Goal: Task Accomplishment & Management: Manage account settings

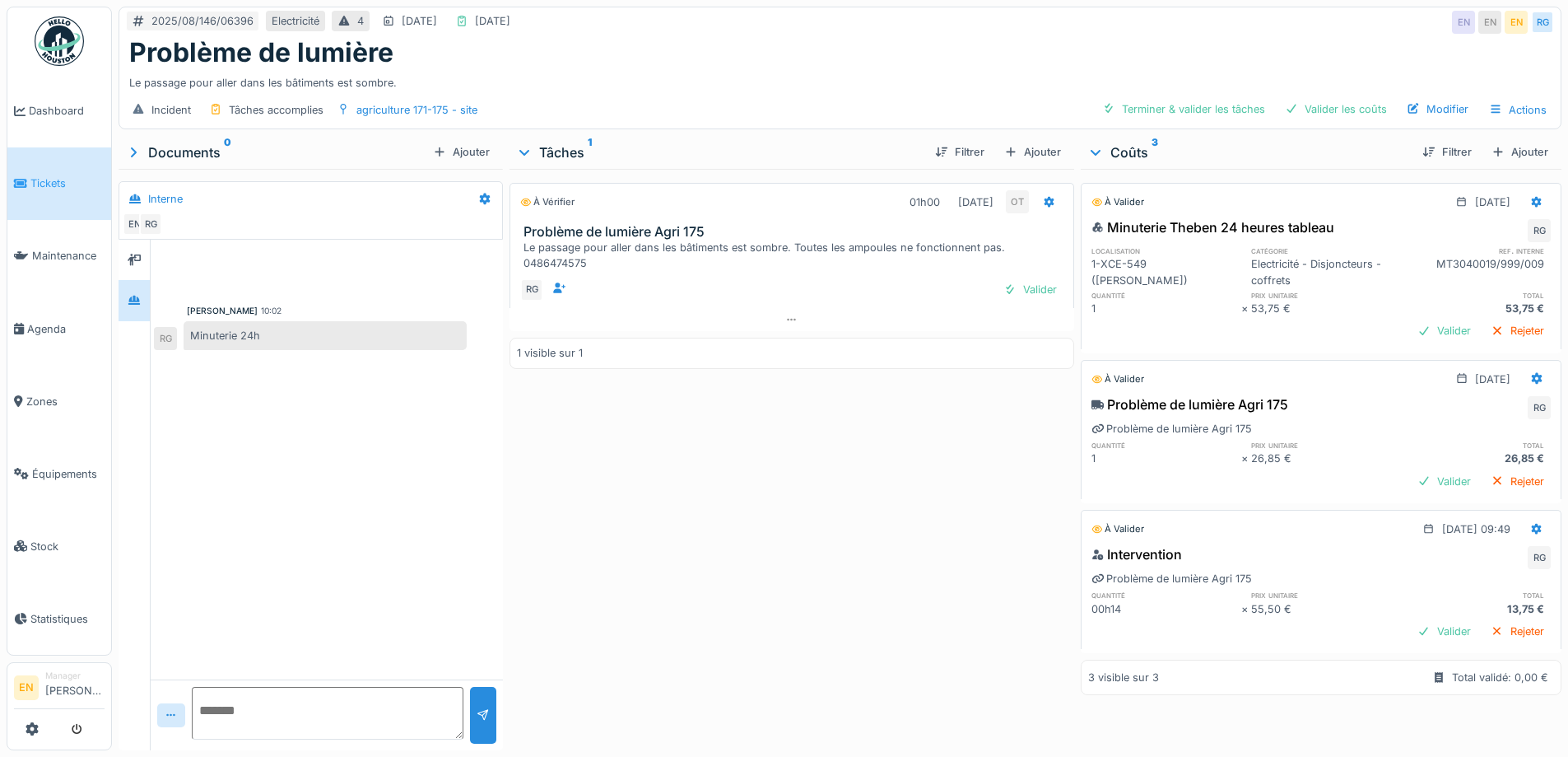
click at [775, 583] on div "À vérifier 01h00 [DATE] OT Problème de lumière Agri 175 Le passage pour aller d…" at bounding box center [791, 456] width 564 height 575
click at [1327, 114] on div "Valider les coûts" at bounding box center [1336, 109] width 115 height 22
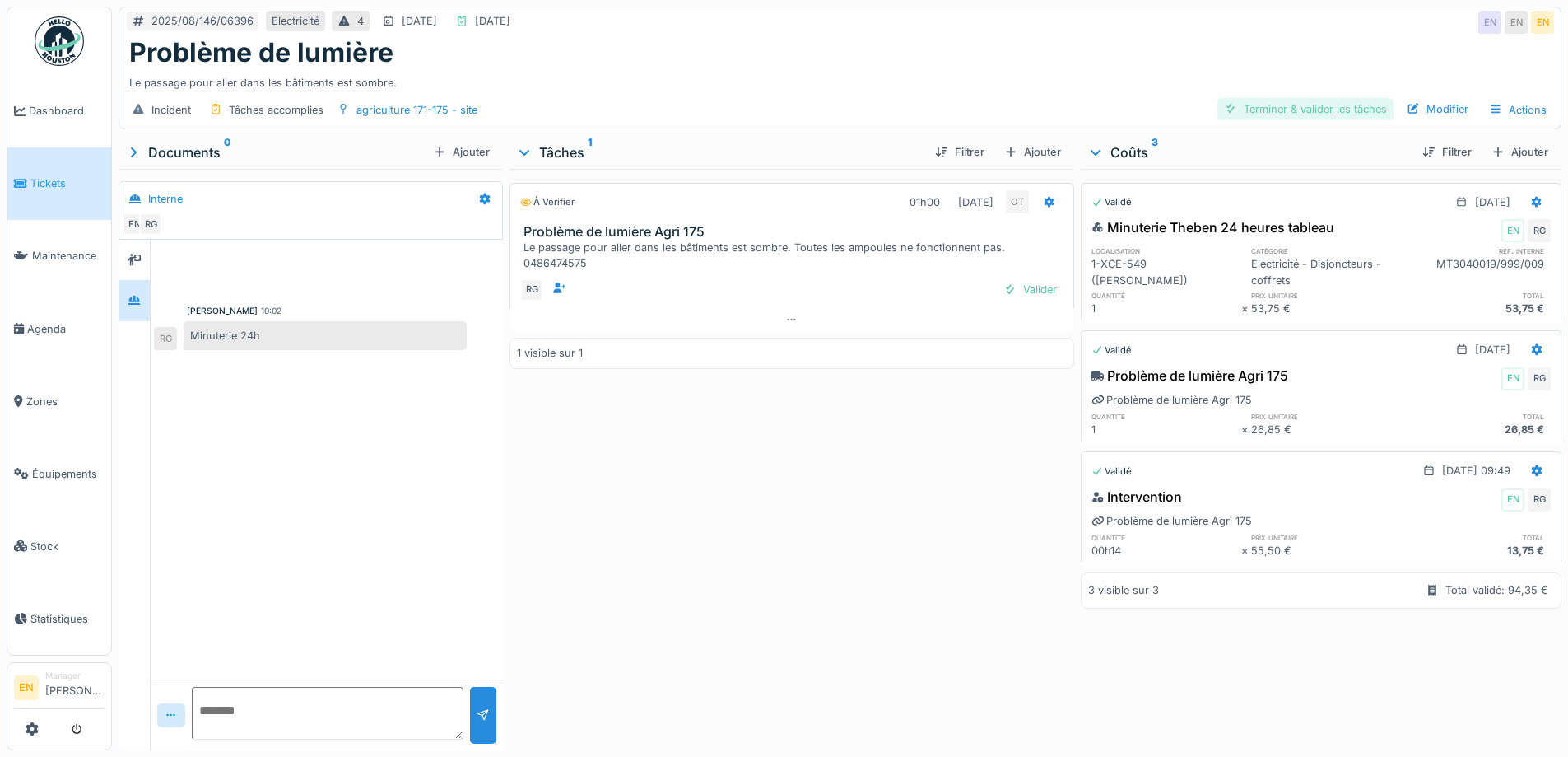
click at [1314, 110] on div "Terminer & valider les tâches" at bounding box center [1305, 109] width 176 height 22
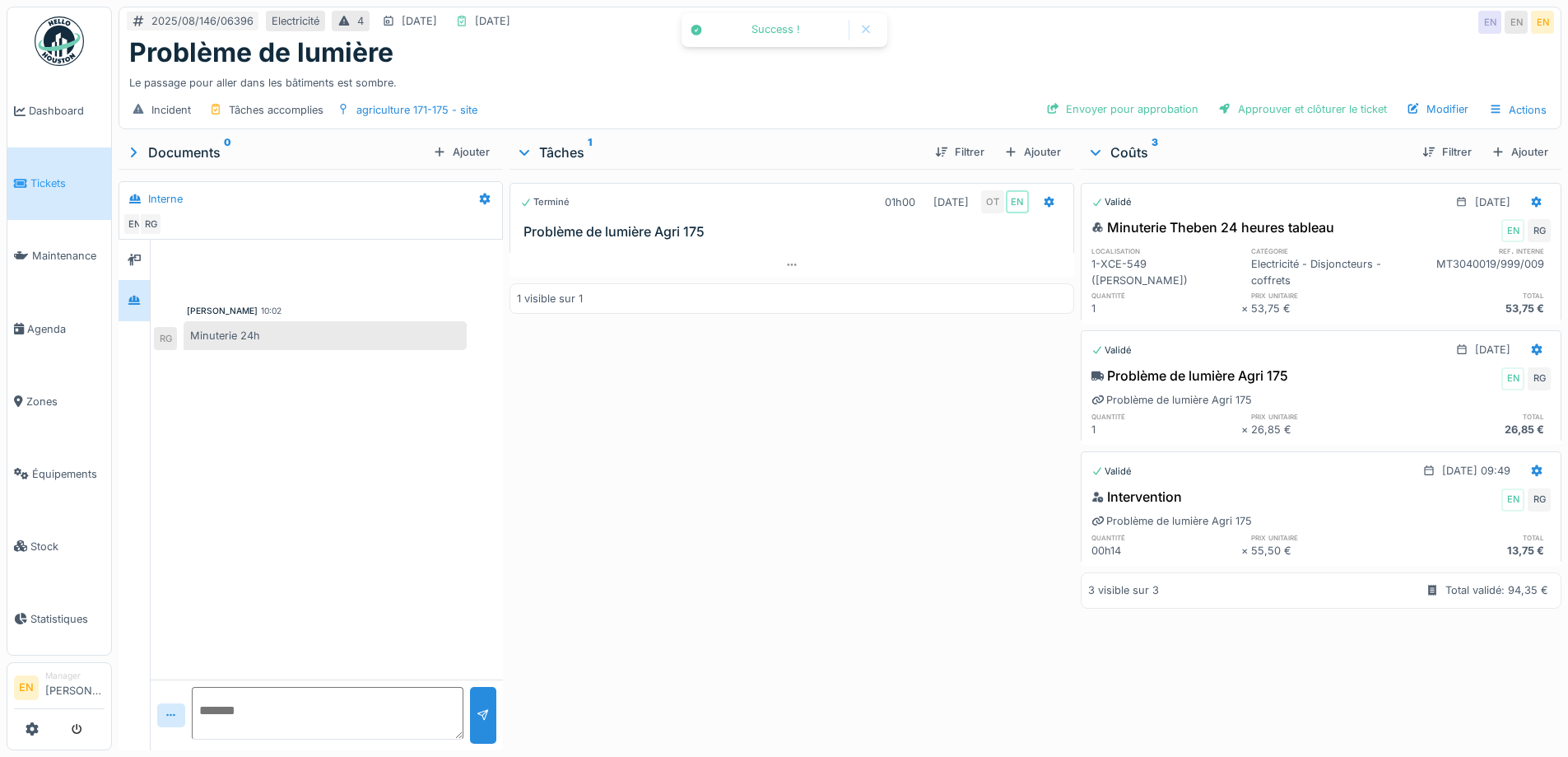
click at [1309, 110] on div "Approuver et clôturer le ticket" at bounding box center [1303, 109] width 182 height 22
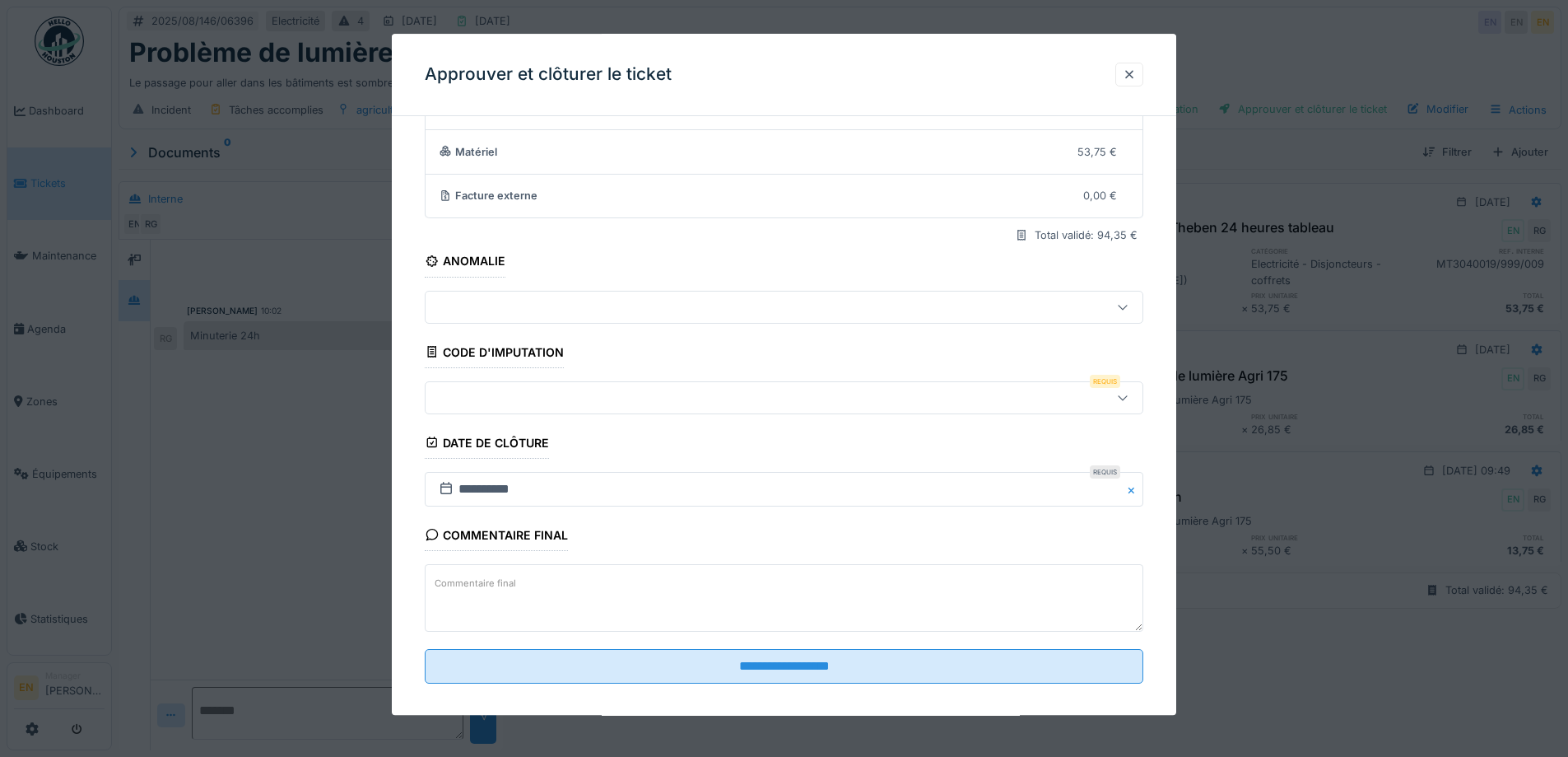
scroll to position [142, 0]
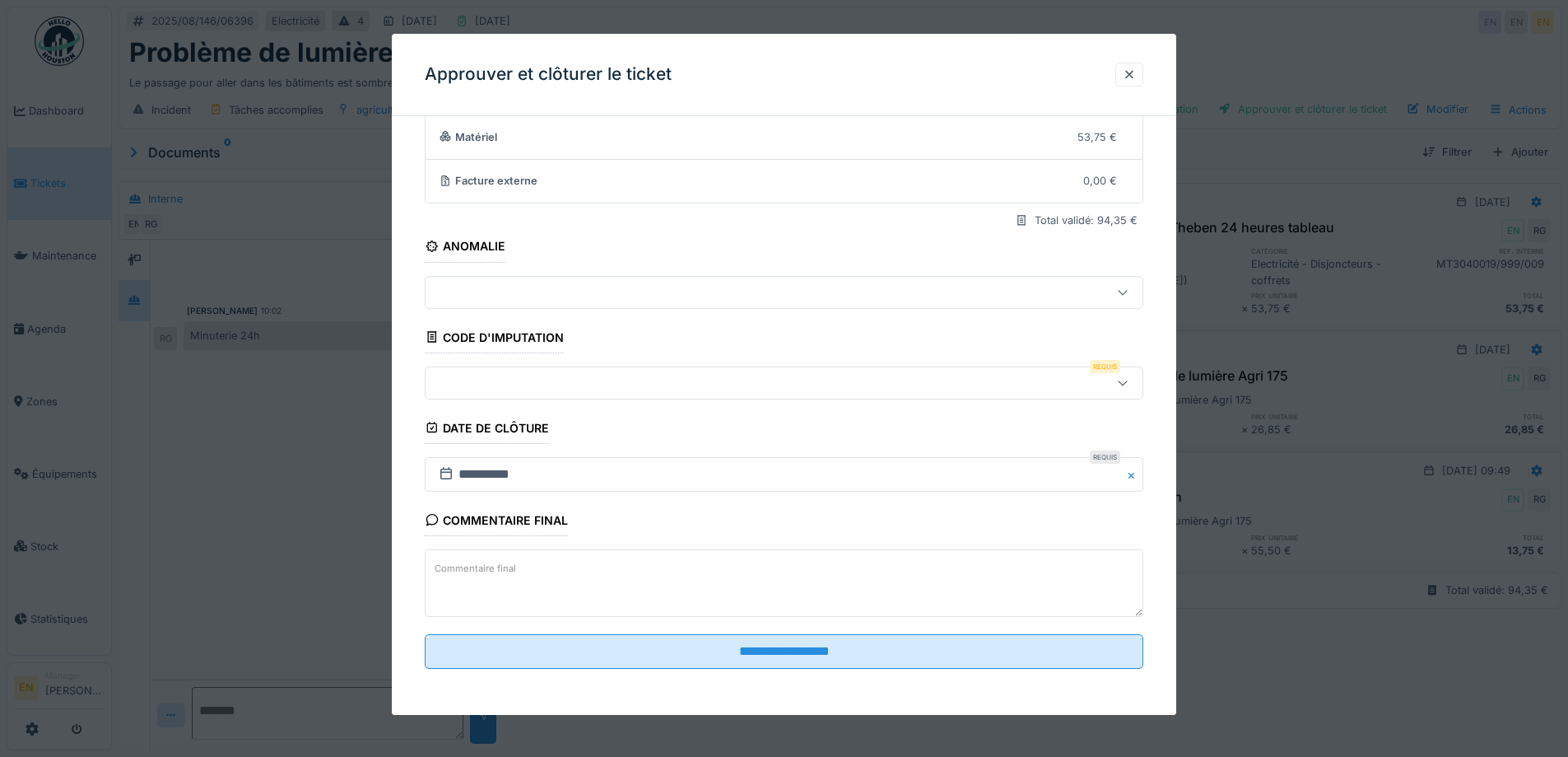
click at [1129, 381] on icon at bounding box center [1122, 382] width 13 height 10
click at [1136, 70] on div at bounding box center [1128, 75] width 13 height 15
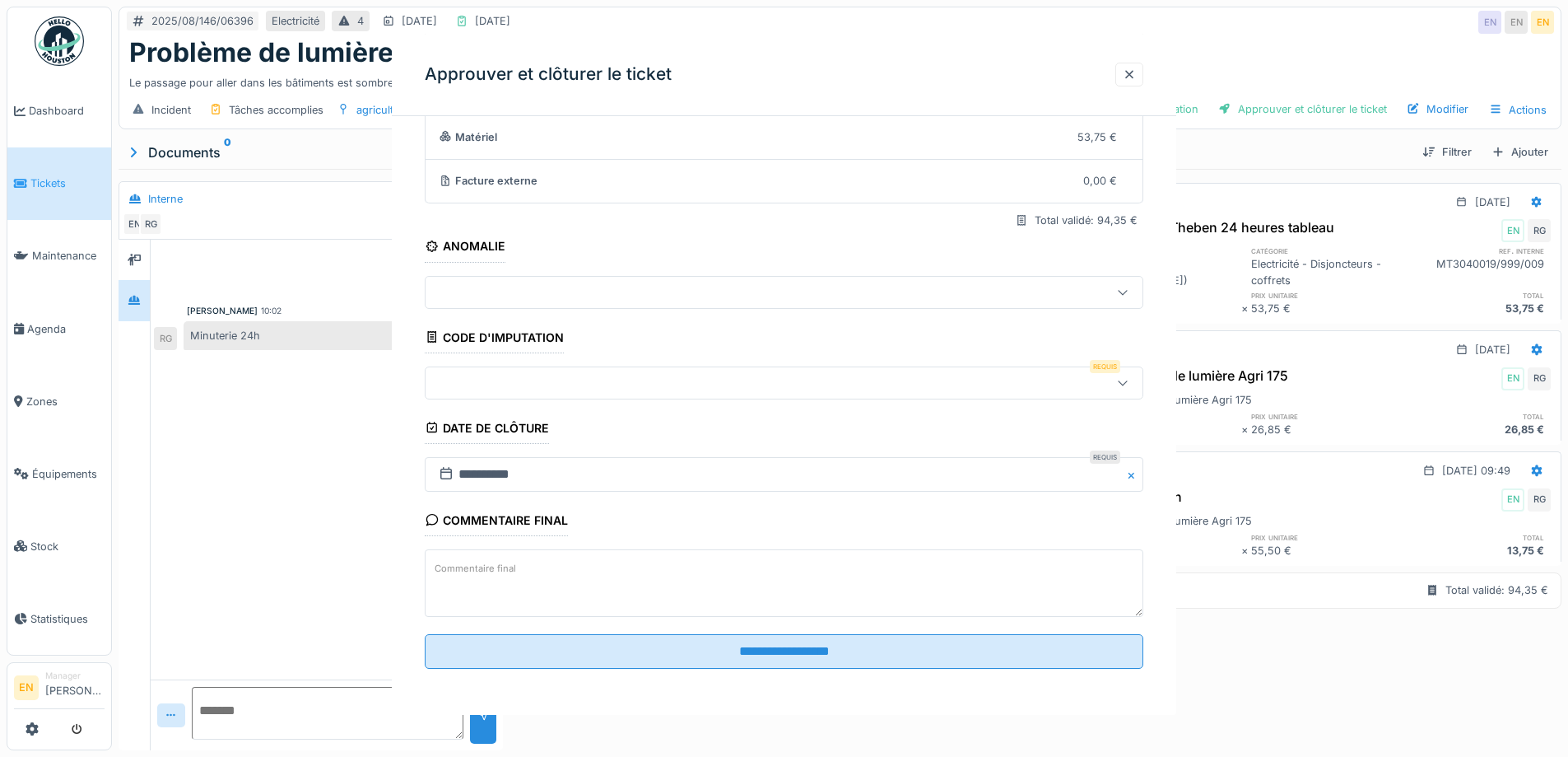
scroll to position [0, 0]
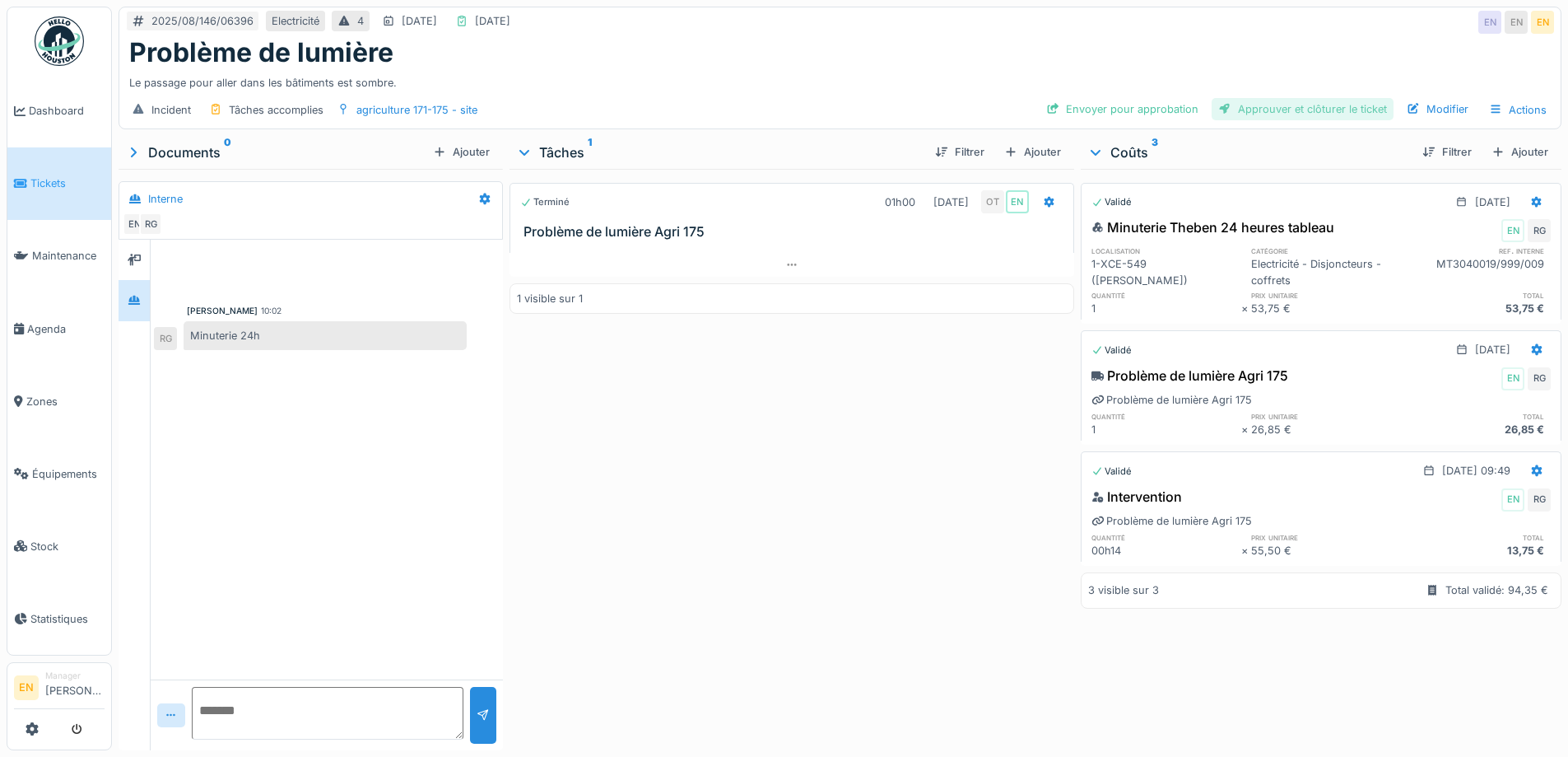
click at [1347, 109] on div "Approuver et clôturer le ticket" at bounding box center [1303, 109] width 182 height 22
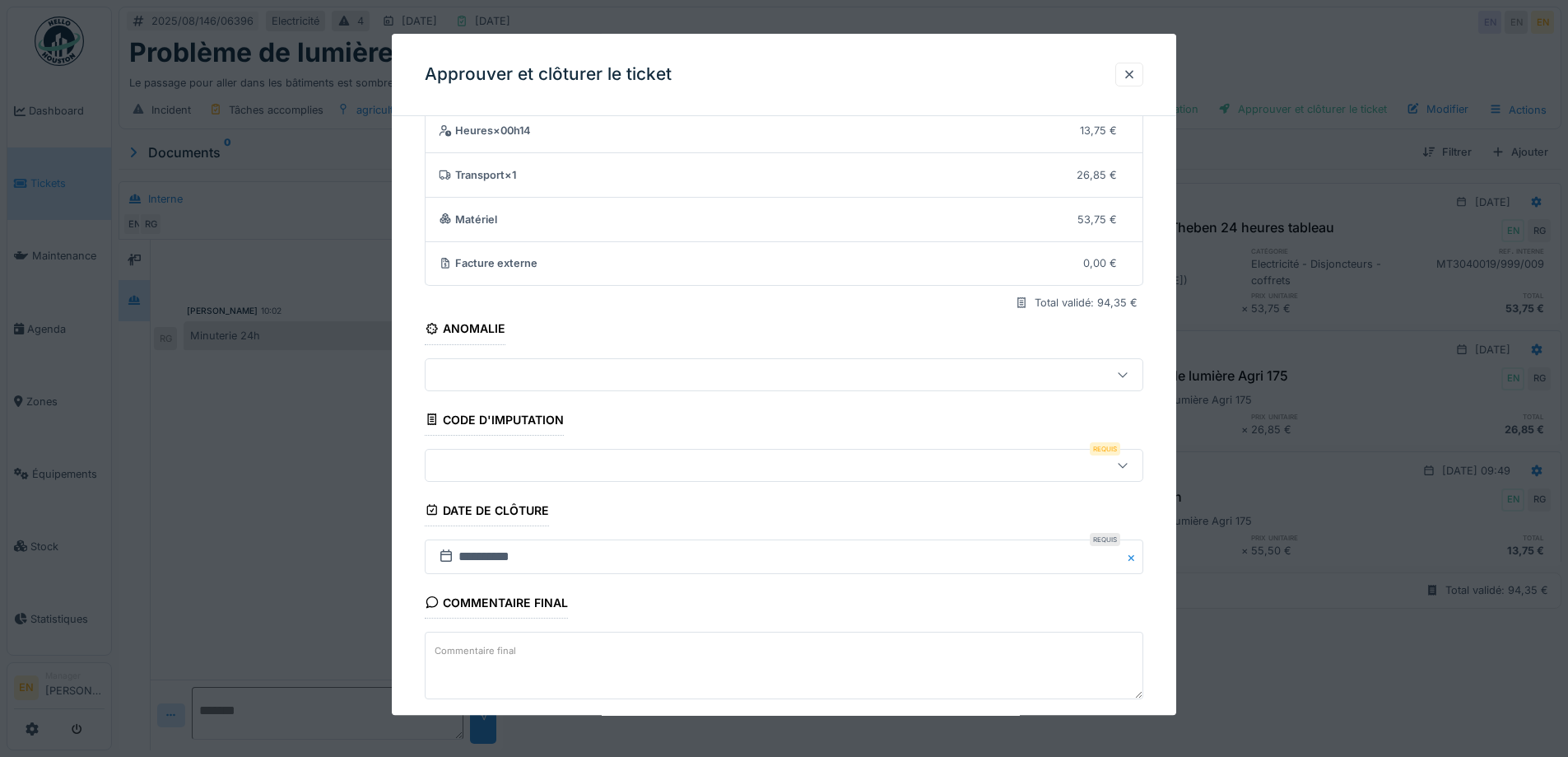
scroll to position [142, 0]
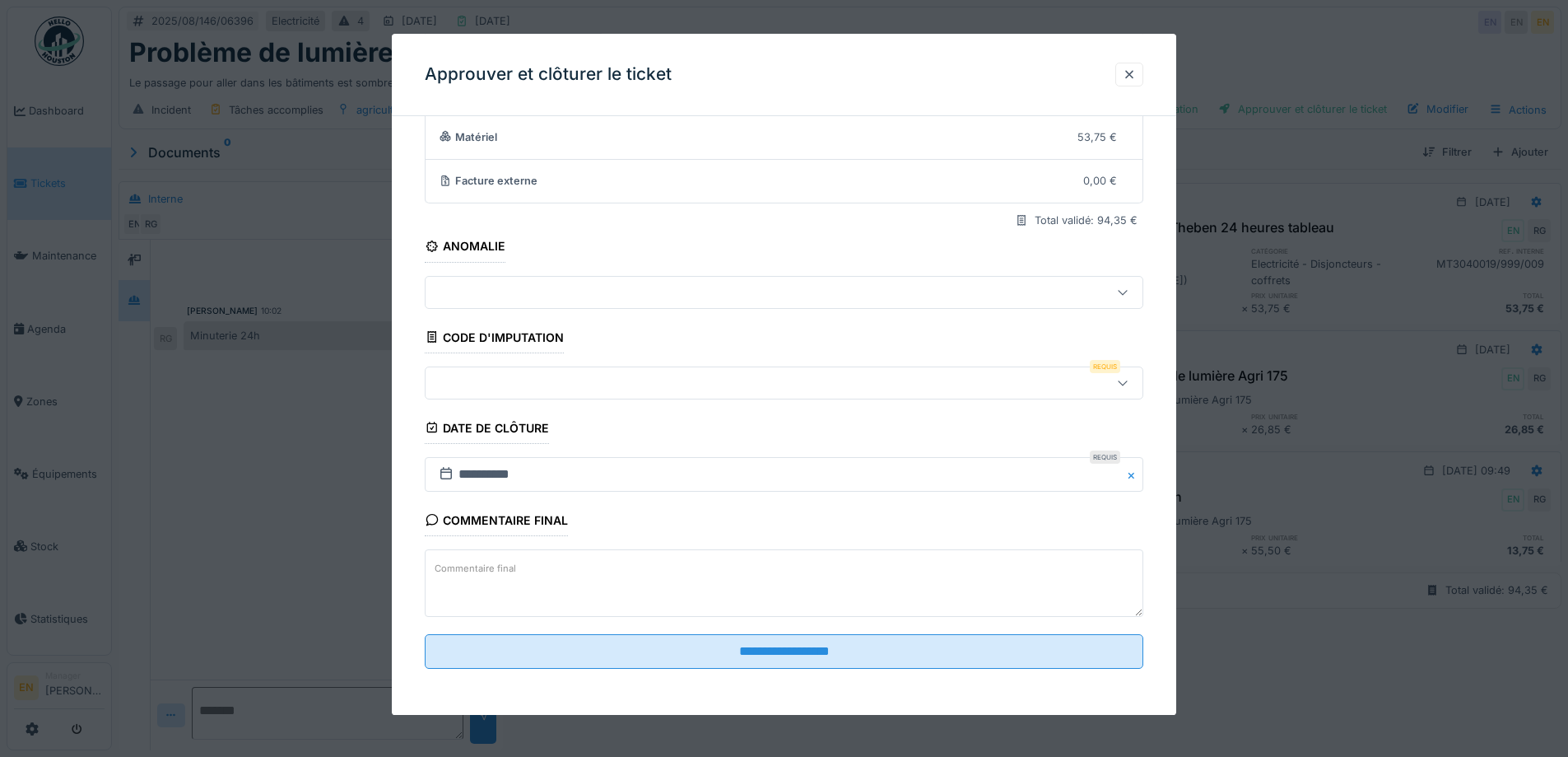
click at [1127, 383] on icon at bounding box center [1122, 383] width 9 height 5
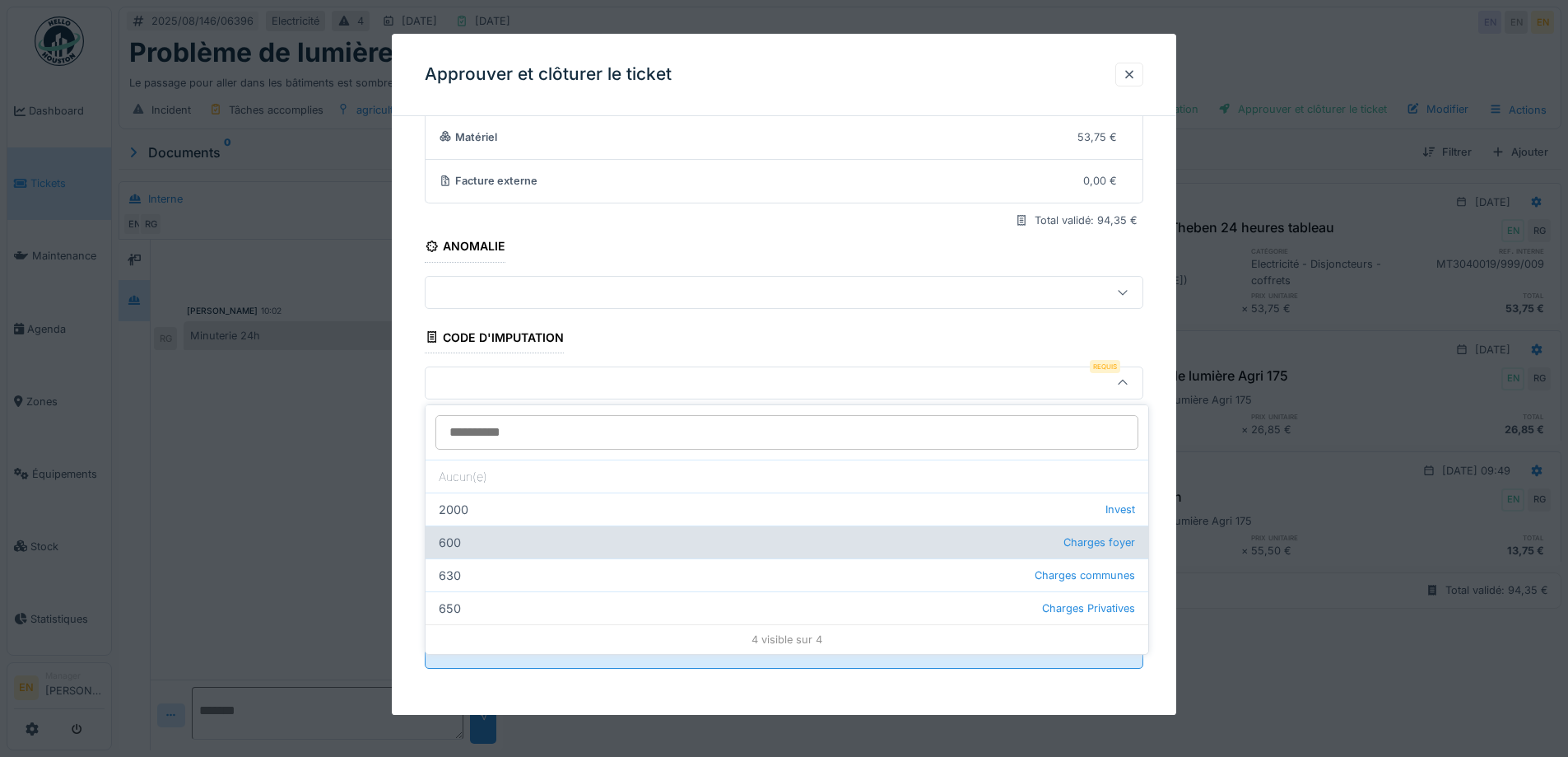
click at [638, 540] on div "600 Charges foyer" at bounding box center [787, 542] width 723 height 33
type input "***"
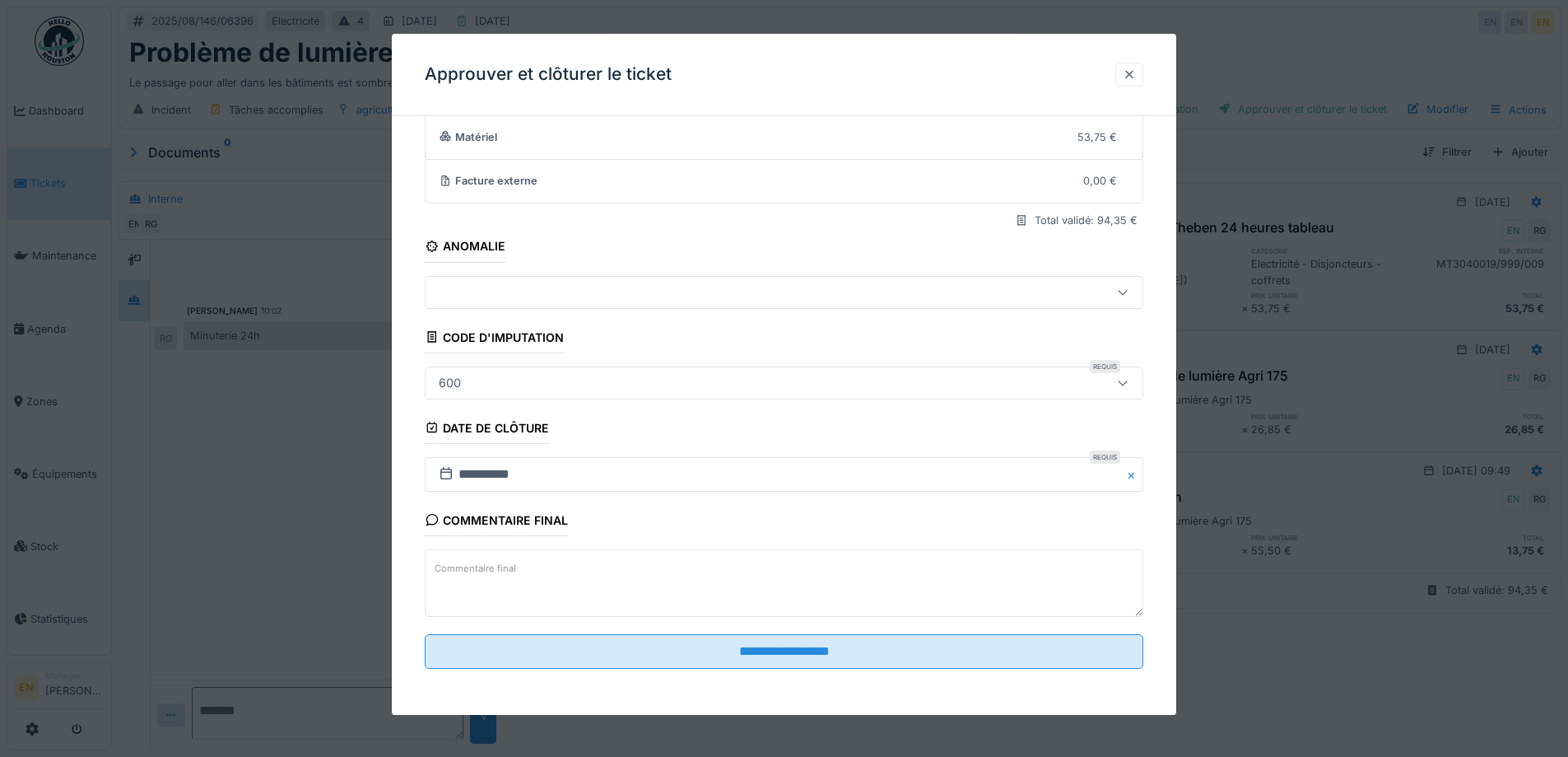
click at [1136, 74] on div at bounding box center [1128, 75] width 13 height 15
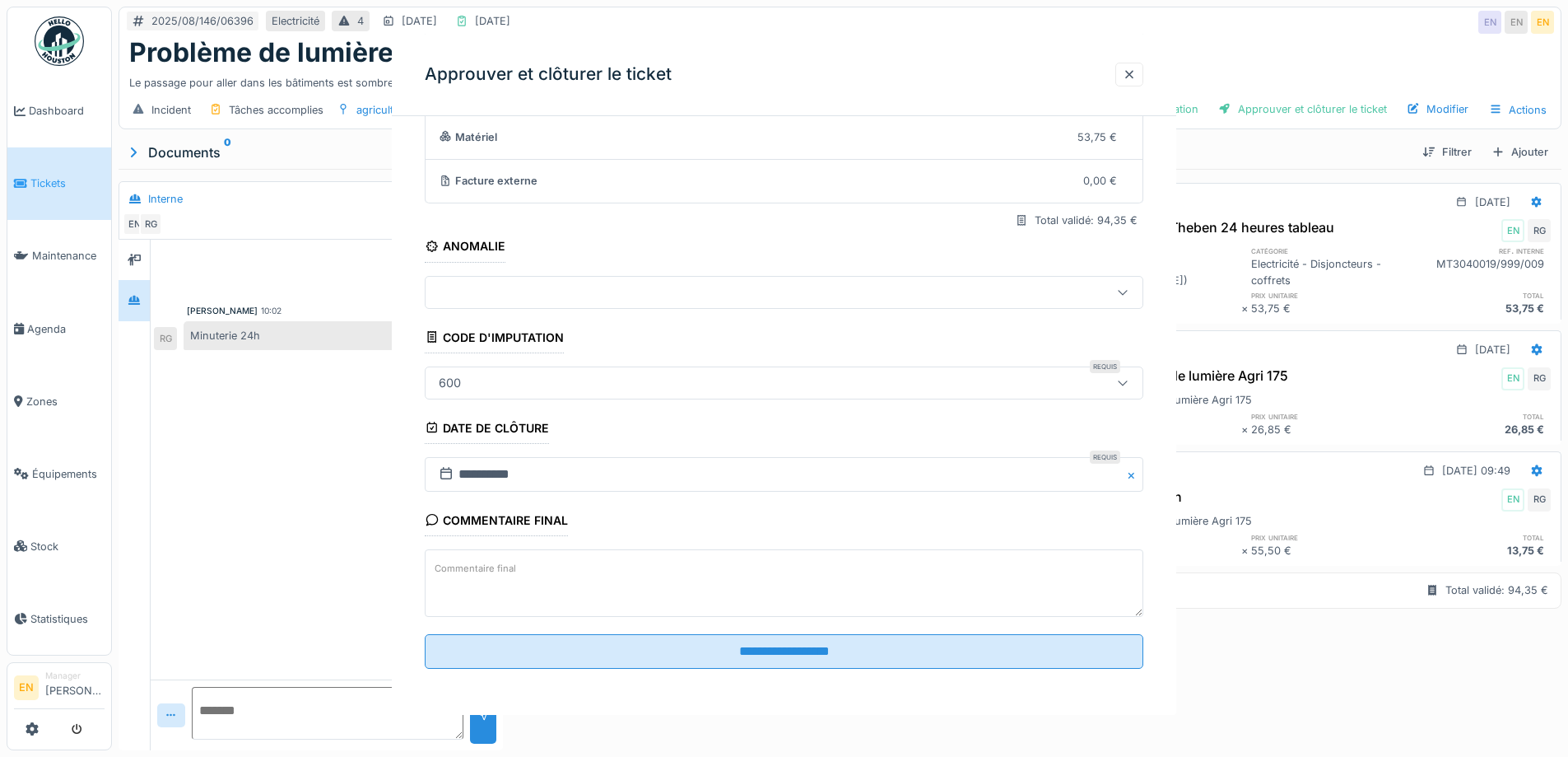
scroll to position [0, 0]
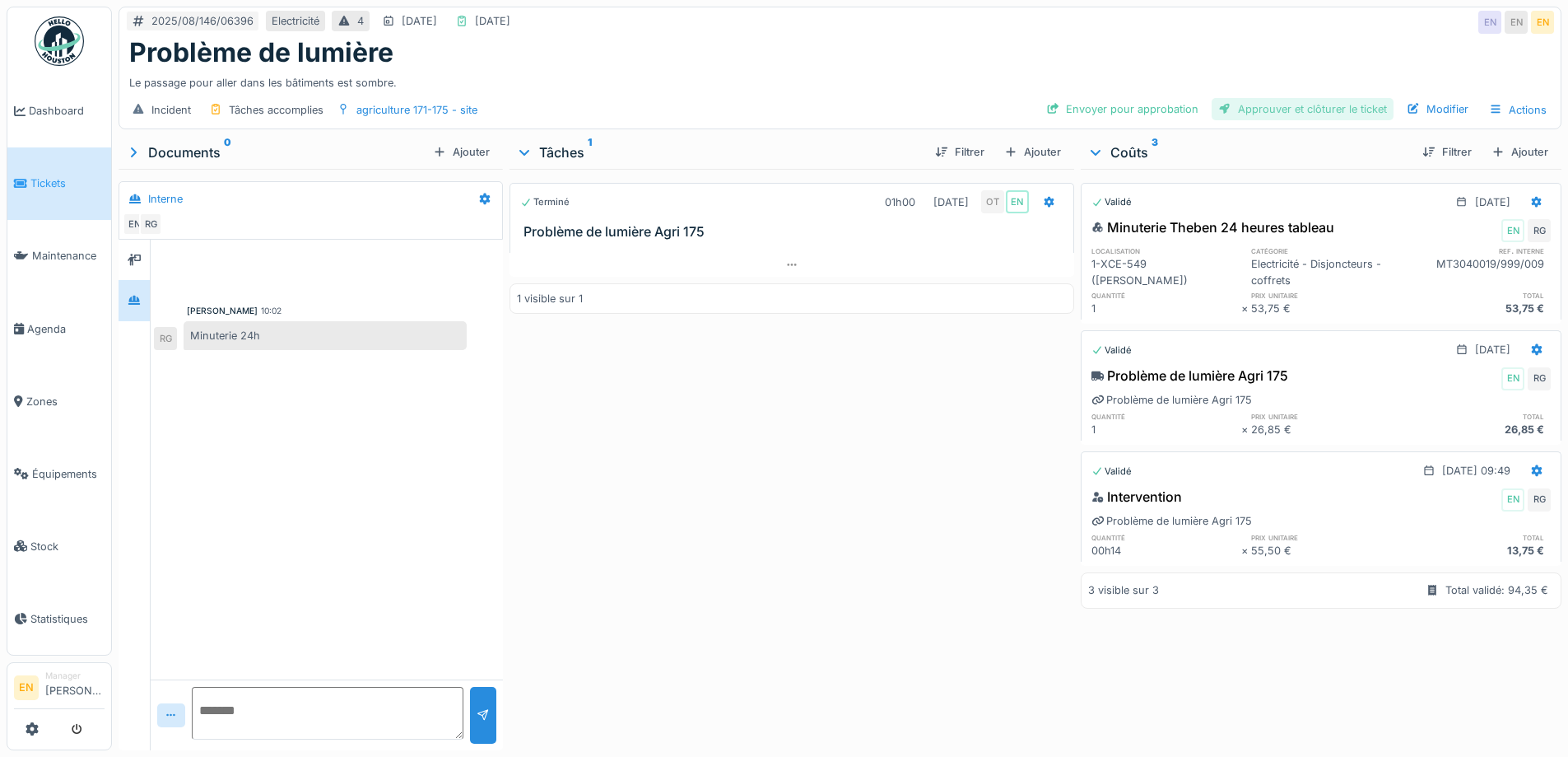
click at [1279, 104] on div "Approuver et clôturer le ticket" at bounding box center [1303, 109] width 182 height 22
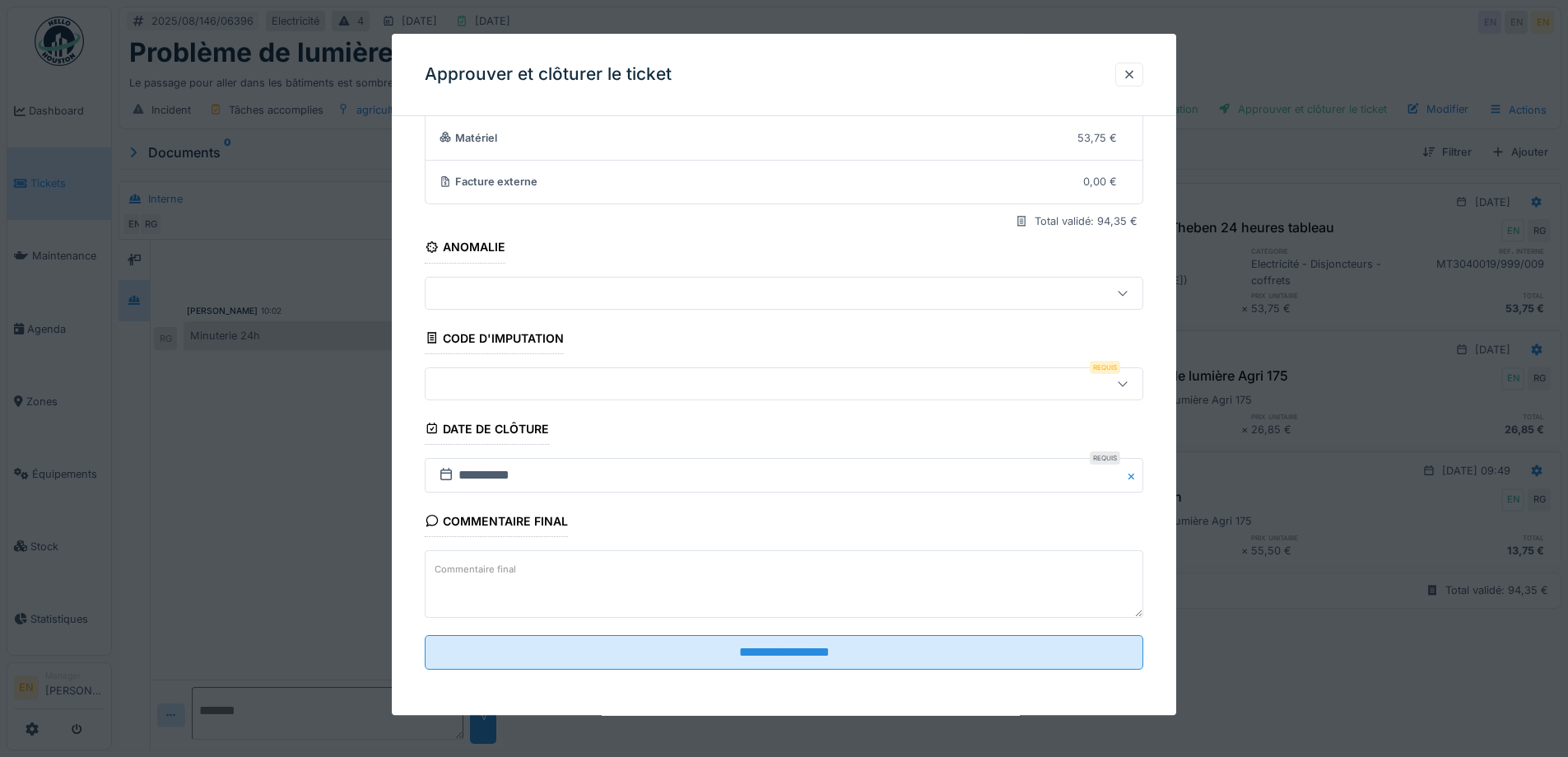
scroll to position [142, 0]
click at [1136, 81] on div at bounding box center [1128, 75] width 13 height 15
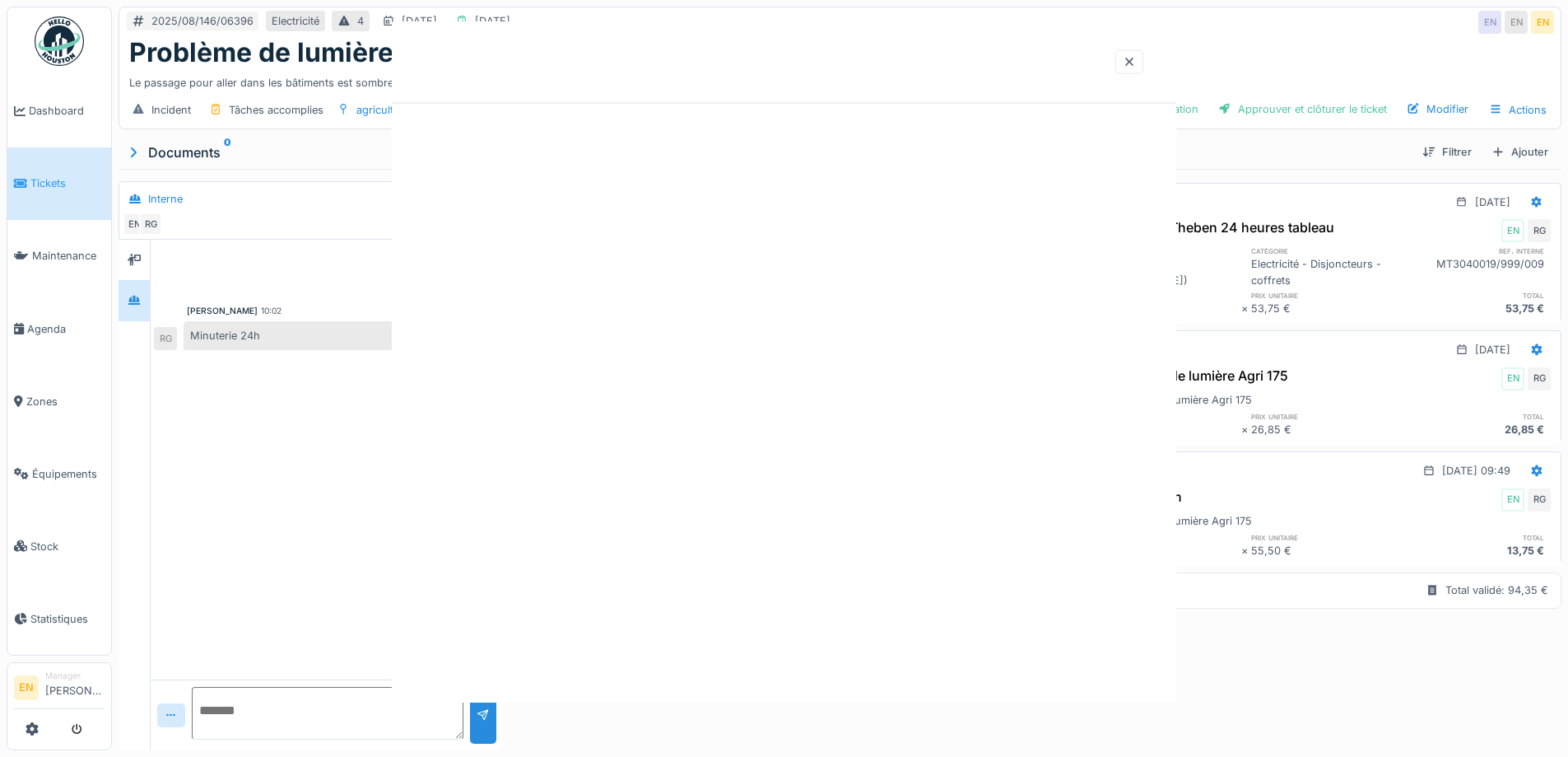
scroll to position [0, 0]
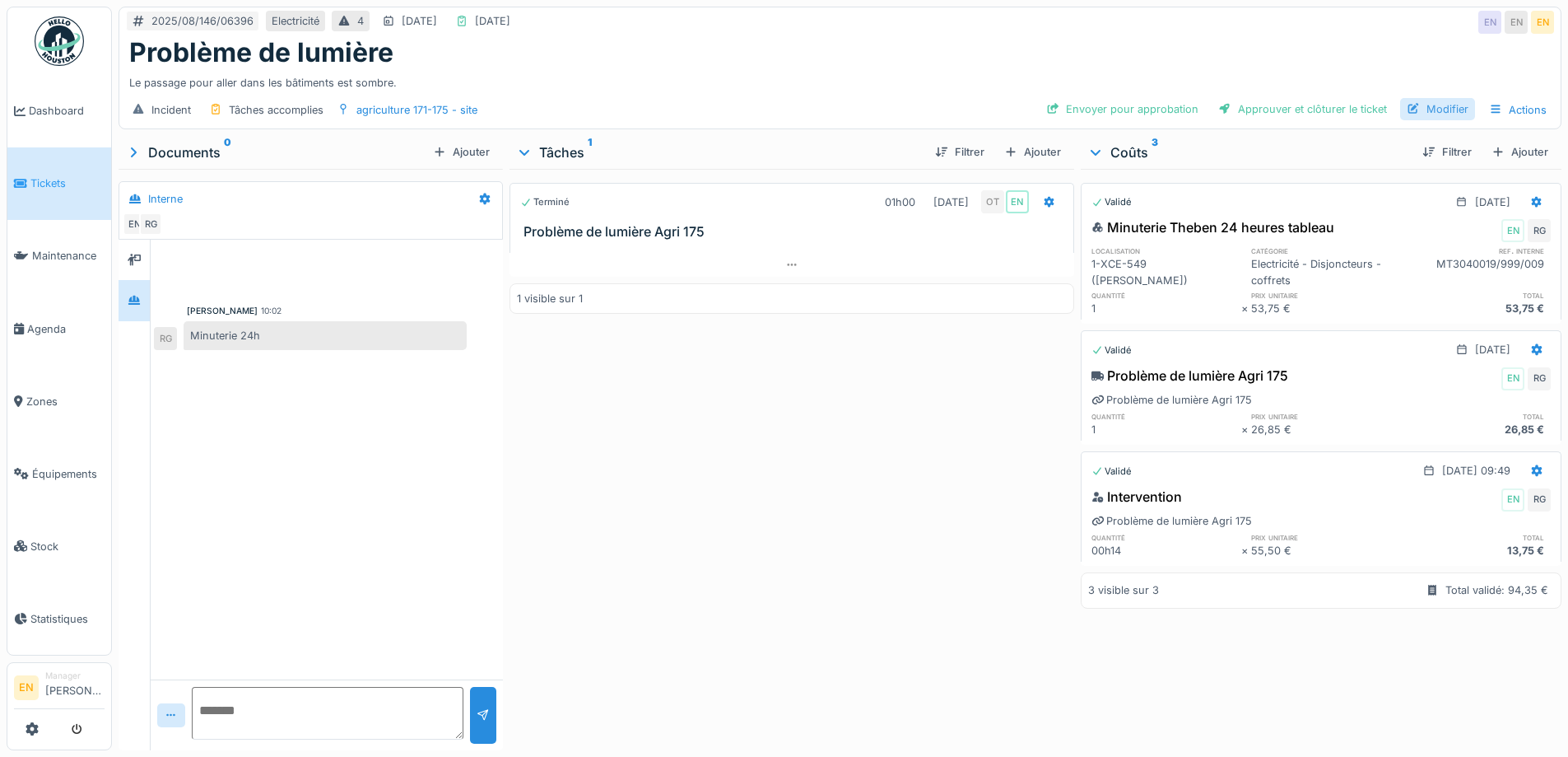
click at [1429, 98] on div "Modifier" at bounding box center [1437, 109] width 75 height 22
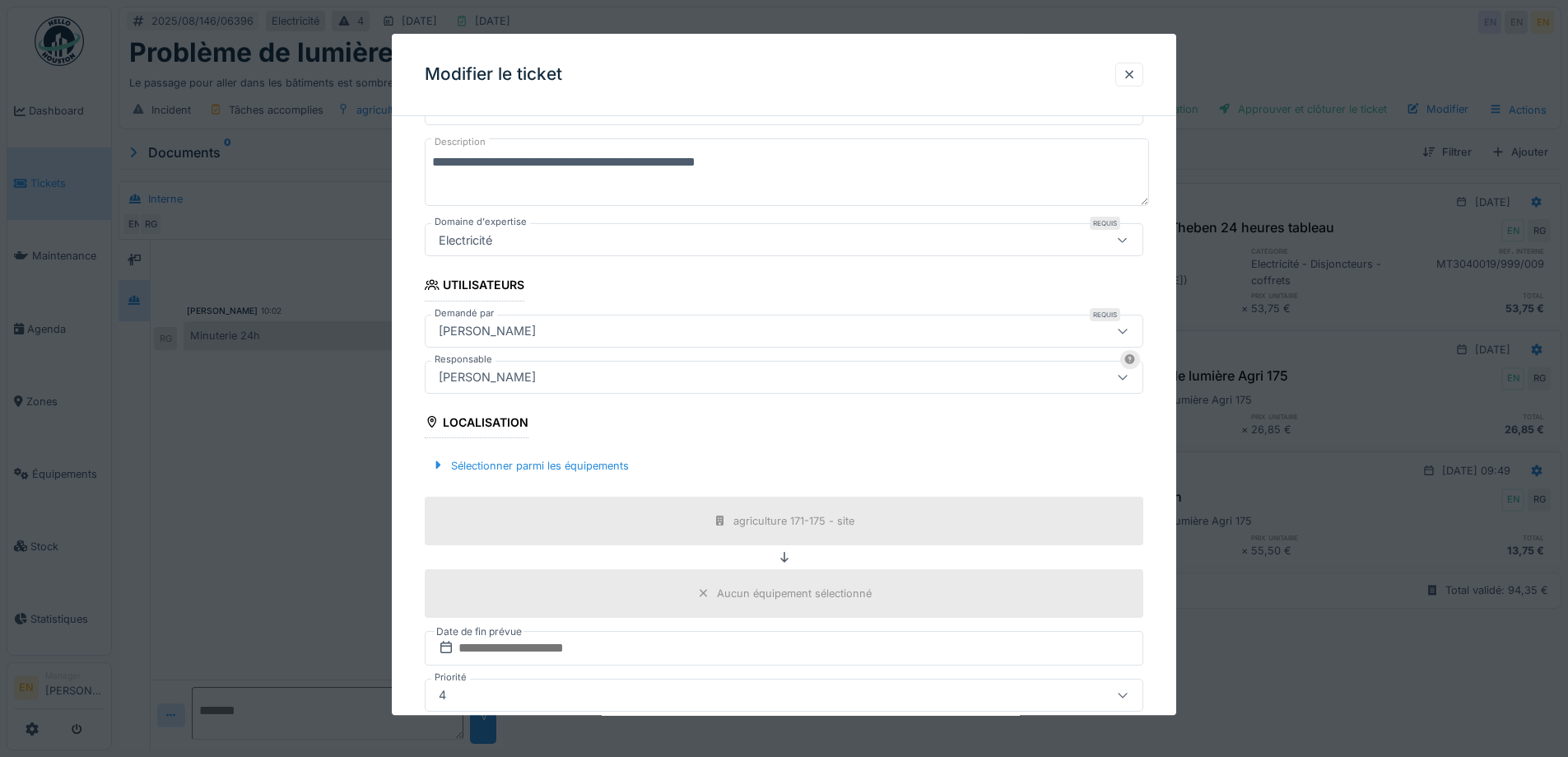
scroll to position [247, 0]
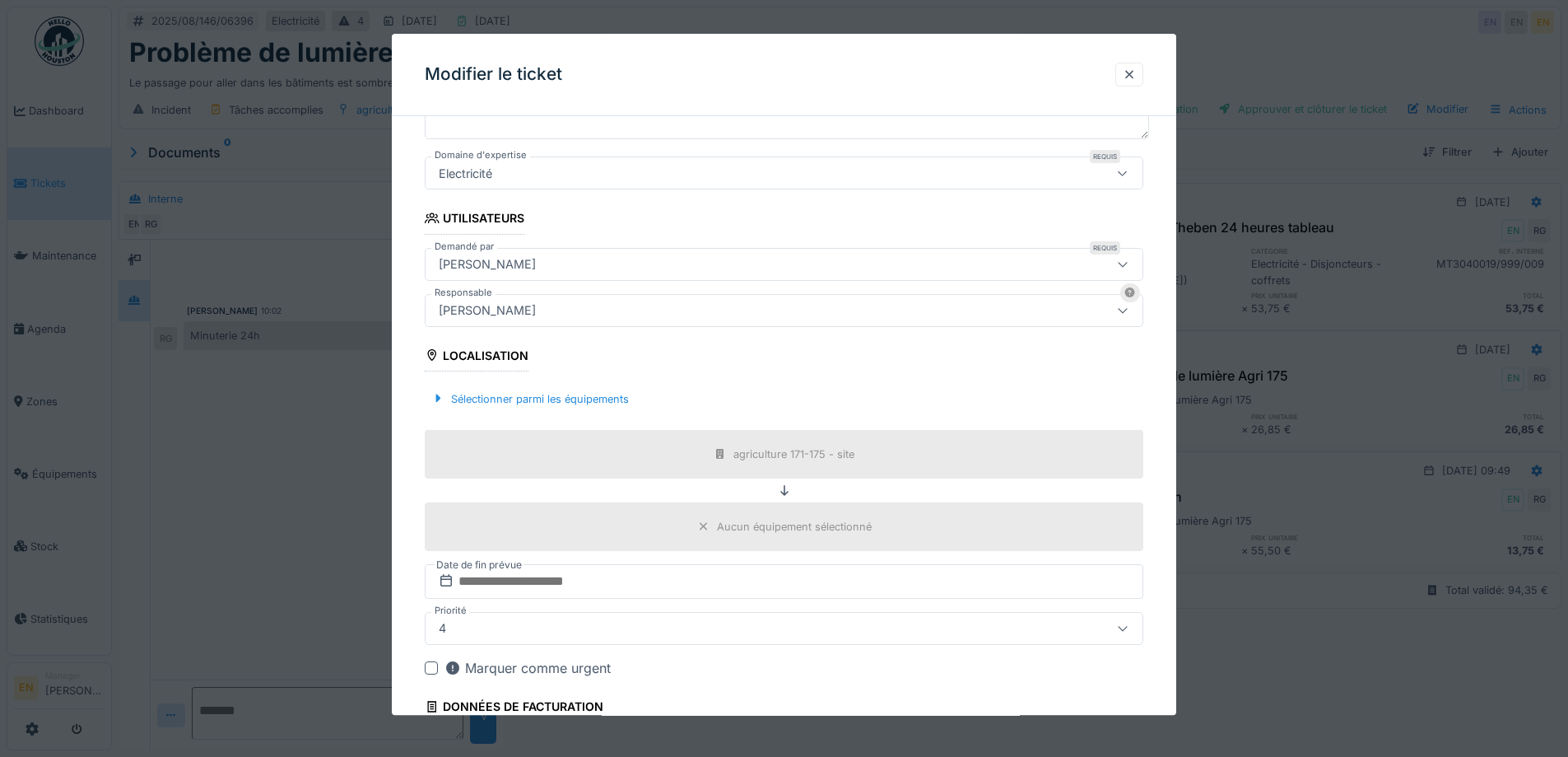
click at [678, 312] on div "[PERSON_NAME]" at bounding box center [742, 310] width 620 height 18
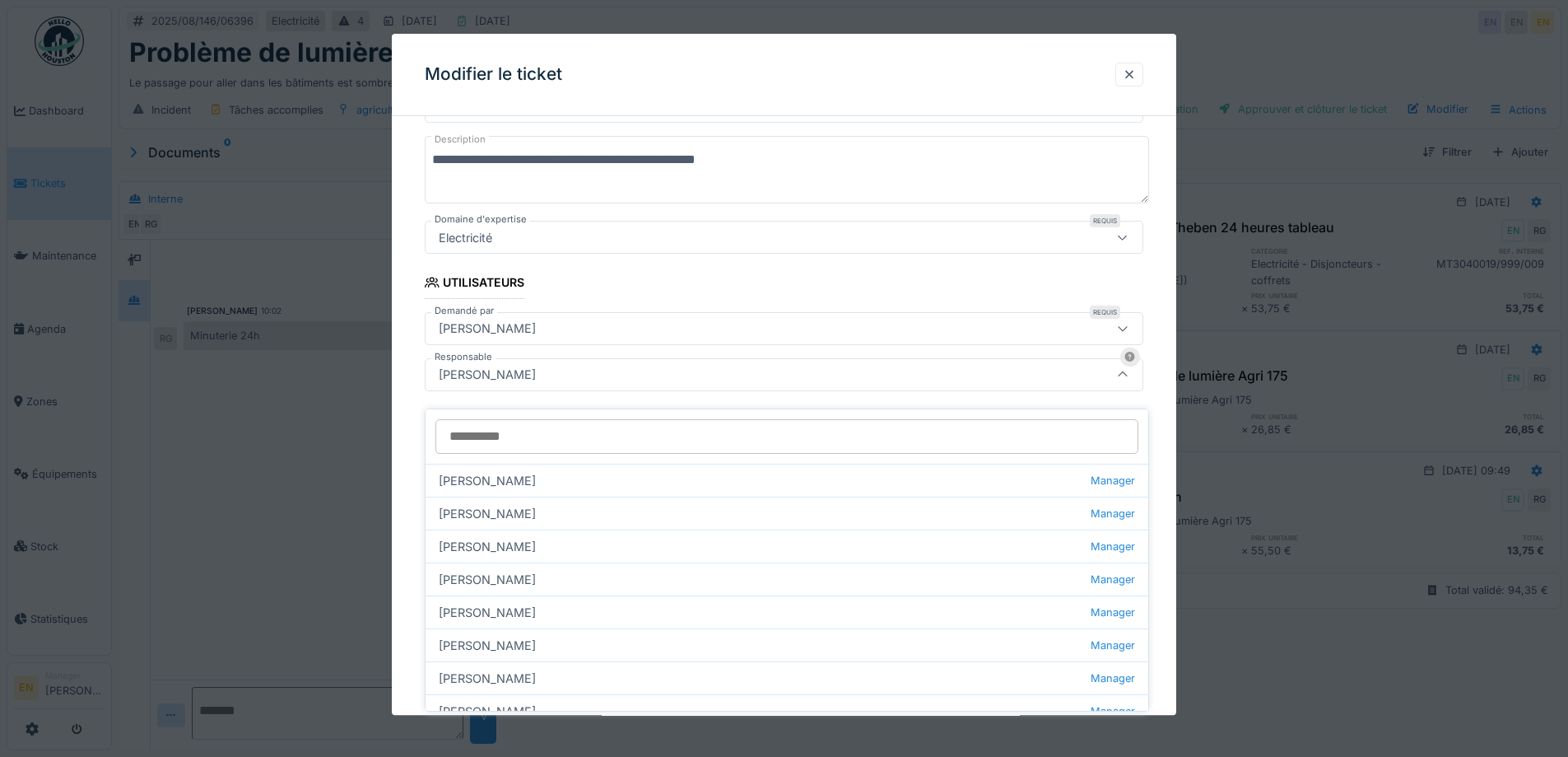
click at [613, 429] on input "Responsable" at bounding box center [787, 436] width 703 height 34
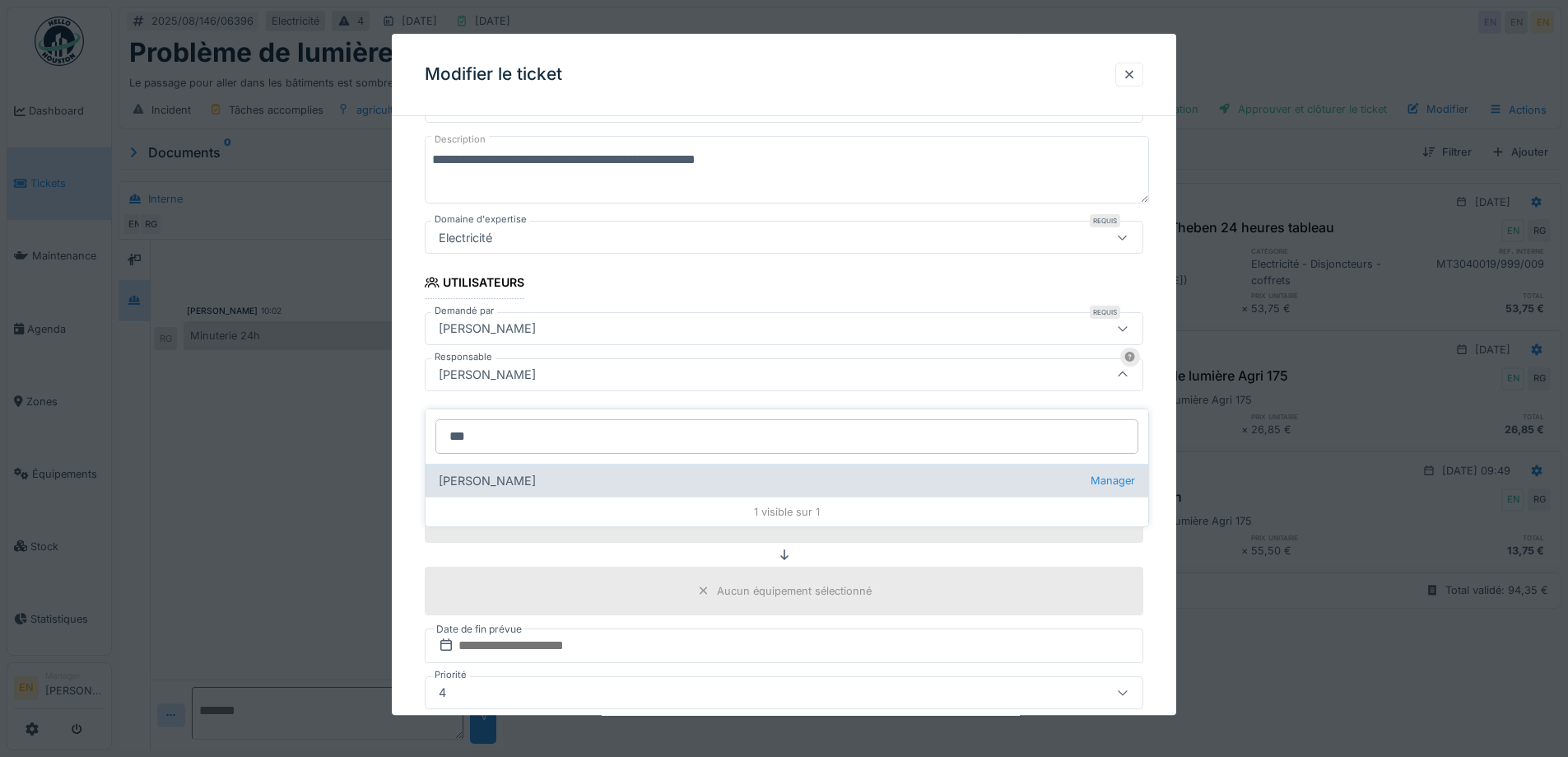
type input "***"
click at [516, 464] on div "Christian Bassette Manager" at bounding box center [787, 480] width 723 height 33
type input "****"
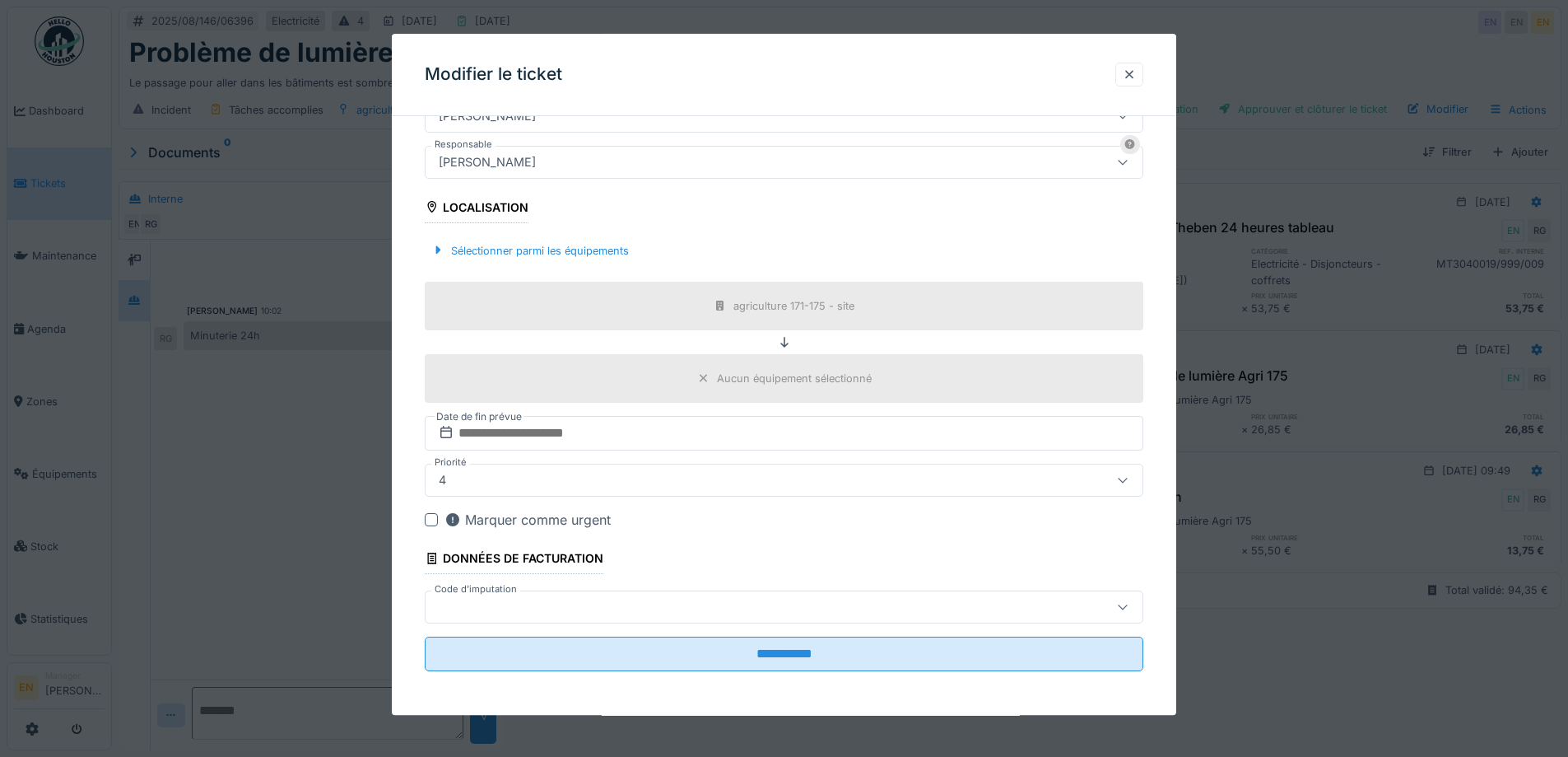
scroll to position [398, 0]
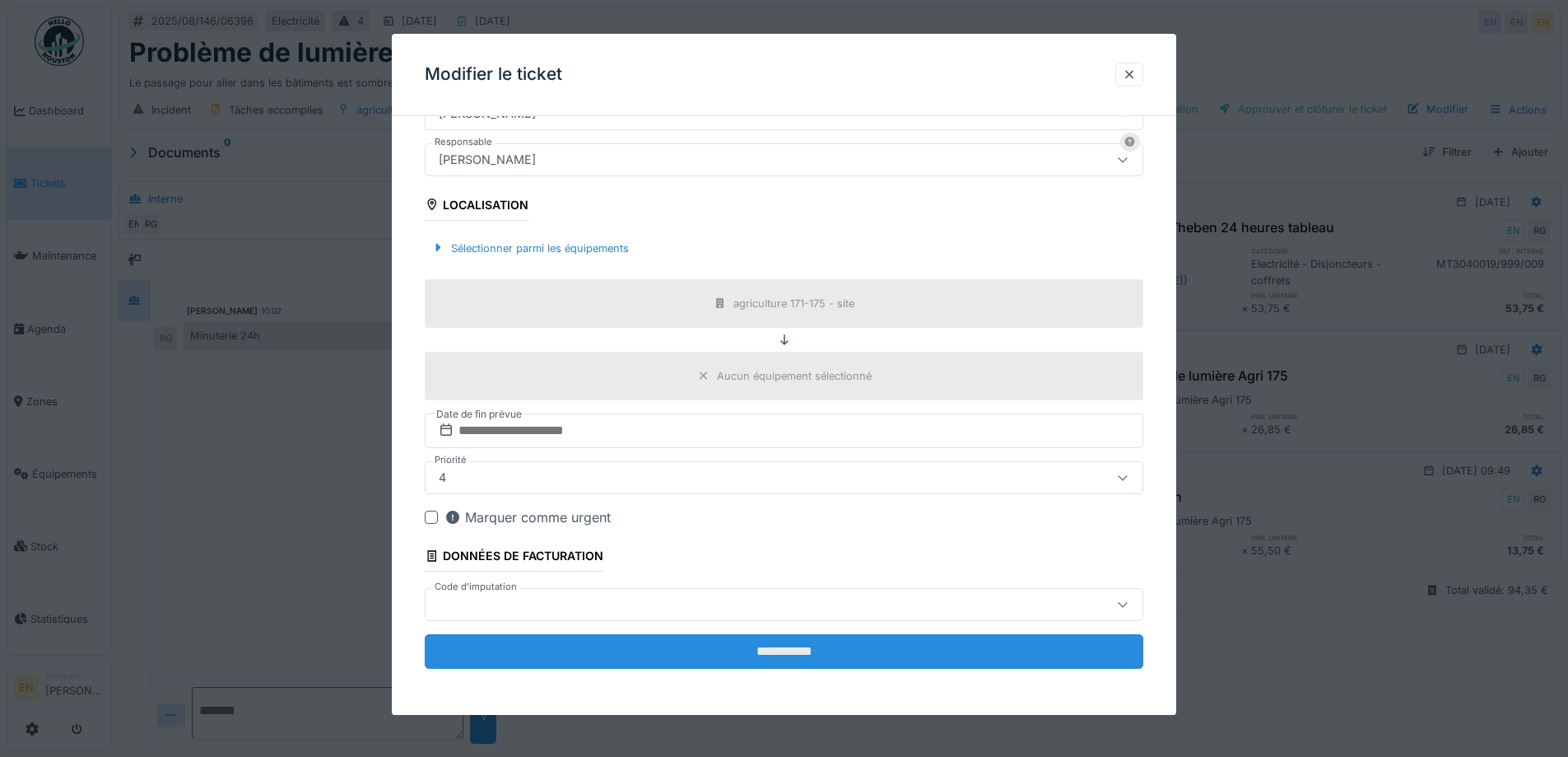
click at [762, 659] on input "**********" at bounding box center [784, 651] width 719 height 34
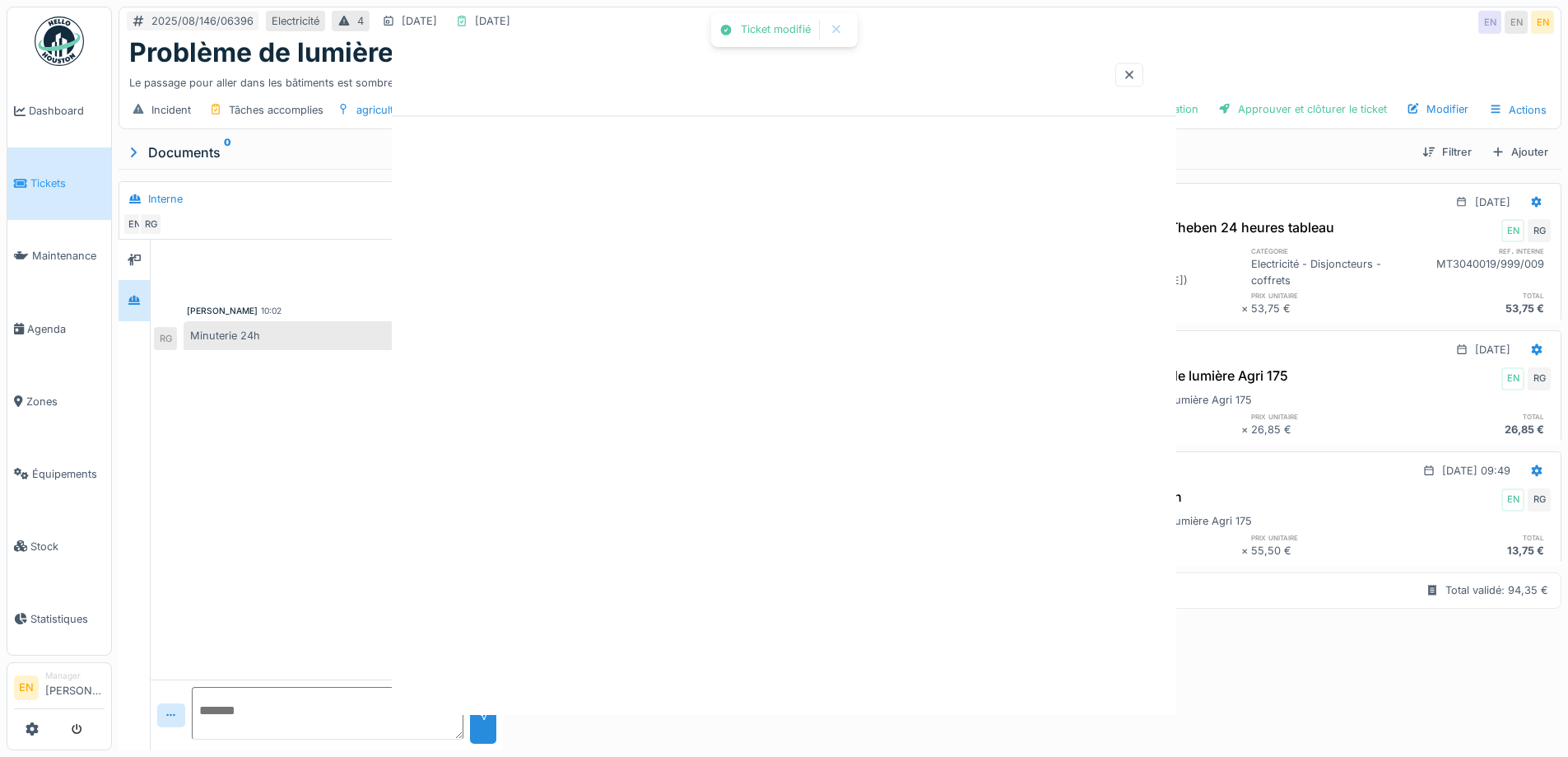
scroll to position [0, 0]
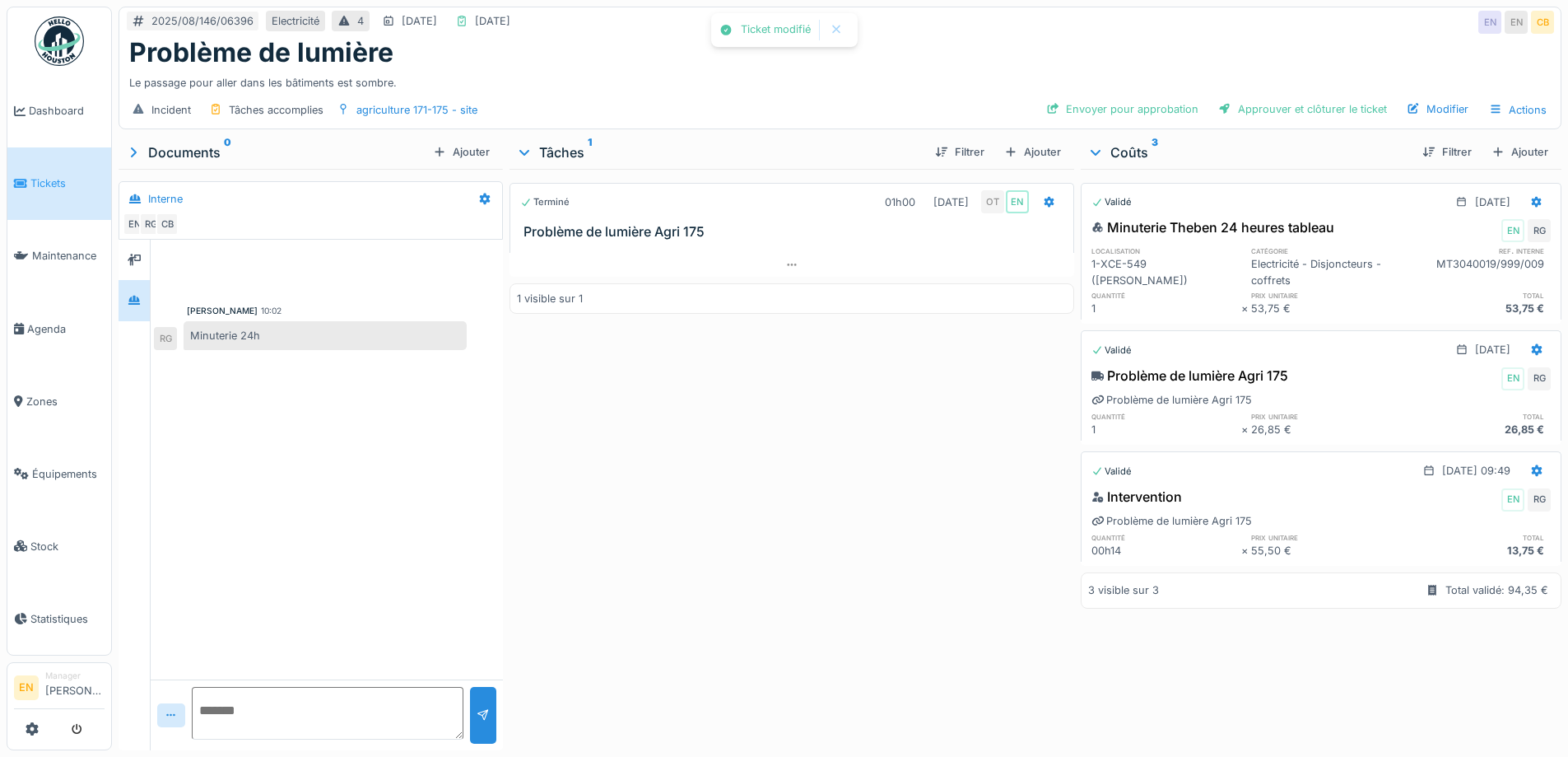
click at [770, 600] on div "Terminé 01h00 12/08/2025 OT EN Problème de lumière Agri 175 1 visible sur 1" at bounding box center [791, 456] width 564 height 575
click at [1156, 102] on div "Envoyer pour approbation" at bounding box center [1122, 109] width 166 height 22
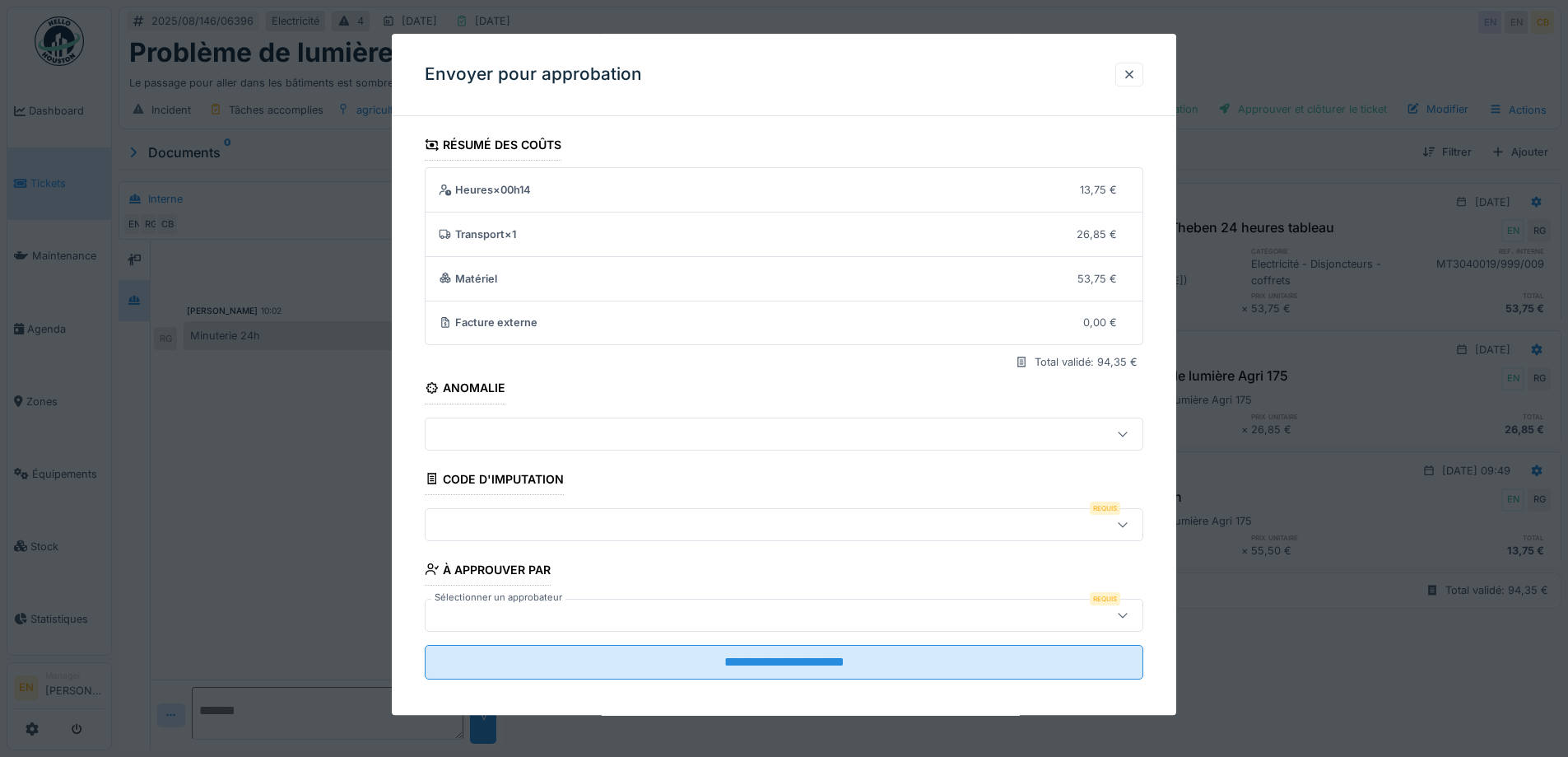
scroll to position [10, 0]
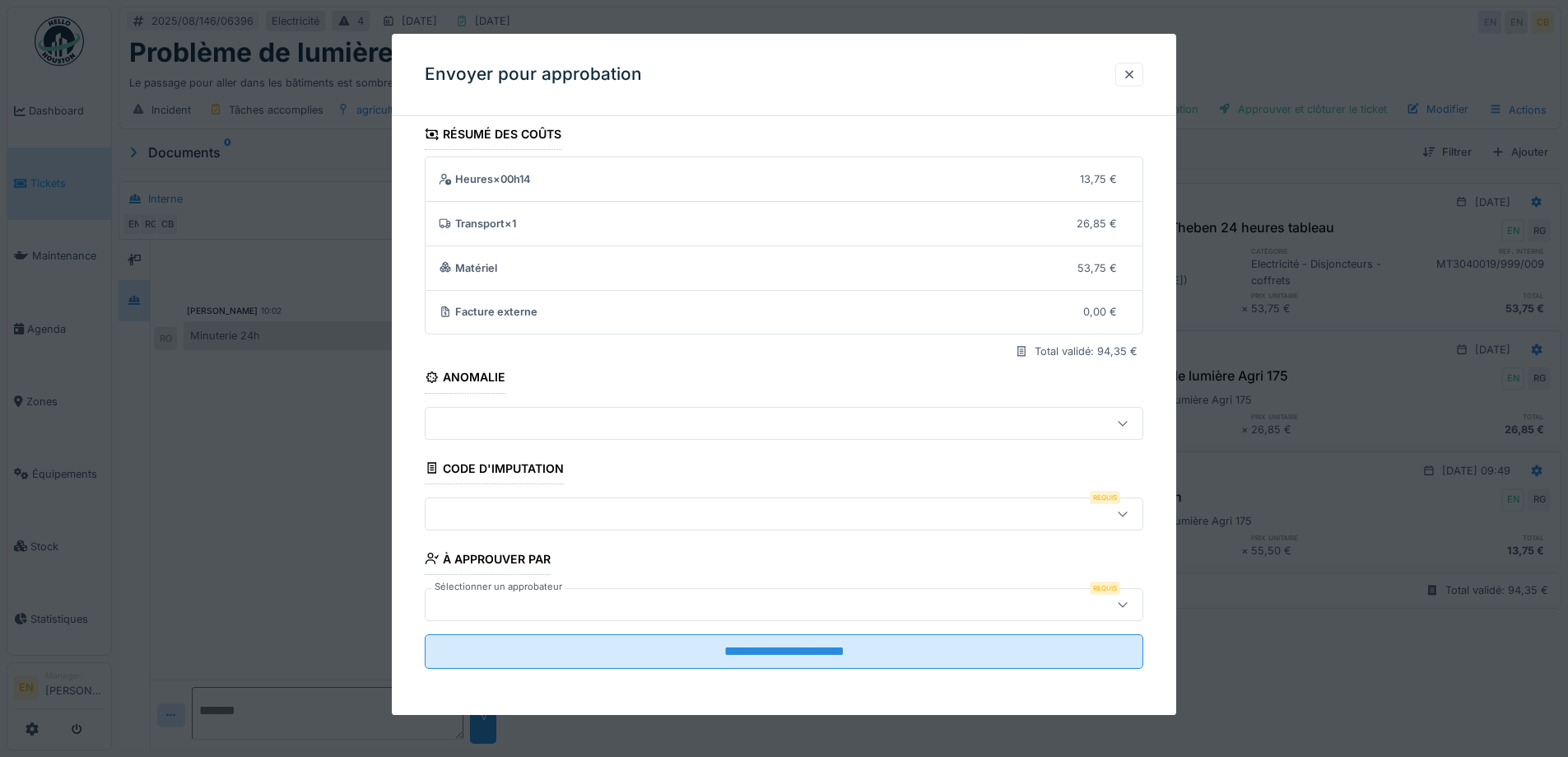
click at [1129, 519] on icon at bounding box center [1122, 513] width 13 height 10
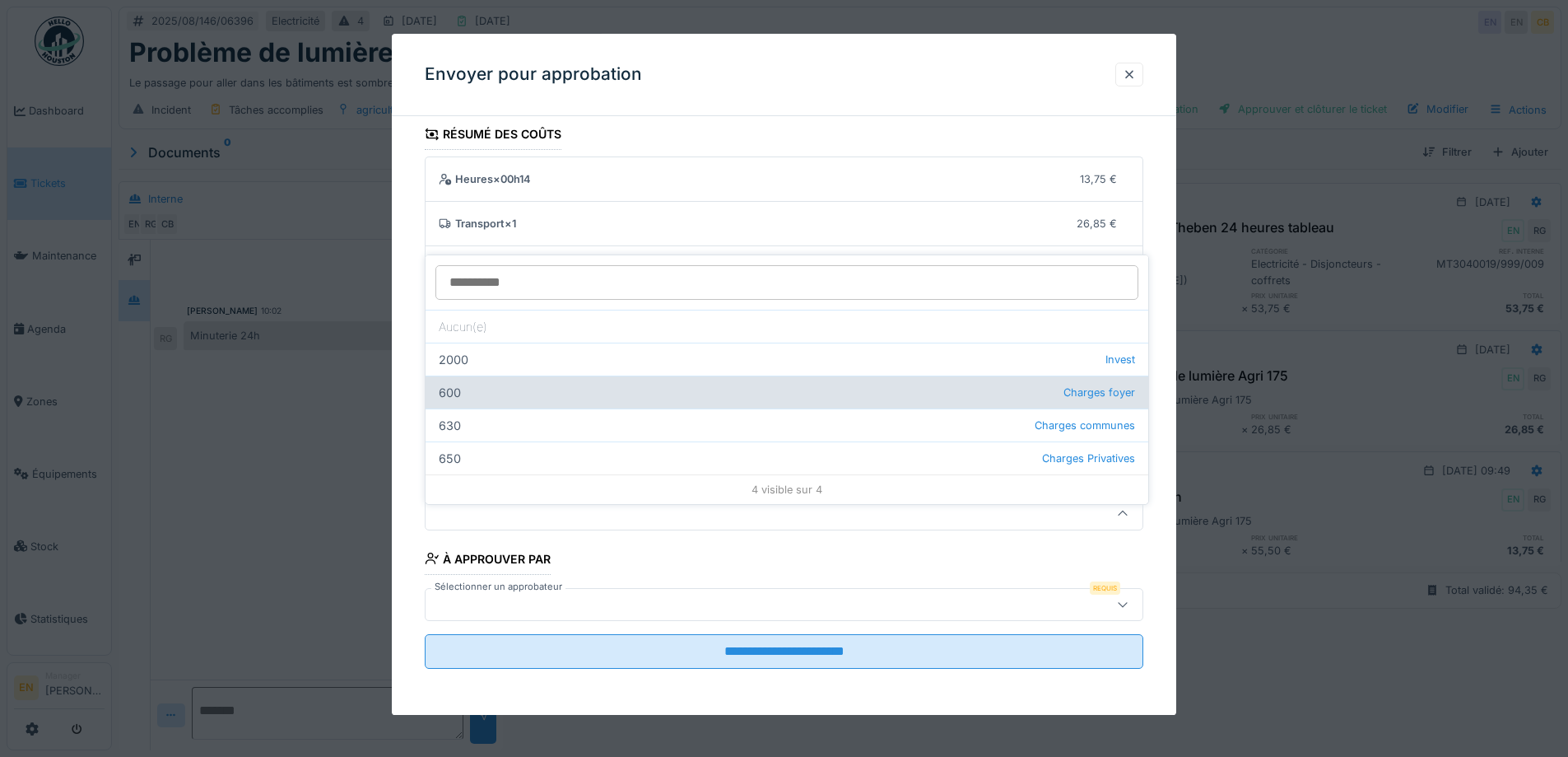
click at [478, 380] on div "600 Charges foyer" at bounding box center [787, 392] width 723 height 33
type input "***"
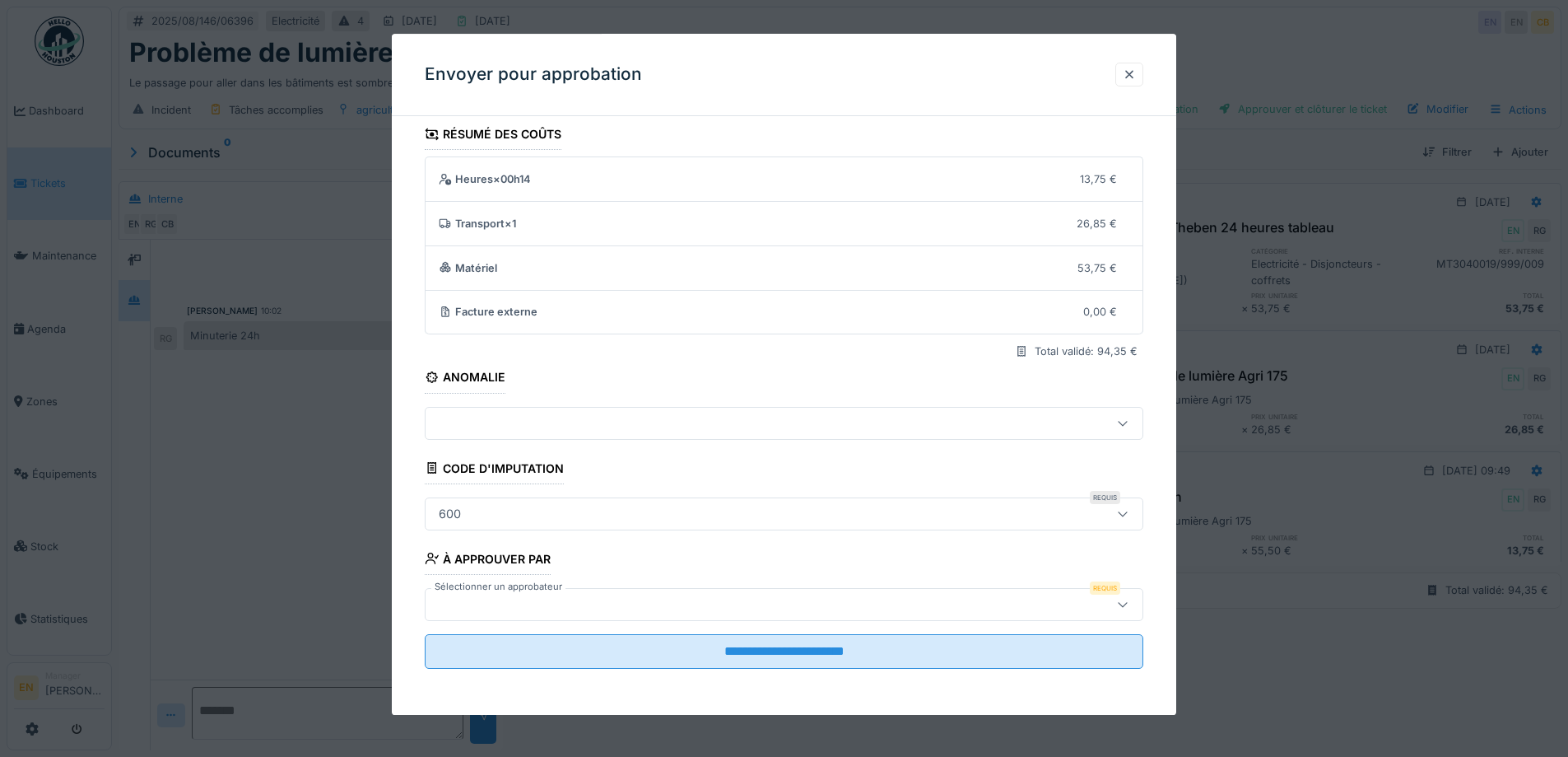
click at [876, 613] on div at bounding box center [742, 604] width 620 height 18
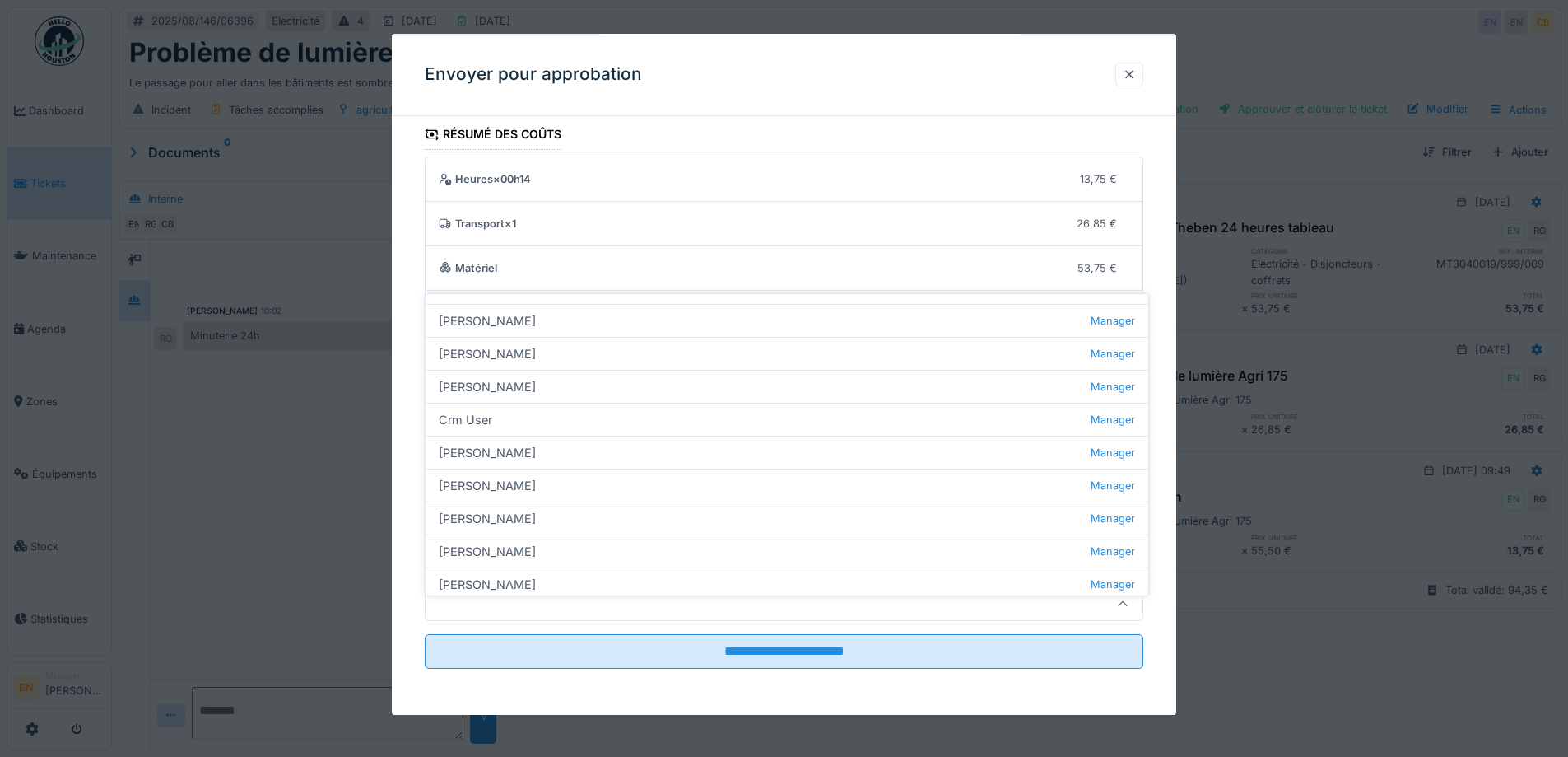
scroll to position [165, 0]
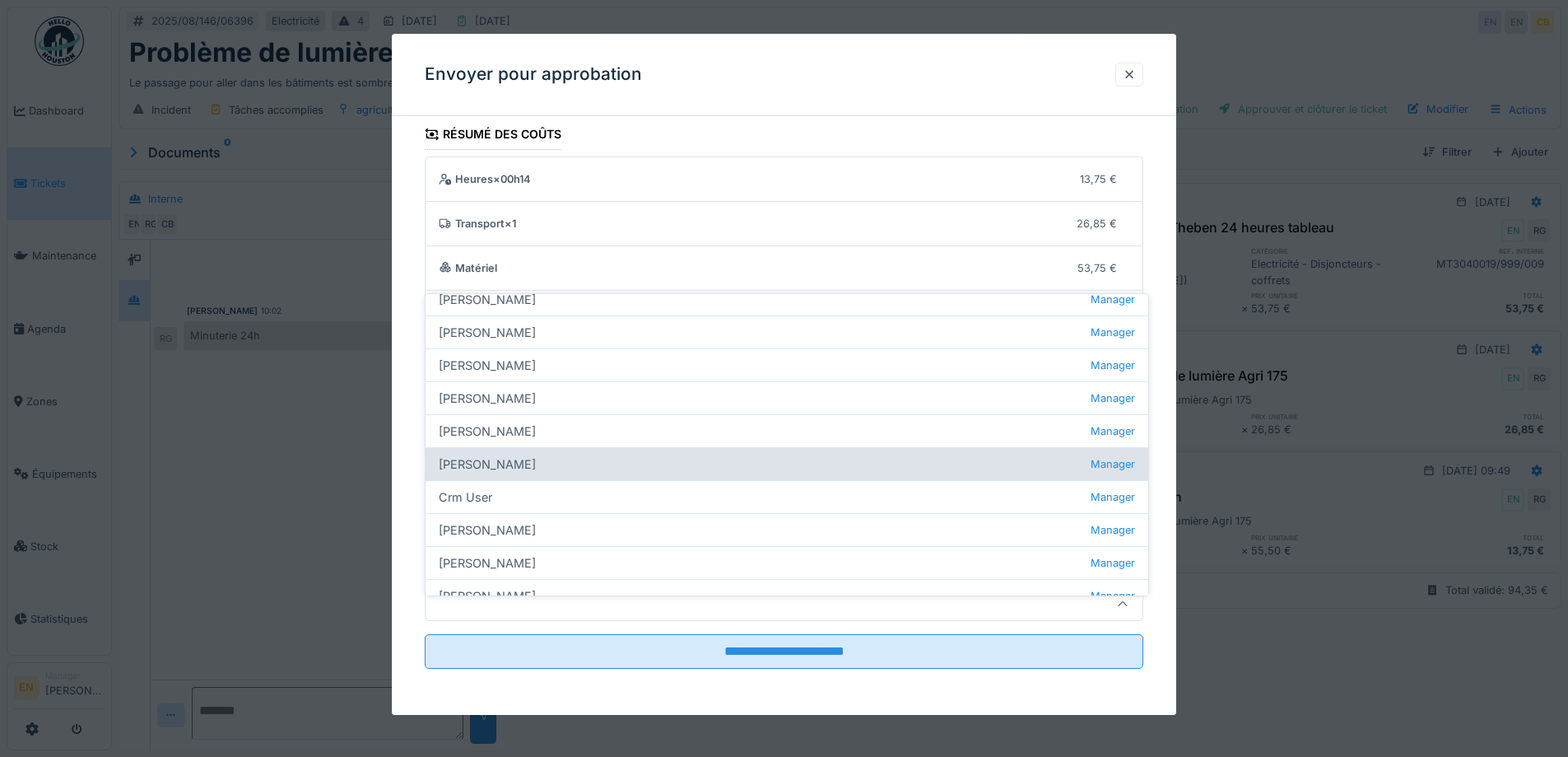
click at [506, 452] on div "Christian Bassette Manager" at bounding box center [787, 464] width 723 height 33
type input "****"
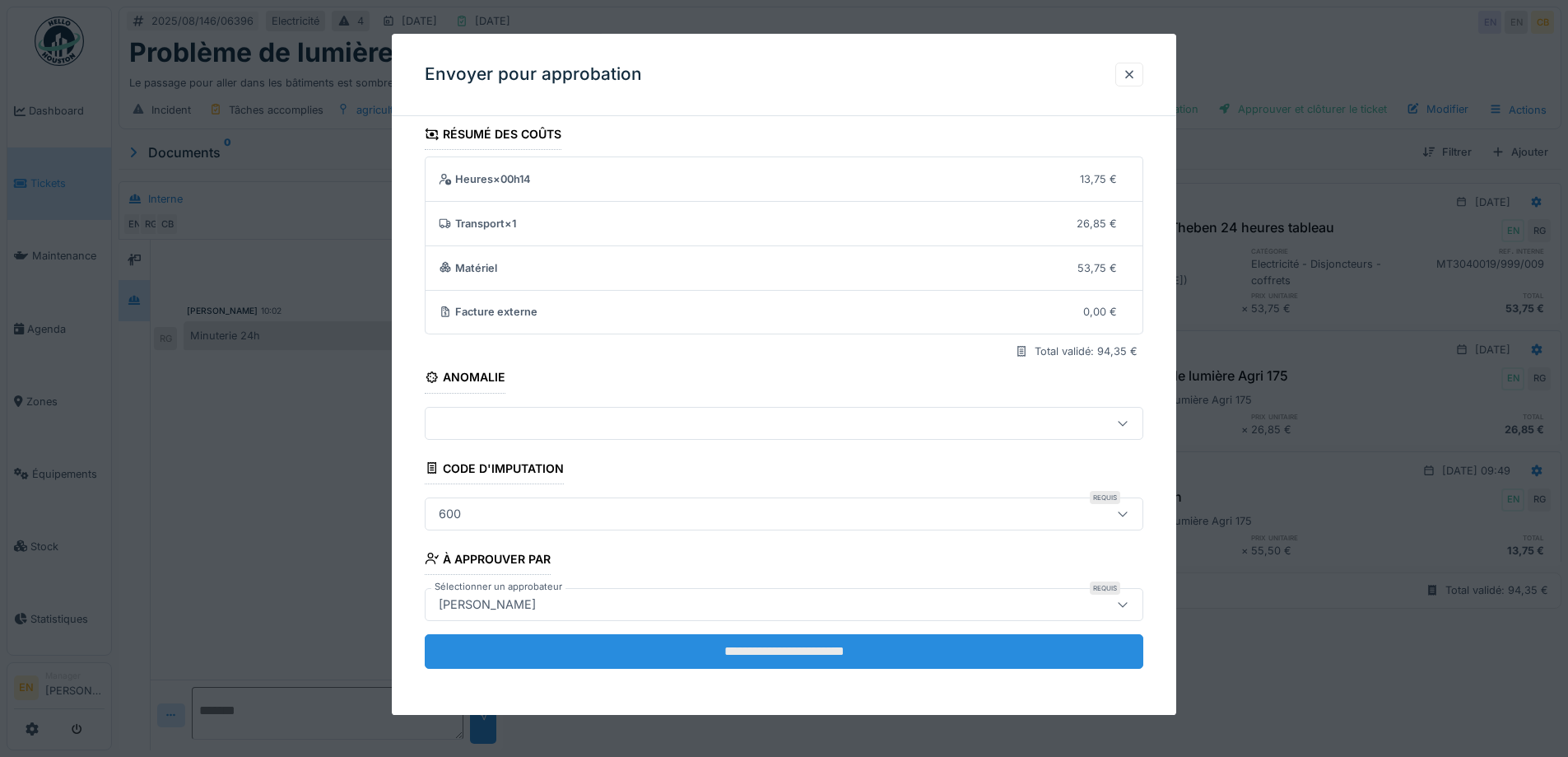
click at [833, 657] on input "**********" at bounding box center [784, 651] width 719 height 34
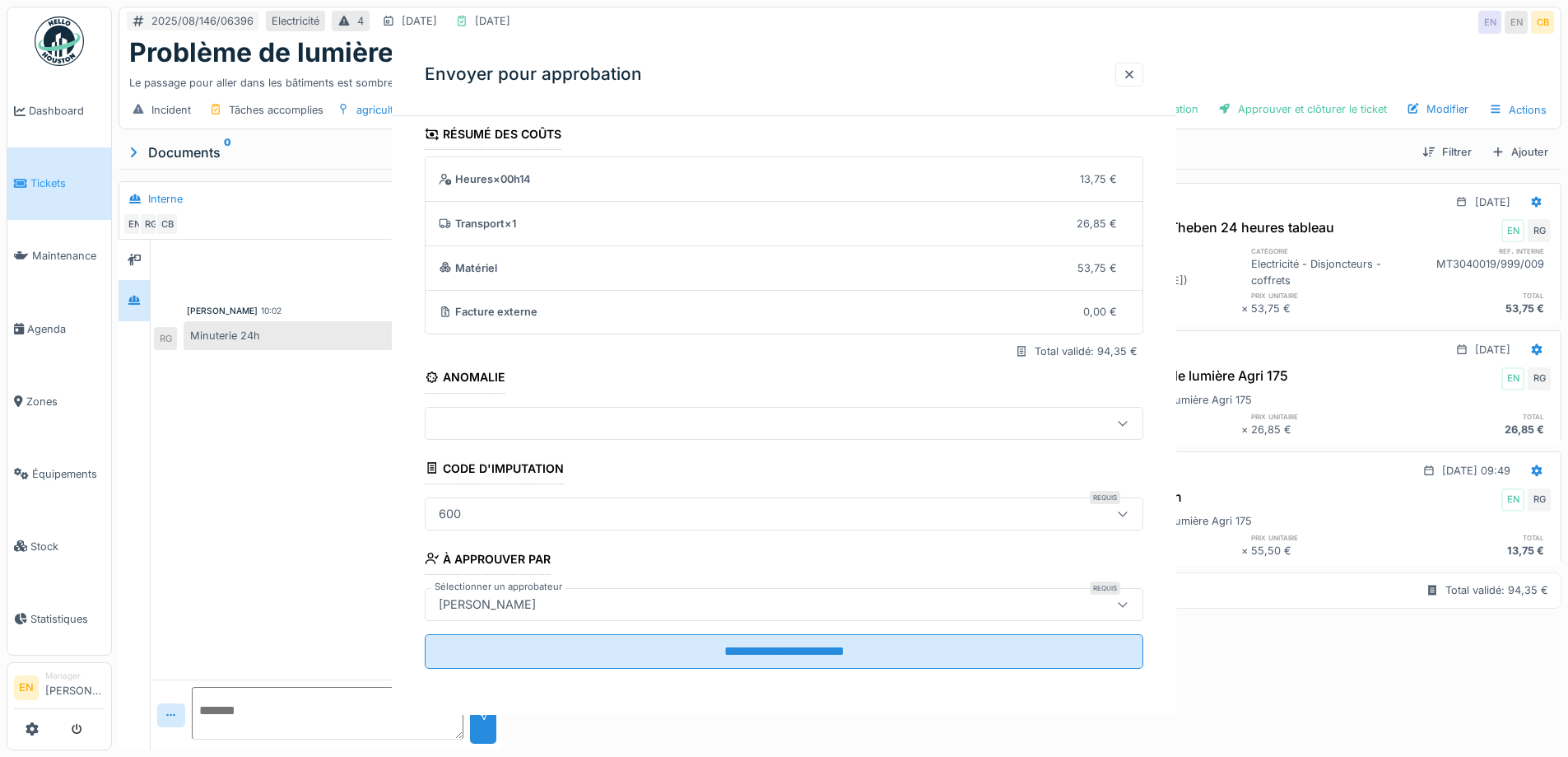
scroll to position [0, 0]
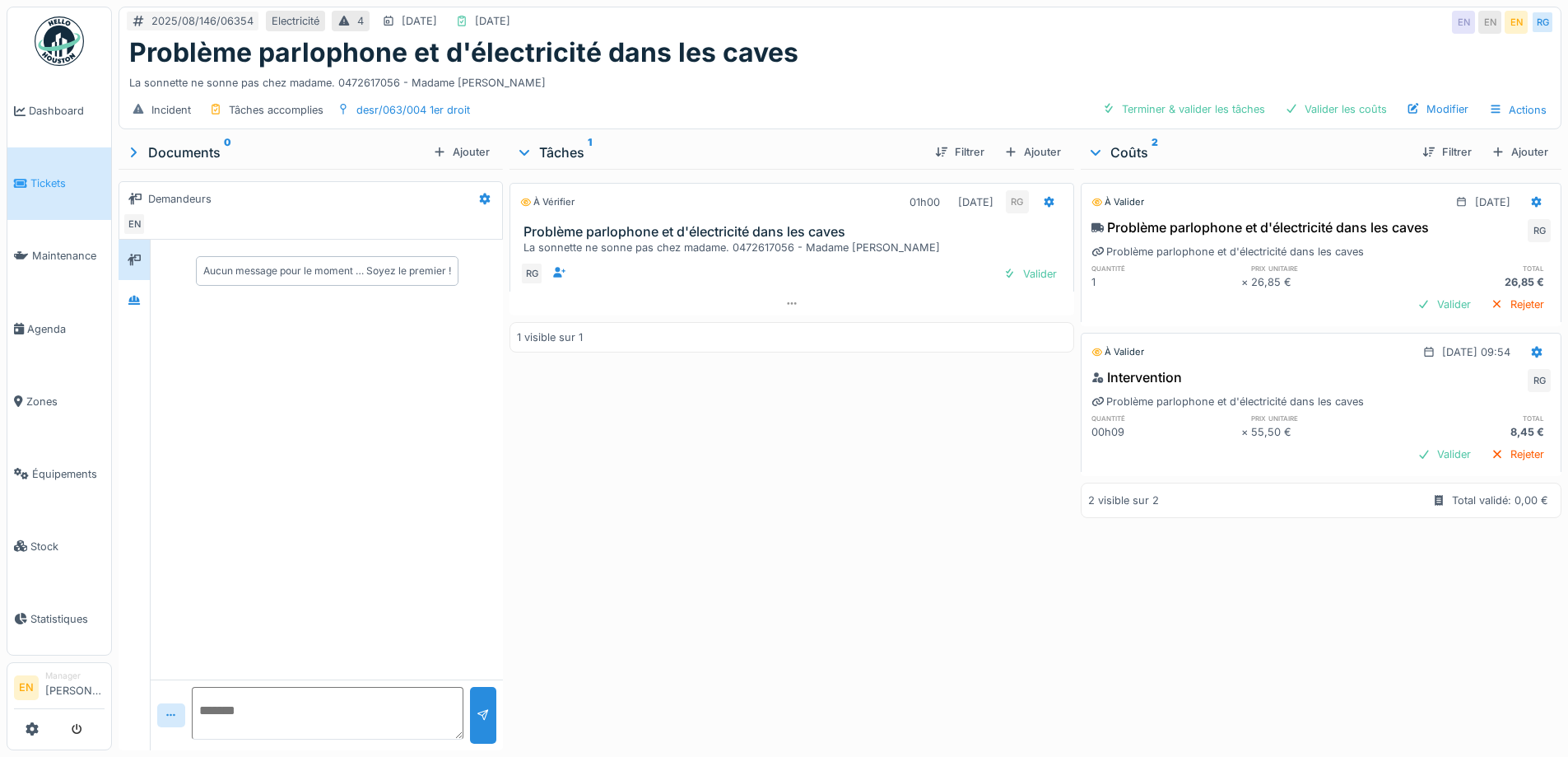
click at [824, 467] on div "À vérifier 01h00 12/08/2025 RG Problème parlophone et d'électricité dans les ca…" at bounding box center [791, 456] width 564 height 575
click at [748, 499] on div "À vérifier 01h00 12/08/2025 RG Problème parlophone et d'électricité dans les ca…" at bounding box center [791, 456] width 564 height 575
click at [131, 302] on icon at bounding box center [134, 300] width 11 height 9
click at [736, 488] on div "À vérifier 01h00 12/08/2025 RG Problème parlophone et d'électricité dans les ca…" at bounding box center [791, 456] width 564 height 575
click at [732, 487] on div "À vérifier 01h00 12/08/2025 RG Problème parlophone et d'électricité dans les ca…" at bounding box center [791, 456] width 564 height 575
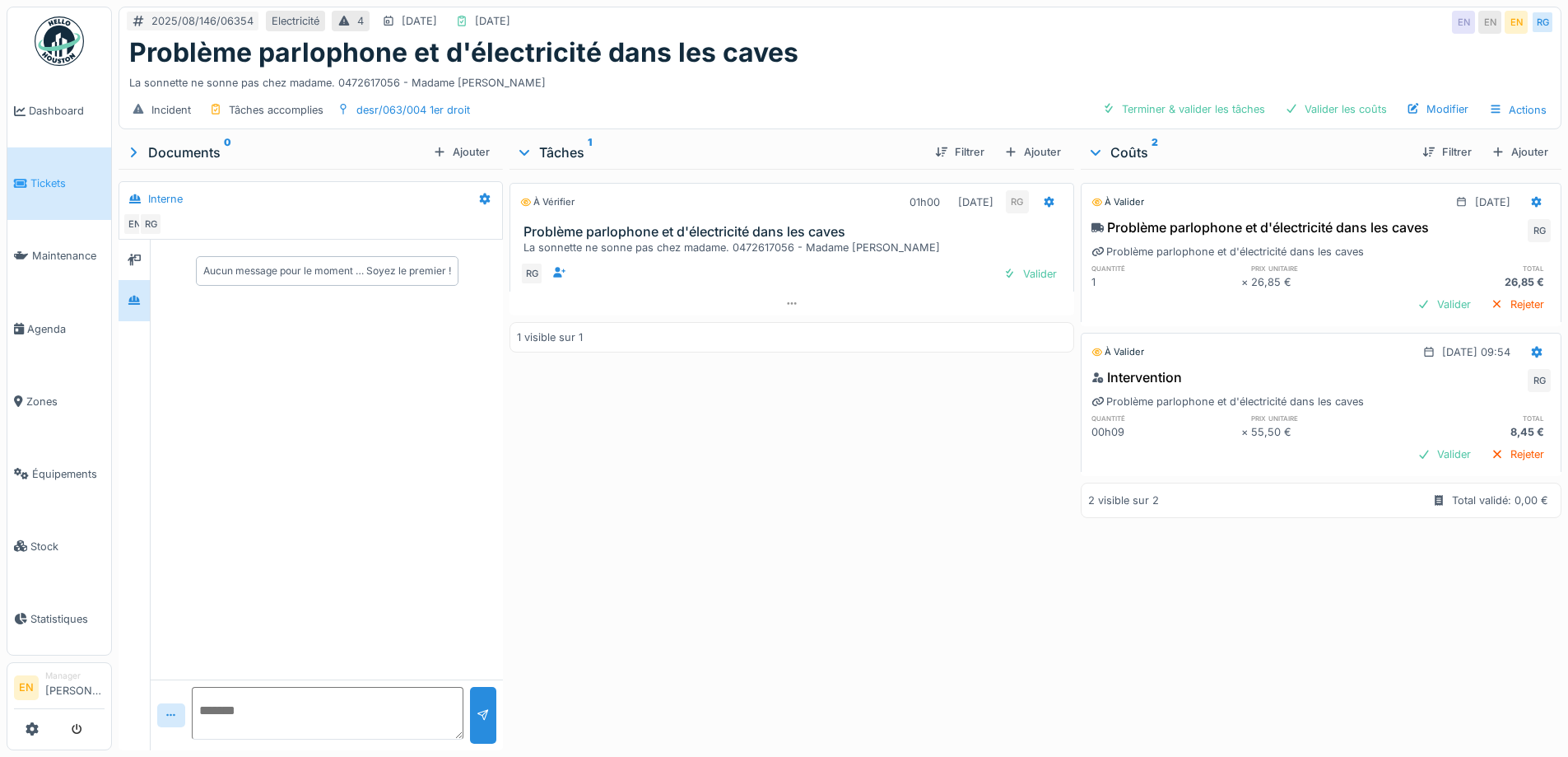
click at [1073, 58] on div "Problème parlophone et d'électricité dans les caves" at bounding box center [839, 52] width 1421 height 31
click at [1019, 43] on div "Problème parlophone et d'électricité dans les caves" at bounding box center [839, 52] width 1421 height 31
click at [979, 43] on div "Problème parlophone et d'électricité dans les caves" at bounding box center [839, 52] width 1421 height 31
click at [745, 512] on div "À vérifier 01h00 12/08/2025 RG Problème parlophone et d'électricité dans les ca…" at bounding box center [791, 456] width 564 height 575
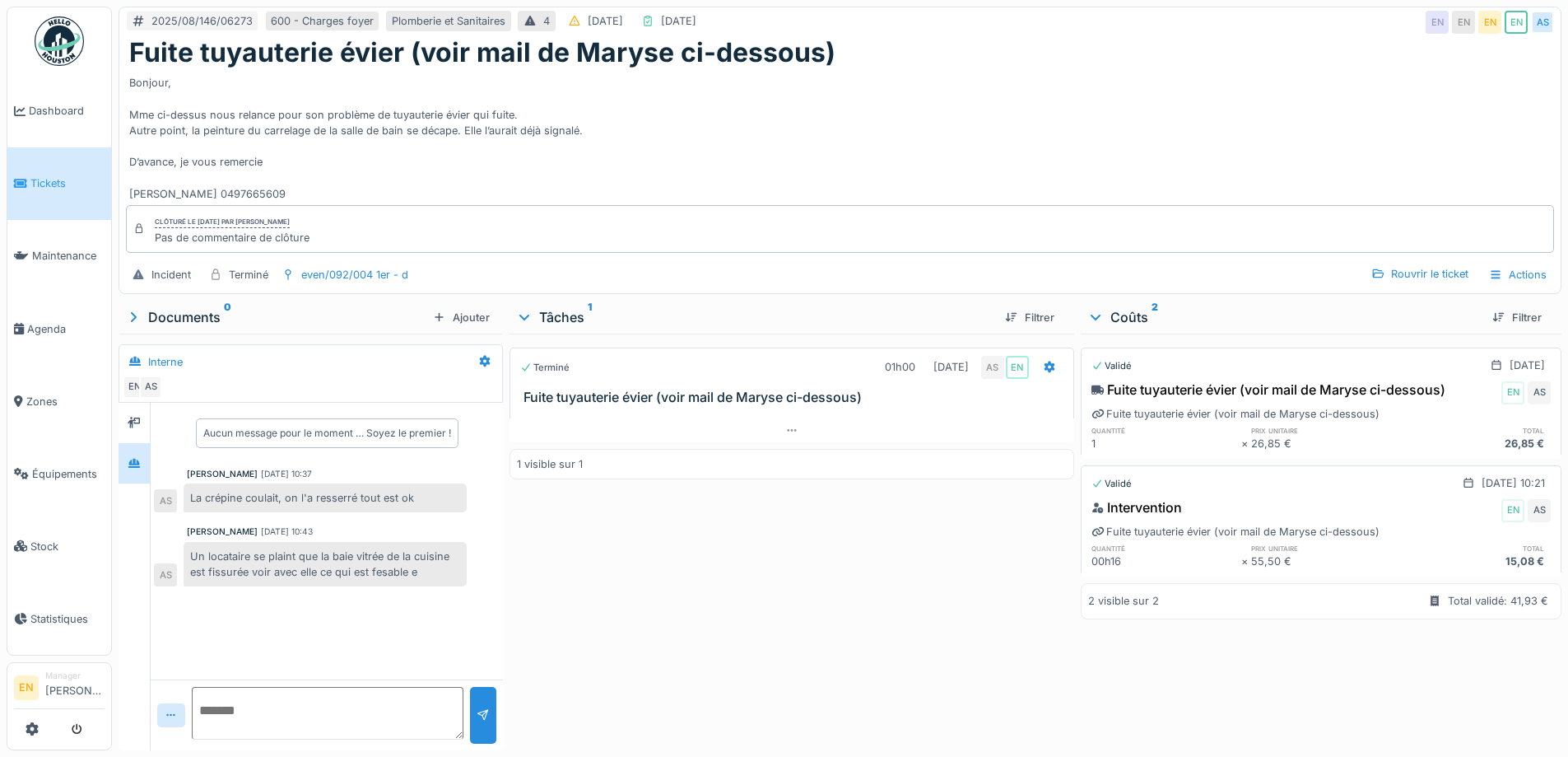
click at [859, 109] on div "Bonjour, Mme ci-dessus nous relance pour son problème de tuyauterie évier qui f…" at bounding box center [839, 135] width 1421 height 133
click at [441, 573] on div "Un locataire se plaint que la baie vitrée de la cuisine est fissurée voir avec …" at bounding box center [325, 565] width 283 height 45
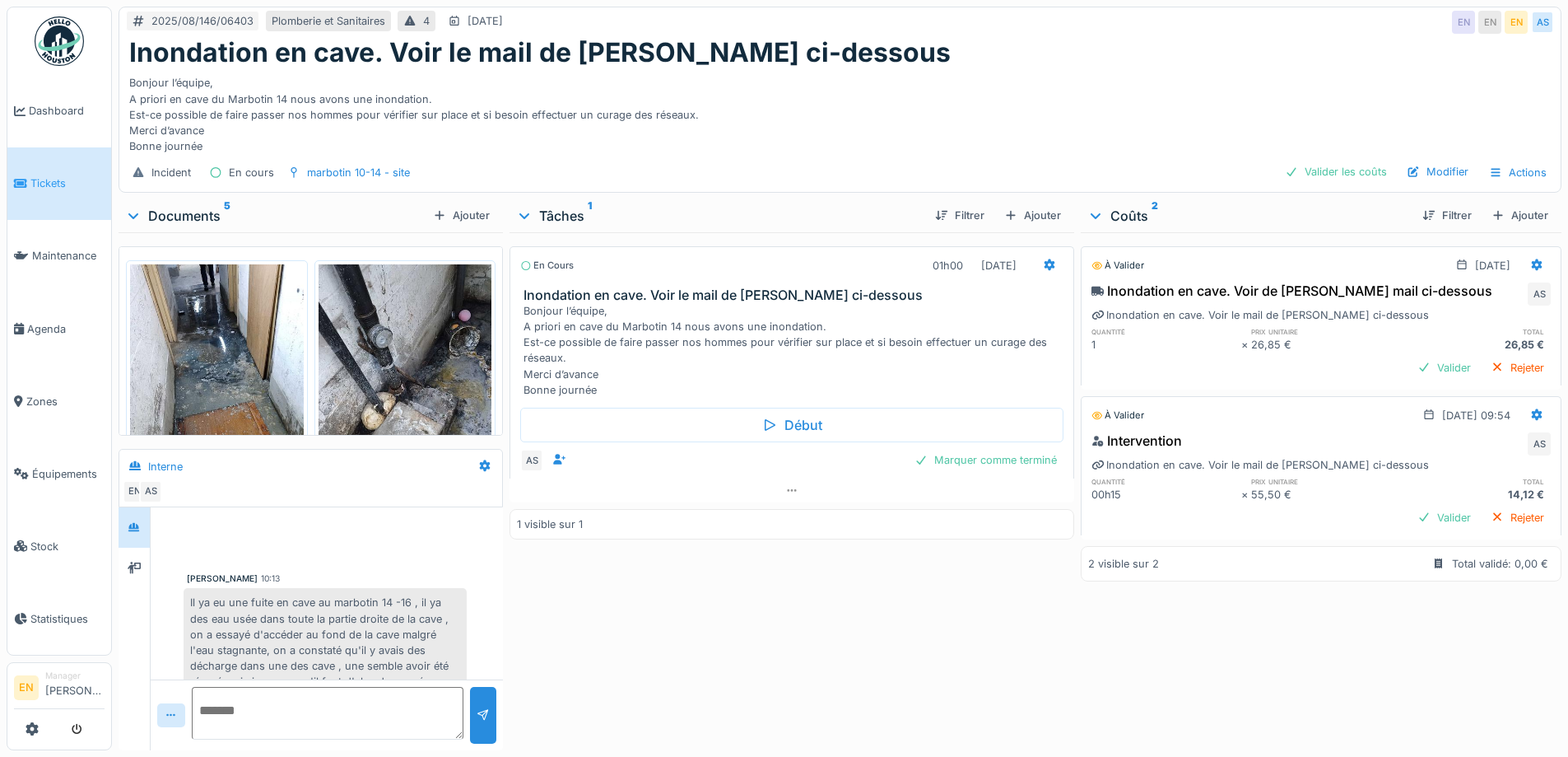
scroll to position [64, 0]
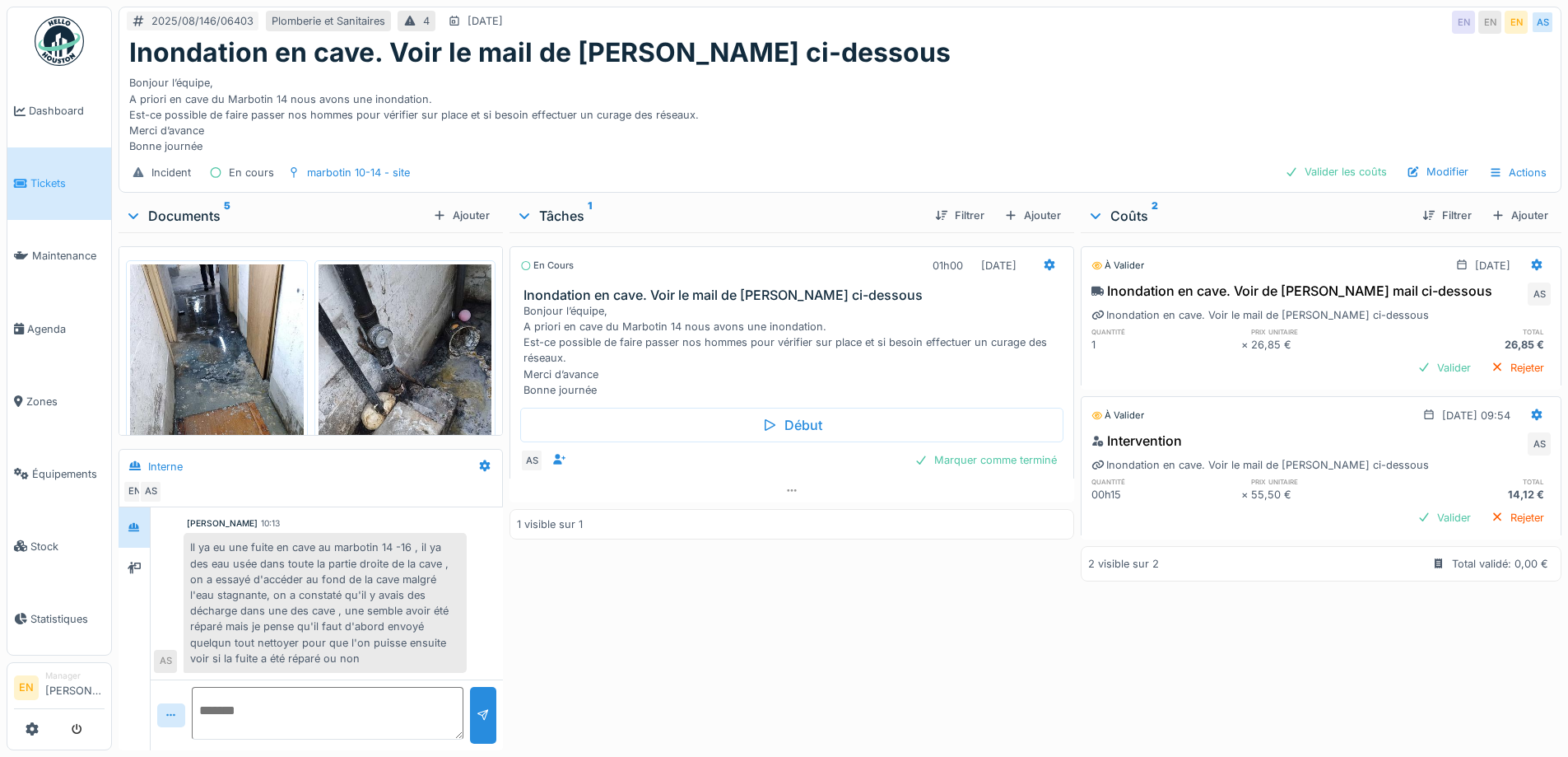
click at [1016, 121] on div "Bonjour l’équipe, A priori en cave du Marbotin 14 nous avons une inondation. Es…" at bounding box center [839, 112] width 1421 height 86
click at [990, 74] on div "Bonjour l’équipe, A priori en cave du Marbotin 14 nous avons une inondation. Es…" at bounding box center [839, 112] width 1421 height 86
click at [235, 342] on img at bounding box center [216, 380] width 173 height 231
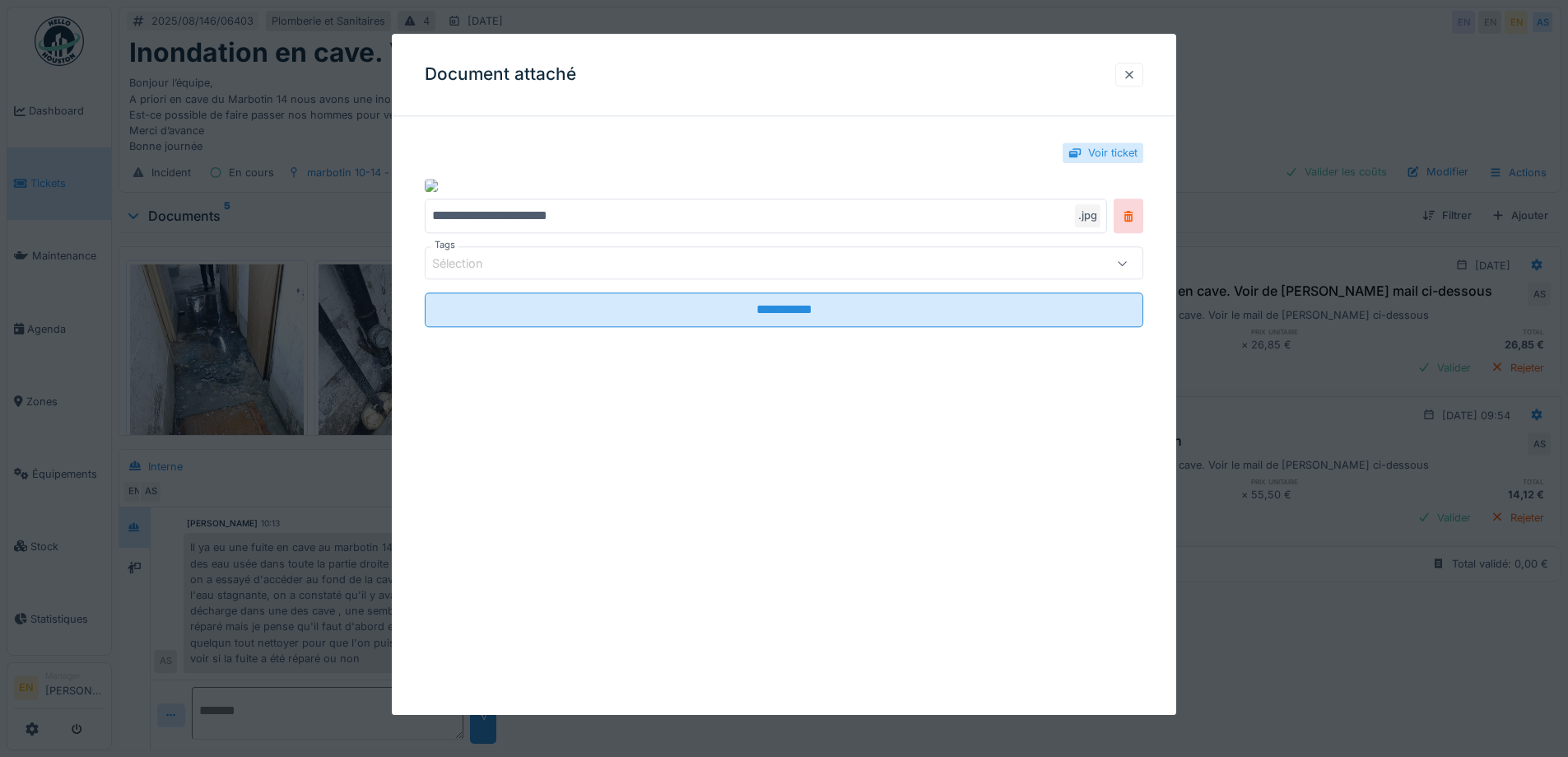
click at [1129, 75] on div at bounding box center [1128, 75] width 13 height 15
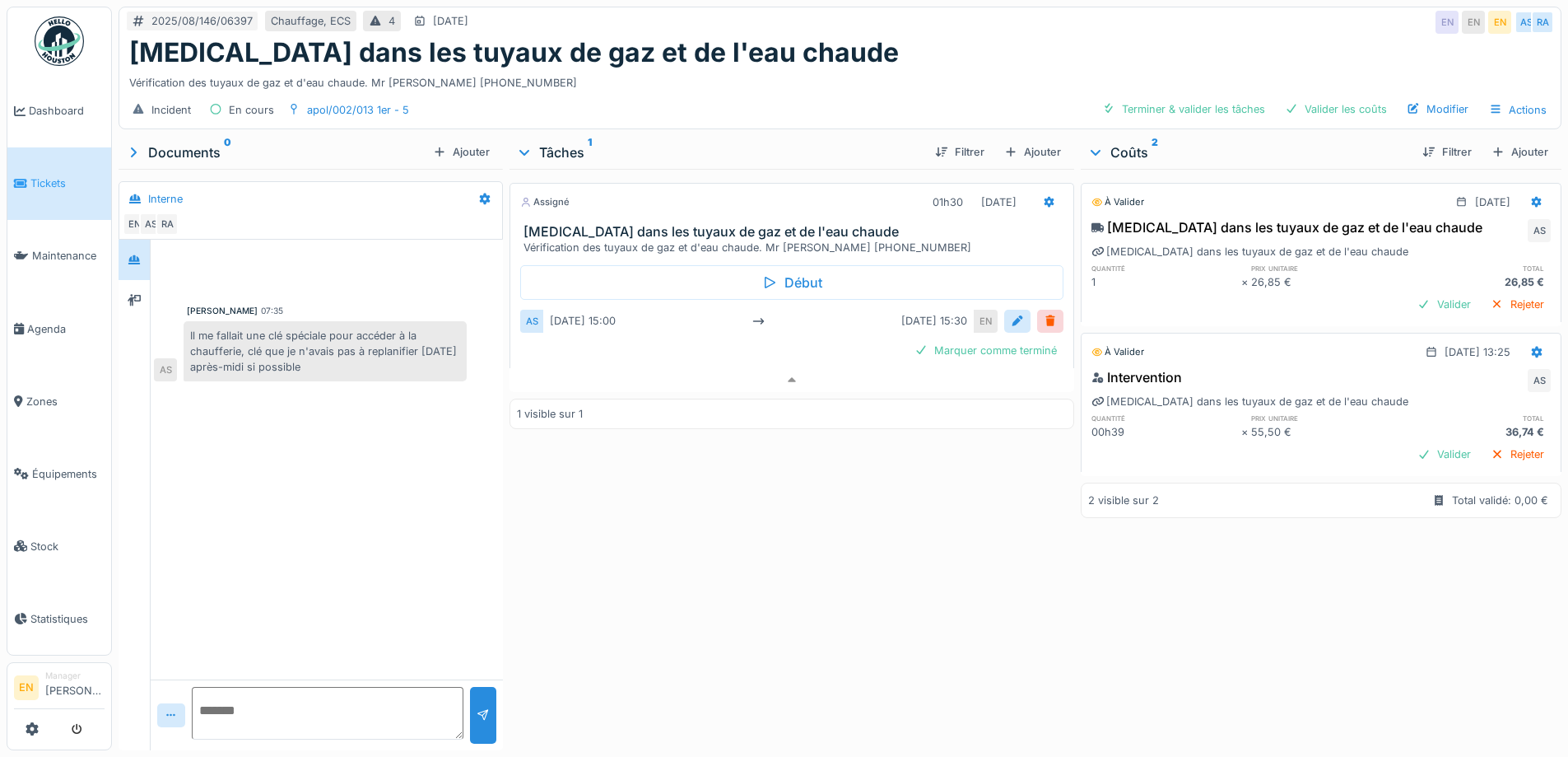
scroll to position [12, 0]
click at [685, 517] on div "Assigné 01h30 [DATE] [MEDICAL_DATA] dans les tuyaux de gaz et de l'eau chaude V…" at bounding box center [791, 456] width 564 height 575
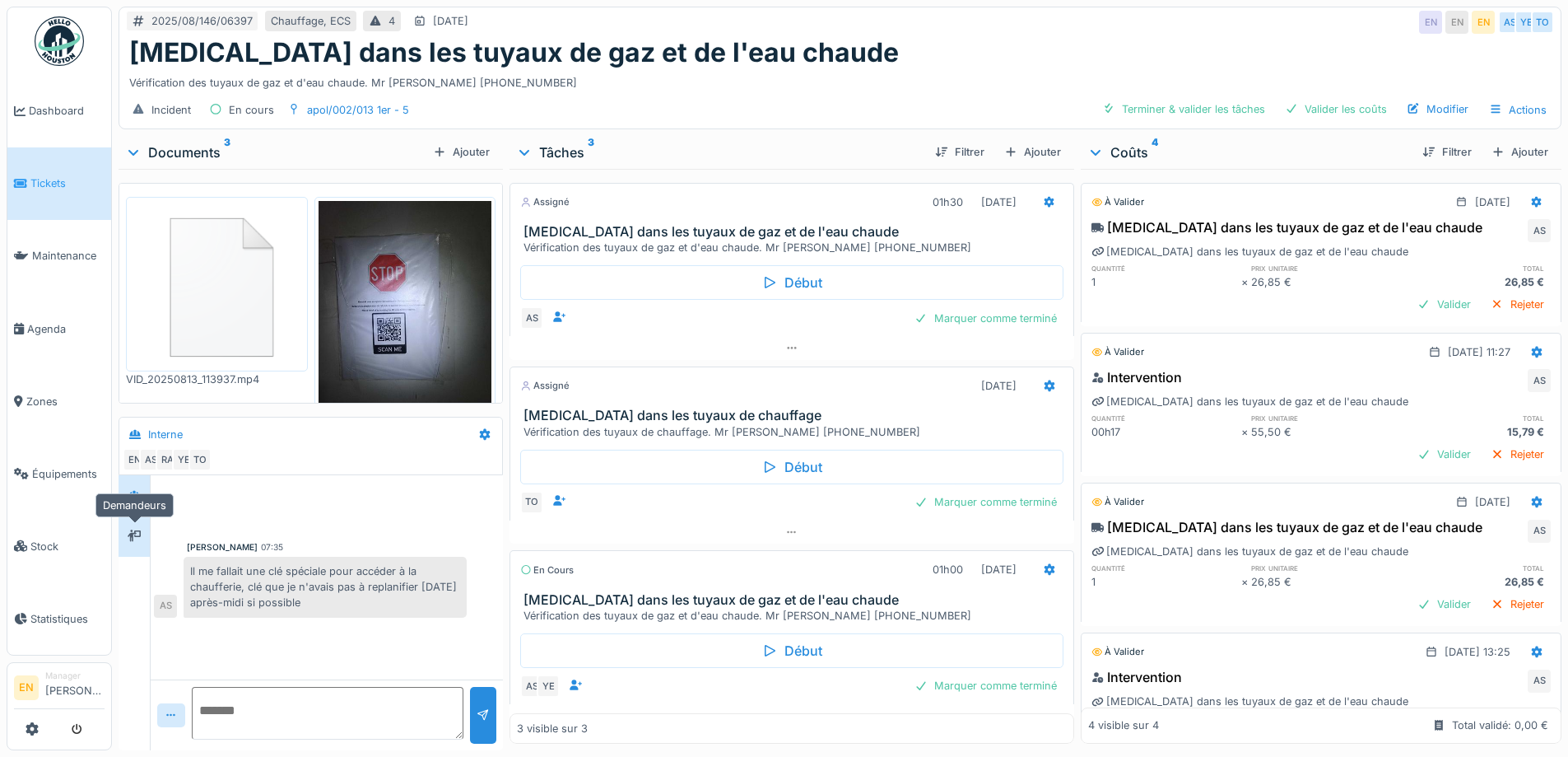
click at [135, 535] on icon at bounding box center [134, 535] width 13 height 11
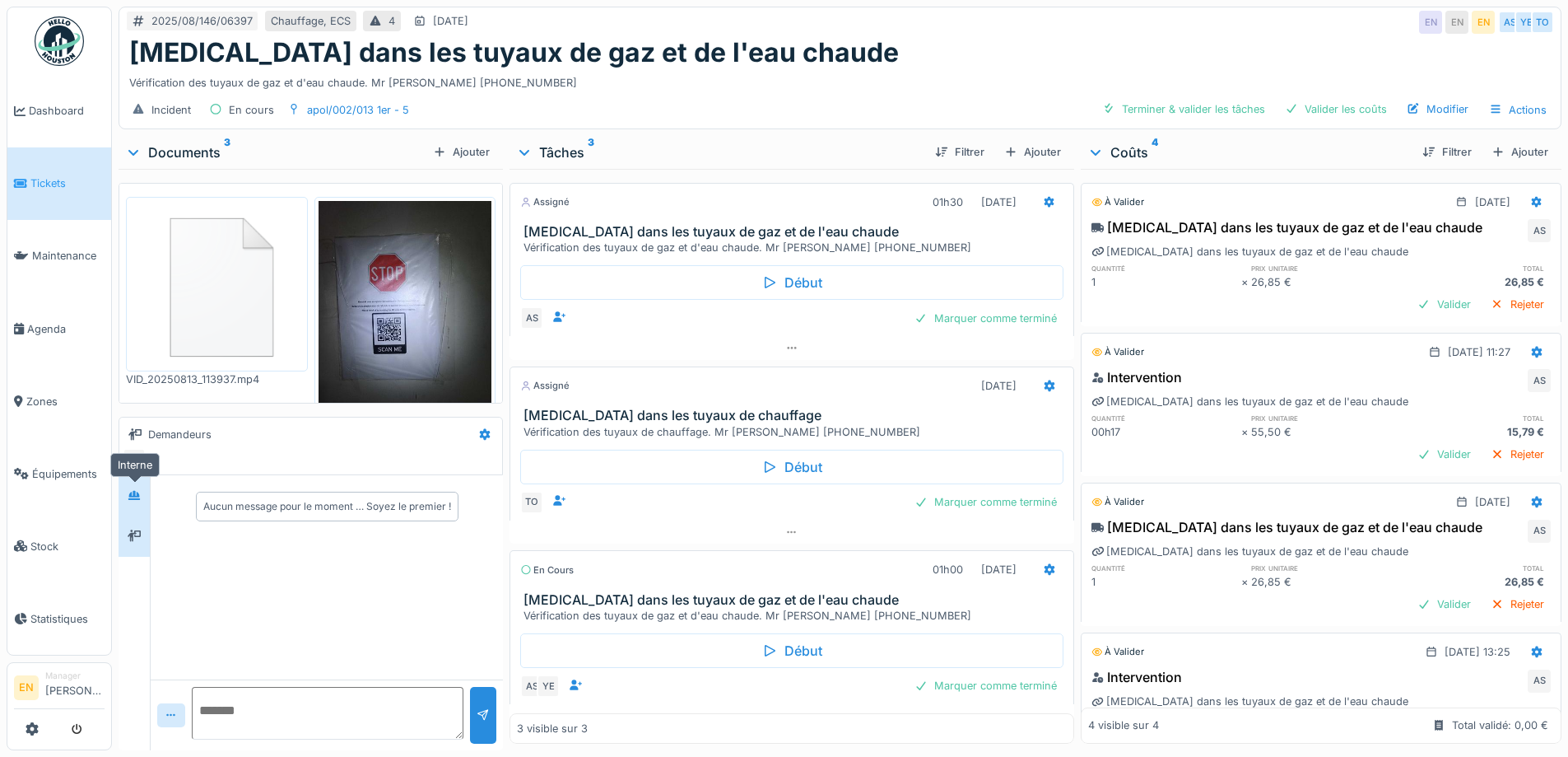
click at [133, 496] on icon at bounding box center [134, 495] width 13 height 10
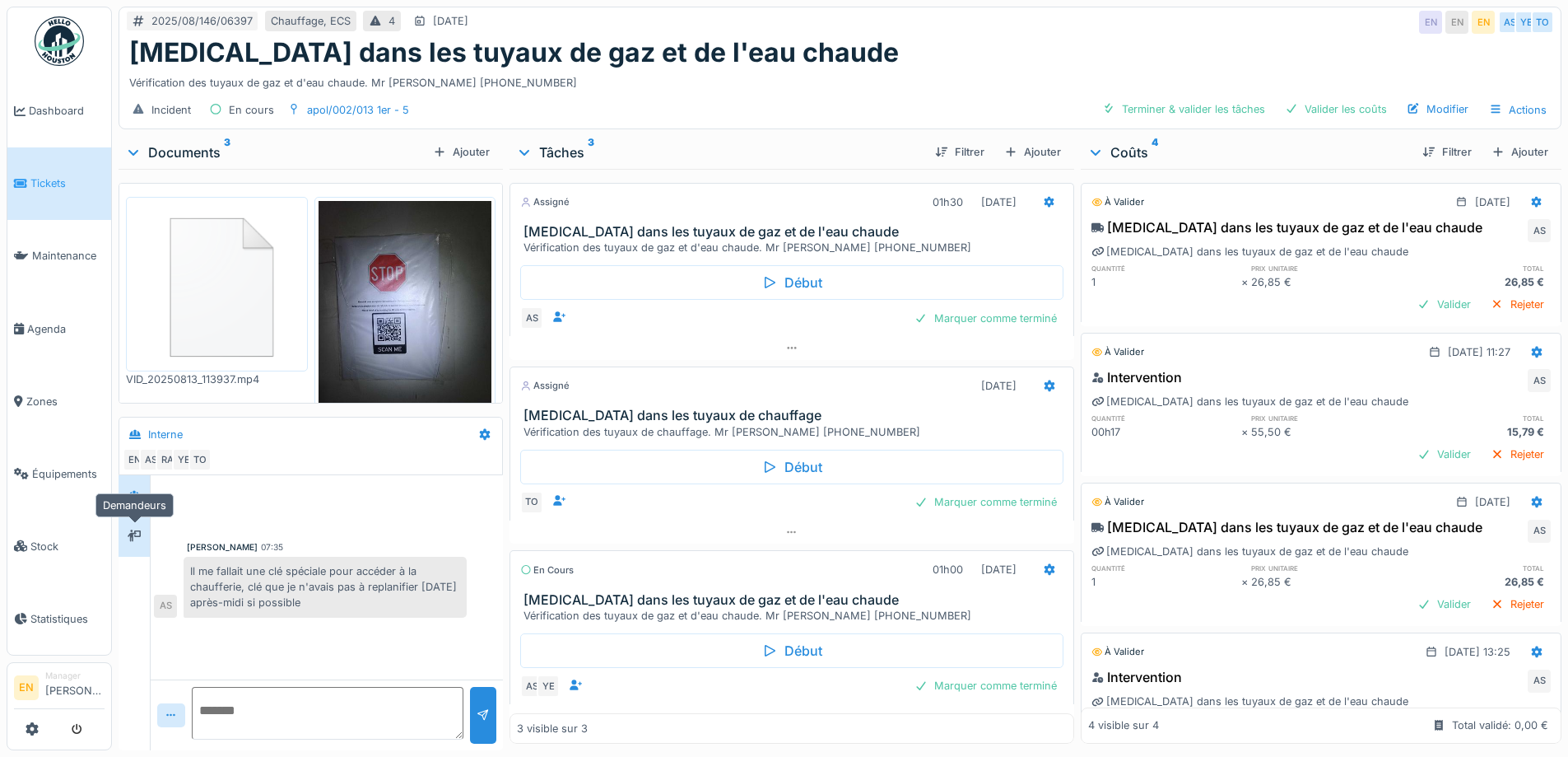
click at [127, 527] on div at bounding box center [134, 537] width 25 height 21
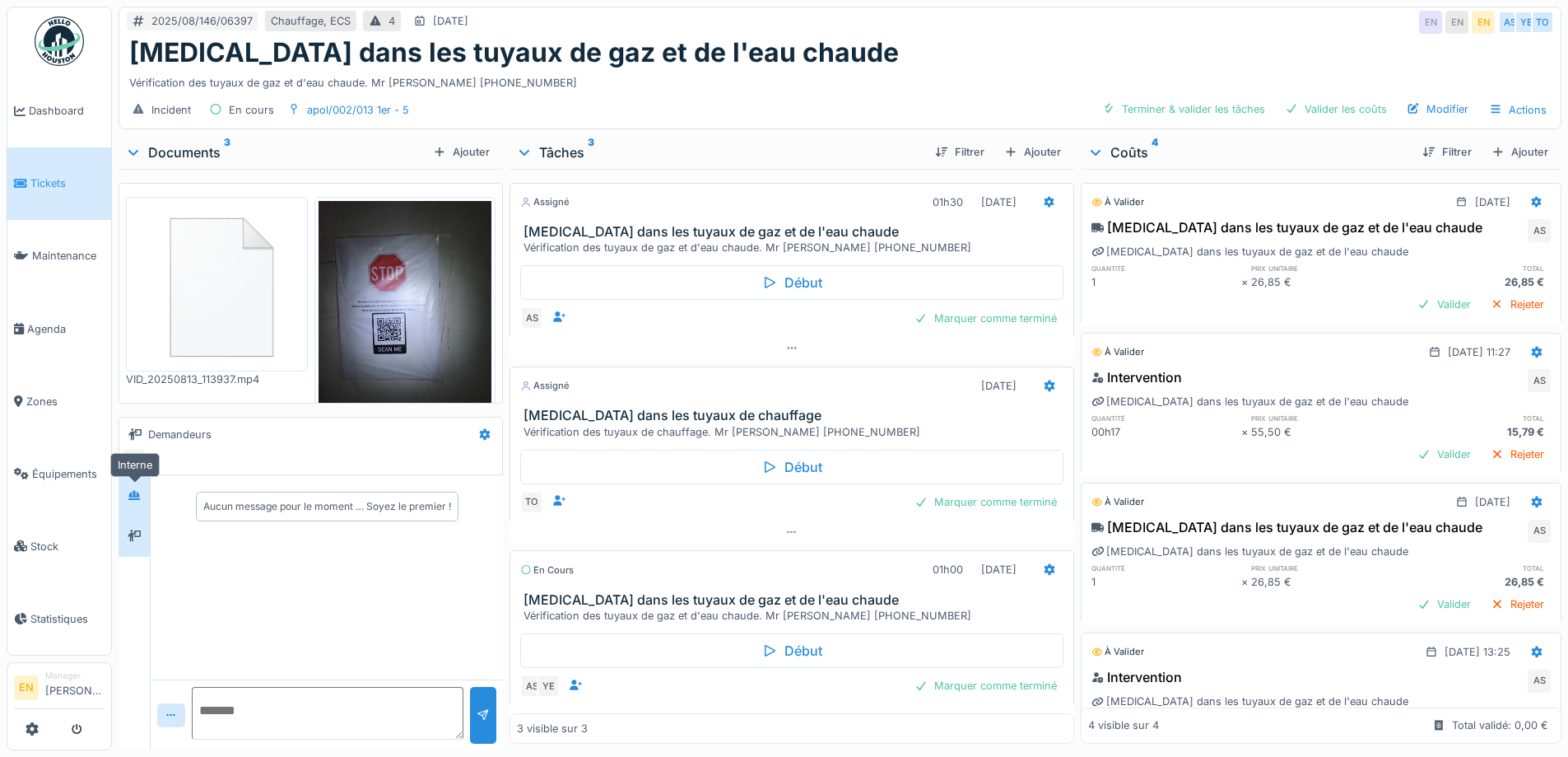
click at [131, 498] on icon at bounding box center [134, 495] width 11 height 9
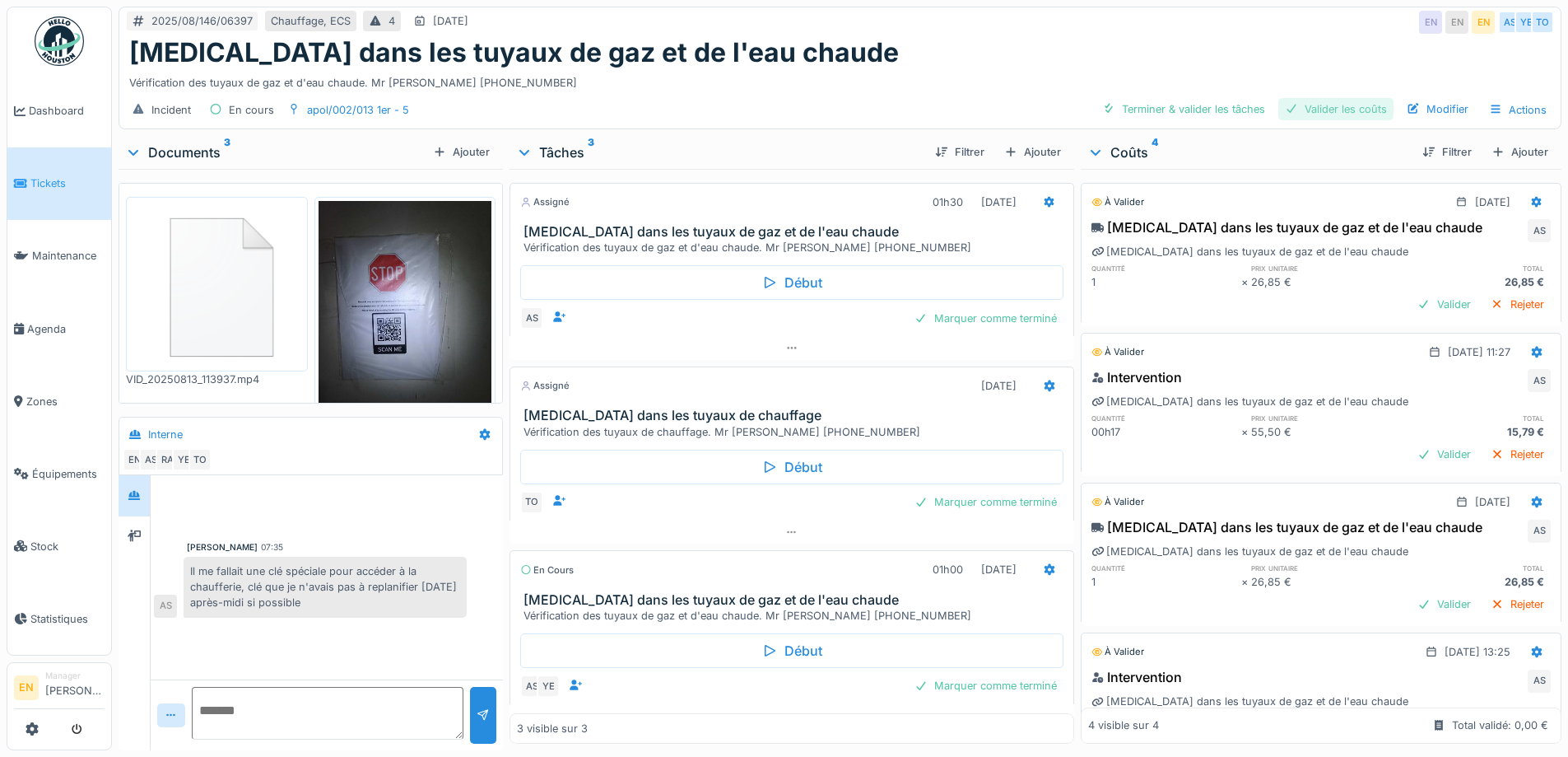
click at [1327, 107] on div "Valider les coûts" at bounding box center [1336, 109] width 115 height 22
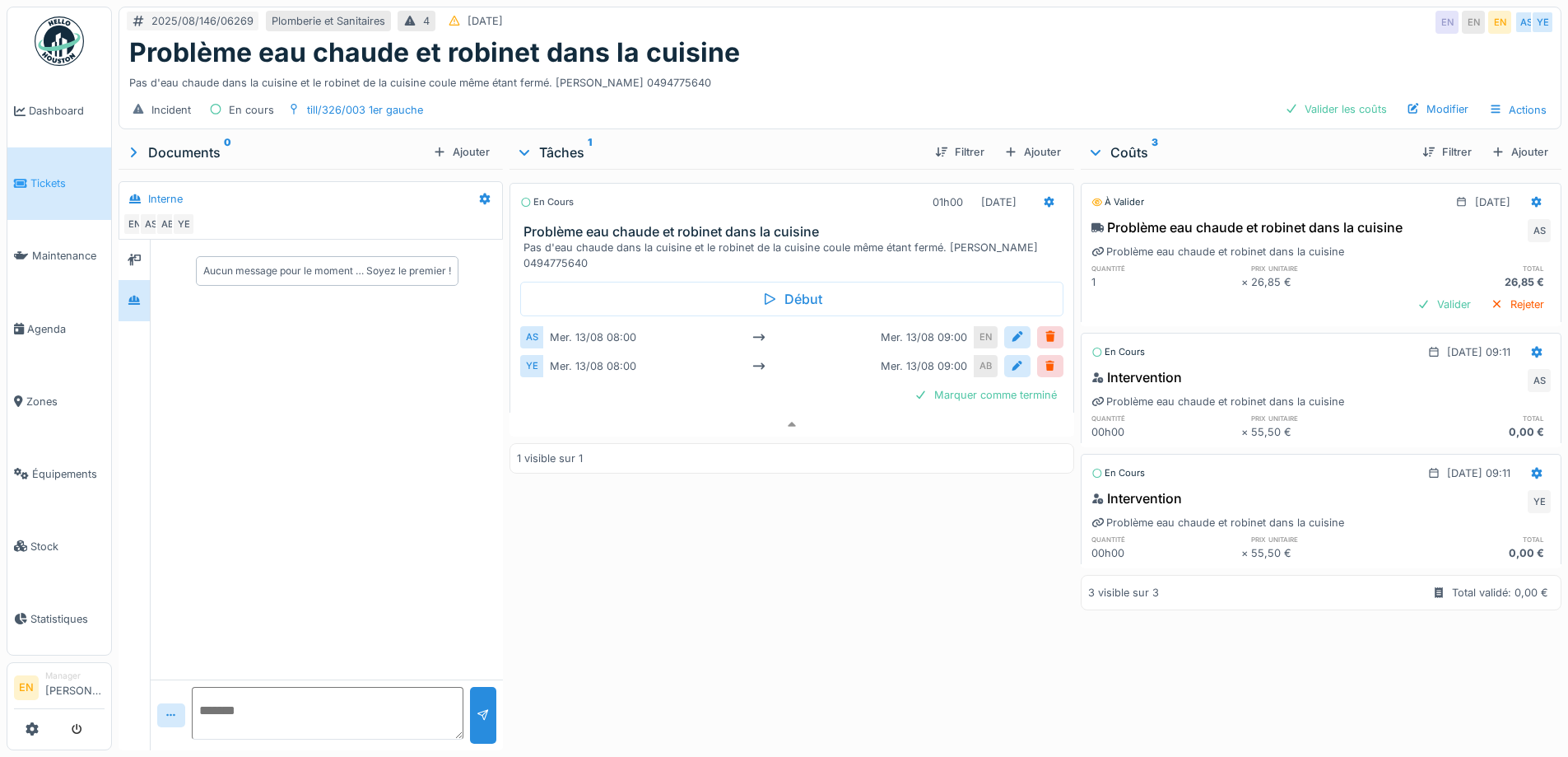
scroll to position [12, 0]
click at [993, 37] on div "Problème eau chaude et robinet dans la cuisine" at bounding box center [839, 52] width 1421 height 31
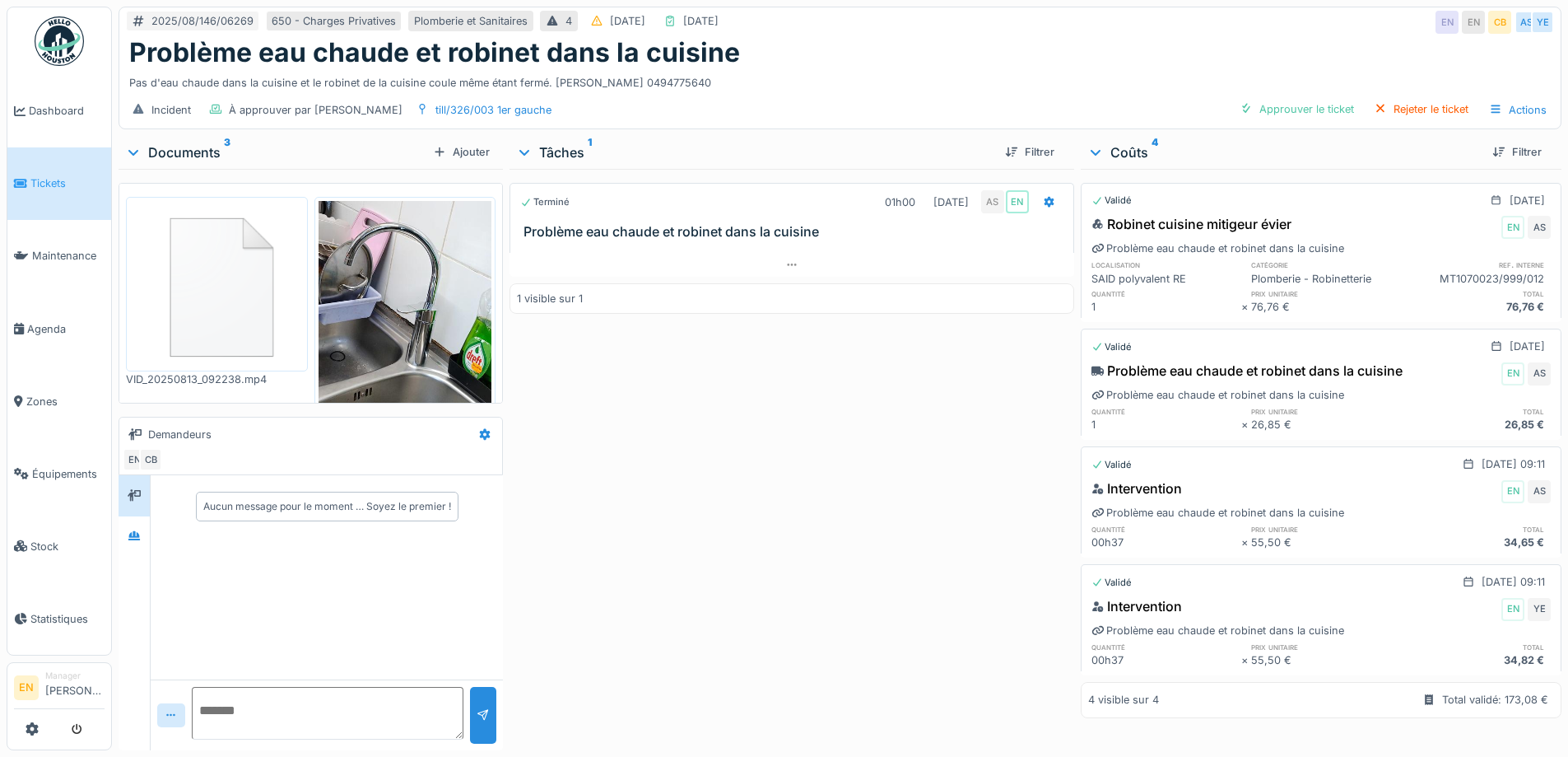
click at [845, 497] on div "Terminé 01h00 [DATE] AS EN Problème eau chaude et robinet dans la cuisine 1 vis…" at bounding box center [791, 456] width 564 height 575
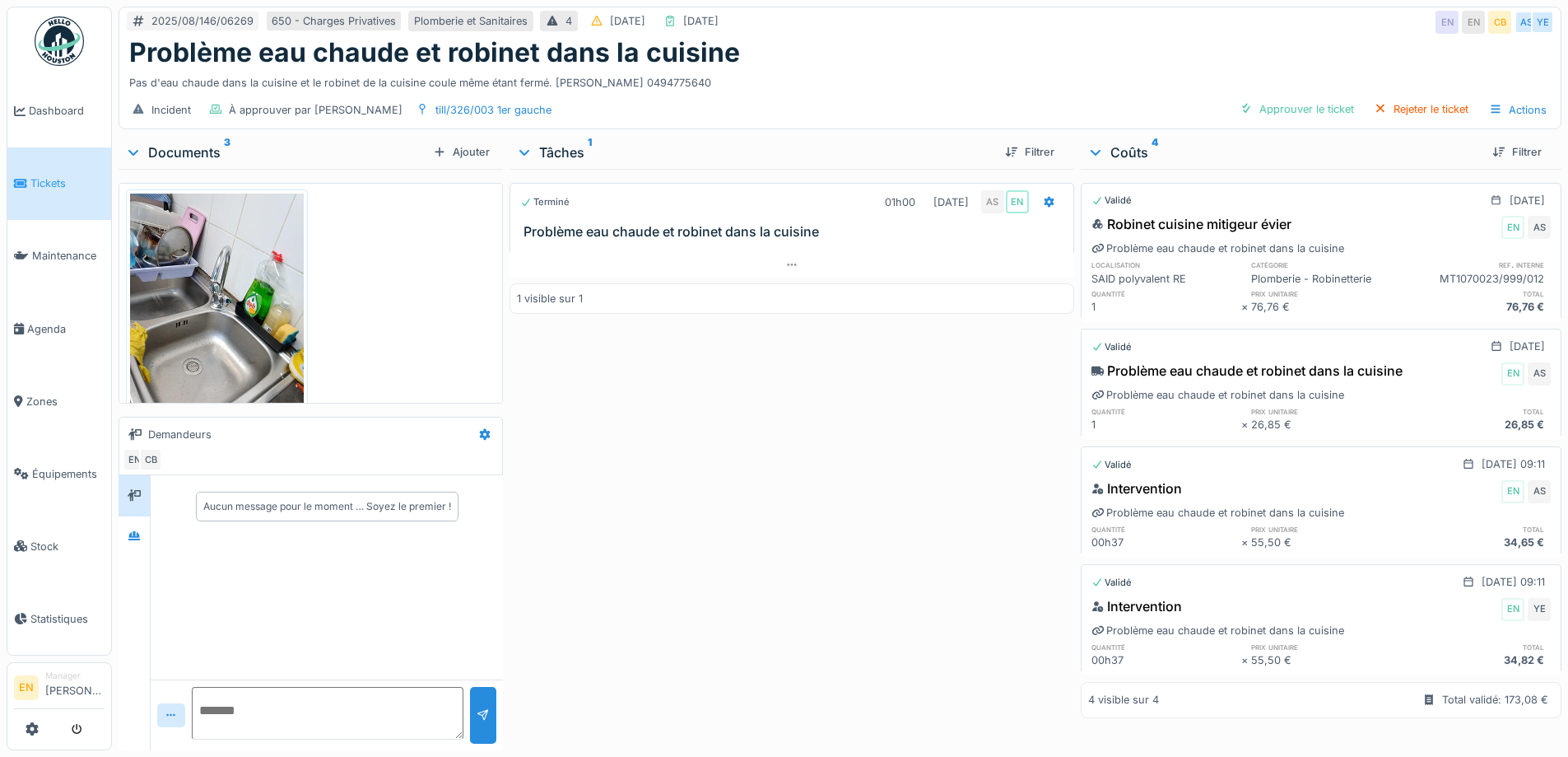
scroll to position [316, 0]
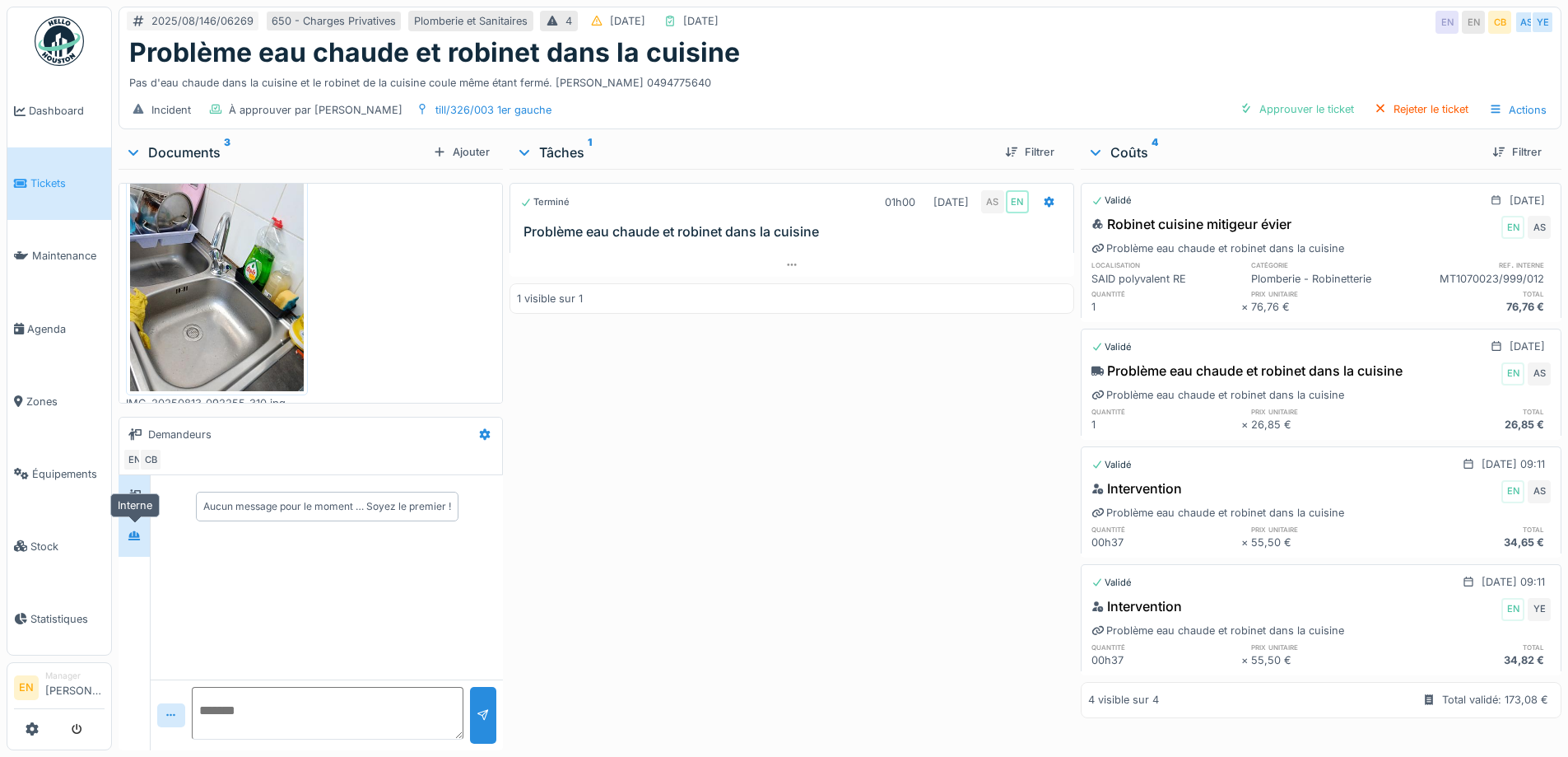
click at [140, 536] on icon at bounding box center [134, 535] width 11 height 9
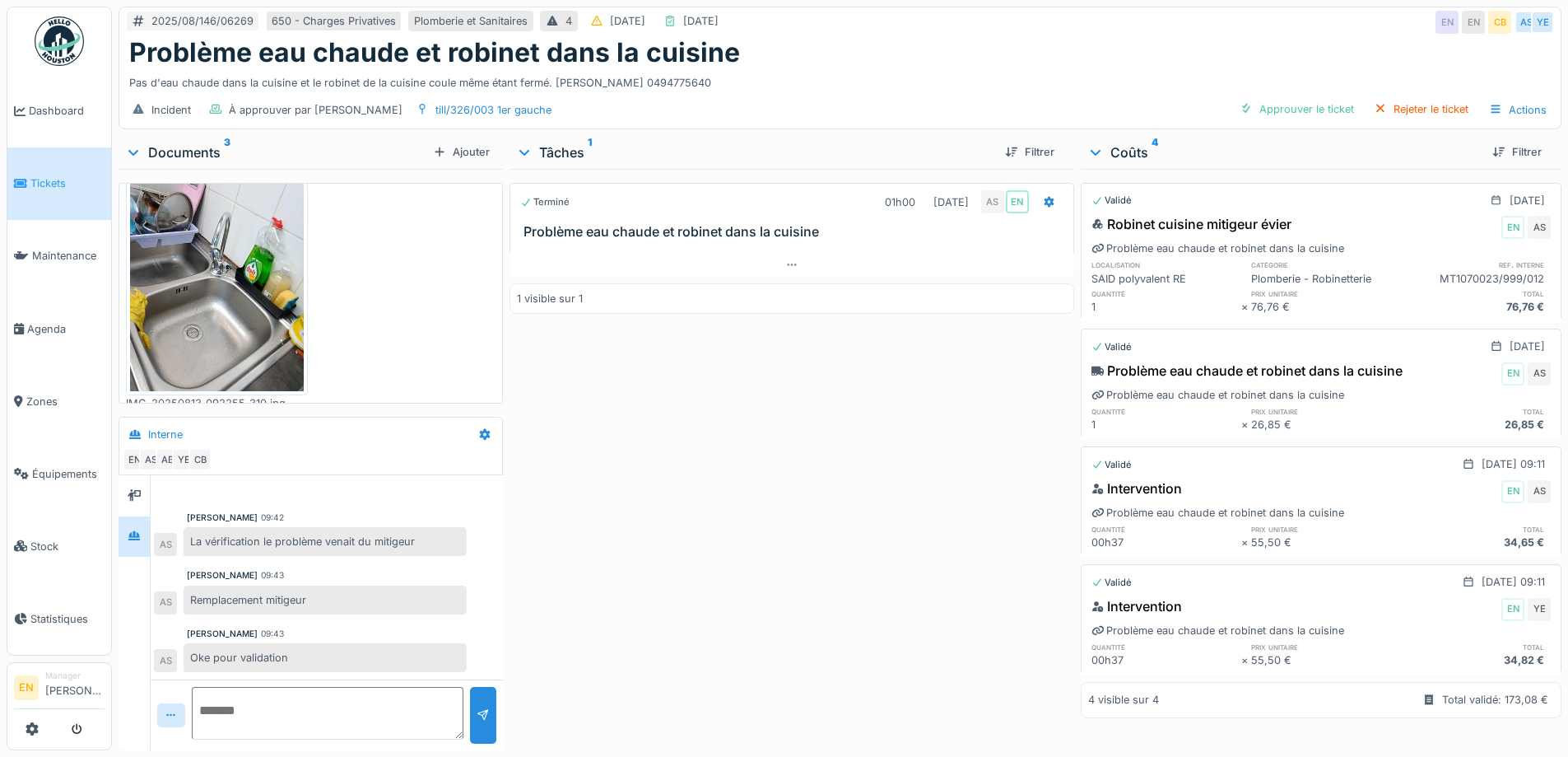
scroll to position [12, 0]
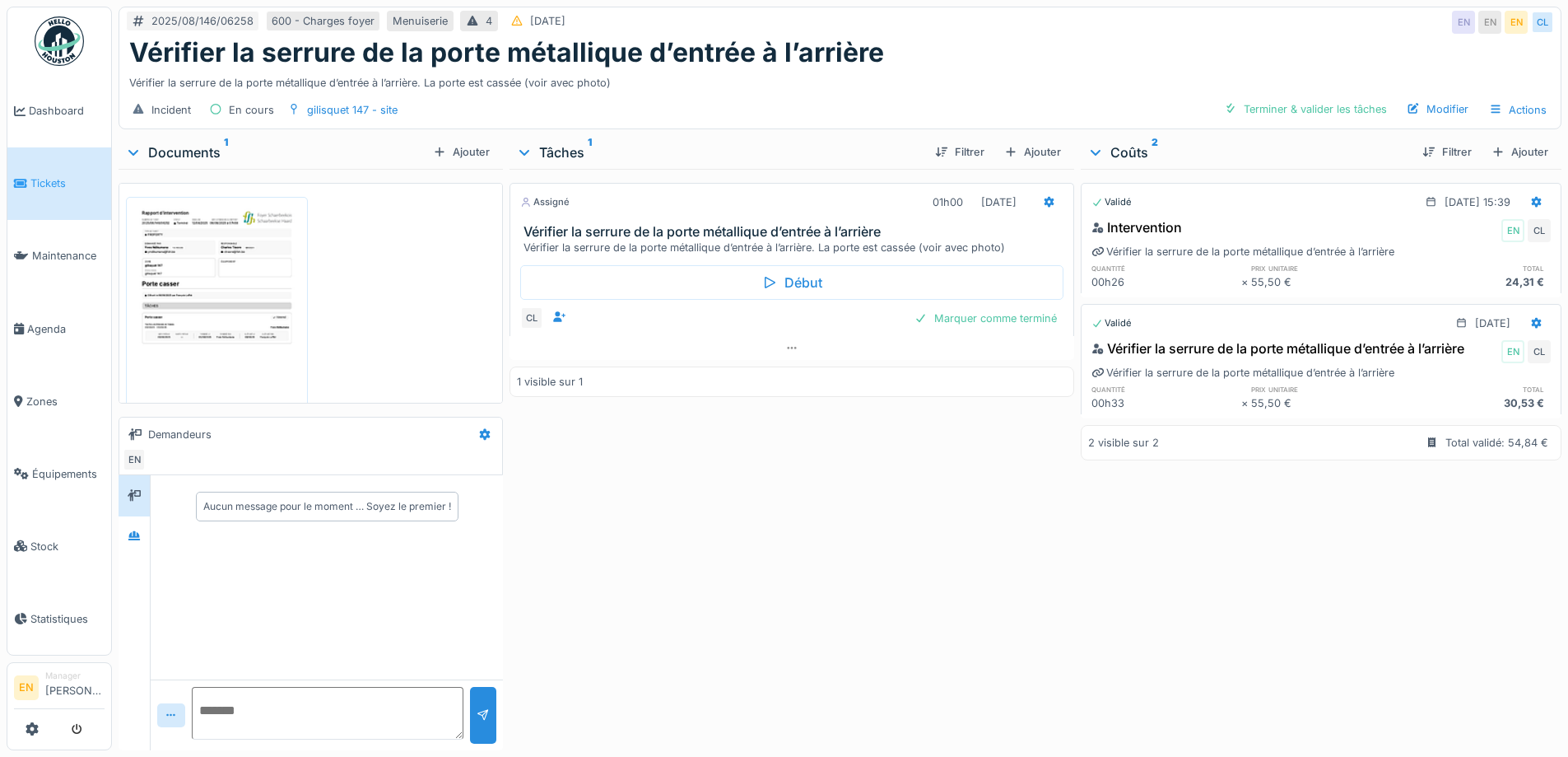
click at [779, 552] on div "Assigné 01h00 12/08/2025 Vérifier la serrure de la porte métallique d’entrée à …" at bounding box center [791, 456] width 564 height 575
click at [137, 540] on icon at bounding box center [134, 535] width 11 height 9
click at [705, 546] on div "Assigné 01h00 12/08/2025 Vérifier la serrure de la porte métallique d’entrée à …" at bounding box center [791, 456] width 564 height 575
click at [1522, 194] on div at bounding box center [1536, 202] width 28 height 24
click at [1461, 242] on div "Rouvrir" at bounding box center [1456, 239] width 80 height 25
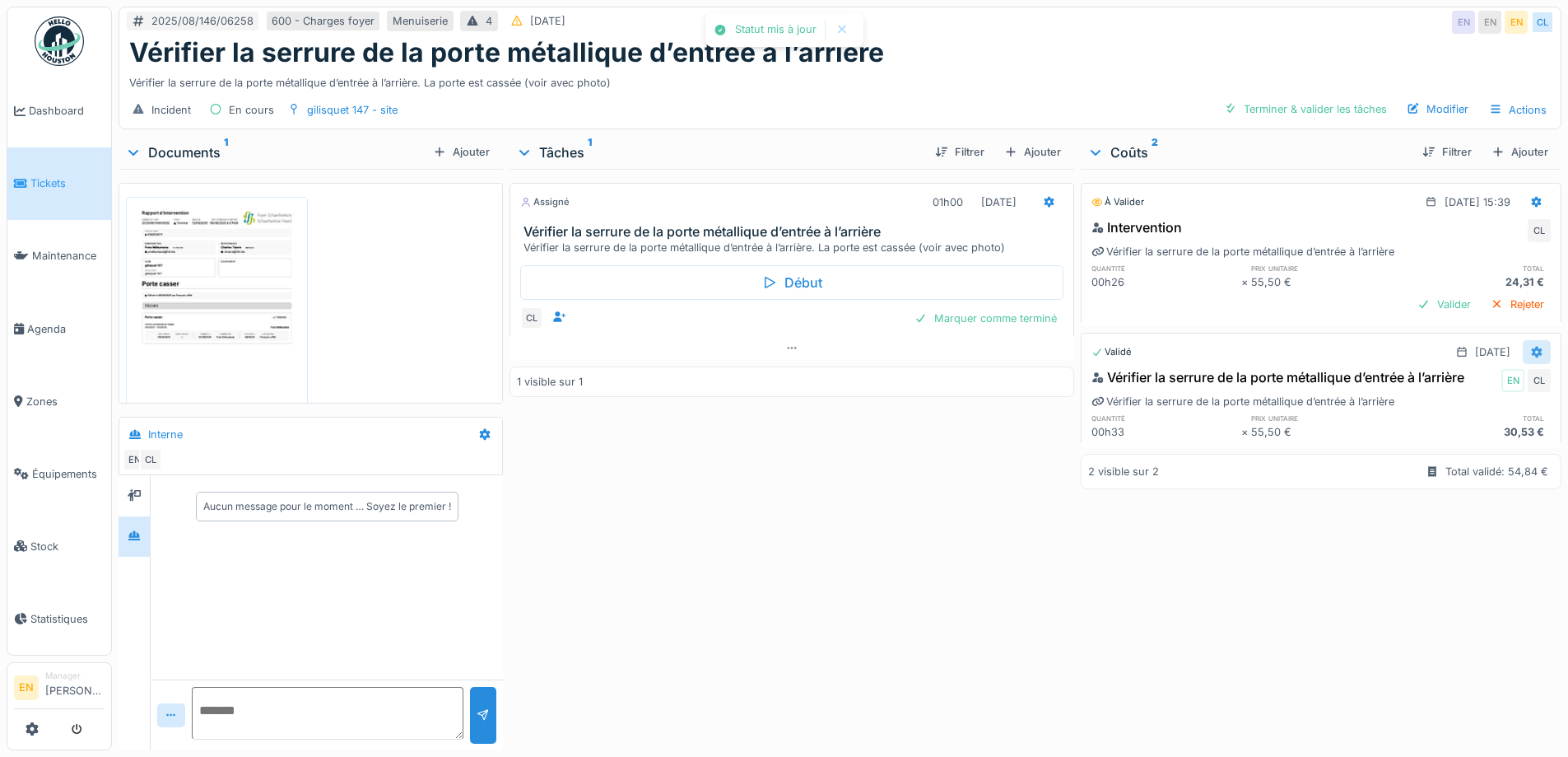
click at [1532, 349] on icon at bounding box center [1537, 351] width 10 height 11
click at [1461, 392] on div "Rouvrir" at bounding box center [1456, 388] width 80 height 25
click at [925, 482] on div "Assigné 01h00 12/08/2025 Vérifier la serrure de la porte métallique d’entrée à …" at bounding box center [791, 456] width 564 height 575
click at [1048, 205] on div at bounding box center [1049, 202] width 28 height 24
click at [892, 500] on div "Assigné 01h00 12/08/2025 Vérifier la serrure de la porte métallique d’entrée à …" at bounding box center [791, 456] width 564 height 575
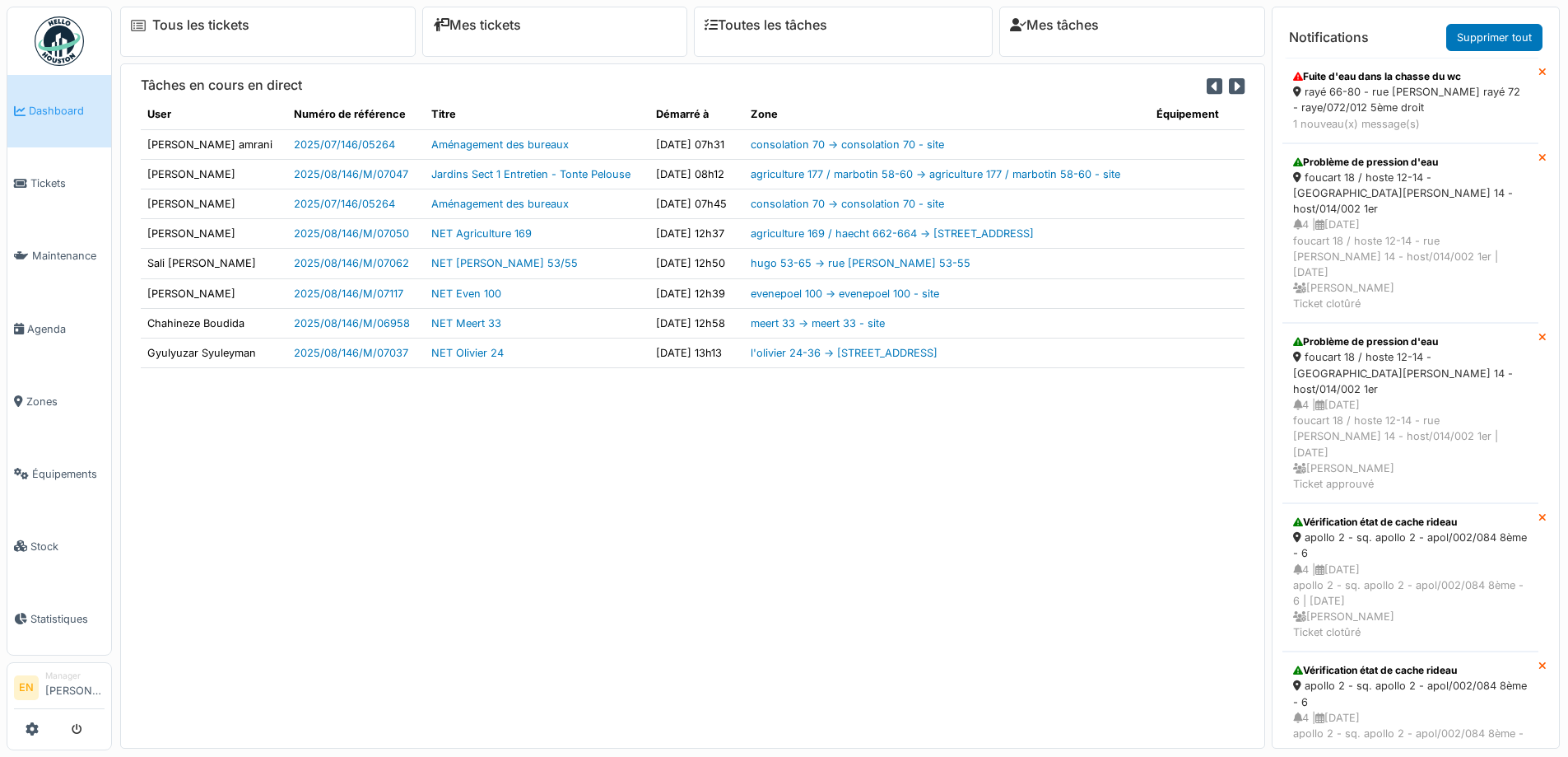
click at [1341, 94] on div "rayé 66-80 - rue [PERSON_NAME] rayé 72 - raye/072/012 5ème droit" at bounding box center [1410, 100] width 234 height 31
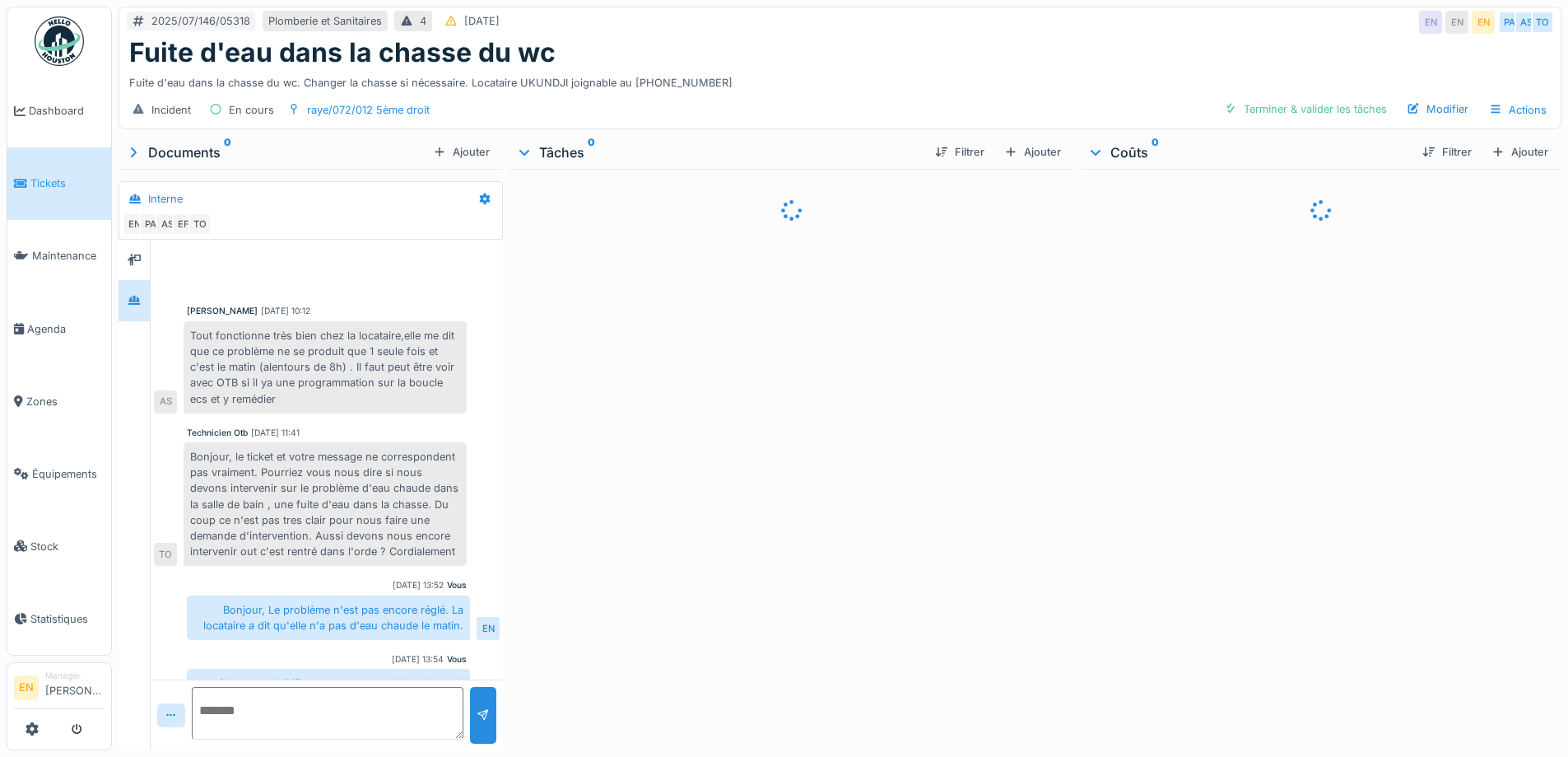
scroll to position [115, 0]
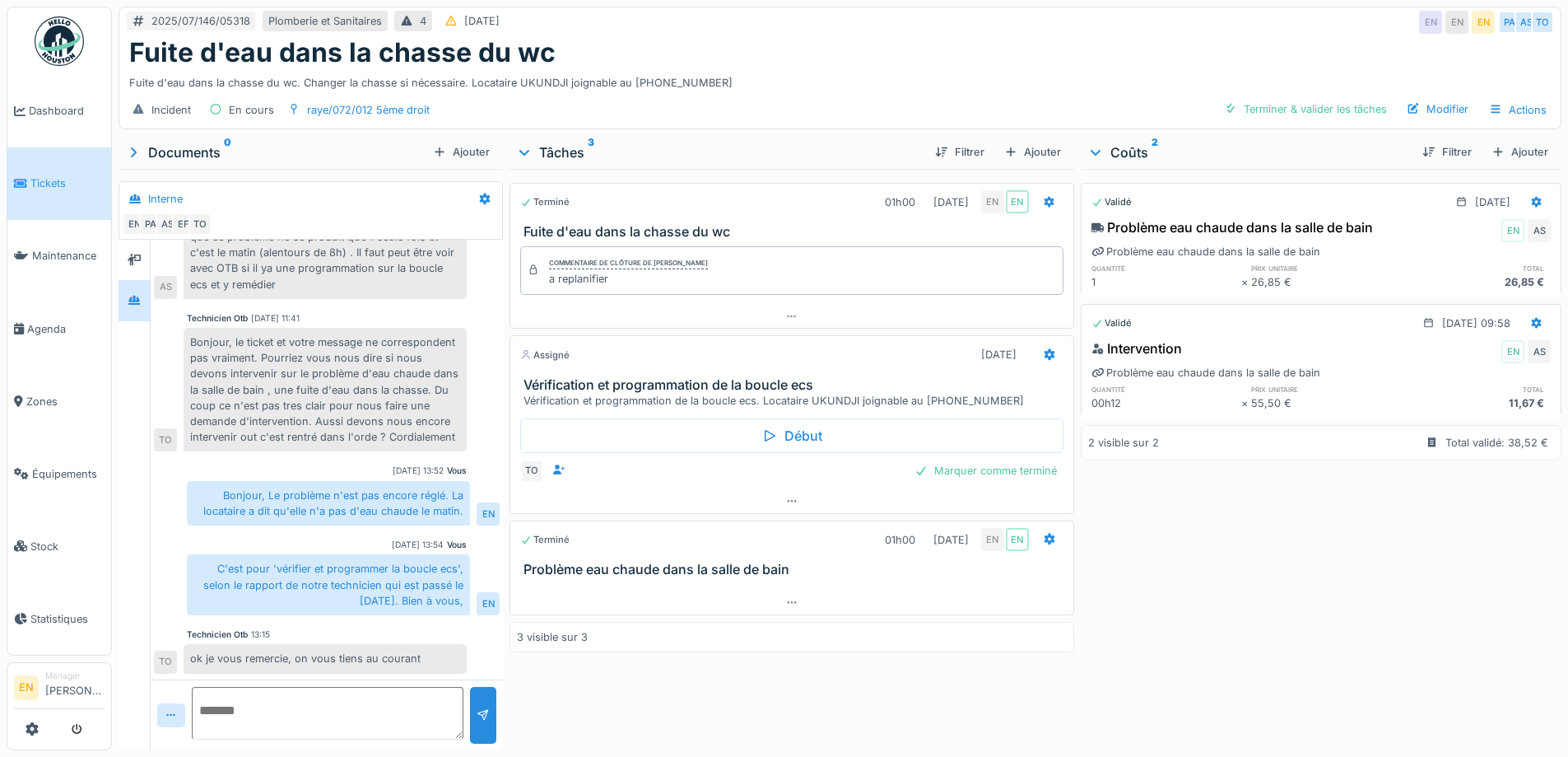
click at [909, 58] on div "Fuite d'eau dans la chasse du wc" at bounding box center [839, 52] width 1421 height 31
click at [765, 50] on div "Fuite d'eau dans la chasse du wc" at bounding box center [839, 52] width 1421 height 31
click at [970, 30] on div "2025/07/146/05318 Plomberie et Sanitaires 4 08/07/2025 EN EN EN PA AS TO" at bounding box center [840, 22] width 1441 height 30
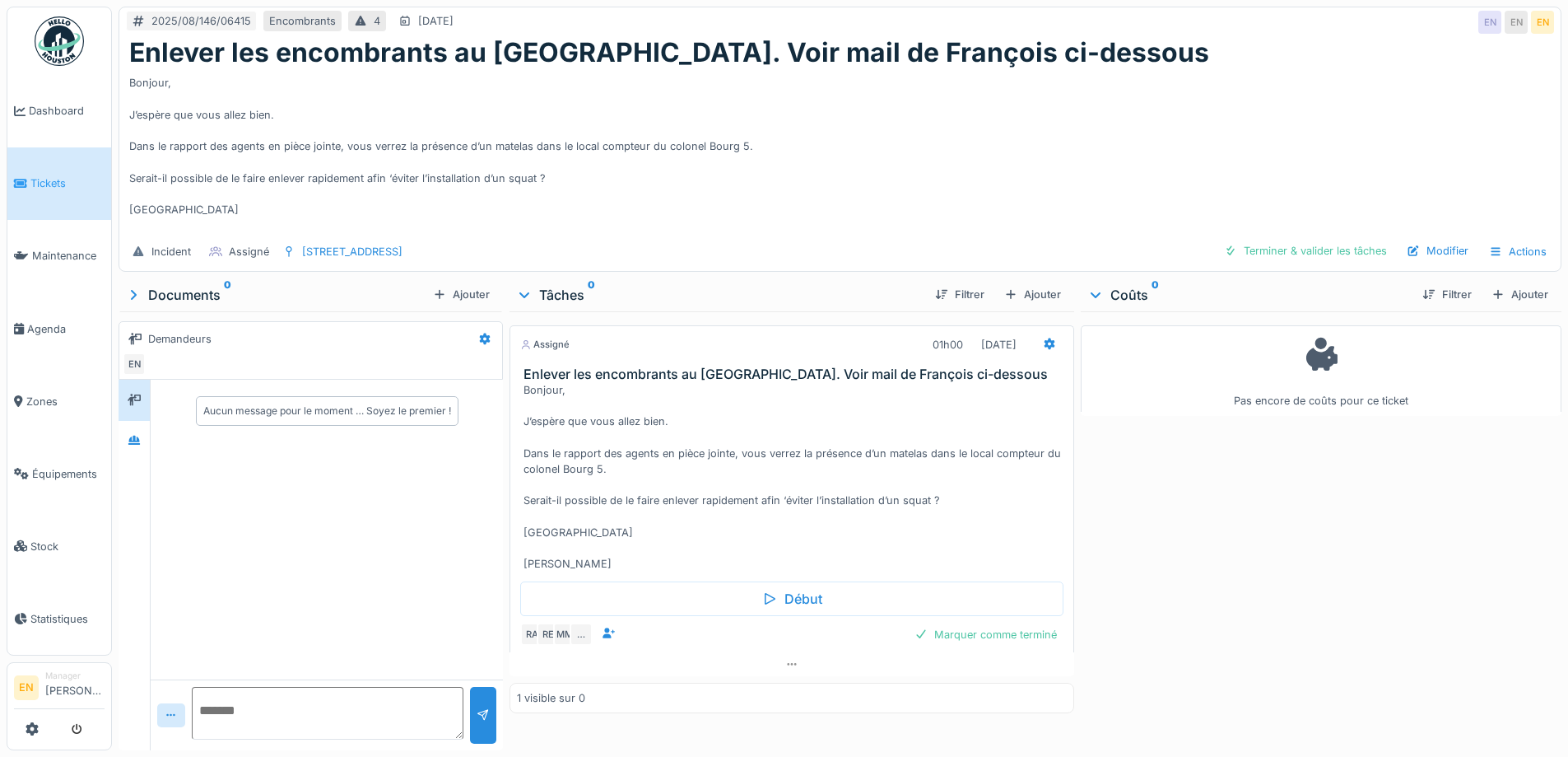
click at [969, 168] on div "Bonjour, J’espère que vous allez bien. Dans le rapport des agents en pièce join…" at bounding box center [839, 151] width 1421 height 165
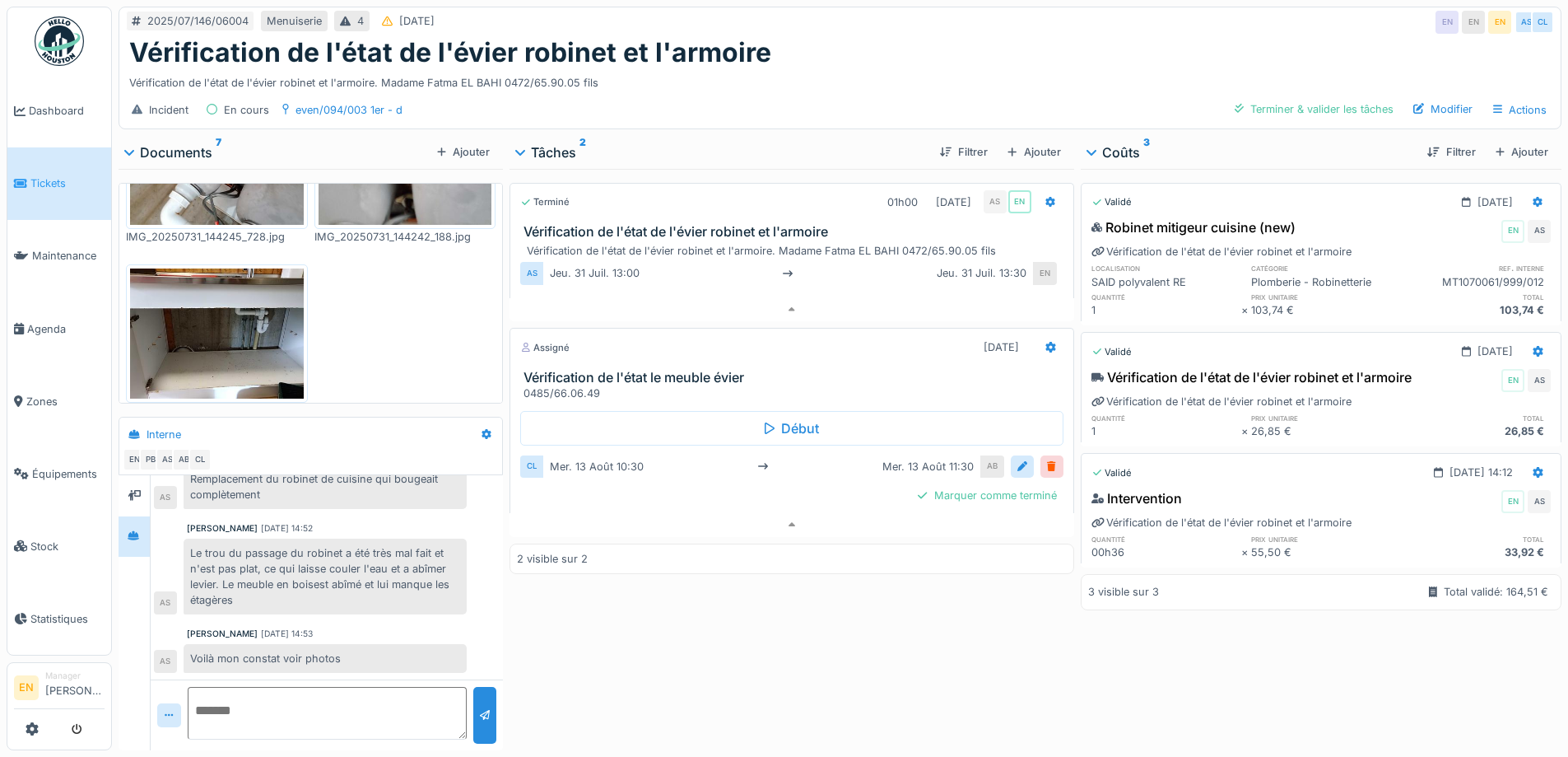
scroll to position [93, 0]
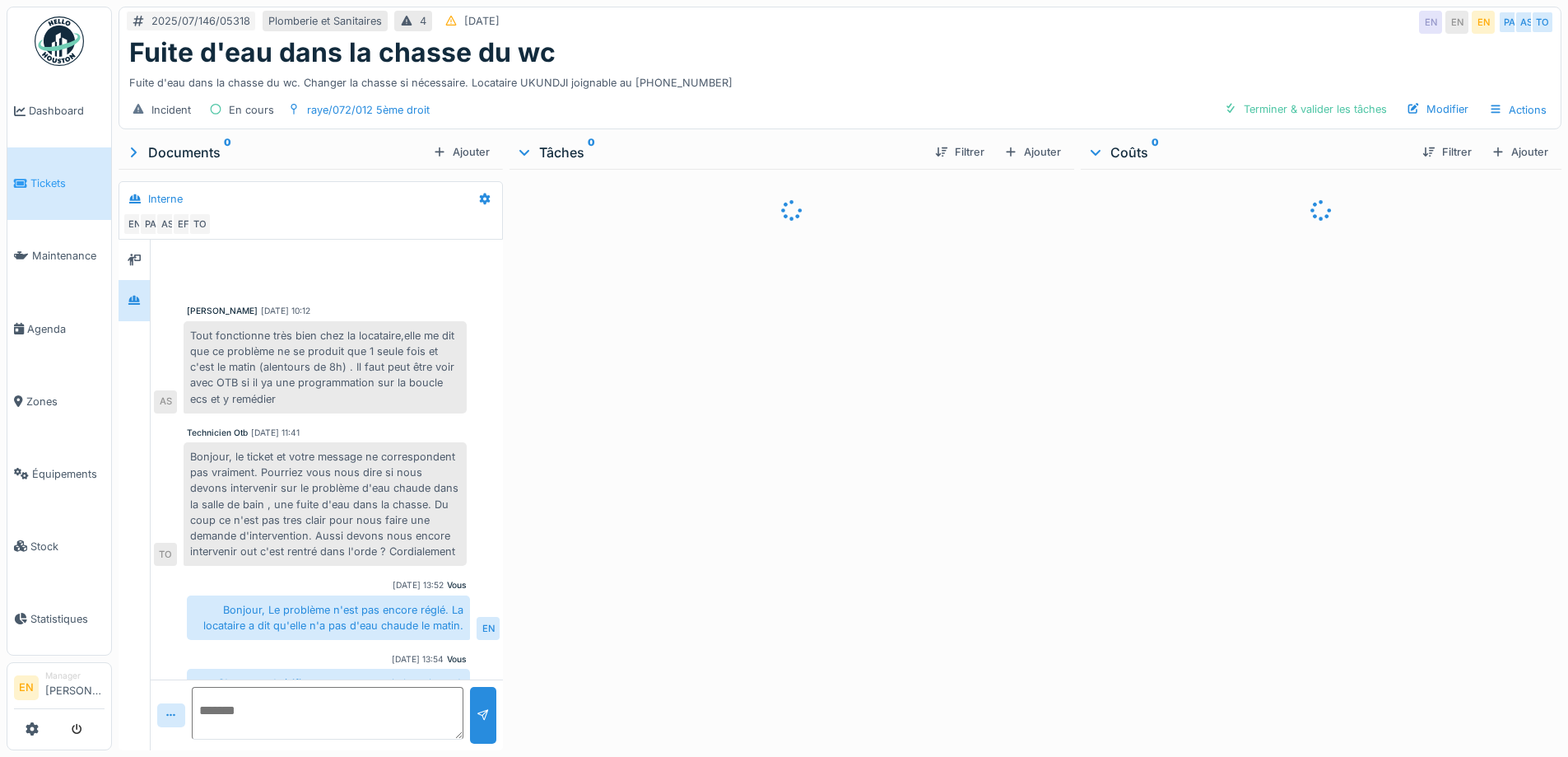
scroll to position [115, 0]
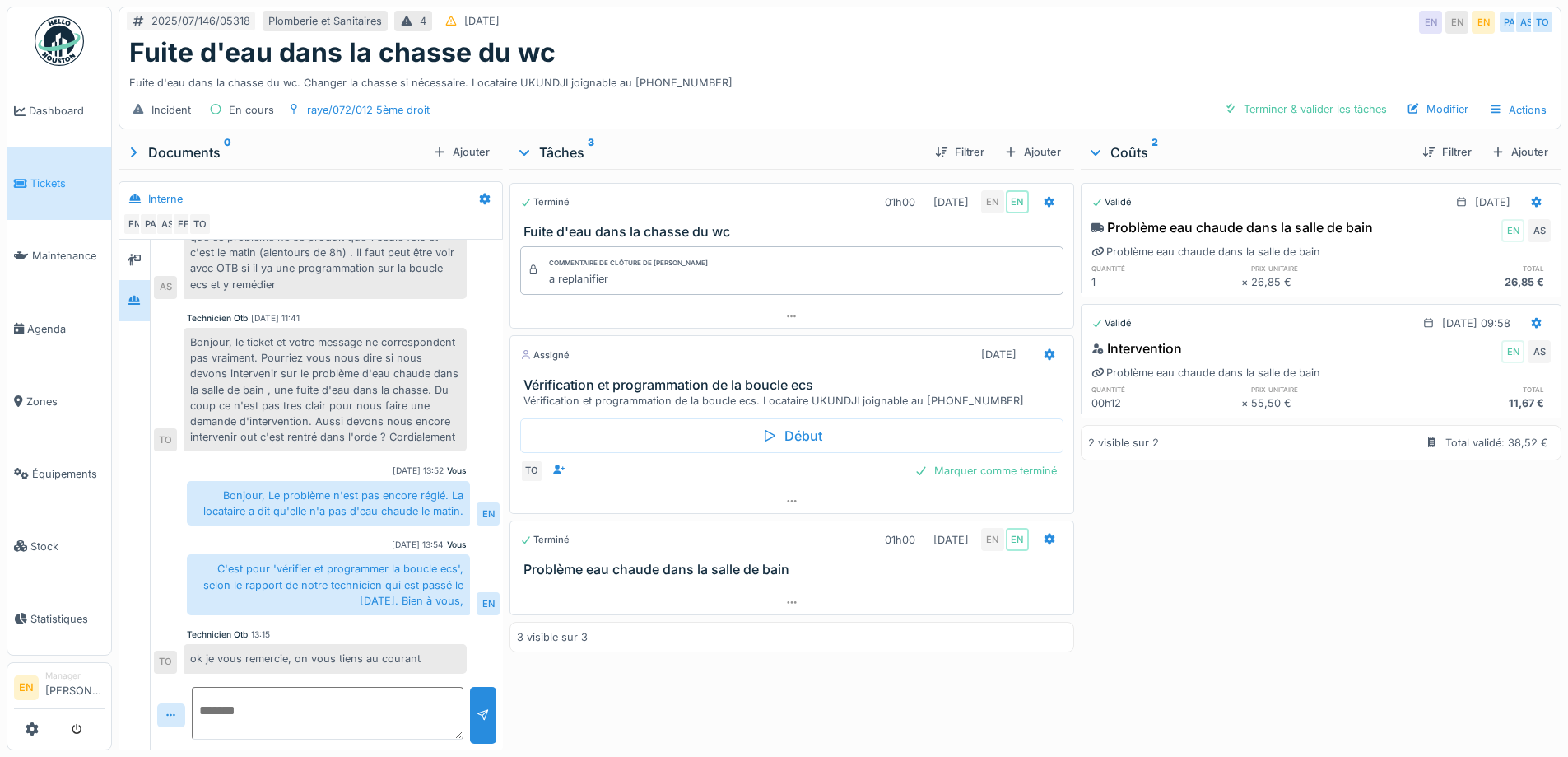
click at [1222, 575] on div "Validé 31/07/2025 Problème eau chaude dans la salle de bain EN AS Problème eau …" at bounding box center [1322, 456] width 481 height 575
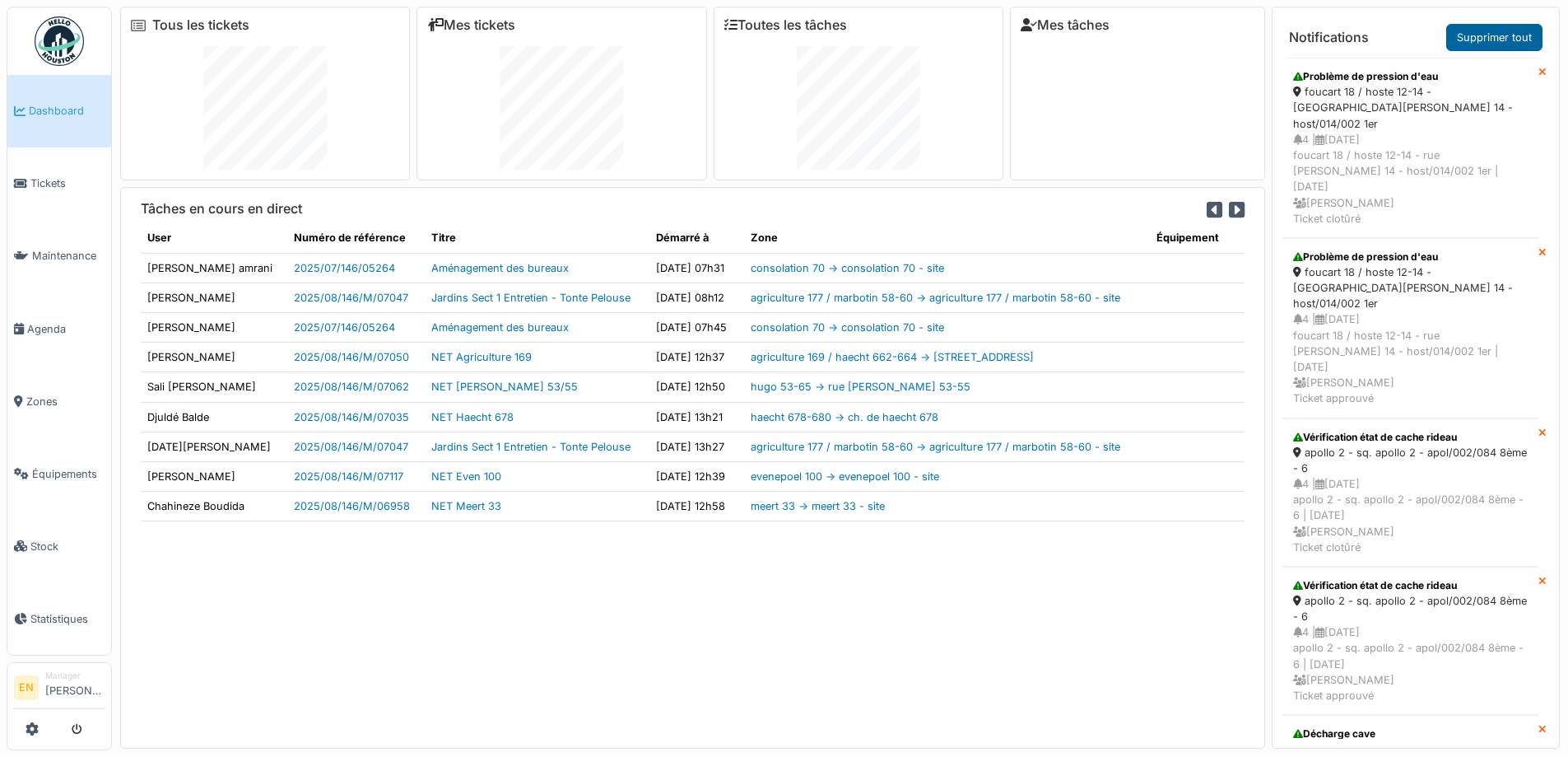
click at [1504, 36] on link "Supprimer tout" at bounding box center [1494, 38] width 96 height 27
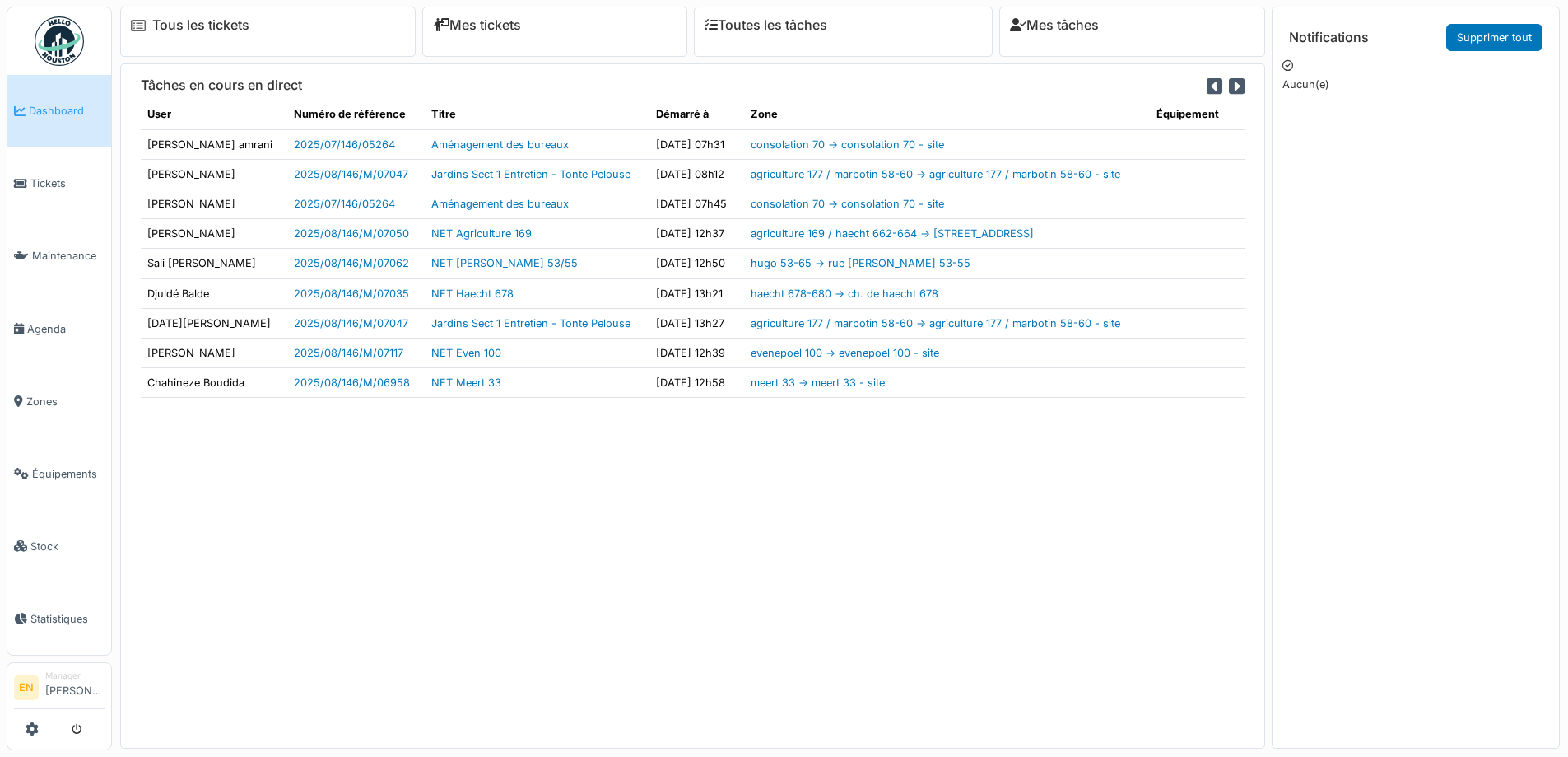
scroll to position [17, 0]
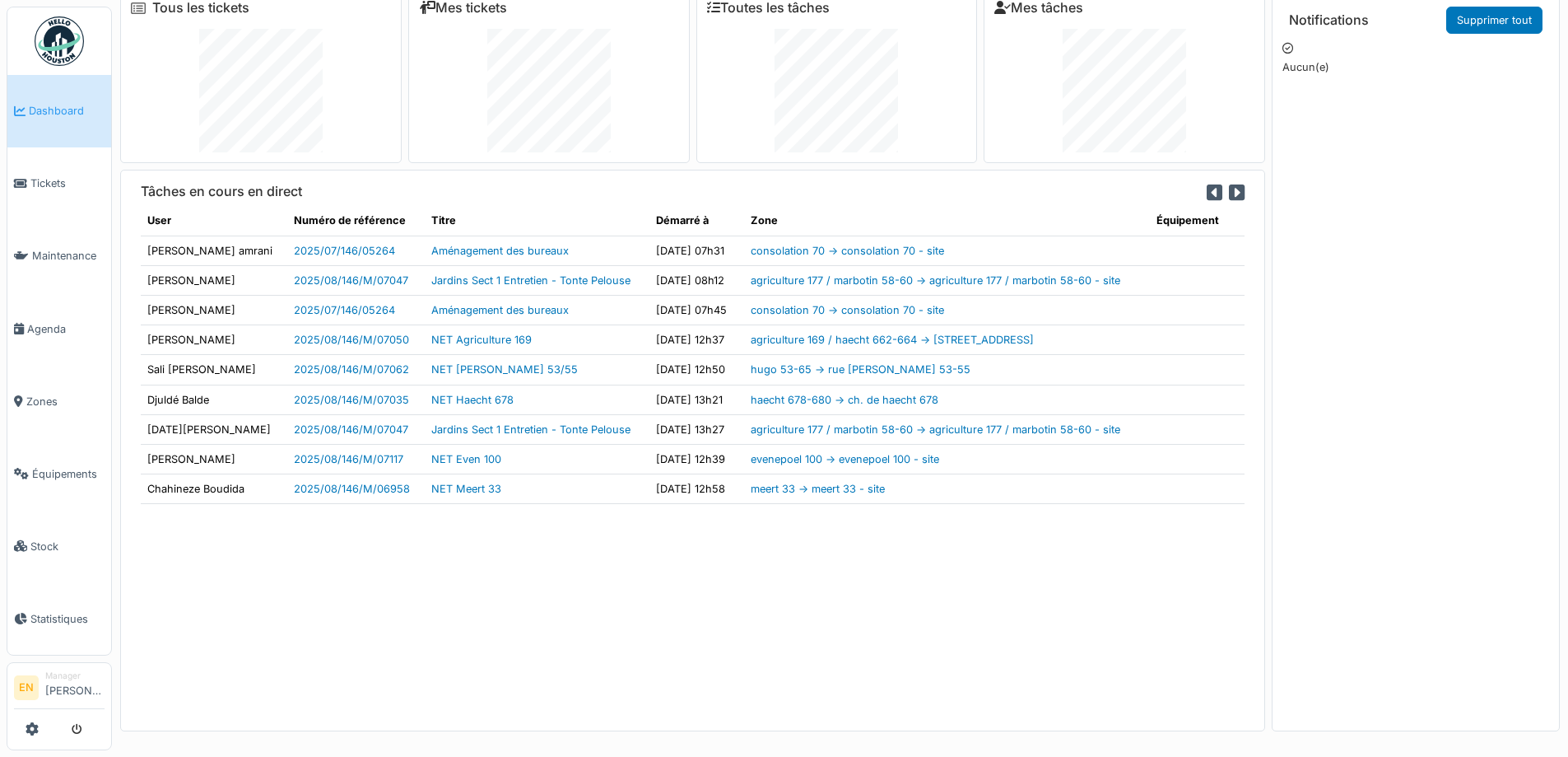
click at [817, 660] on div "Tâches en cours en direct User Numéro de référence Titre Démarré à Zone Équipem…" at bounding box center [692, 449] width 1145 height 561
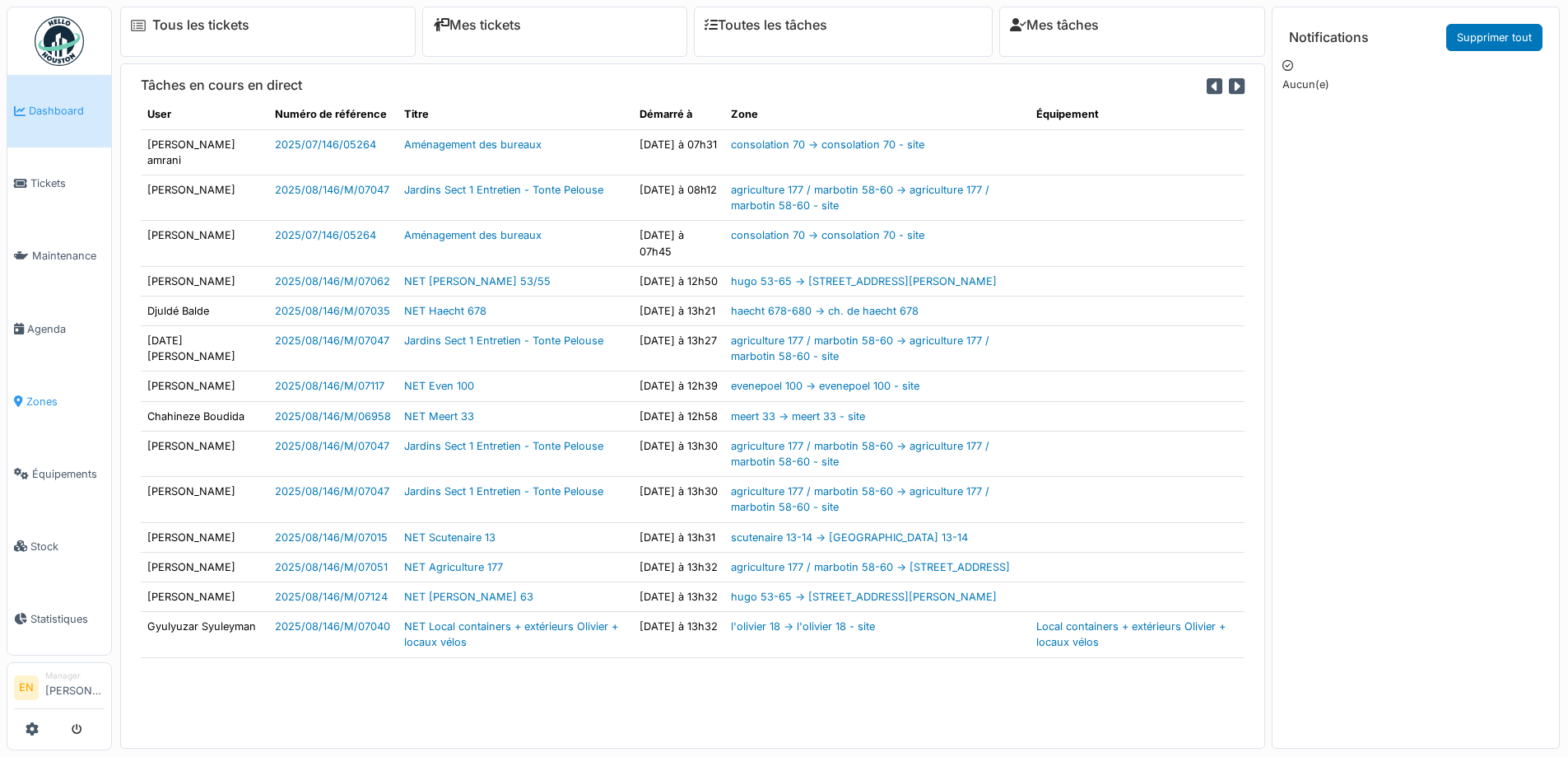
click at [42, 394] on span "Zones" at bounding box center [65, 401] width 78 height 15
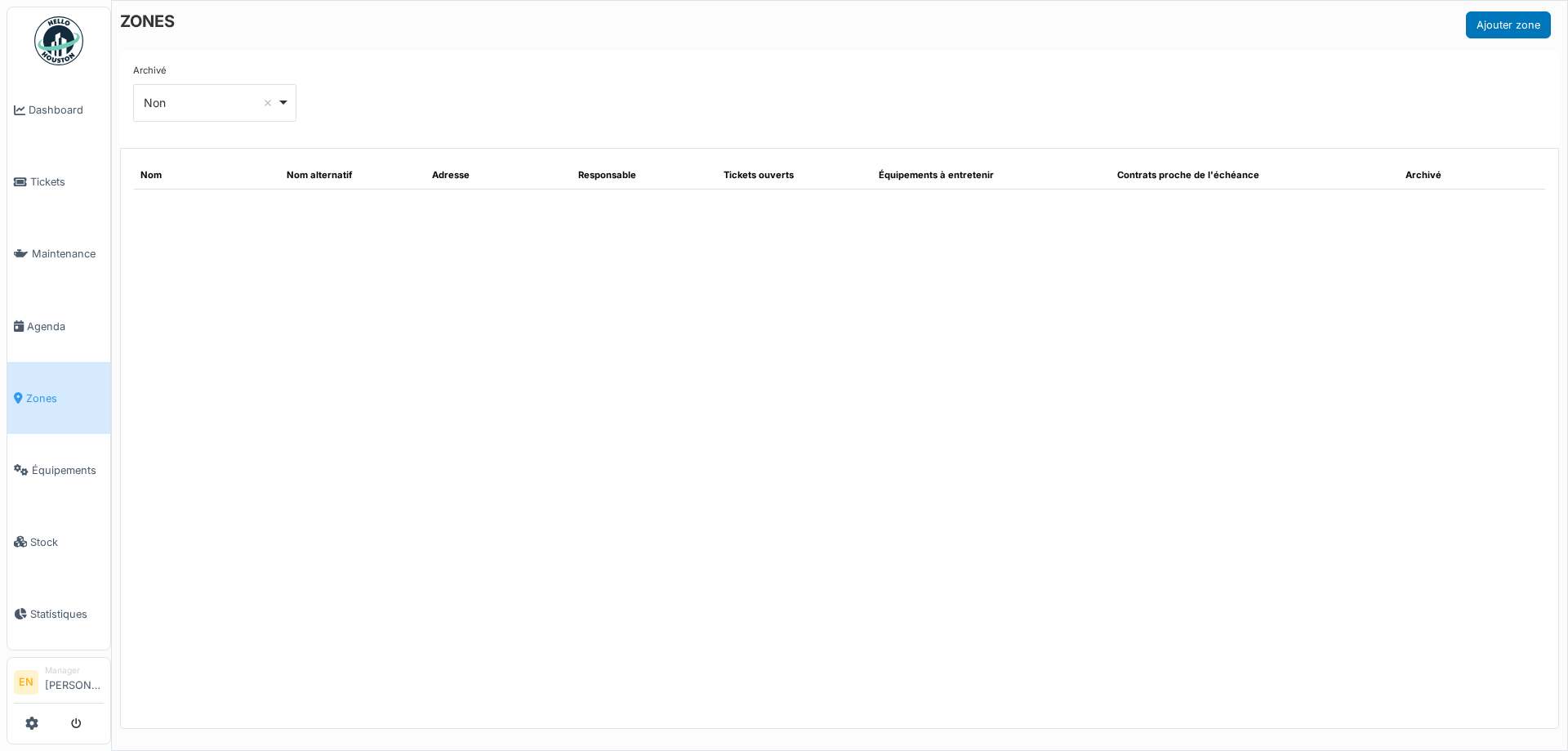
select select "***"
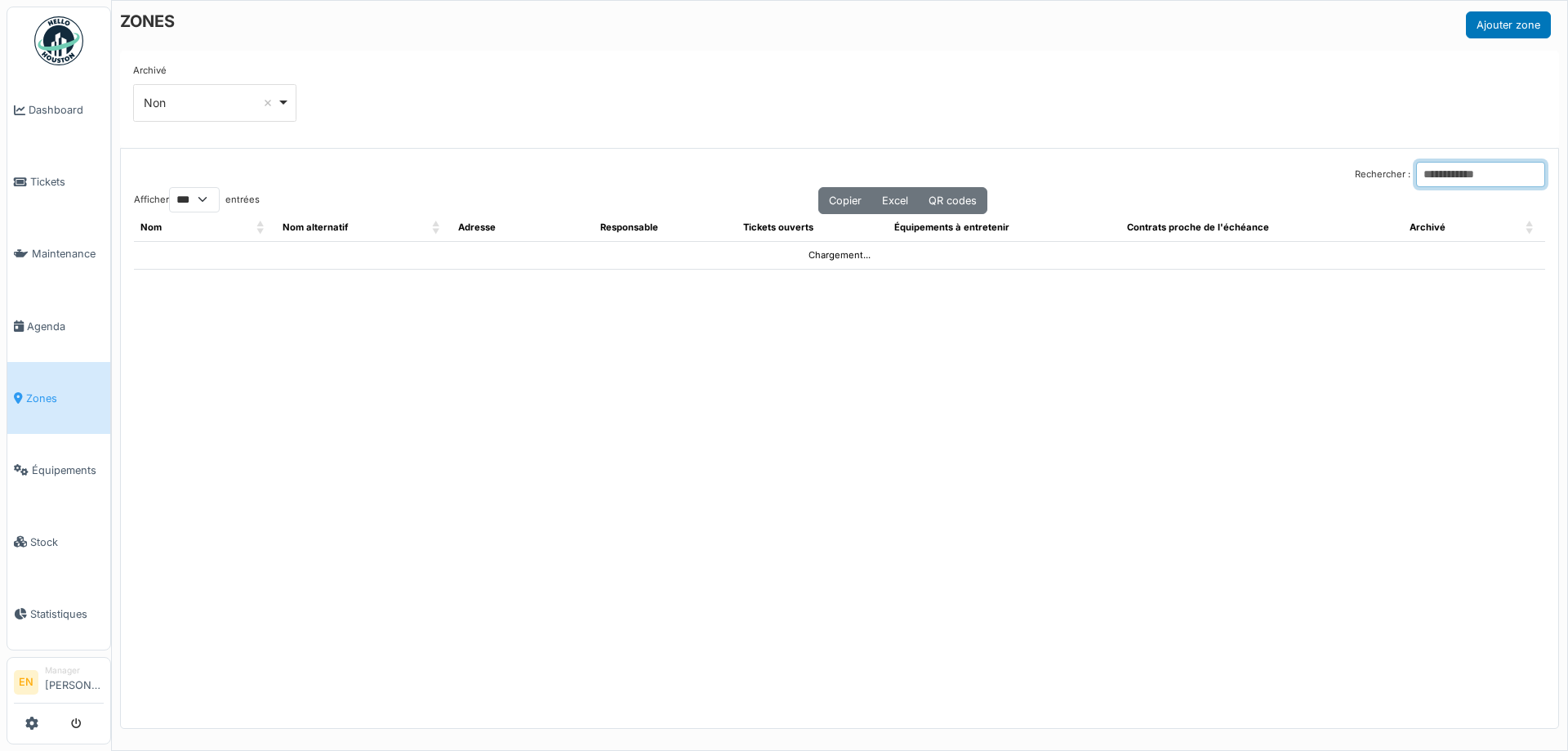
click at [1425, 171] on input "Rechercher :" at bounding box center [1480, 175] width 129 height 26
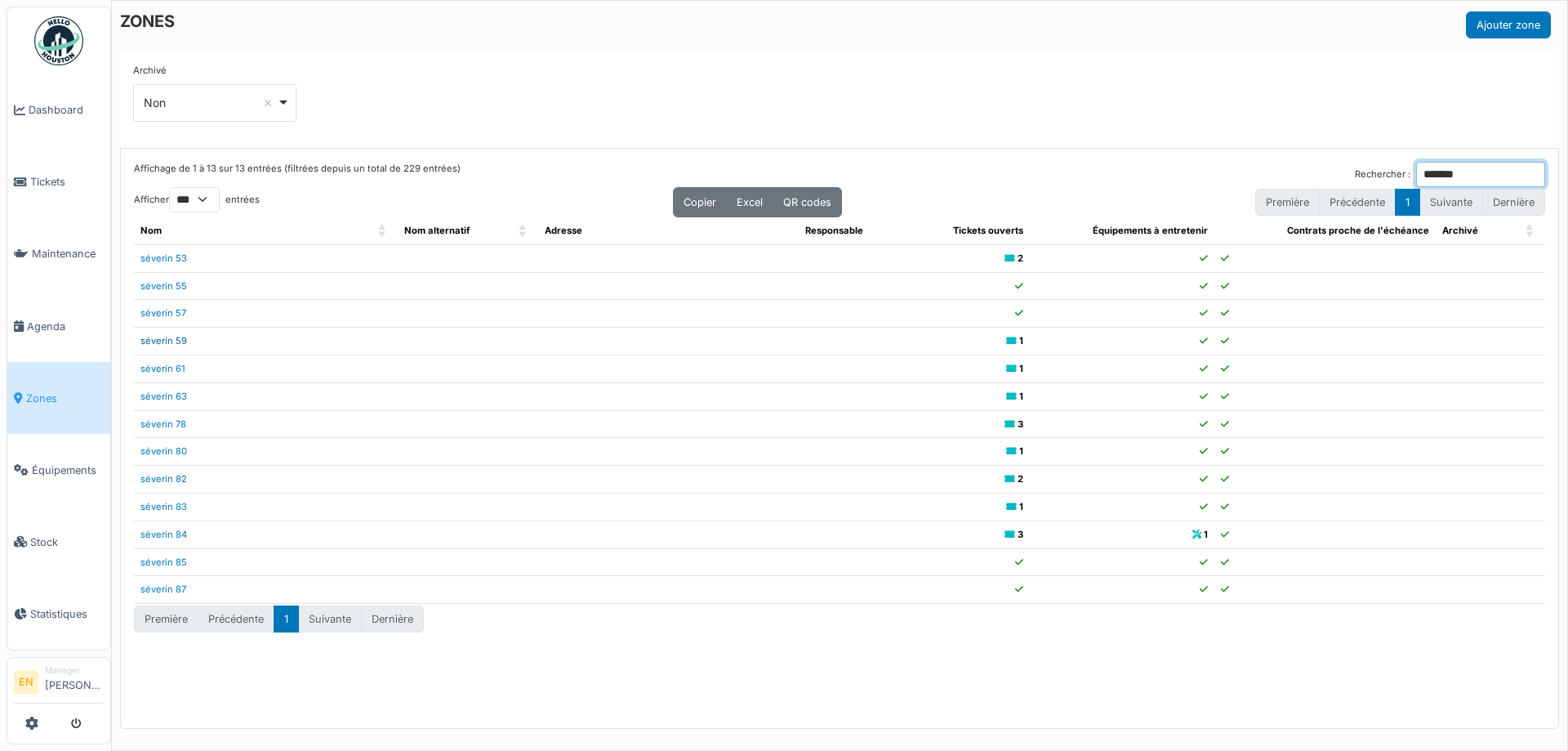
type input "*******"
click at [169, 340] on link "séverin 59" at bounding box center [164, 340] width 47 height 11
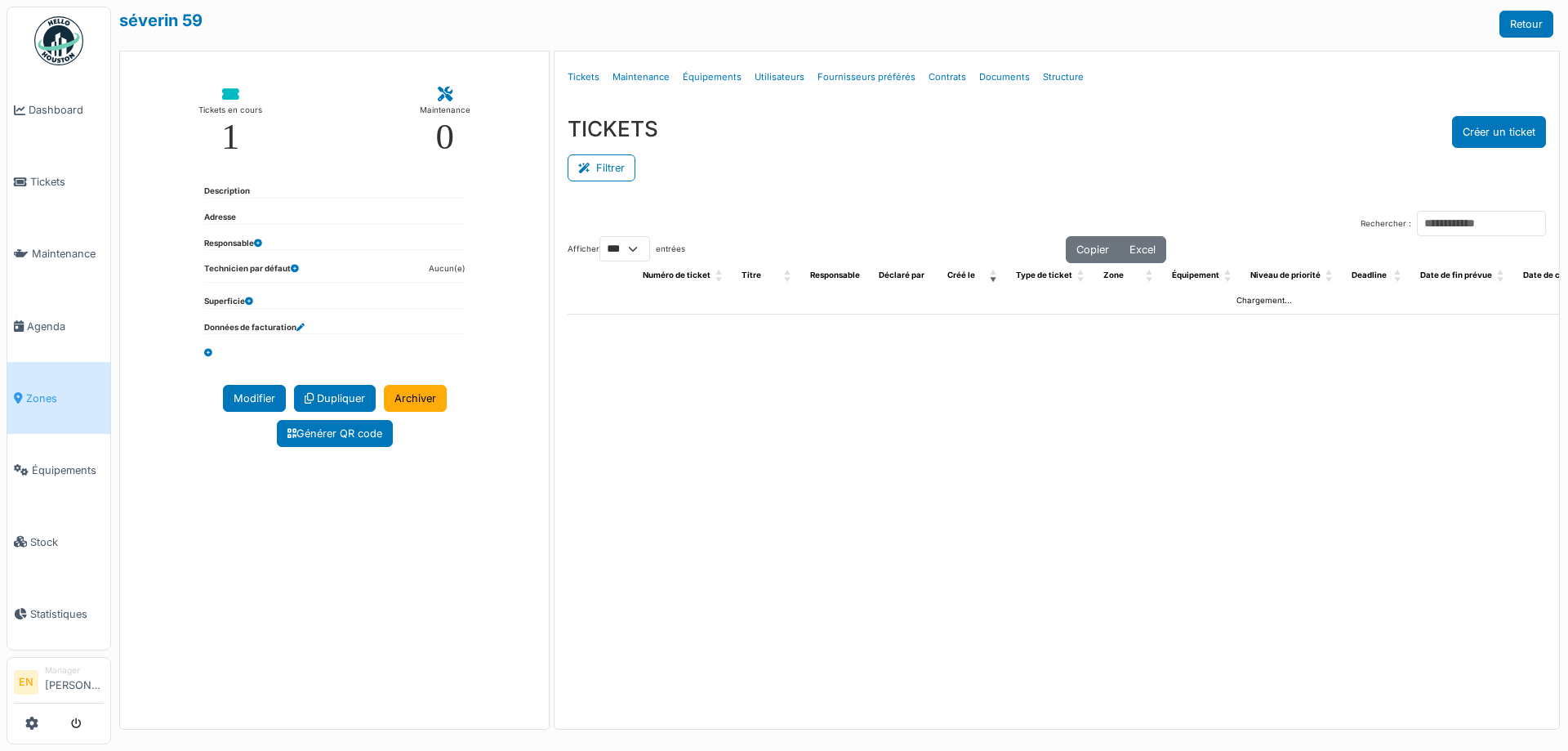
select select "***"
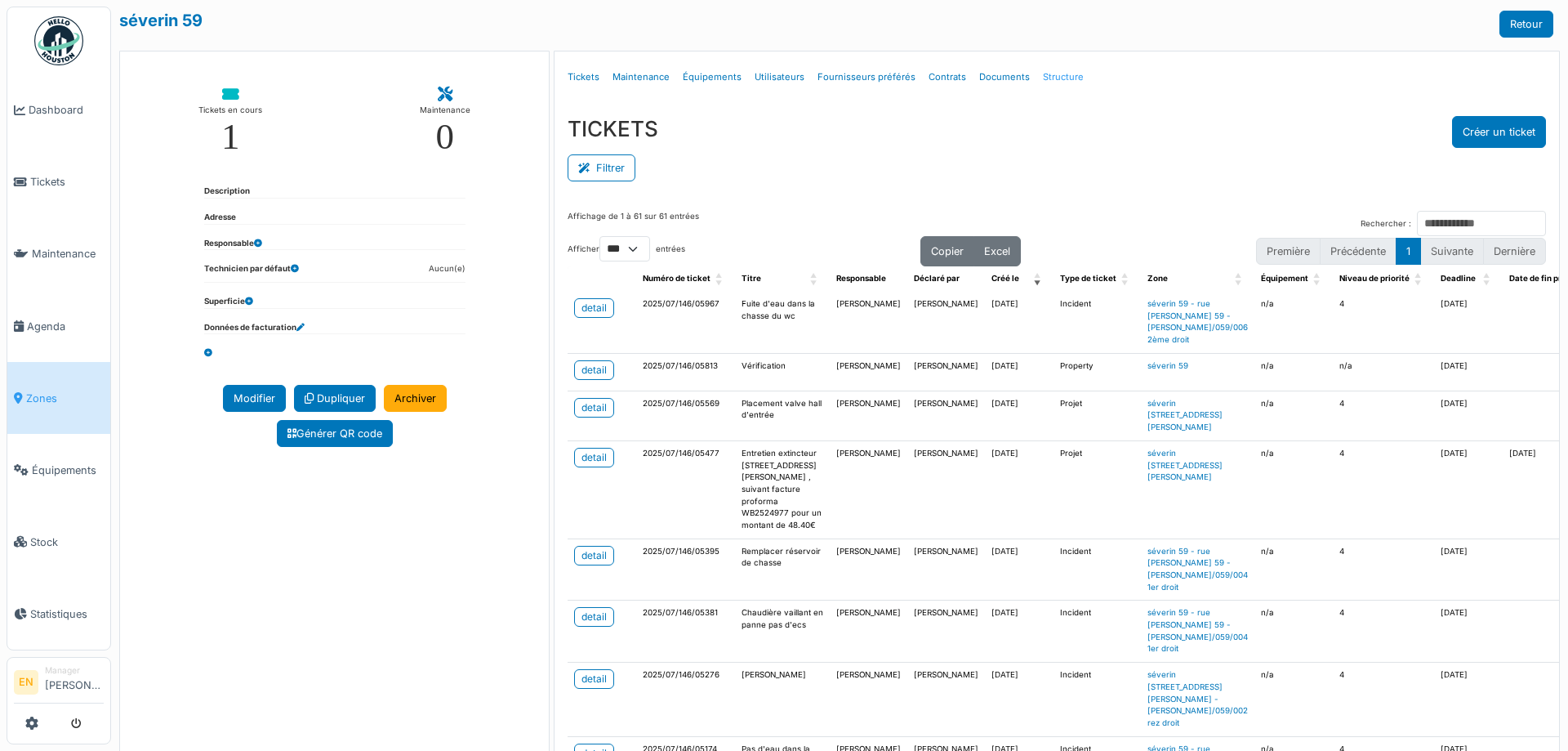
click at [1057, 77] on link "Structure" at bounding box center [1063, 77] width 54 height 38
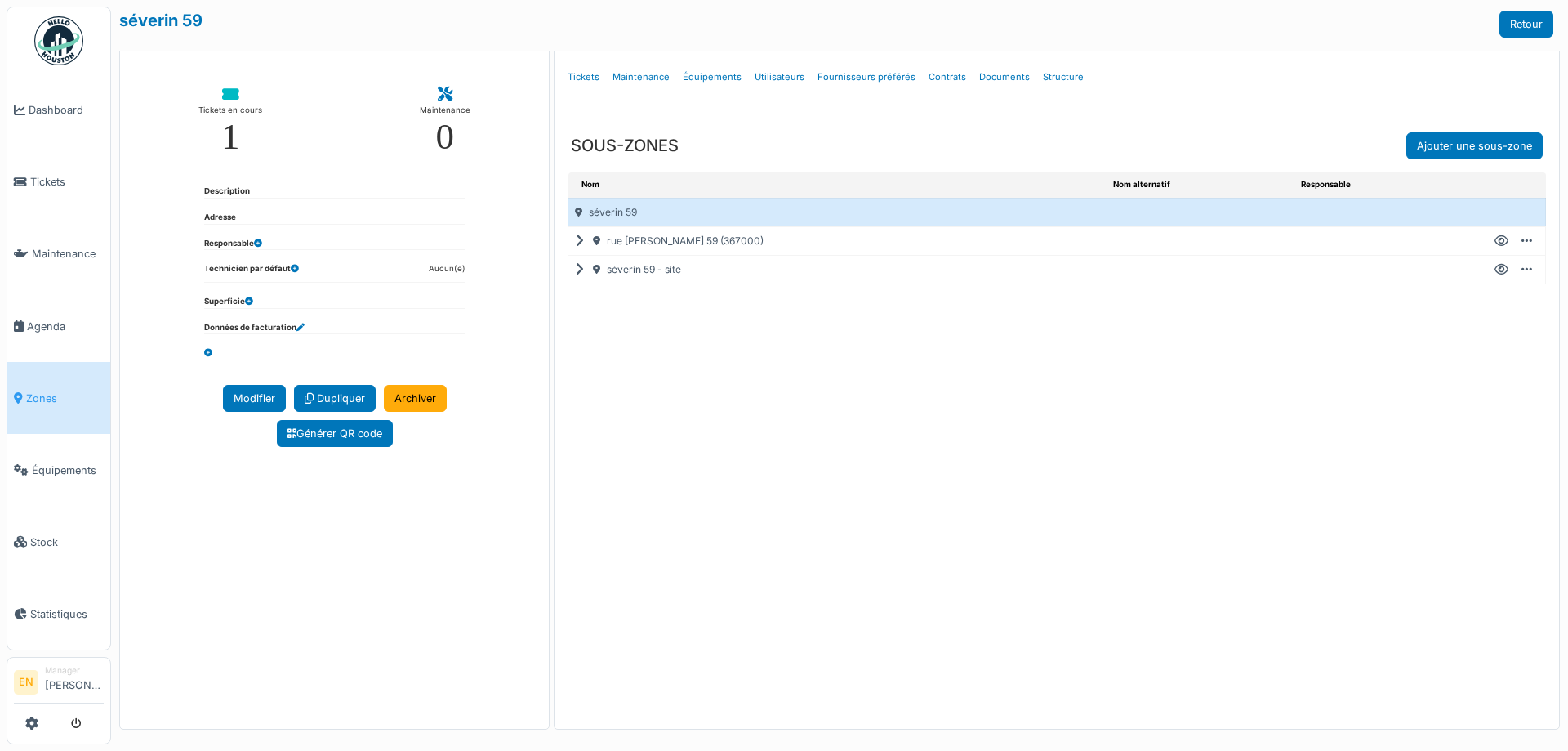
click at [583, 242] on icon at bounding box center [583, 241] width 15 height 1
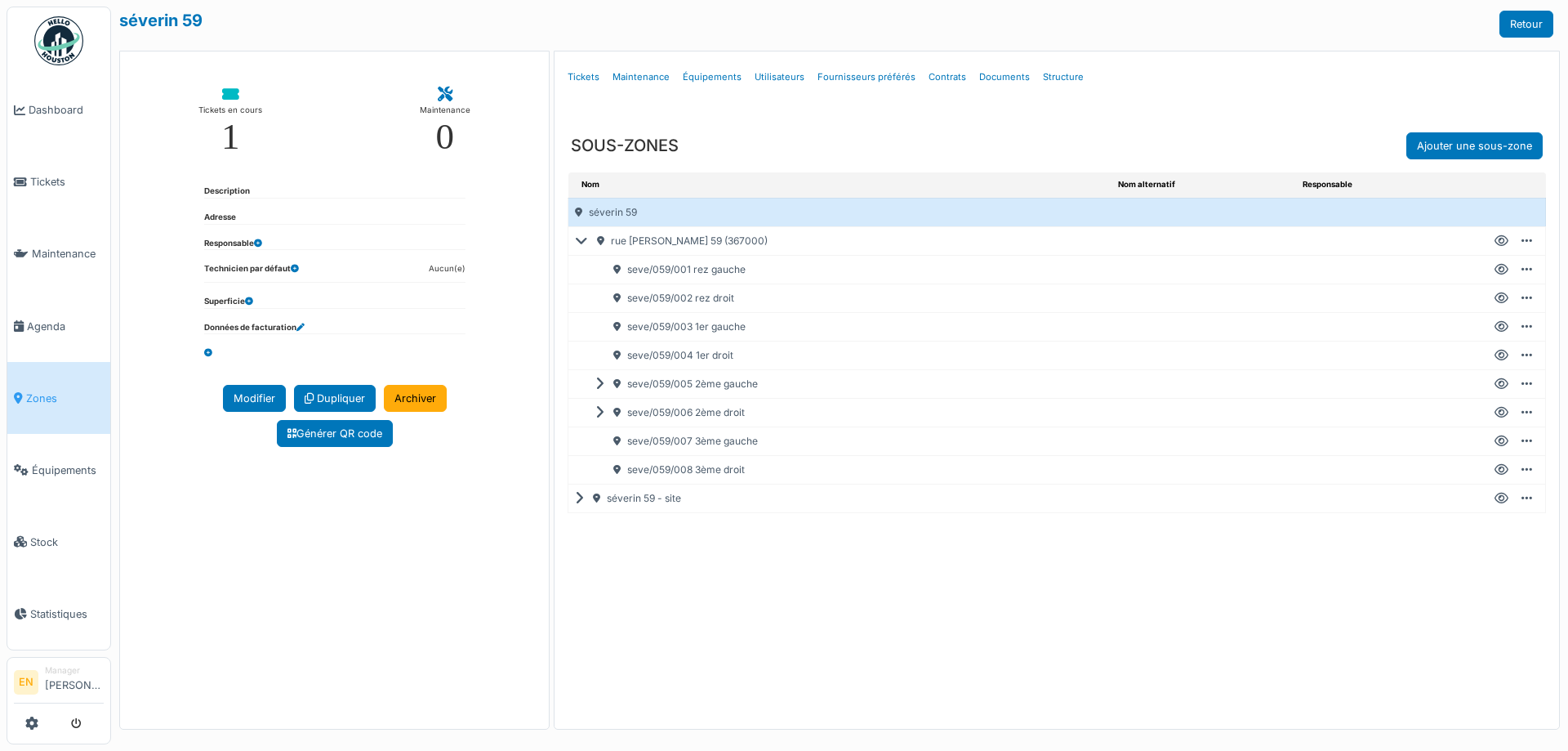
click at [1500, 269] on icon at bounding box center [1502, 269] width 14 height 1
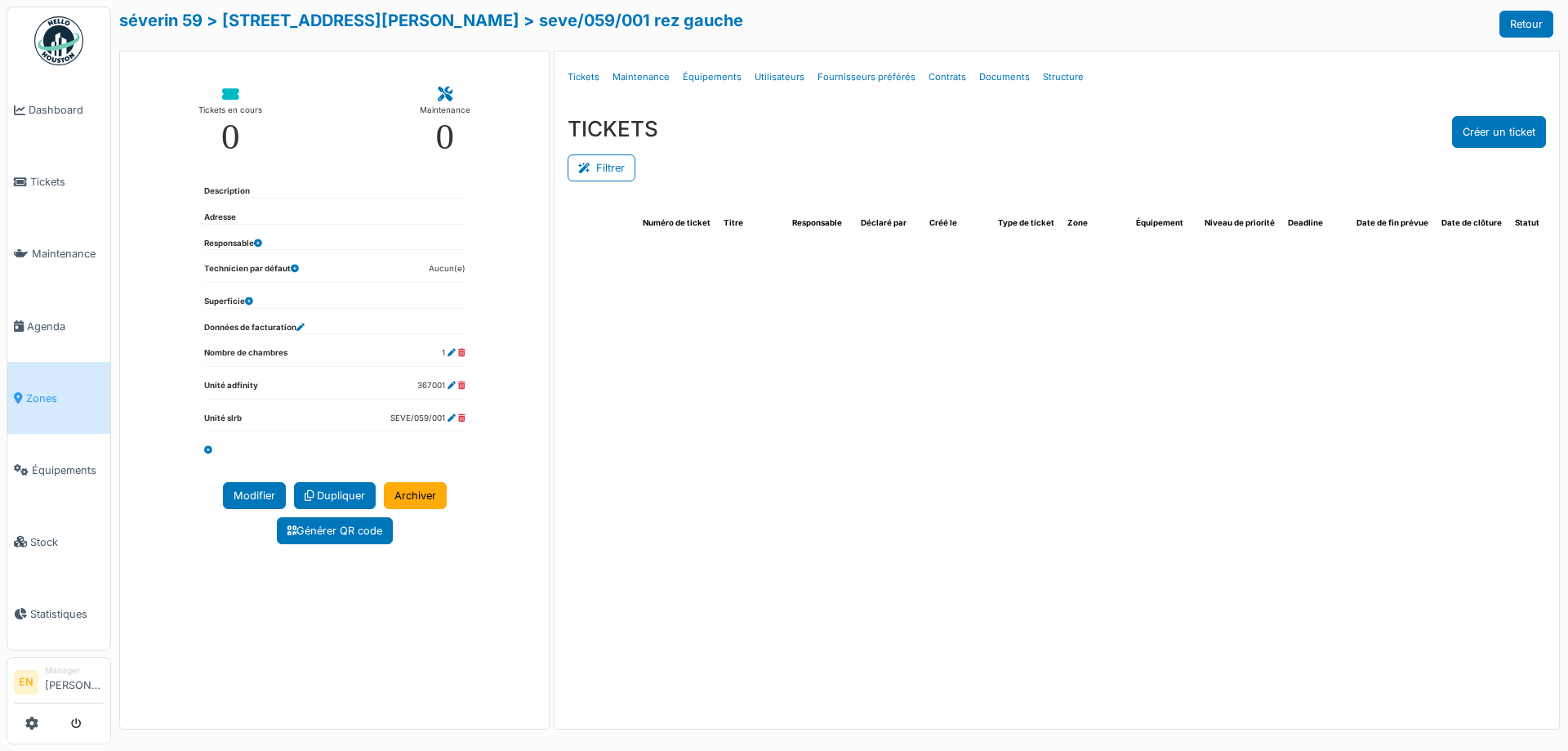
select select "***"
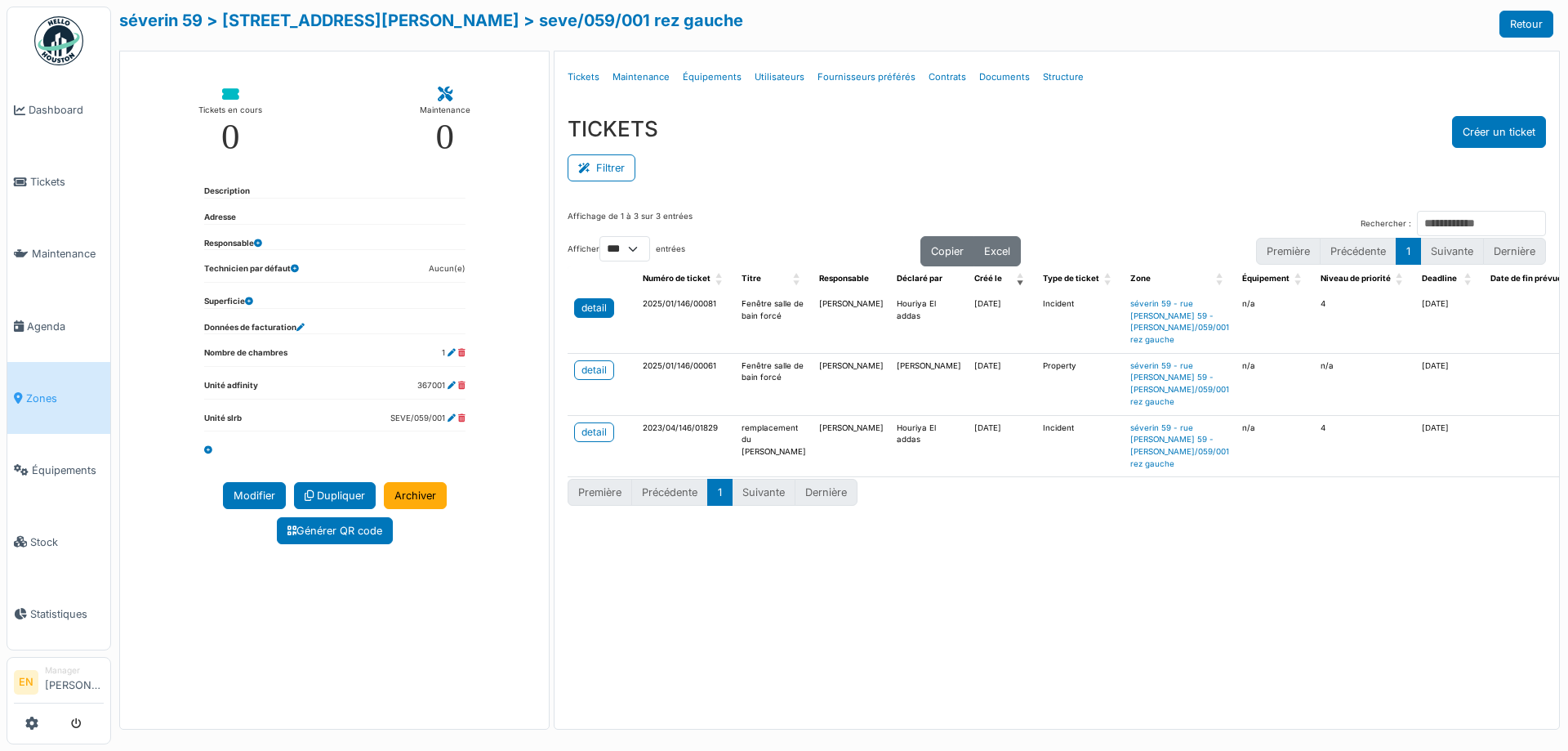
click at [586, 310] on div "detail" at bounding box center [595, 308] width 26 height 14
click at [591, 378] on div "detail" at bounding box center [595, 370] width 26 height 14
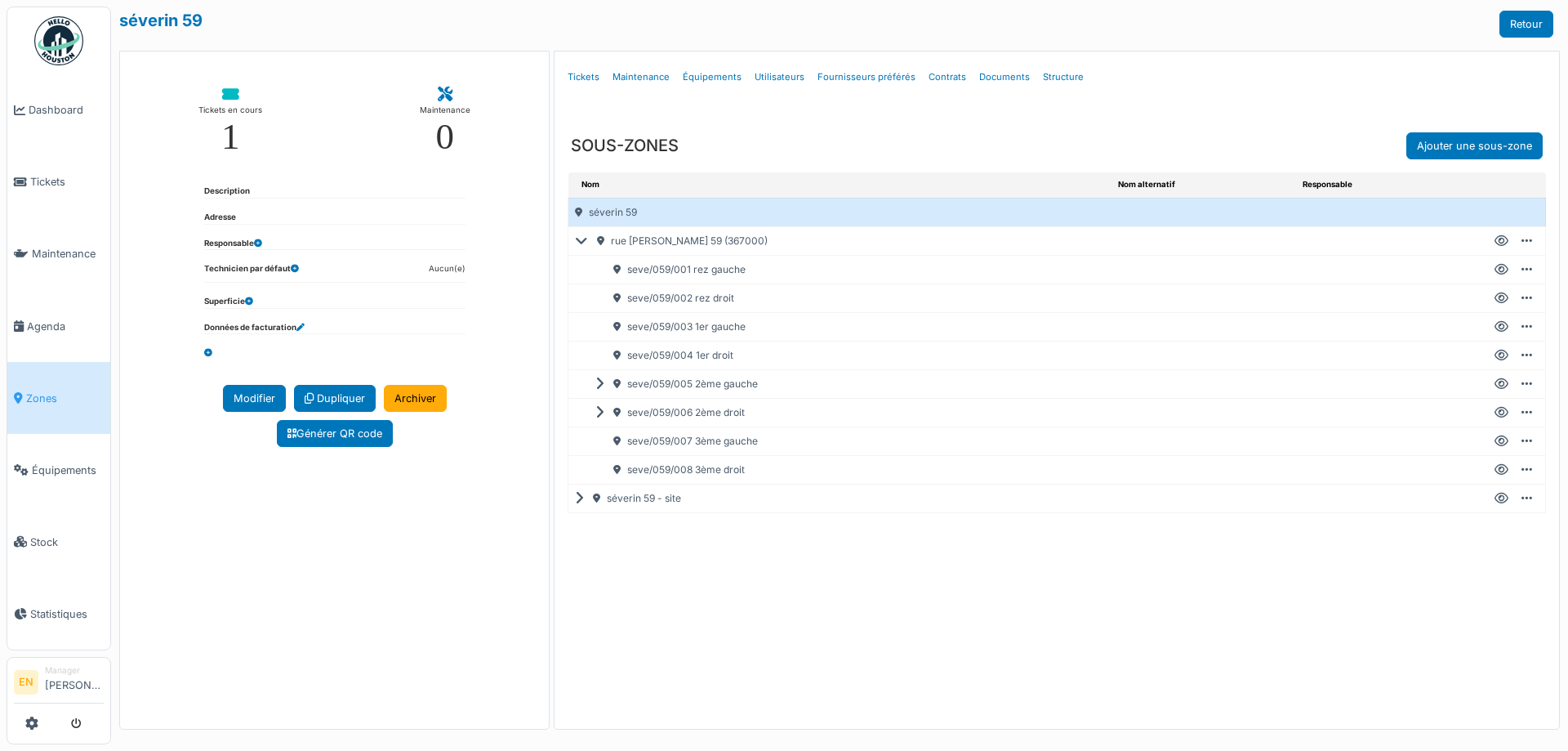
click at [1497, 299] on icon at bounding box center [1502, 298] width 14 height 1
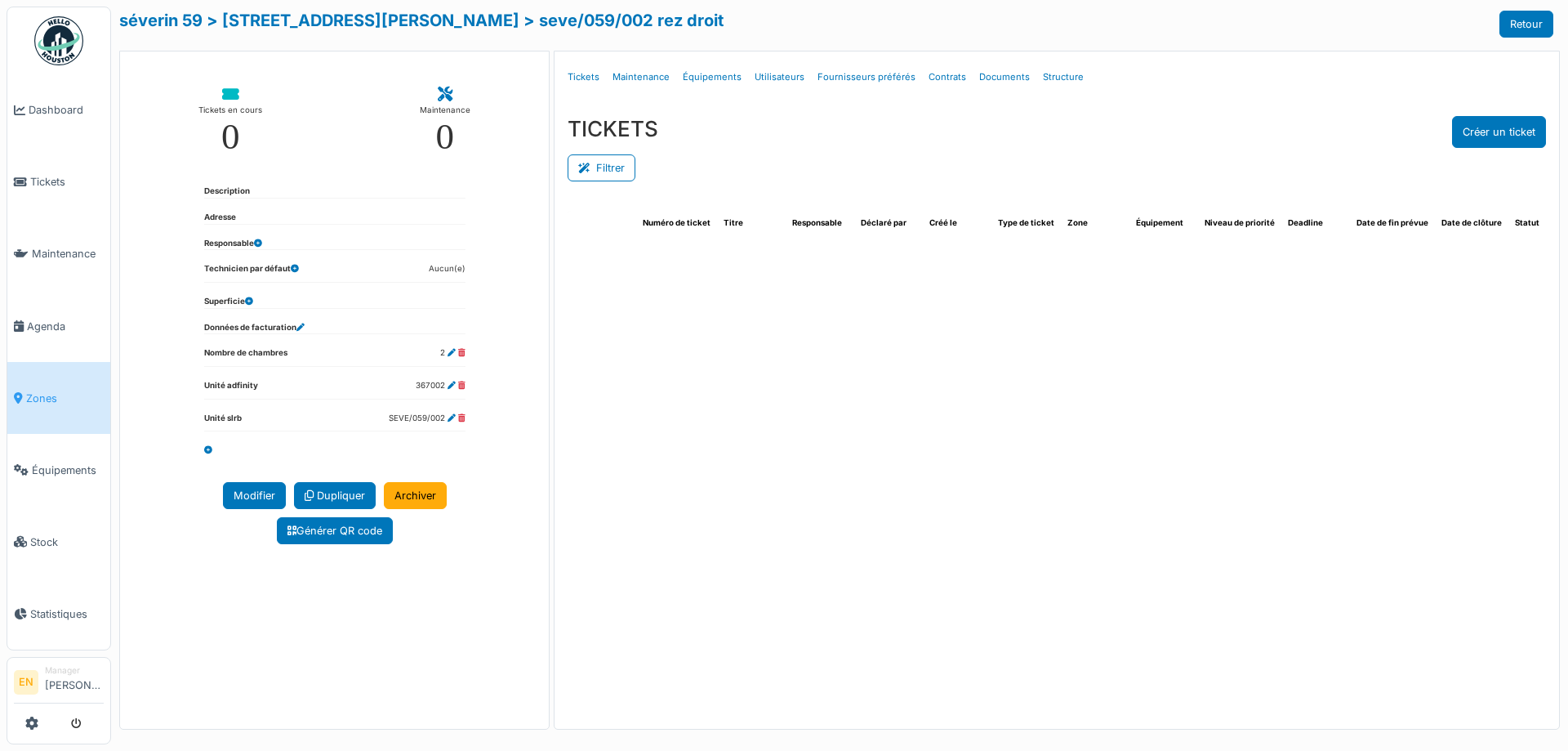
select select "***"
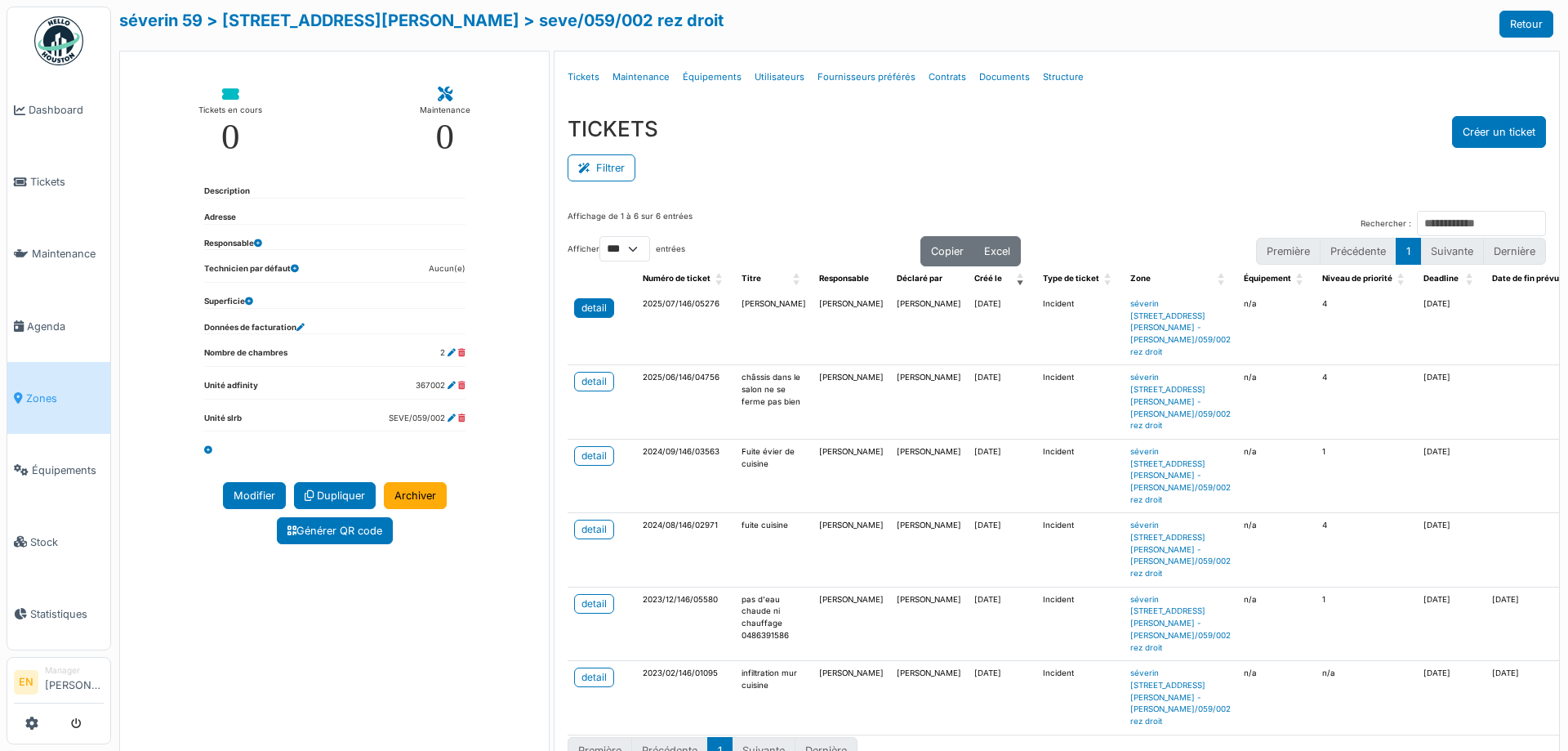
click at [591, 305] on div "detail" at bounding box center [595, 308] width 26 height 14
drag, startPoint x: 1102, startPoint y: 149, endPoint x: 1061, endPoint y: 155, distance: 41.4
click at [1102, 149] on div "Filtrer" at bounding box center [1057, 166] width 978 height 37
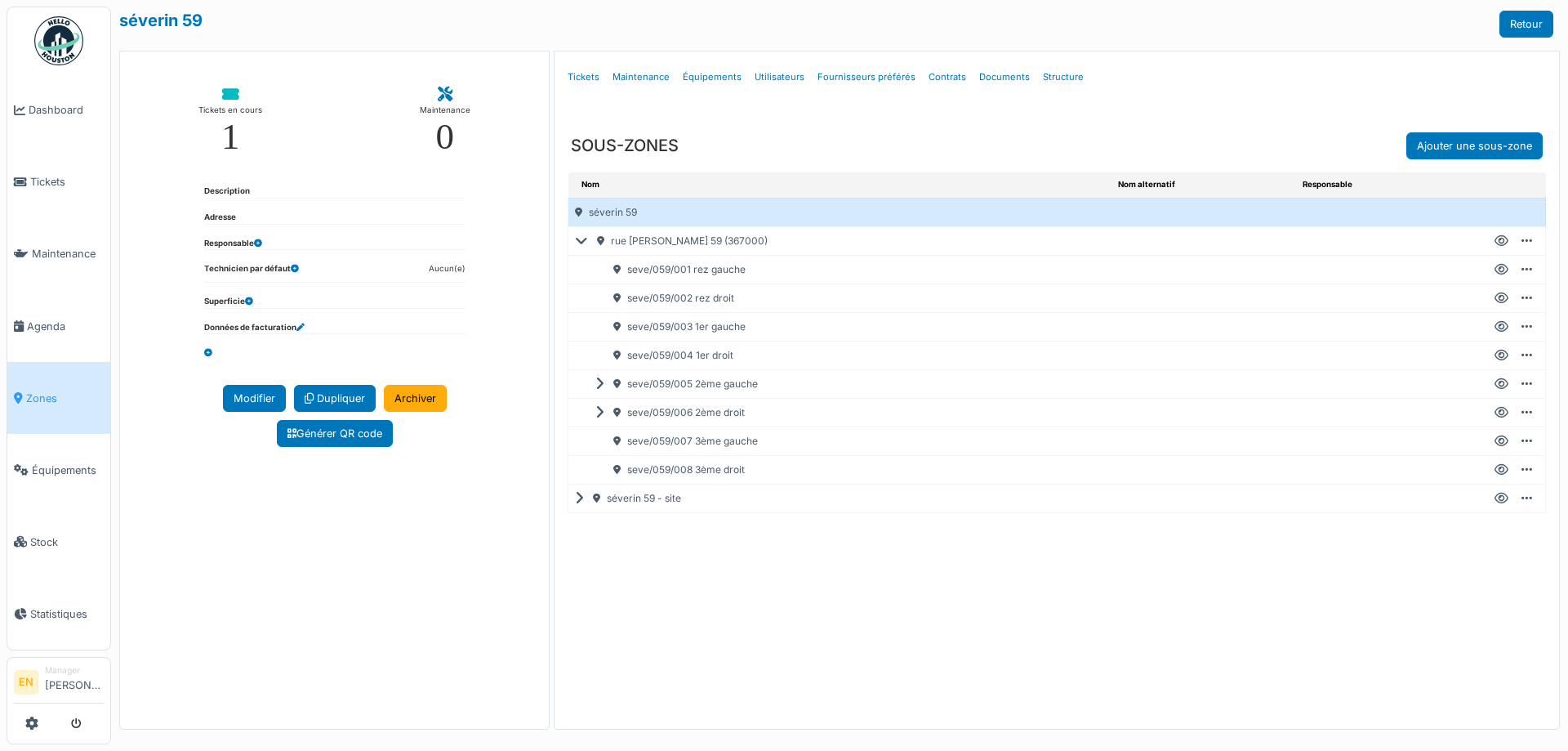
click at [1498, 326] on icon at bounding box center [1502, 326] width 14 height 1
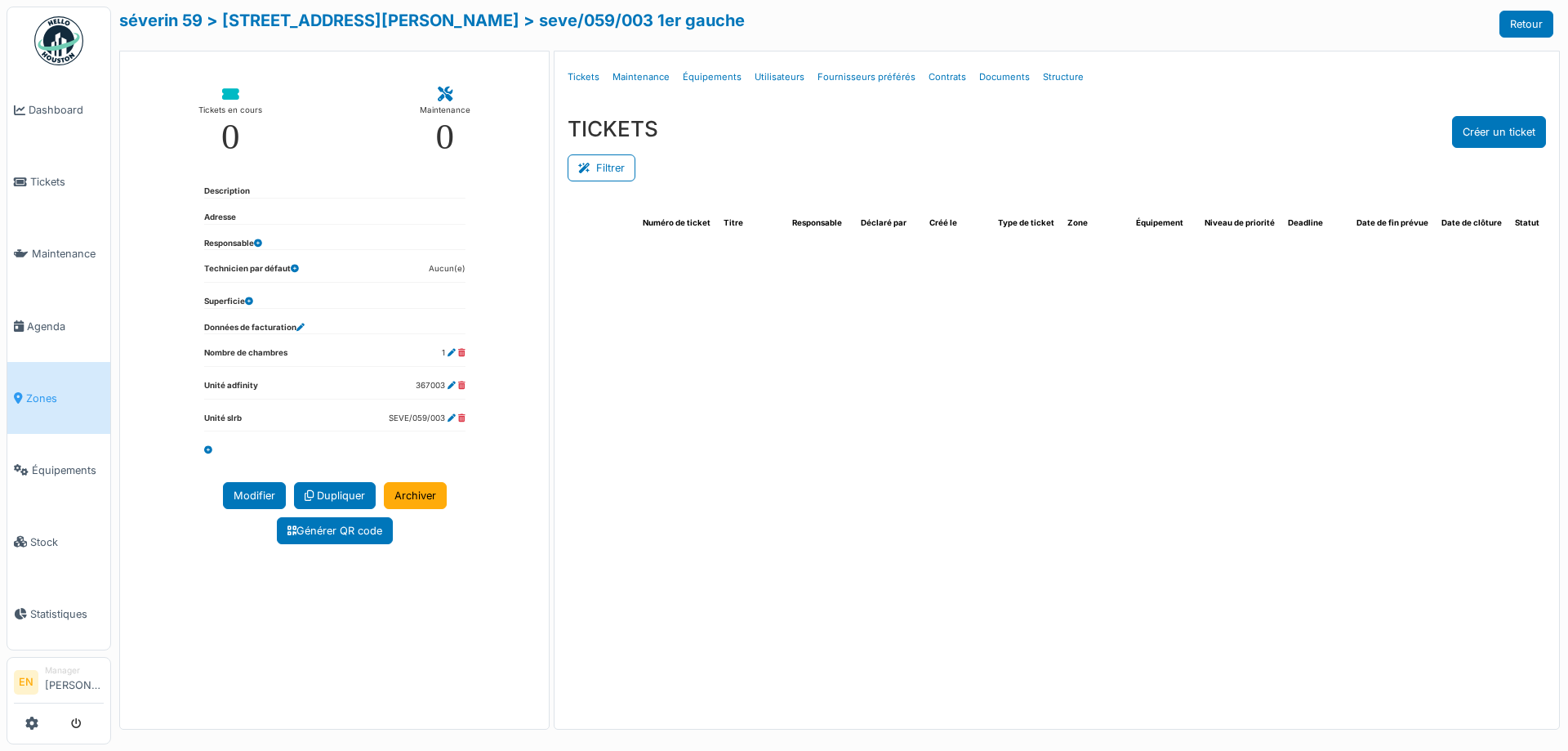
select select "***"
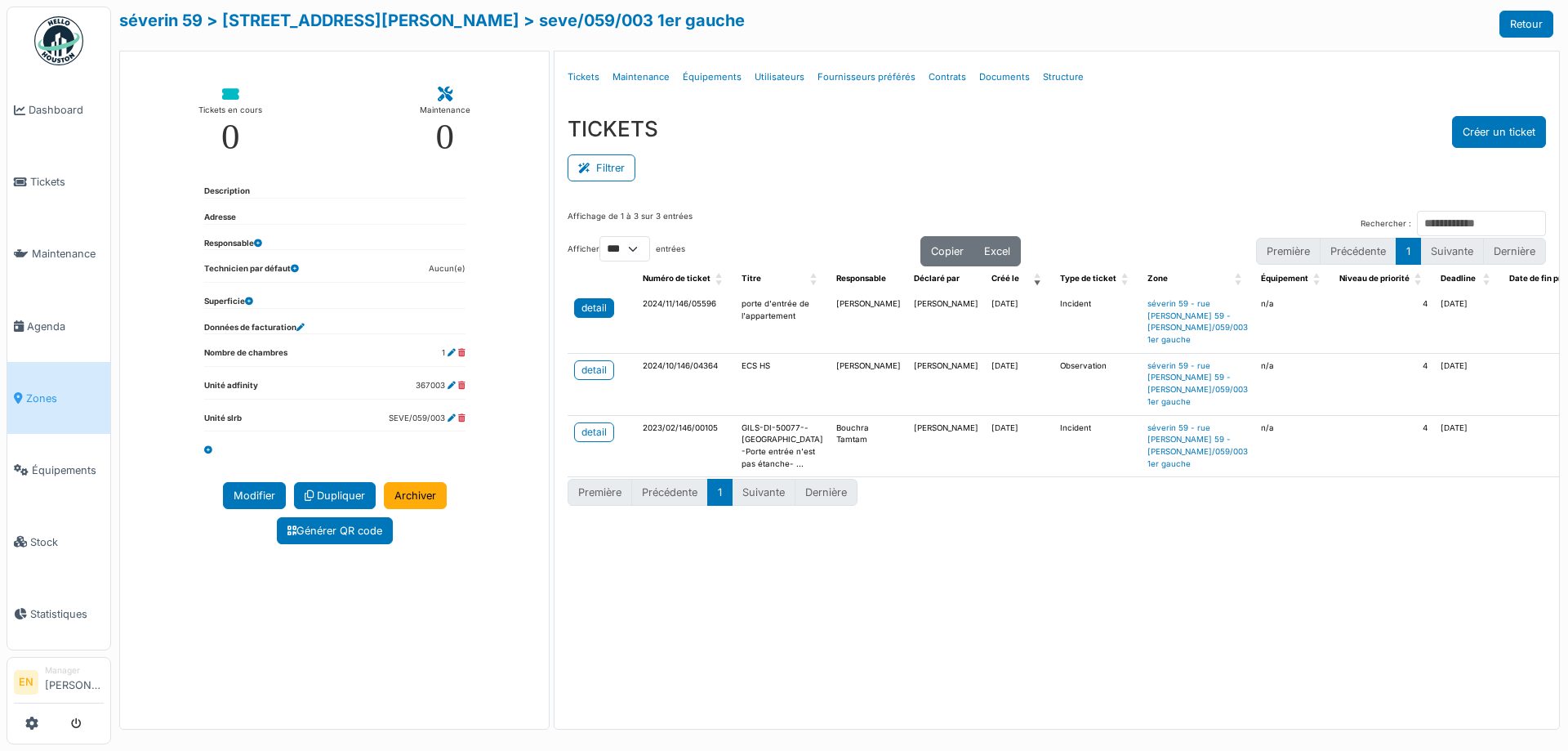
click at [591, 309] on div "detail" at bounding box center [595, 308] width 26 height 14
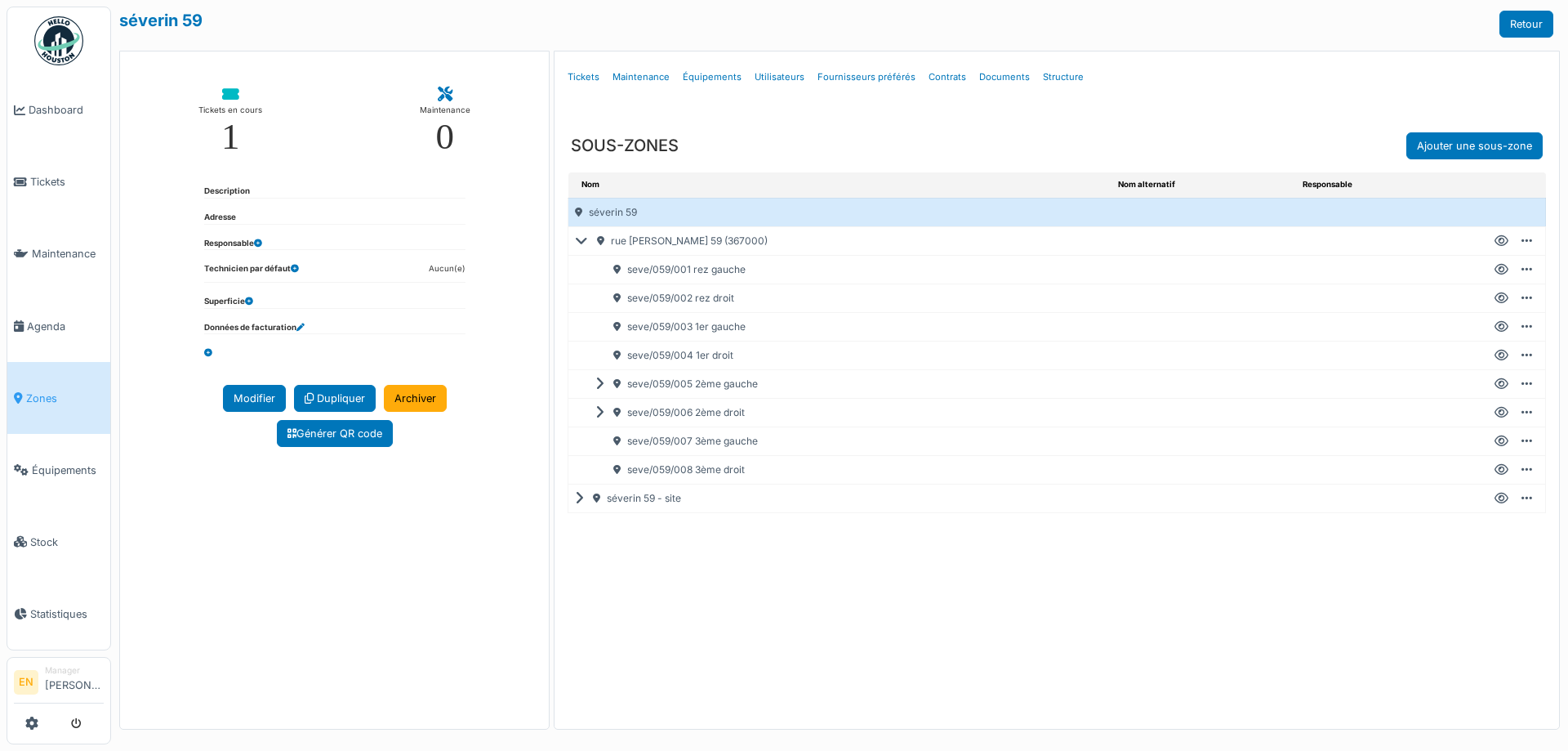
click at [1505, 356] on icon at bounding box center [1502, 355] width 14 height 1
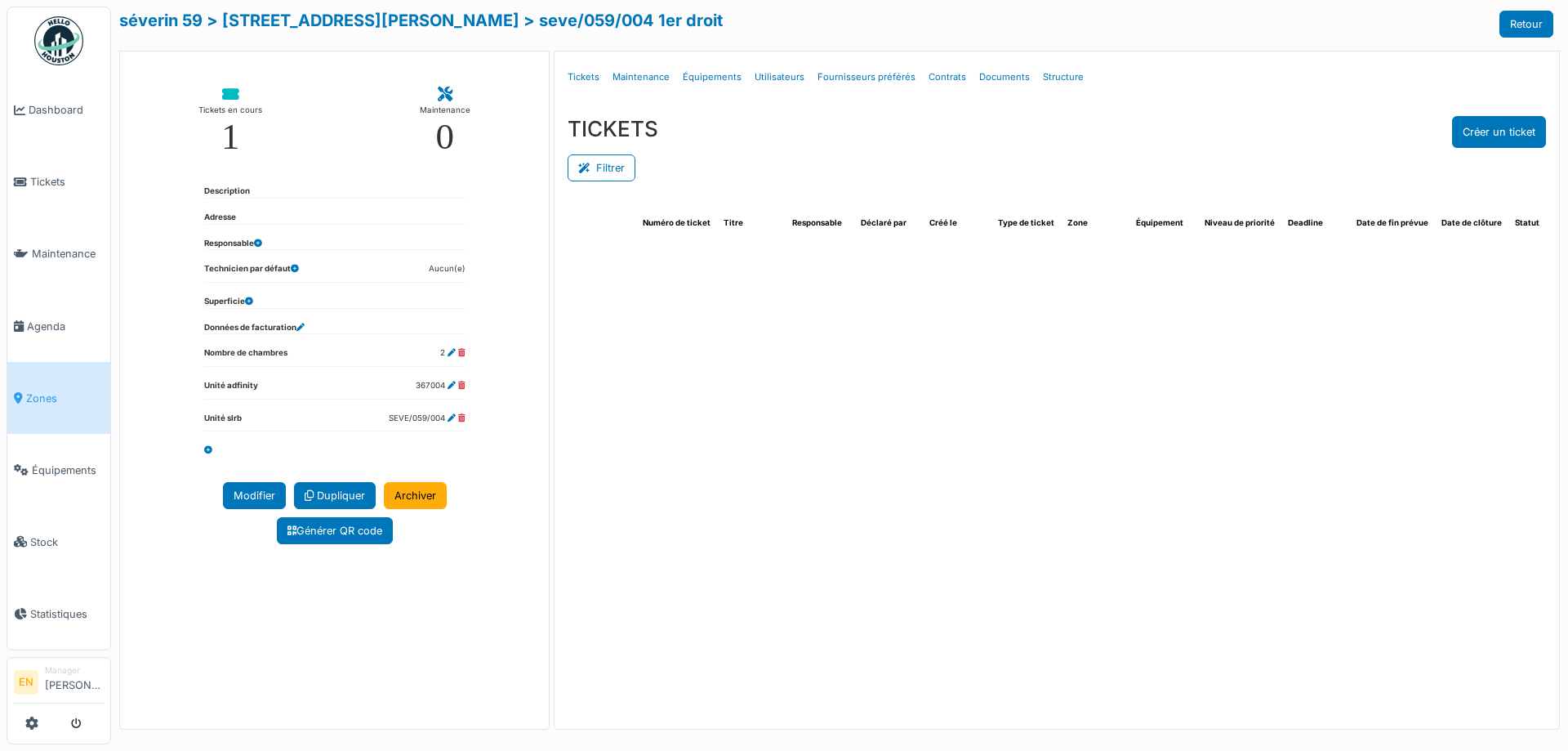
select select "***"
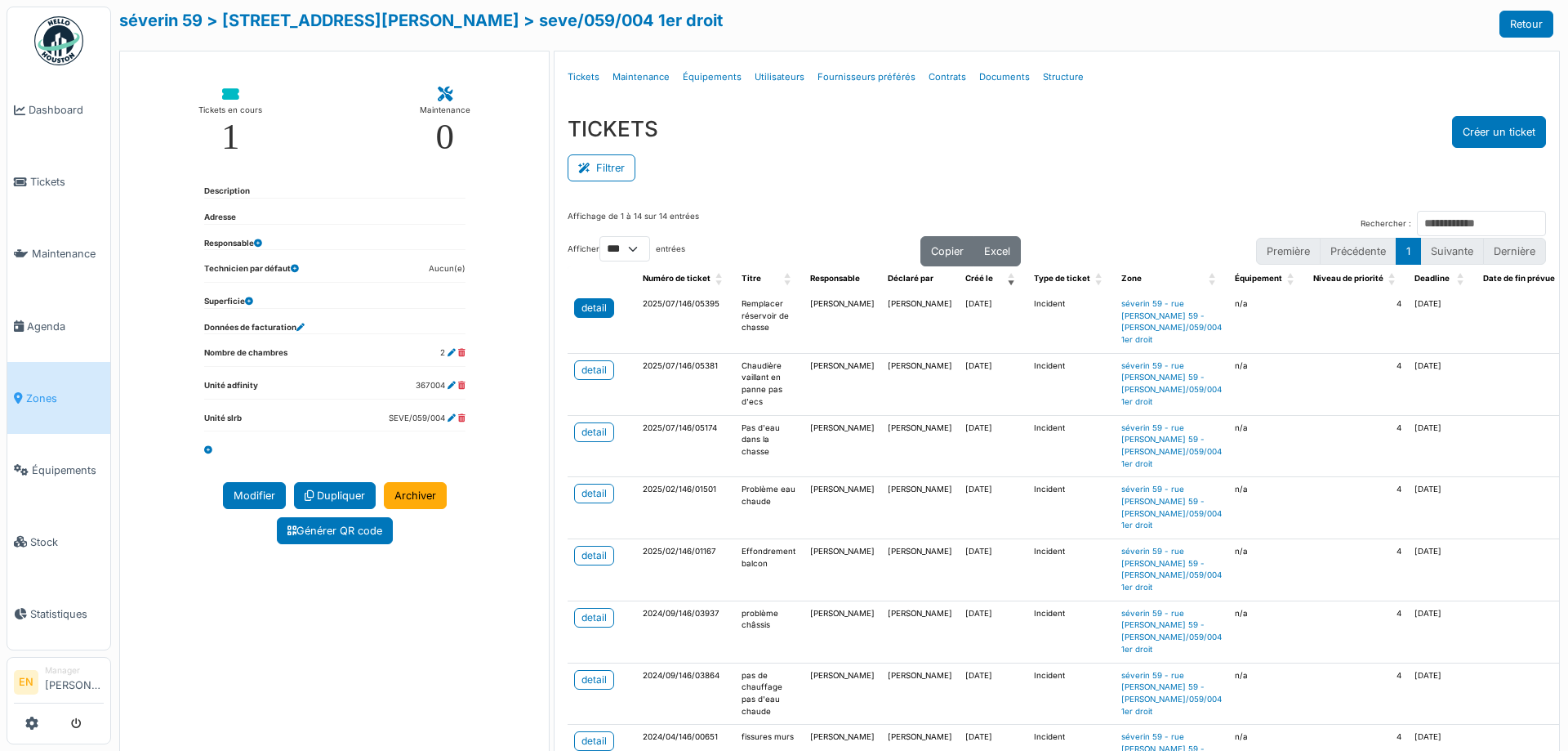
click at [591, 312] on div "detail" at bounding box center [595, 308] width 26 height 14
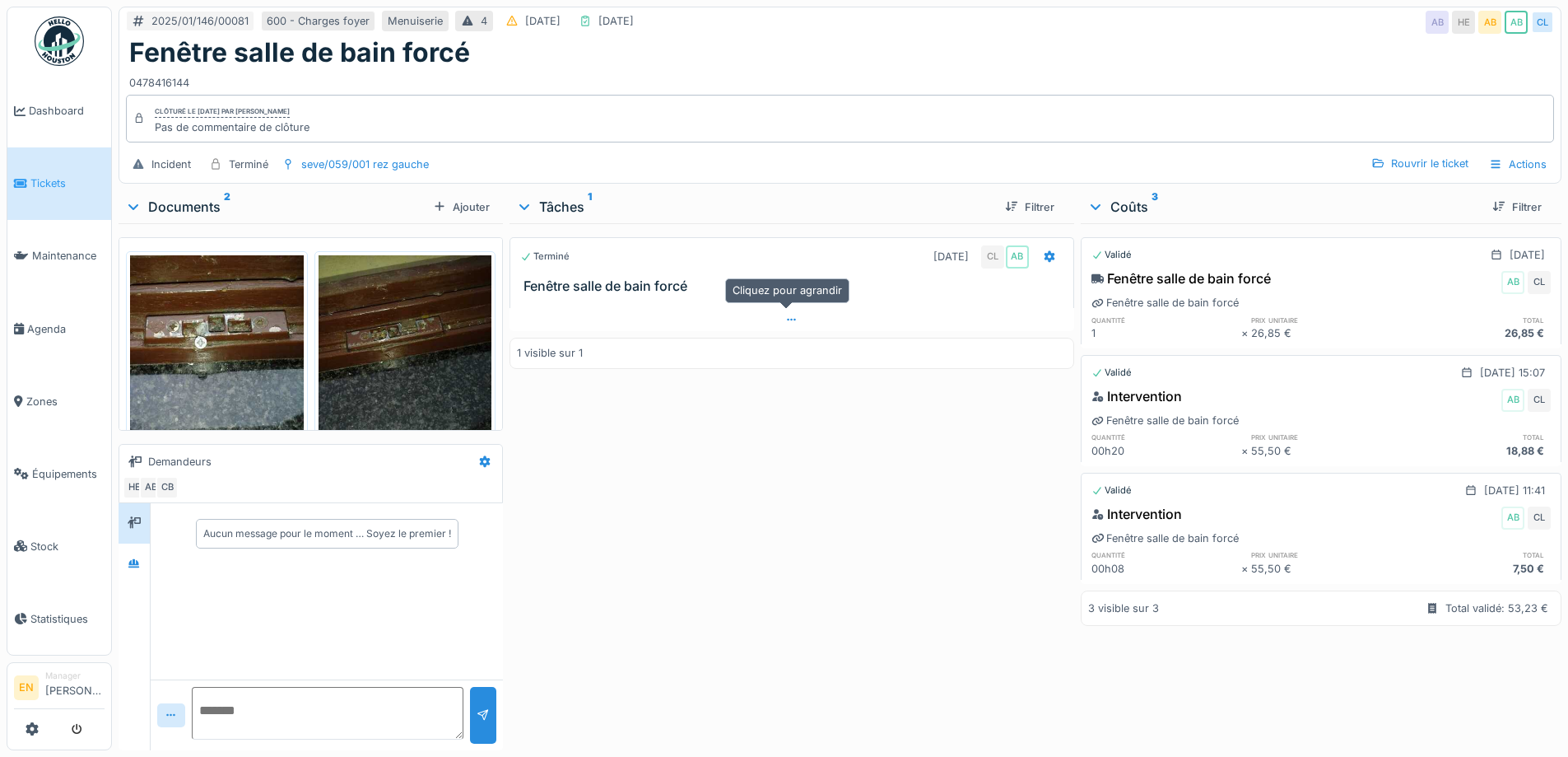
click at [785, 325] on icon at bounding box center [791, 320] width 13 height 10
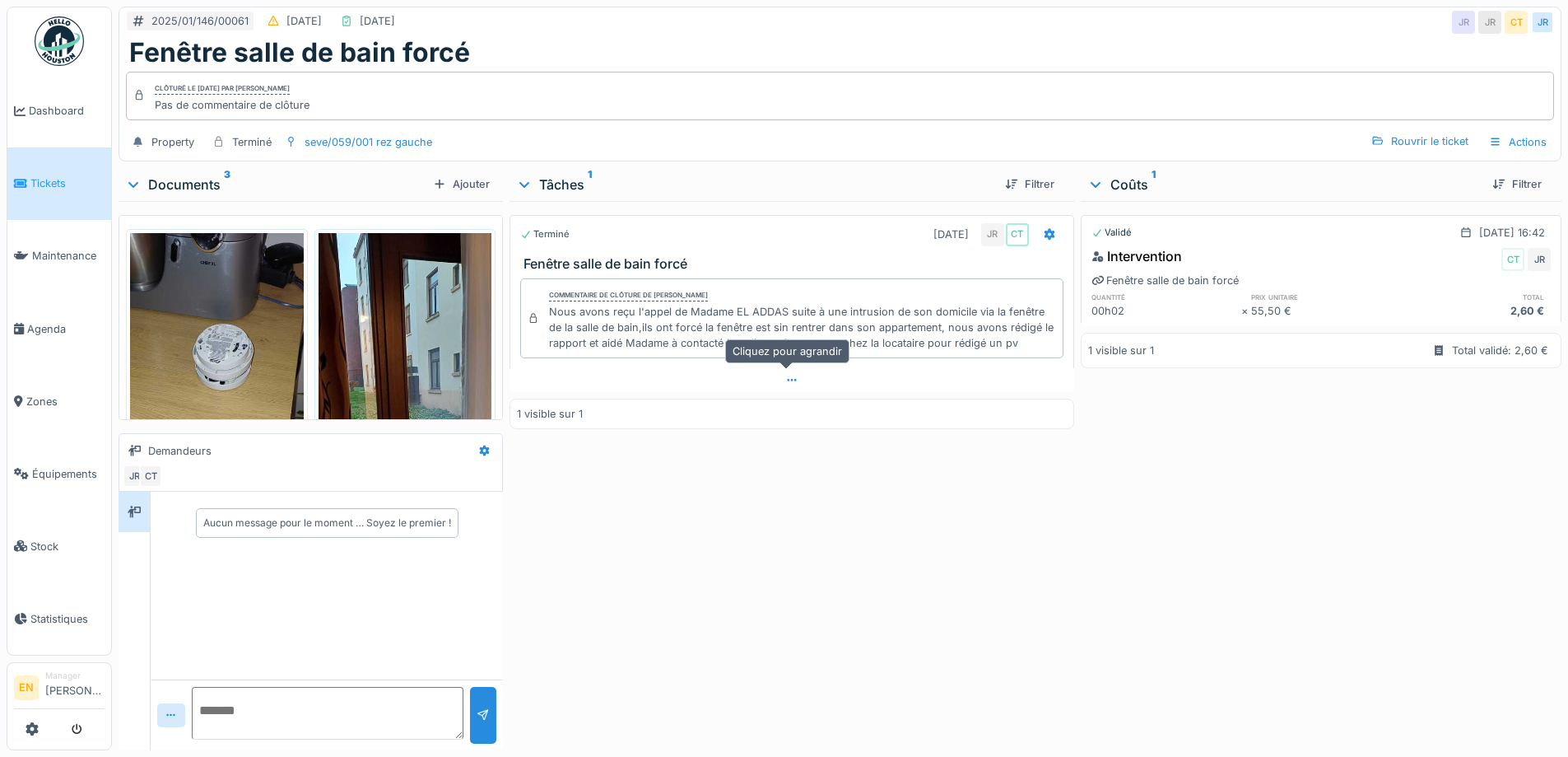
click at [785, 378] on icon at bounding box center [791, 380] width 13 height 10
drag, startPoint x: 827, startPoint y: 543, endPoint x: 837, endPoint y: 513, distance: 31.6
click at [827, 528] on div "Terminé 29/12/2024 JR CT Fenêtre salle de bain forcé Commentaire de clôture de …" at bounding box center [791, 473] width 564 height 543
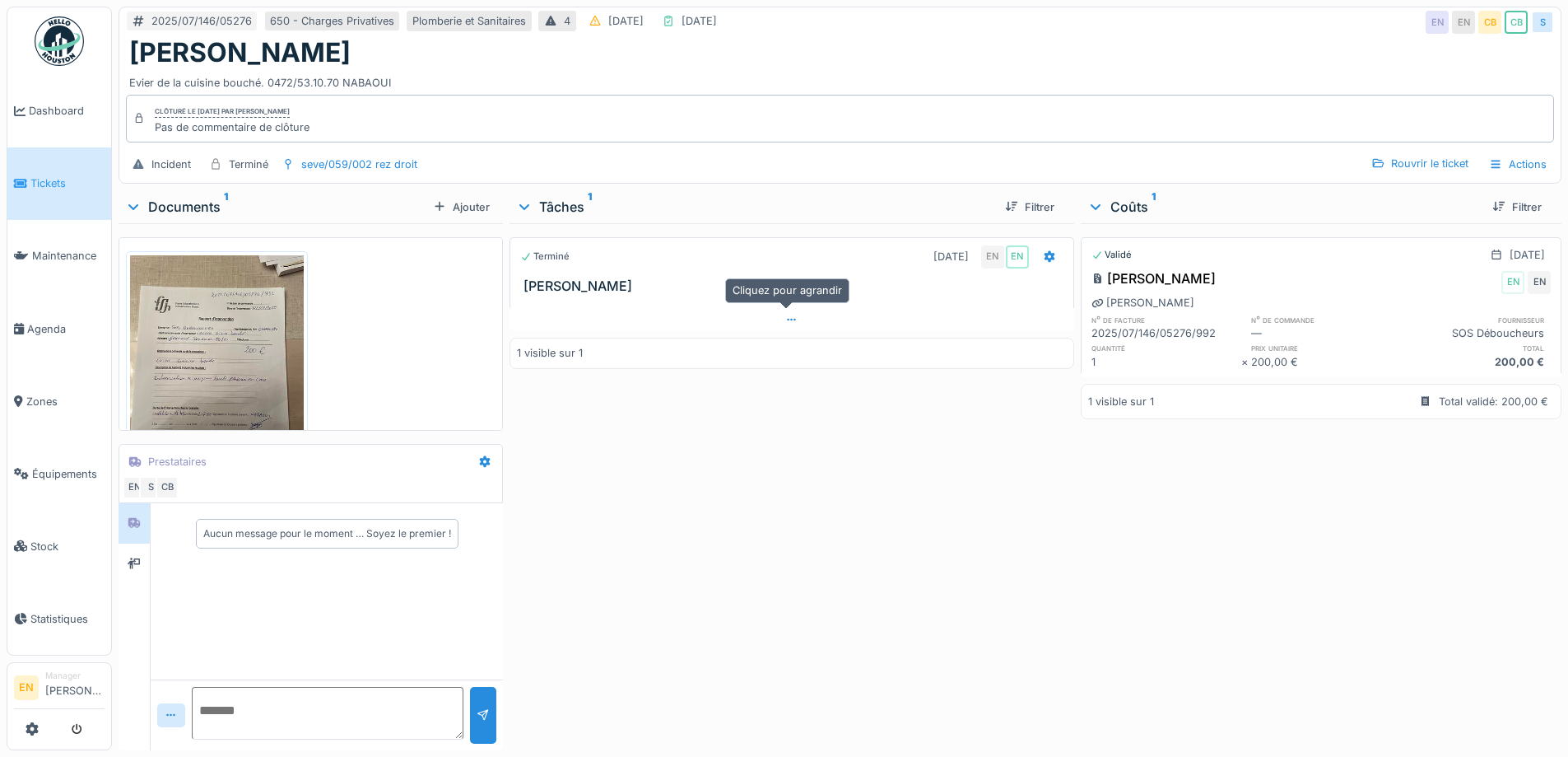
click at [788, 318] on icon at bounding box center [791, 320] width 13 height 10
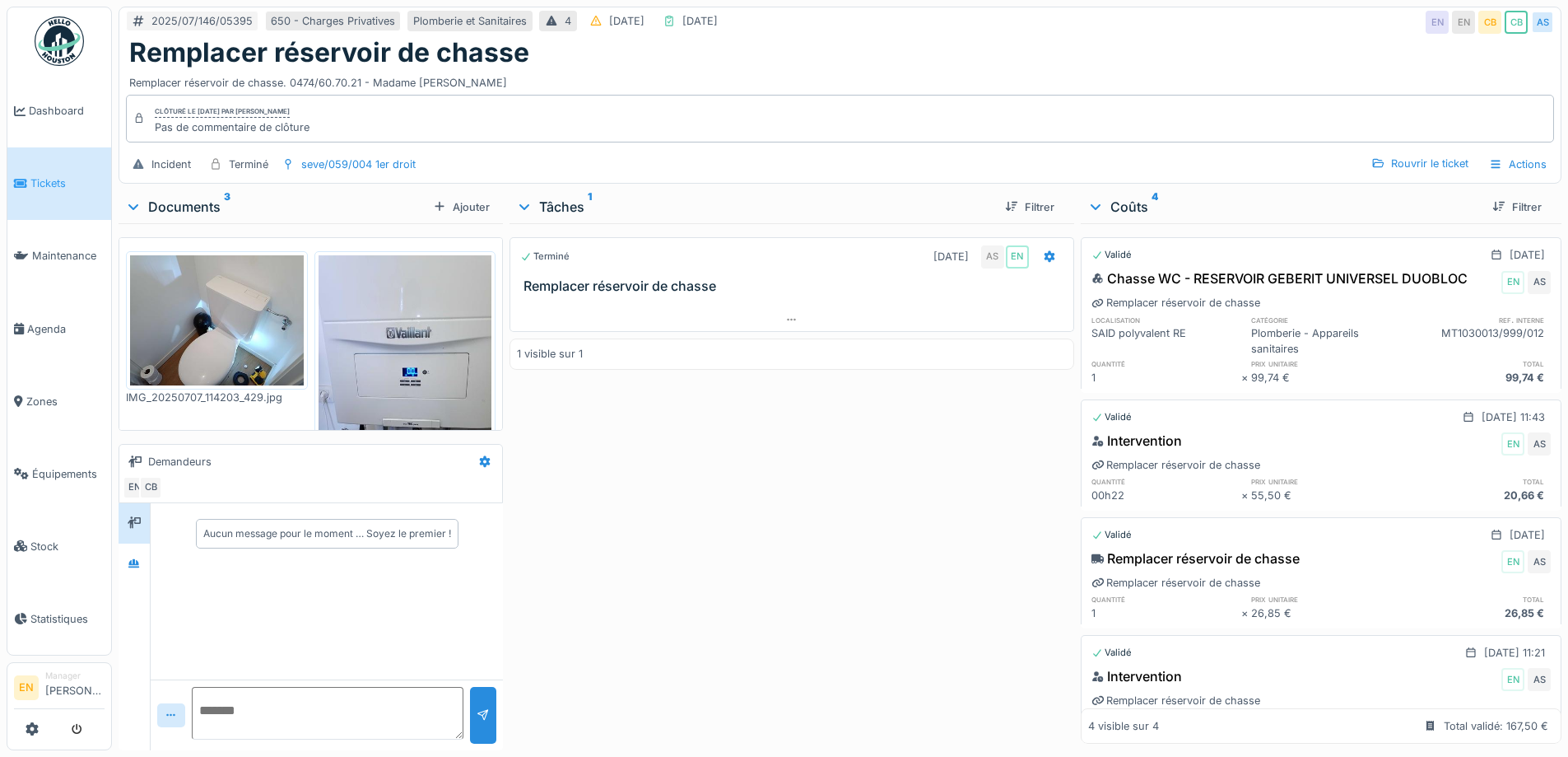
click at [771, 590] on div "Terminé 07/07/2025 AS EN Remplacer réservoir de chasse 1 visible sur 1" at bounding box center [791, 484] width 564 height 521
click at [785, 327] on div at bounding box center [791, 321] width 562 height 24
click at [719, 502] on div "Terminé 07/07/2025 AS EN Remplacer réservoir de chasse Remplacer réservoir de c…" at bounding box center [791, 484] width 564 height 521
click at [704, 534] on div "Terminé 07/07/2025 AS EN Remplacer réservoir de chasse Remplacer réservoir de c…" at bounding box center [791, 484] width 564 height 521
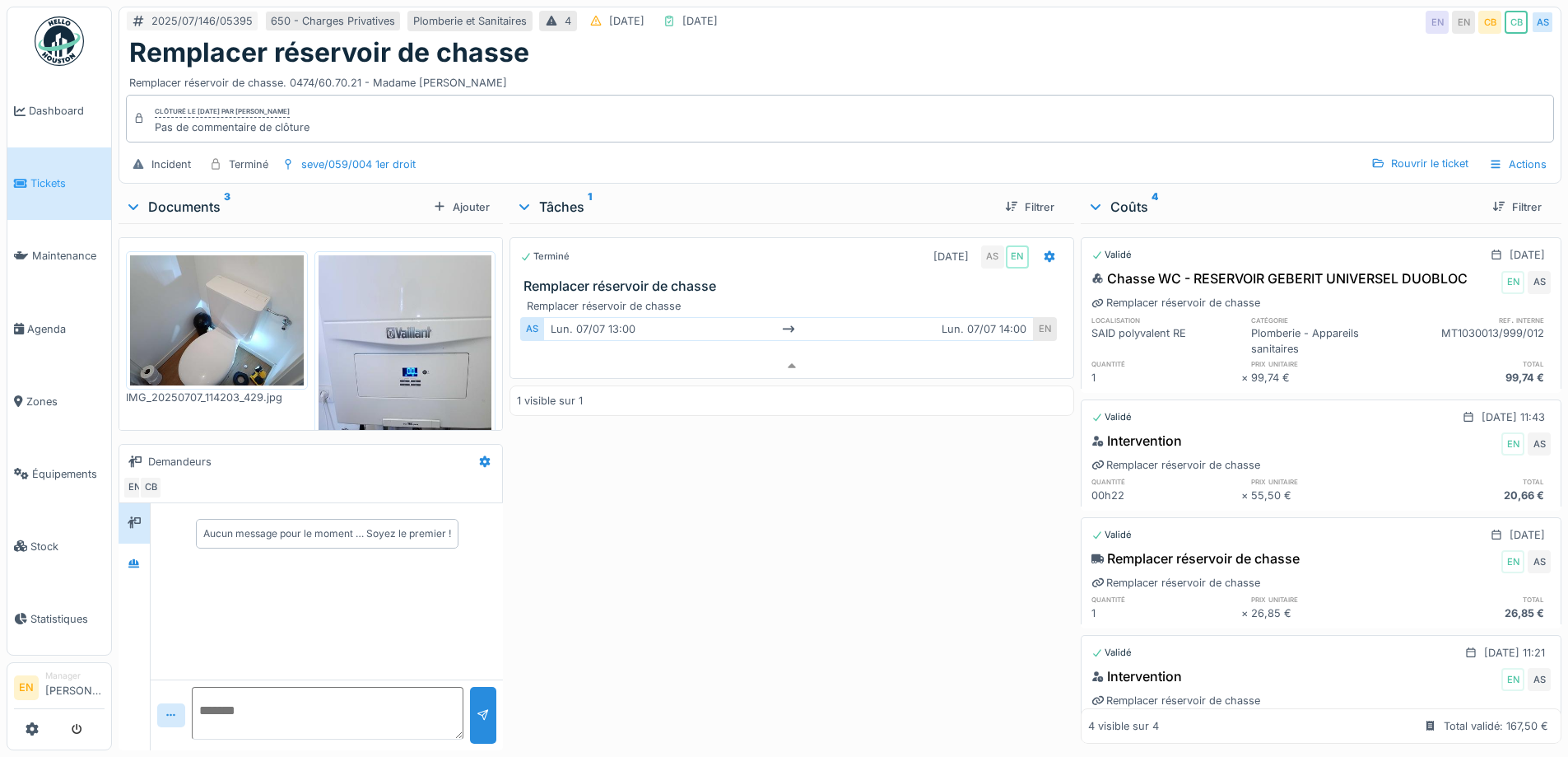
click at [1302, 17] on div "2025/07/146/05395 650 - Charges Privatives Plomberie et Sanitaires 4 12/07/2025…" at bounding box center [840, 22] width 1441 height 30
click at [135, 559] on icon at bounding box center [134, 563] width 11 height 9
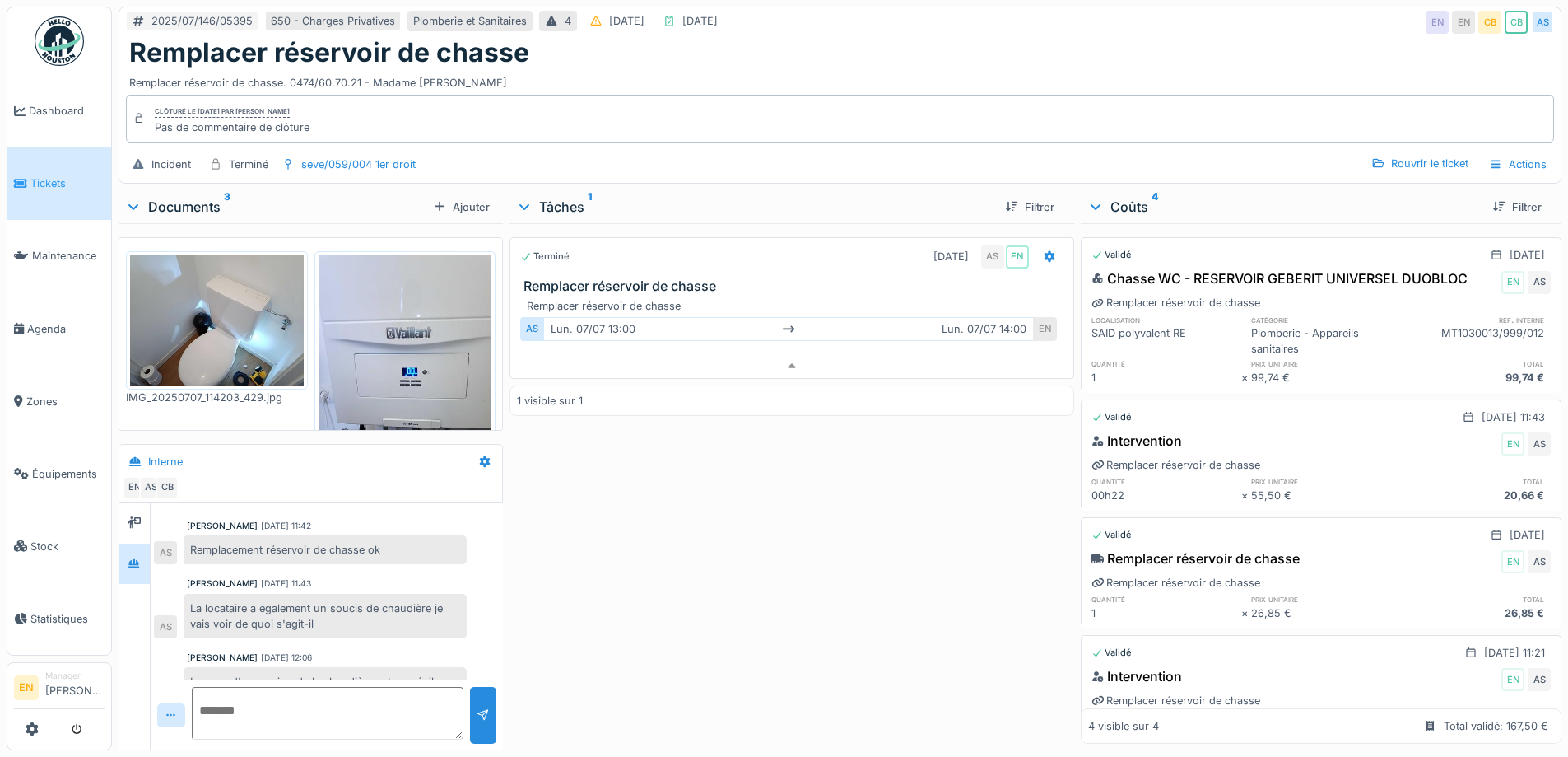
scroll to position [22, 0]
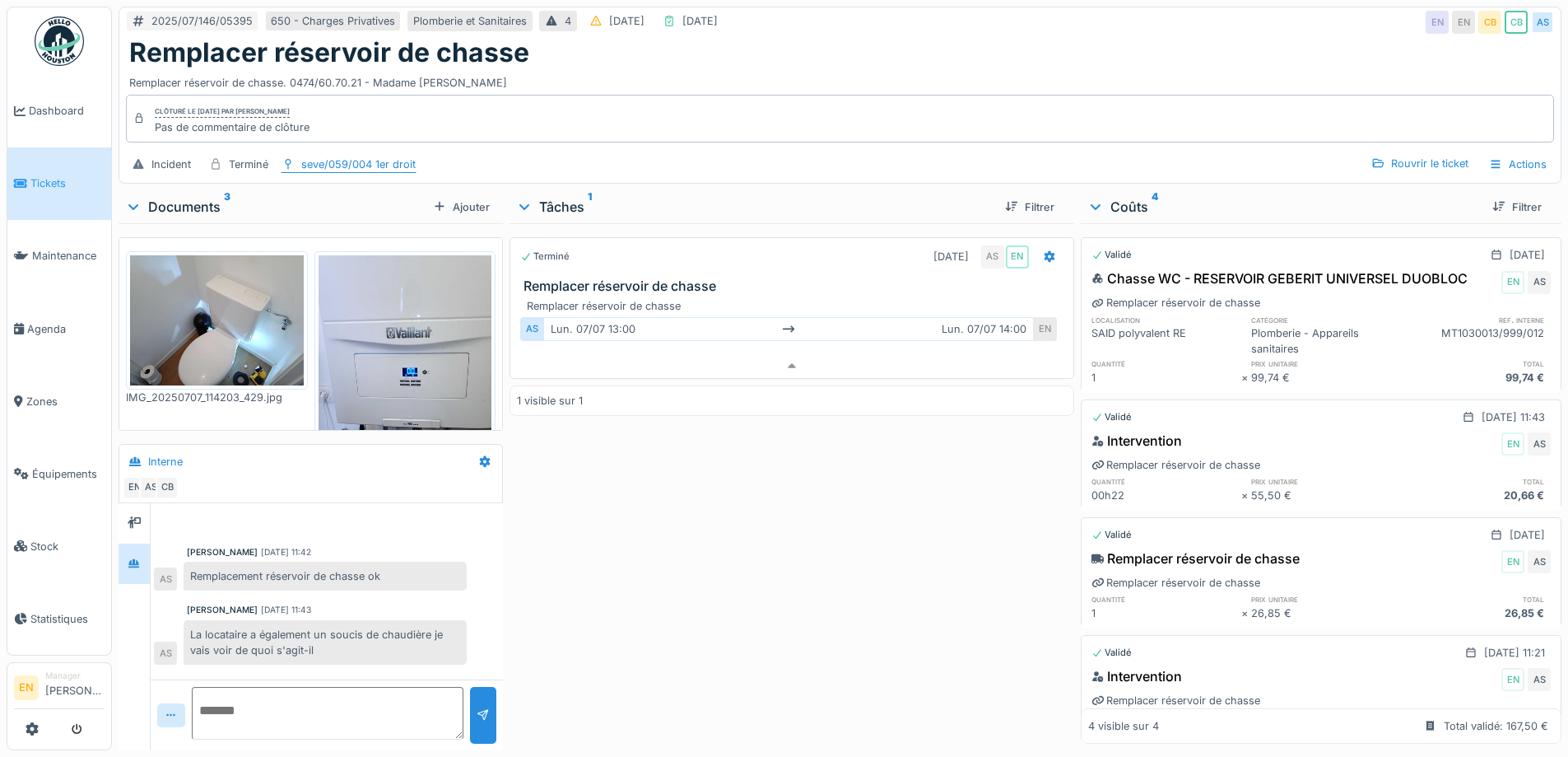
click at [339, 156] on div "seve/059/004 1er droit" at bounding box center [358, 164] width 114 height 15
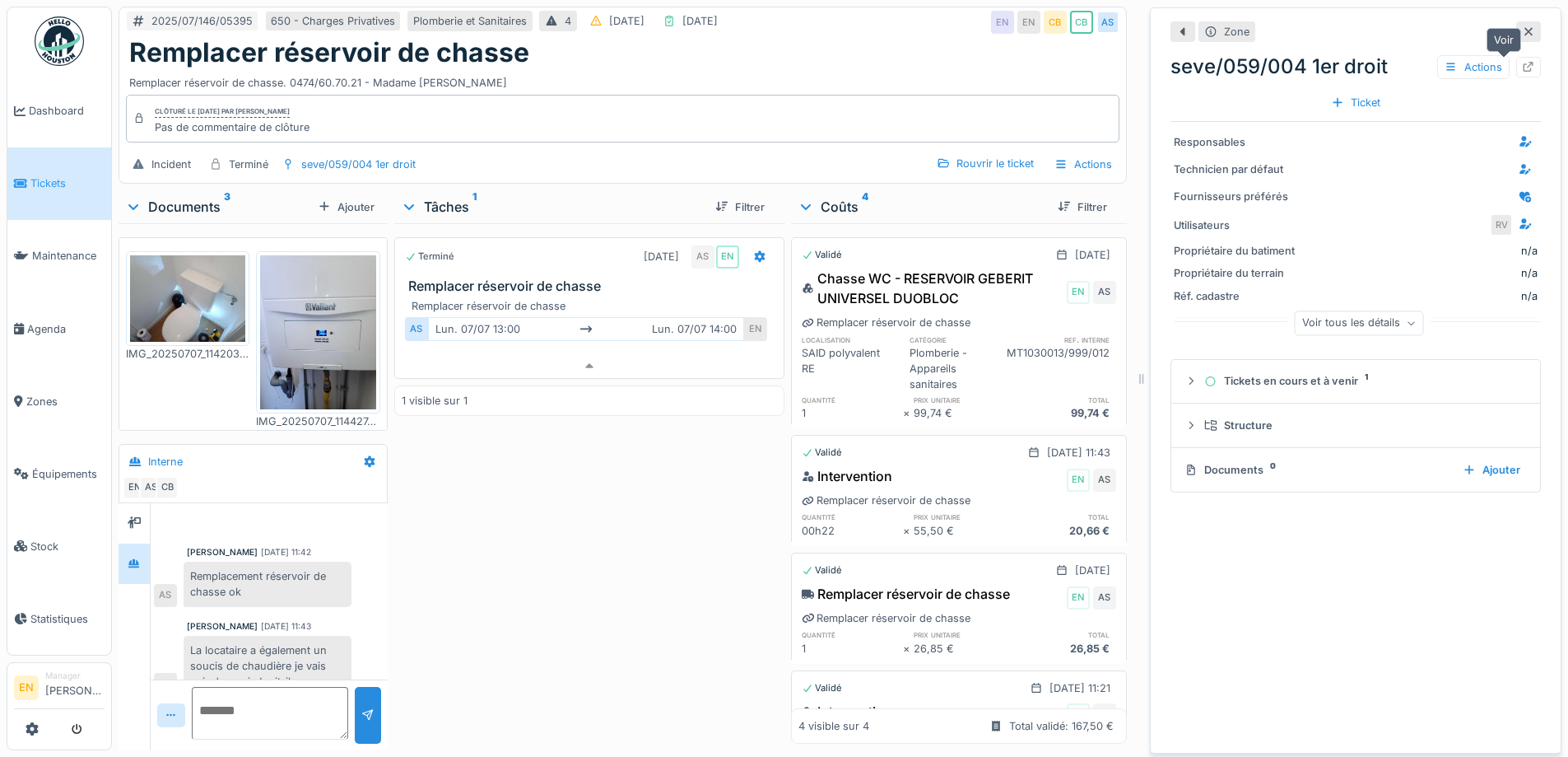
click at [1522, 62] on icon at bounding box center [1528, 67] width 13 height 10
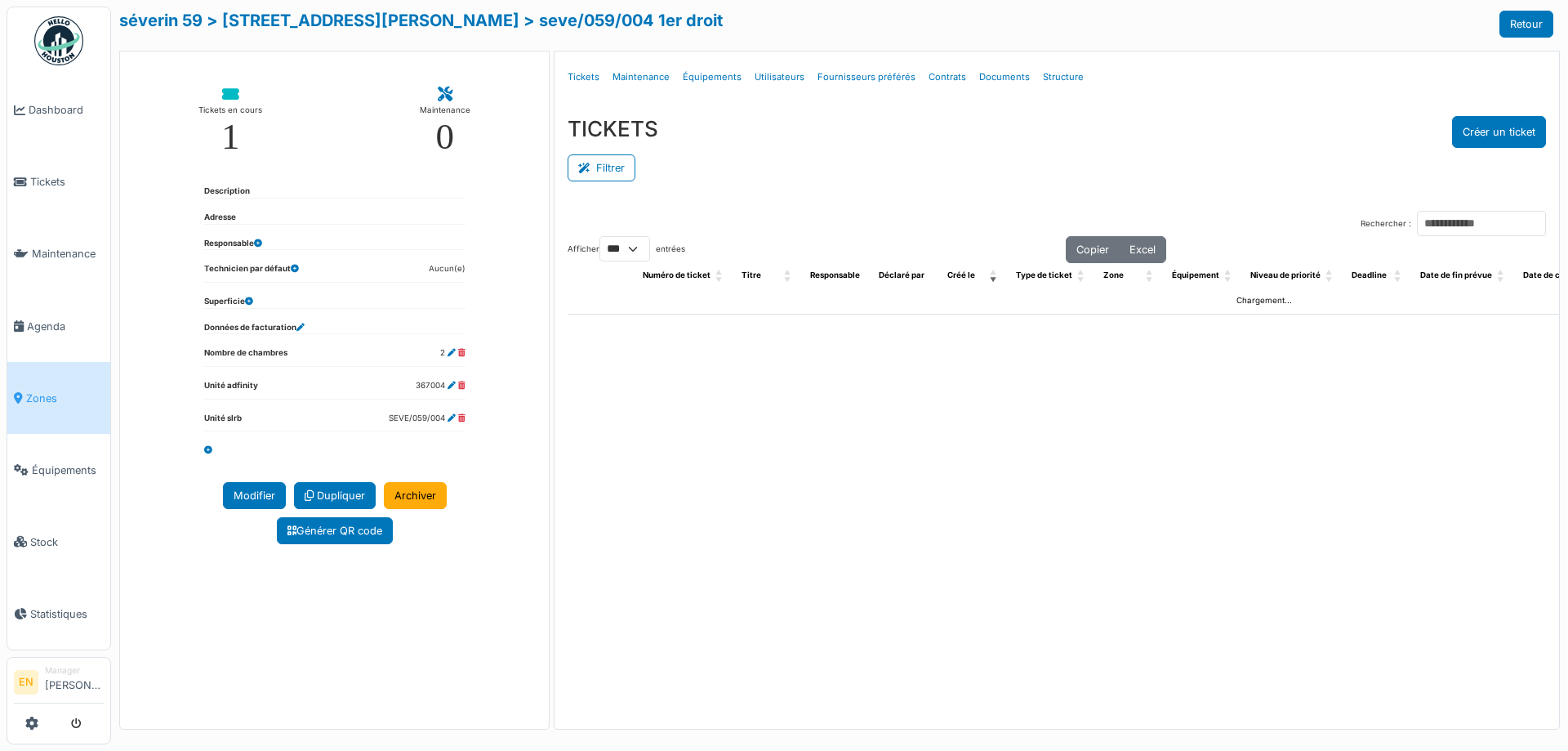
select select "***"
click at [257, 23] on link "> rue f. séverin 59" at bounding box center [363, 20] width 313 height 20
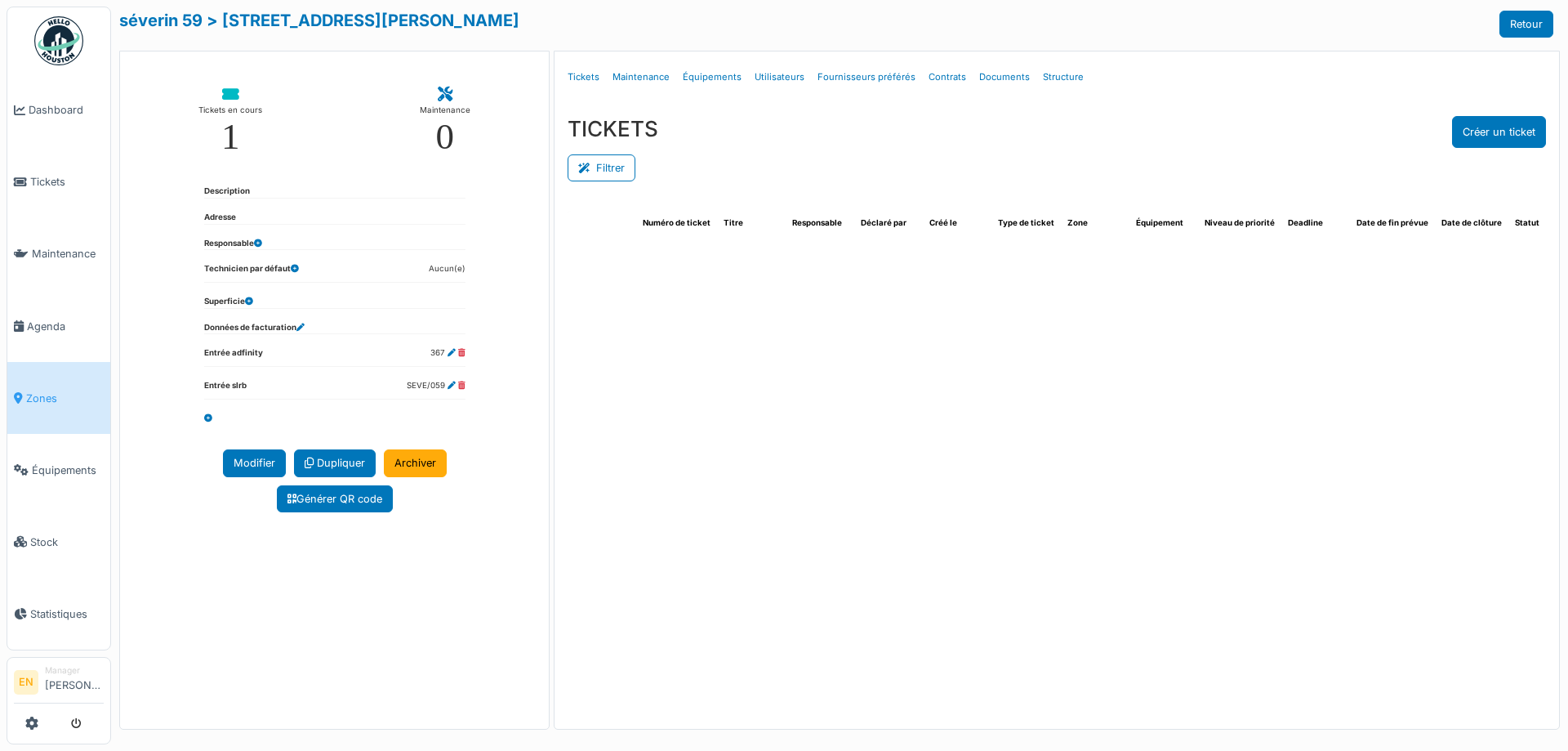
select select "***"
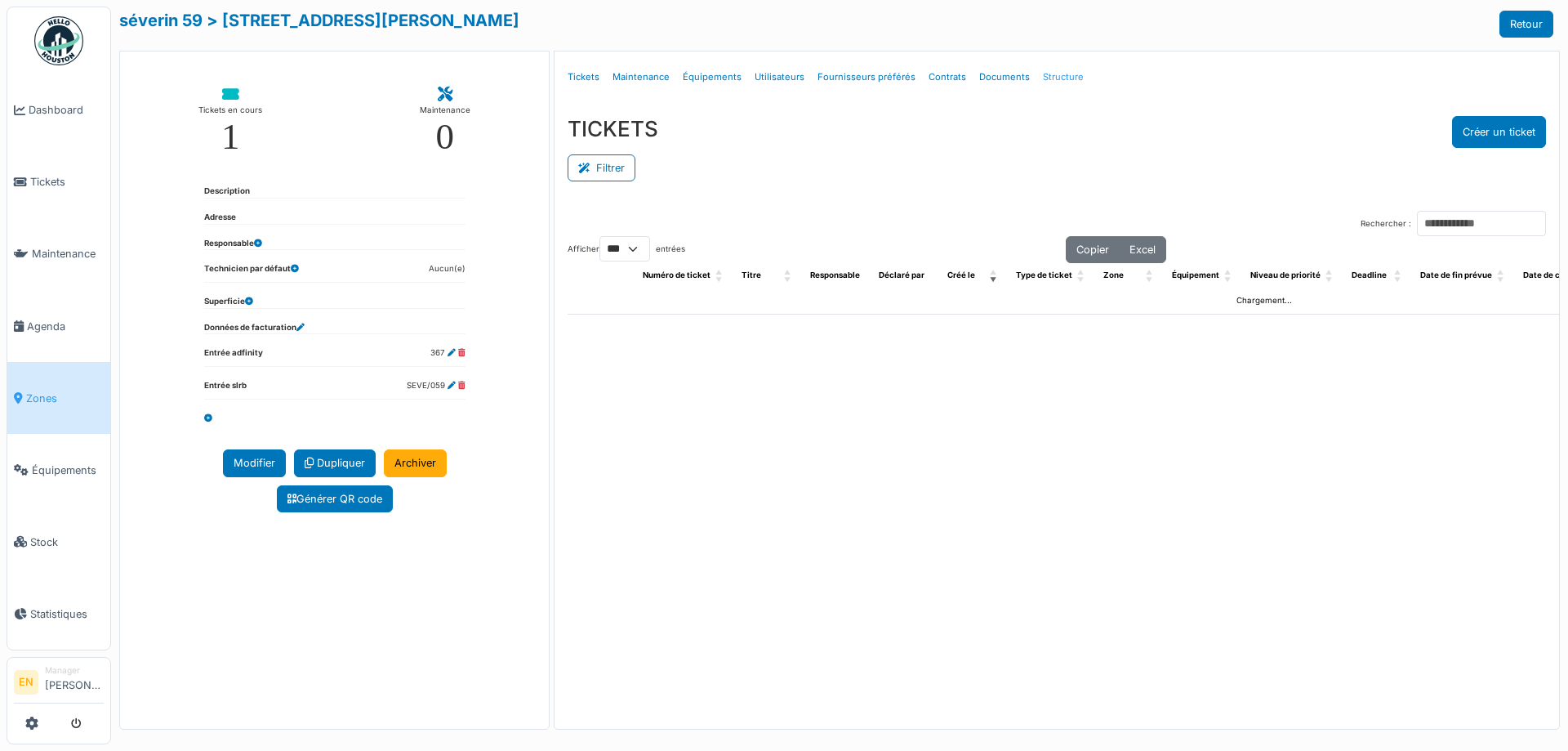
click at [1064, 77] on link "Structure" at bounding box center [1063, 77] width 54 height 38
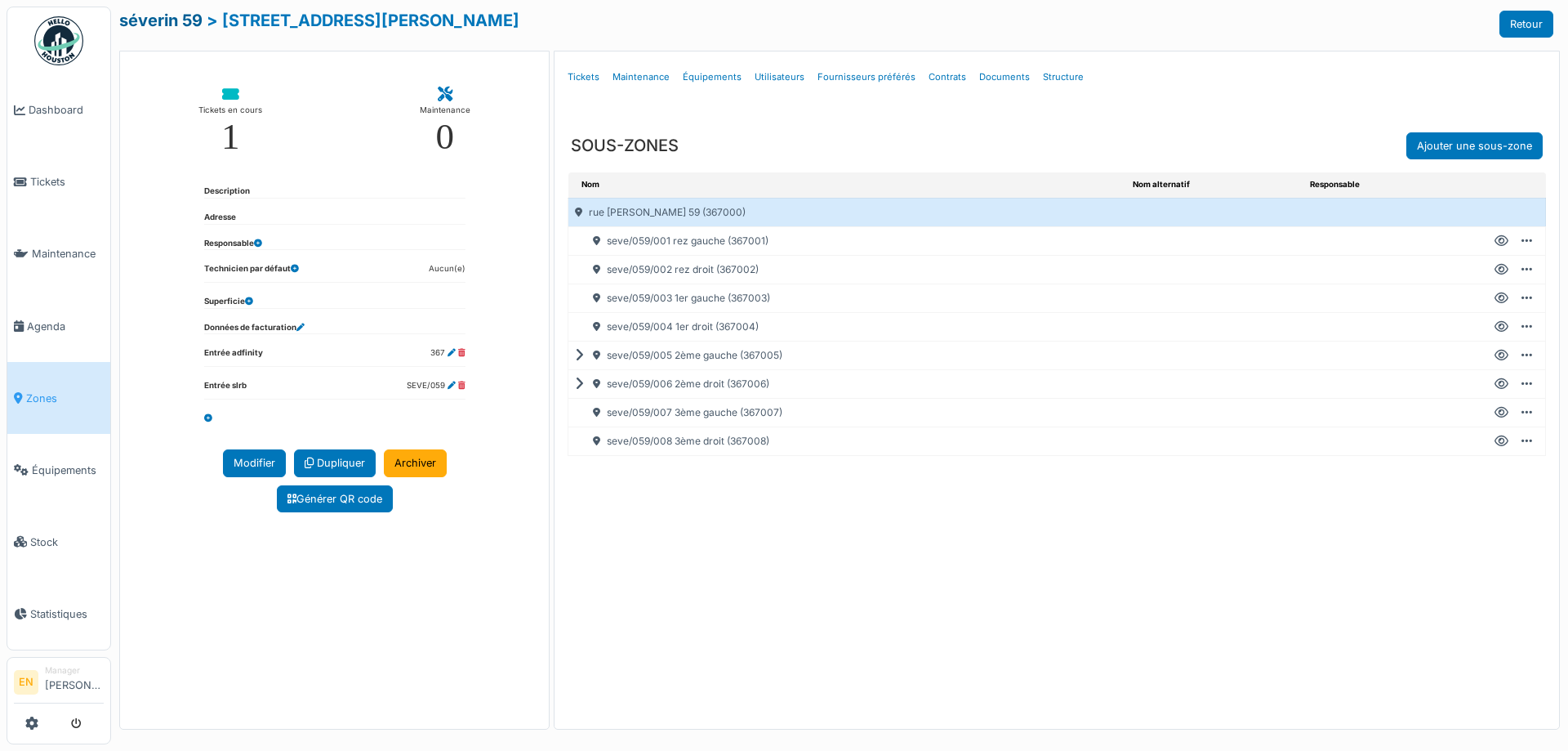
click at [173, 17] on link "séverin 59" at bounding box center [161, 20] width 84 height 20
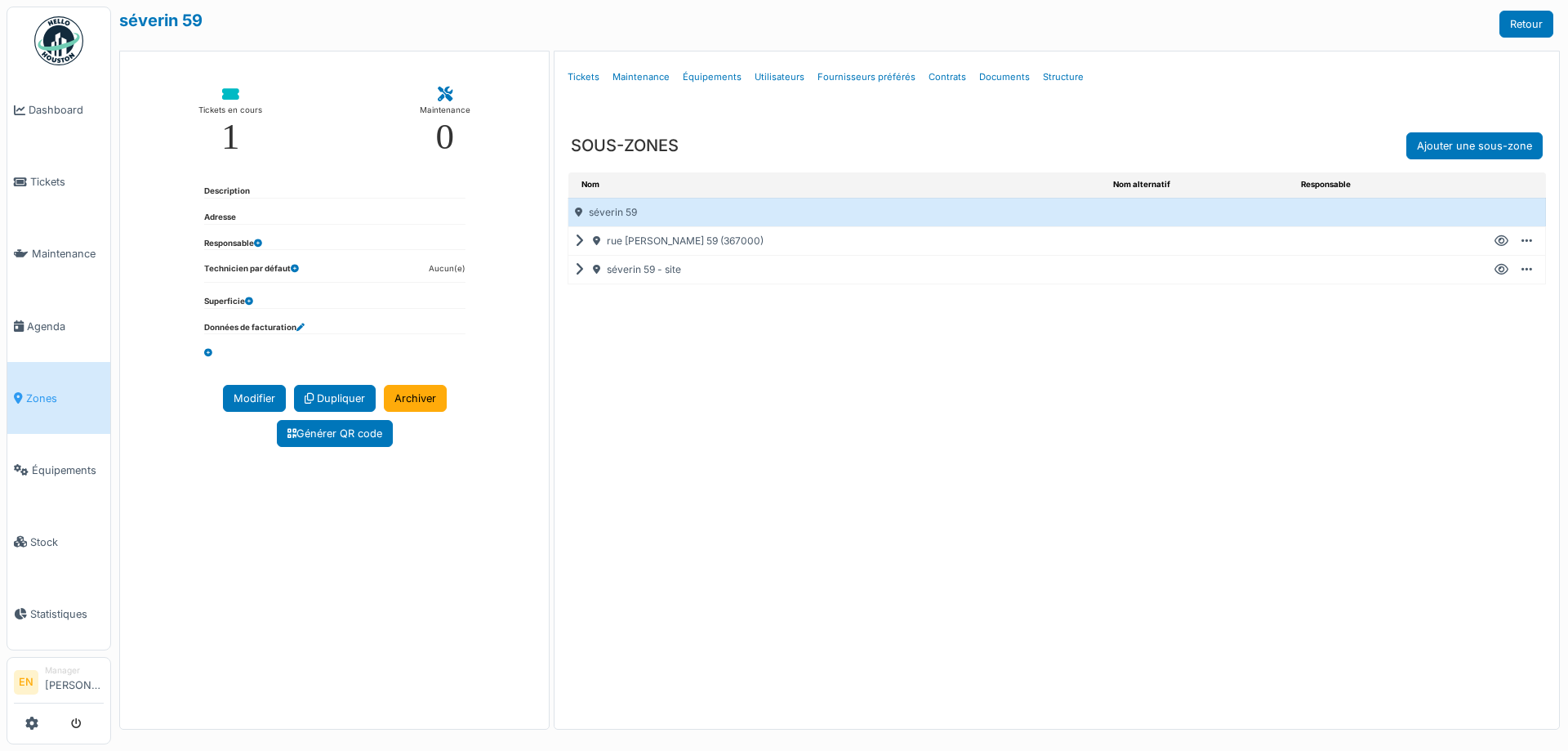
click at [1496, 269] on icon at bounding box center [1502, 269] width 14 height 1
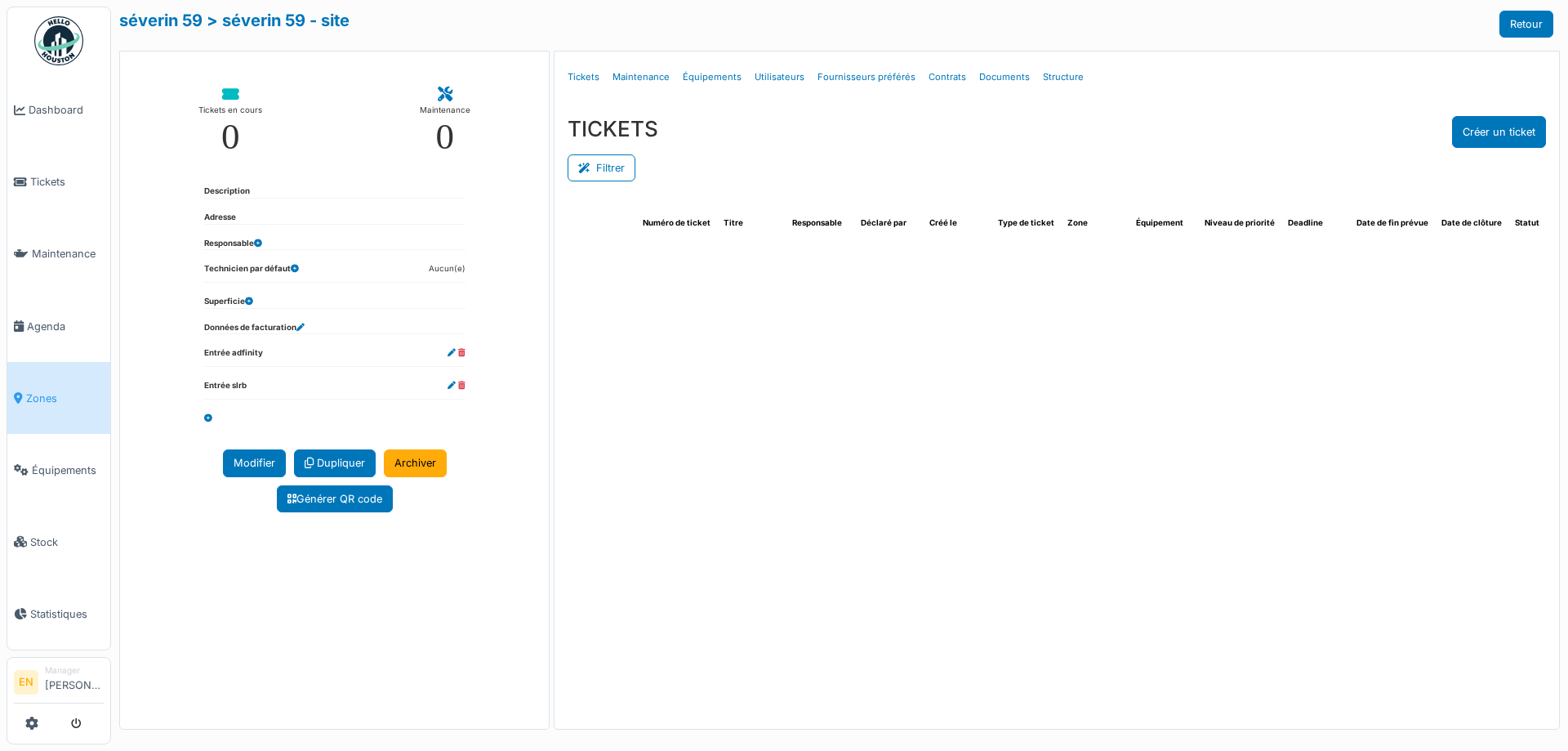
select select "***"
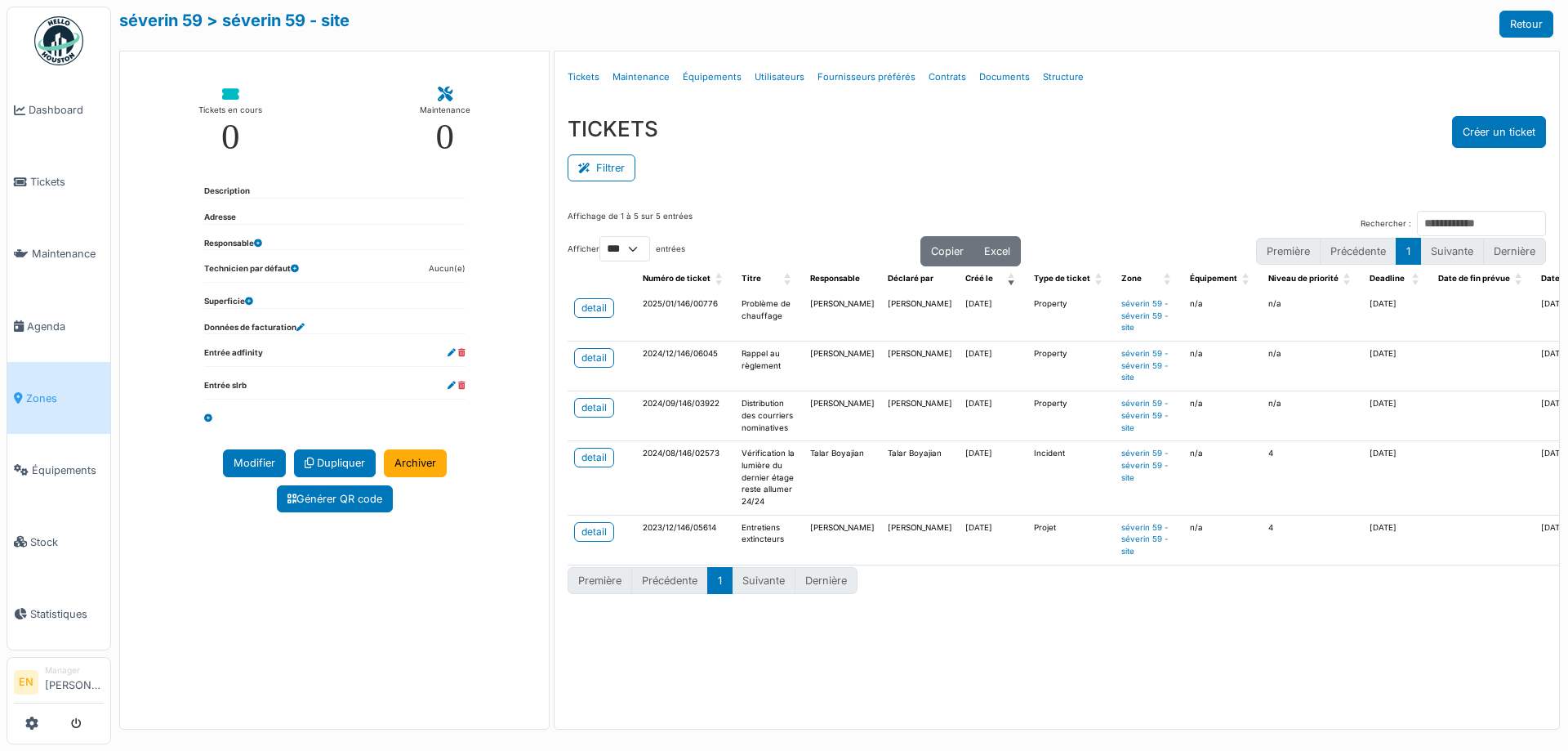
click at [61, 40] on img at bounding box center [59, 41] width 49 height 49
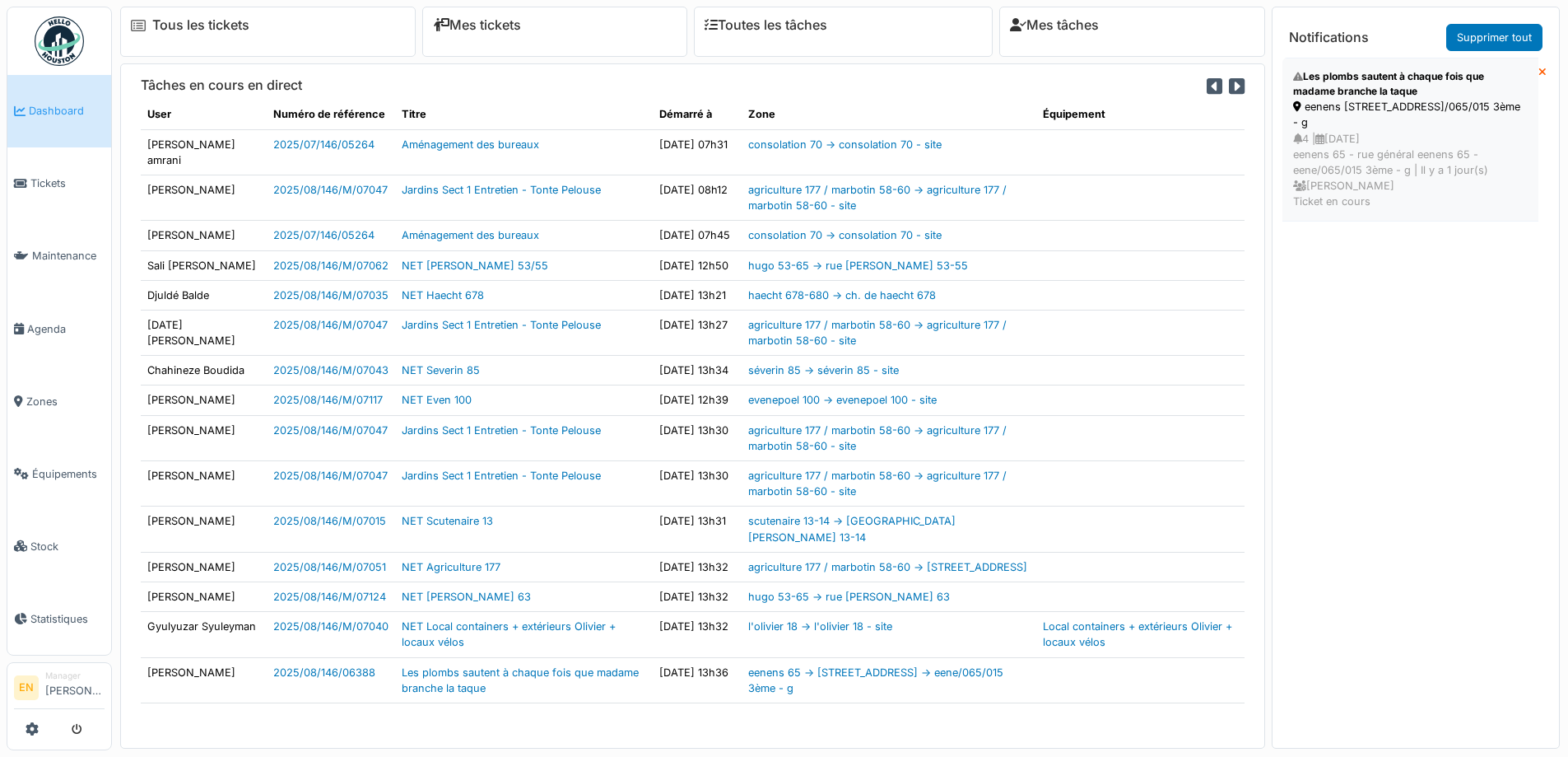
click at [1391, 108] on div "eenens [STREET_ADDRESS]/065/015 3ème - g" at bounding box center [1410, 114] width 234 height 31
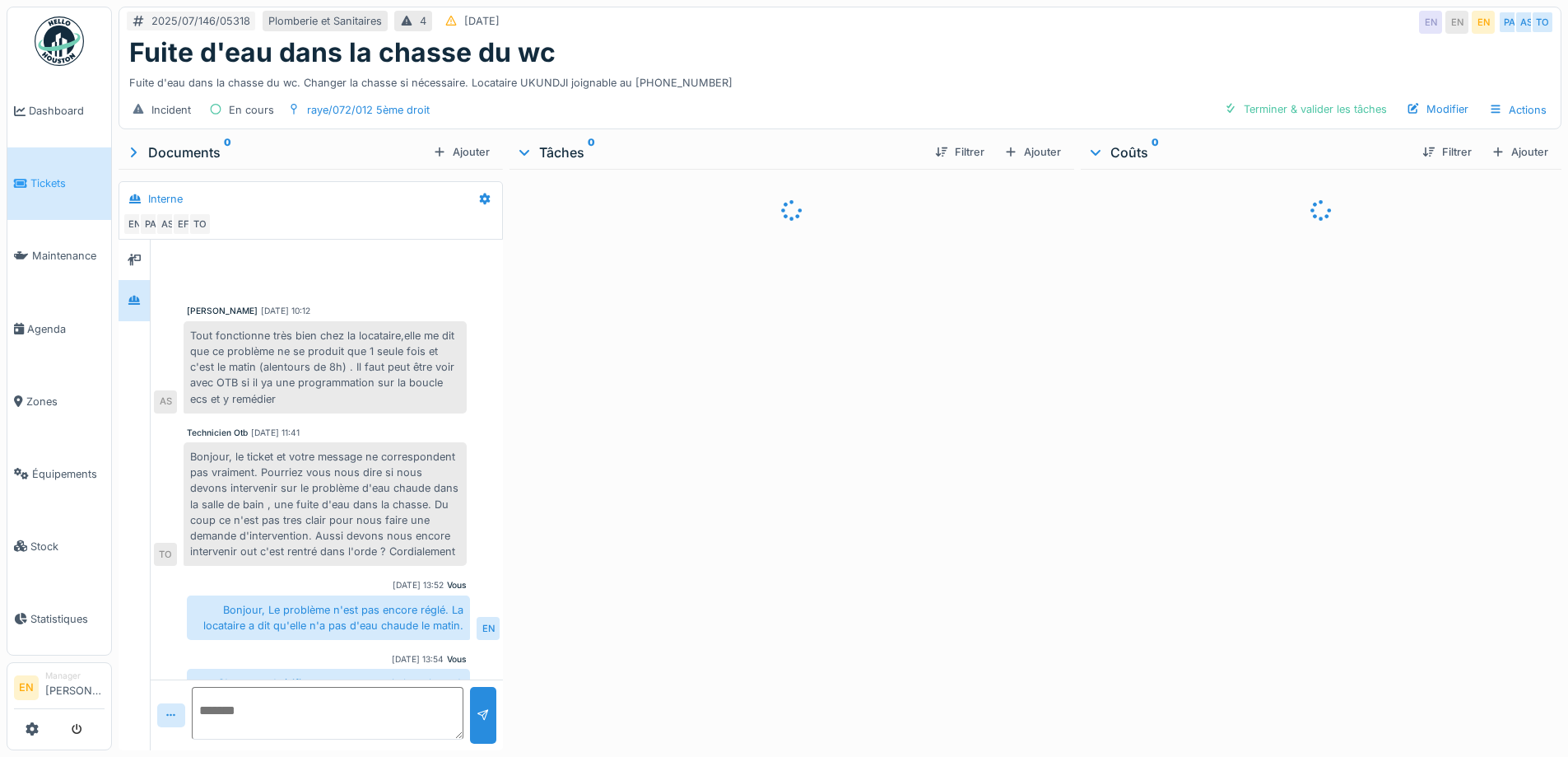
scroll to position [115, 0]
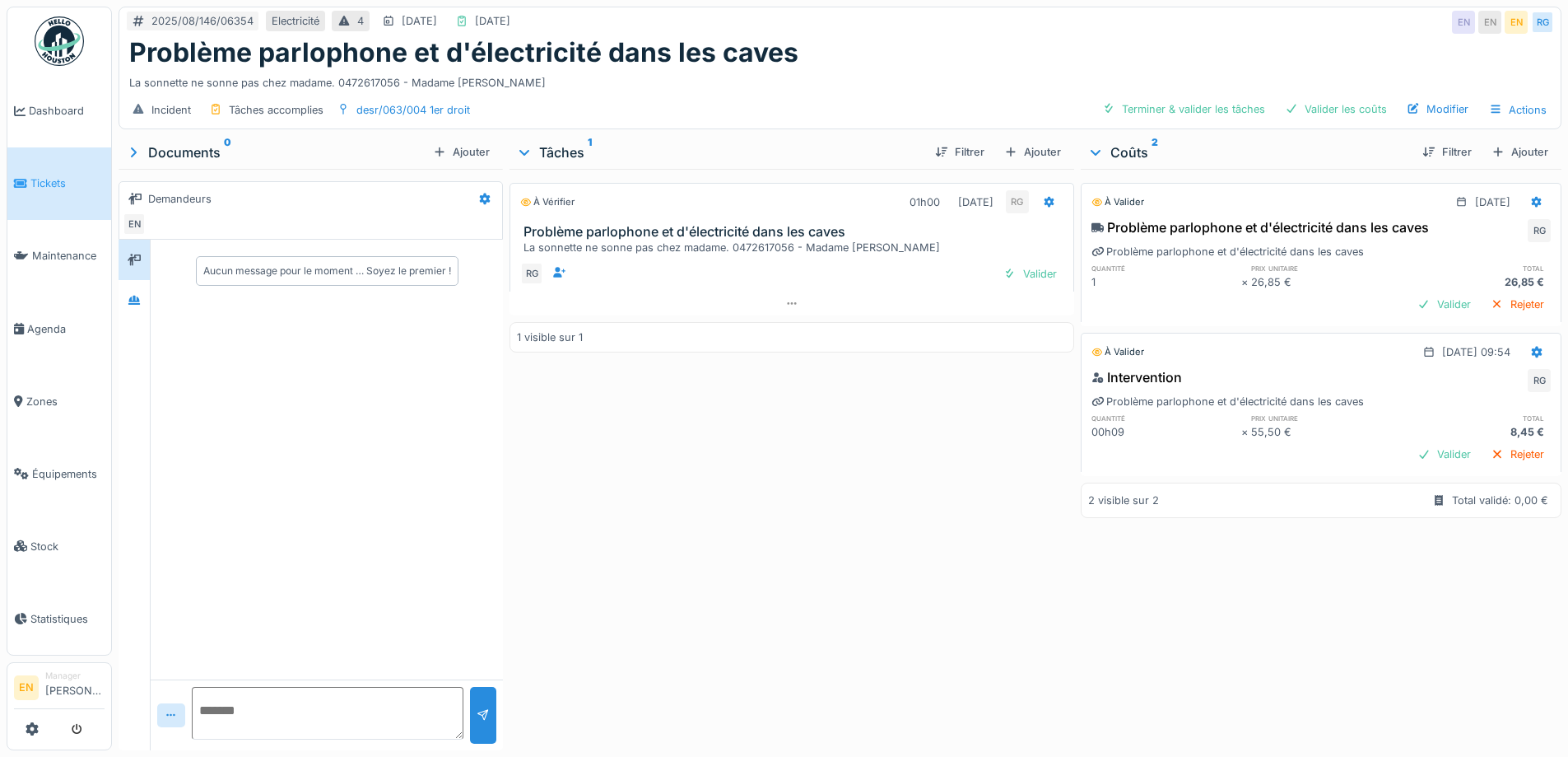
click at [641, 518] on div "À vérifier 01h00 12/08/2025 RG Problème parlophone et d'électricité dans les ca…" at bounding box center [791, 456] width 564 height 575
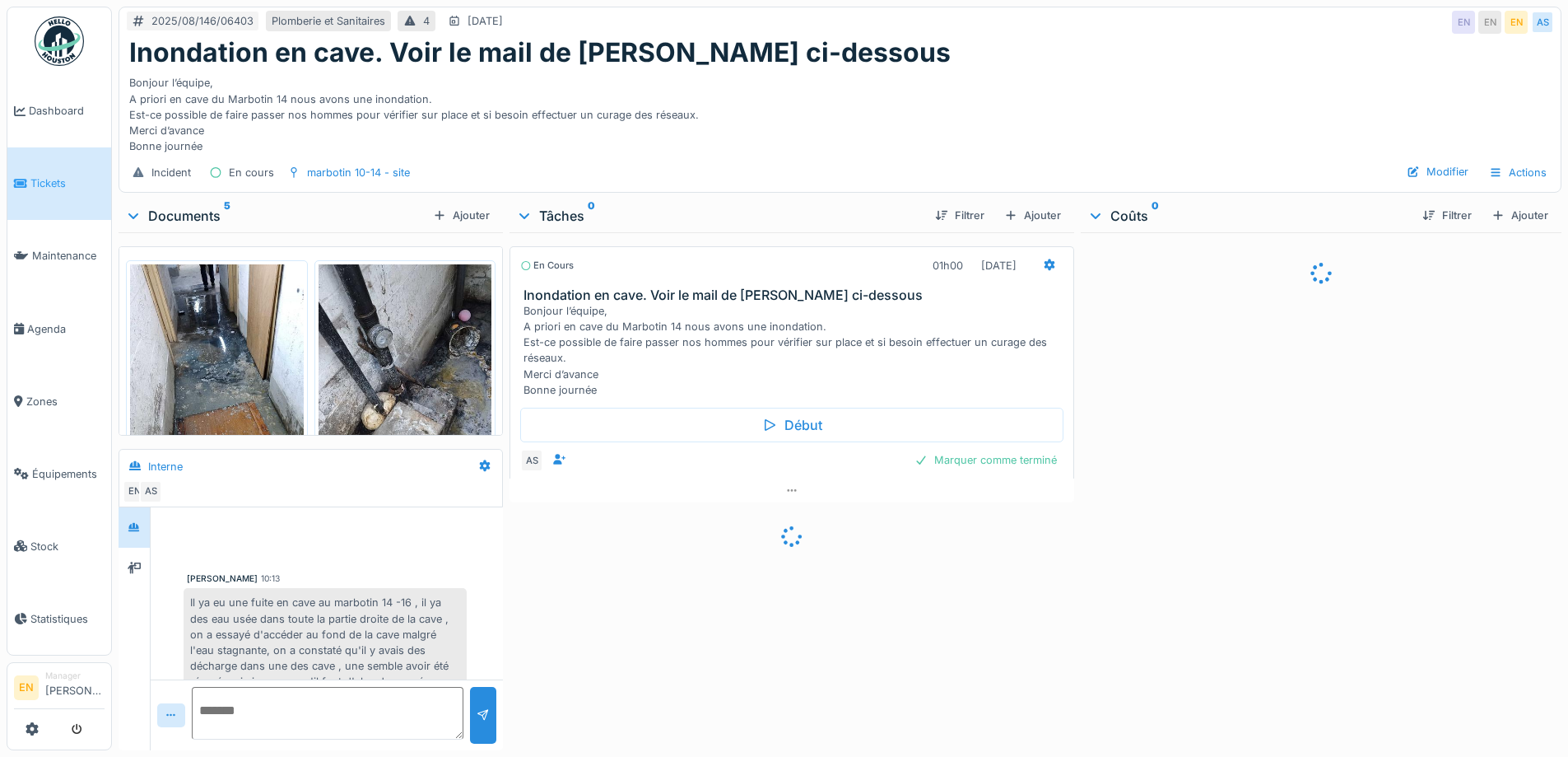
scroll to position [64, 0]
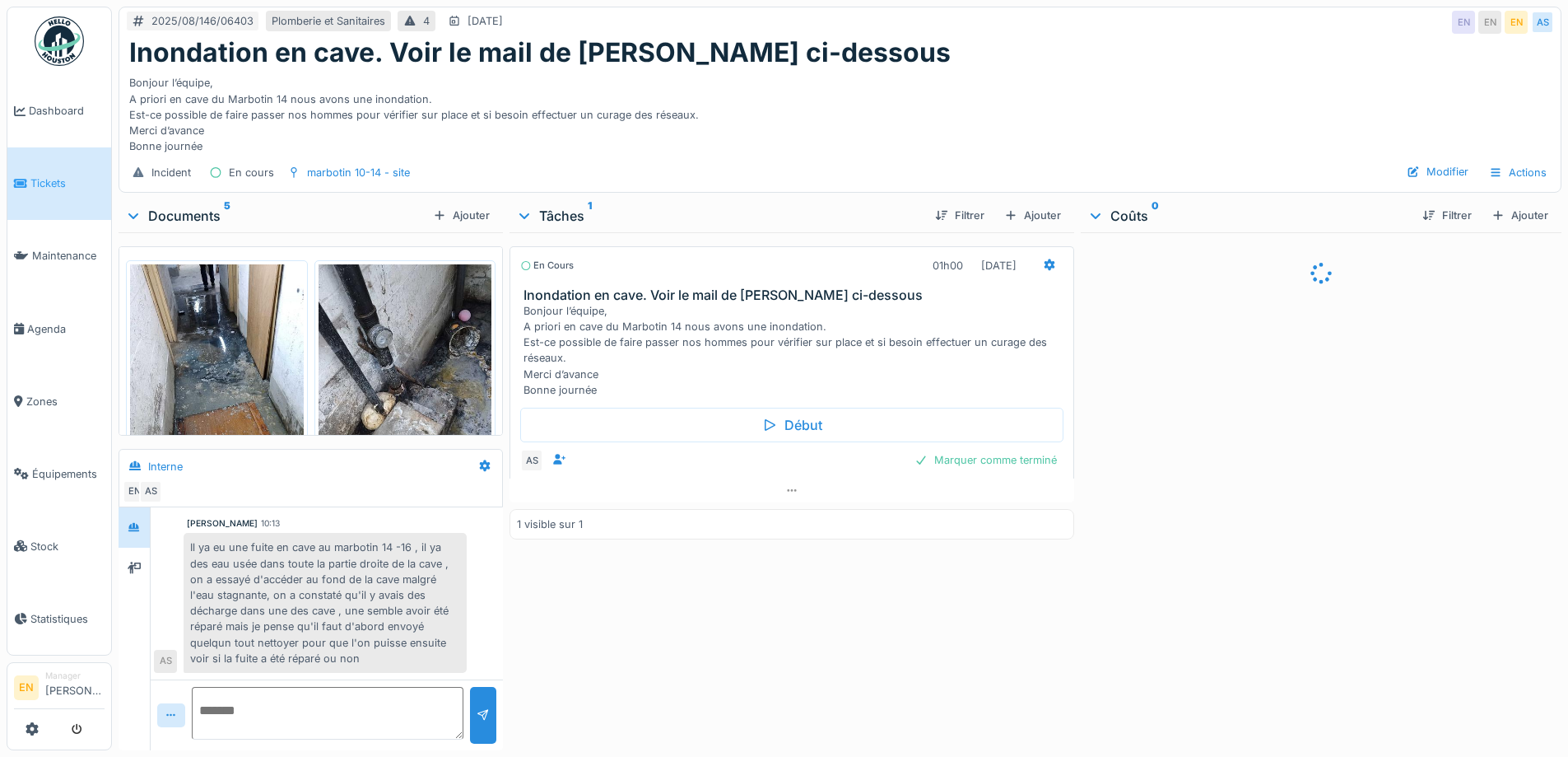
click at [216, 383] on img at bounding box center [216, 380] width 173 height 231
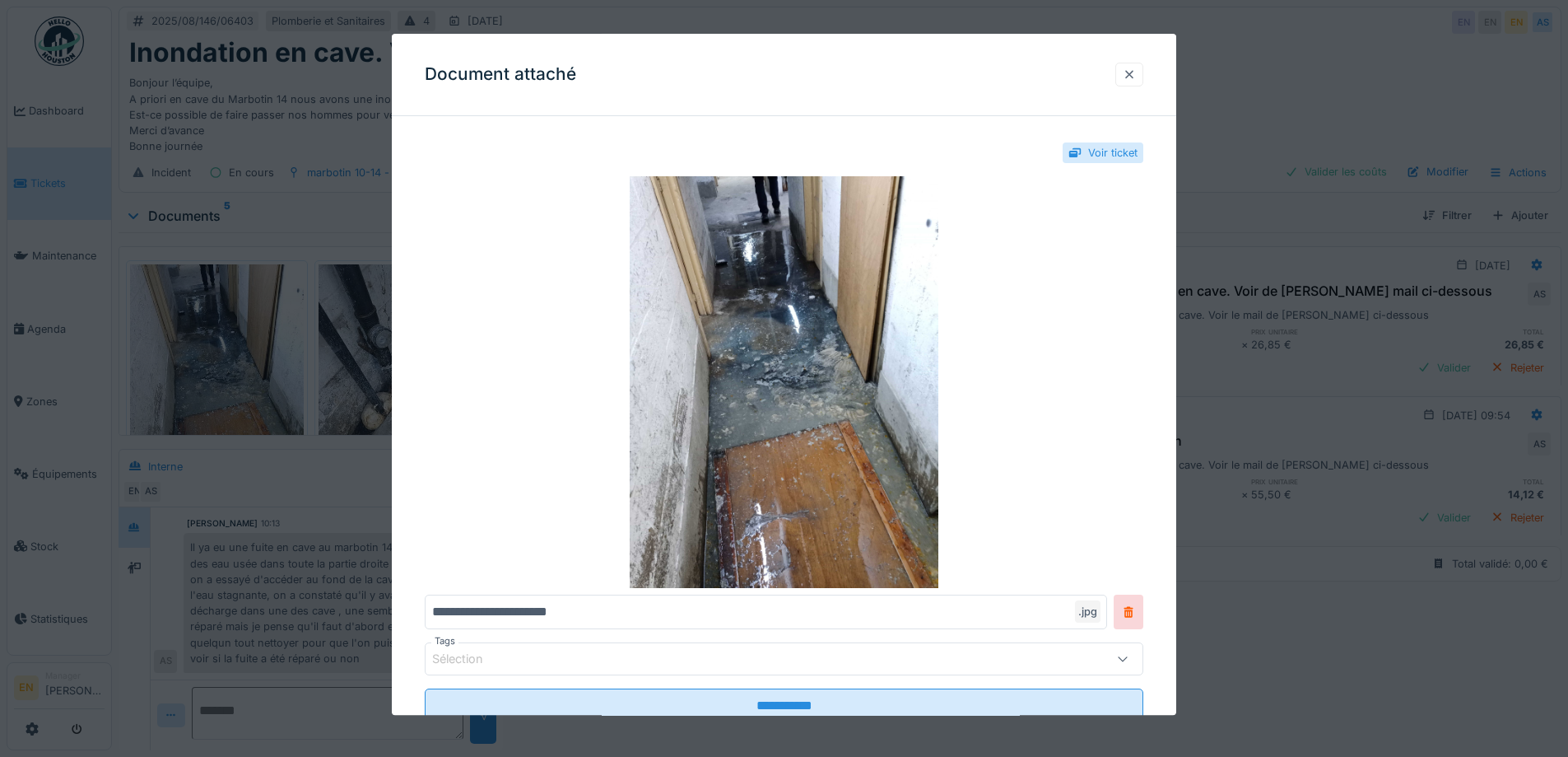
click at [1128, 74] on div at bounding box center [1128, 75] width 13 height 15
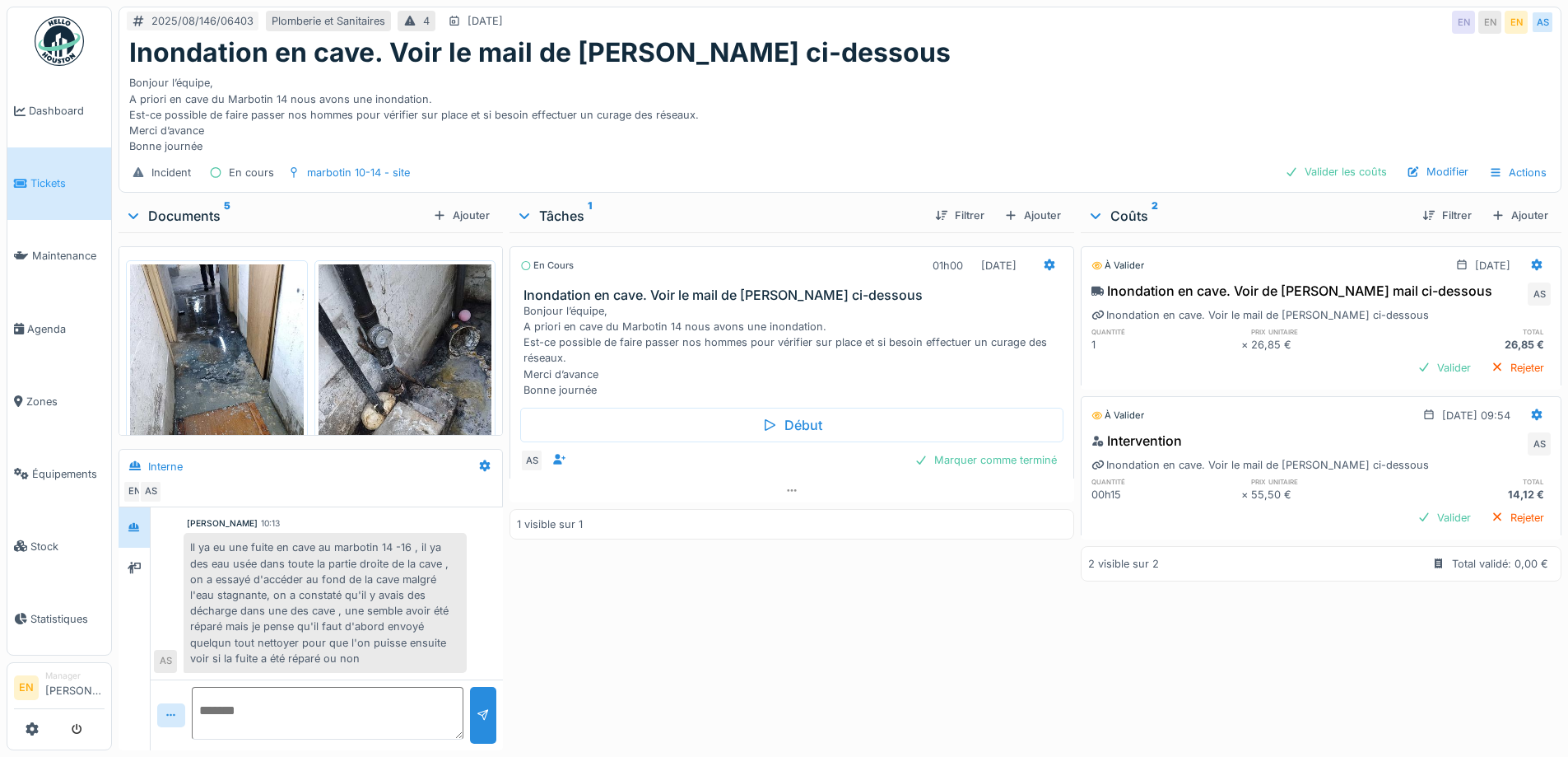
click at [377, 379] on img at bounding box center [405, 380] width 173 height 231
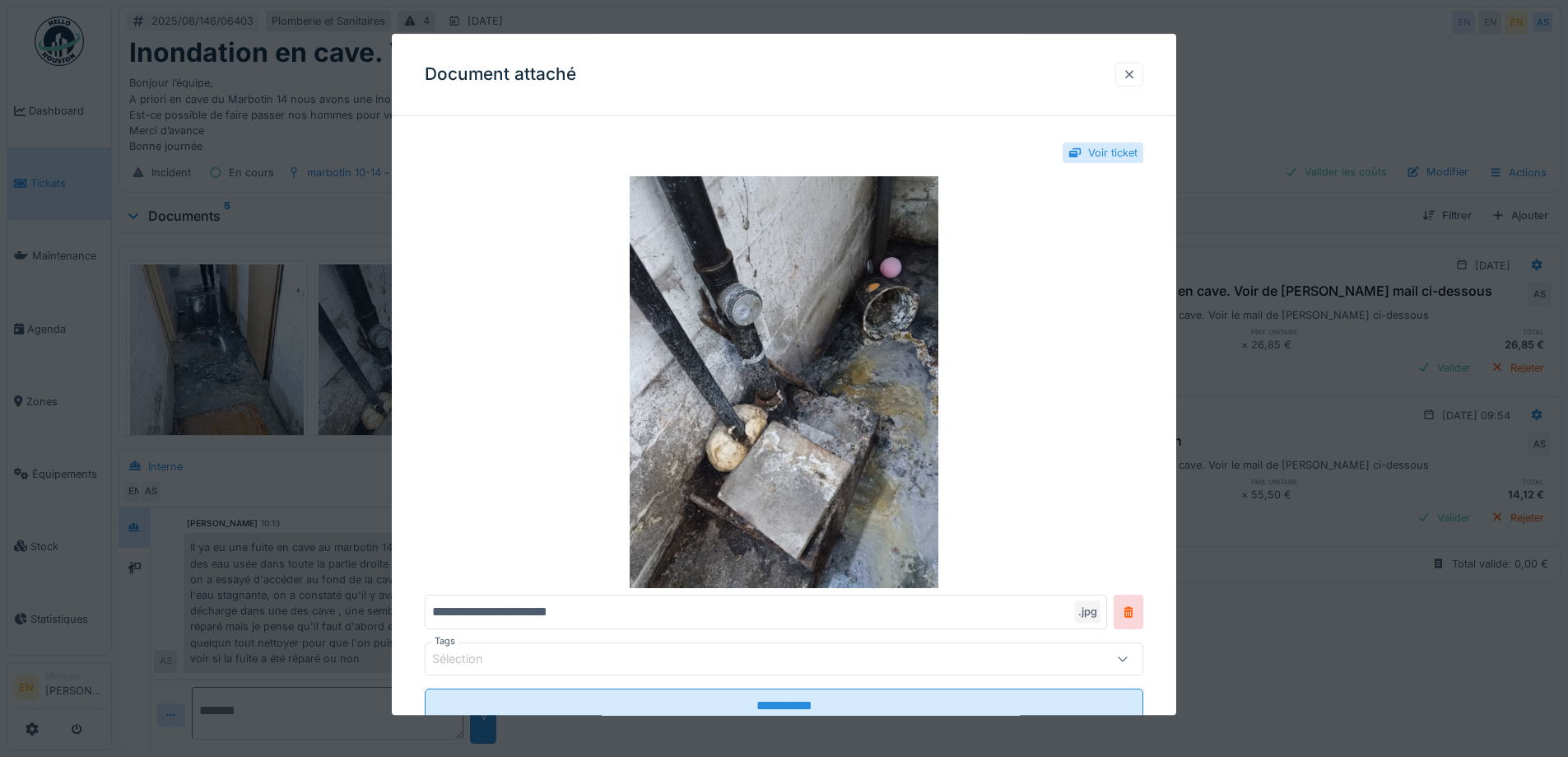
click at [1136, 76] on div at bounding box center [1128, 75] width 13 height 15
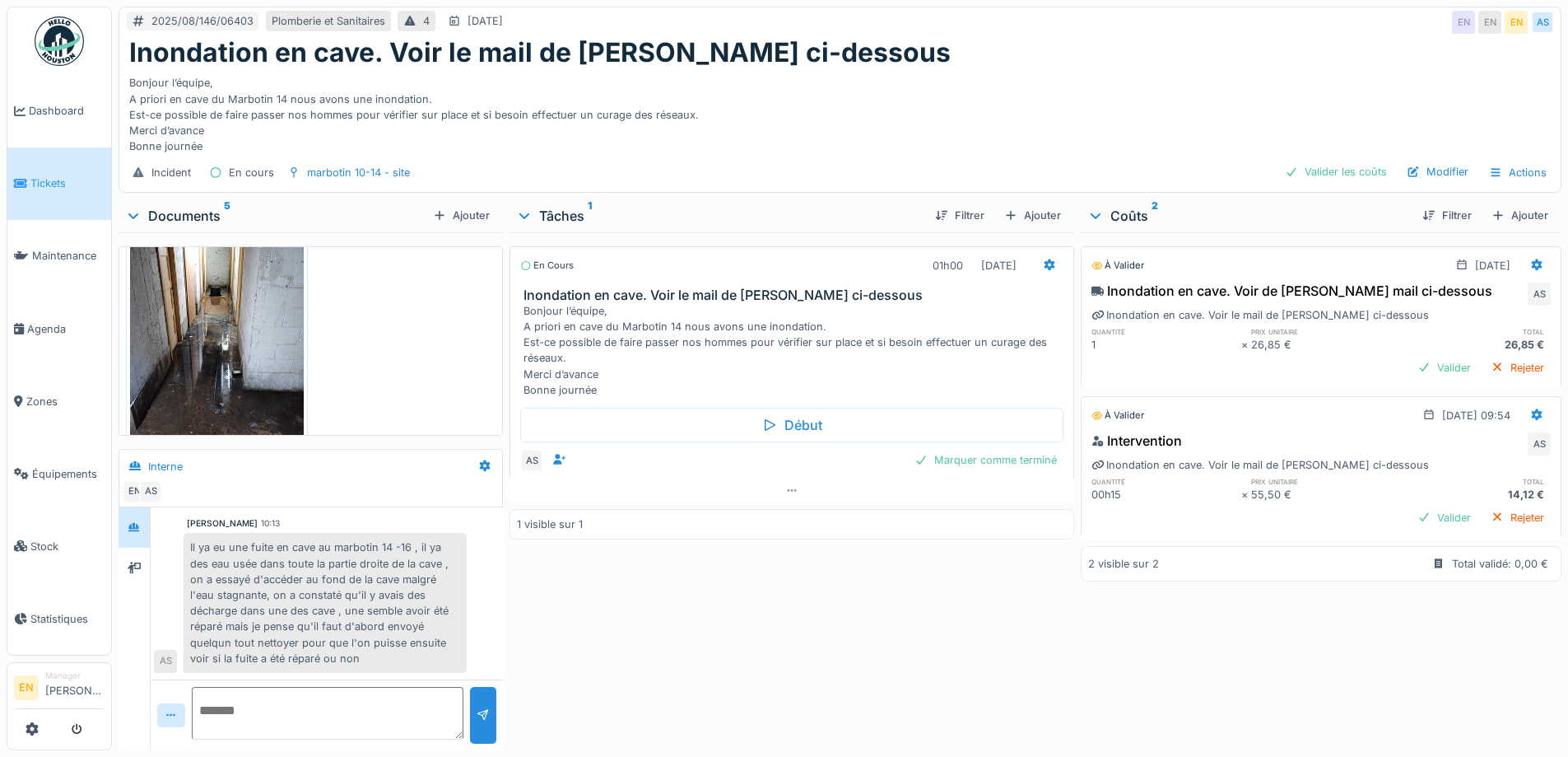
scroll to position [621, 0]
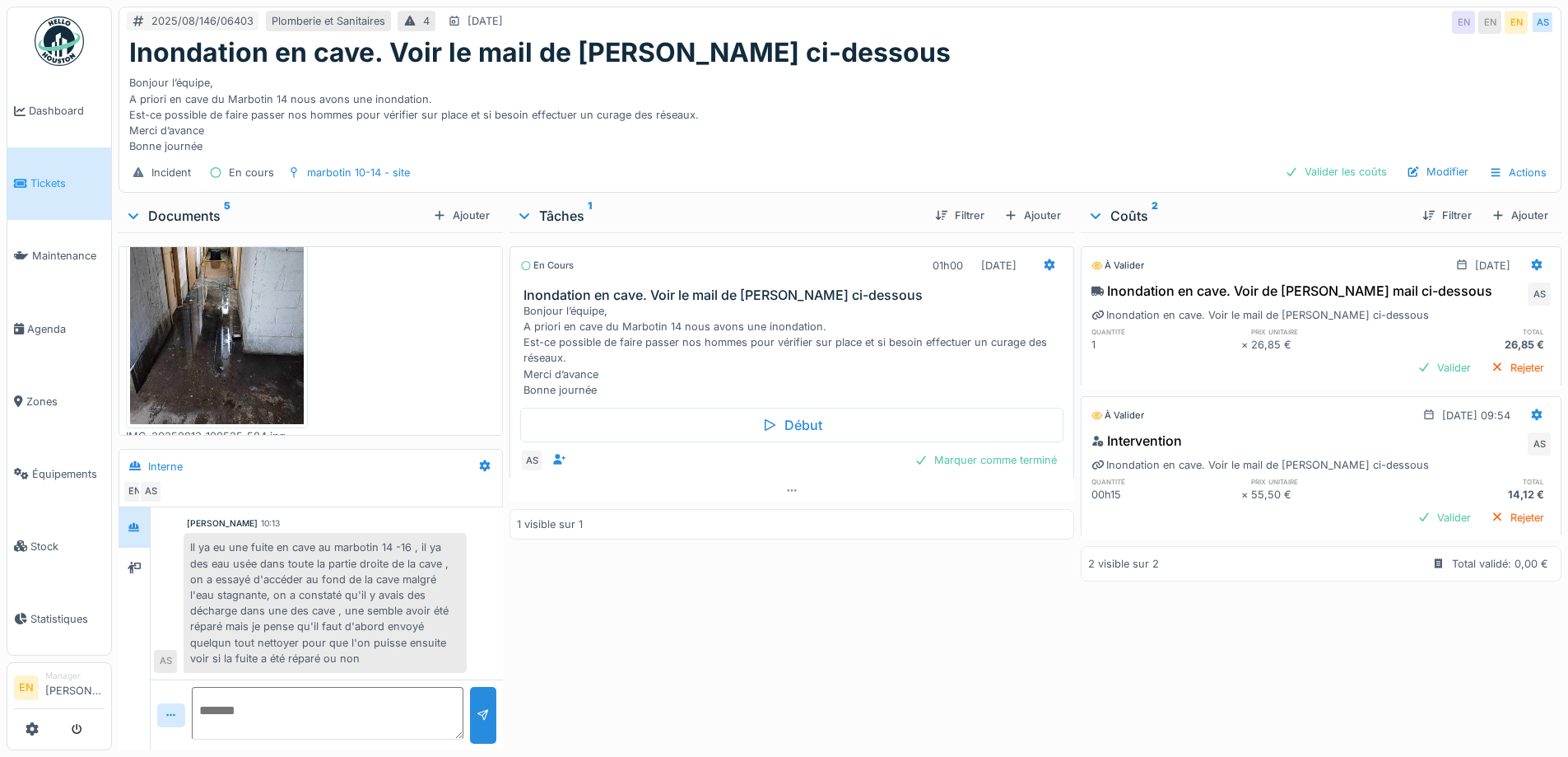
click at [198, 336] on img at bounding box center [216, 308] width 173 height 231
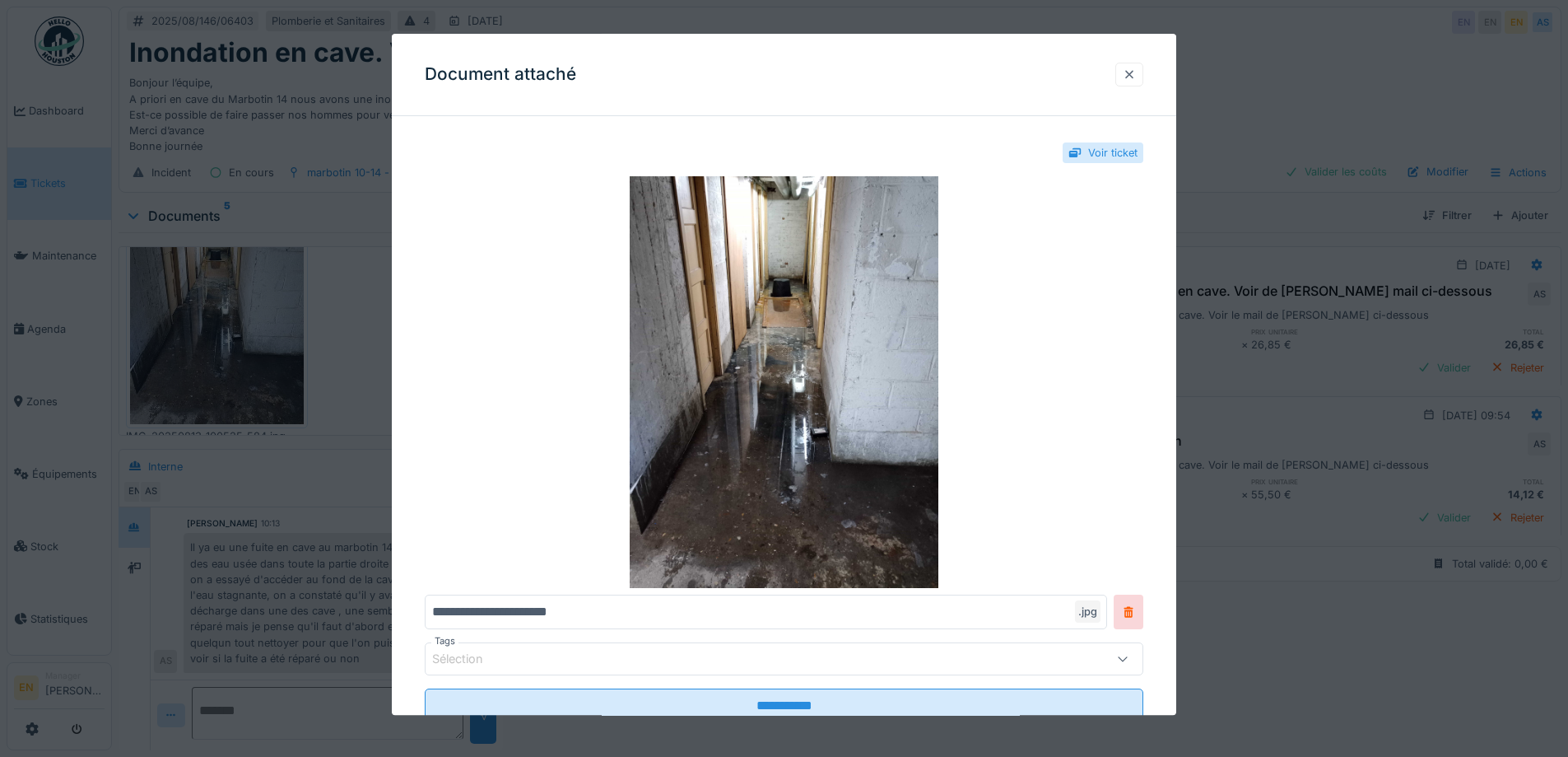
click at [1136, 78] on div at bounding box center [1128, 75] width 13 height 15
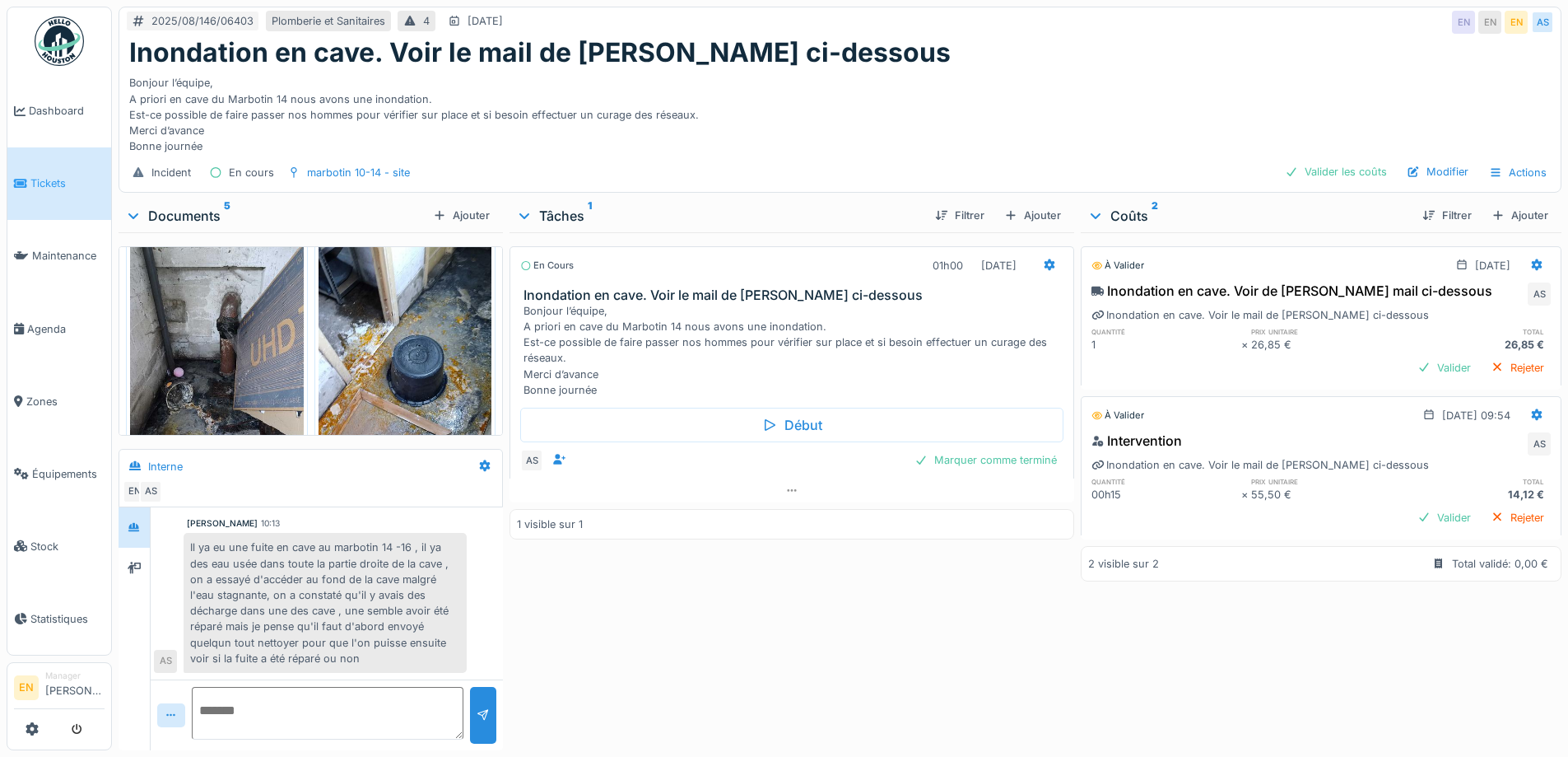
scroll to position [291, 0]
click at [401, 333] on img at bounding box center [405, 363] width 173 height 231
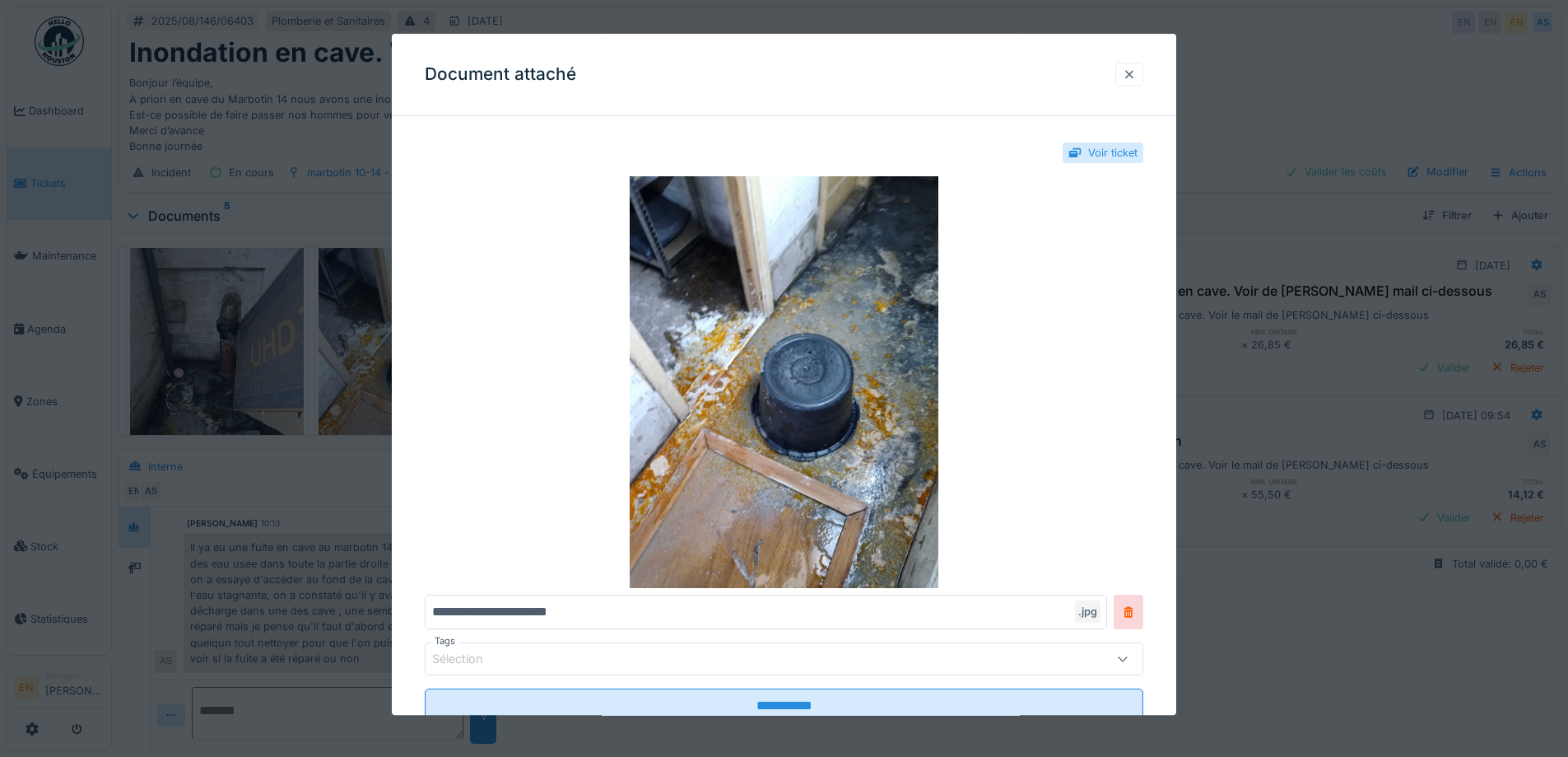
click at [1133, 77] on div at bounding box center [1128, 75] width 13 height 15
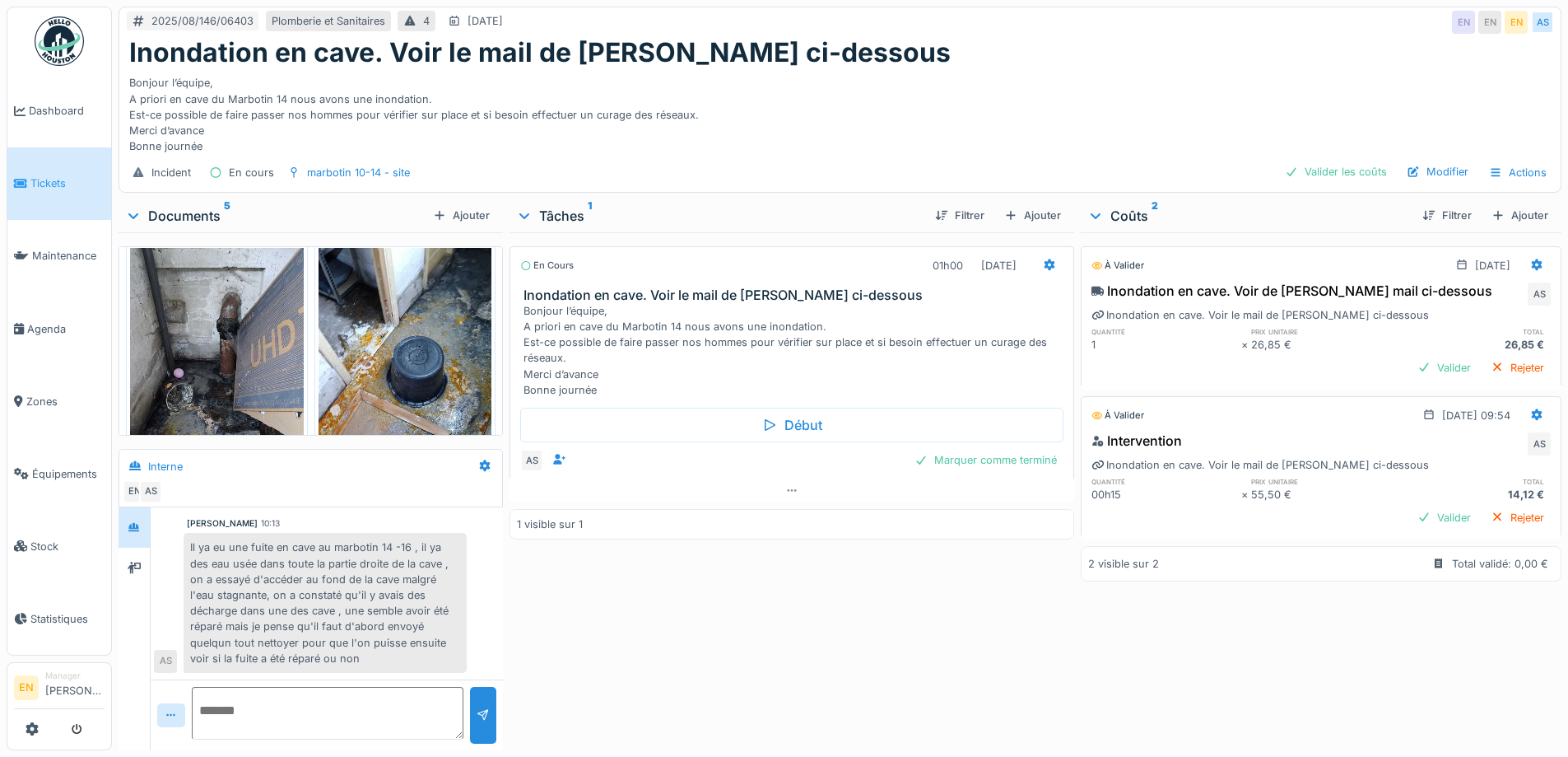
click at [635, 668] on div "En cours 01h00 13/08/2025 Inondation en cave. Voir le mail de Cédric ci-dessous…" at bounding box center [791, 487] width 564 height 511
click at [691, 176] on div "Incident En cours marbotin 10-14 - site Valider les coûts Modifier Actions" at bounding box center [840, 172] width 1441 height 37
click at [661, 681] on div "En cours 01h00 13/08/2025 Inondation en cave. Voir le mail de Cédric ci-dessous…" at bounding box center [791, 487] width 564 height 511
click at [754, 695] on div "En cours 01h00 13/08/2025 Inondation en cave. Voir le mail de Cédric ci-dessous…" at bounding box center [791, 487] width 564 height 511
click at [940, 47] on div "Inondation en cave. Voir le mail de Cédric ci-dessous" at bounding box center [839, 52] width 1421 height 31
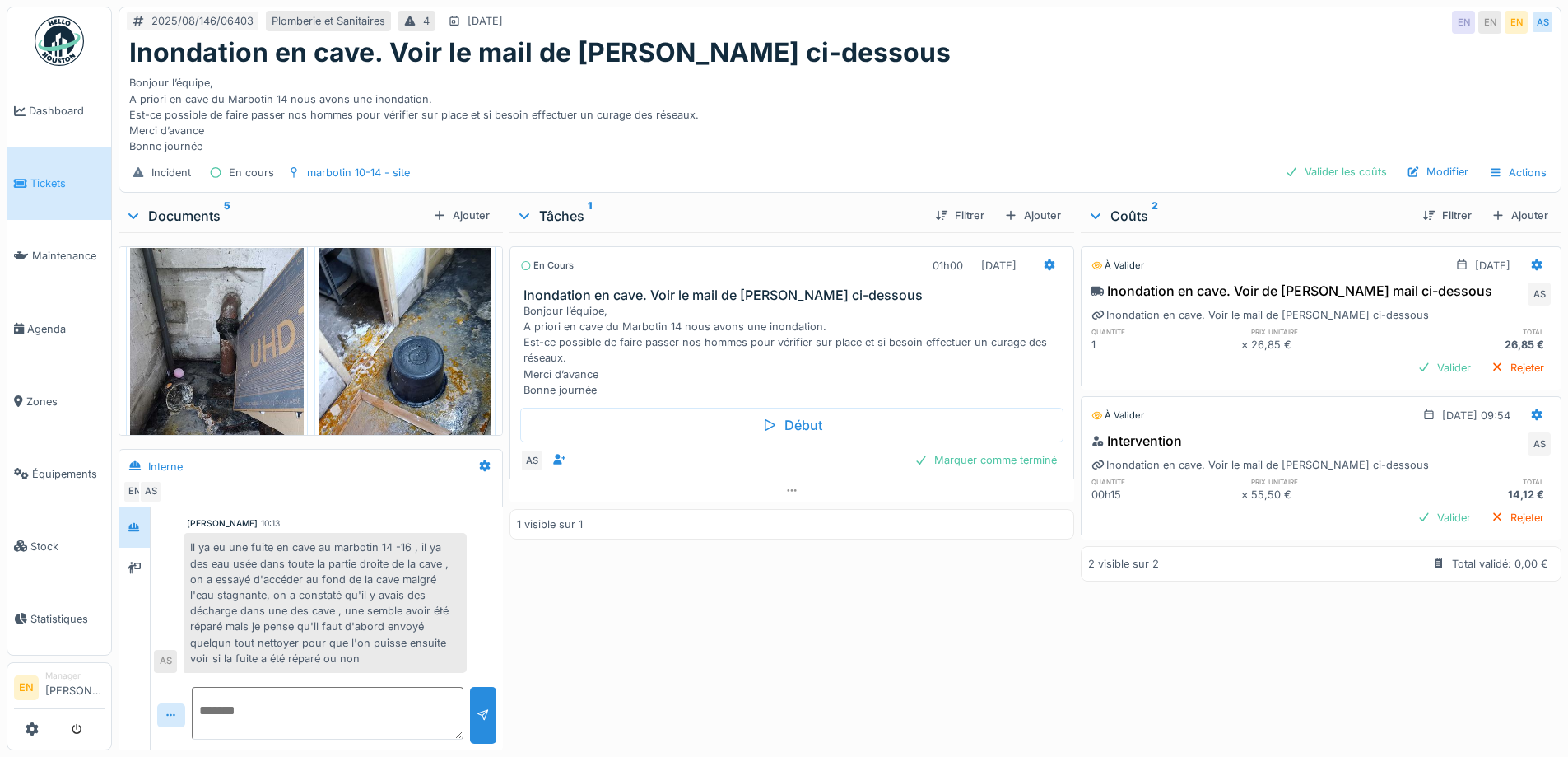
click at [982, 69] on div "Bonjour l’équipe, A priori en cave du Marbotin 14 nous avons une inondation. Es…" at bounding box center [839, 112] width 1421 height 86
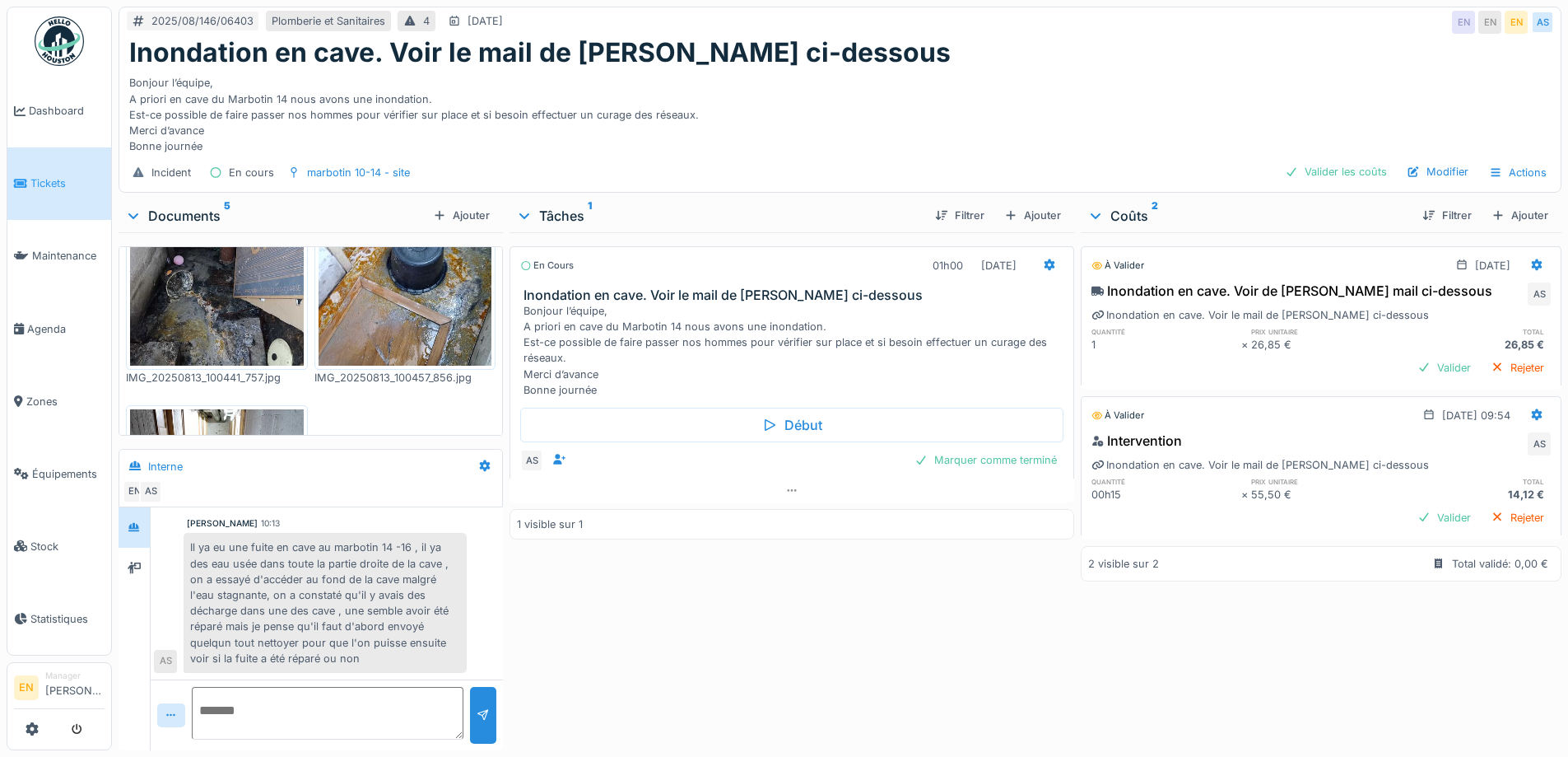
scroll to position [374, 0]
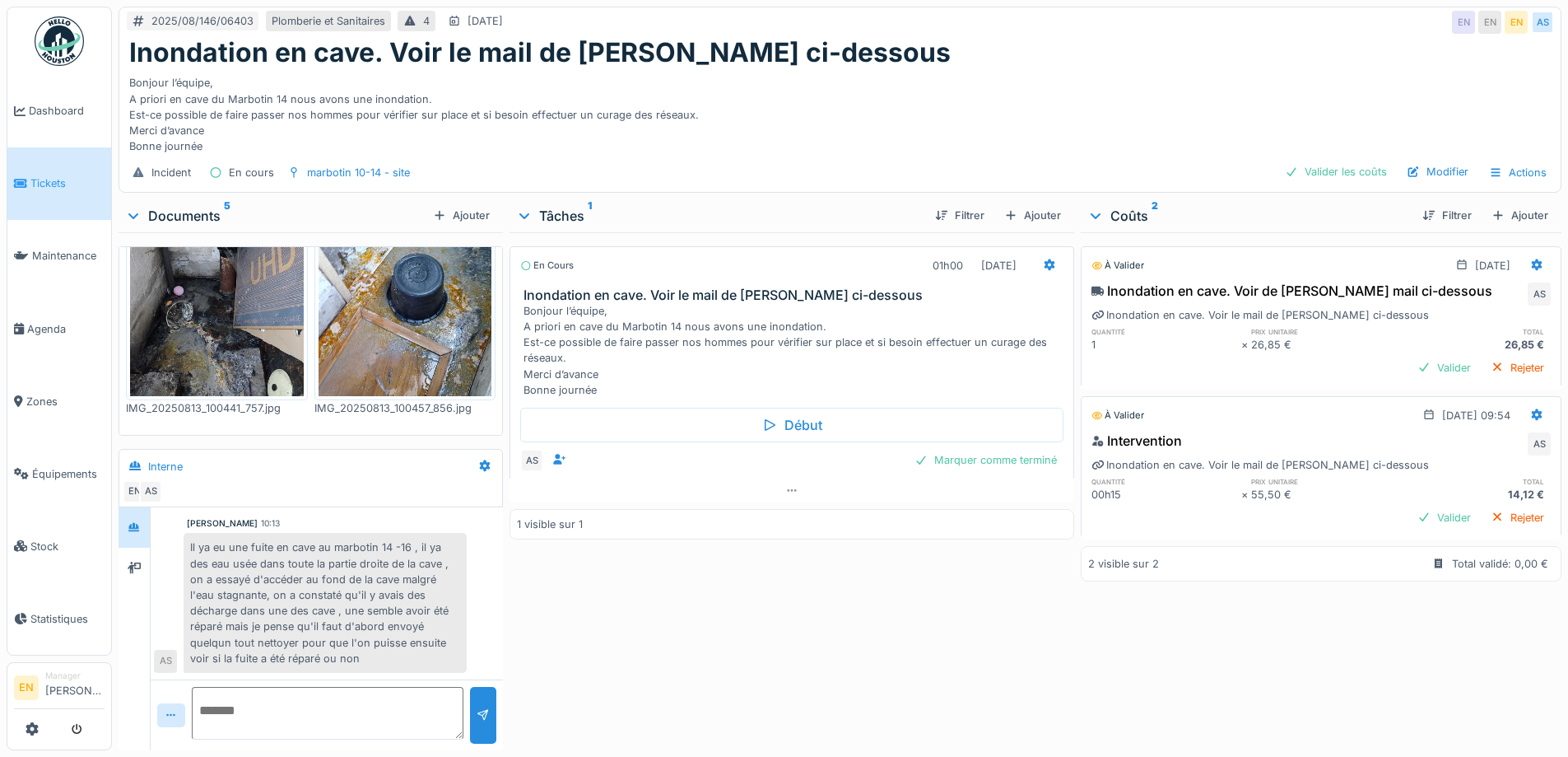
click at [254, 296] on img at bounding box center [216, 281] width 173 height 231
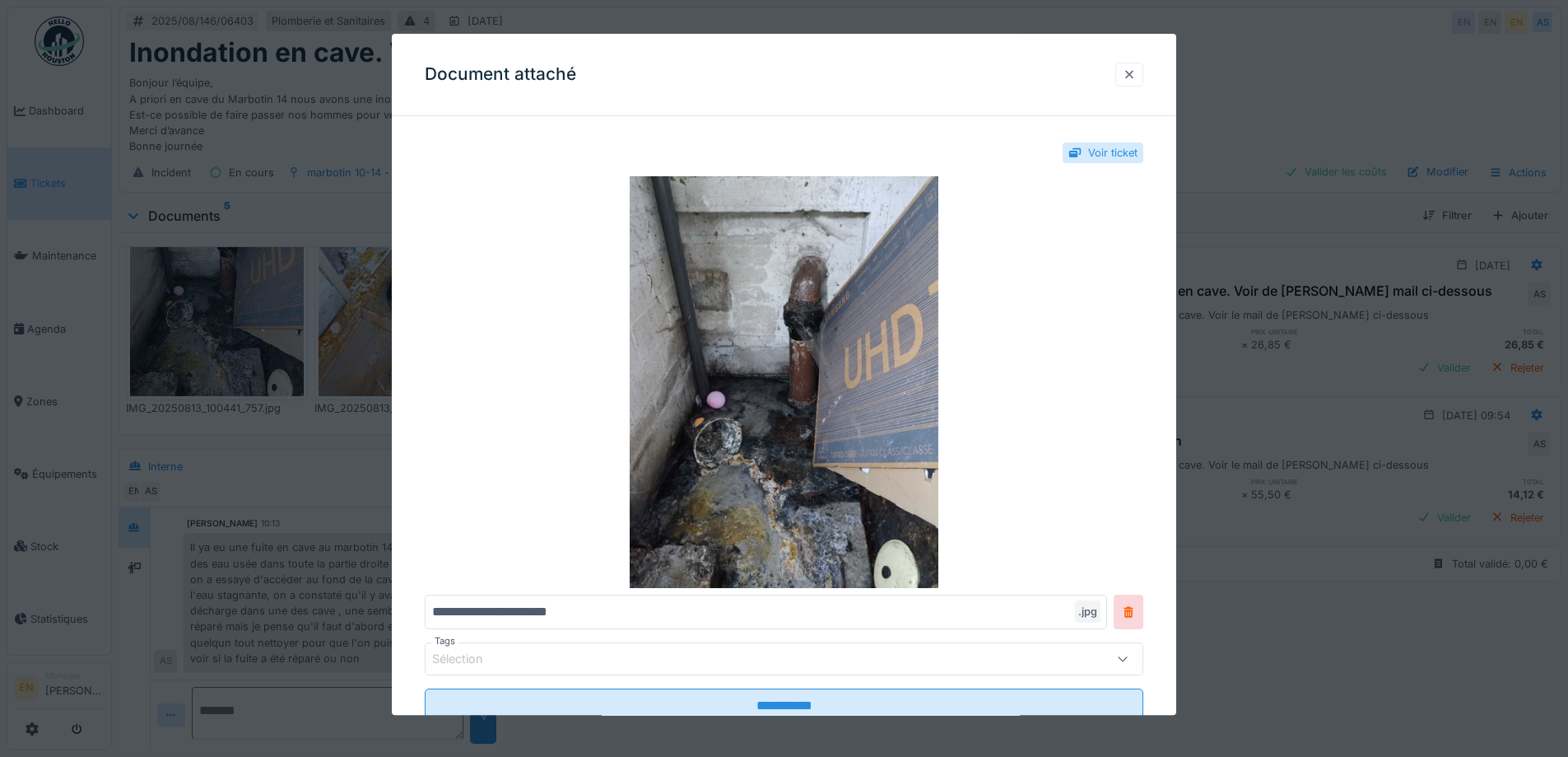
click at [1136, 78] on div at bounding box center [1128, 75] width 13 height 15
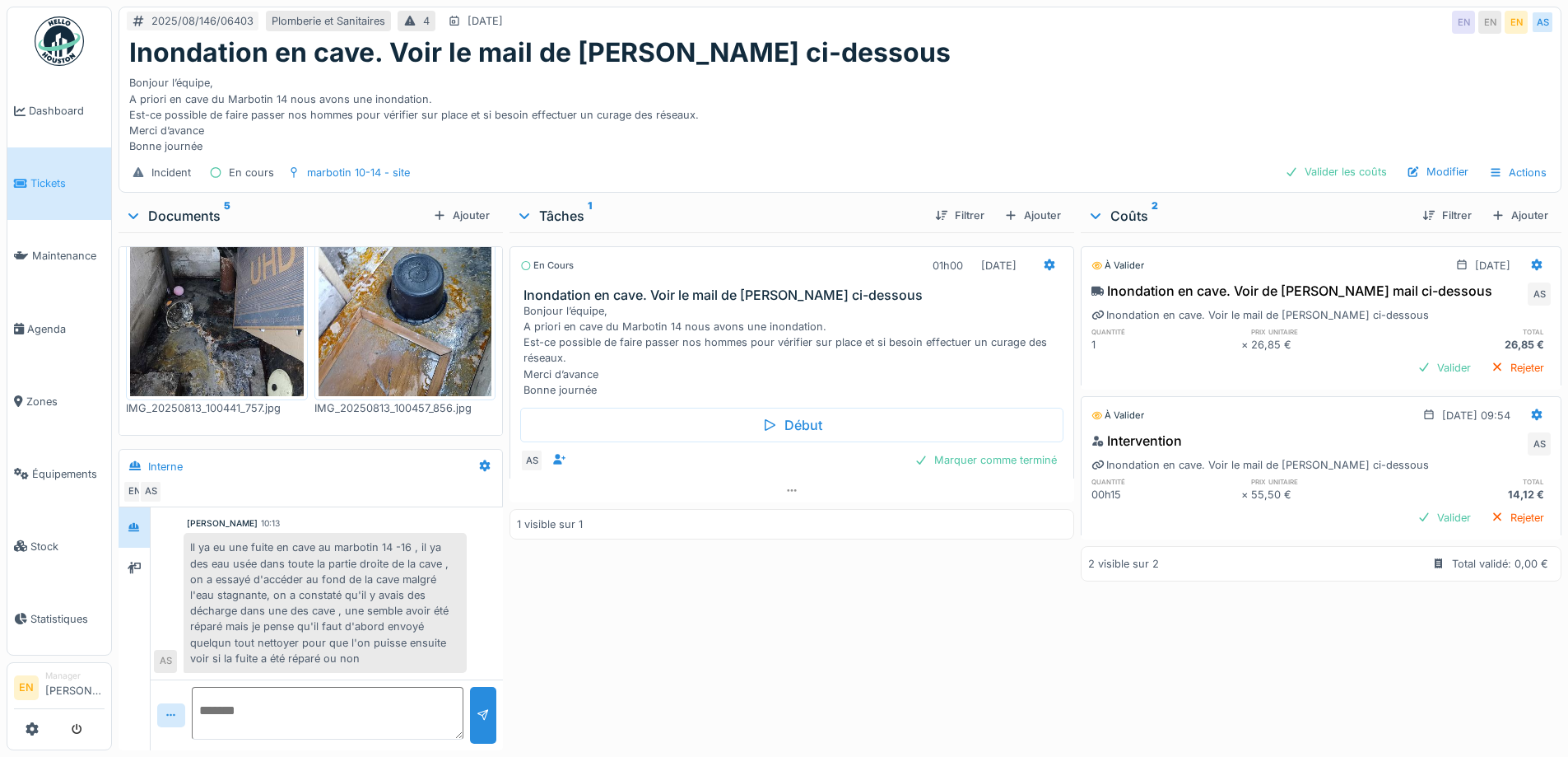
click at [441, 333] on img at bounding box center [405, 281] width 173 height 231
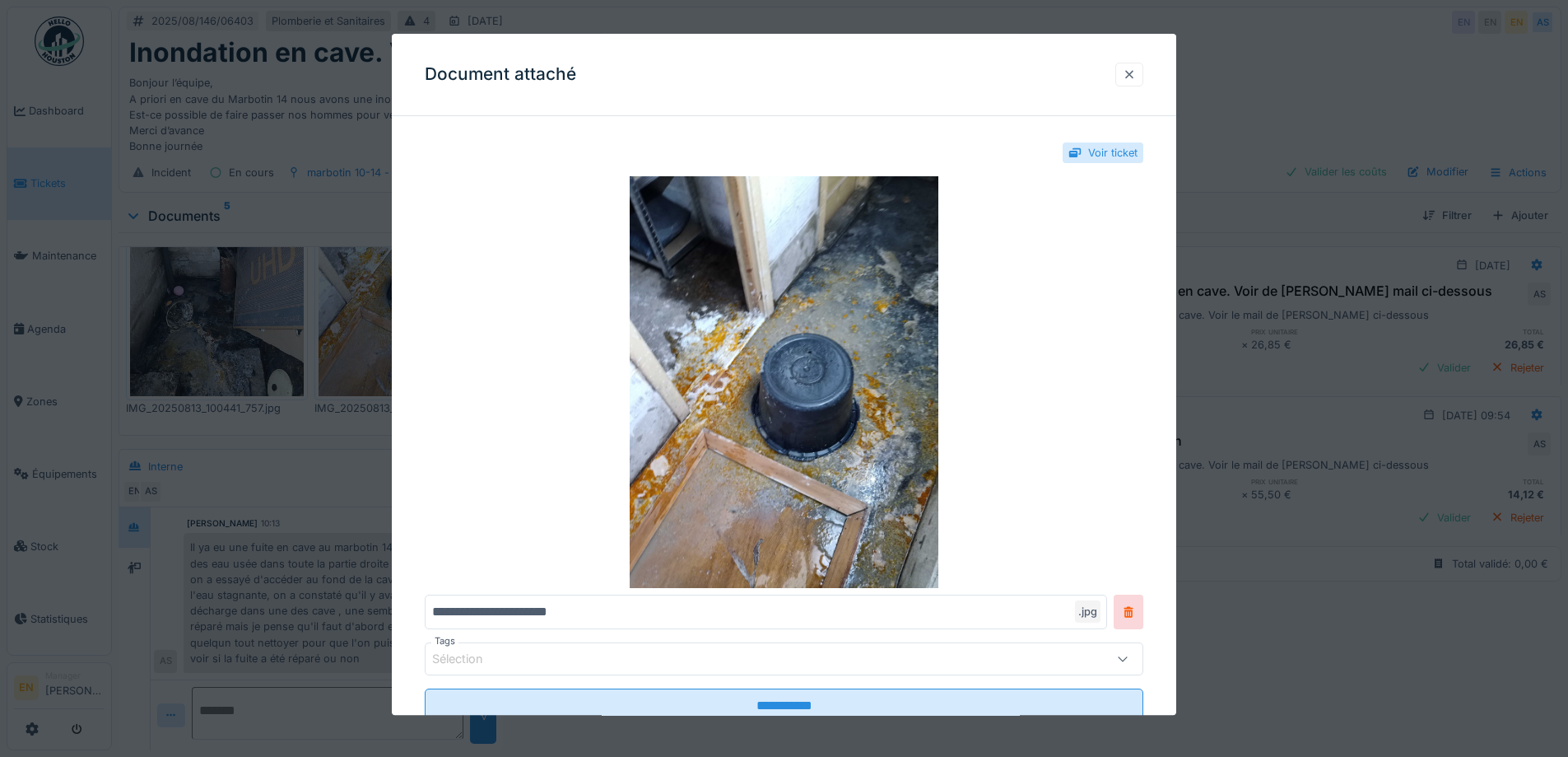
click at [1127, 76] on div at bounding box center [1129, 75] width 28 height 24
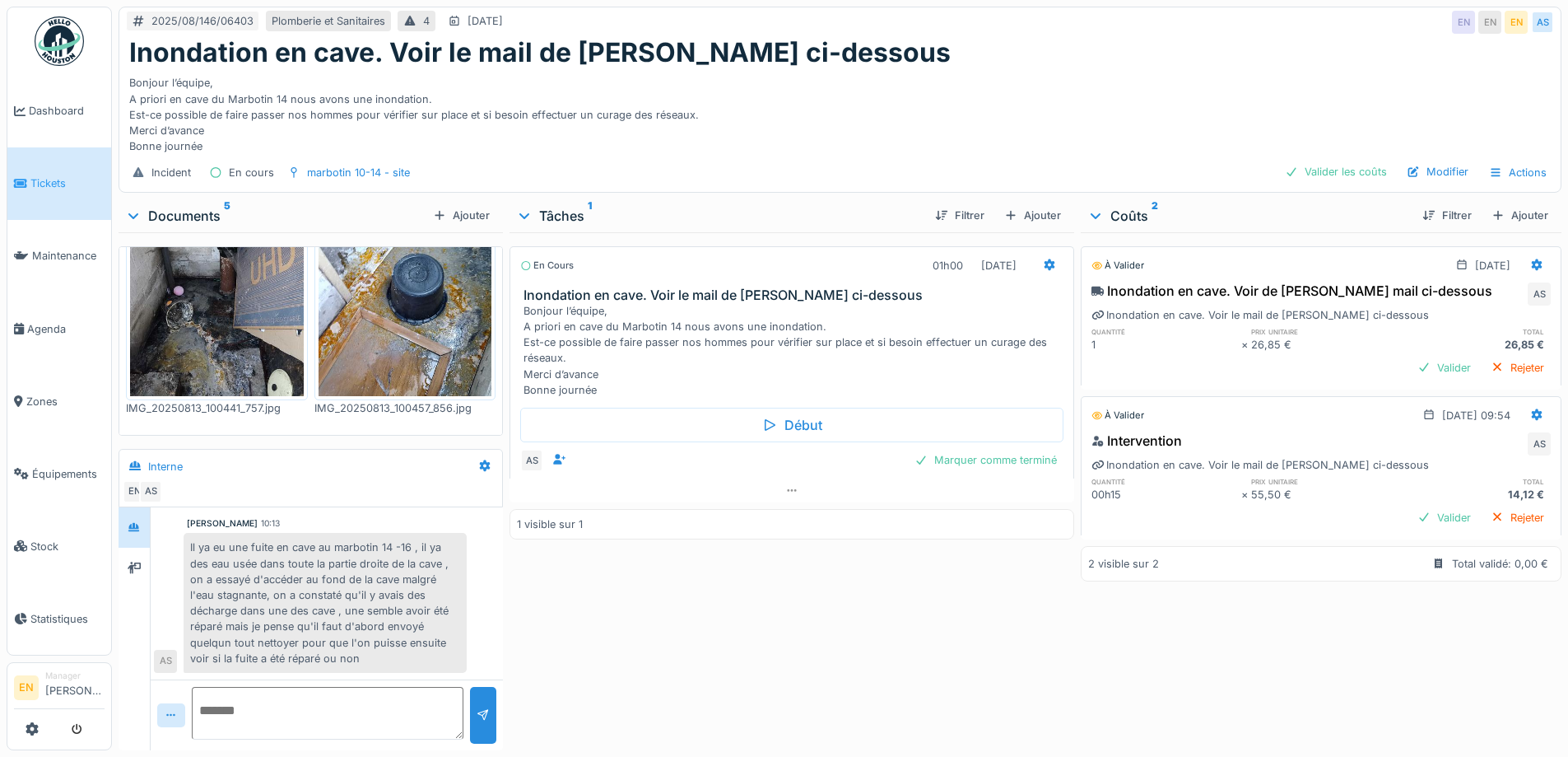
click at [626, 638] on div "En cours 01h00 13/08/2025 Inondation en cave. Voir le mail de Cédric ci-dessous…" at bounding box center [791, 487] width 564 height 511
click at [329, 699] on textarea at bounding box center [327, 712] width 271 height 52
type textarea "*"
type textarea "**********"
click at [477, 707] on div at bounding box center [483, 715] width 13 height 15
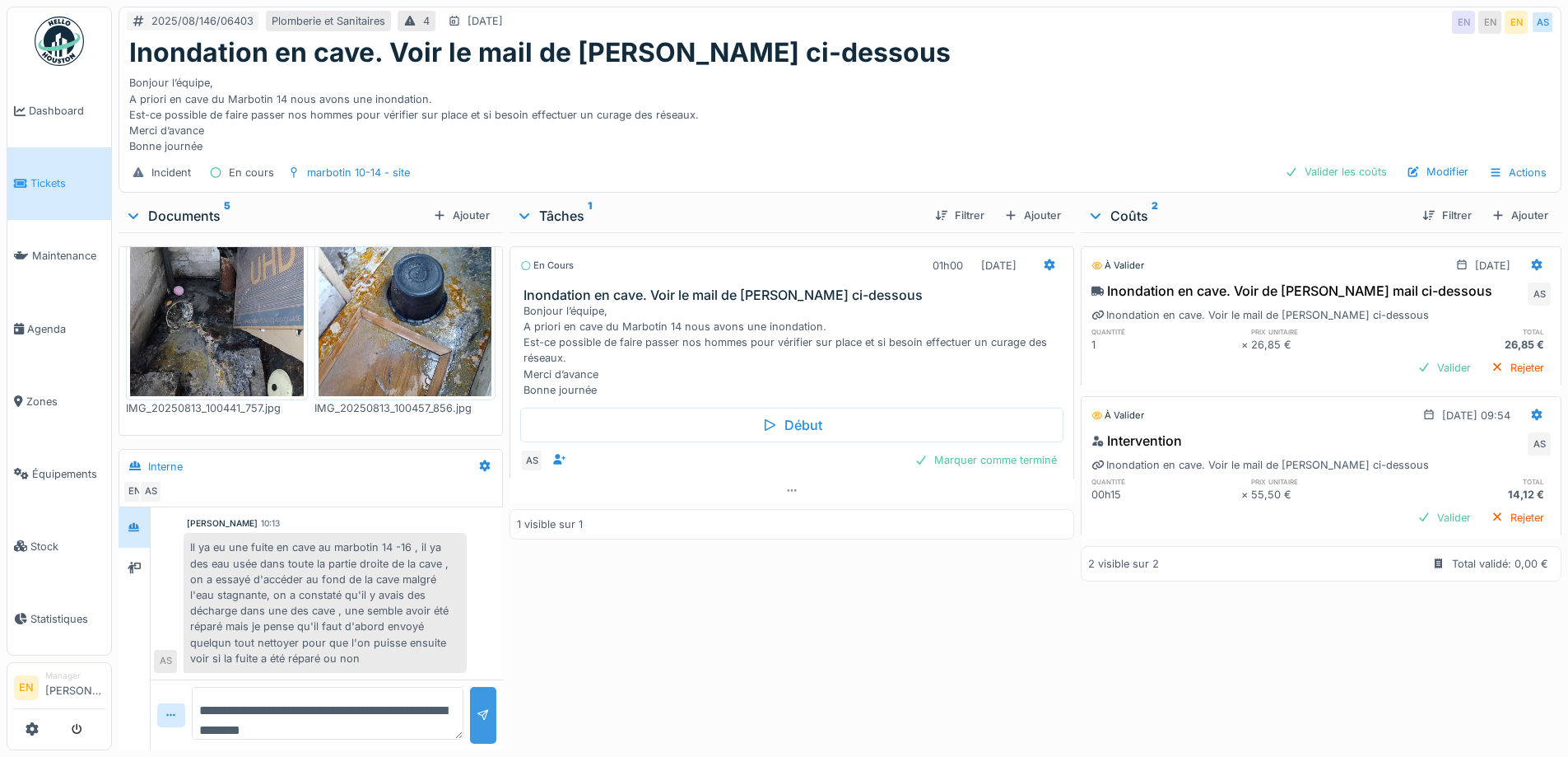
scroll to position [137, 0]
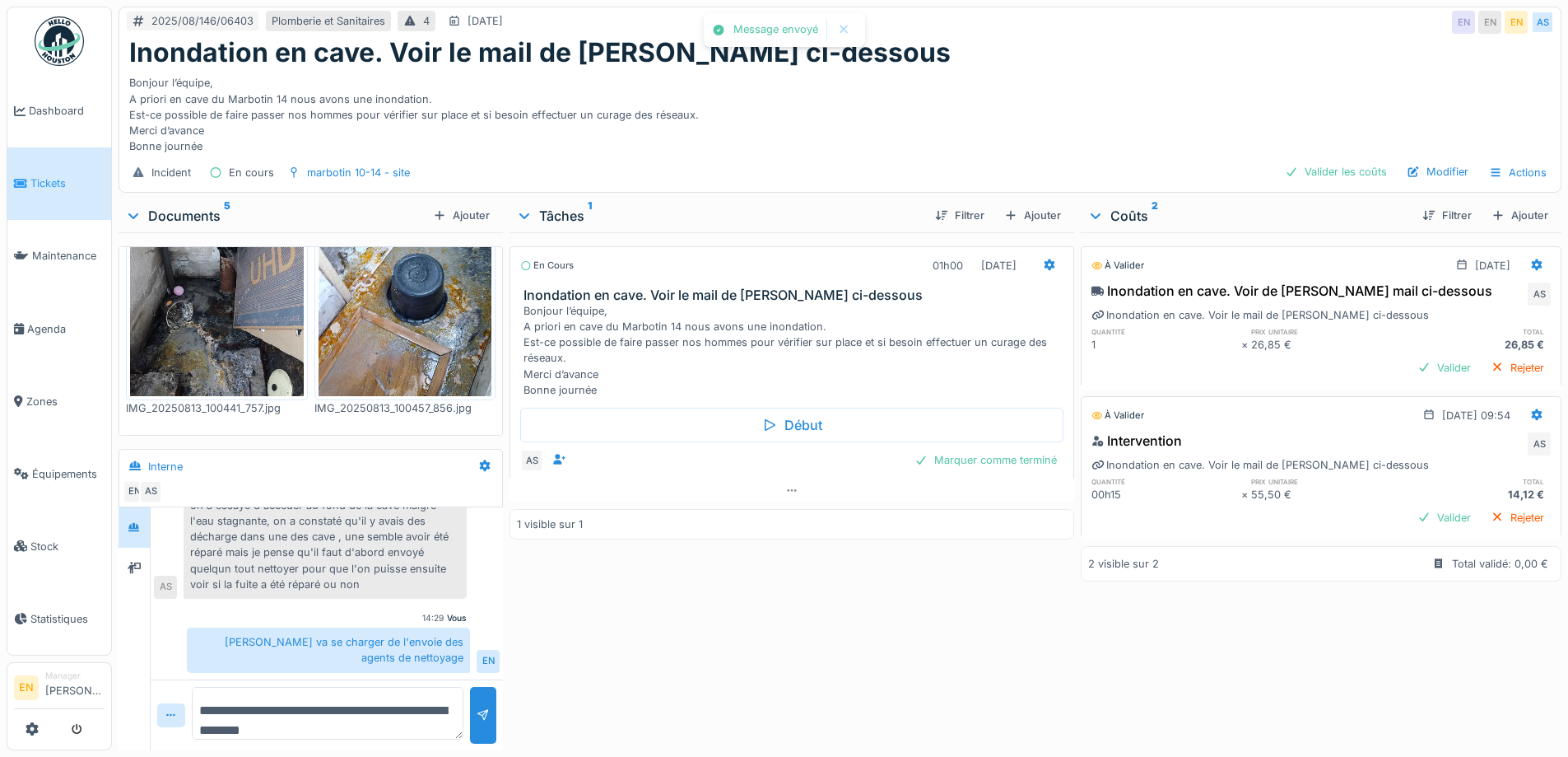
click at [636, 689] on div "En cours 01h00 13/08/2025 Inondation en cave. Voir le mail de Cédric ci-dessous…" at bounding box center [791, 487] width 564 height 511
click at [686, 678] on div "En cours 01h00 13/08/2025 Inondation en cave. Voir le mail de Cédric ci-dessous…" at bounding box center [791, 487] width 564 height 511
drag, startPoint x: 842, startPoint y: 684, endPoint x: 1017, endPoint y: 133, distance: 578.1
click at [842, 659] on div "En cours 01h00 13/08/2025 Inondation en cave. Voir le mail de Cédric ci-dessous…" at bounding box center [791, 487] width 564 height 511
click at [685, 101] on div "Bonjour l’équipe, A priori en cave du Marbotin 14 nous avons une inondation. Es…" at bounding box center [839, 112] width 1421 height 86
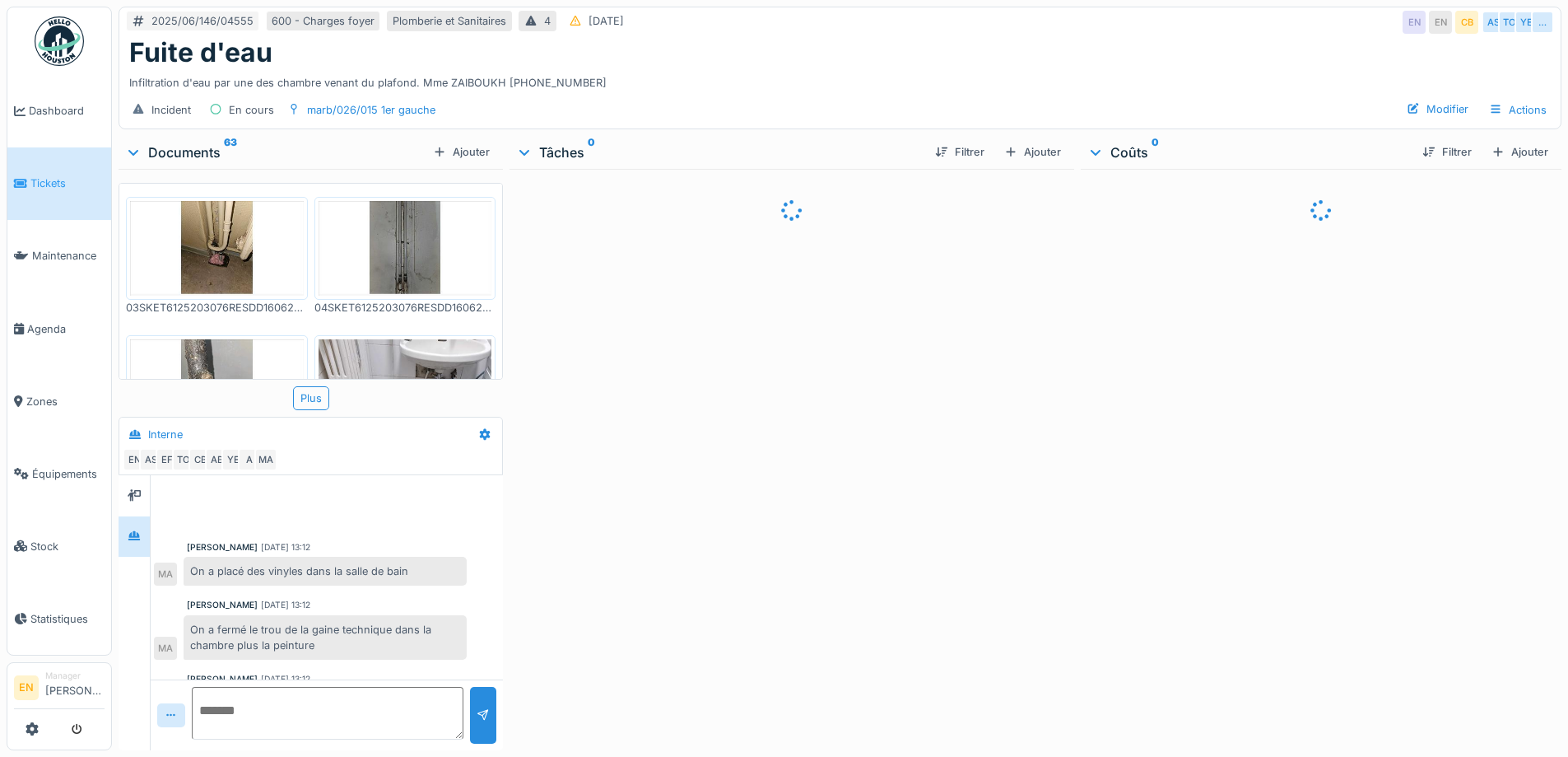
scroll to position [484, 0]
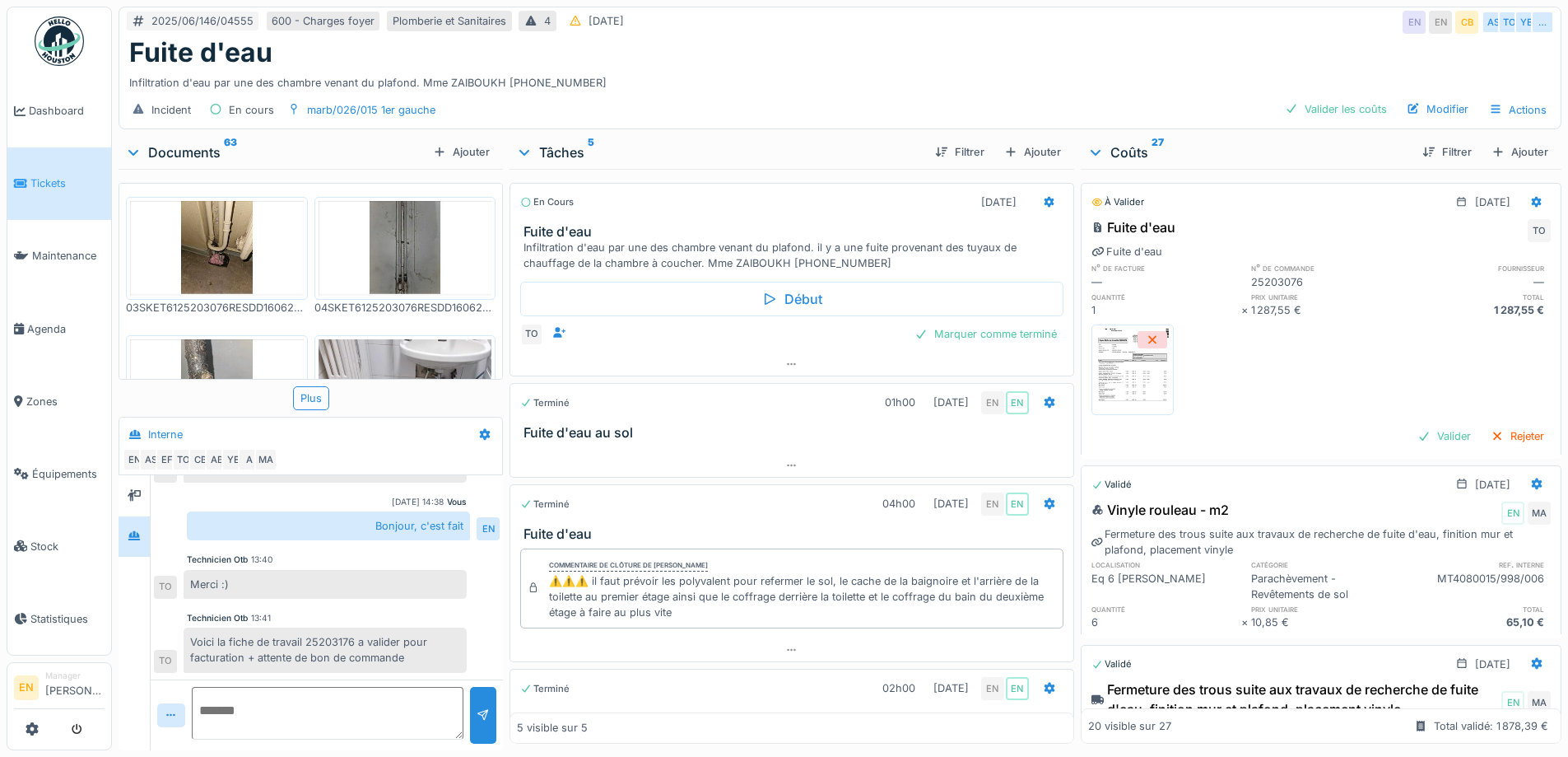
click at [647, 72] on div "Infiltration d'eau par une des chambre venant du plafond. Mme ZAIBOUKH 0483.57.…" at bounding box center [839, 80] width 1421 height 22
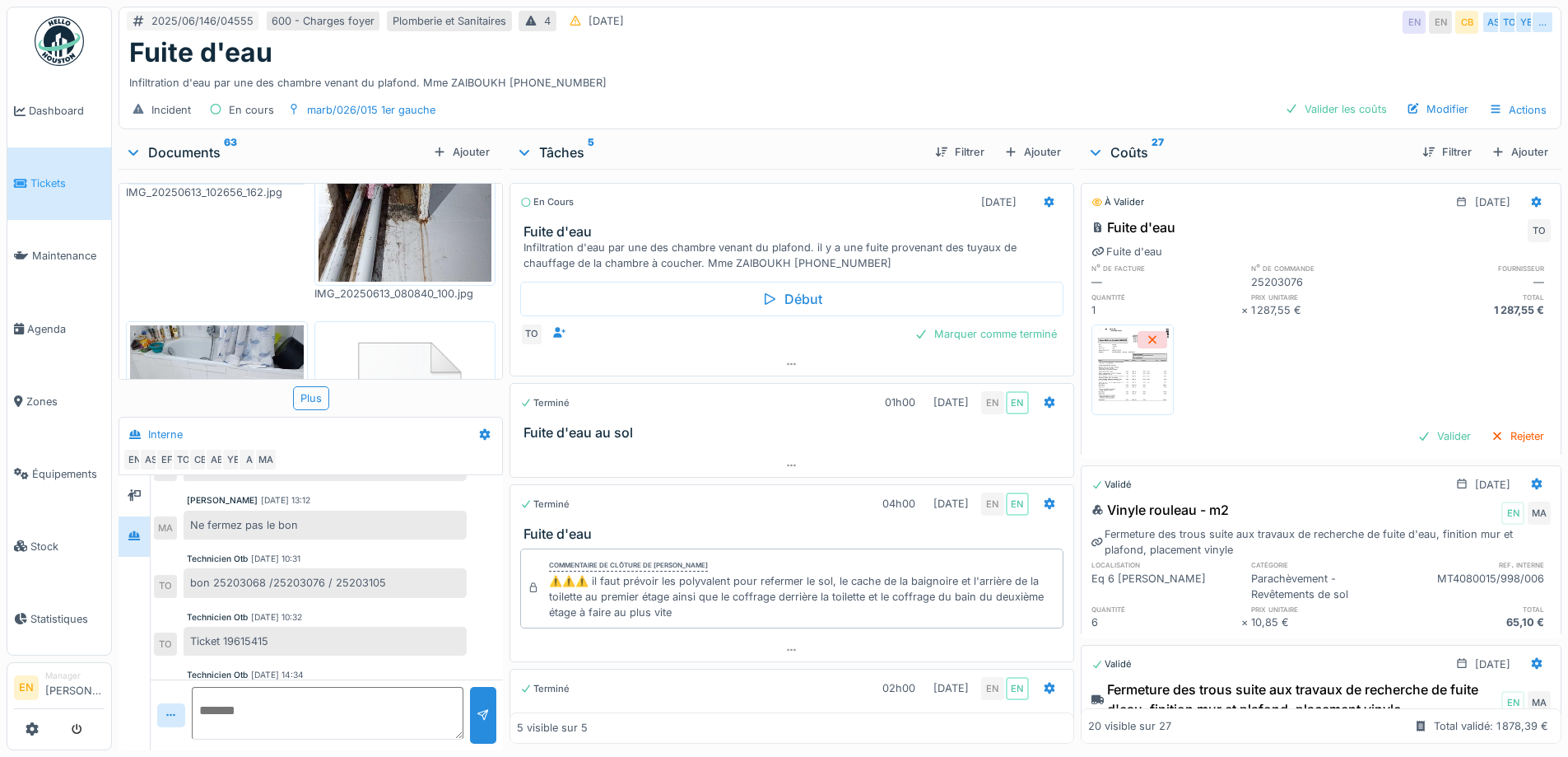
scroll to position [1730, 0]
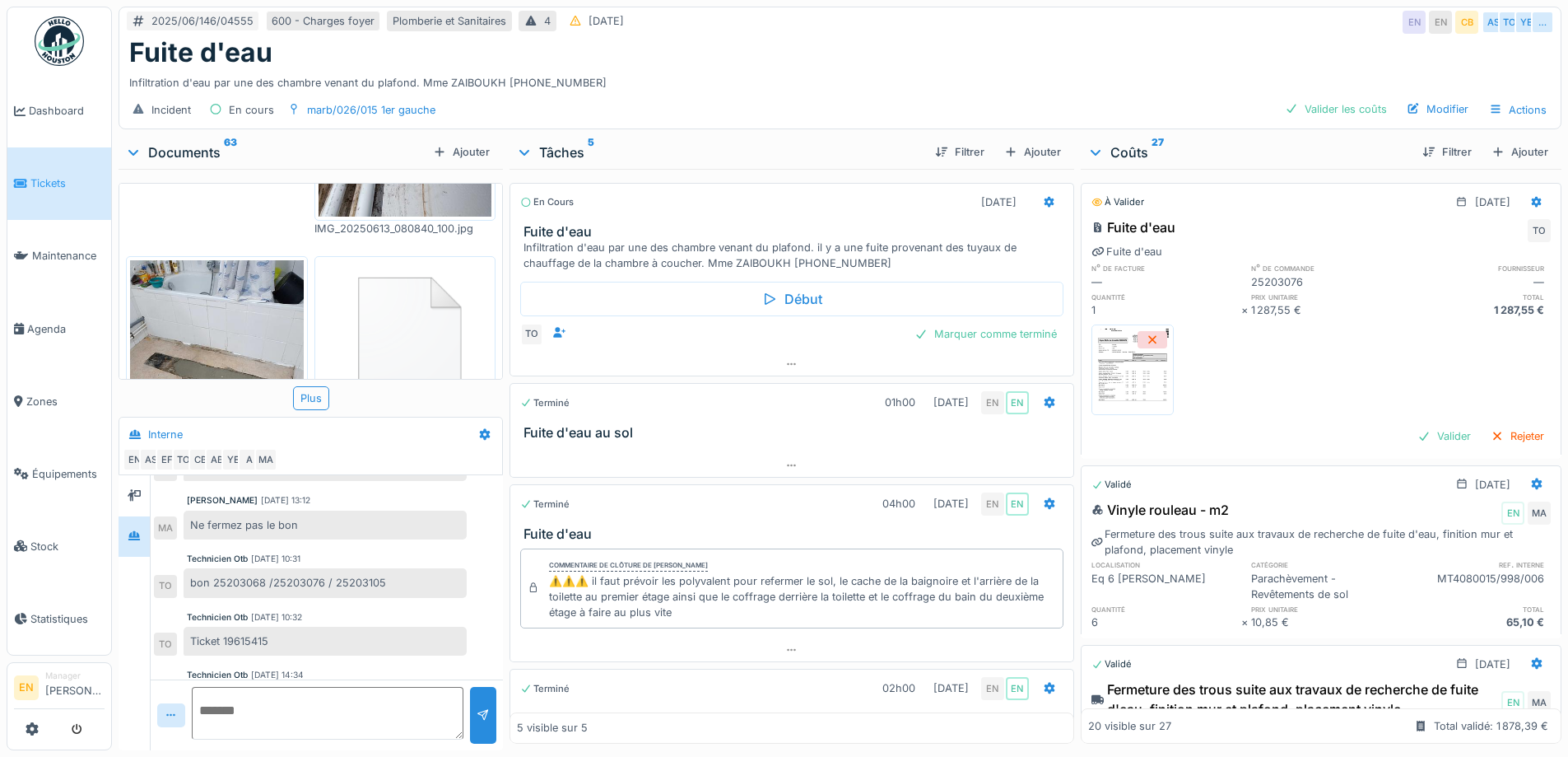
click at [1118, 372] on img at bounding box center [1133, 369] width 74 height 82
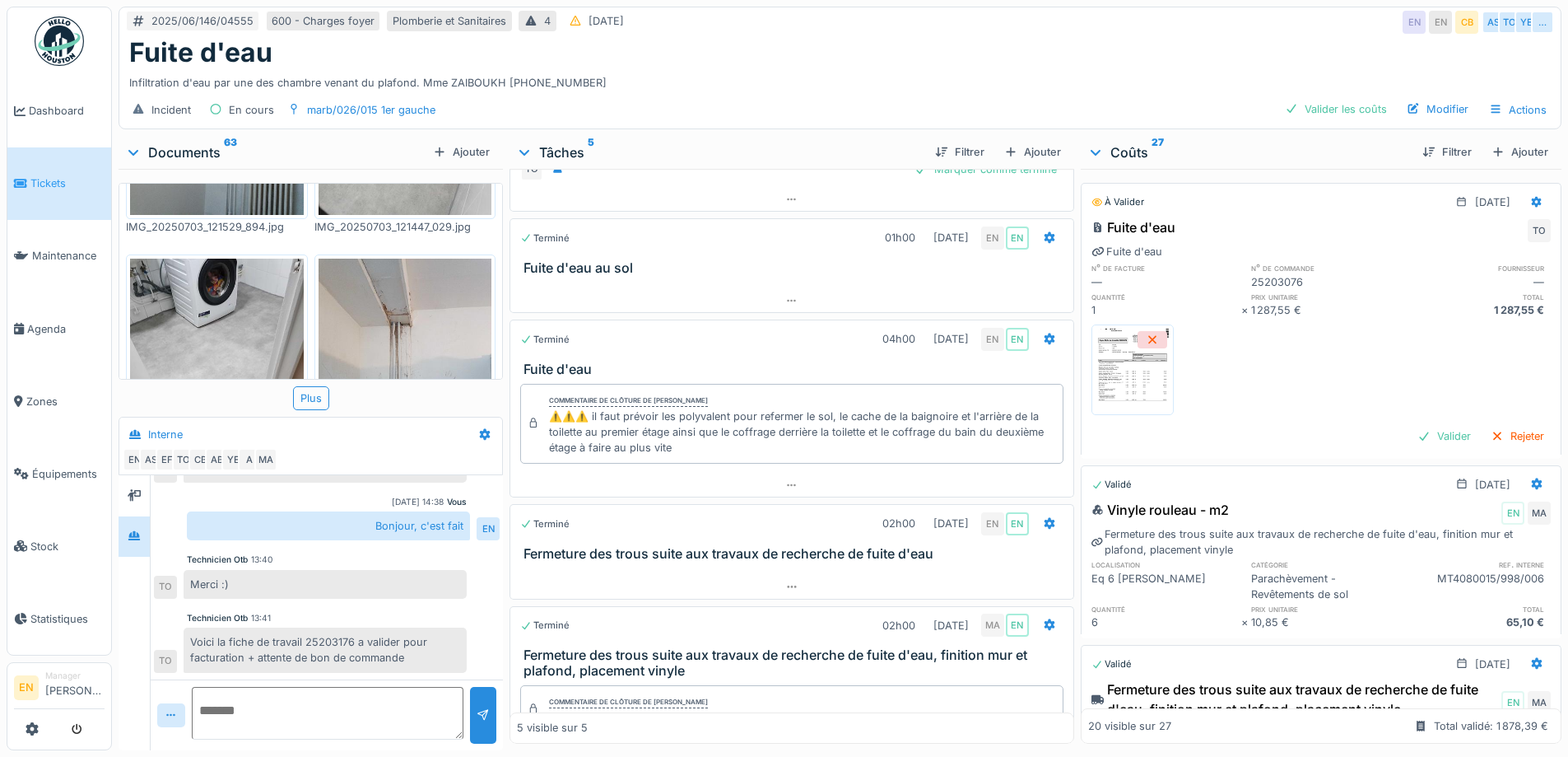
scroll to position [227, 0]
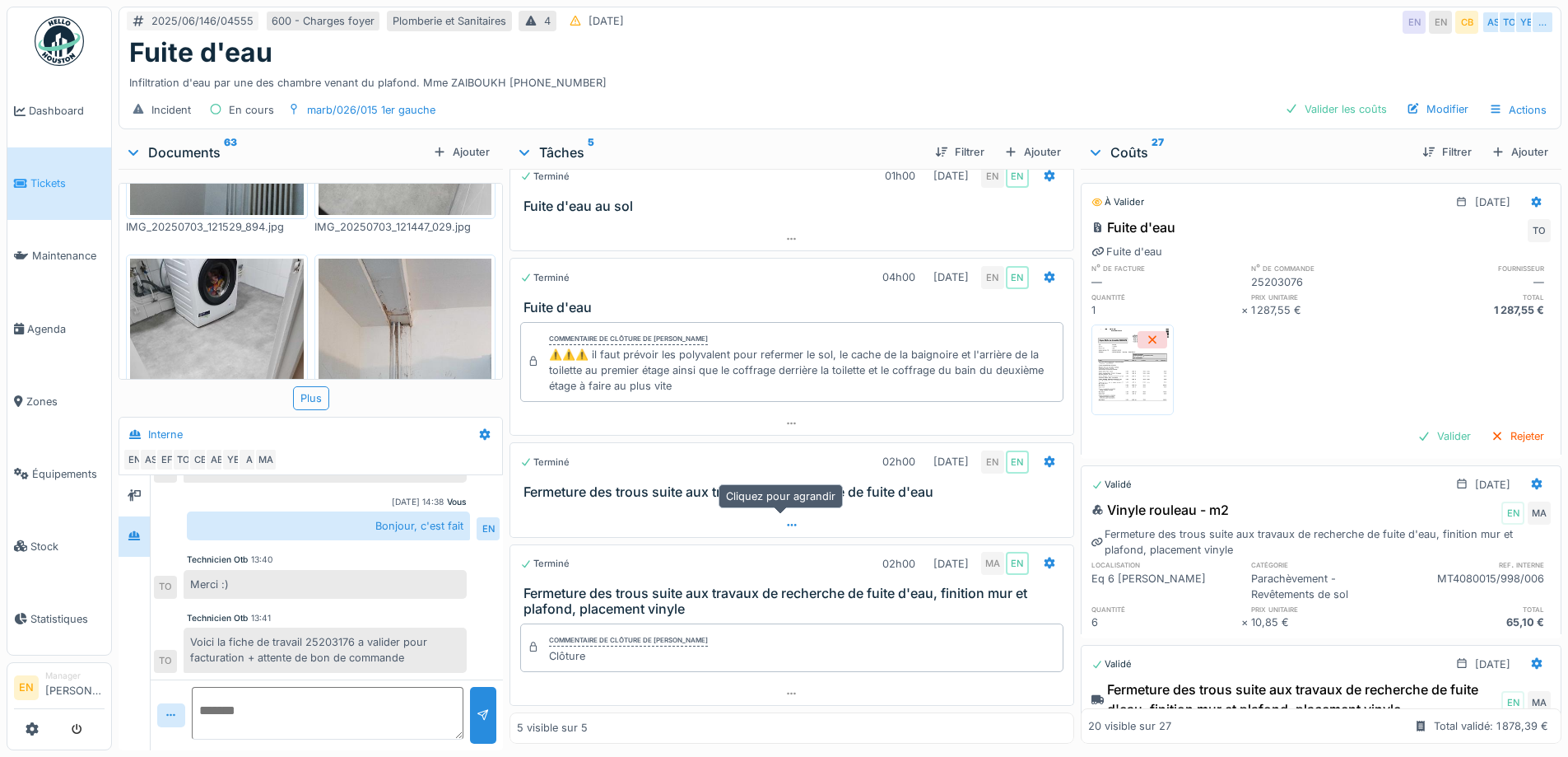
click at [781, 513] on div at bounding box center [791, 525] width 562 height 24
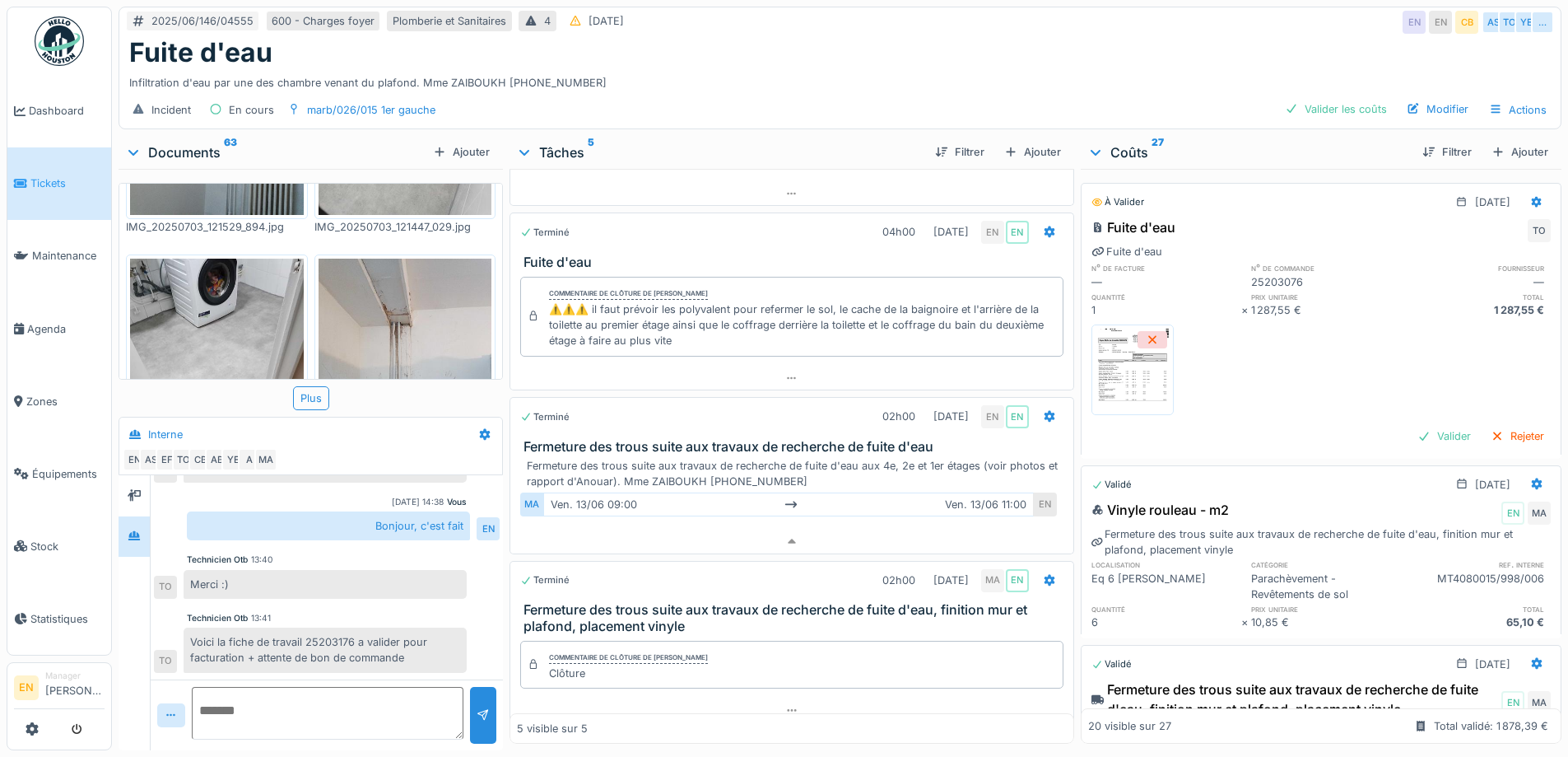
scroll to position [289, 0]
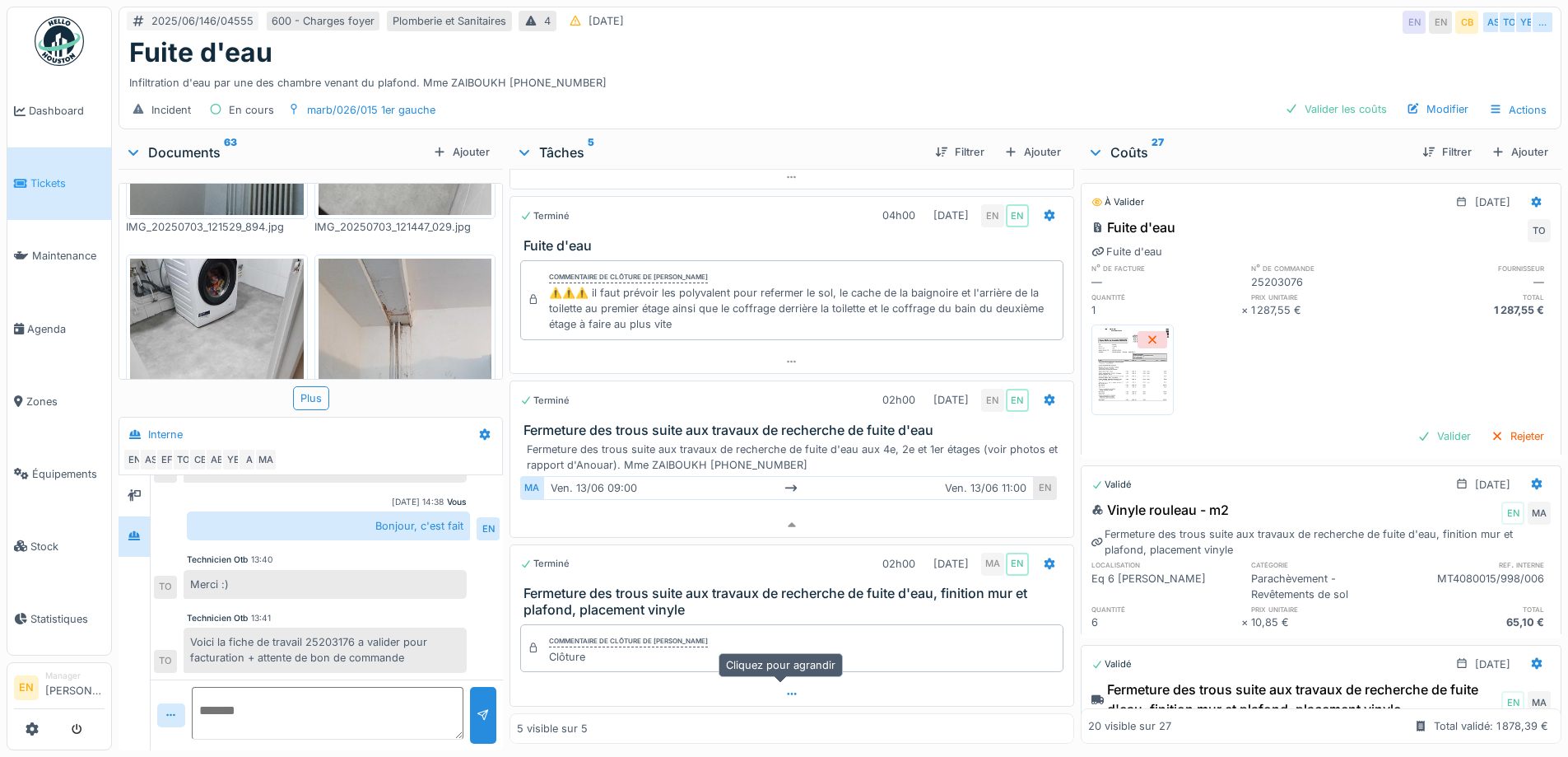
click at [772, 682] on div at bounding box center [791, 694] width 562 height 24
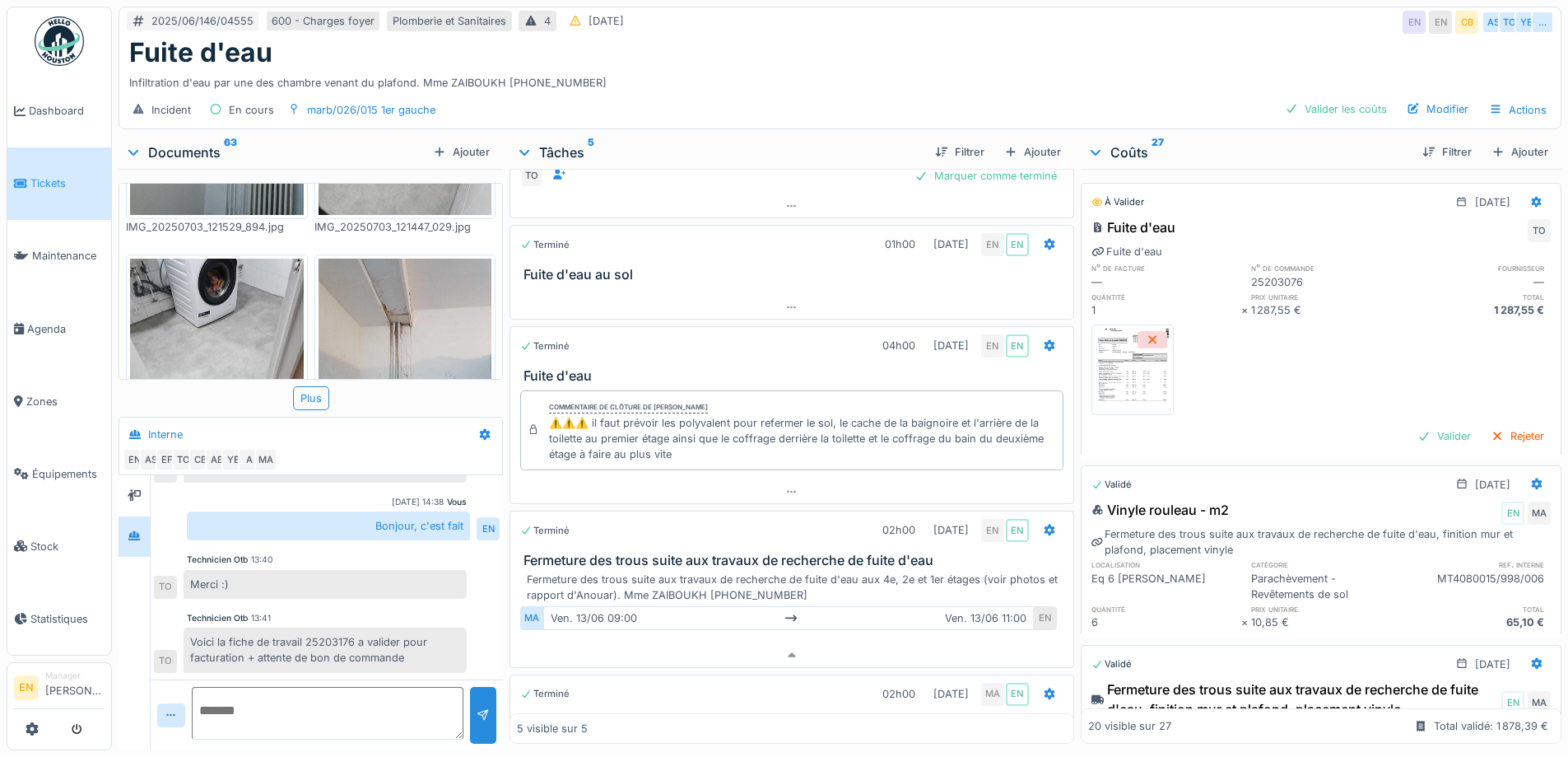
scroll to position [55, 0]
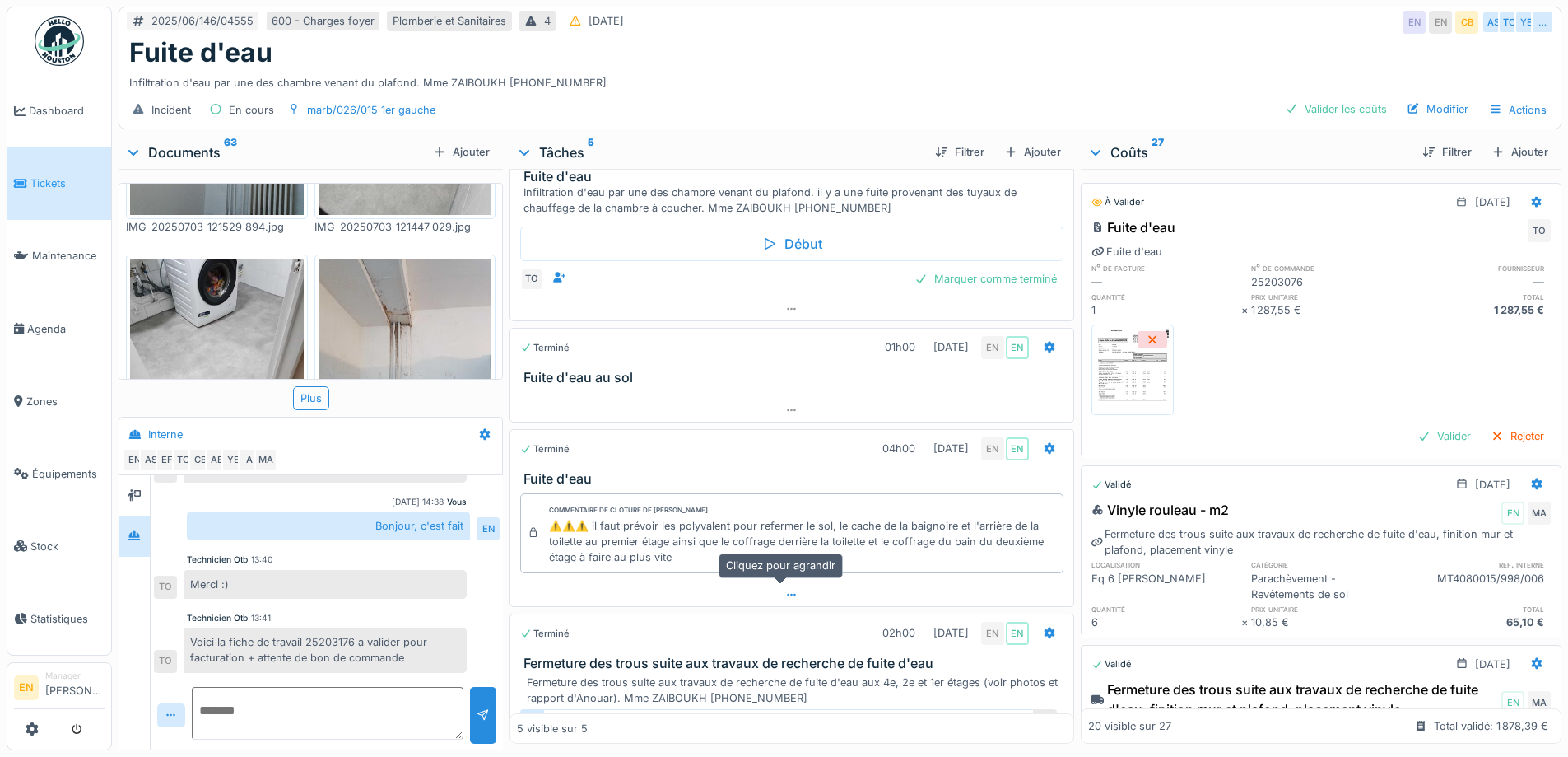
click at [785, 589] on icon at bounding box center [791, 595] width 13 height 10
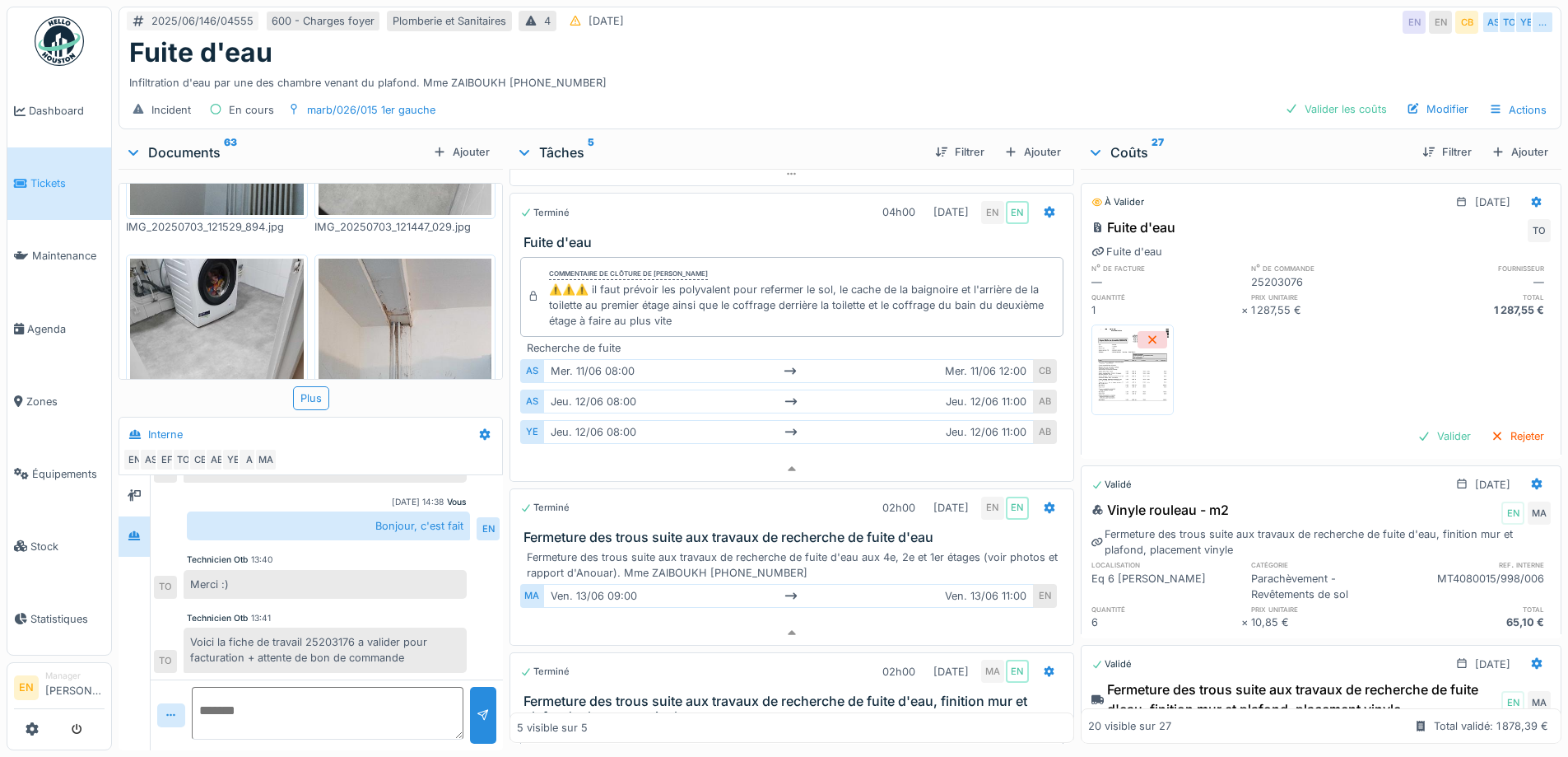
scroll to position [315, 0]
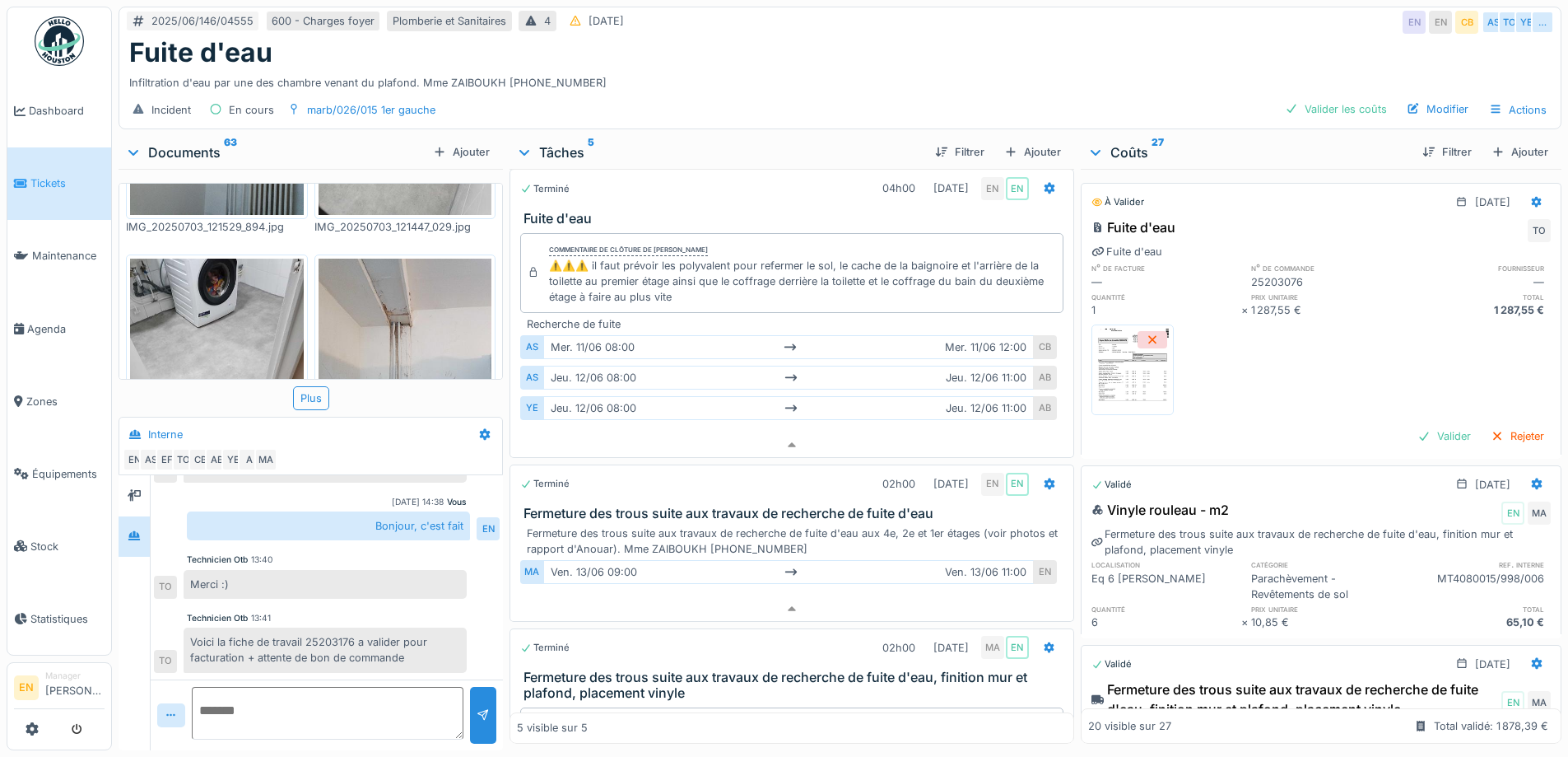
click at [968, 46] on div "Fuite d'eau" at bounding box center [839, 52] width 1421 height 31
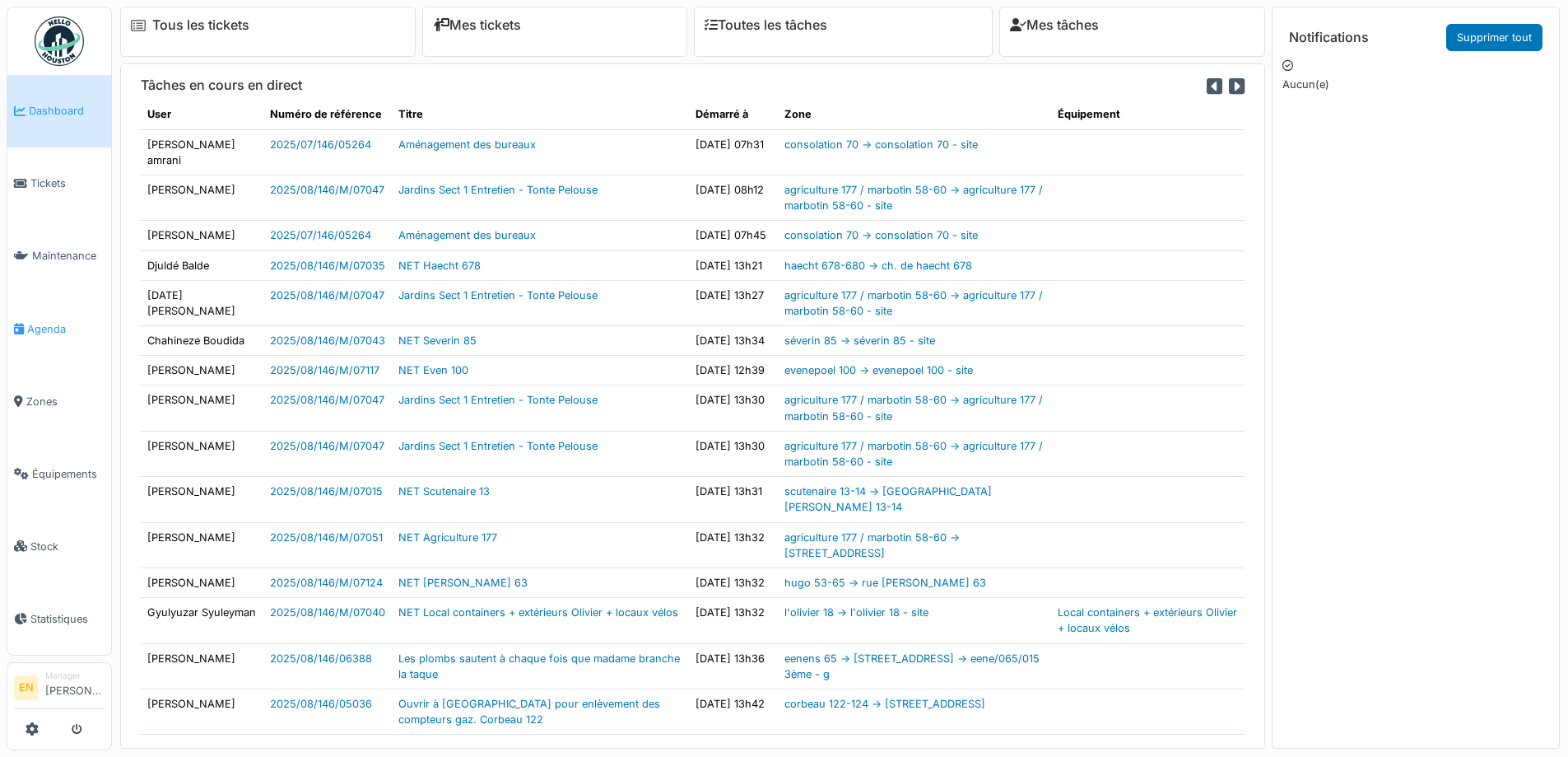
click at [50, 326] on span "Agenda" at bounding box center [66, 329] width 77 height 15
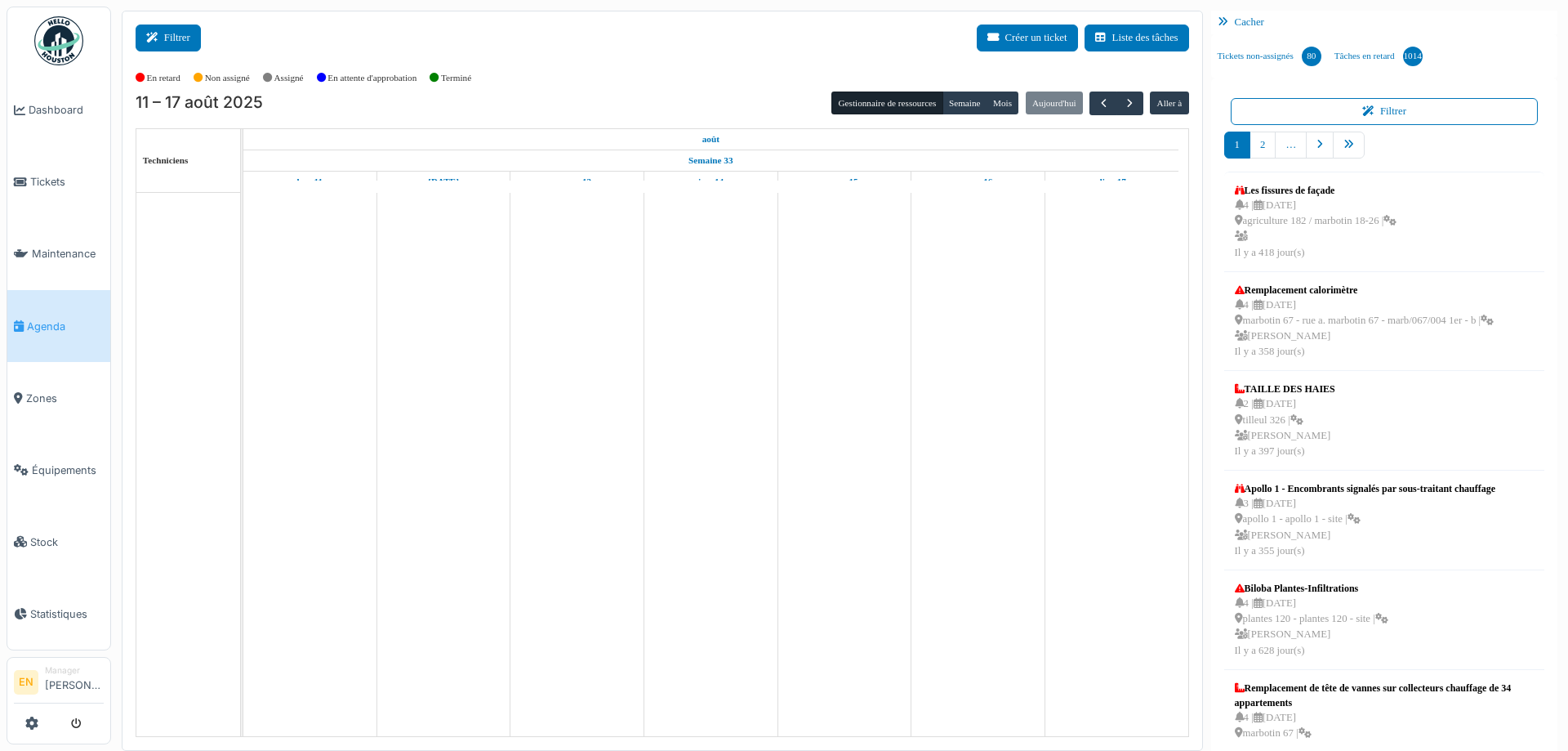
click at [160, 44] on button "Filtrer" at bounding box center [168, 38] width 66 height 27
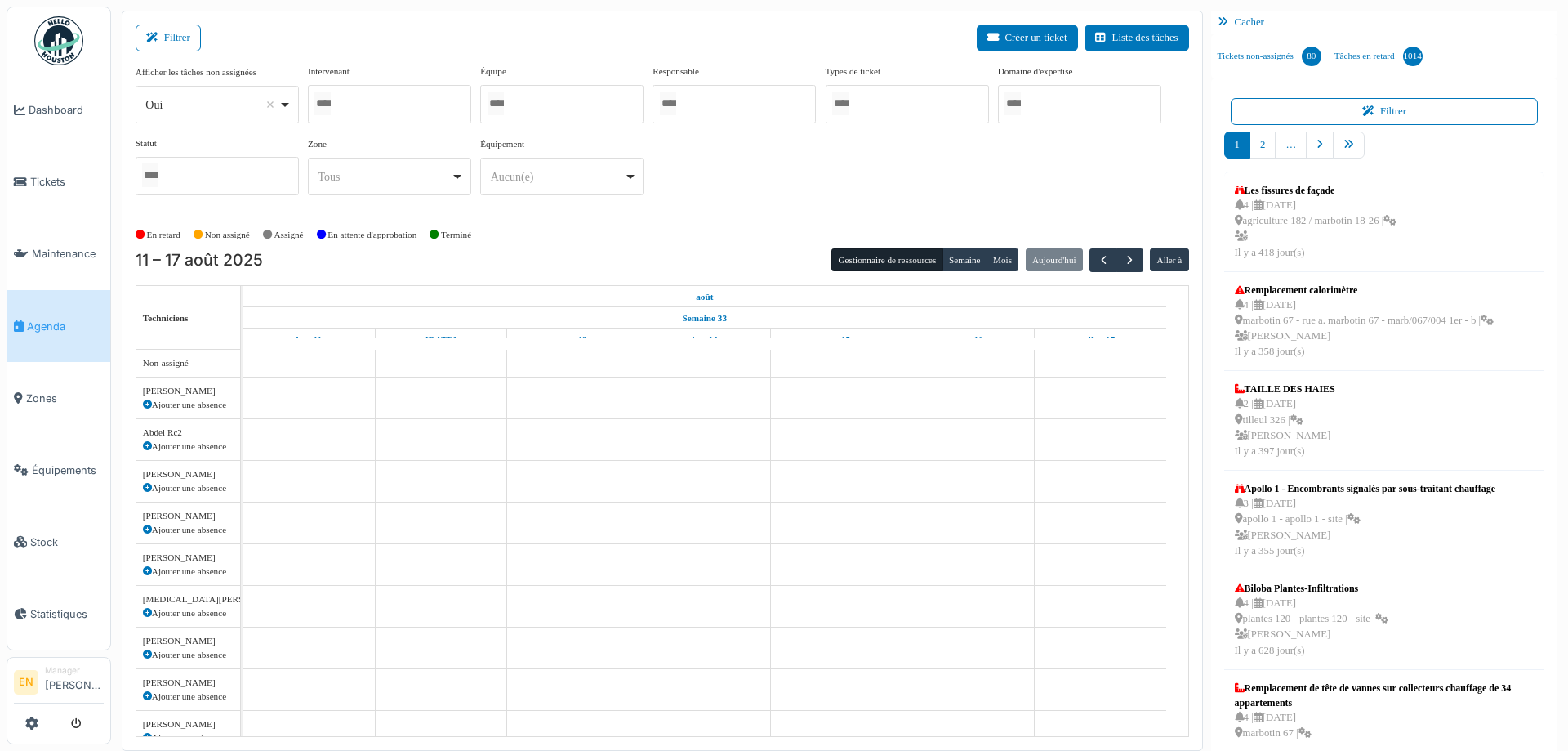
click at [416, 102] on div at bounding box center [389, 104] width 164 height 38
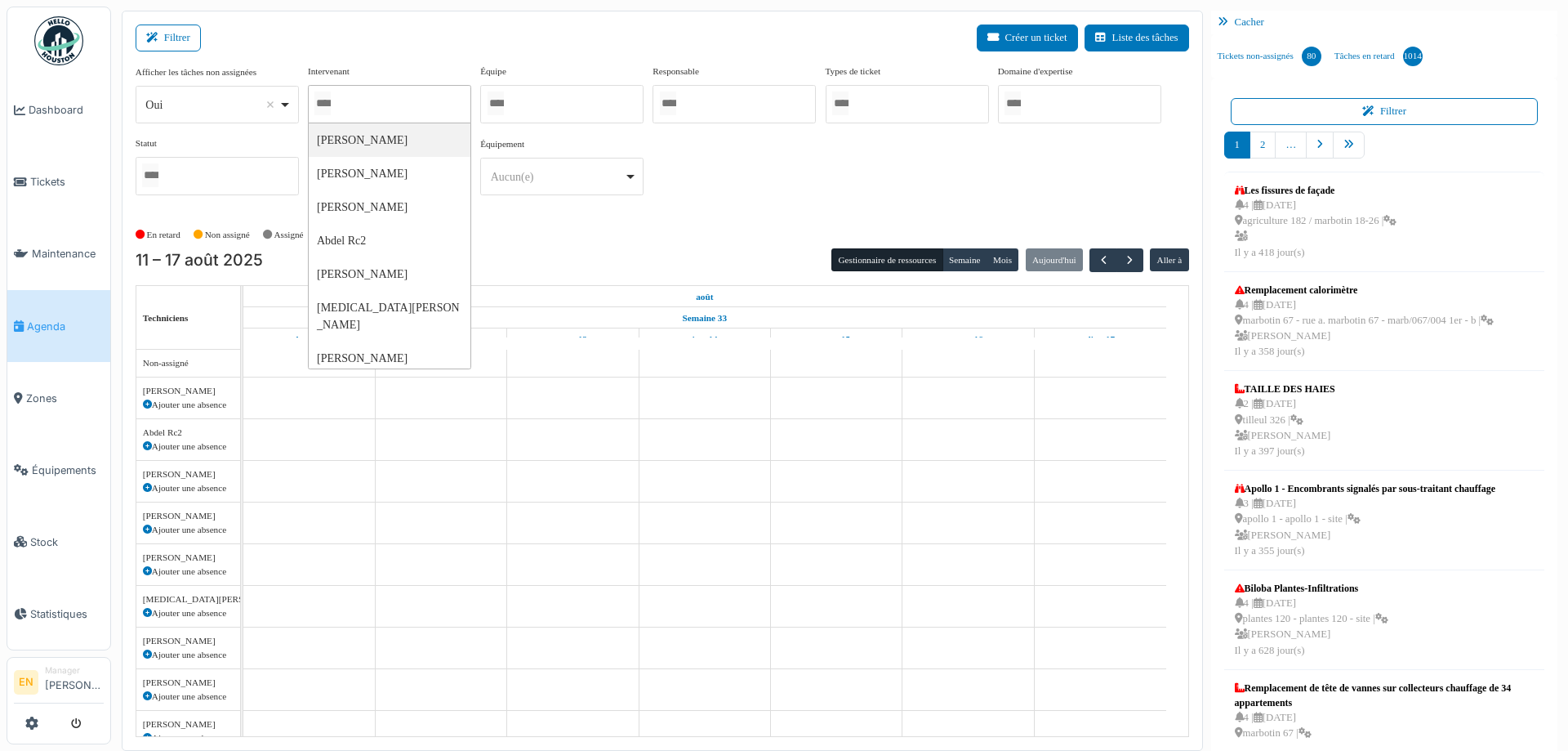
click at [1084, 183] on div "Afficher les tâches non assignées *** Oui Remove item Oui Non Intervenant Abdel…" at bounding box center [662, 136] width 1054 height 144
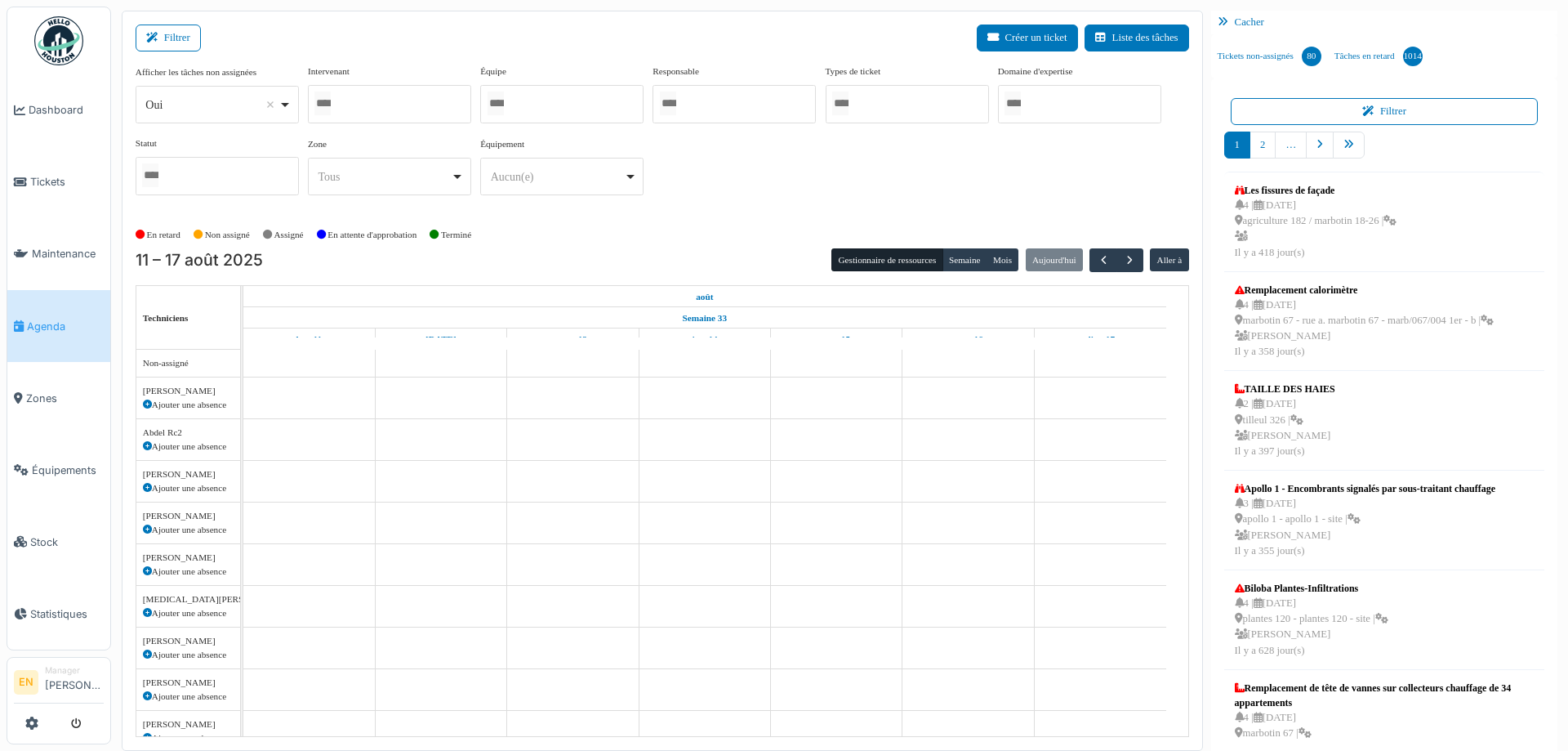
click at [406, 107] on div at bounding box center [389, 104] width 164 height 38
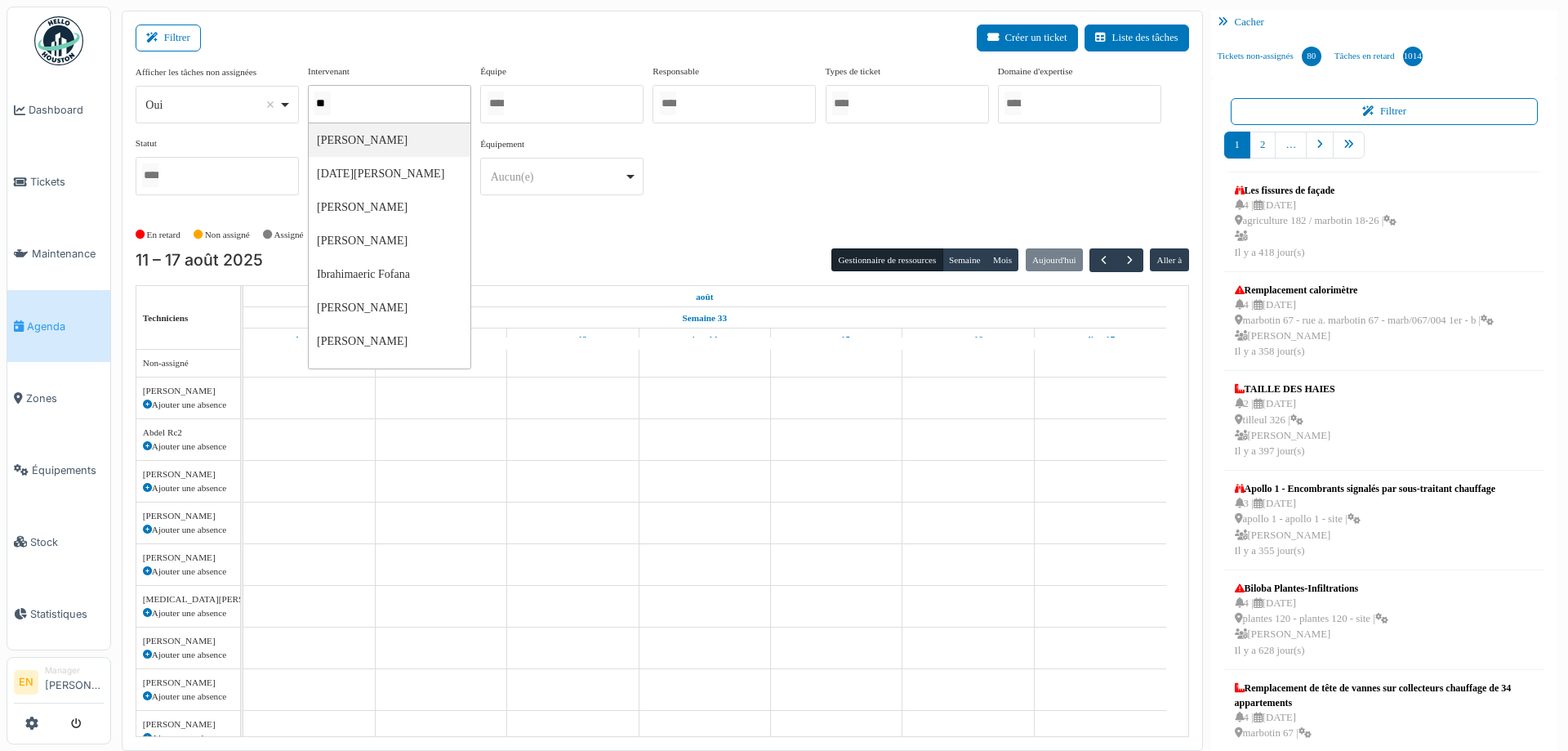
type input "***"
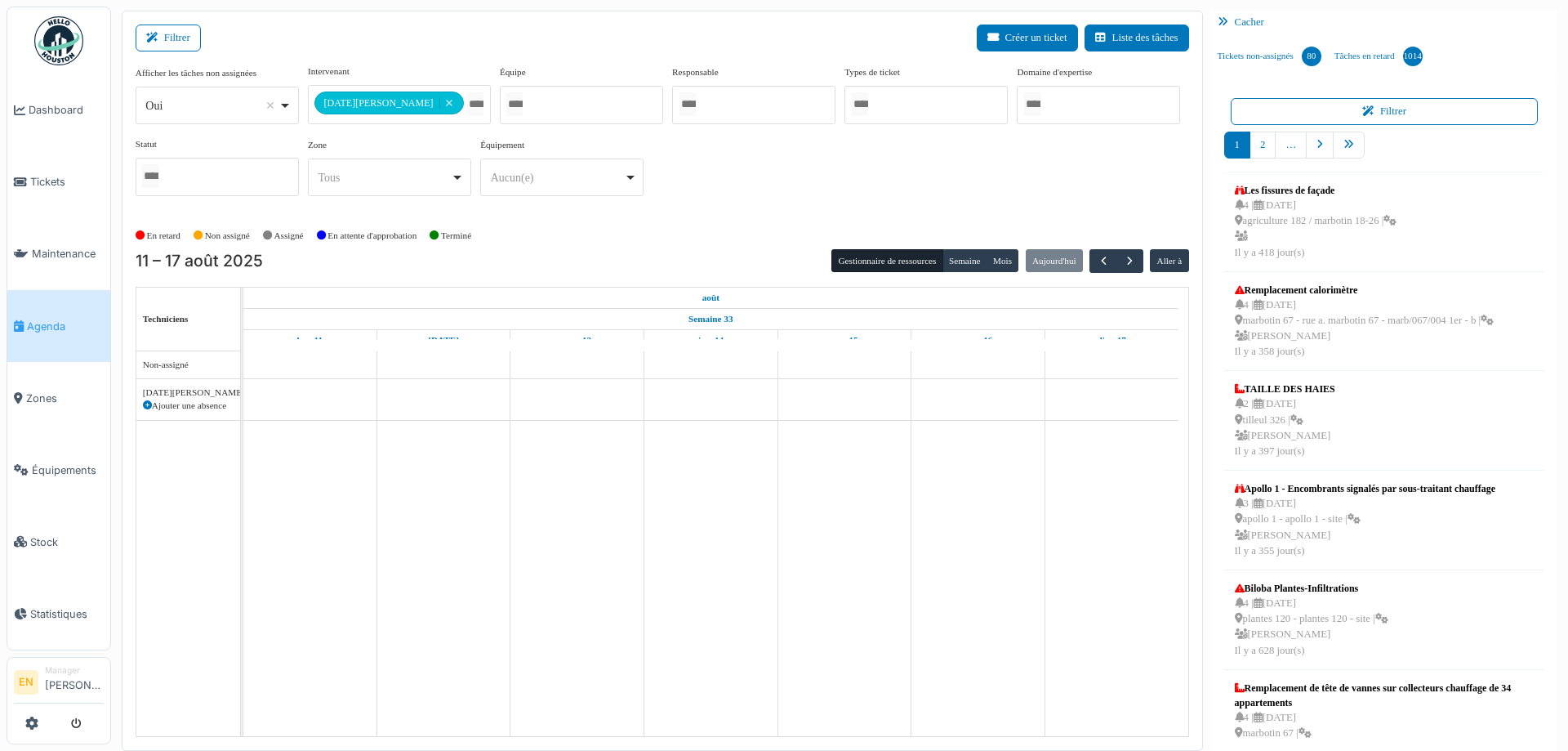
click at [782, 202] on div "**********" at bounding box center [662, 137] width 1054 height 145
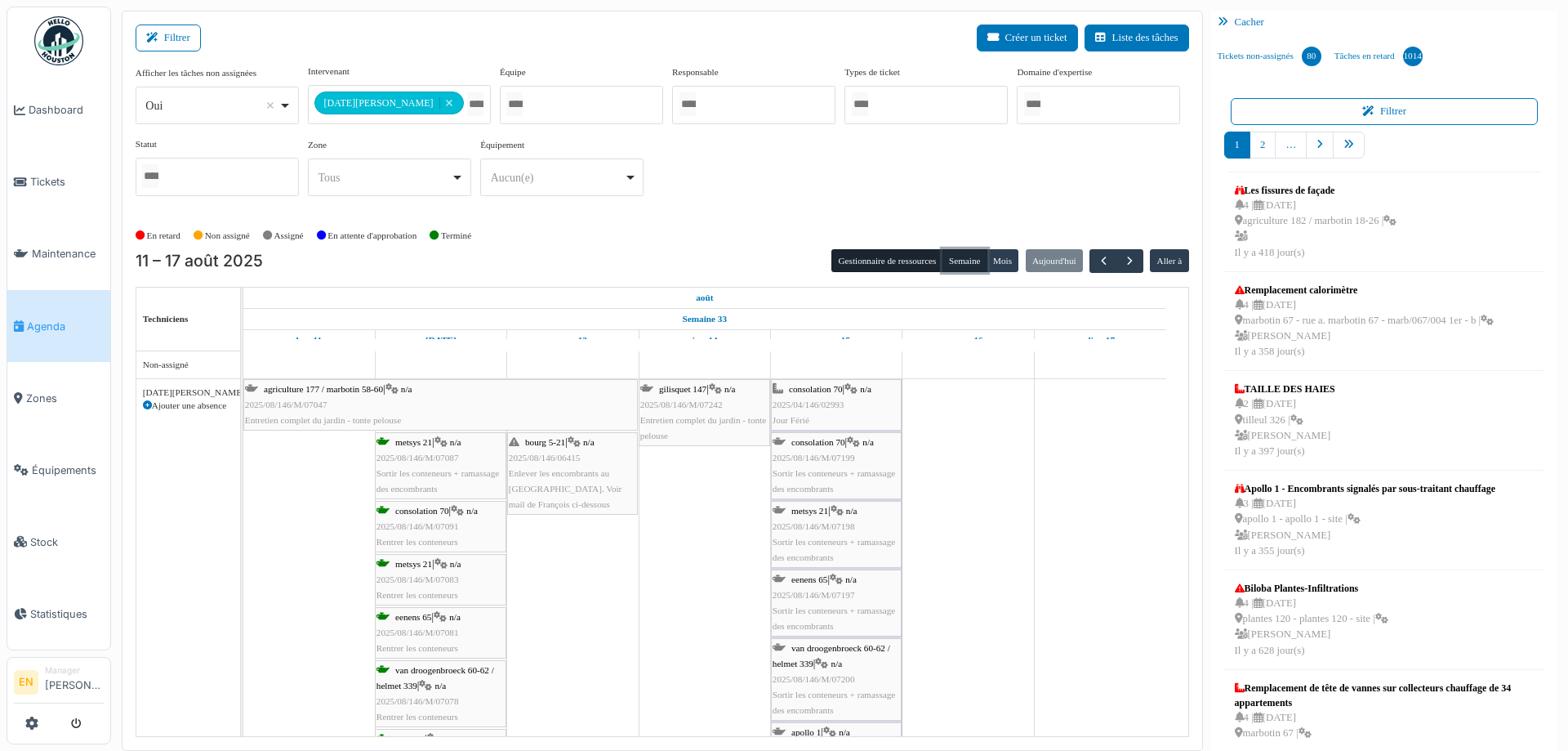
click at [961, 252] on button "Semaine" at bounding box center [965, 260] width 45 height 23
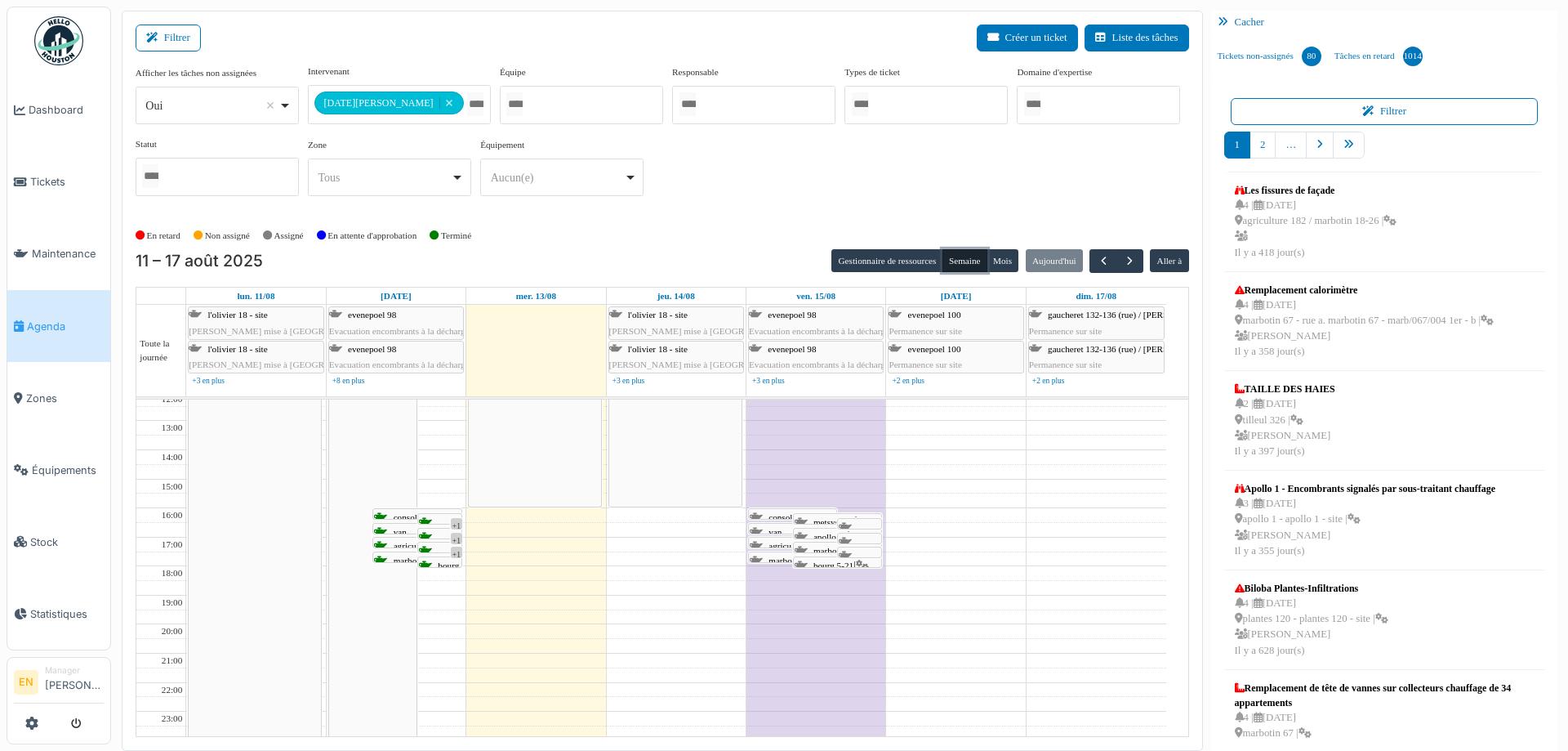
scroll to position [156, 0]
click at [896, 255] on button "Gestionnaire de ressources" at bounding box center [887, 260] width 111 height 23
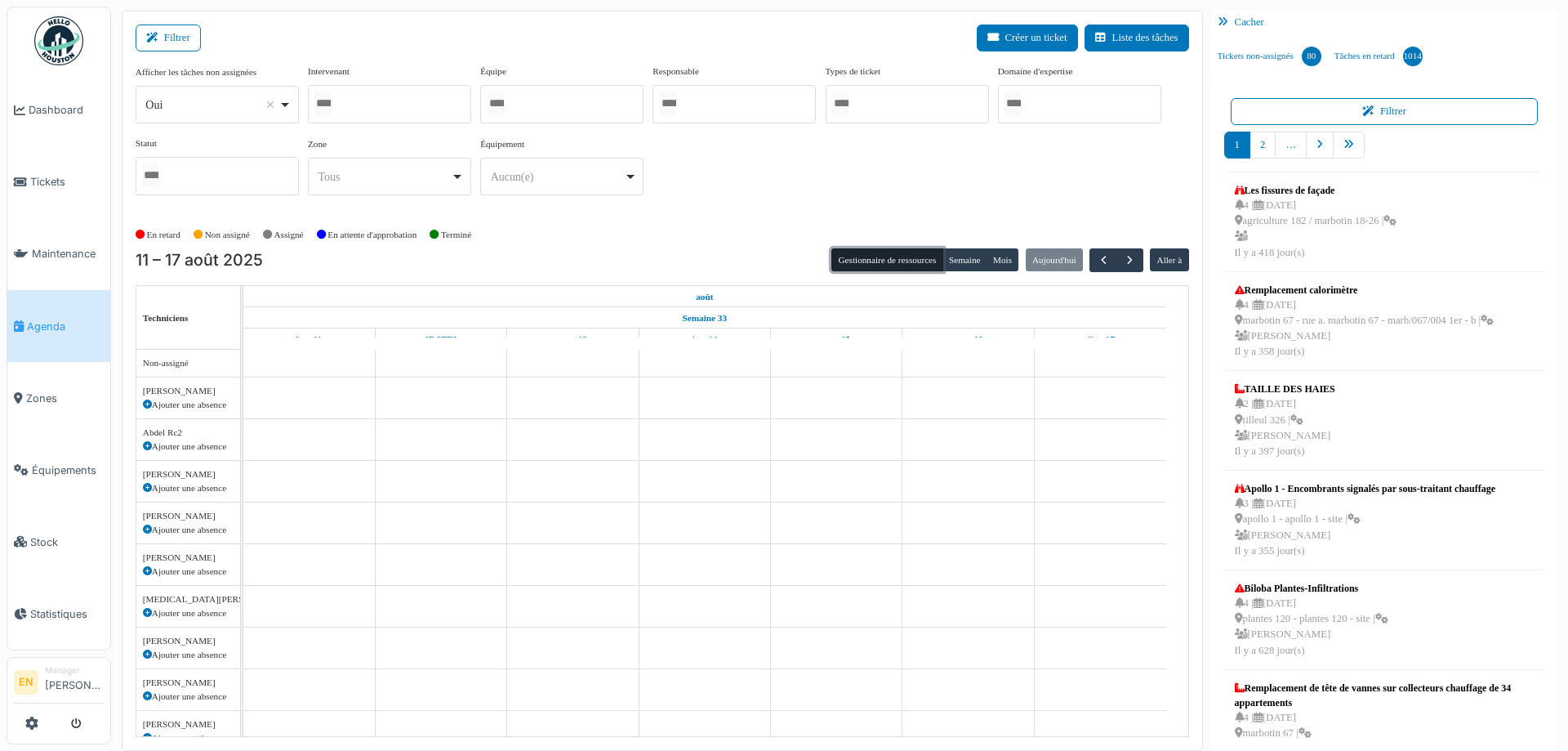
click at [406, 104] on div at bounding box center [389, 104] width 164 height 38
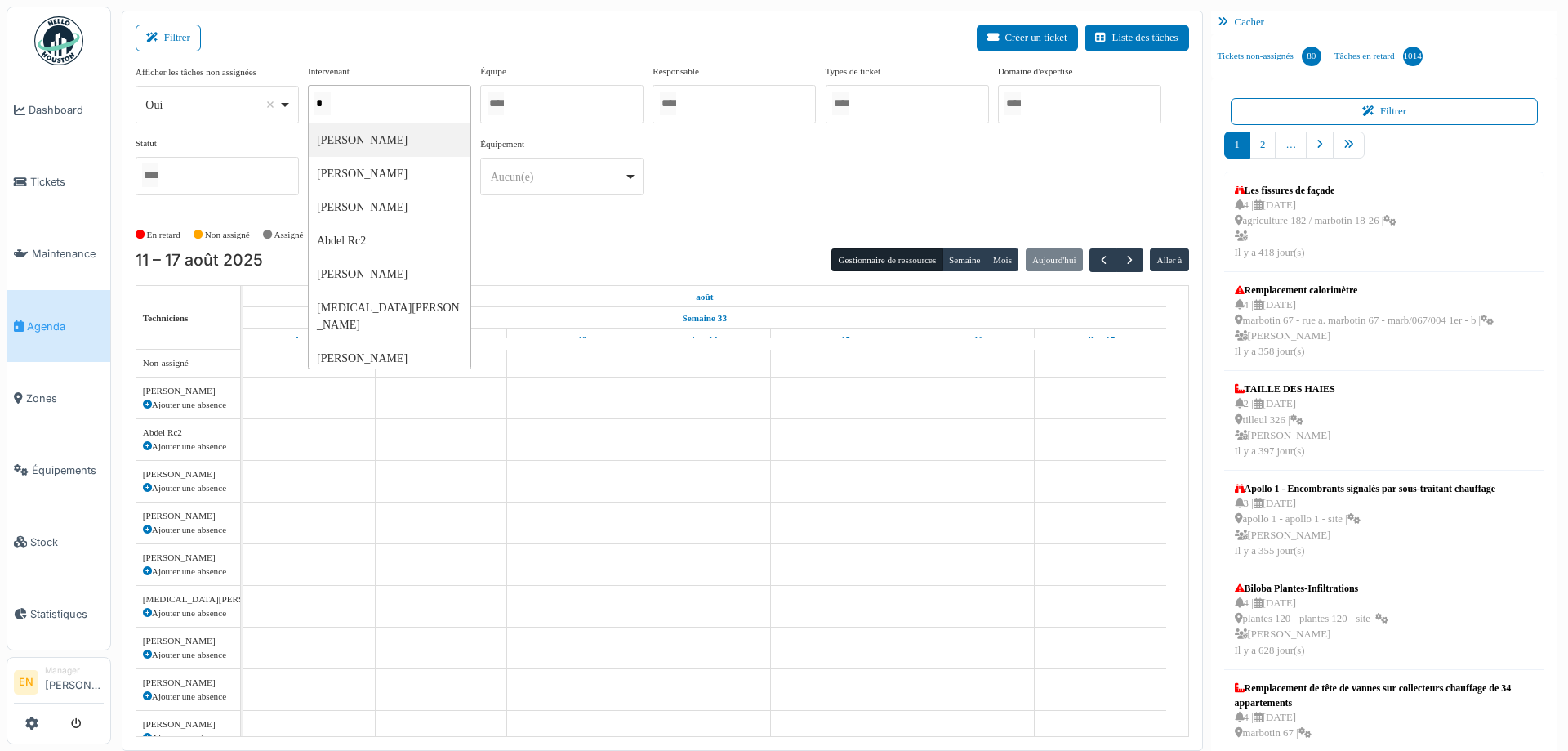
type input "**"
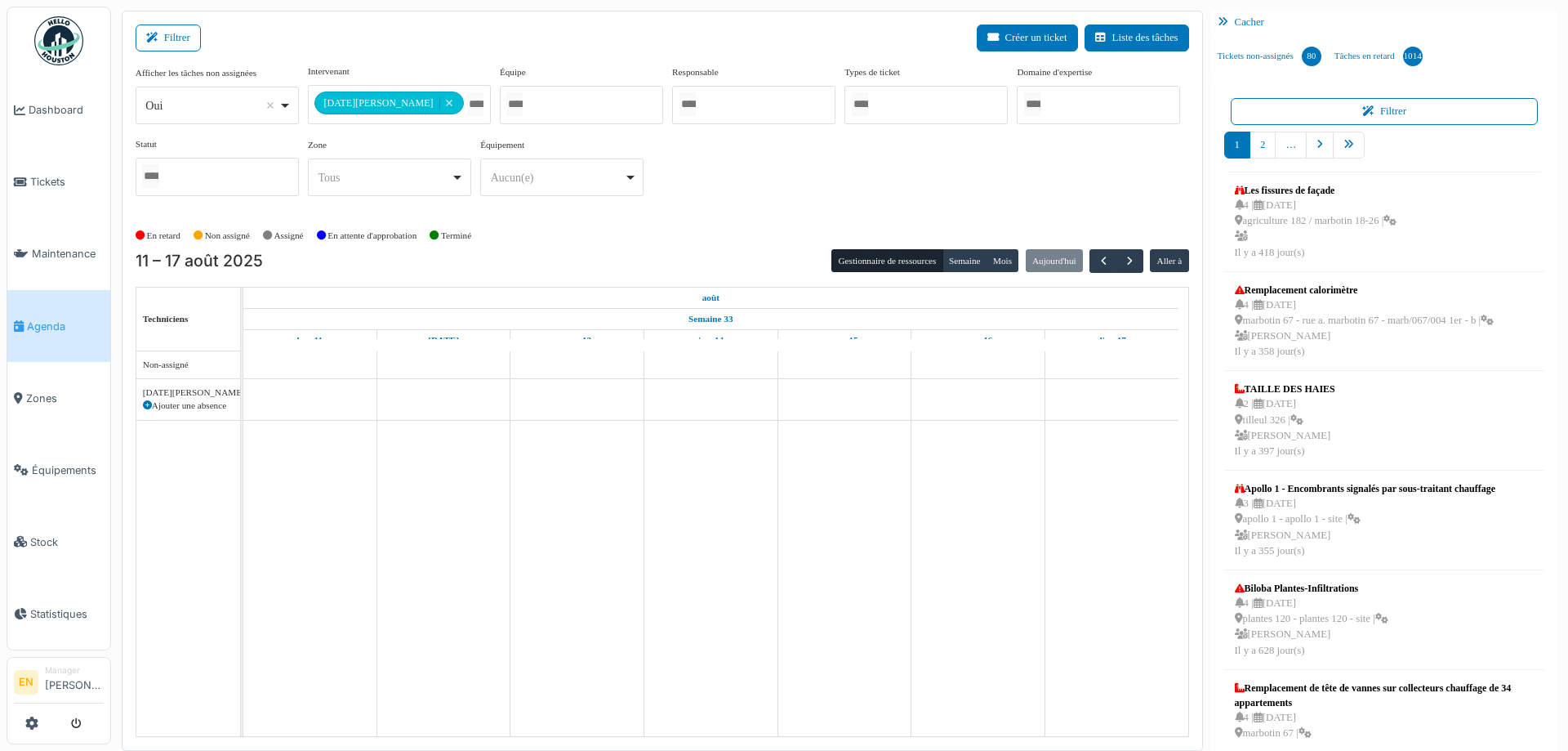
click at [707, 217] on div "**********" at bounding box center [662, 143] width 1054 height 158
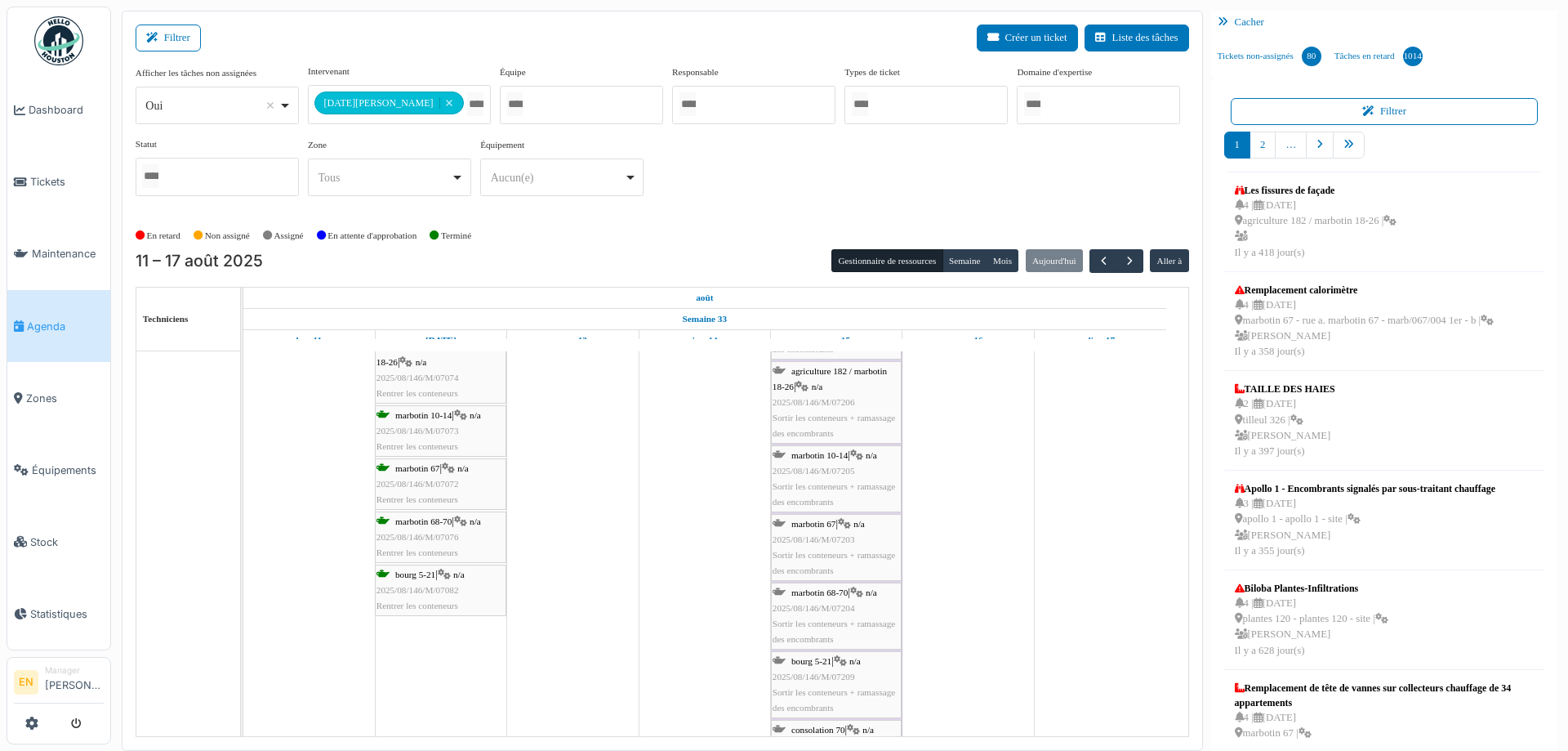
scroll to position [408, 0]
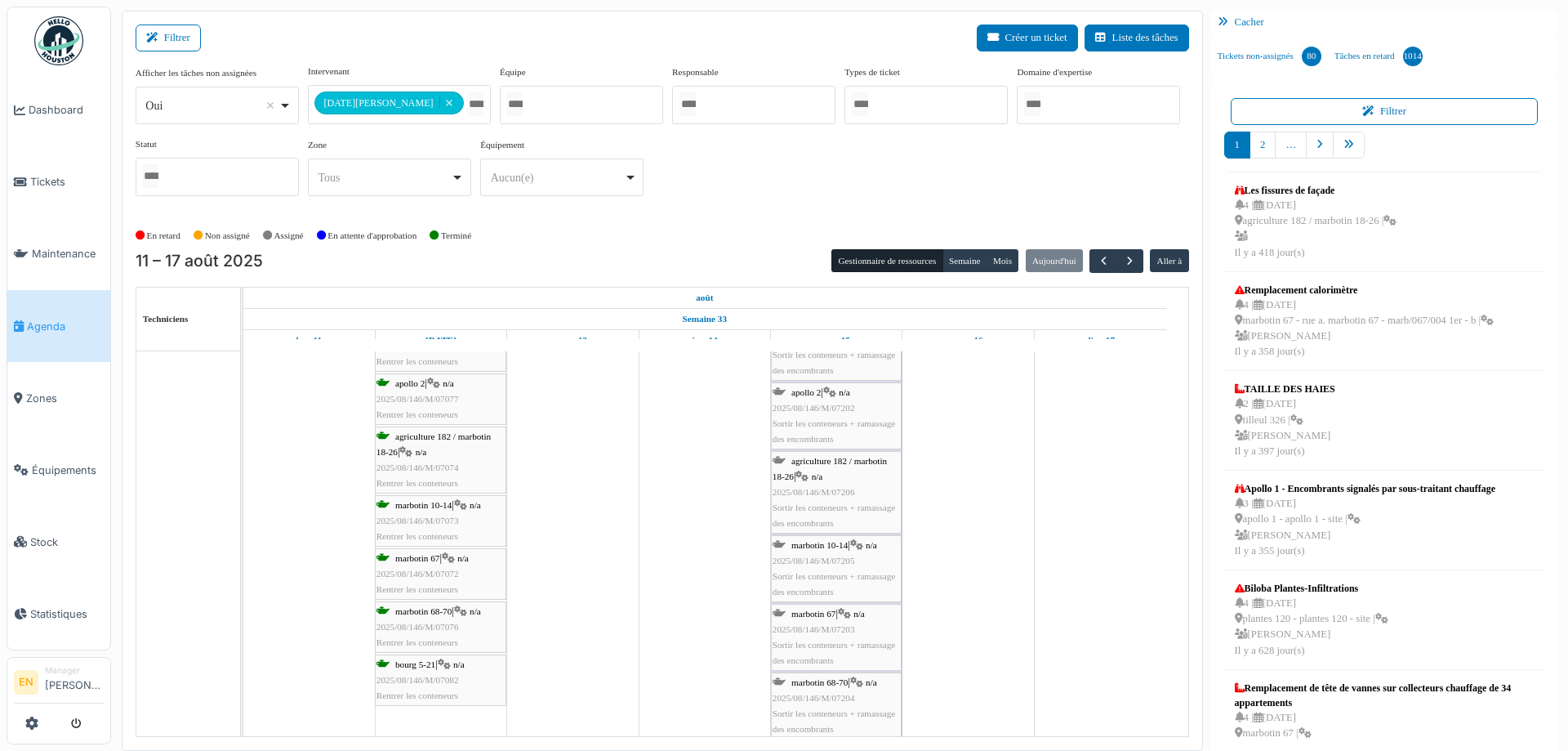
click at [453, 684] on div "bourg 5-21 | n/a 2025/08/146/M/07082 Rentrer les conteneurs" at bounding box center [441, 681] width 128 height 48
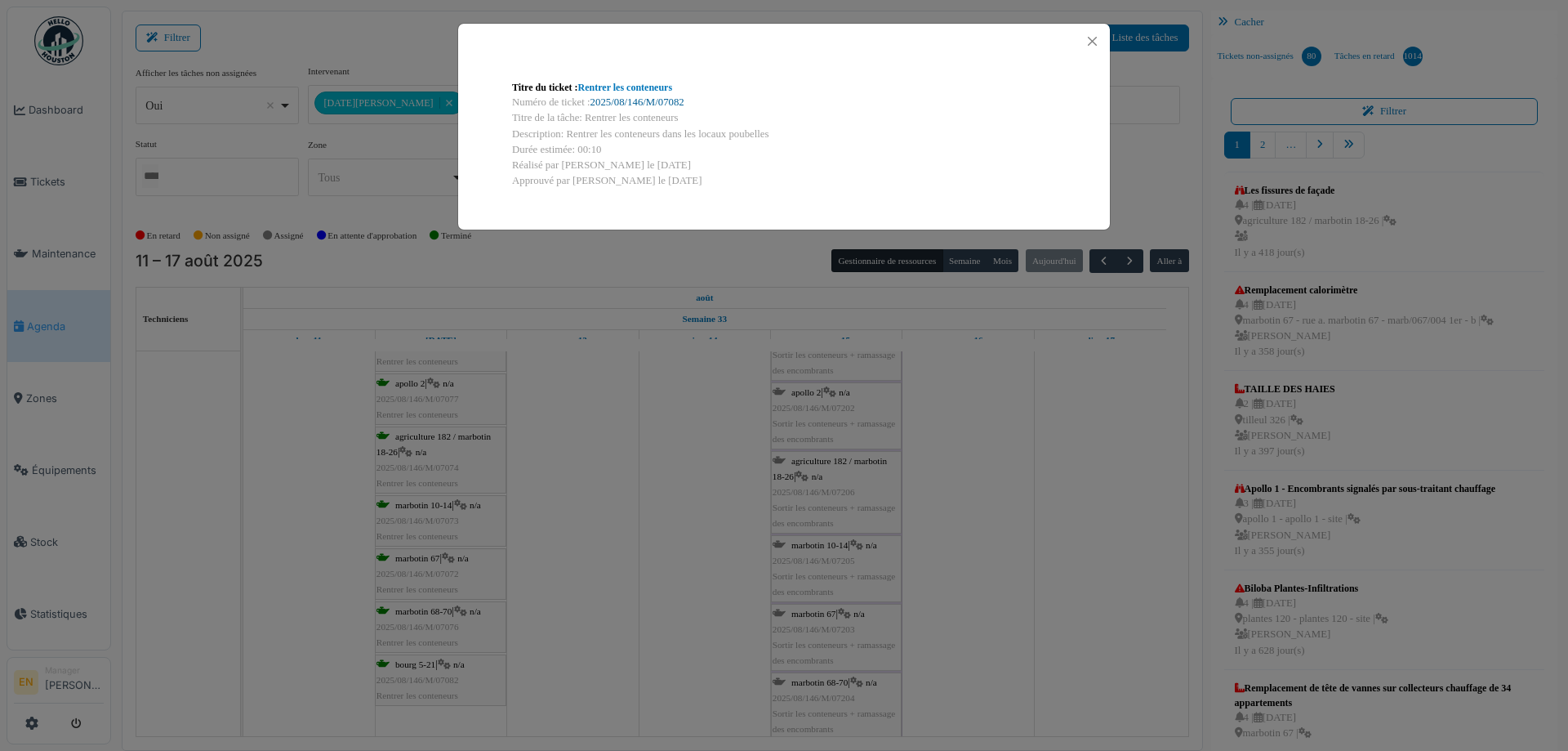
click at [666, 99] on link "2025/08/146/M/07082" at bounding box center [637, 101] width 94 height 11
click at [1095, 43] on button "Close" at bounding box center [1092, 41] width 22 height 22
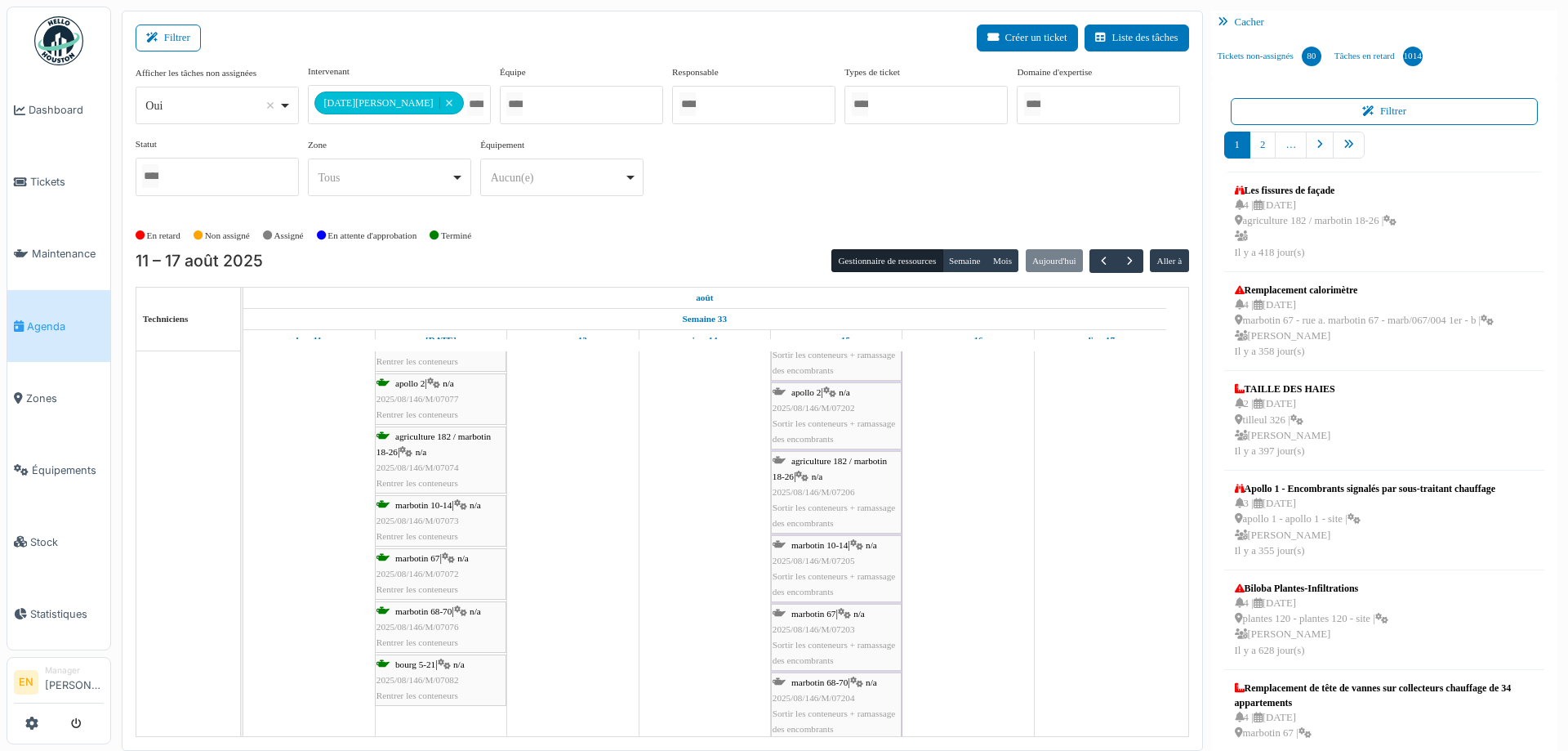
click at [452, 581] on div "marbotin 67 | n/a 2025/08/146/M/07072 Rentrer les conteneurs" at bounding box center [441, 575] width 128 height 48
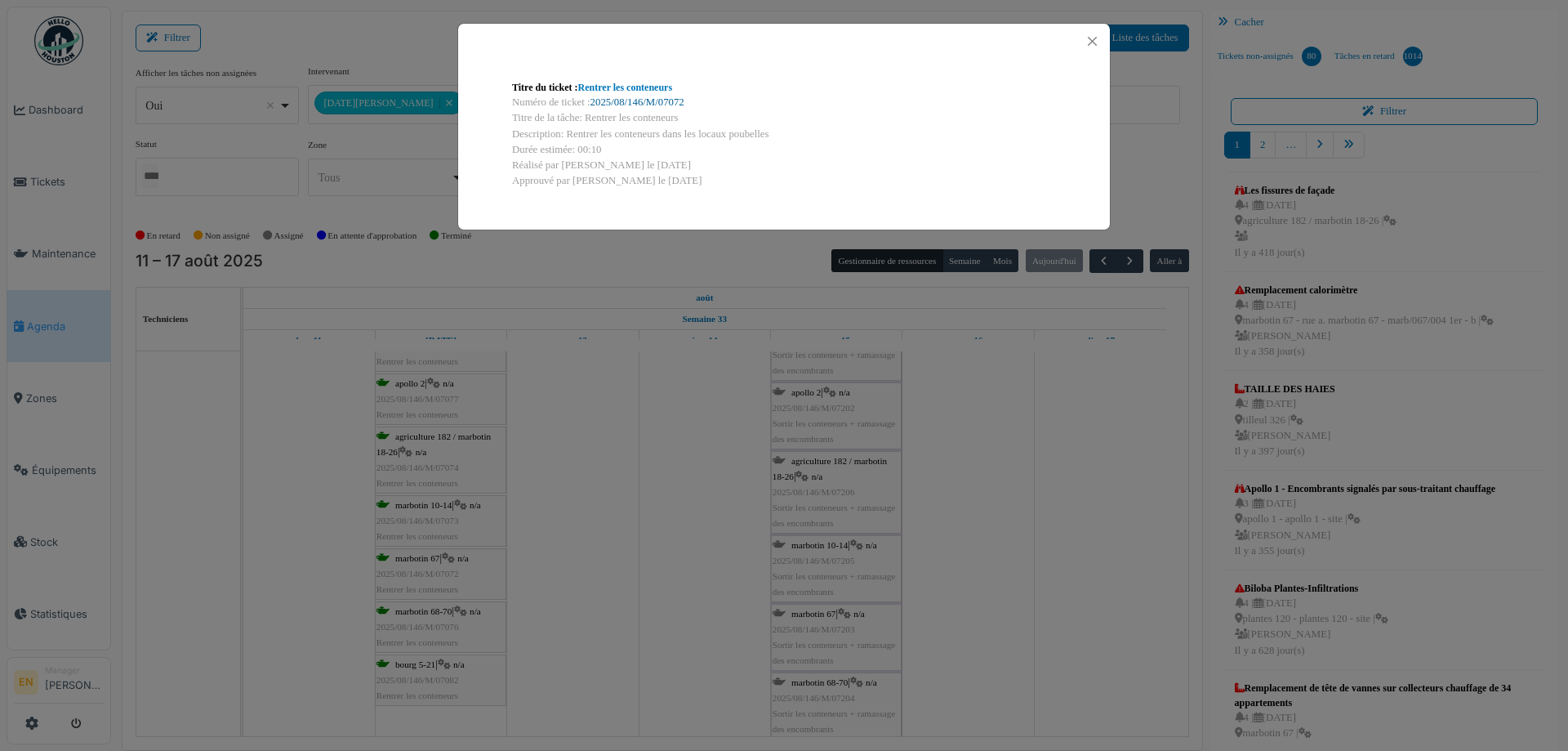
click at [630, 107] on link "2025/08/146/M/07072" at bounding box center [637, 101] width 94 height 11
click at [1095, 46] on button "Close" at bounding box center [1092, 41] width 22 height 22
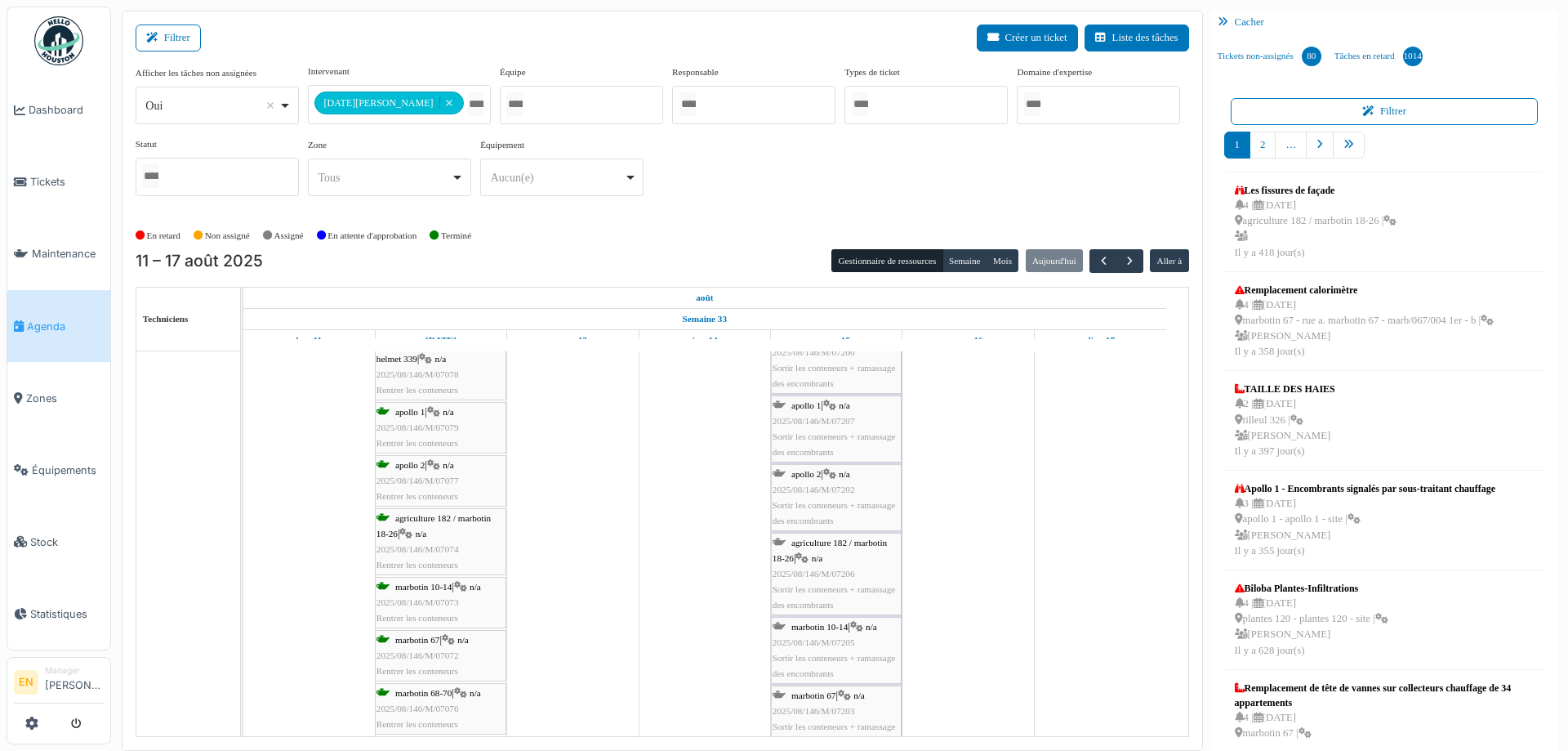
scroll to position [326, 0]
click at [1097, 257] on span "button" at bounding box center [1104, 261] width 14 height 14
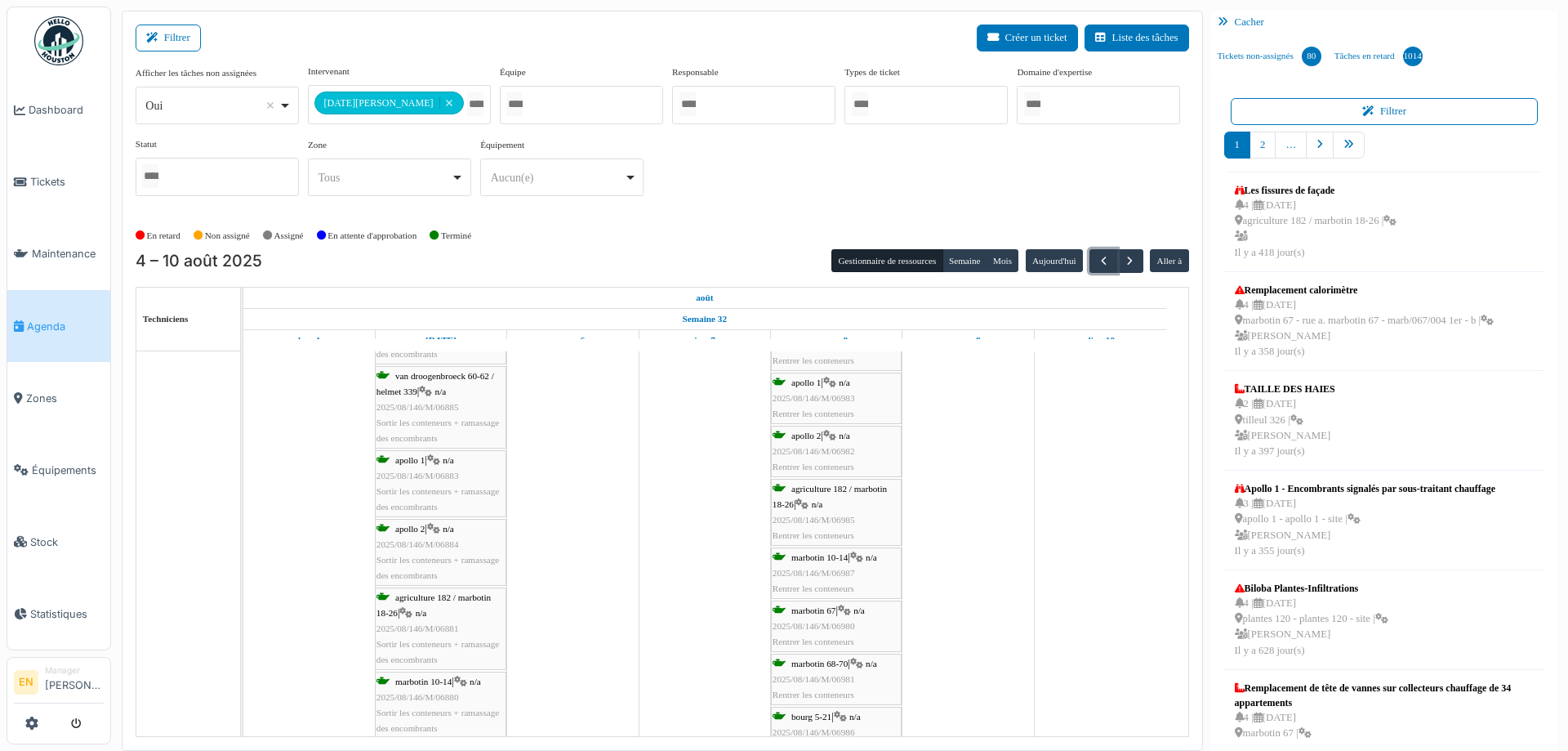
scroll to position [408, 0]
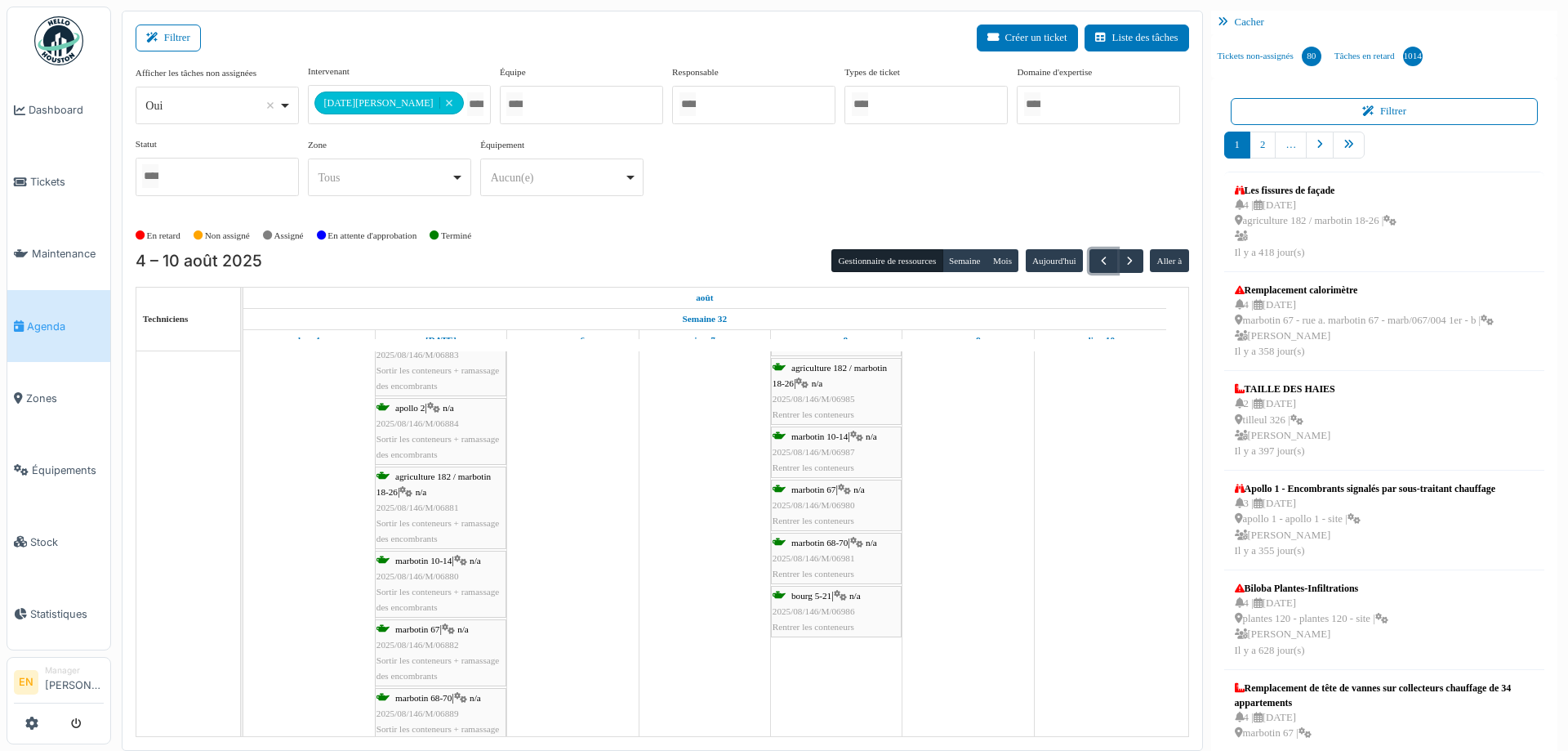
click at [804, 438] on span "marbotin 10-14" at bounding box center [820, 436] width 56 height 10
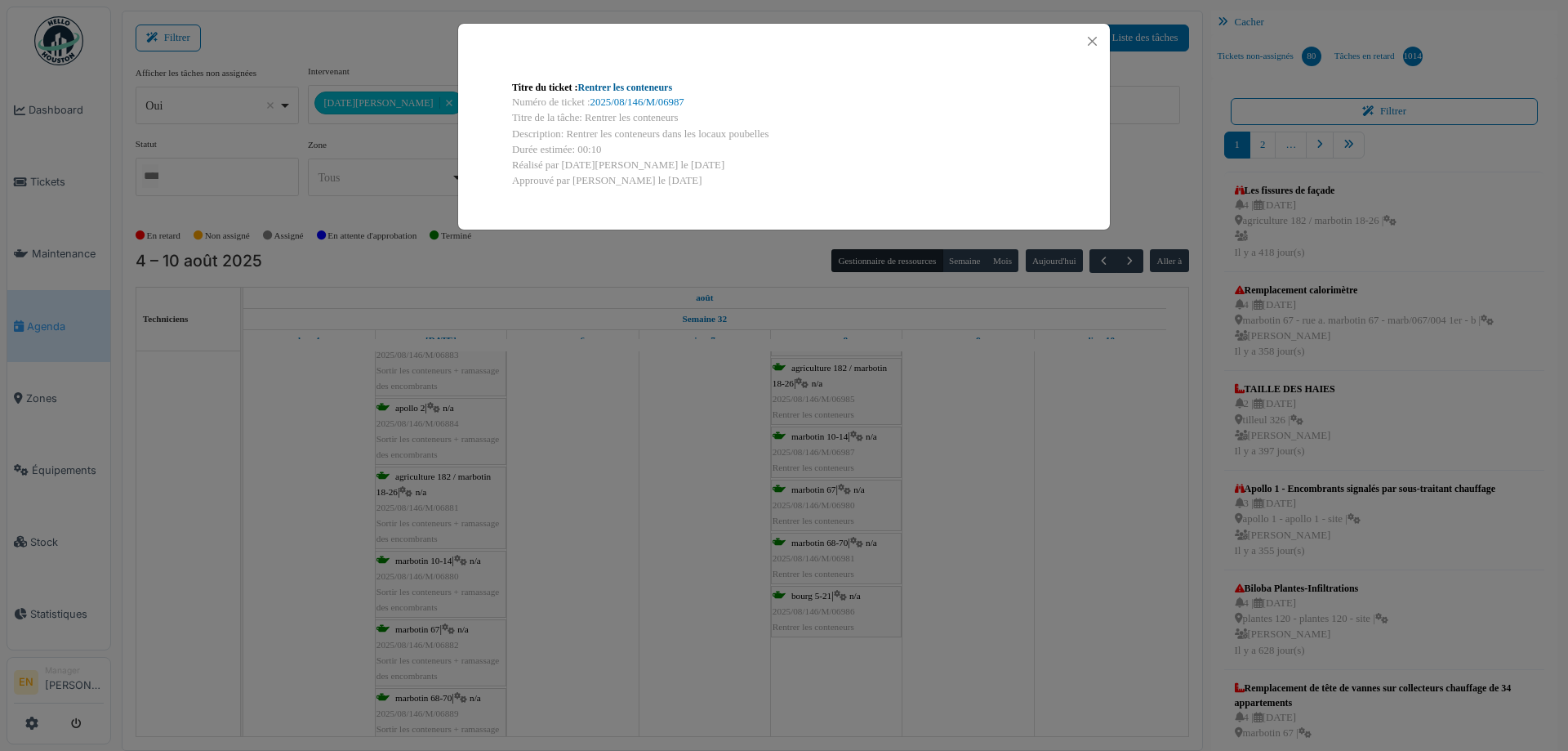
click at [621, 84] on link "Rentrer les conteneurs" at bounding box center [625, 87] width 95 height 11
click at [1102, 37] on button "Close" at bounding box center [1092, 41] width 22 height 22
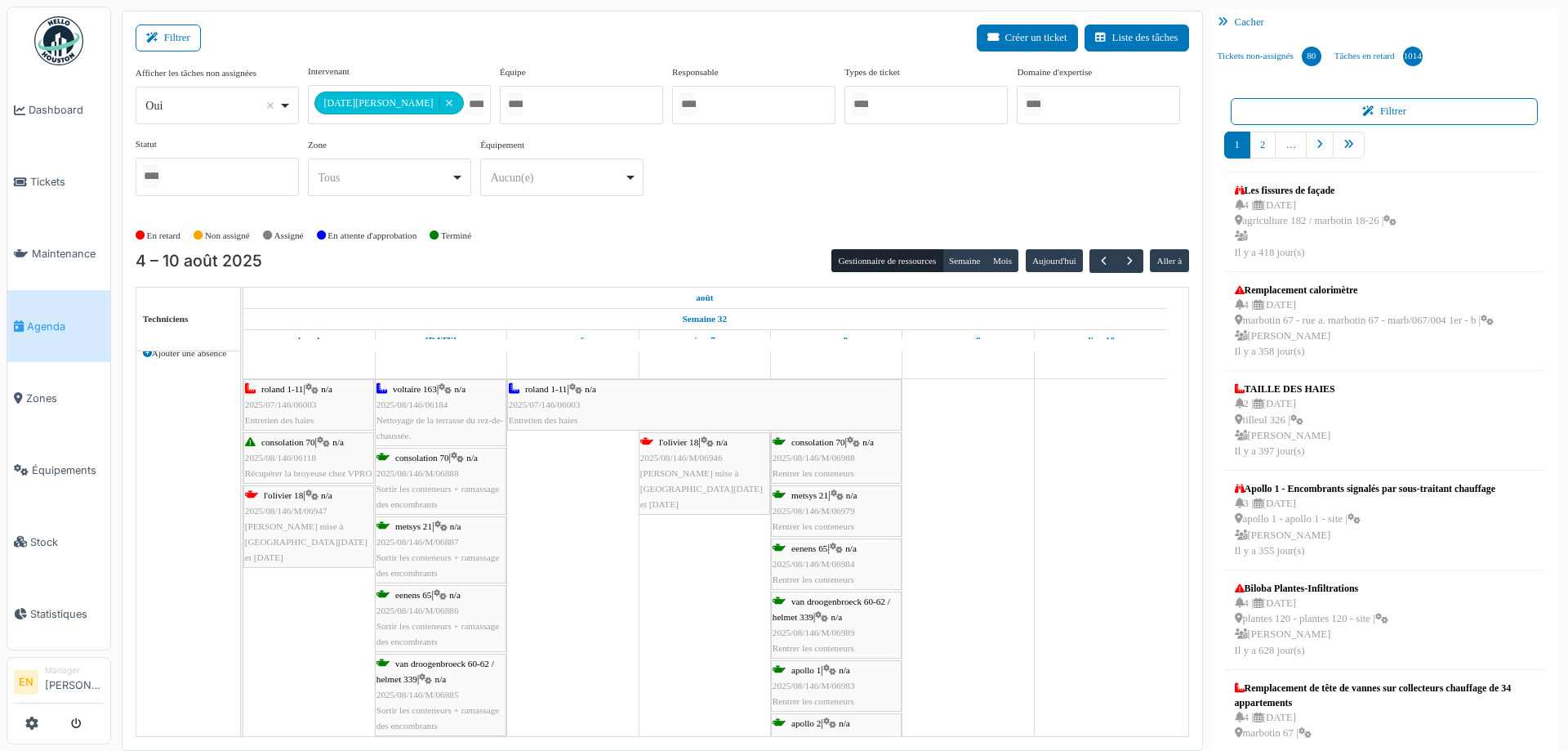
scroll to position [0, 0]
click at [1123, 262] on span "button" at bounding box center [1130, 261] width 14 height 14
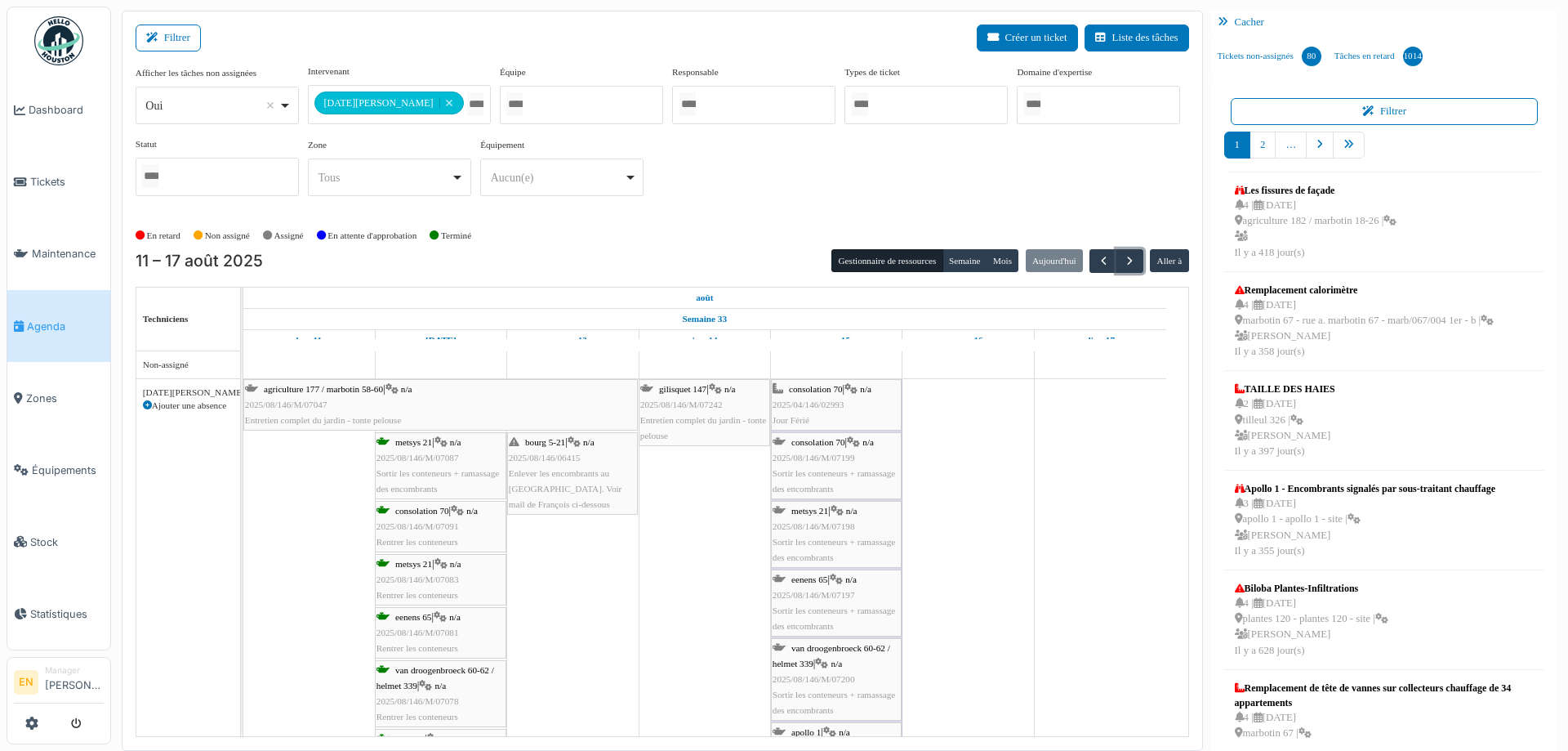
click at [419, 469] on span "Sortir les conteneurs + ramassage des encombrants" at bounding box center [438, 481] width 123 height 26
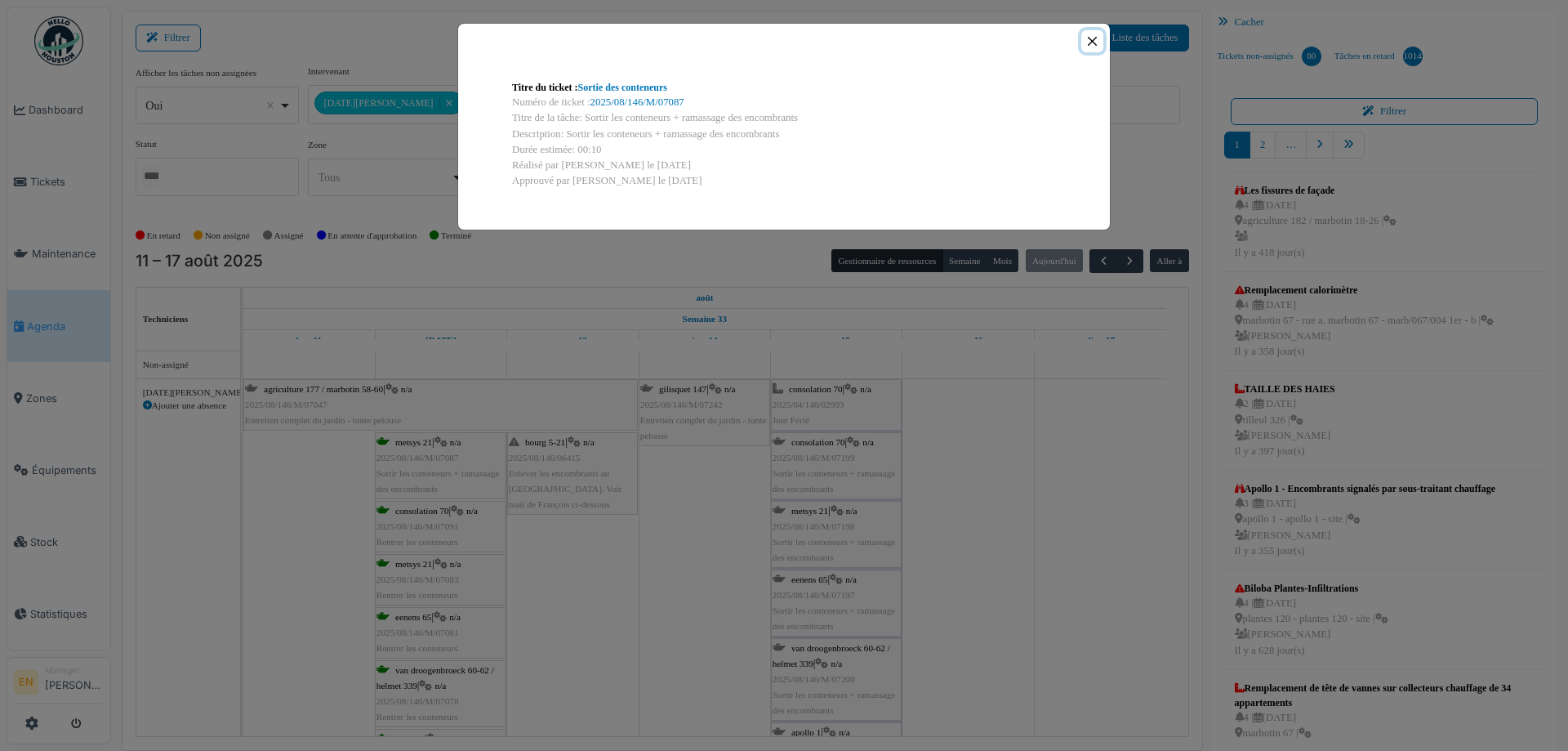
click at [1088, 39] on button "Close" at bounding box center [1092, 41] width 22 height 22
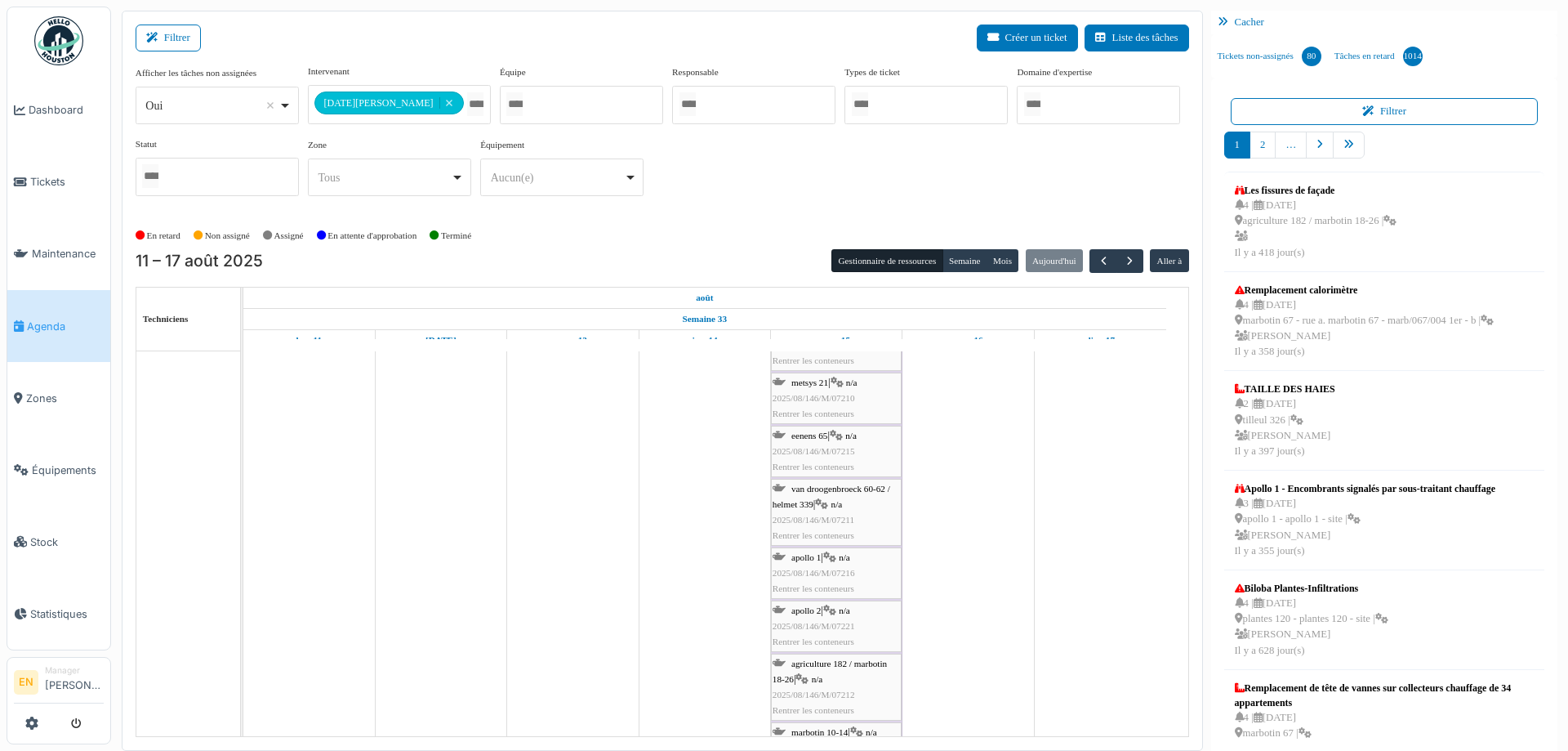
scroll to position [576, 0]
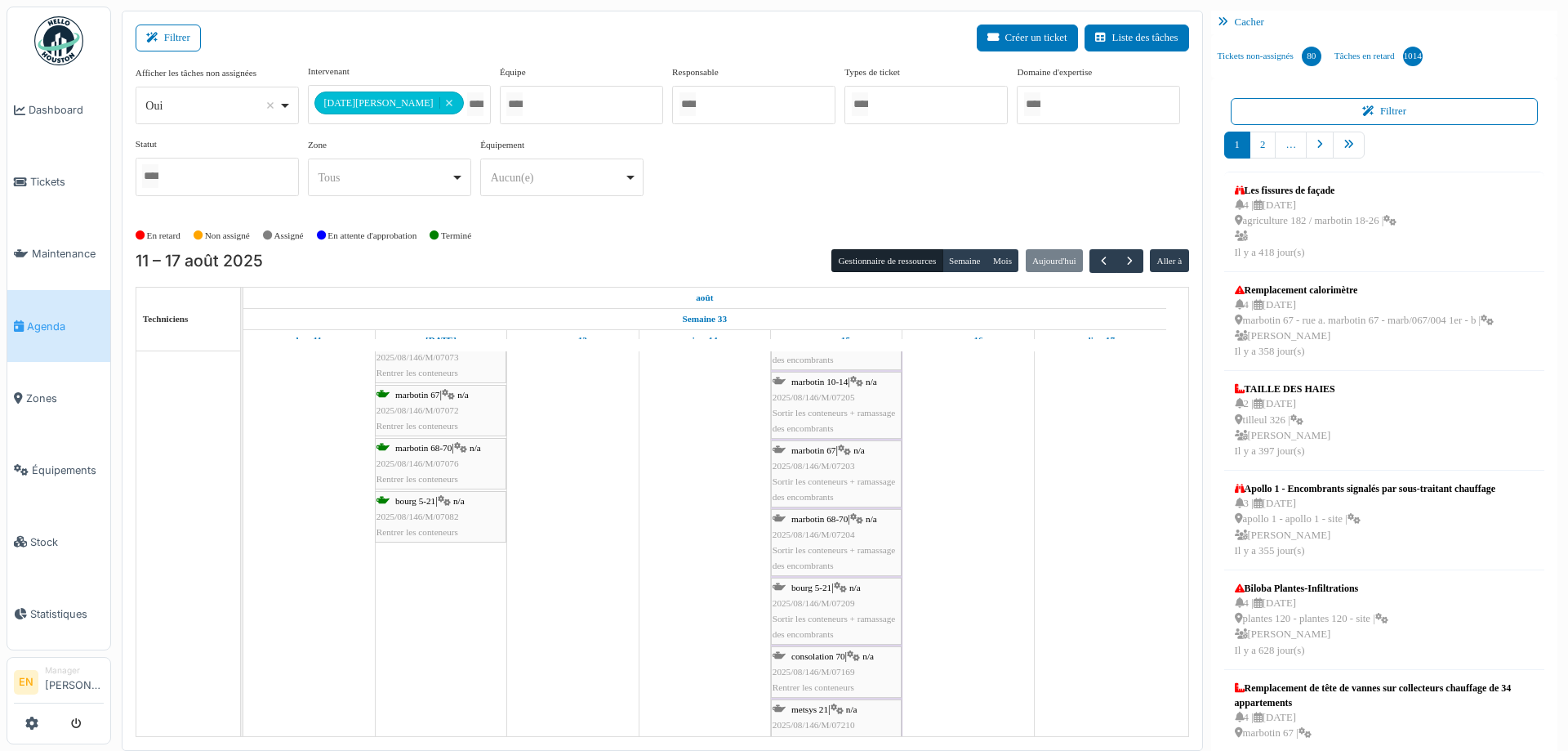
click at [414, 523] on div "bourg 5-21 | n/a 2025/08/146/M/07082 Rentrer les conteneurs" at bounding box center [441, 517] width 128 height 48
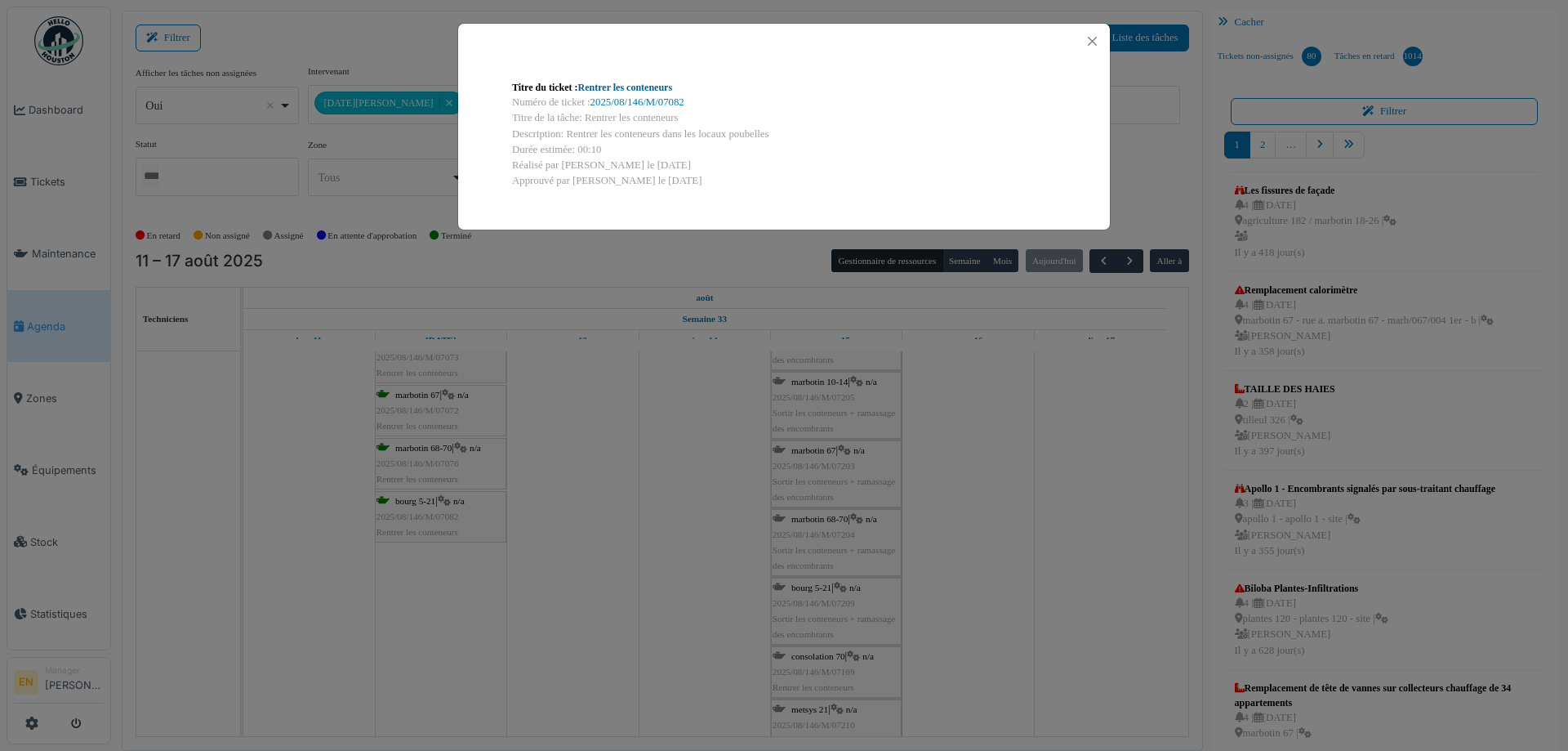
click at [665, 88] on link "Rentrer les conteneurs" at bounding box center [625, 87] width 95 height 11
click at [1096, 38] on button "Close" at bounding box center [1092, 41] width 22 height 22
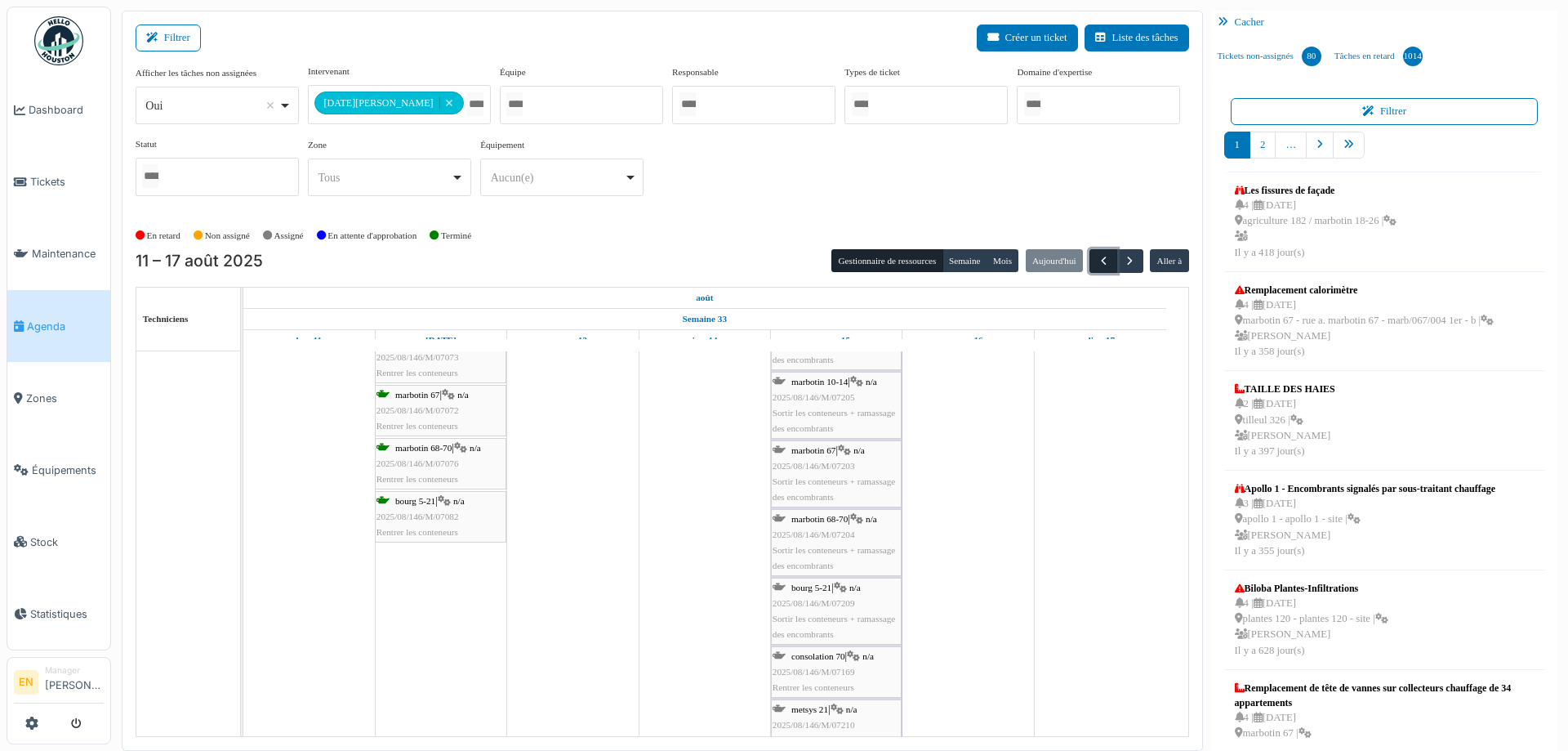
click at [1097, 260] on span "button" at bounding box center [1104, 261] width 14 height 14
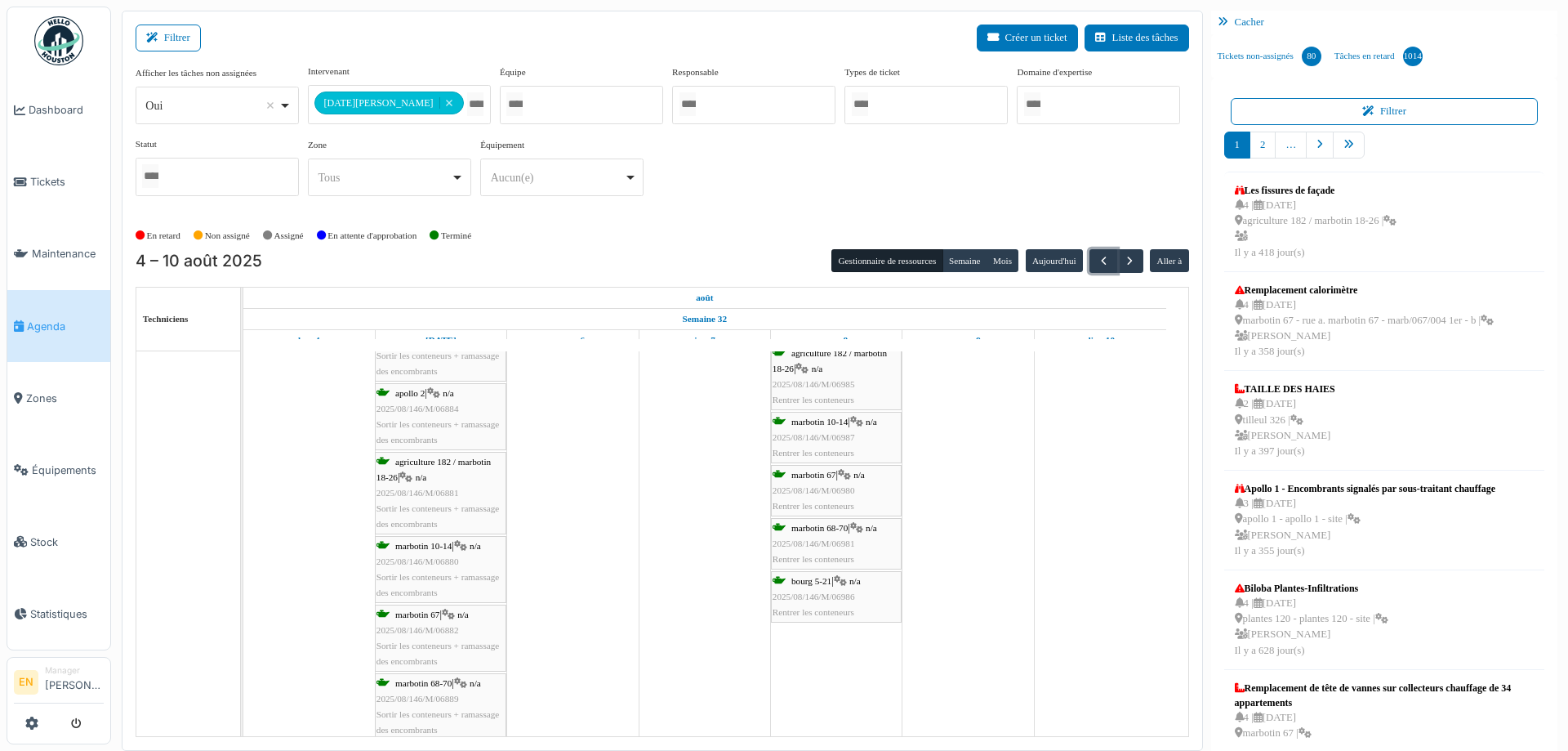
click at [825, 592] on span "2025/08/146/M/06986" at bounding box center [814, 597] width 83 height 10
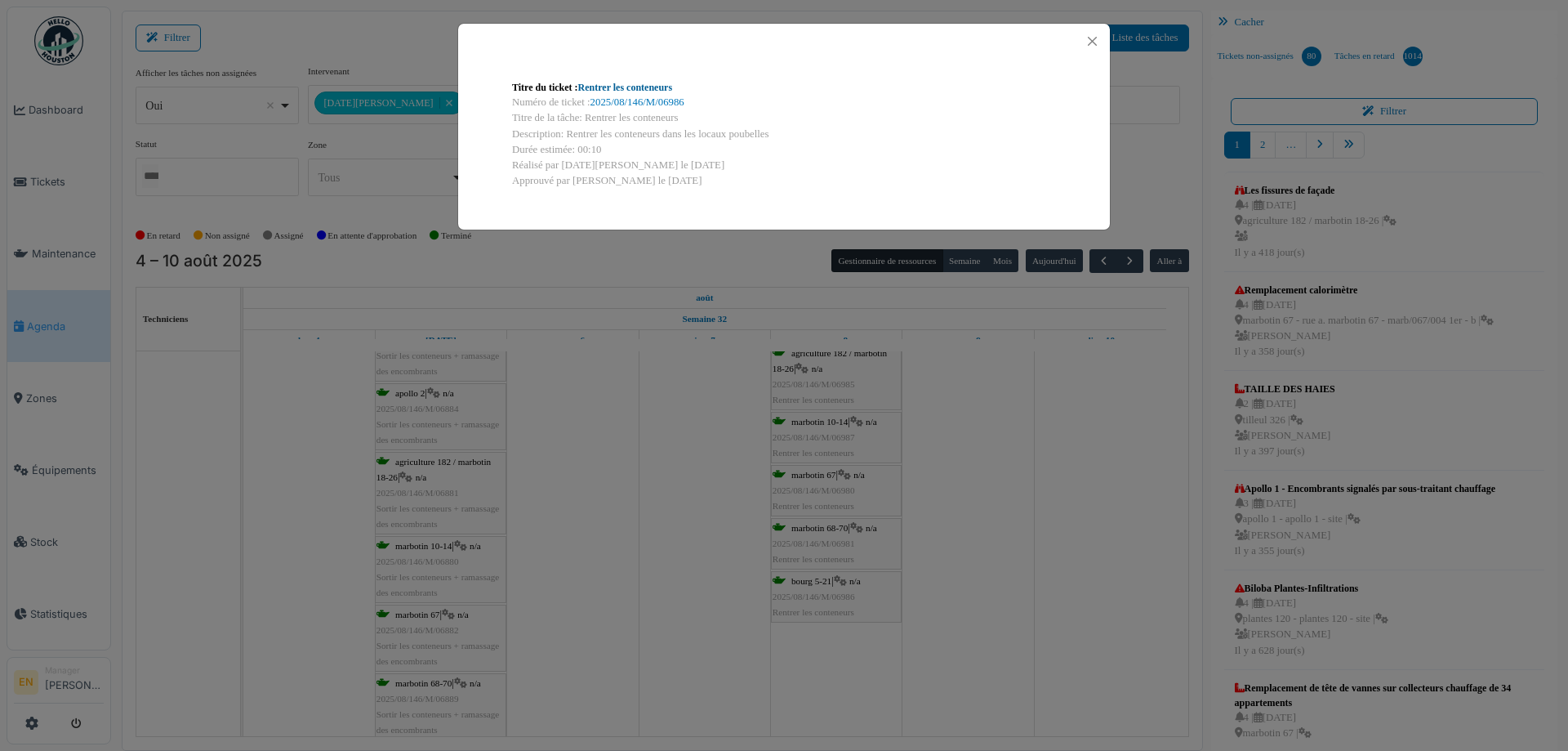
click at [612, 84] on link "Rentrer les conteneurs" at bounding box center [625, 87] width 95 height 11
click at [1094, 41] on button "Close" at bounding box center [1092, 41] width 22 height 22
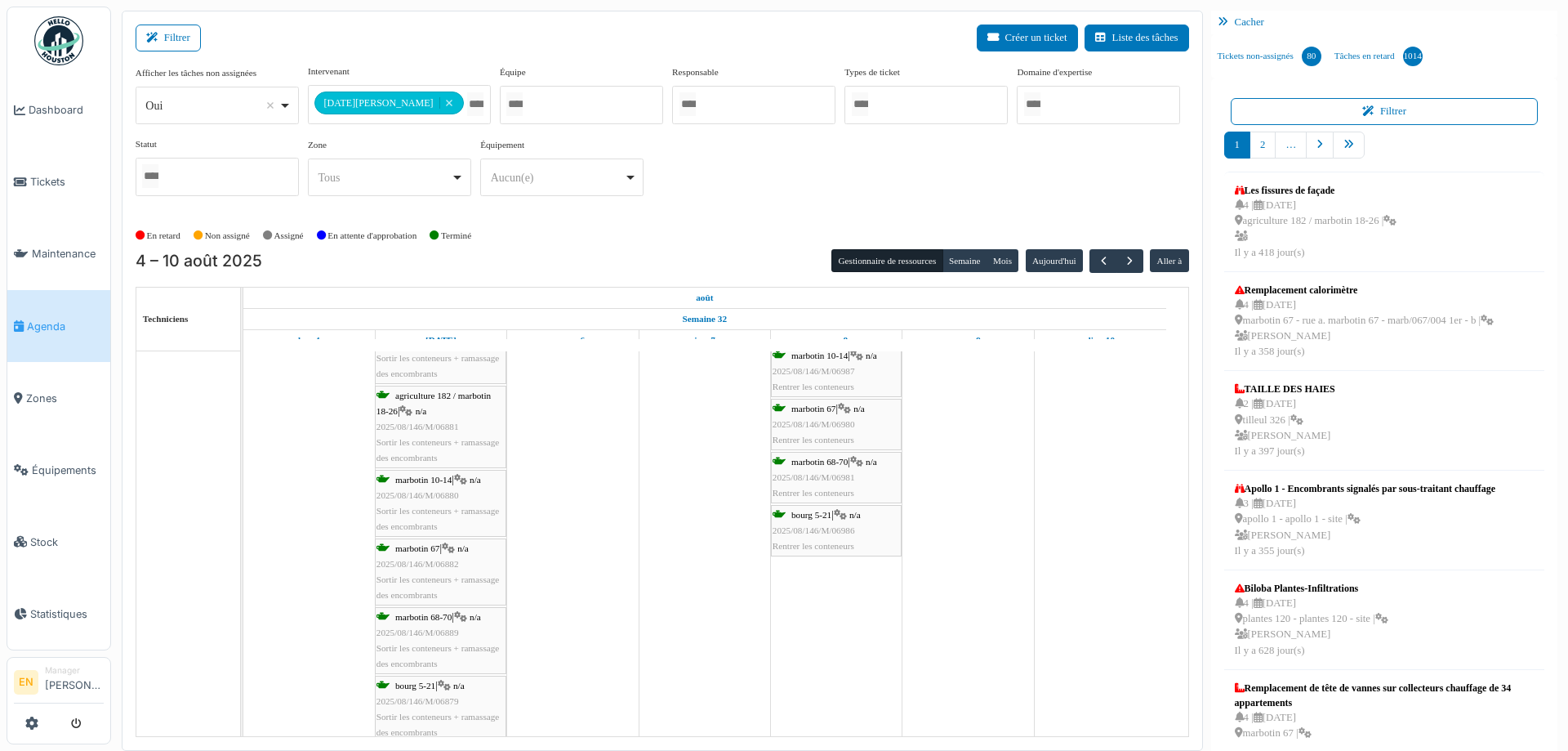
scroll to position [505, 0]
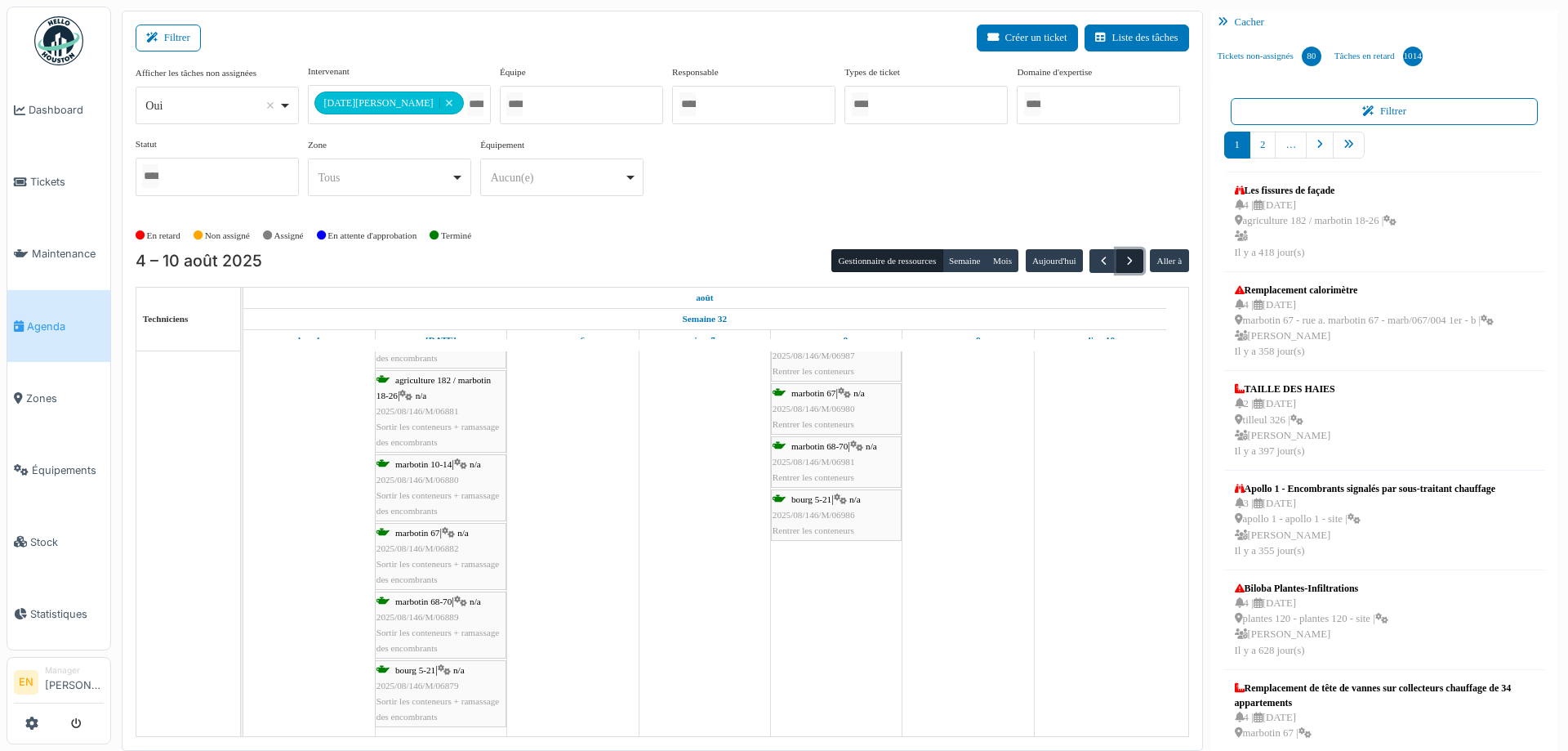
click at [1123, 260] on span "button" at bounding box center [1130, 261] width 14 height 14
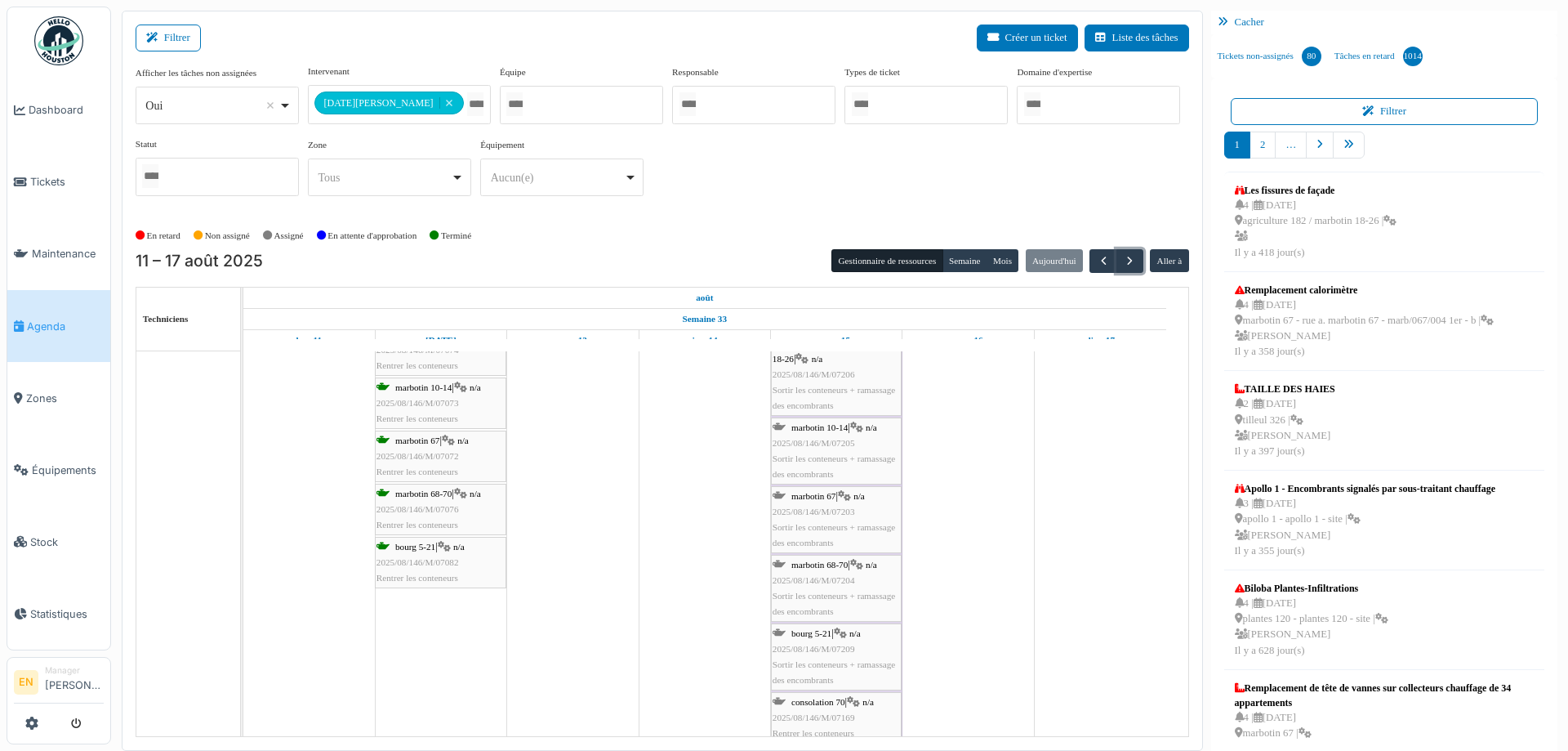
scroll to position [490, 0]
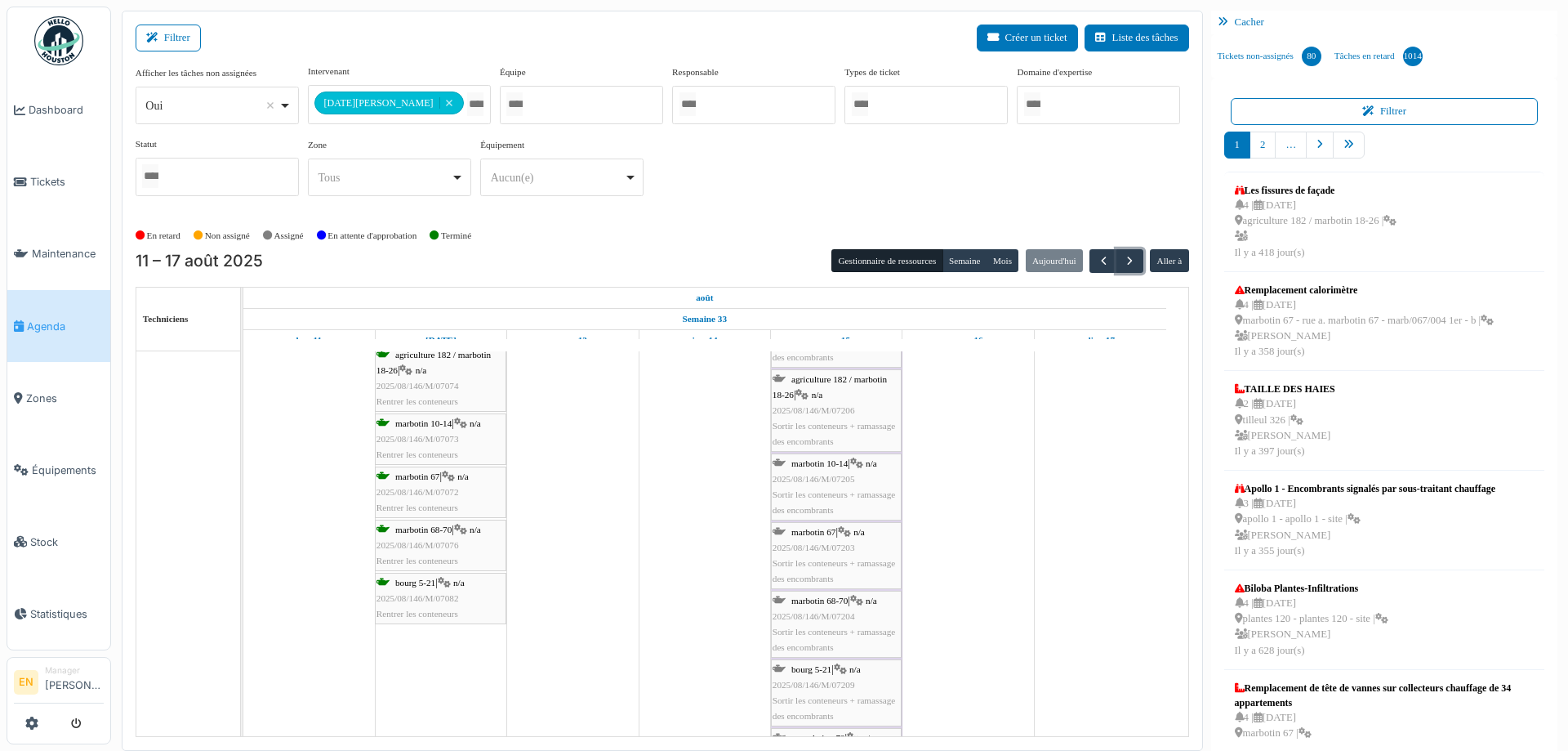
click at [430, 487] on span "2025/08/146/M/07072" at bounding box center [418, 492] width 83 height 10
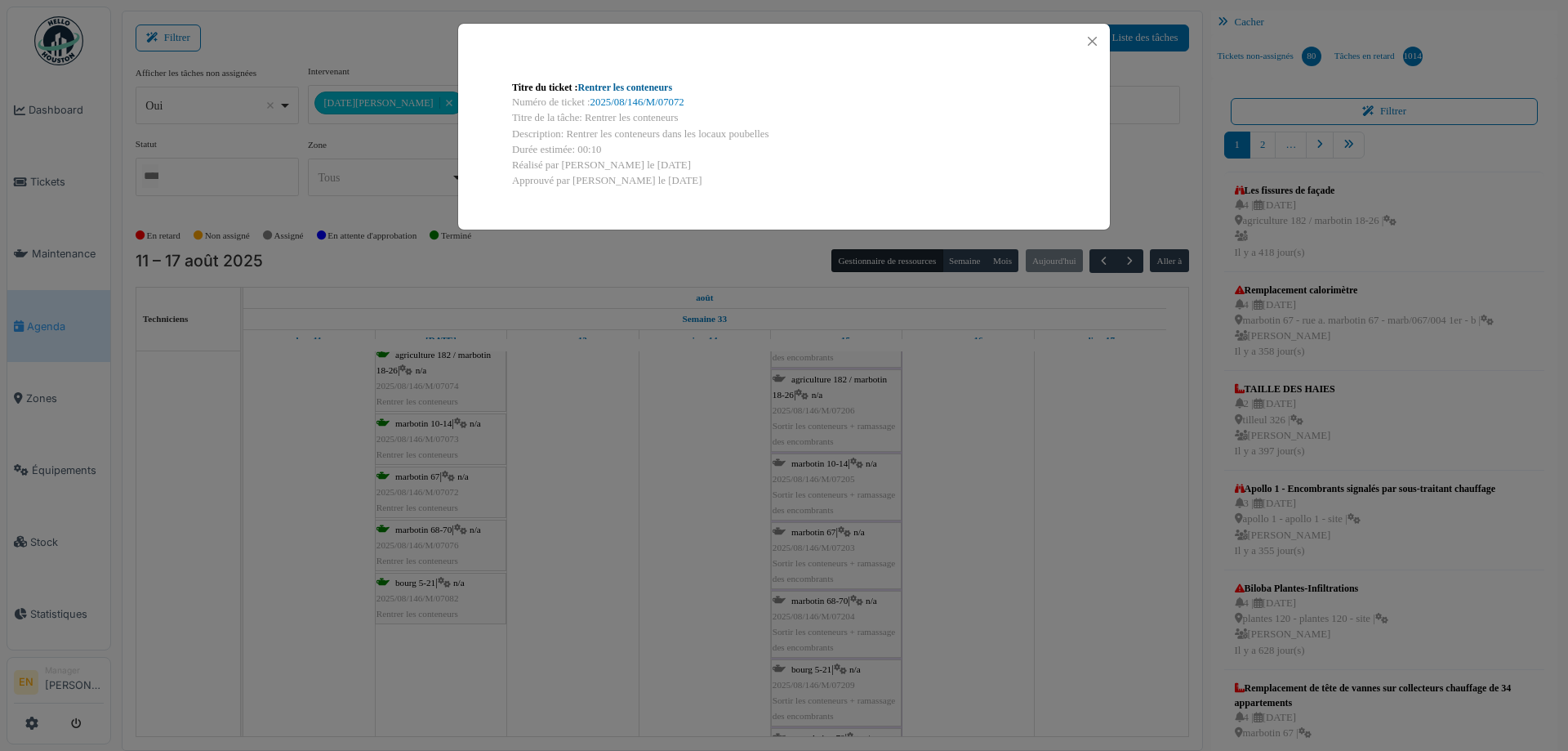
click at [631, 84] on link "Rentrer les conteneurs" at bounding box center [625, 87] width 95 height 11
click at [1096, 43] on button "Close" at bounding box center [1092, 41] width 22 height 22
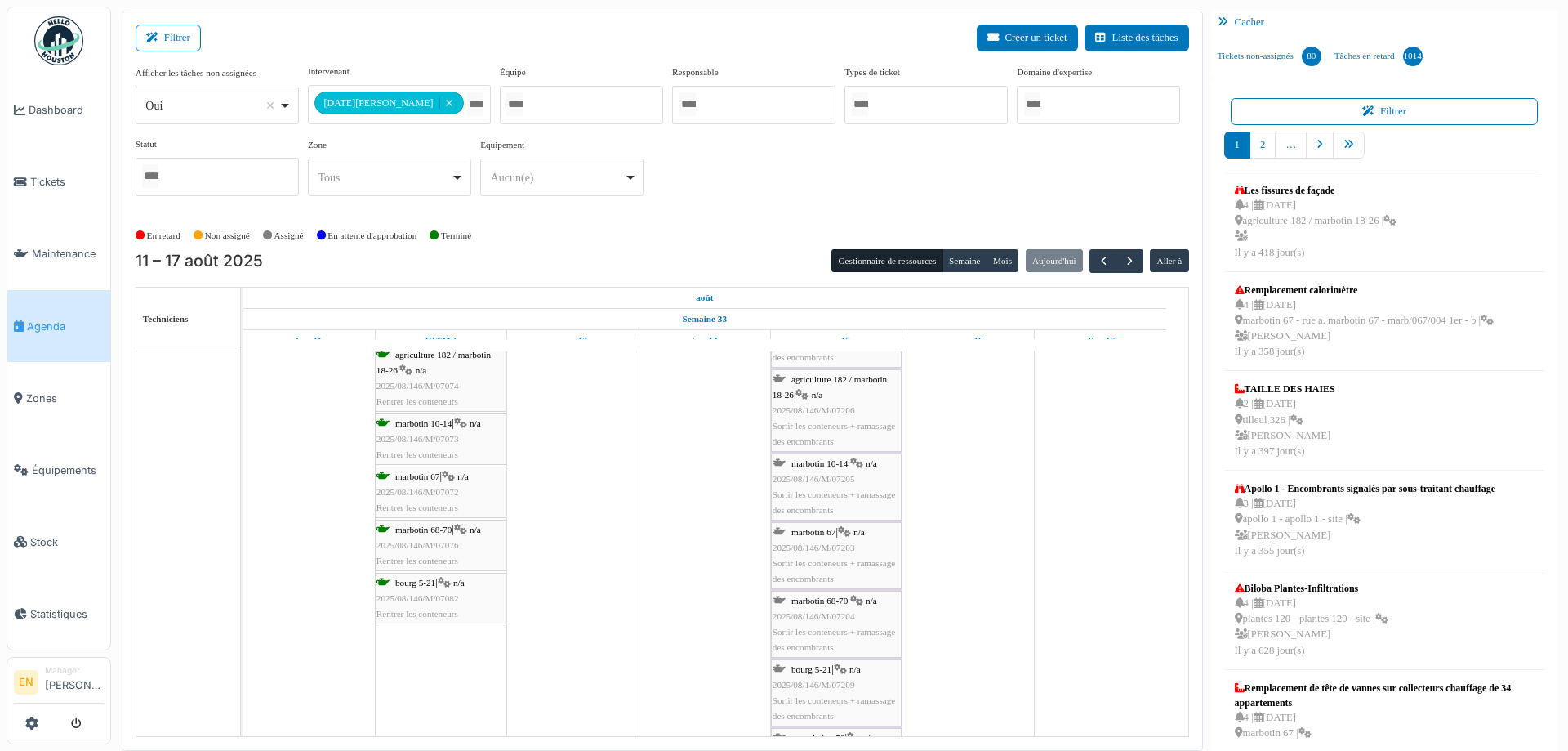
click at [435, 437] on span "2025/08/146/M/07073" at bounding box center [418, 439] width 83 height 10
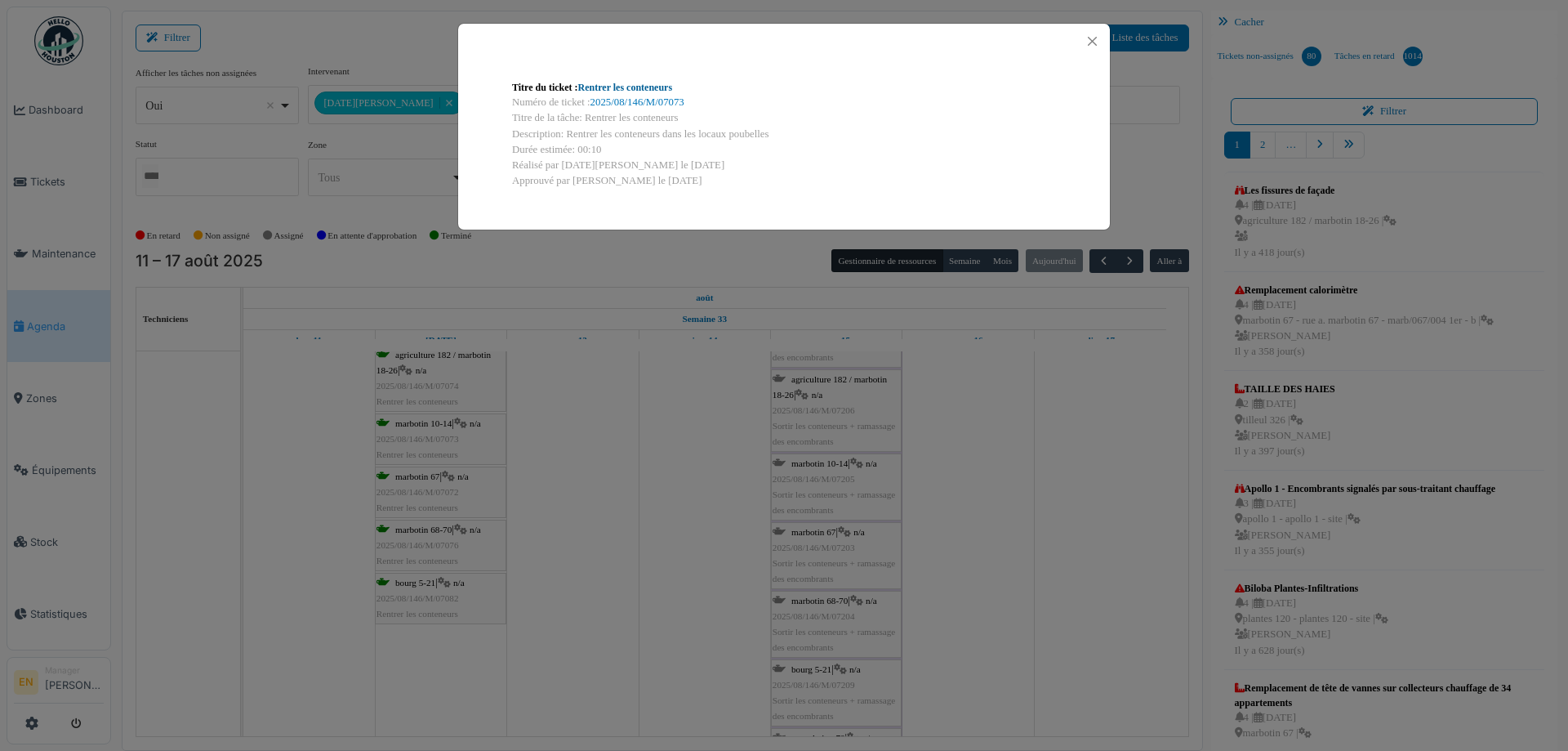
click at [650, 89] on link "Rentrer les conteneurs" at bounding box center [625, 87] width 95 height 11
click at [1092, 41] on button "Close" at bounding box center [1092, 41] width 22 height 22
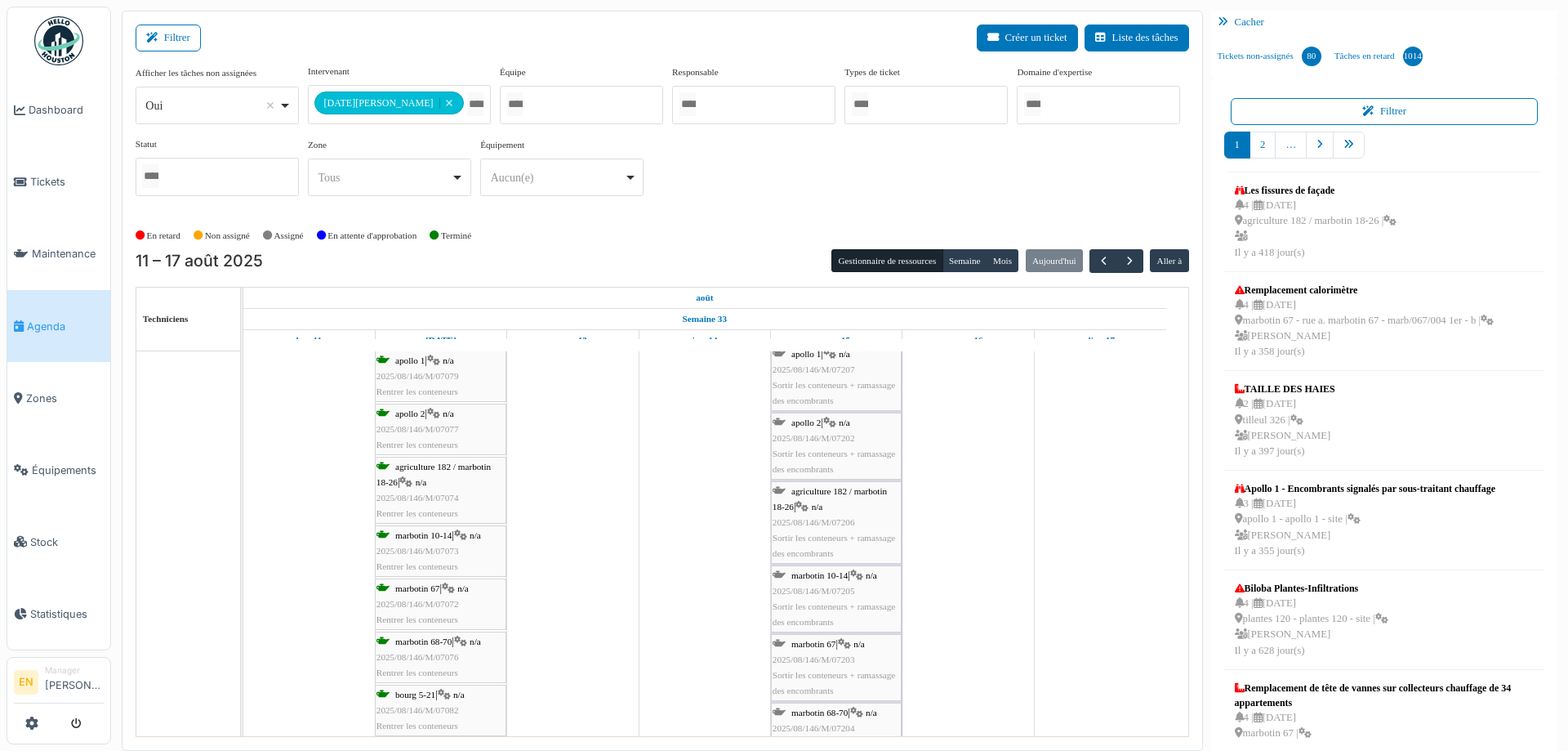
scroll to position [326, 0]
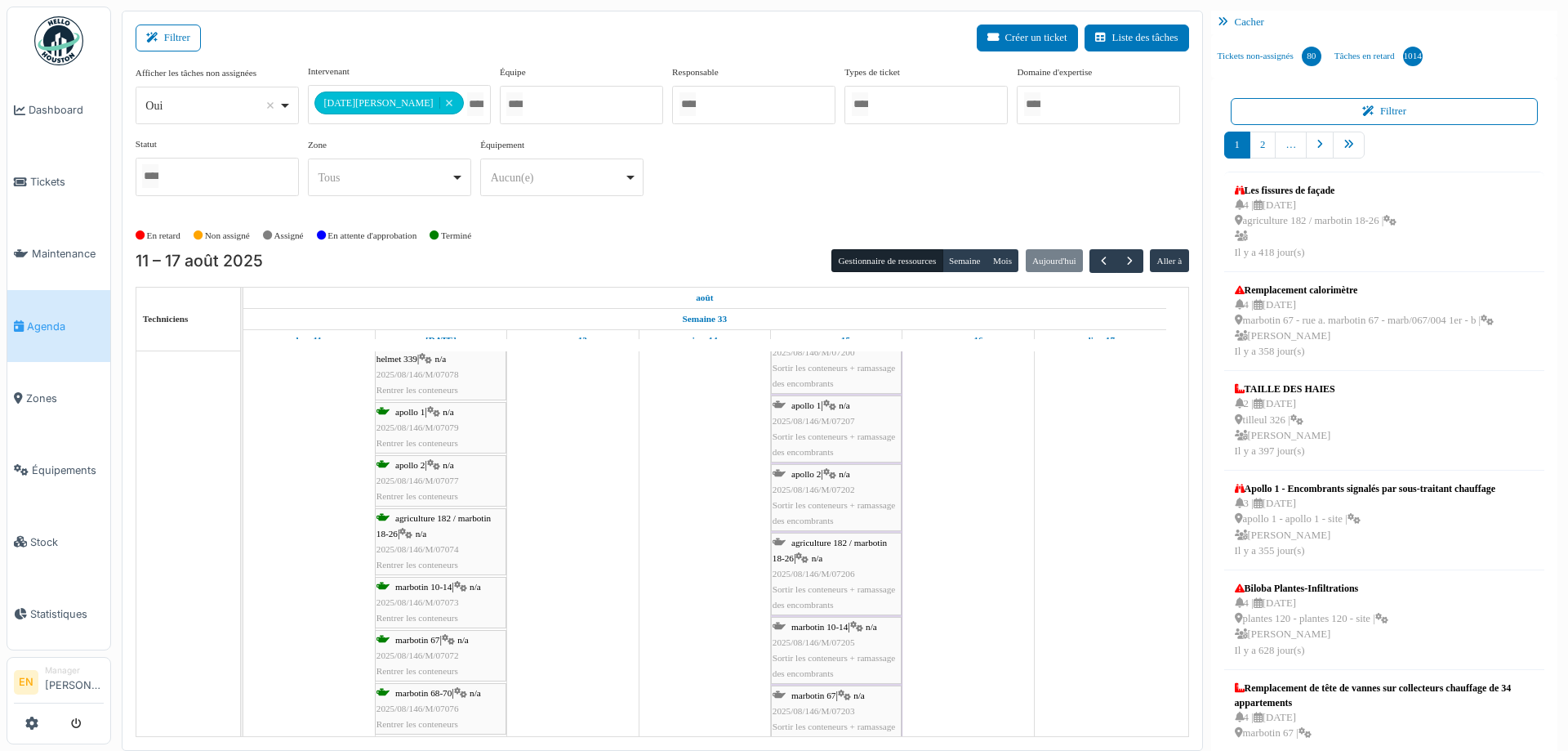
click at [444, 534] on div "agriculture 182 / marbotin 18-26 | n/a 2025/08/146/M/07074 Rentrer les conteneu…" at bounding box center [441, 542] width 128 height 63
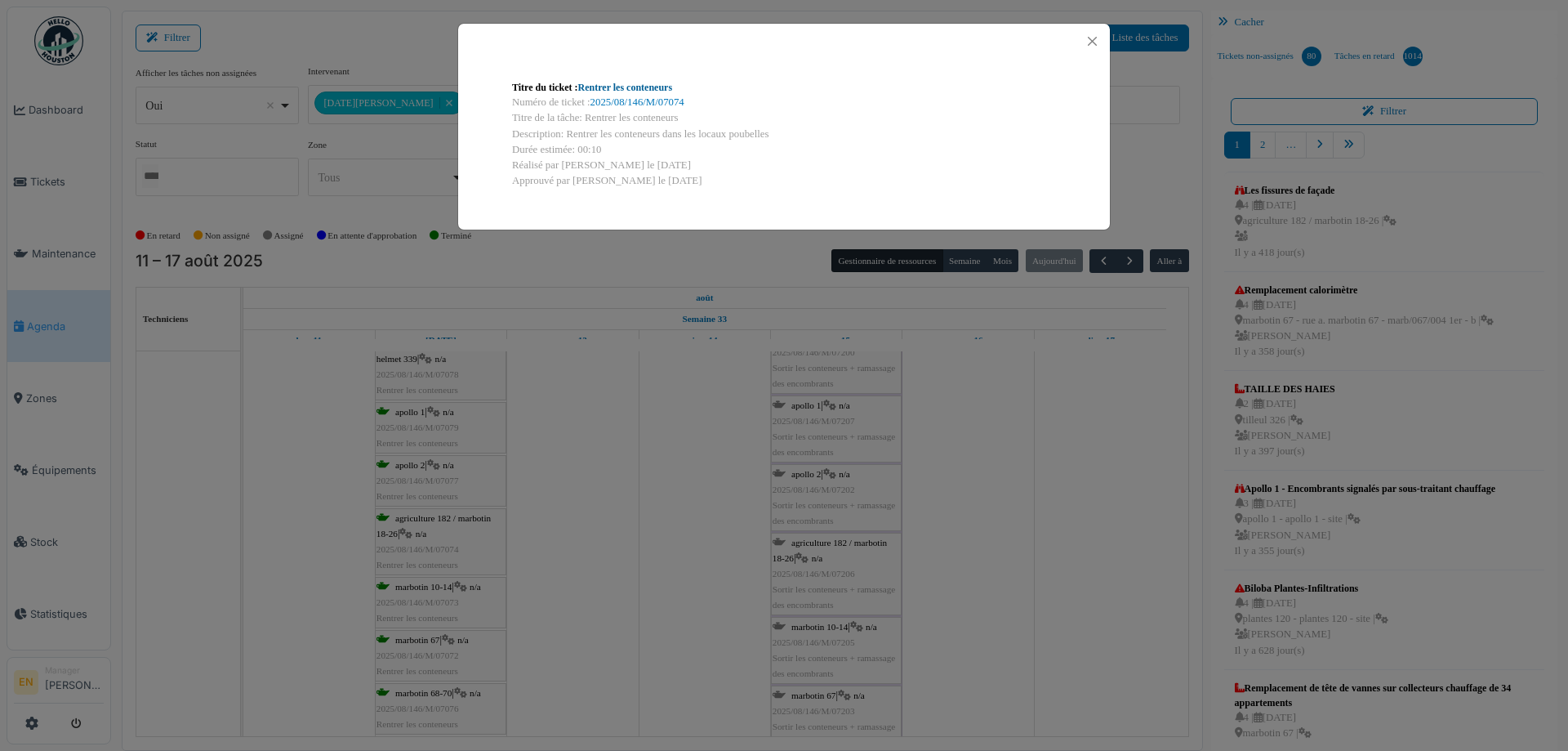
click at [652, 89] on link "Rentrer les conteneurs" at bounding box center [625, 87] width 95 height 11
click at [1095, 38] on button "Close" at bounding box center [1092, 41] width 22 height 22
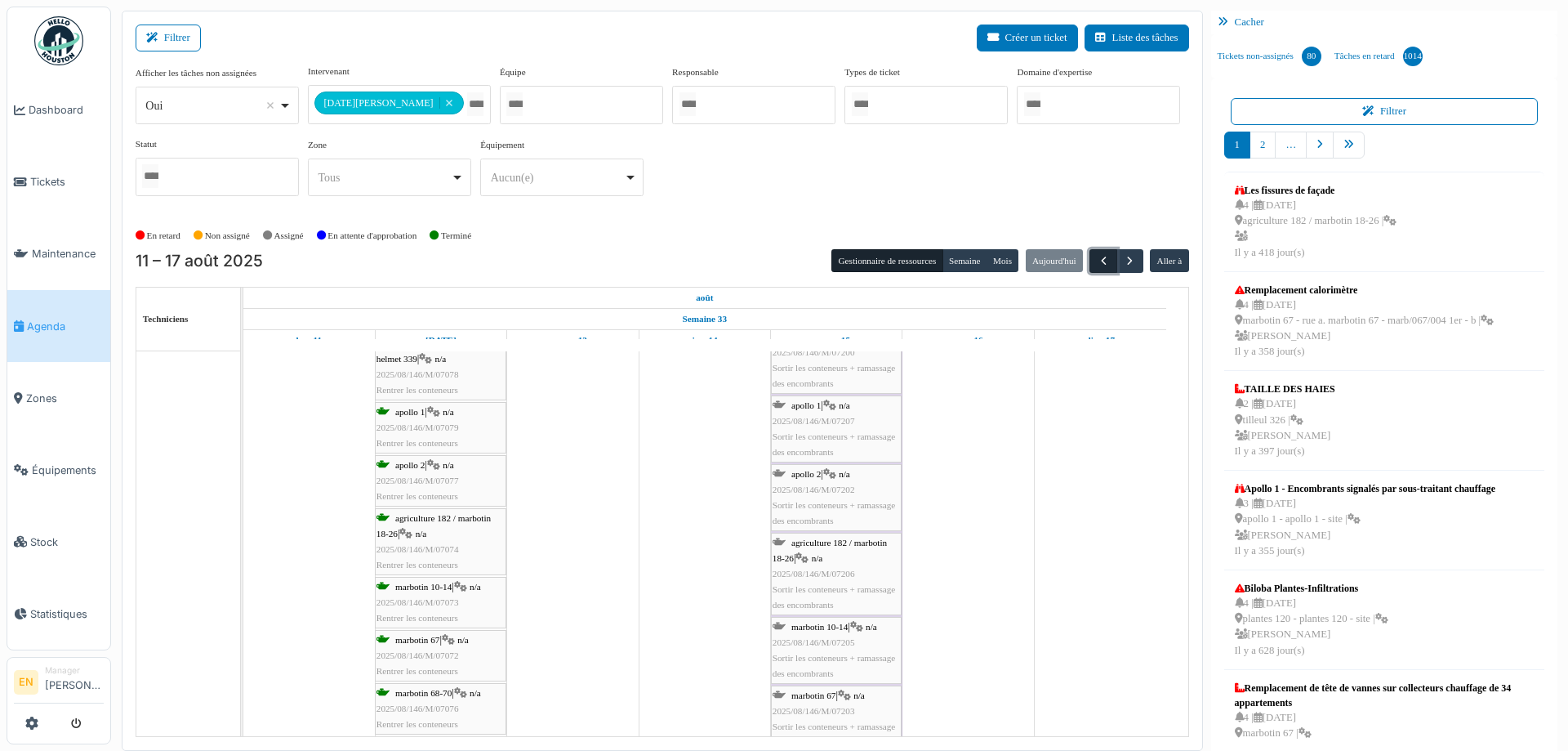
click at [1097, 265] on span "button" at bounding box center [1104, 261] width 14 height 14
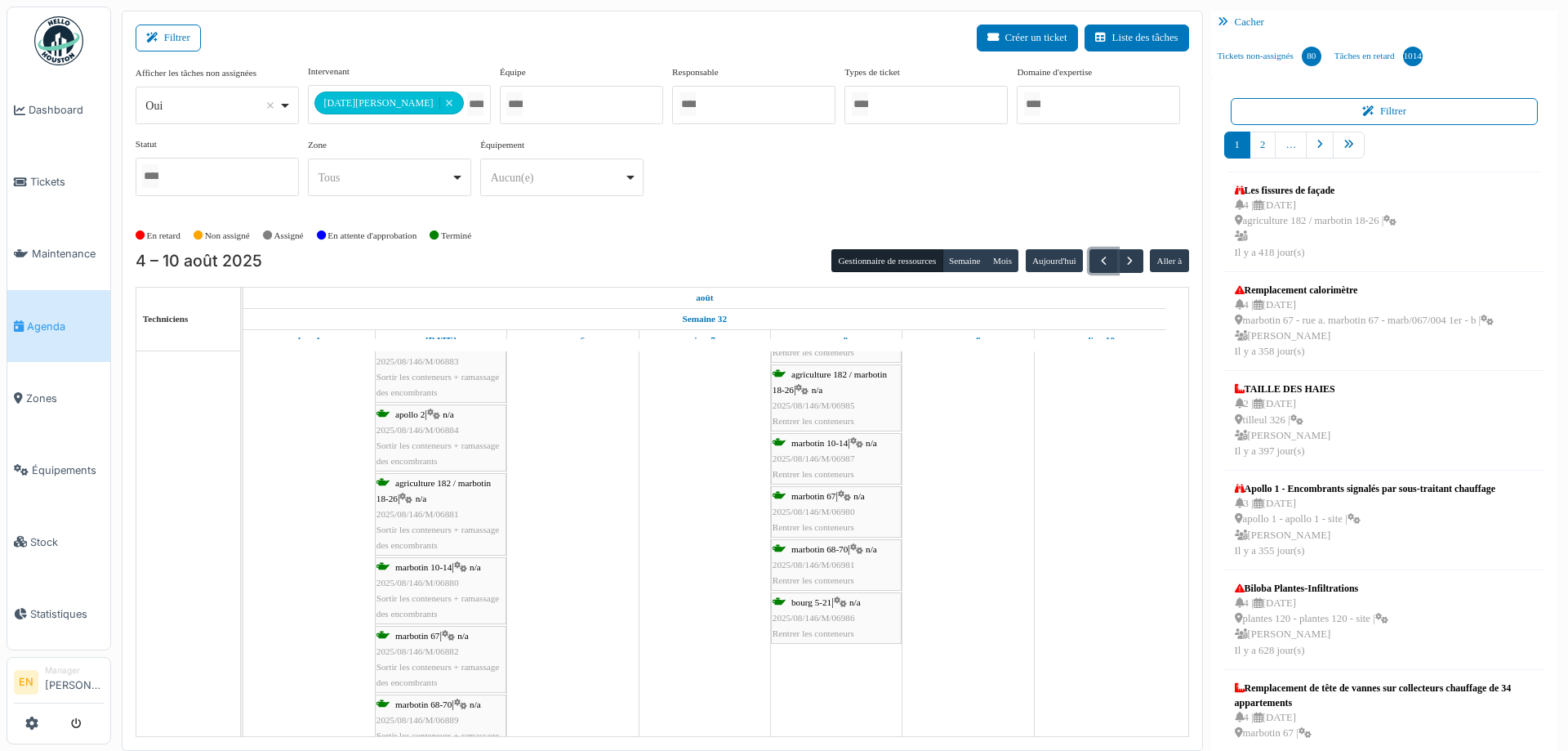
scroll to position [260, 0]
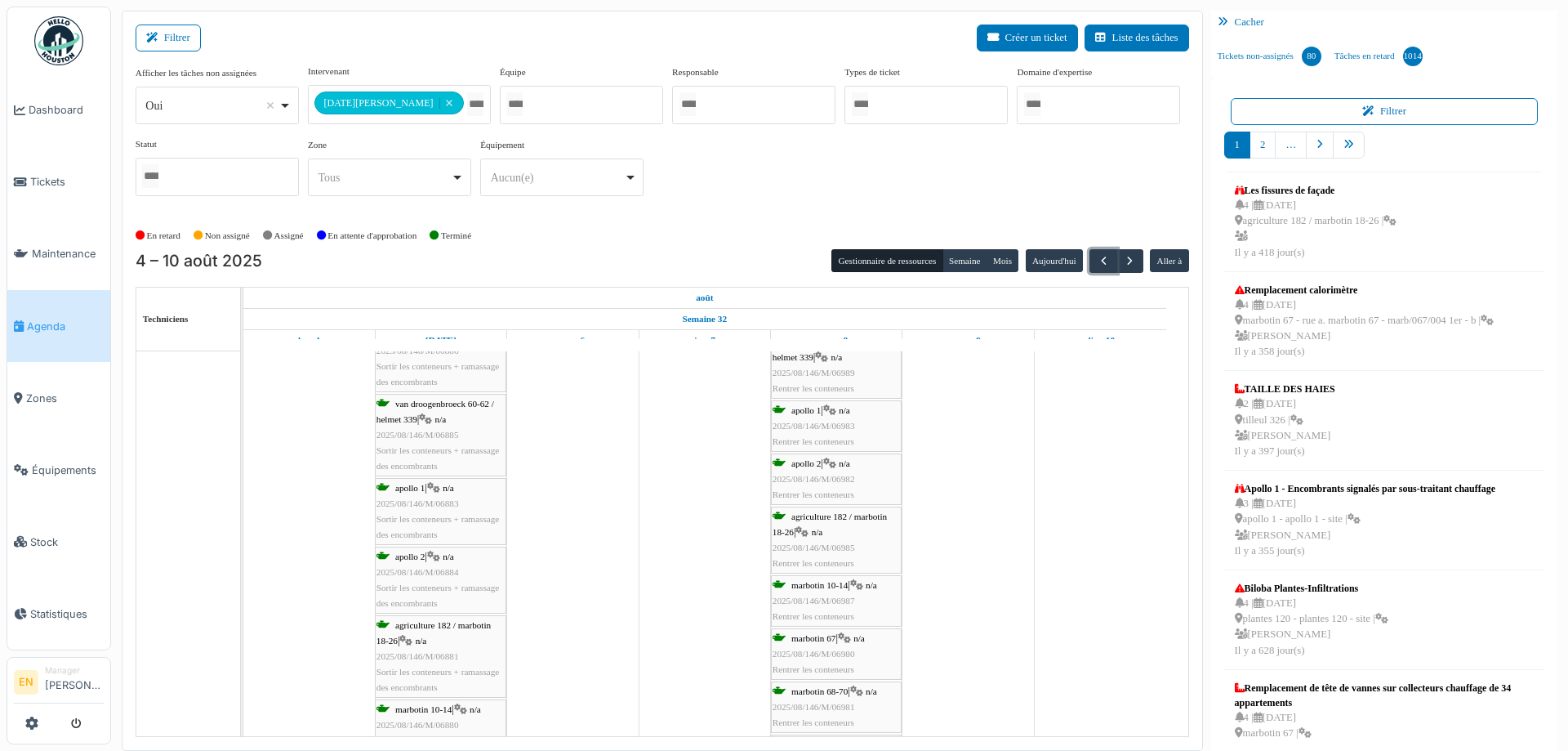
click at [842, 528] on div "agriculture 182 / marbotin 18-26 | n/a 2025/08/146/M/06985 Rentrer les conteneu…" at bounding box center [837, 540] width 128 height 63
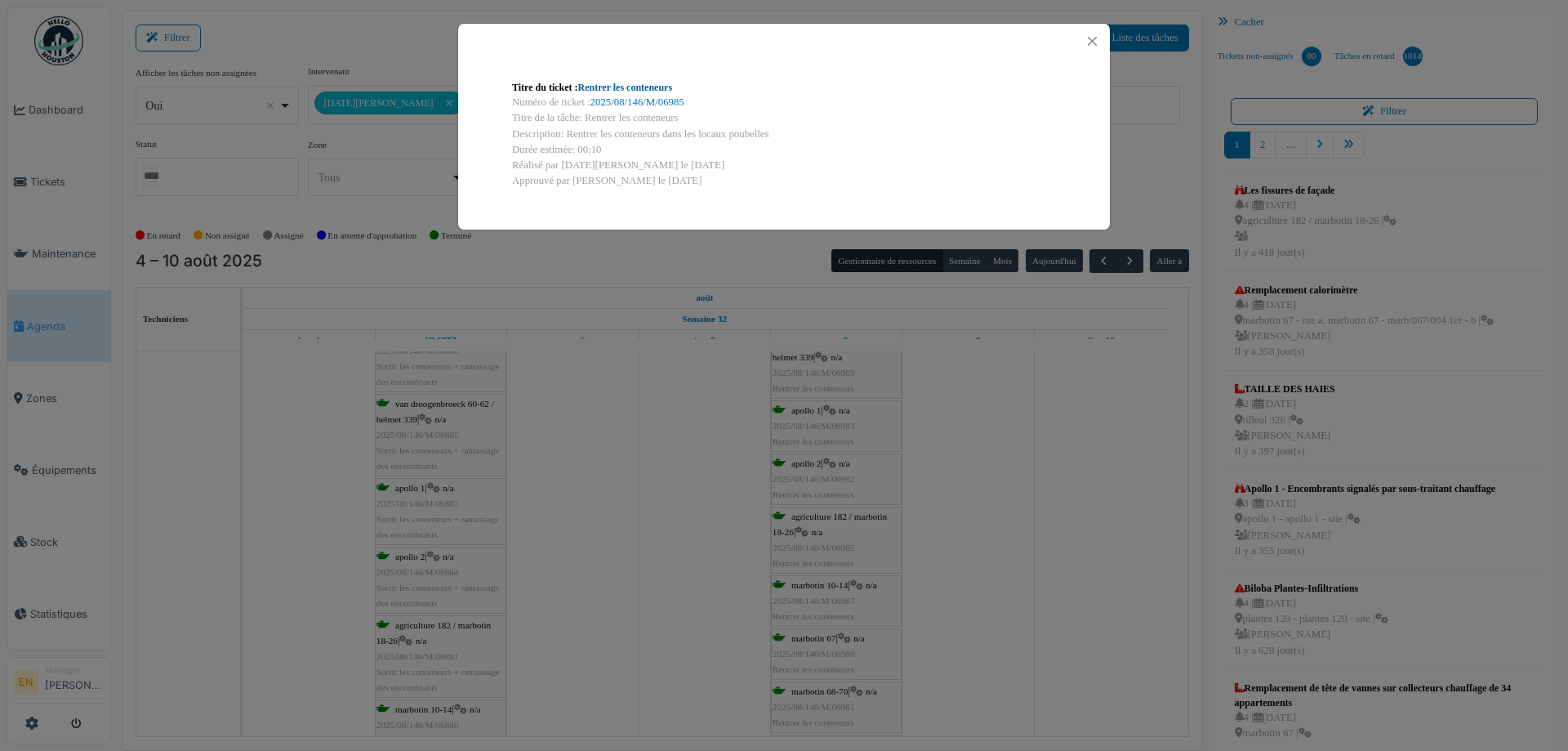
click at [649, 89] on link "Rentrer les conteneurs" at bounding box center [625, 87] width 95 height 11
click at [1091, 41] on button "Close" at bounding box center [1092, 41] width 22 height 22
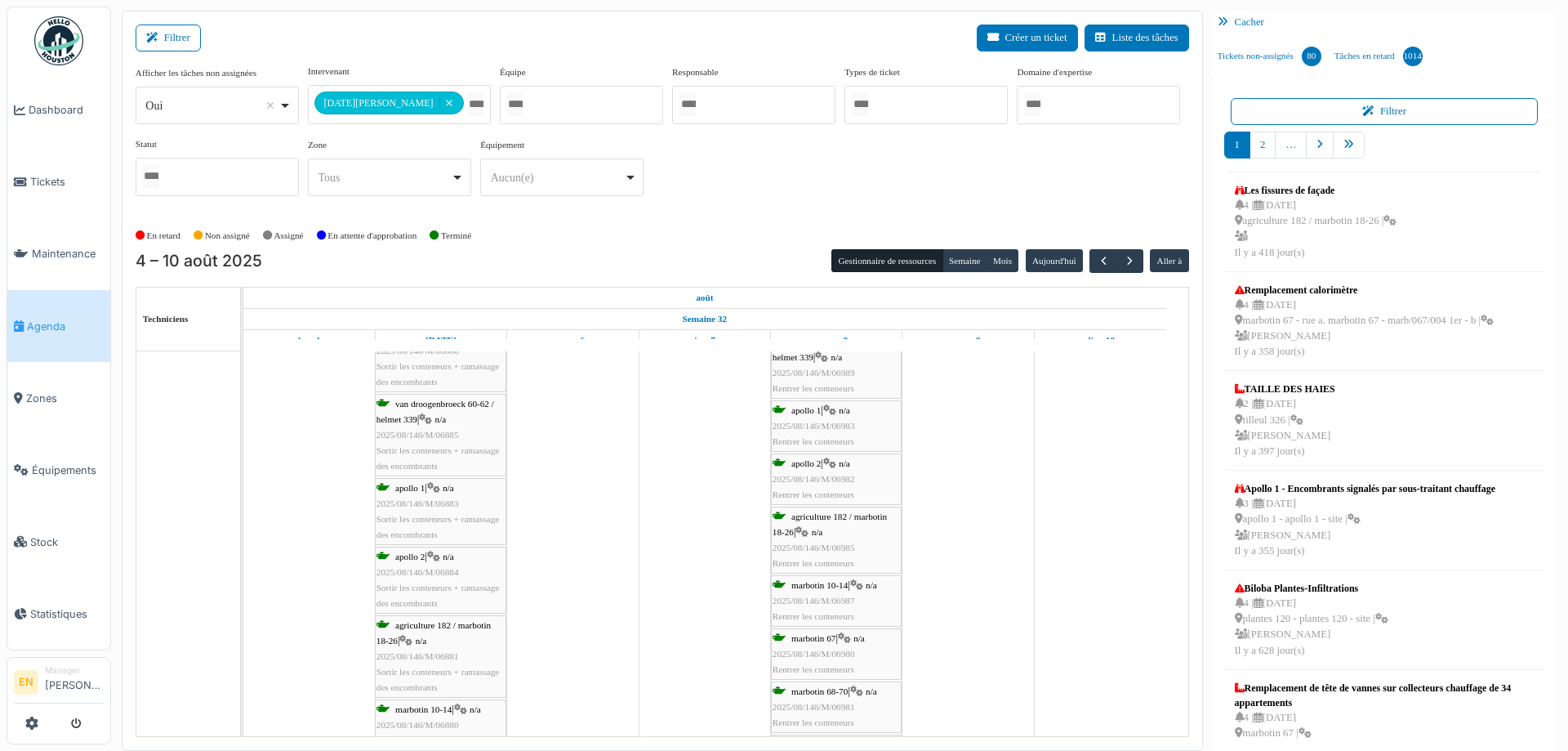
click at [439, 575] on span "2025/08/146/M/06884" at bounding box center [418, 572] width 83 height 10
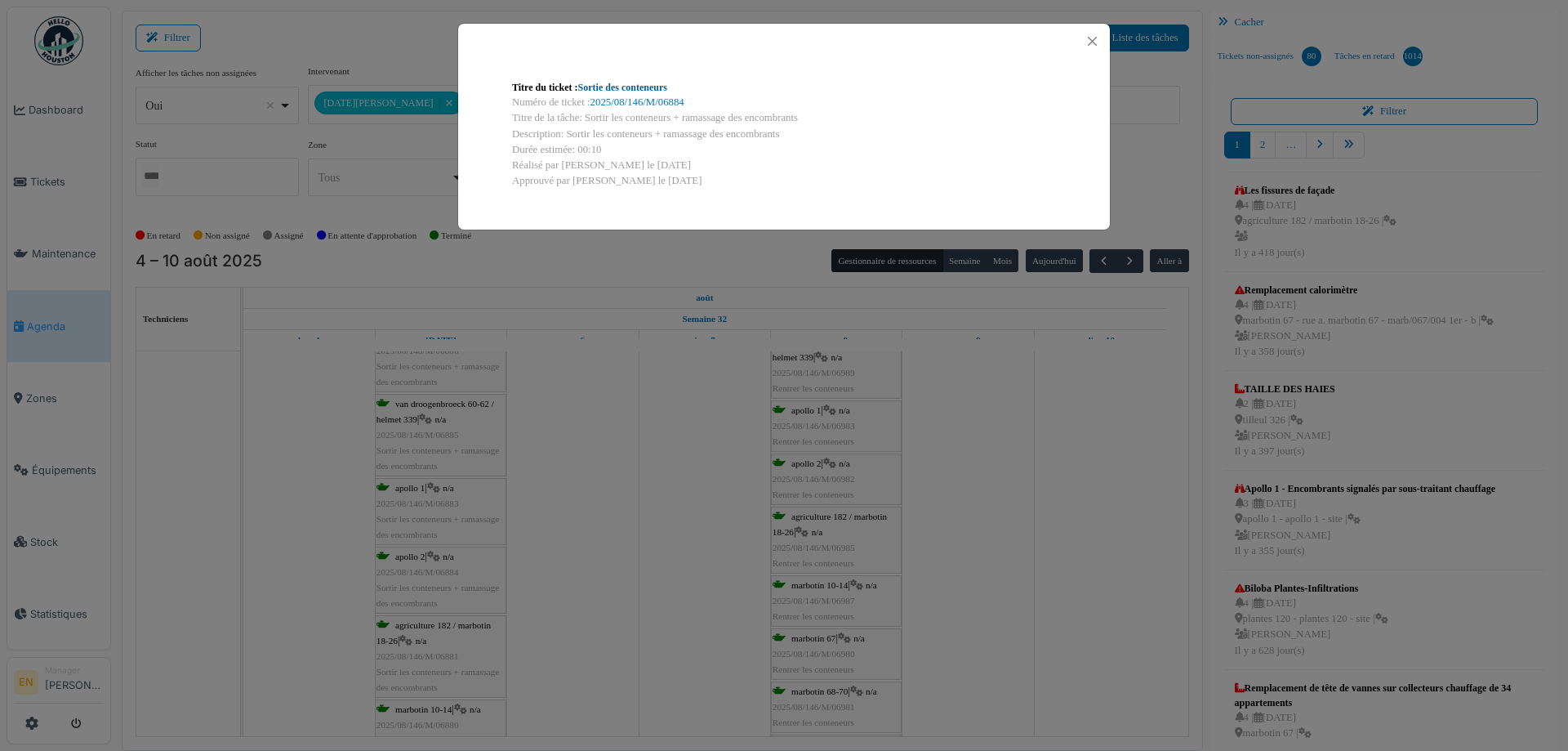
click at [643, 87] on link "Sortie des conteneurs" at bounding box center [623, 87] width 89 height 11
click at [1092, 43] on button "Close" at bounding box center [1092, 41] width 22 height 22
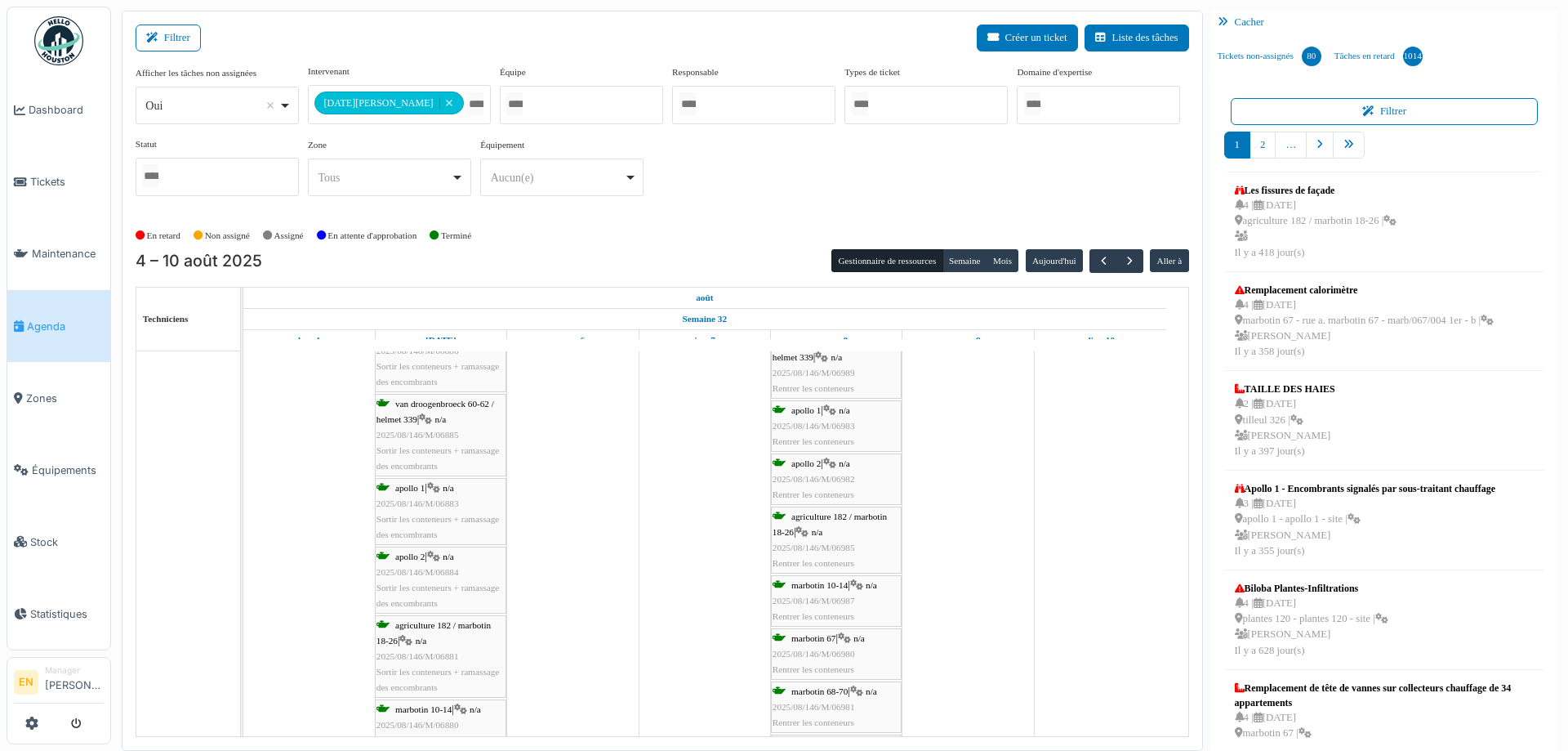
click at [425, 501] on span "2025/08/146/M/06883" at bounding box center [418, 504] width 83 height 10
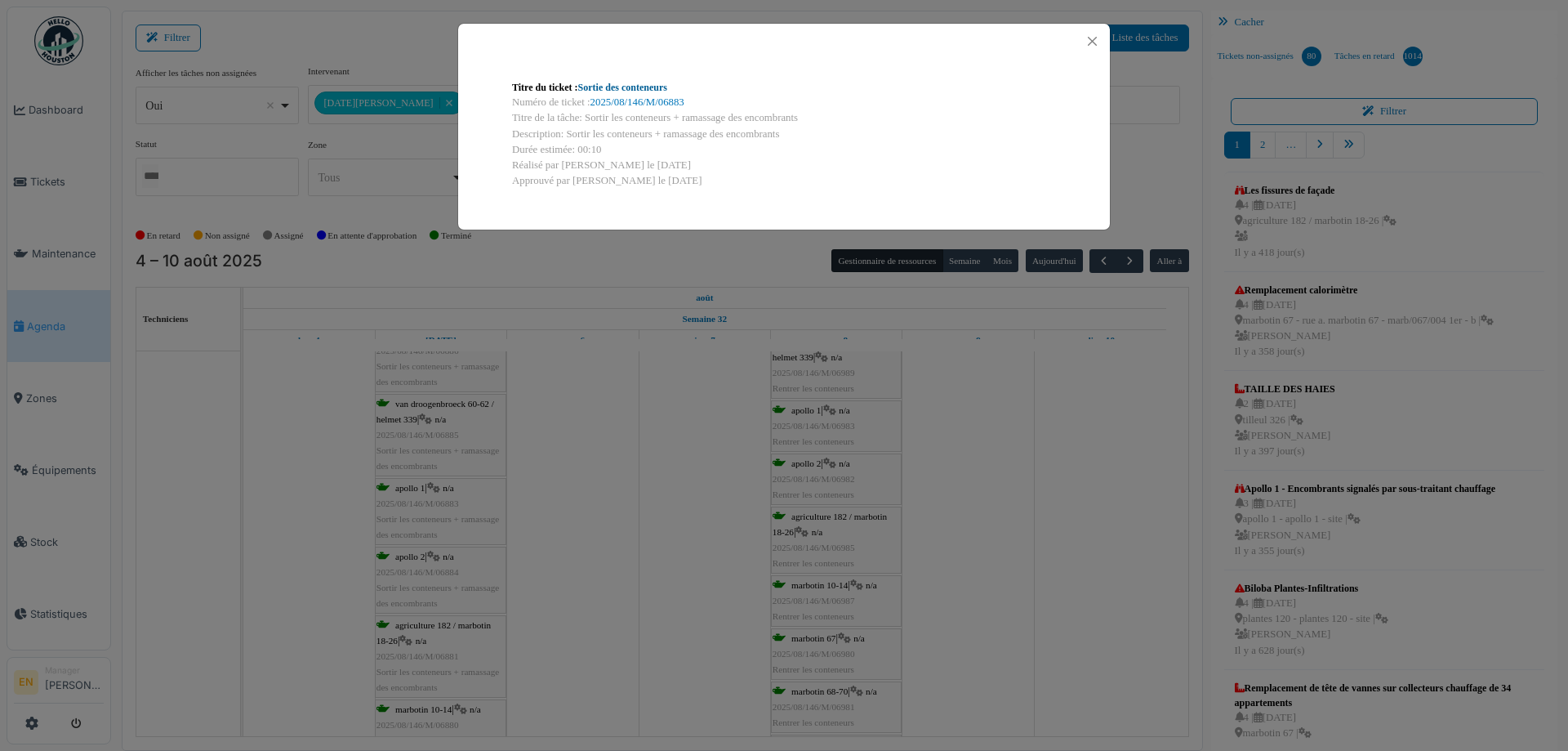
click at [653, 89] on link "Sortie des conteneurs" at bounding box center [623, 87] width 89 height 11
click at [1093, 41] on button "Close" at bounding box center [1092, 41] width 22 height 22
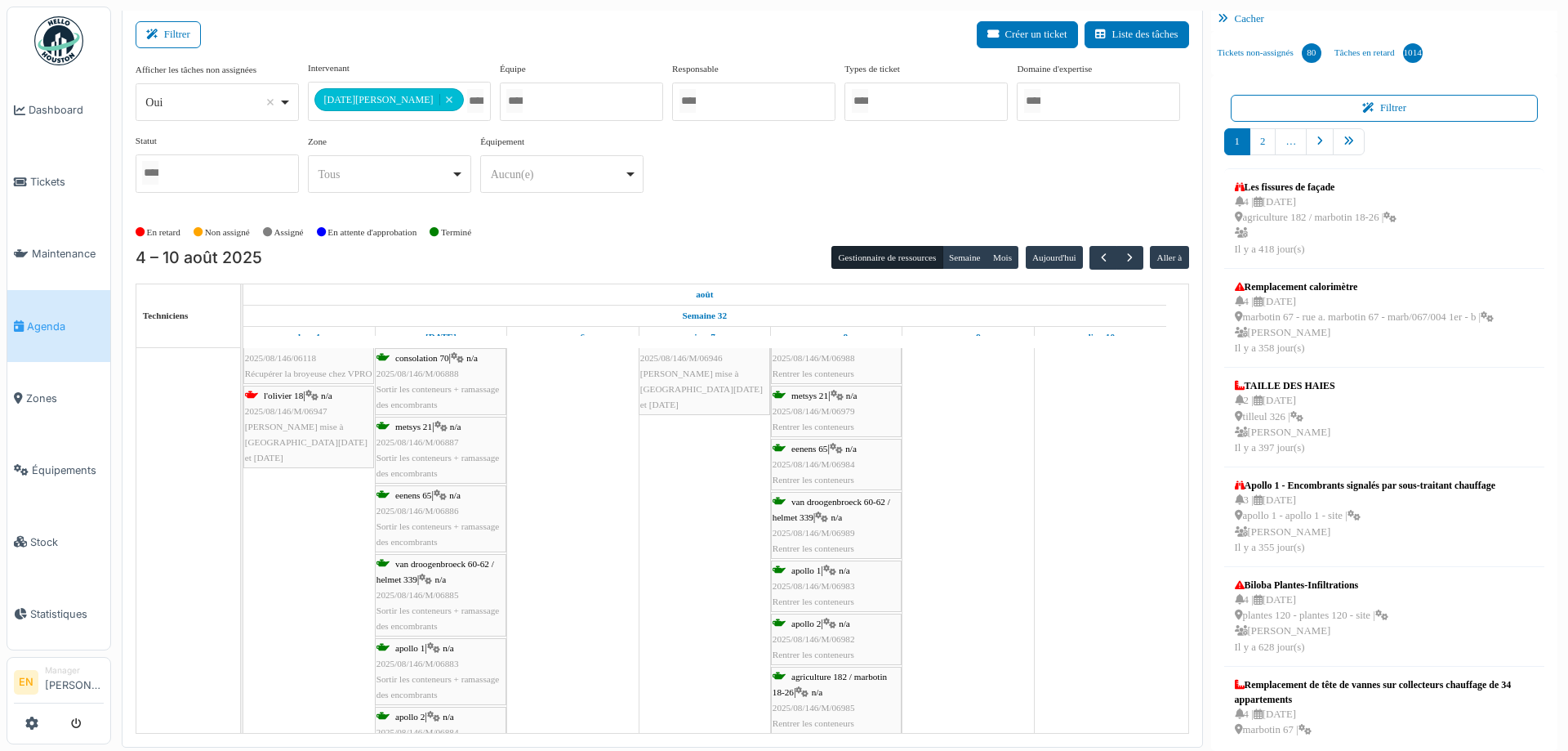
scroll to position [0, 0]
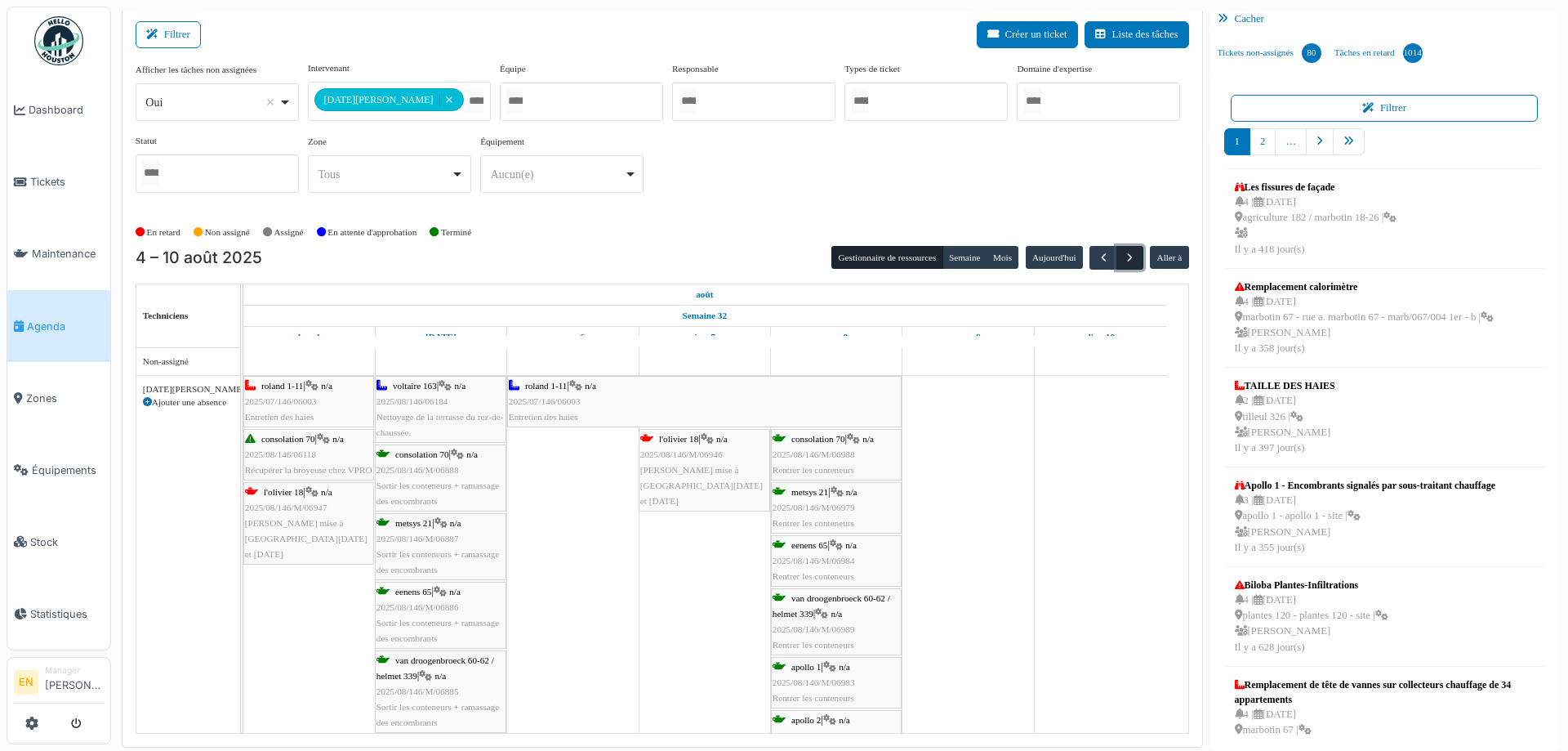
click at [1123, 257] on span "button" at bounding box center [1130, 257] width 14 height 14
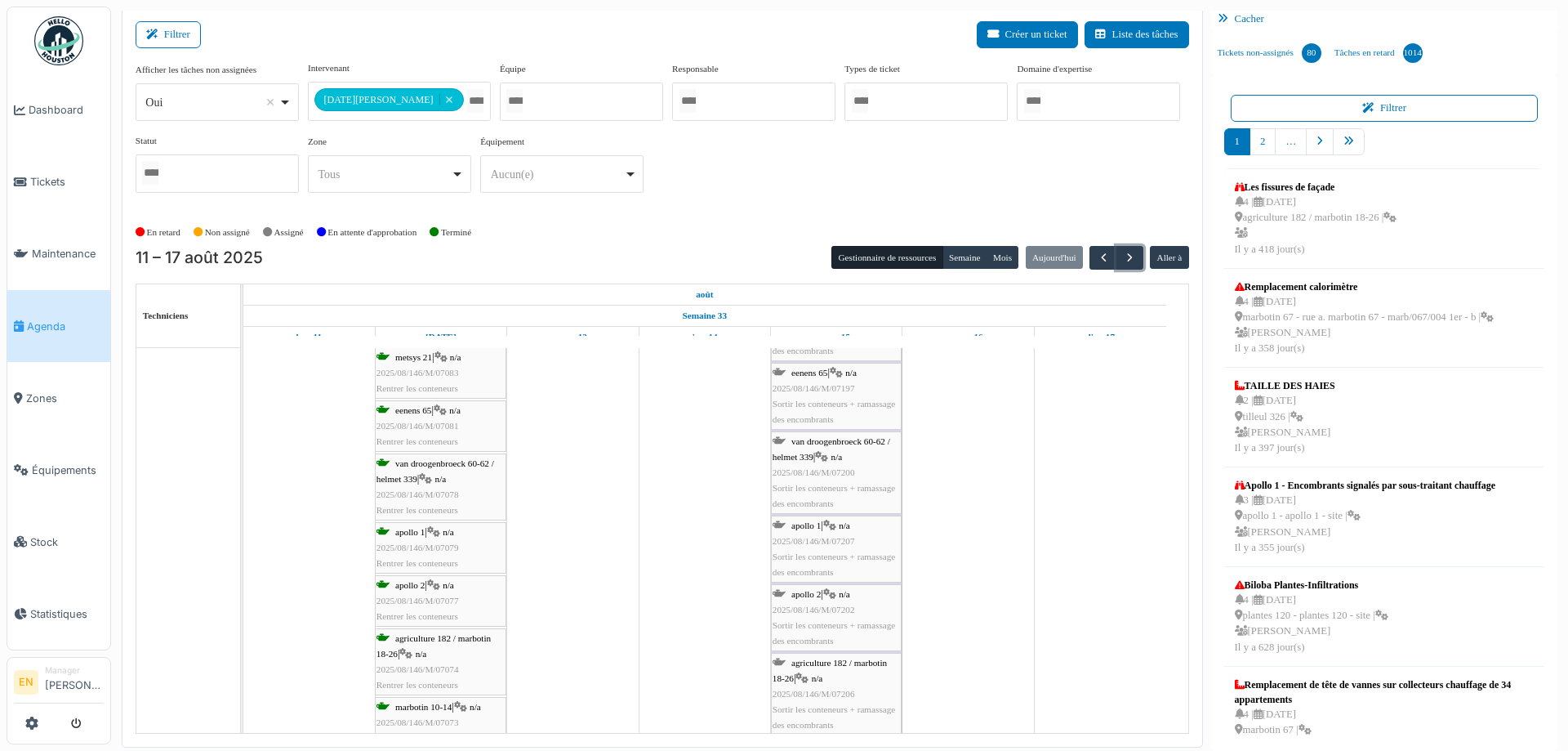
scroll to position [282, 0]
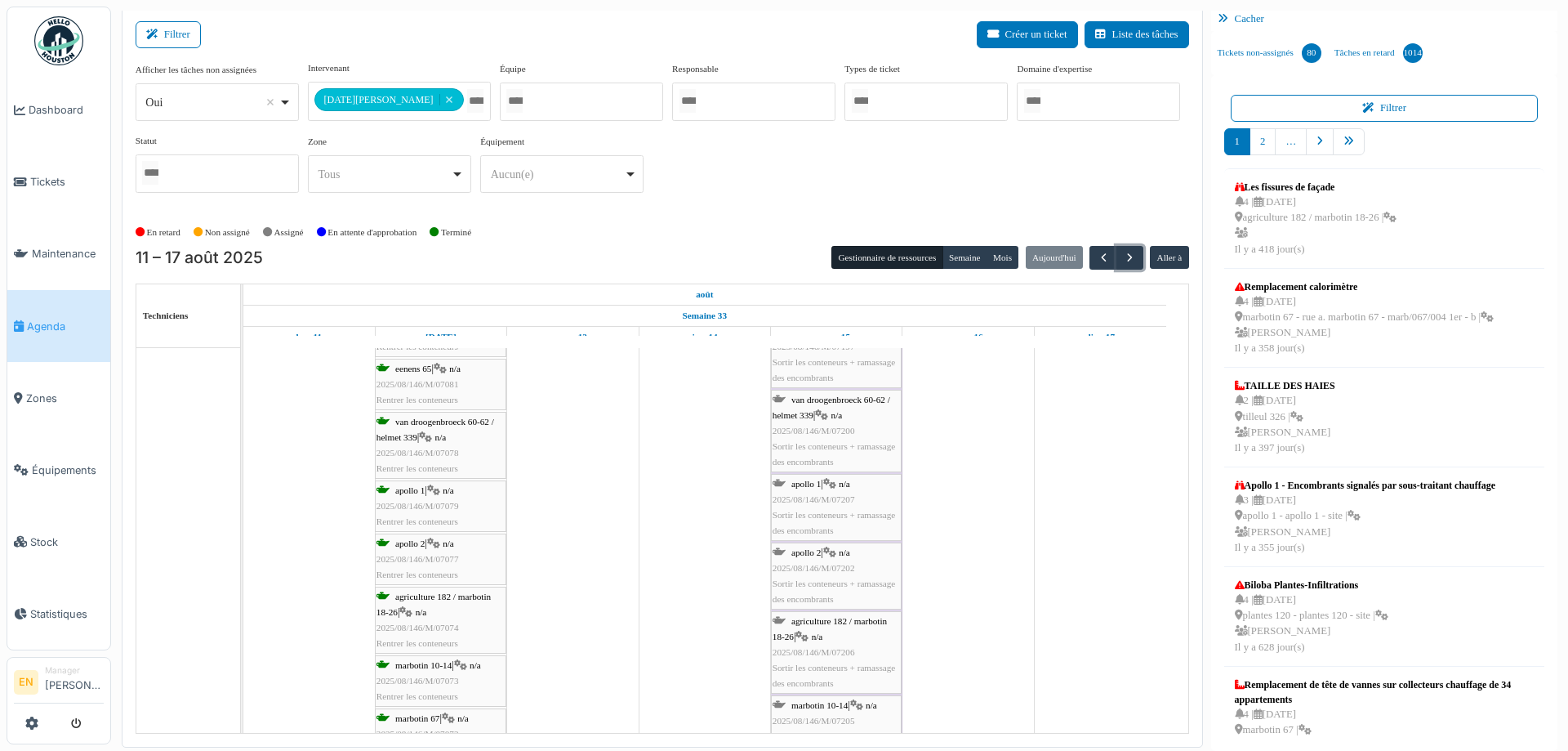
click at [450, 563] on div "apollo 2 | n/a 2025/08/146/M/07077 Rentrer les conteneurs" at bounding box center [441, 560] width 128 height 48
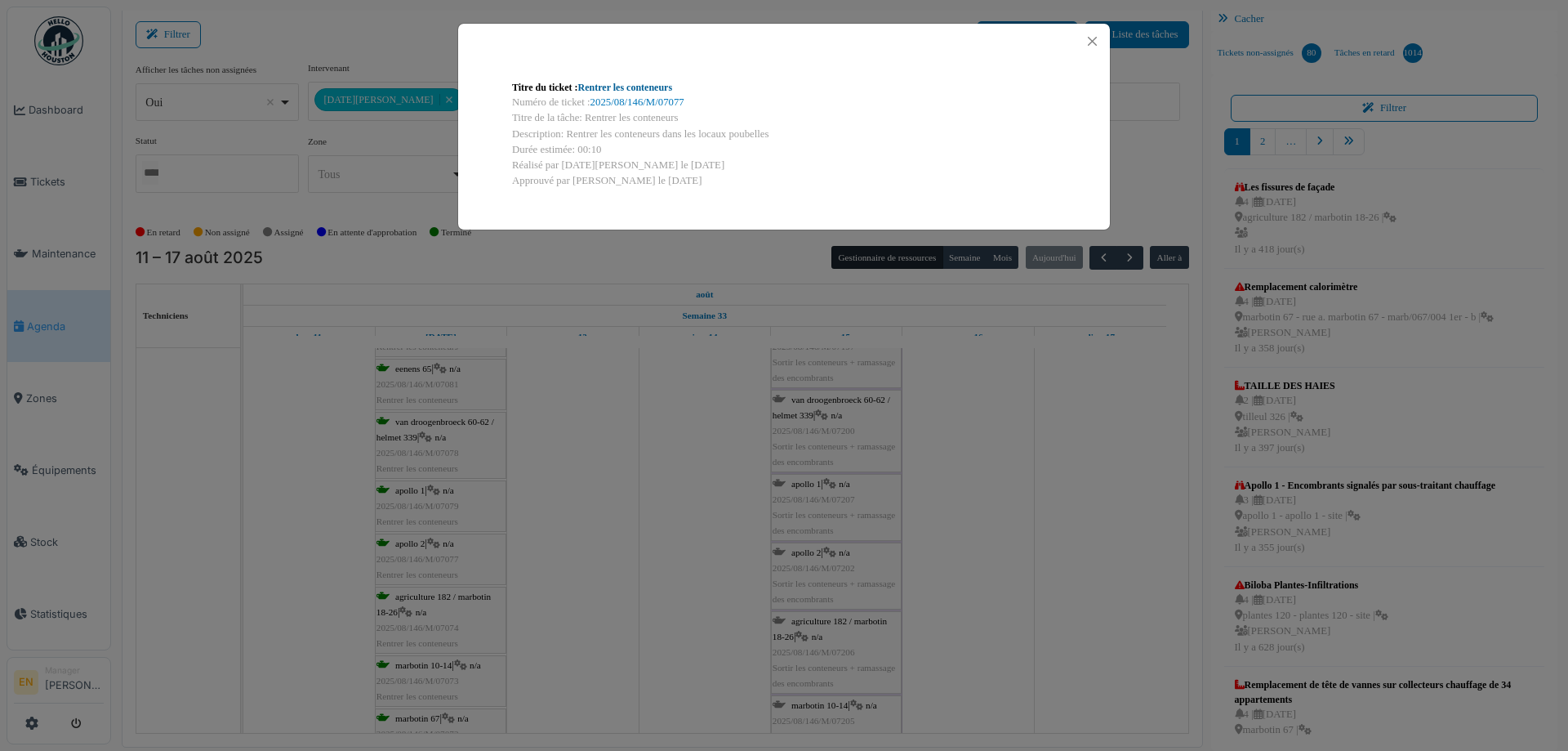
click at [660, 86] on link "Rentrer les conteneurs" at bounding box center [625, 87] width 95 height 11
click at [1094, 41] on button "Close" at bounding box center [1092, 41] width 22 height 22
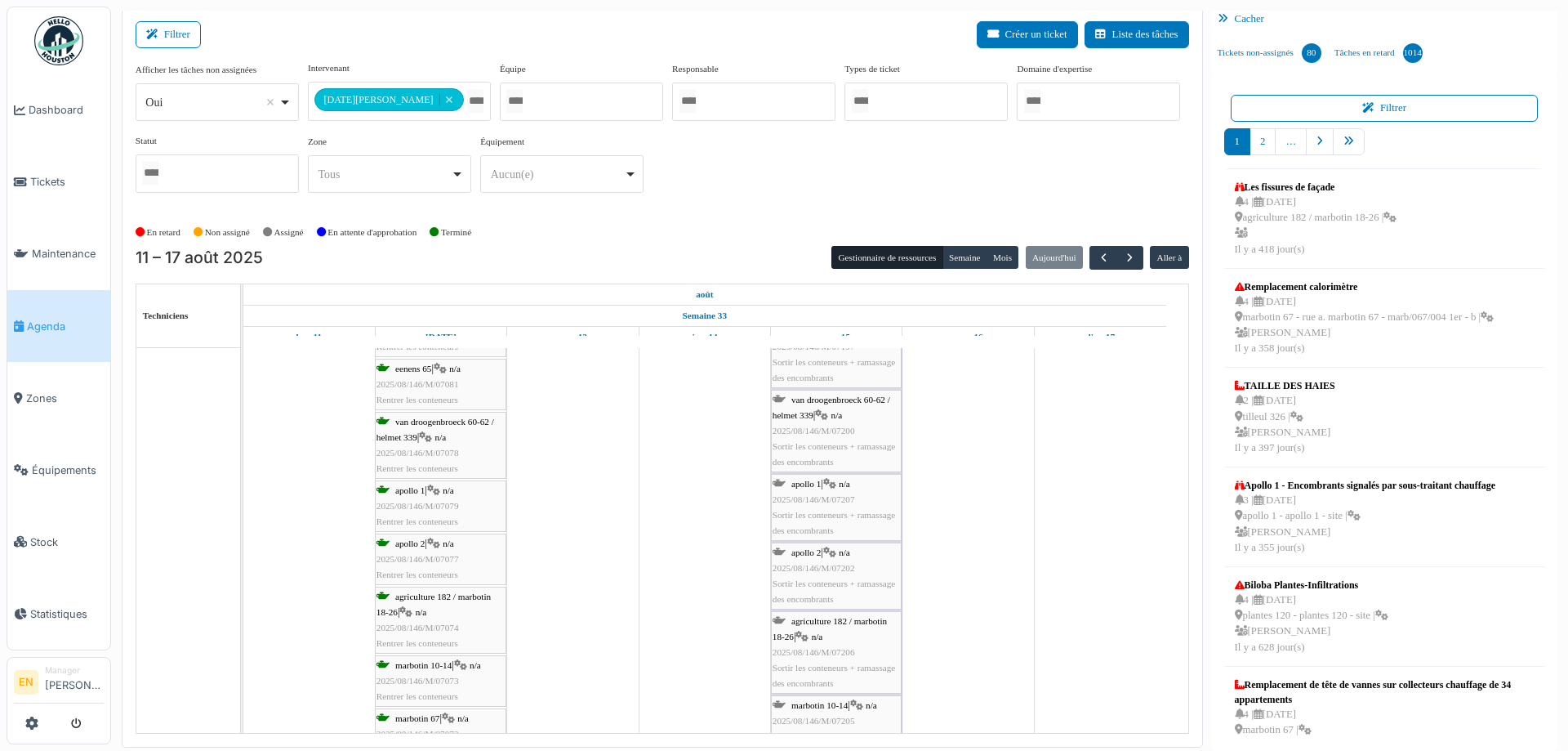
click at [435, 502] on span "2025/08/146/M/07079" at bounding box center [418, 506] width 83 height 10
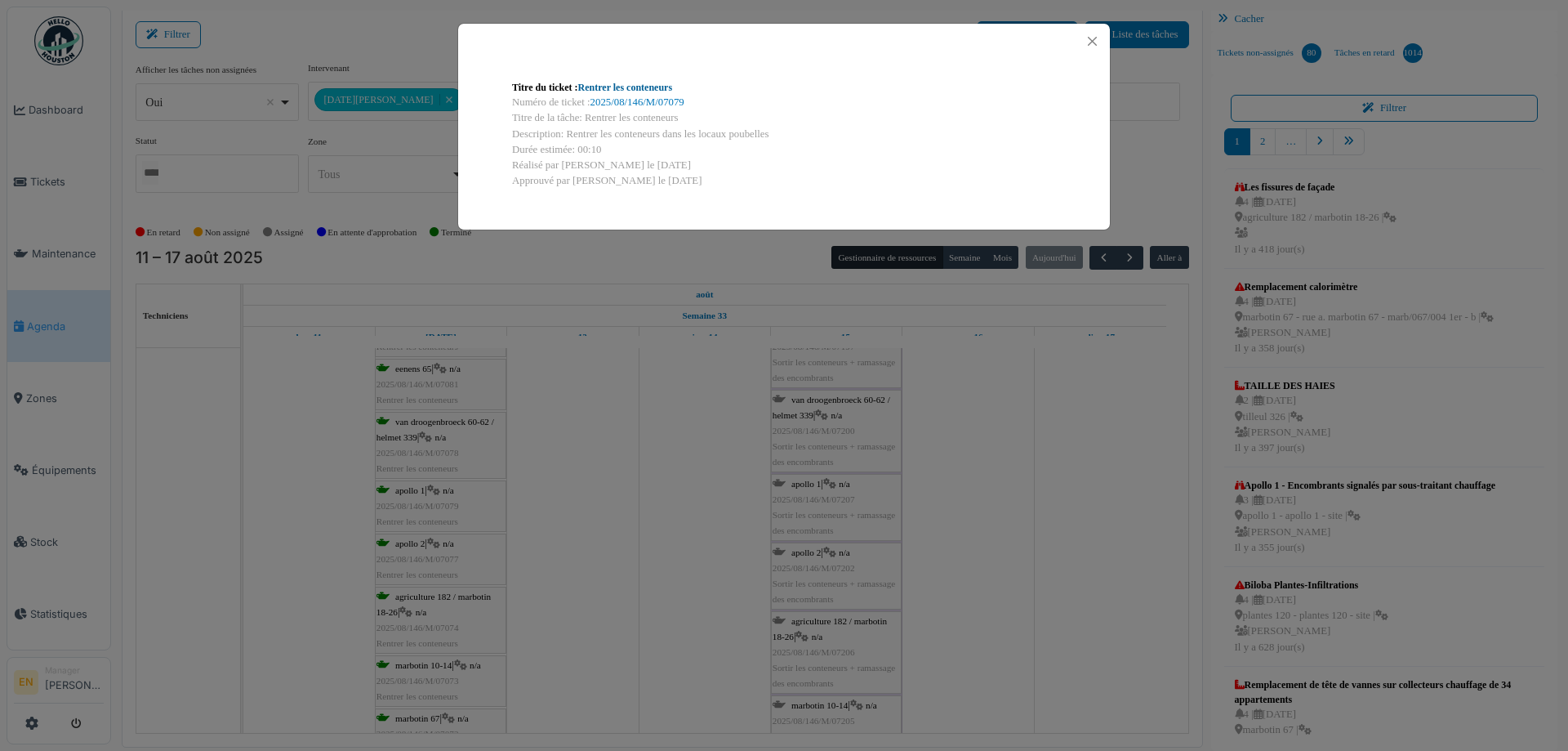
click at [658, 89] on link "Rentrer les conteneurs" at bounding box center [625, 87] width 95 height 11
click at [1094, 42] on button "Close" at bounding box center [1092, 41] width 22 height 22
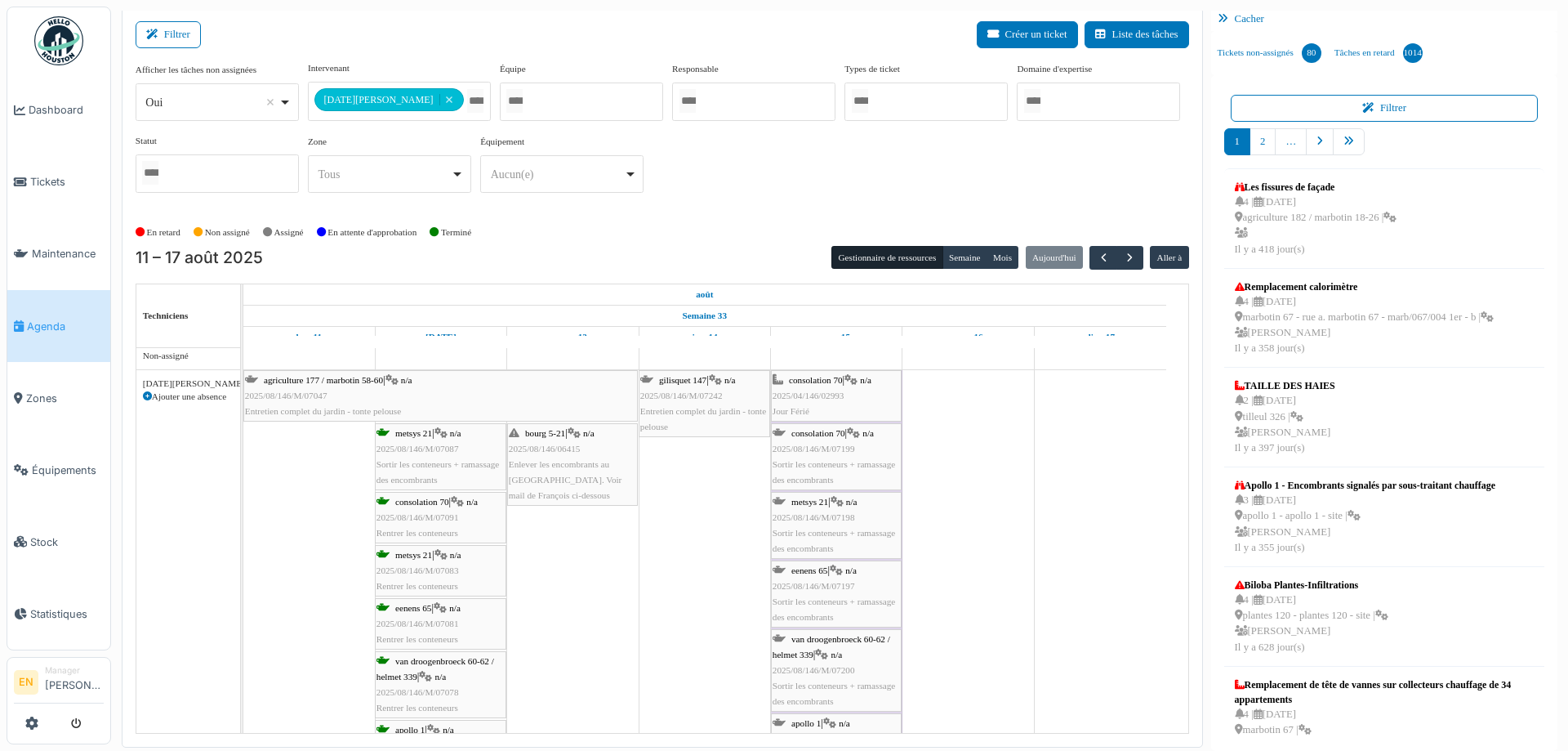
scroll to position [0, 0]
click at [1101, 260] on span "button" at bounding box center [1104, 257] width 14 height 14
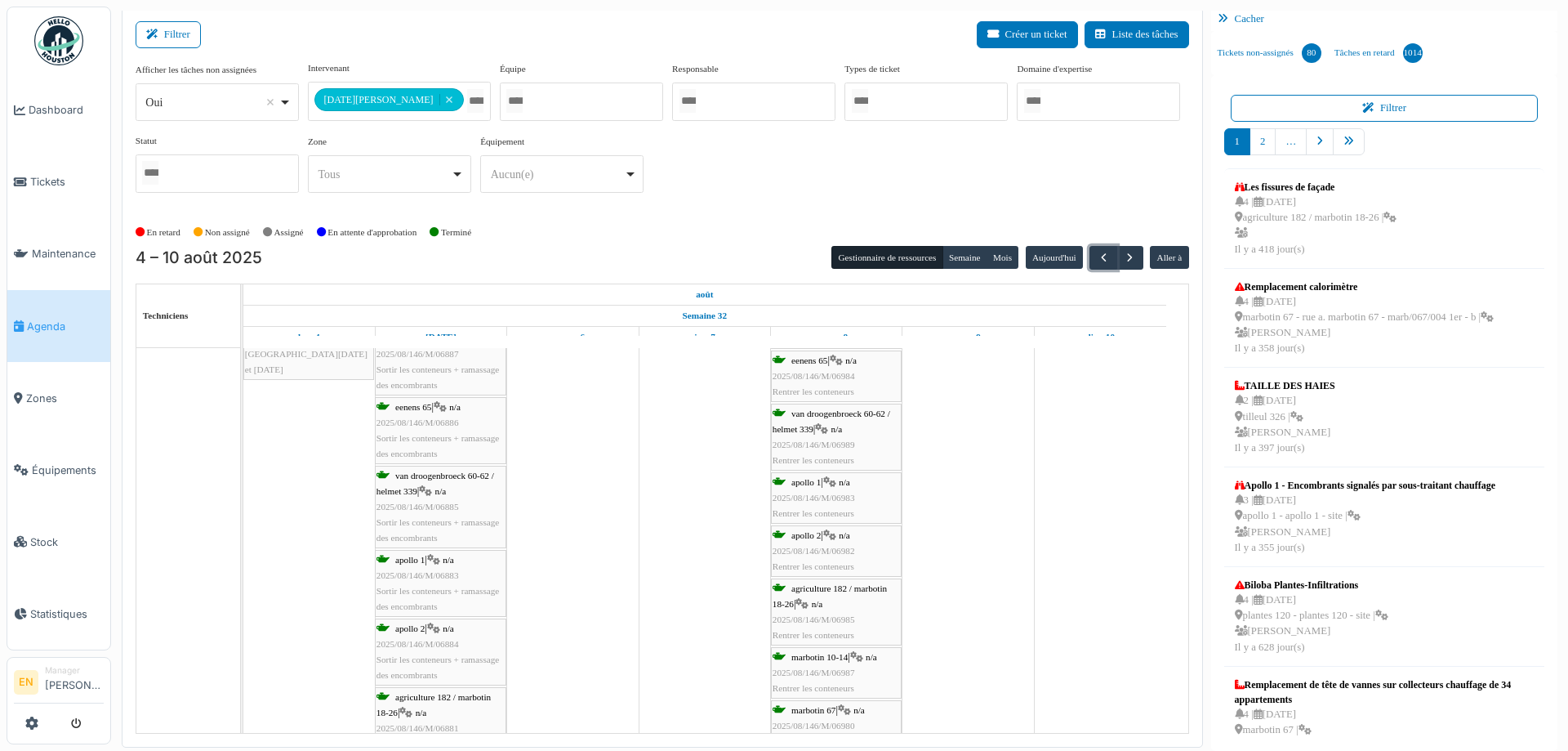
scroll to position [246, 0]
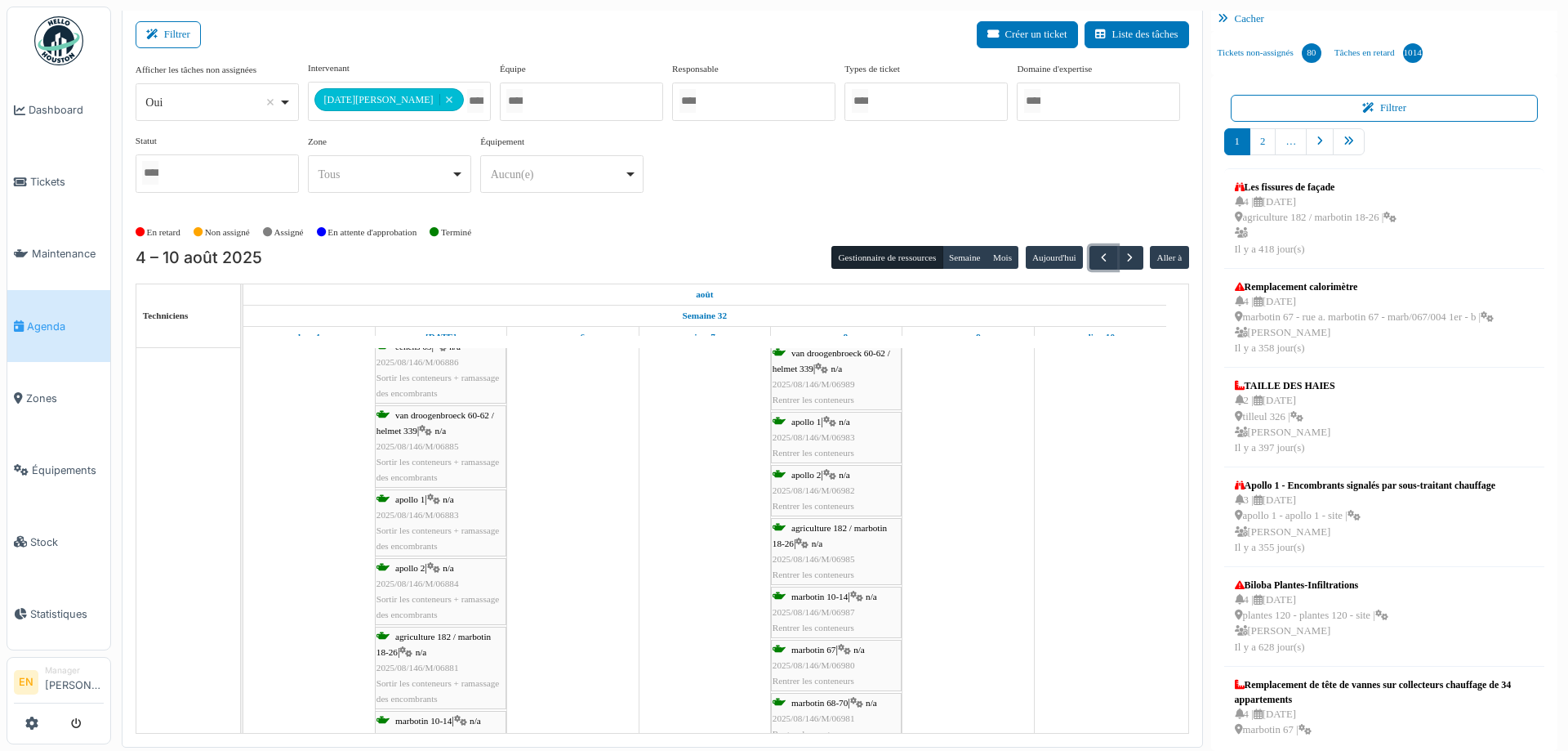
click at [813, 485] on span "2025/08/146/M/06982" at bounding box center [814, 490] width 83 height 10
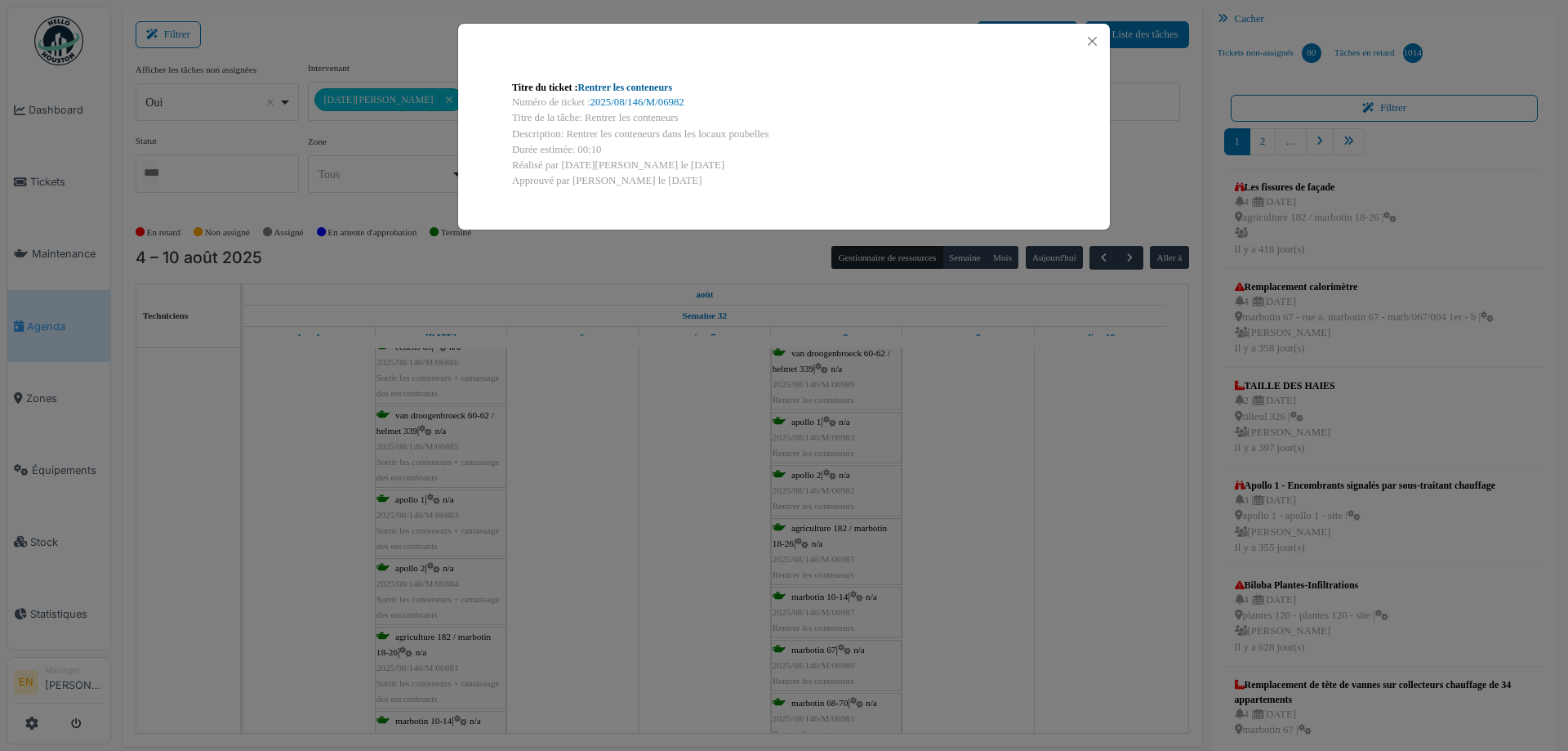
click at [631, 90] on link "Rentrer les conteneurs" at bounding box center [625, 87] width 95 height 11
click at [1098, 43] on button "Close" at bounding box center [1092, 41] width 22 height 22
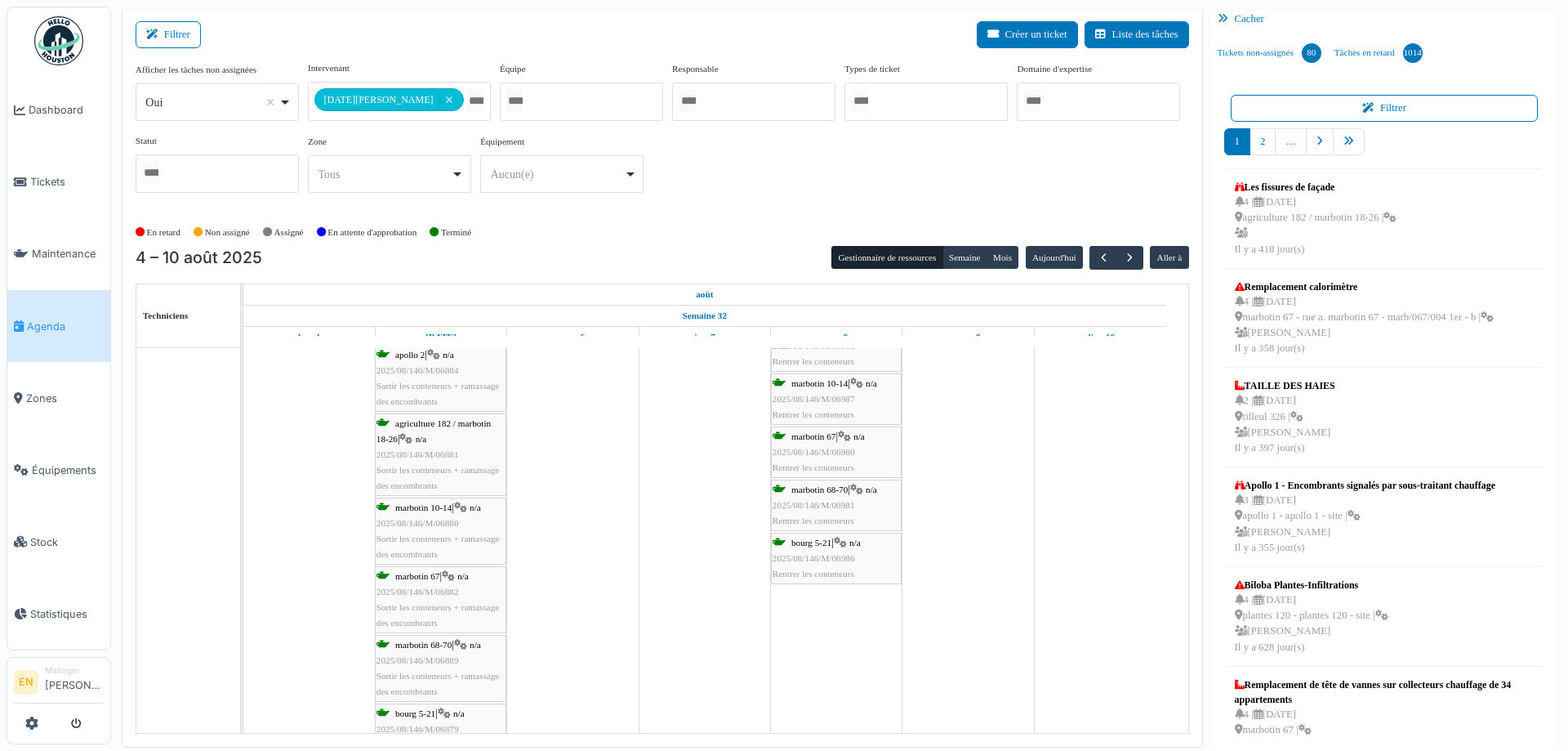
scroll to position [459, 0]
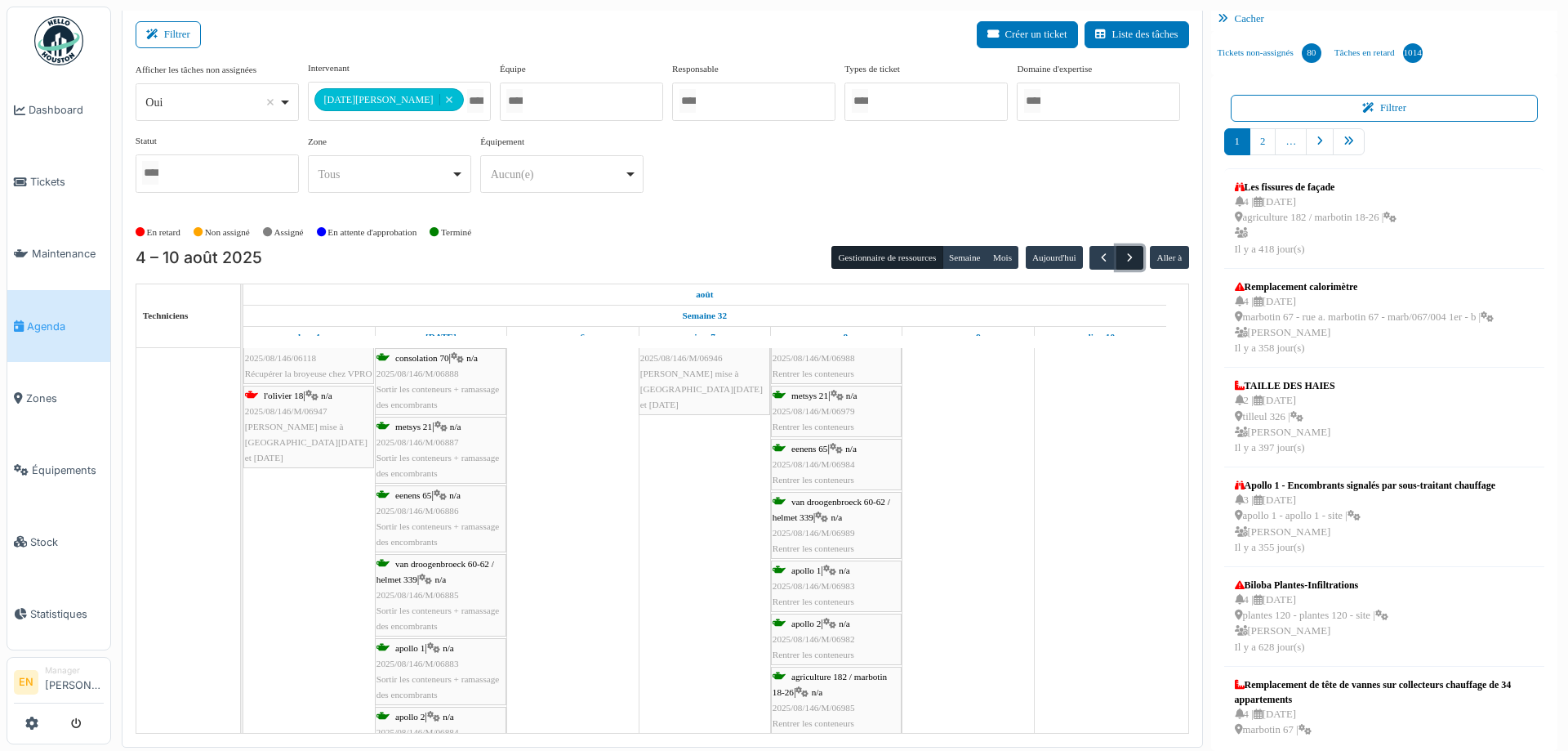
click at [1127, 253] on span "button" at bounding box center [1130, 257] width 14 height 14
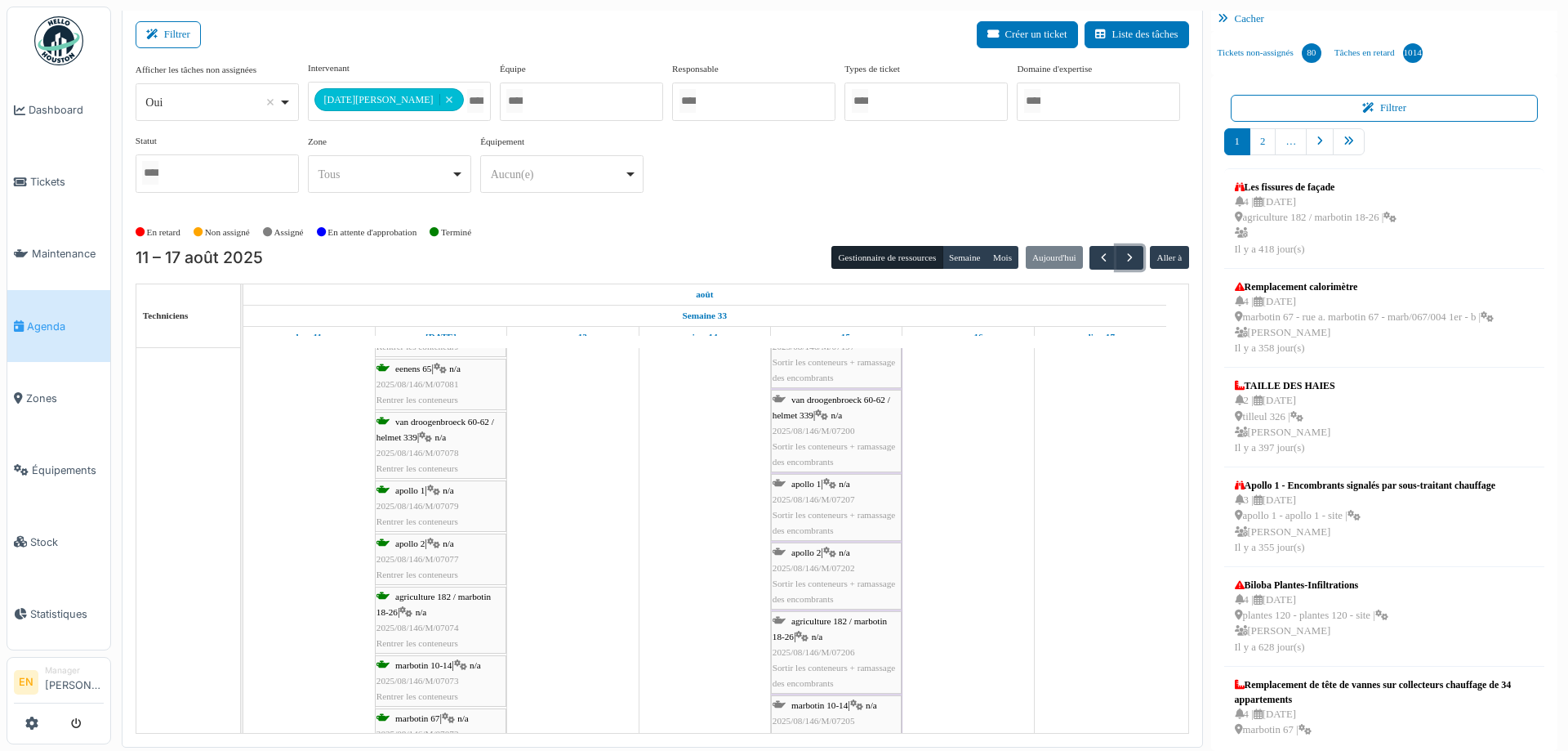
click at [417, 496] on div "apollo 1 | n/a 2025/08/146/M/07079 Rentrer les conteneurs" at bounding box center [441, 507] width 128 height 48
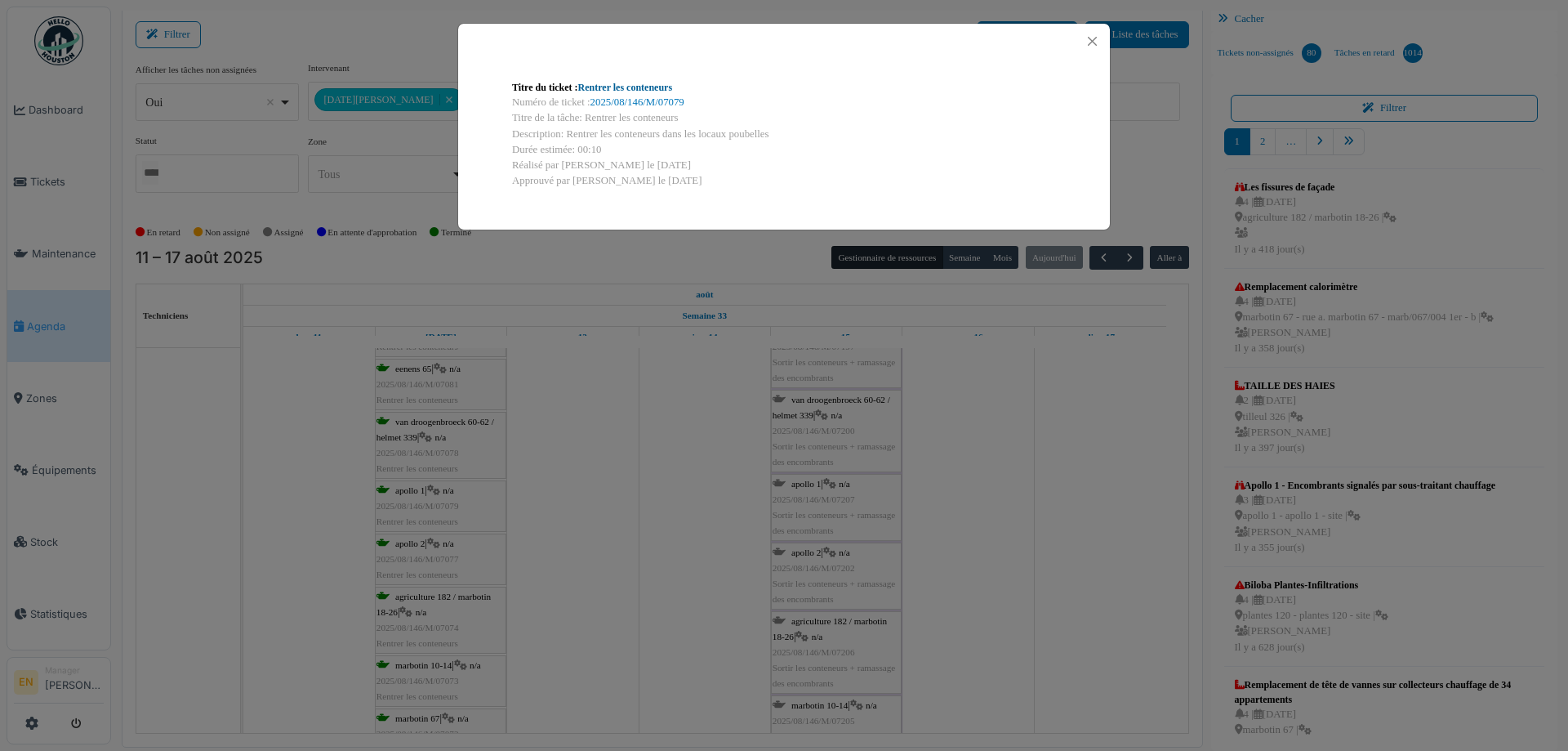
click at [627, 85] on link "Rentrer les conteneurs" at bounding box center [625, 87] width 95 height 11
click at [1095, 42] on button "Close" at bounding box center [1092, 41] width 22 height 22
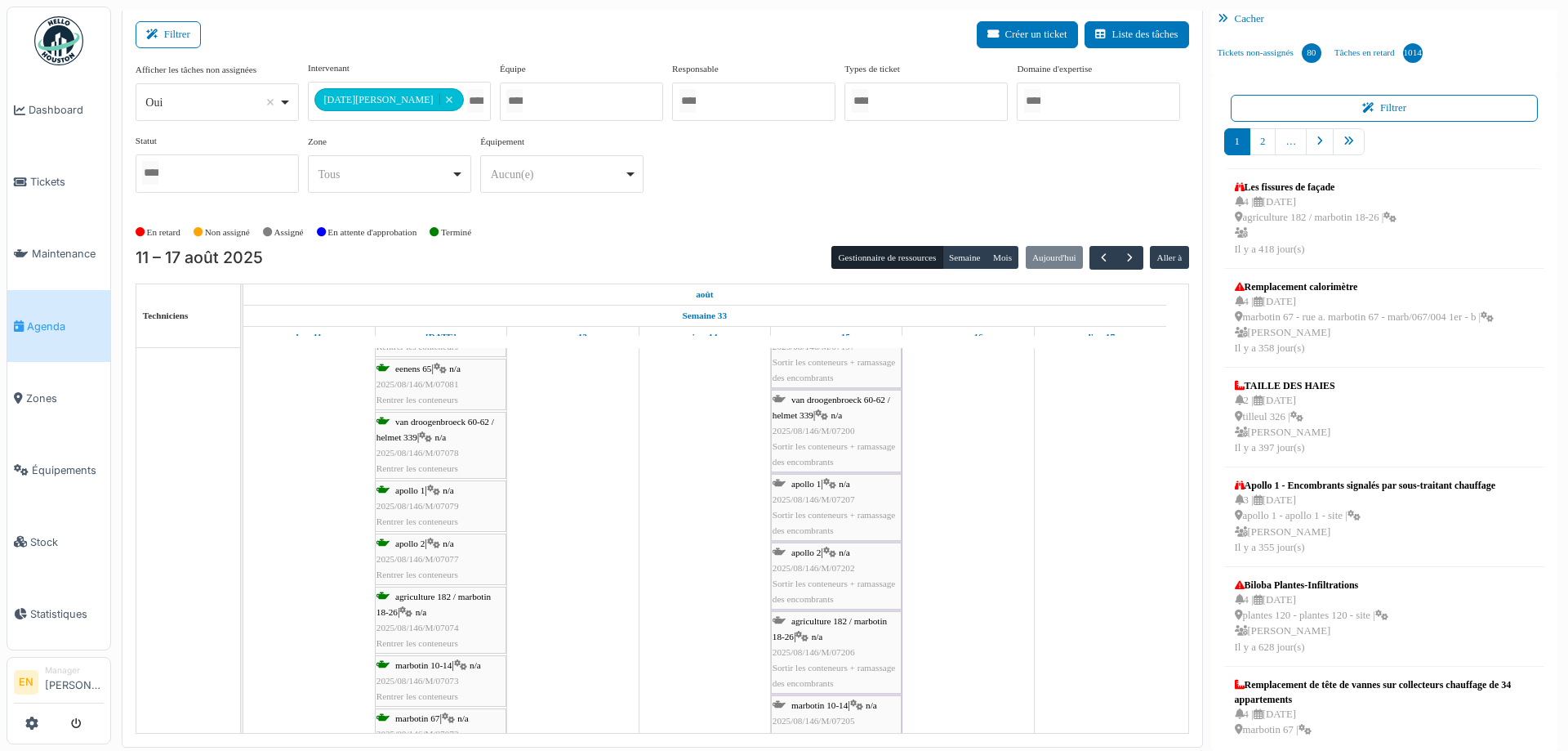
click at [424, 547] on div "apollo 2 | n/a 2025/08/146/M/07077 Rentrer les conteneurs" at bounding box center [441, 560] width 128 height 48
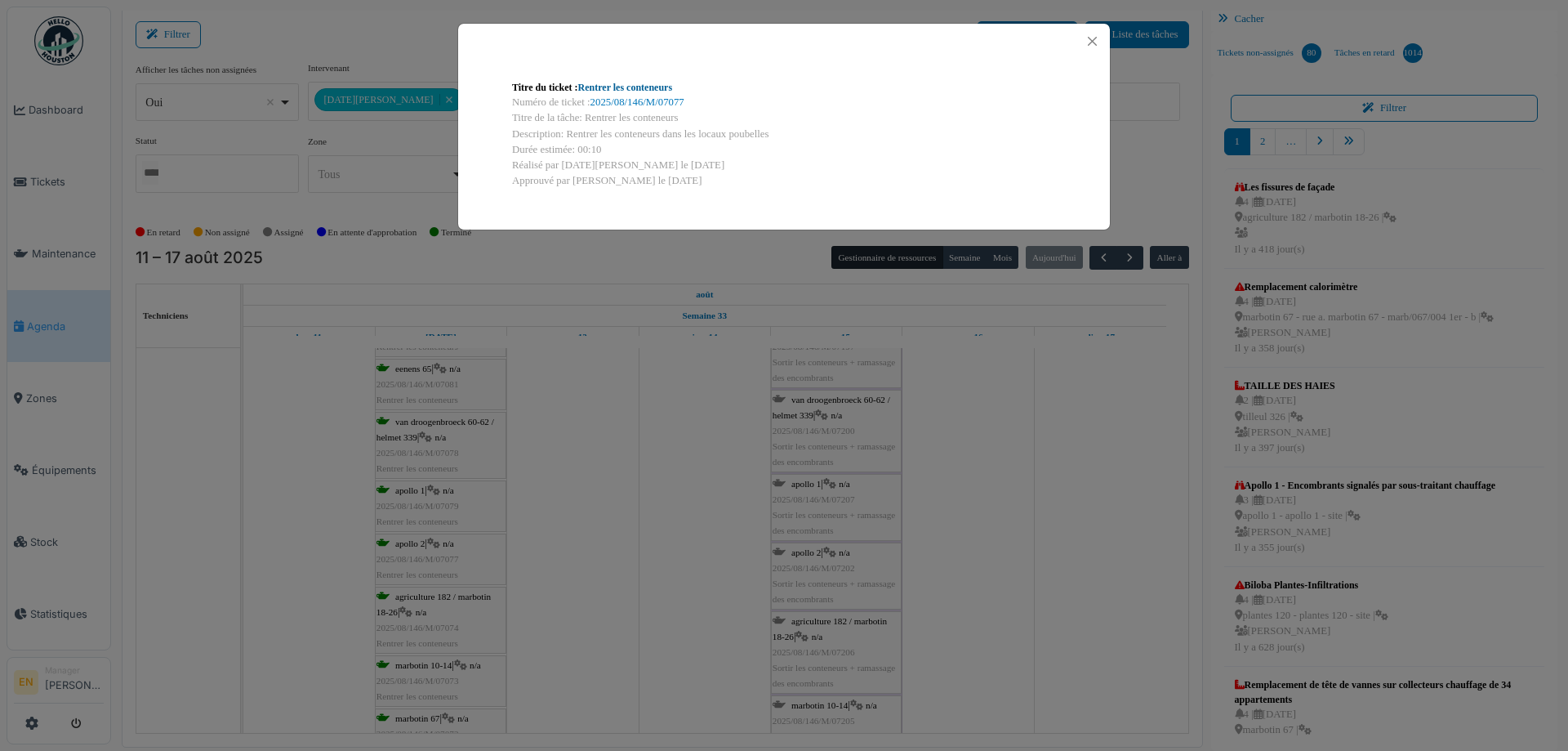
click at [660, 84] on link "Rentrer les conteneurs" at bounding box center [625, 87] width 95 height 11
click at [1095, 39] on button "Close" at bounding box center [1092, 41] width 22 height 22
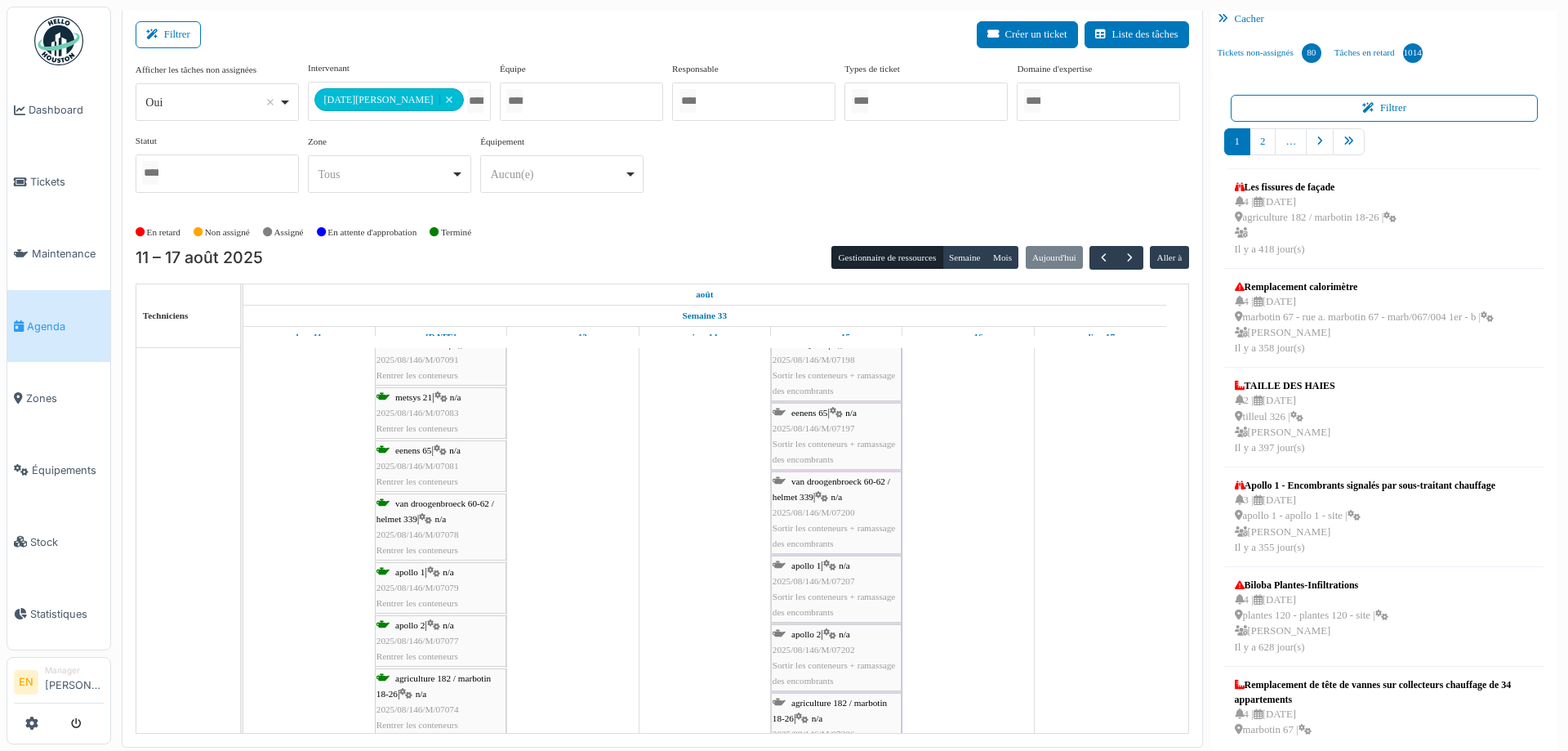
click at [443, 523] on span "n/a" at bounding box center [441, 519] width 11 height 10
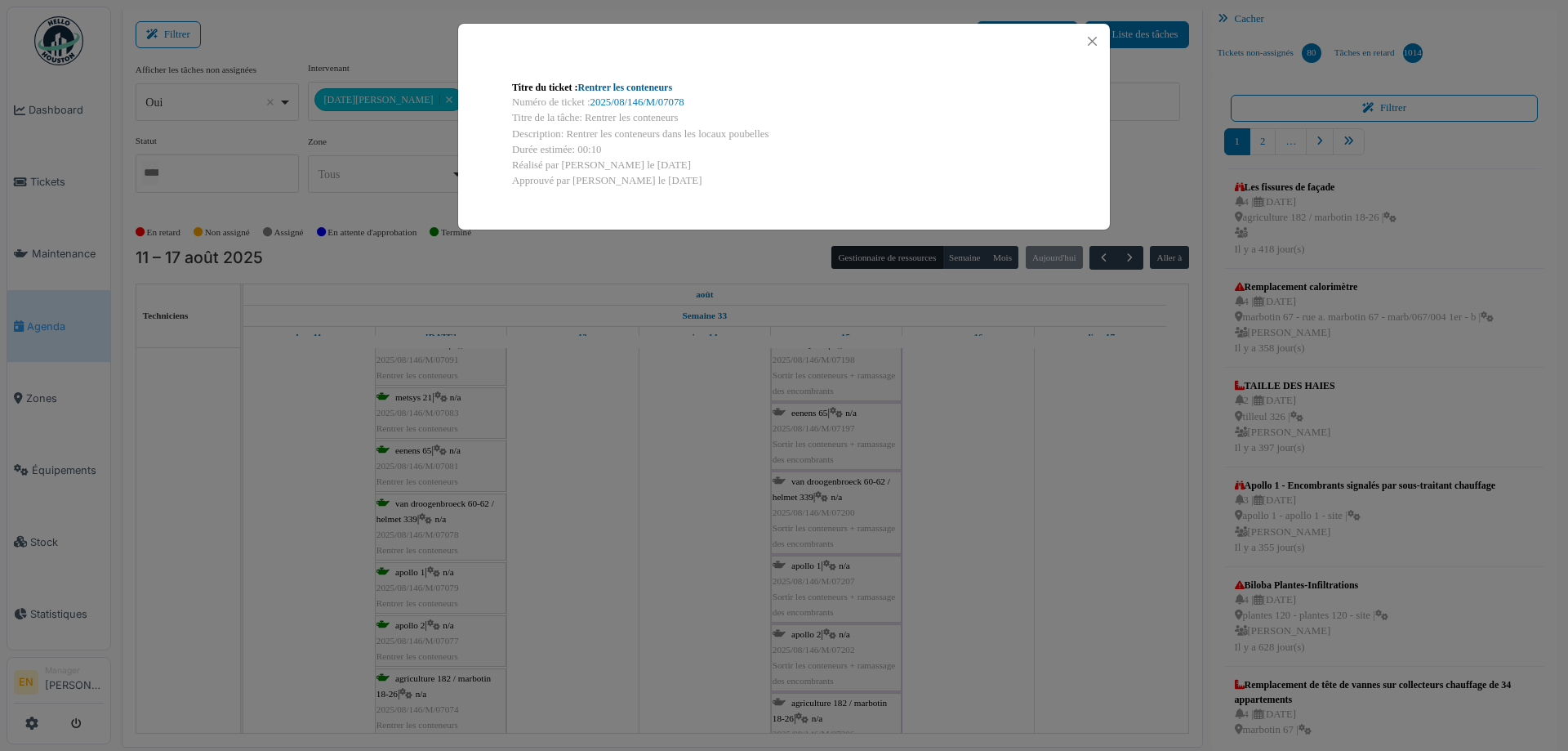
click at [655, 87] on link "Rentrer les conteneurs" at bounding box center [625, 87] width 95 height 11
click at [1096, 43] on button "Close" at bounding box center [1092, 41] width 22 height 22
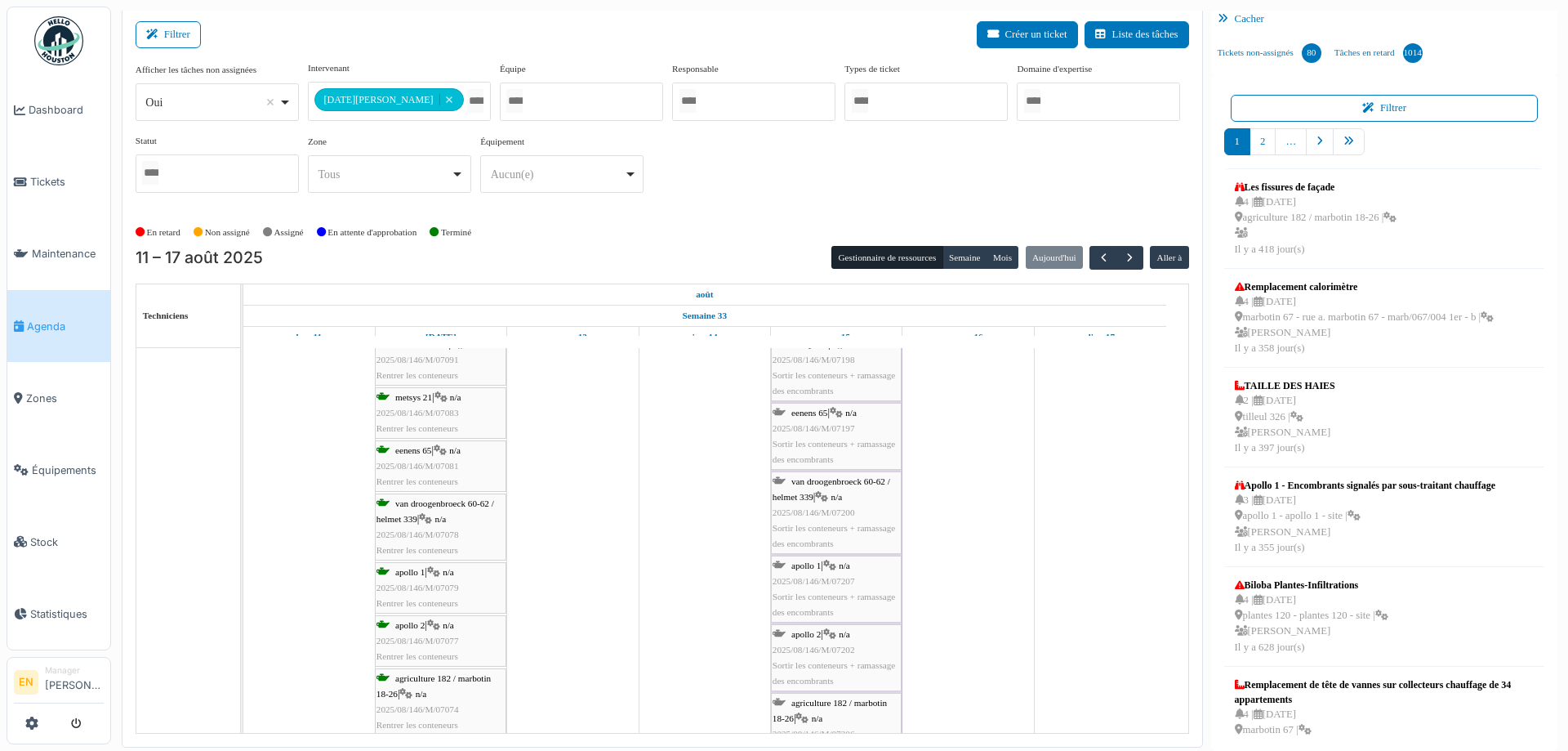
click at [446, 510] on div "van droogenbroeck 60-62 / helmet 339 | n/a 2025/08/146/M/07078 Rentrer les cont…" at bounding box center [441, 528] width 128 height 63
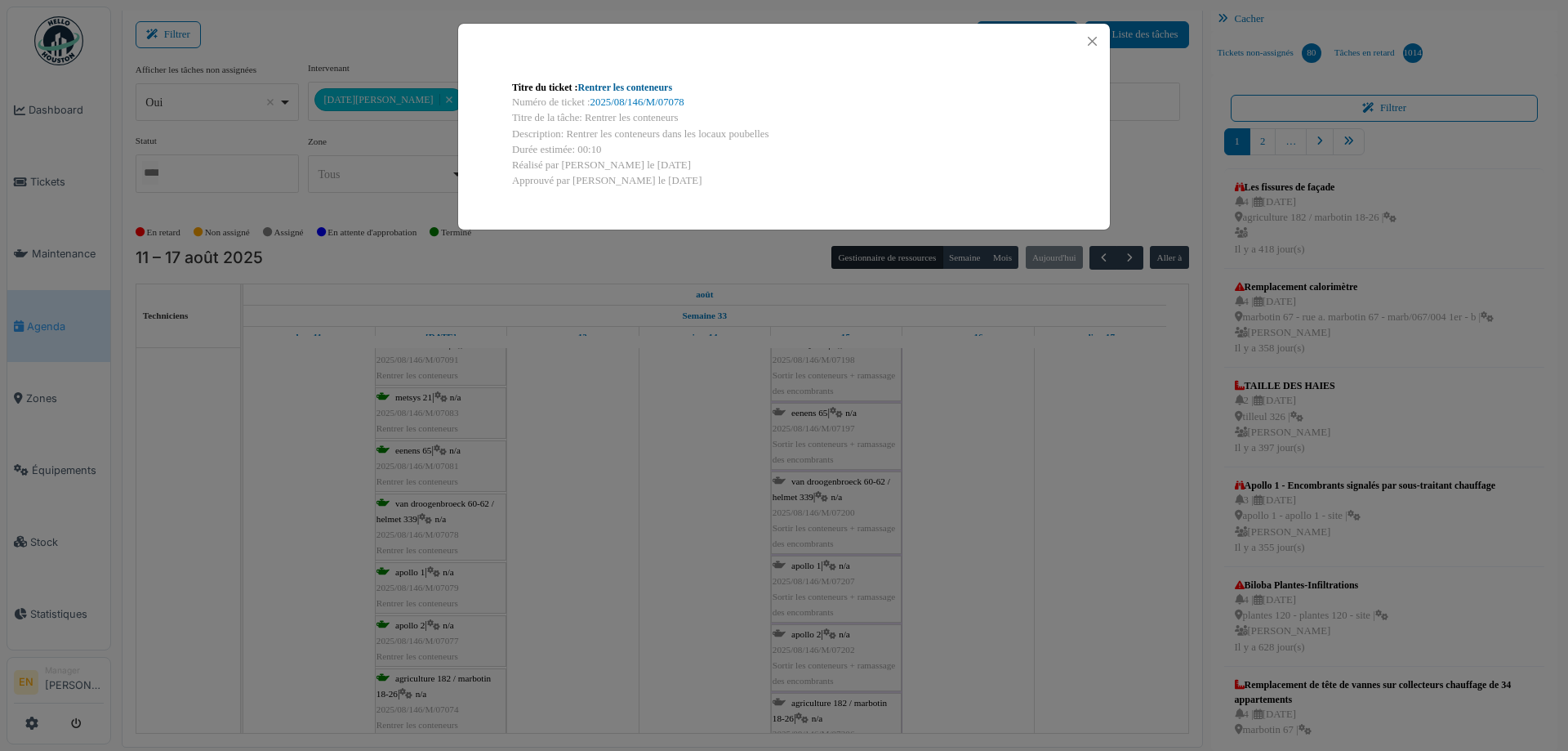
click at [629, 84] on link "Rentrer les conteneurs" at bounding box center [625, 87] width 95 height 11
click at [1089, 39] on button "Close" at bounding box center [1092, 41] width 22 height 22
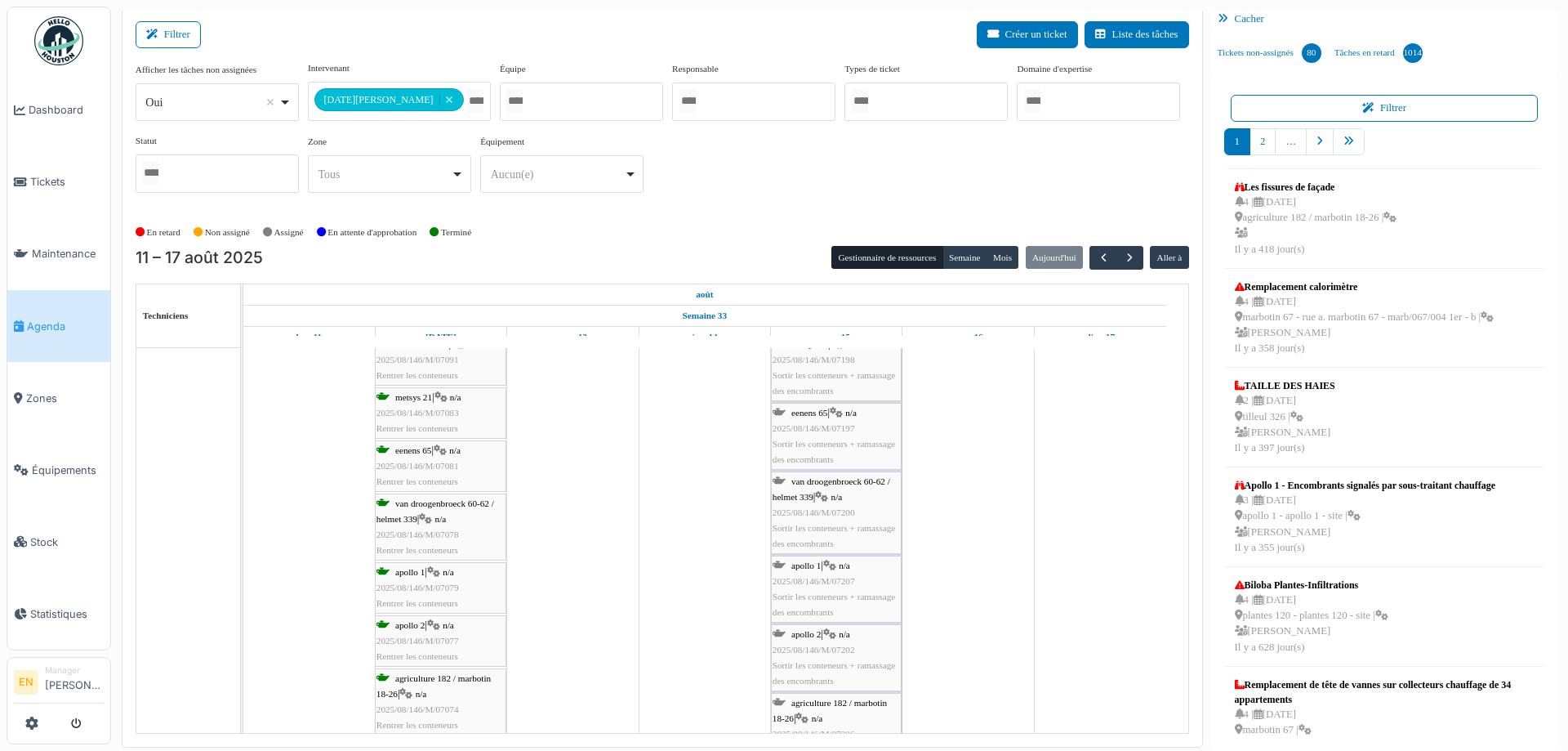
click at [436, 453] on div "eenens 65 | n/a 2025/08/146/M/07081 Rentrer les conteneurs" at bounding box center [441, 467] width 128 height 48
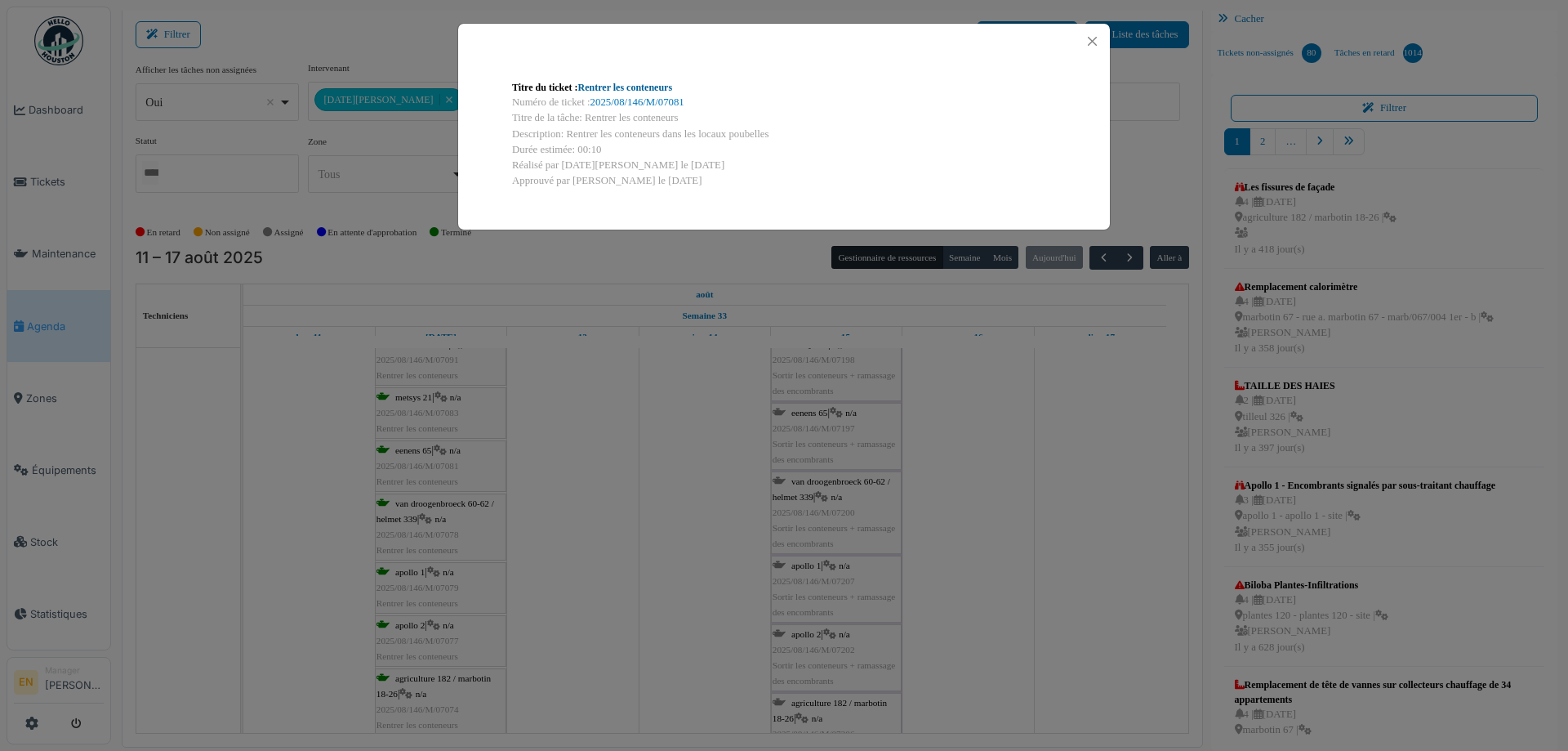
click at [654, 83] on link "Rentrer les conteneurs" at bounding box center [625, 87] width 95 height 11
click at [1094, 39] on button "Close" at bounding box center [1092, 41] width 22 height 22
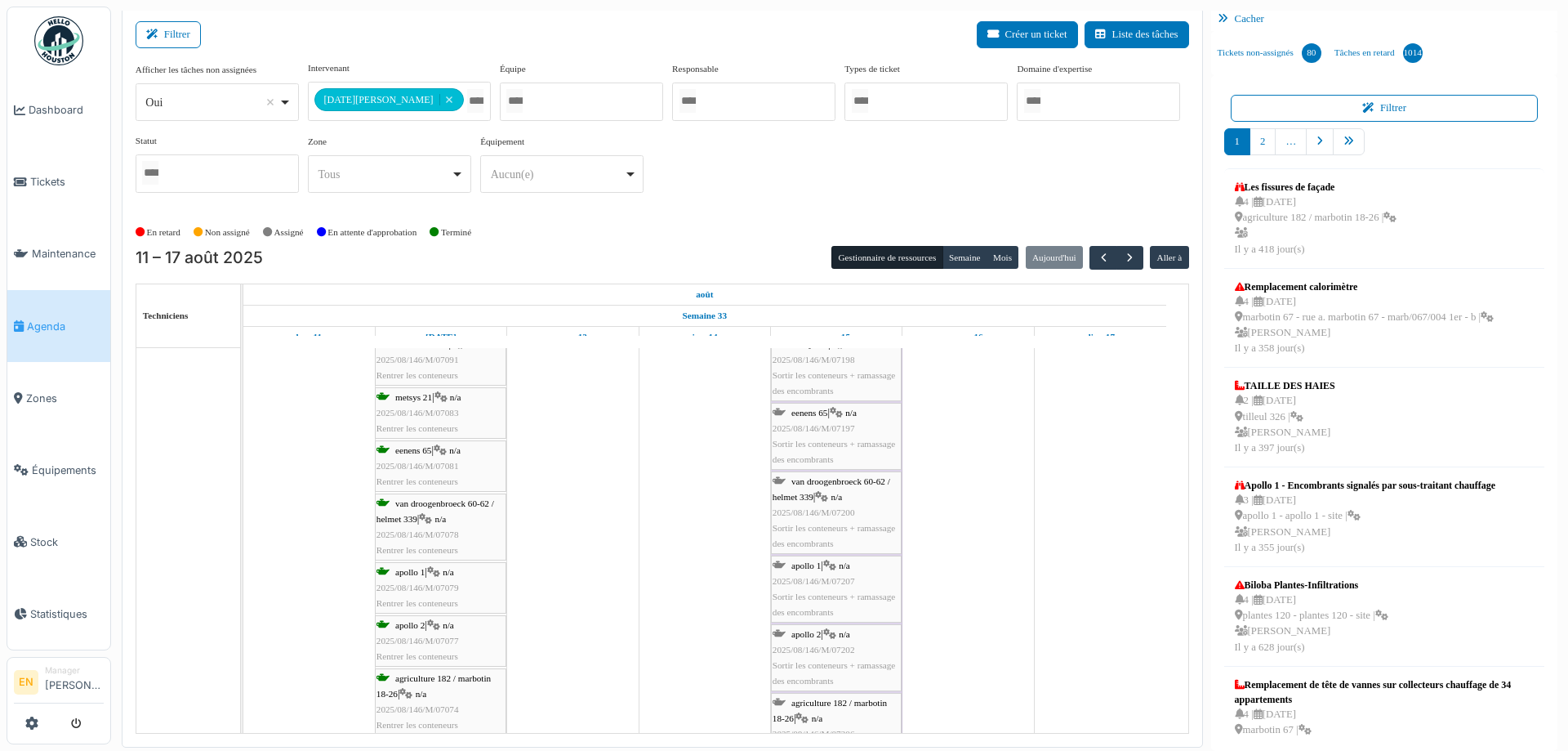
click at [429, 400] on span "metsys 21" at bounding box center [413, 397] width 37 height 10
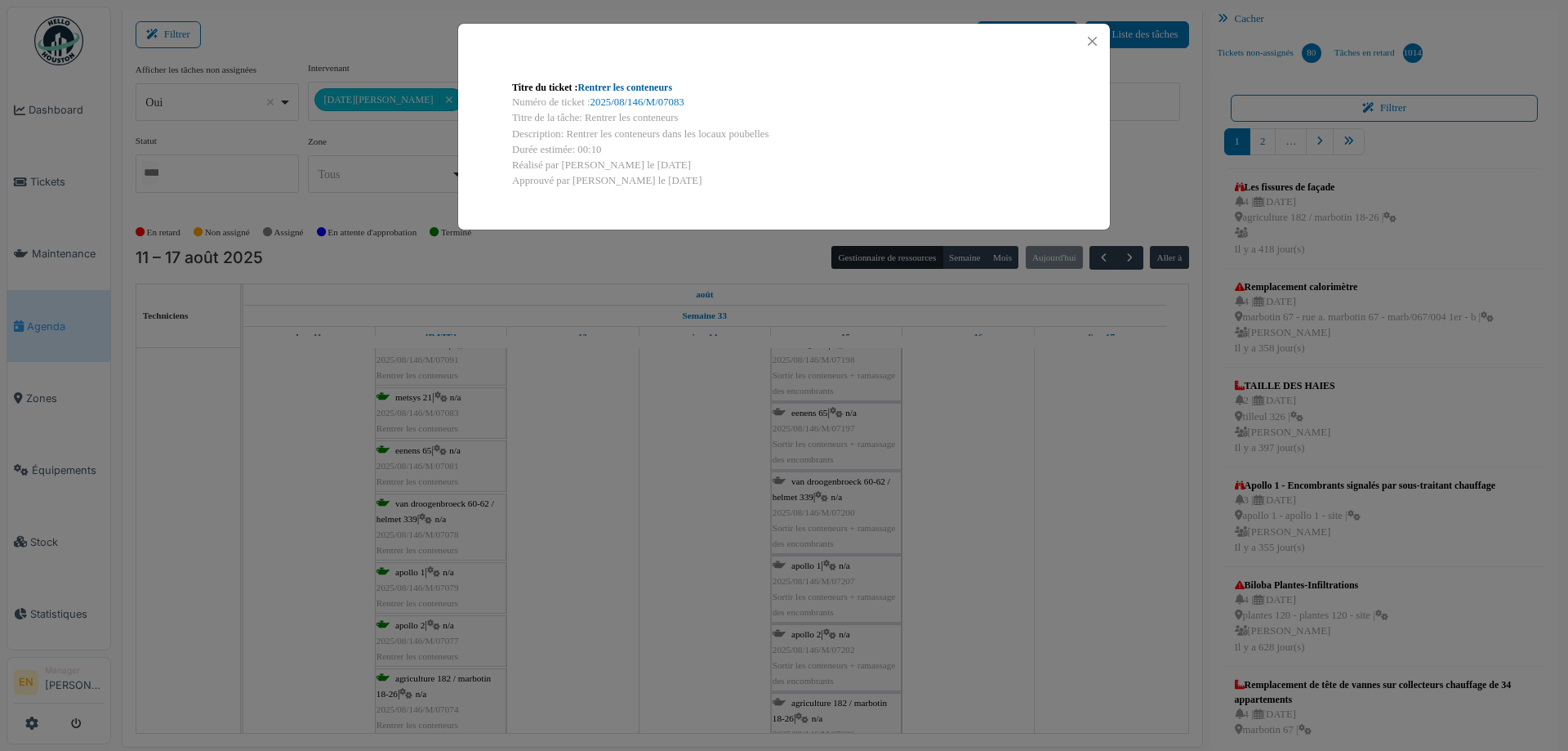
click at [624, 89] on link "Rentrer les conteneurs" at bounding box center [625, 87] width 95 height 11
click at [1097, 43] on button "Close" at bounding box center [1092, 41] width 22 height 22
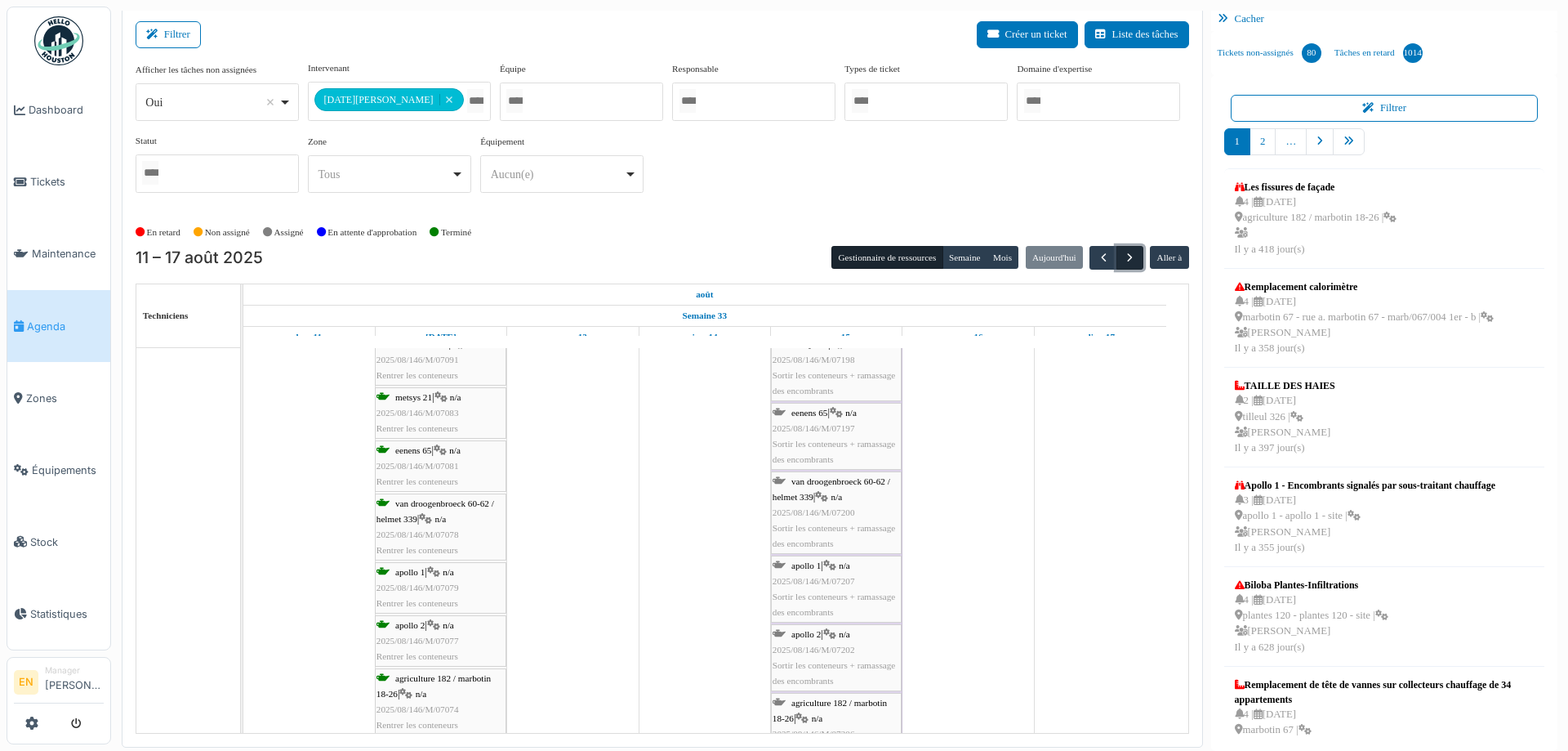
click at [1123, 251] on span "button" at bounding box center [1130, 257] width 14 height 14
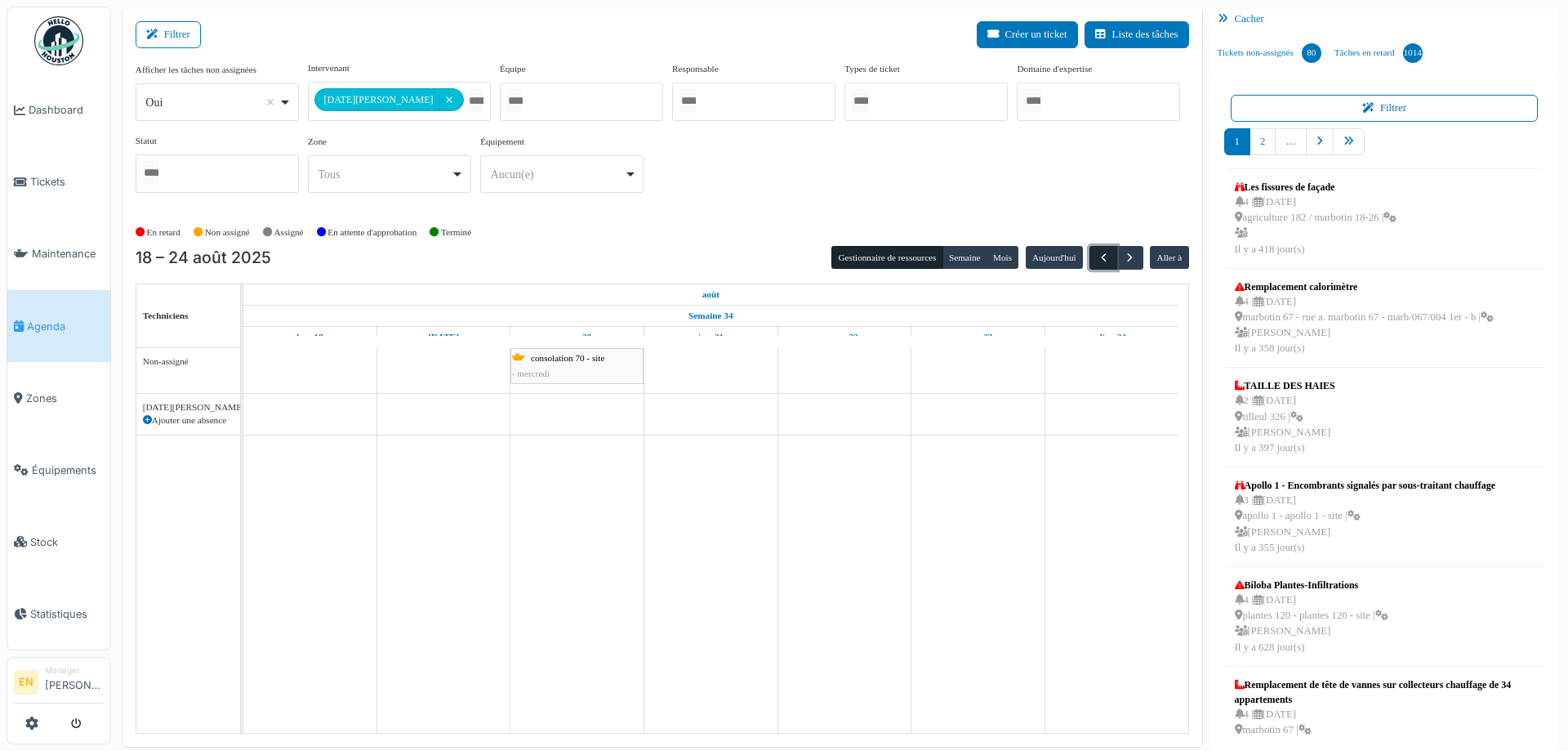
click at [1097, 257] on span "button" at bounding box center [1104, 257] width 14 height 14
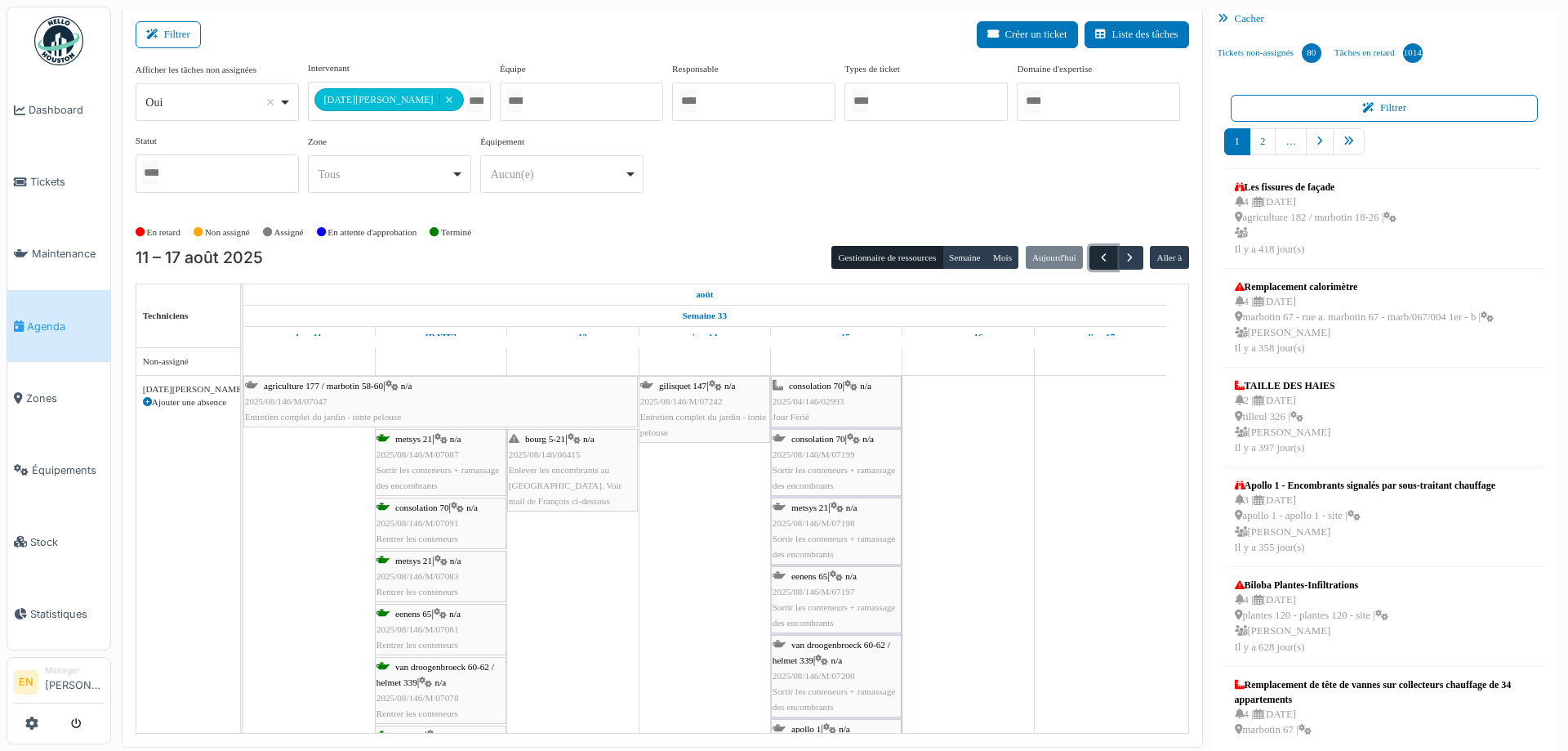
click at [1097, 257] on span "button" at bounding box center [1104, 257] width 14 height 14
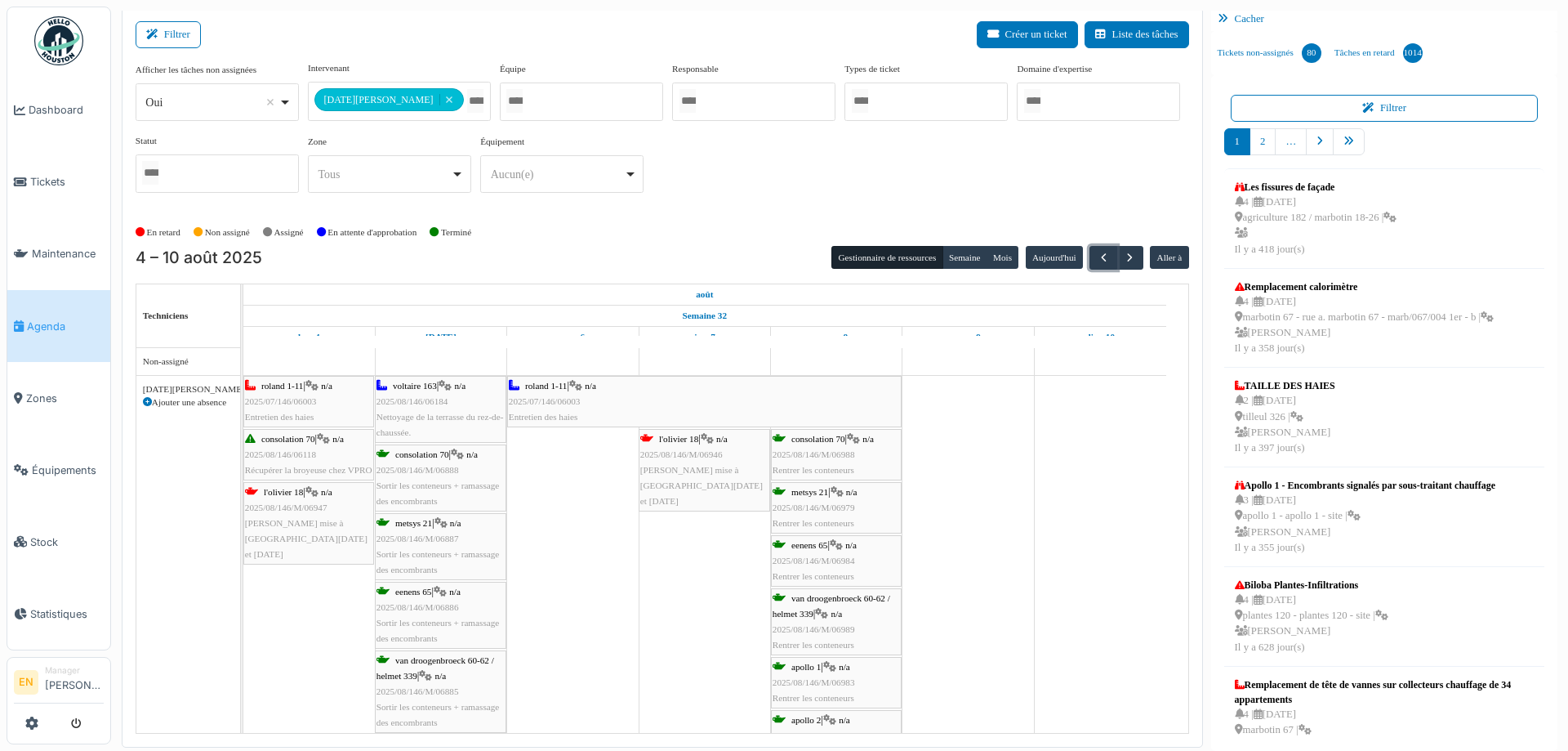
click at [855, 487] on span "n/a" at bounding box center [851, 492] width 11 height 10
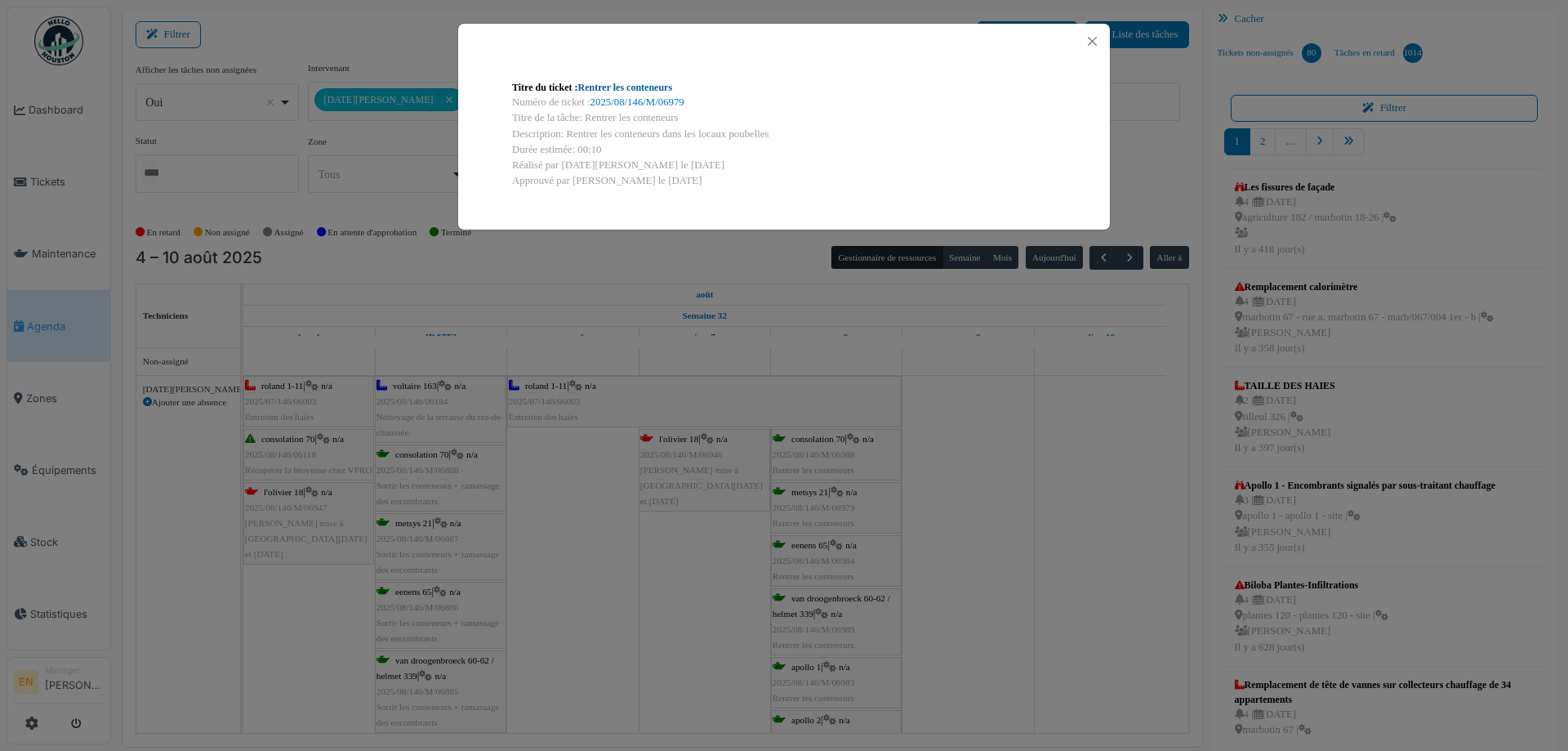
click at [623, 84] on link "Rentrer les conteneurs" at bounding box center [625, 87] width 95 height 11
click at [1087, 38] on button "Close" at bounding box center [1092, 41] width 22 height 22
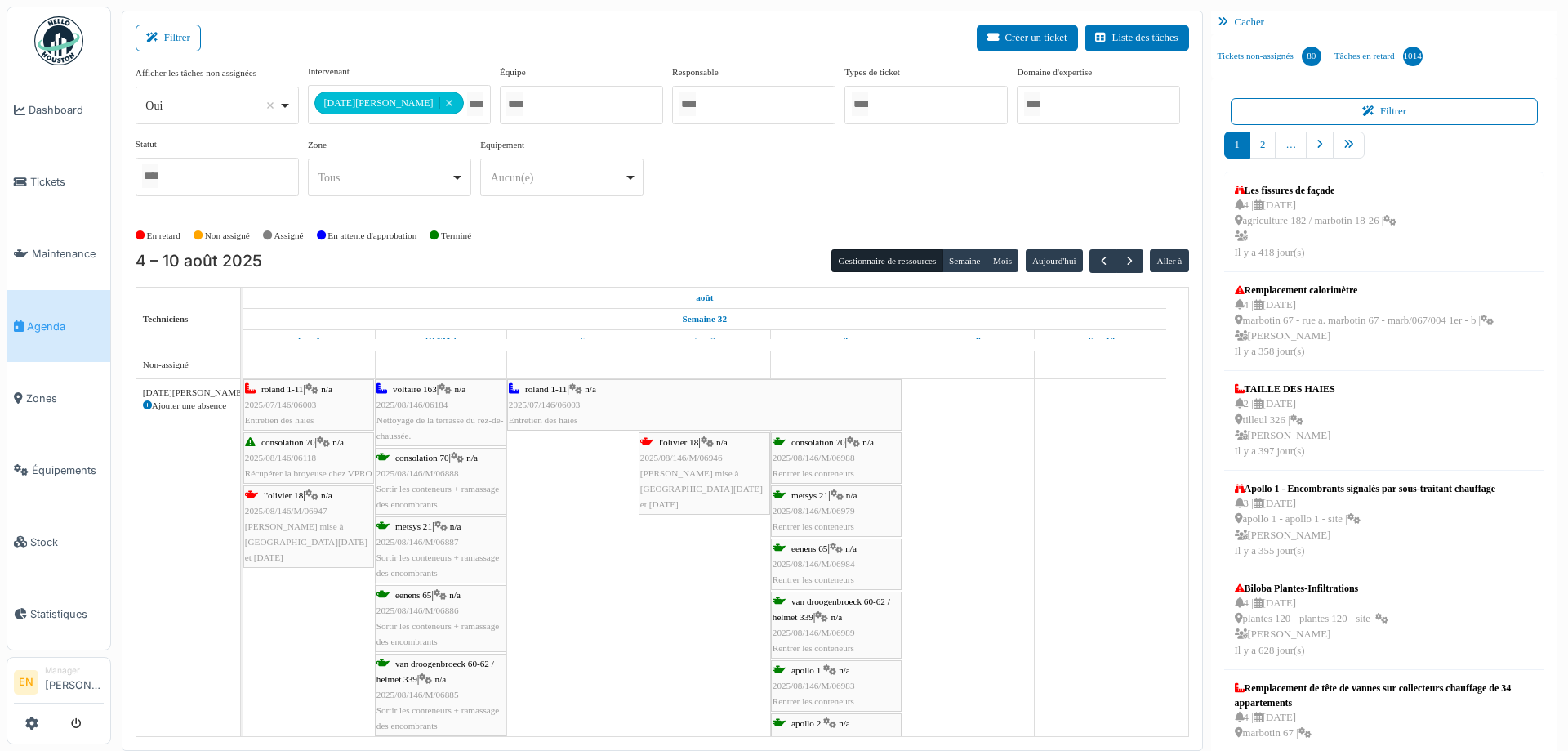
click at [830, 442] on span "consolation 70" at bounding box center [818, 442] width 54 height 10
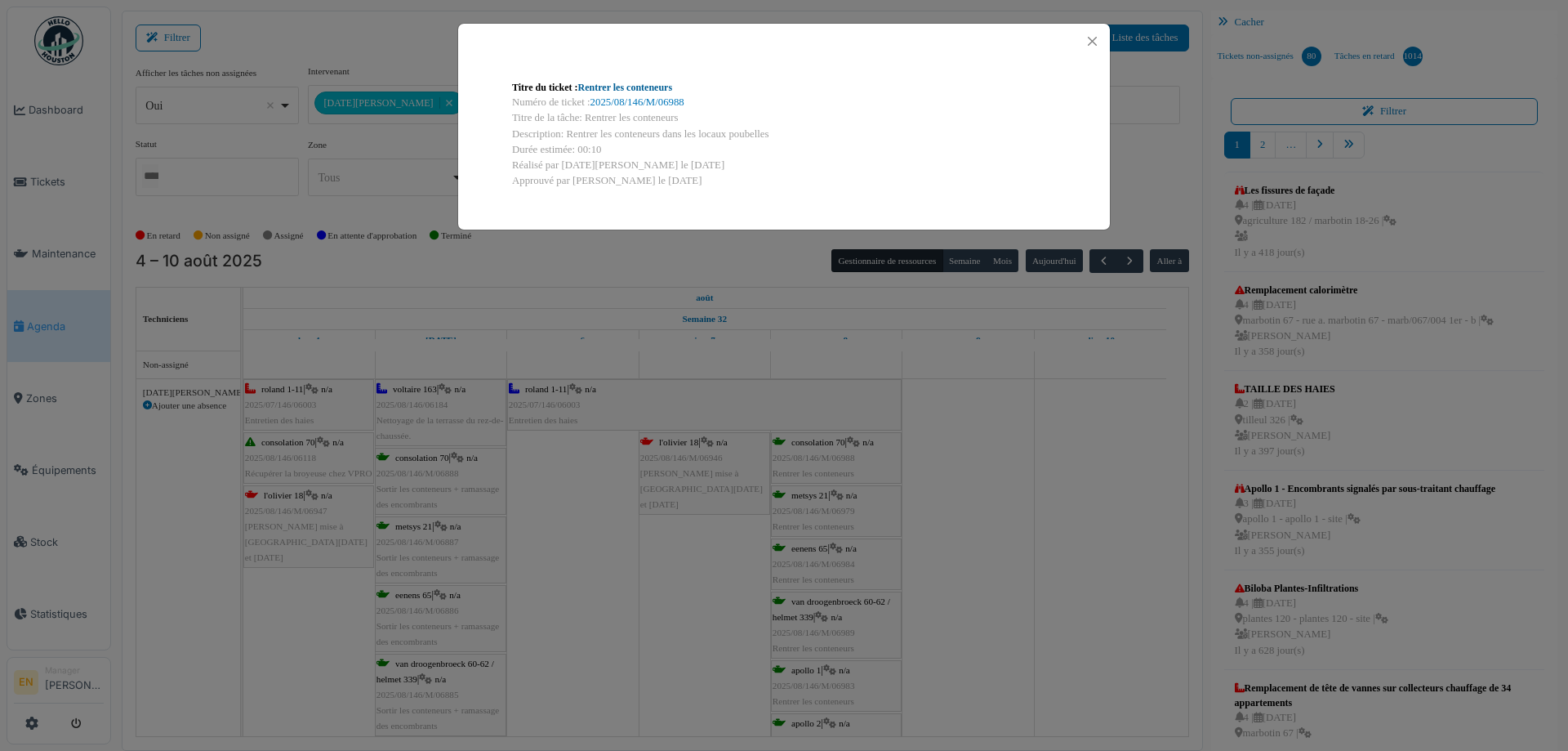
click at [625, 85] on link "Rentrer les conteneurs" at bounding box center [625, 87] width 95 height 11
click at [1097, 41] on button "Close" at bounding box center [1092, 41] width 22 height 22
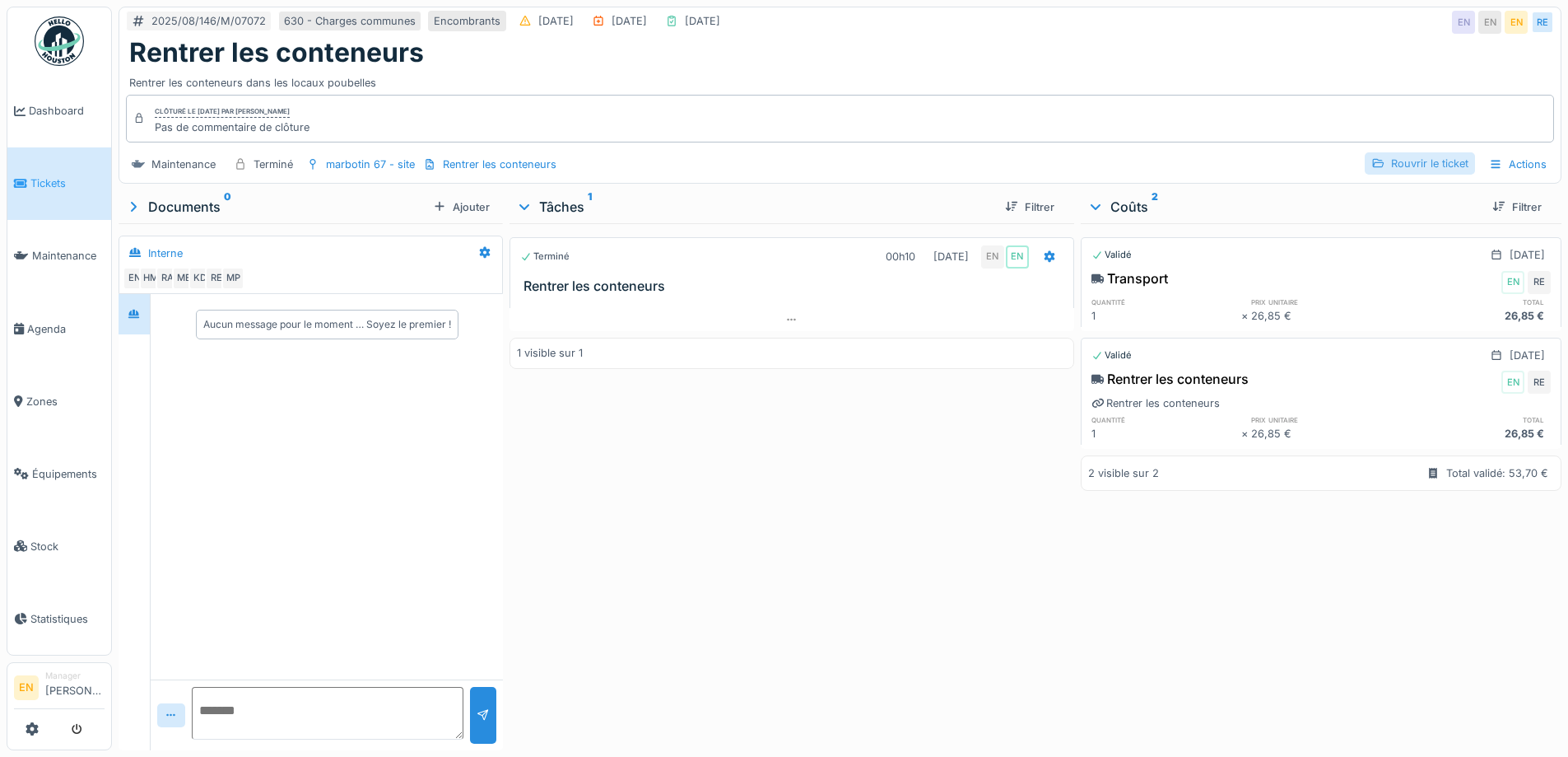
click at [1398, 162] on div "Rouvrir le ticket" at bounding box center [1419, 163] width 110 height 22
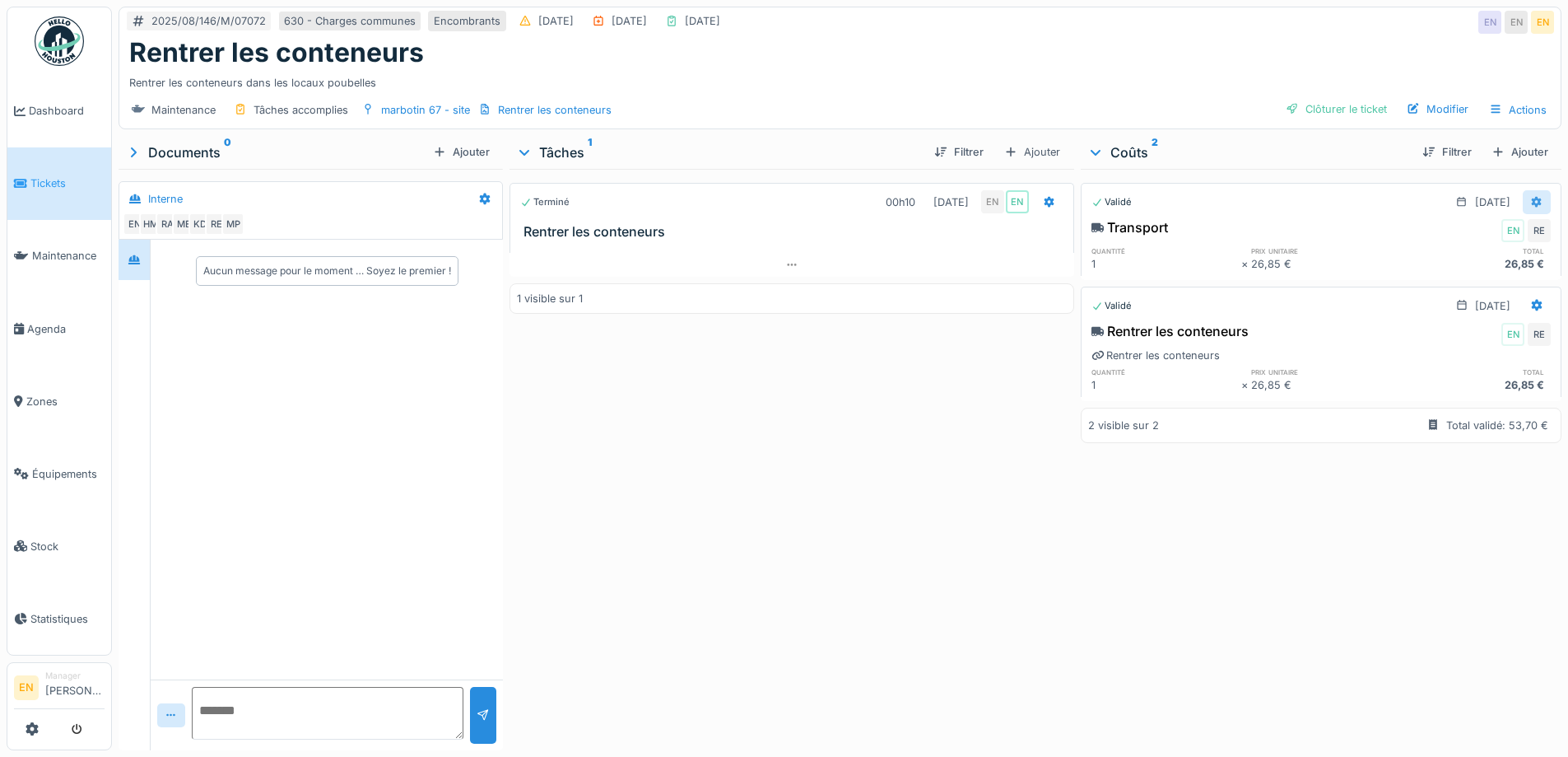
click at [1532, 201] on icon at bounding box center [1537, 201] width 10 height 11
click at [1467, 285] on div "Supprimer" at bounding box center [1456, 287] width 80 height 25
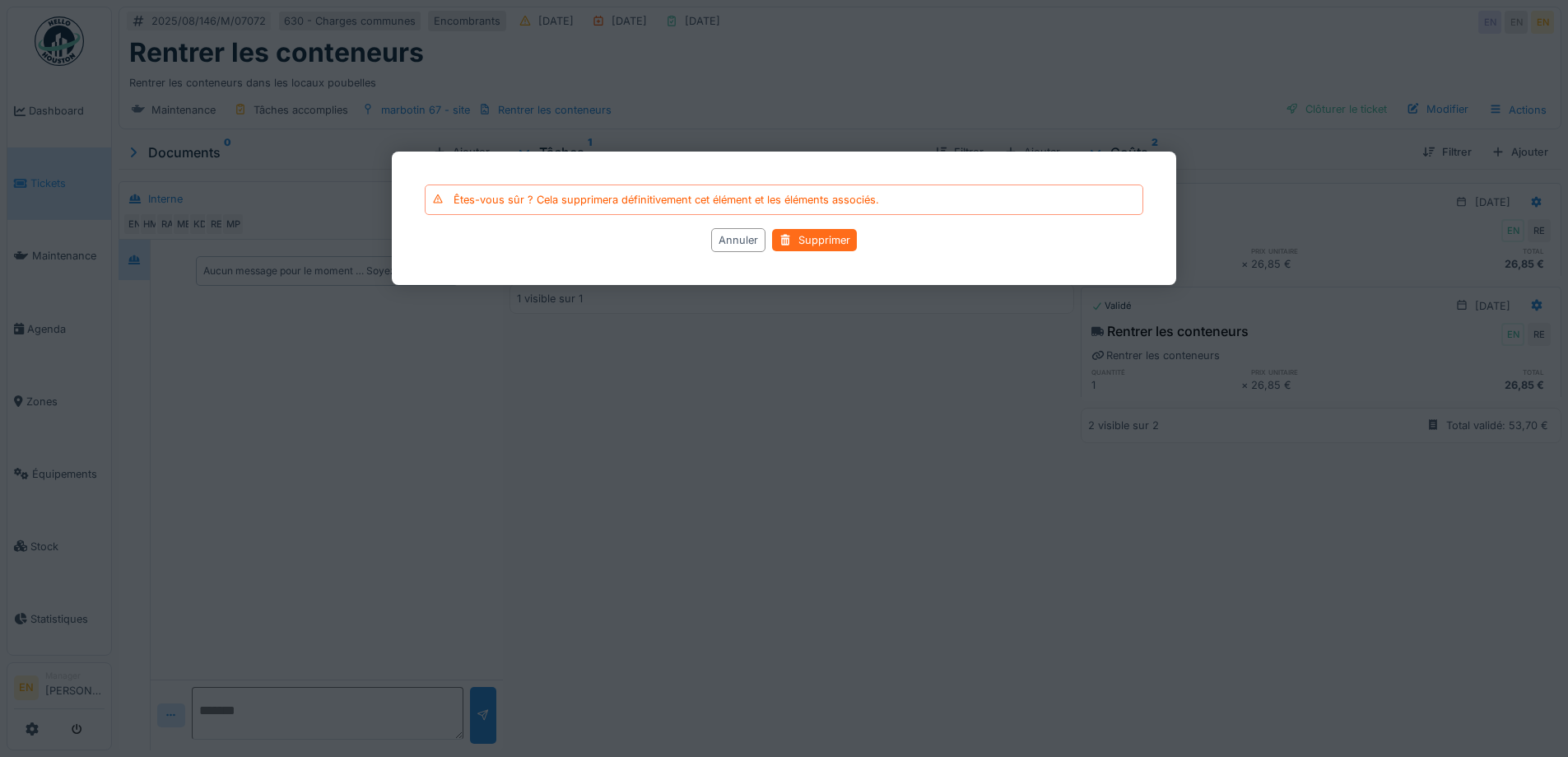
click at [829, 244] on div "Supprimer" at bounding box center [814, 240] width 85 height 22
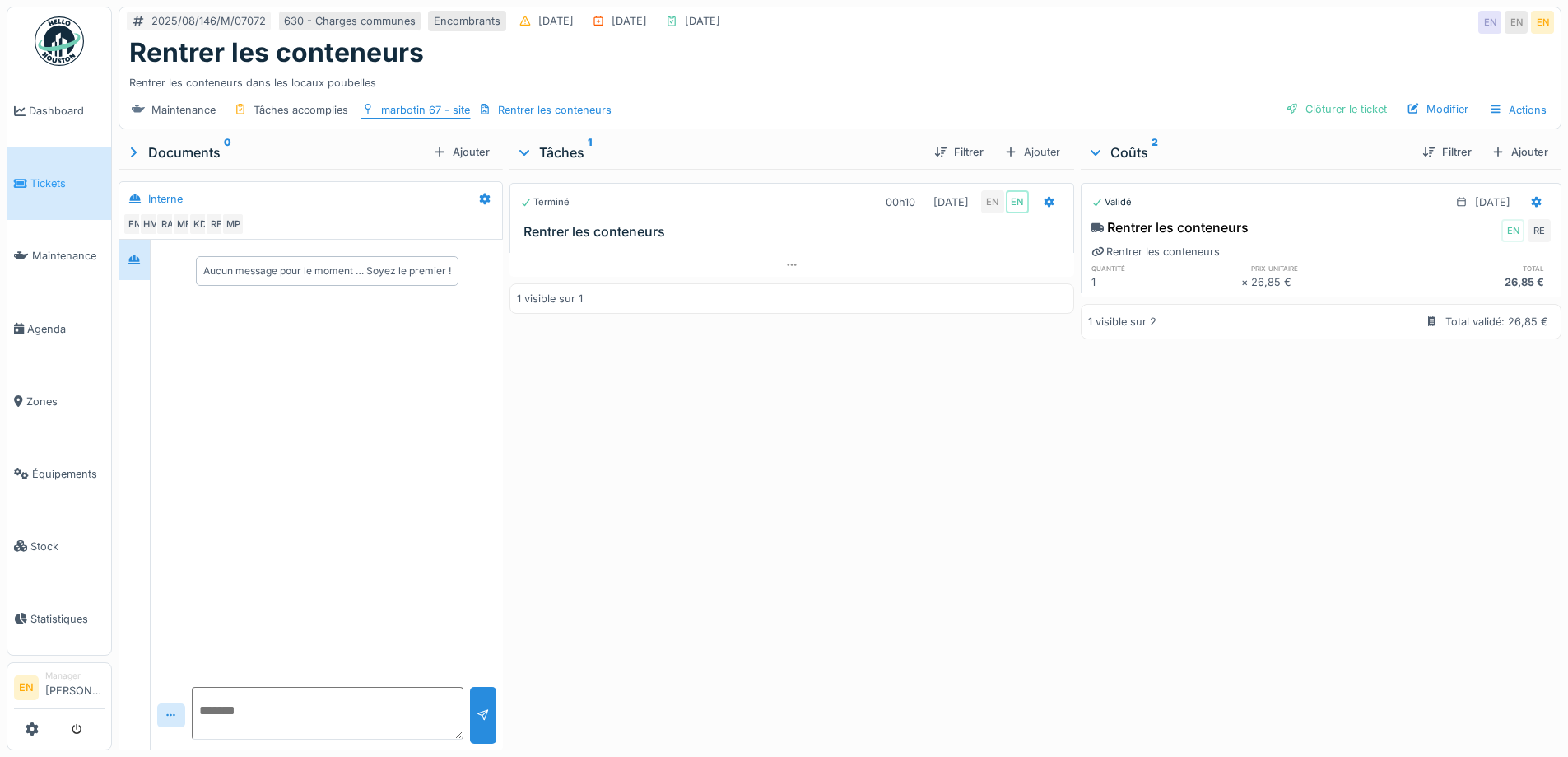
click at [406, 110] on div "marbotin 67 - site" at bounding box center [426, 110] width 89 height 15
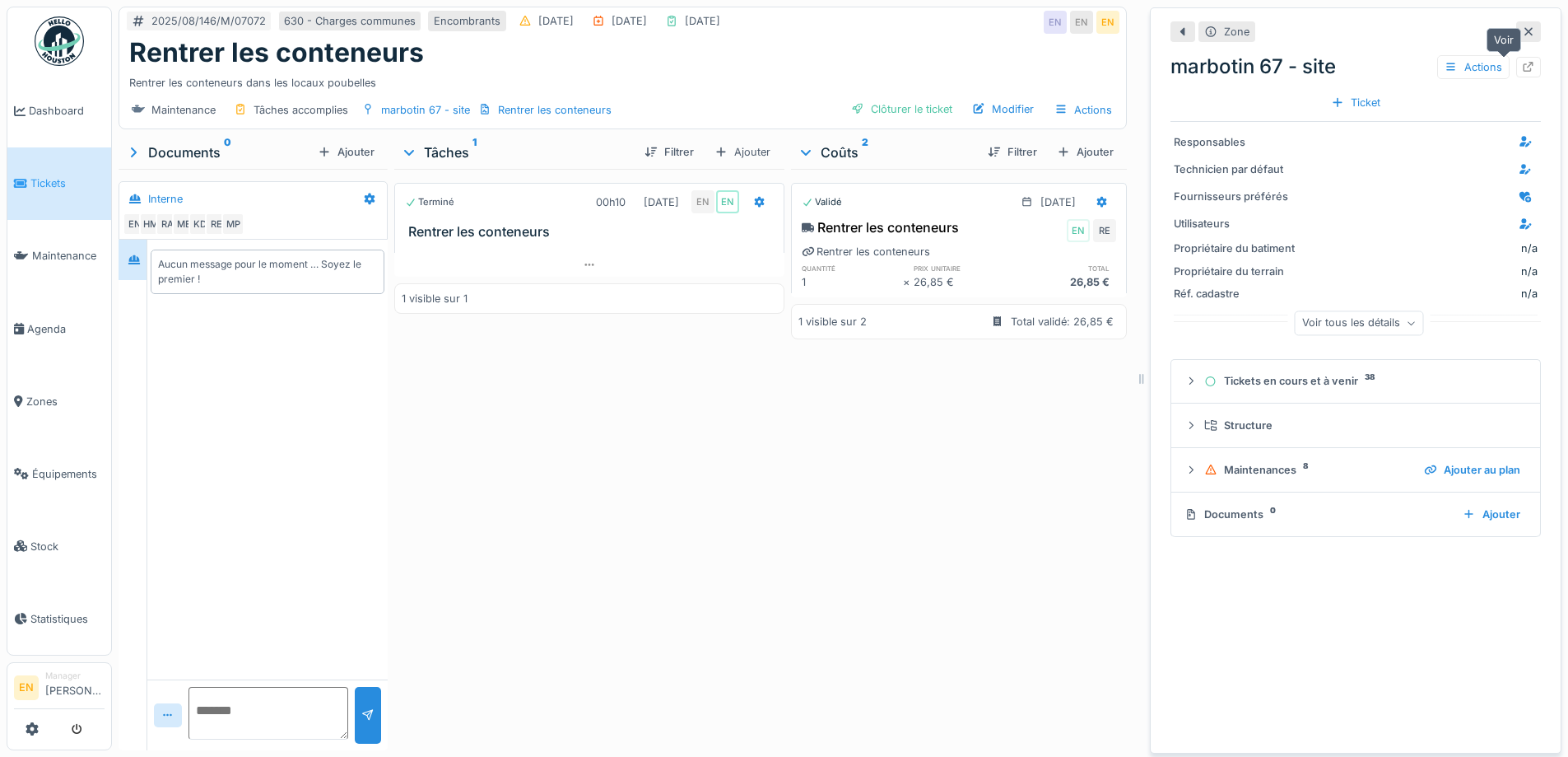
click at [1516, 67] on div at bounding box center [1528, 67] width 25 height 21
click at [1522, 31] on icon at bounding box center [1528, 32] width 13 height 10
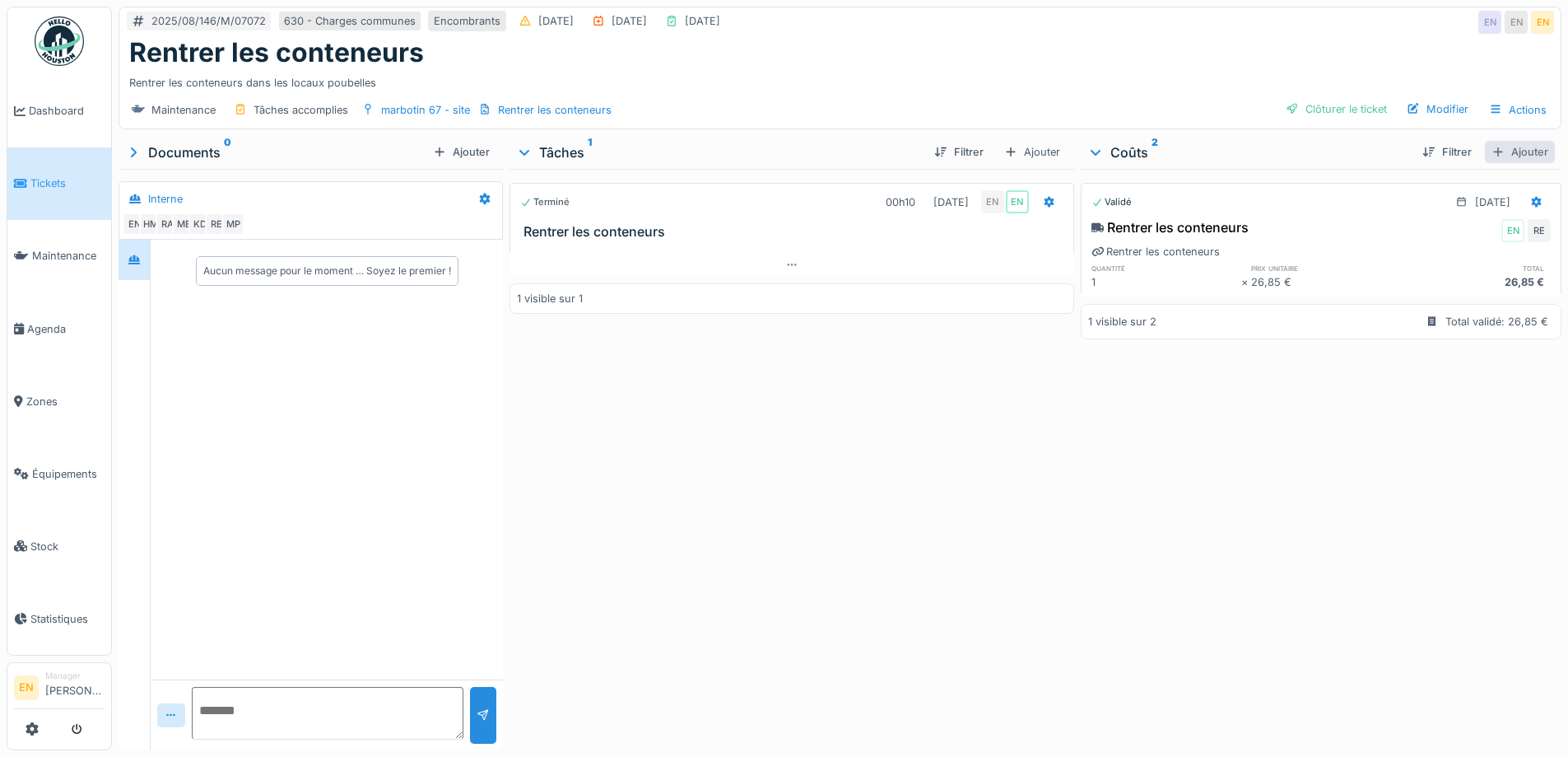
click at [1510, 153] on div "Ajouter" at bounding box center [1519, 152] width 70 height 22
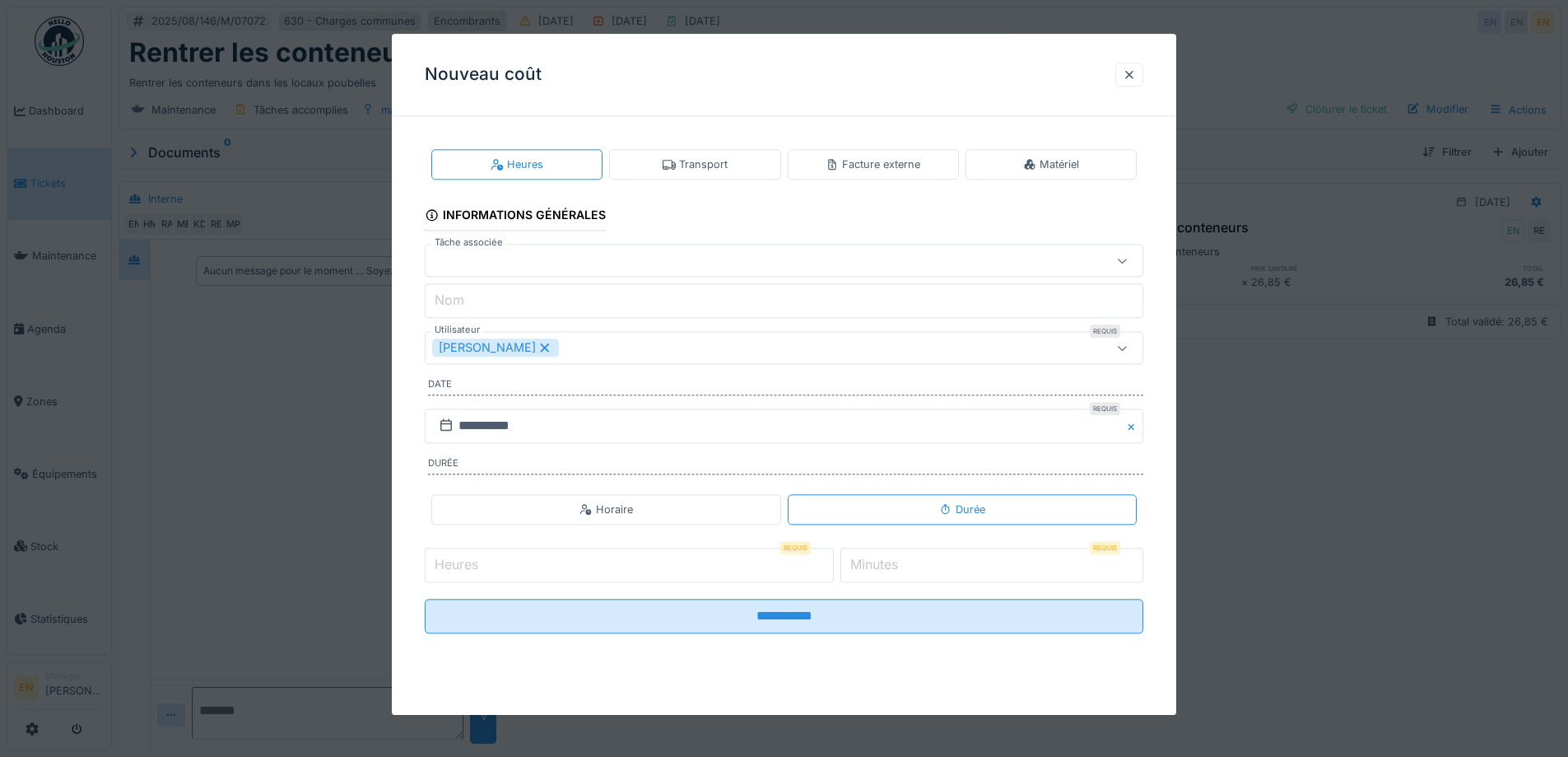
click at [716, 562] on input "Heures" at bounding box center [629, 565] width 409 height 34
type input "*"
click at [965, 571] on input "*" at bounding box center [992, 565] width 303 height 34
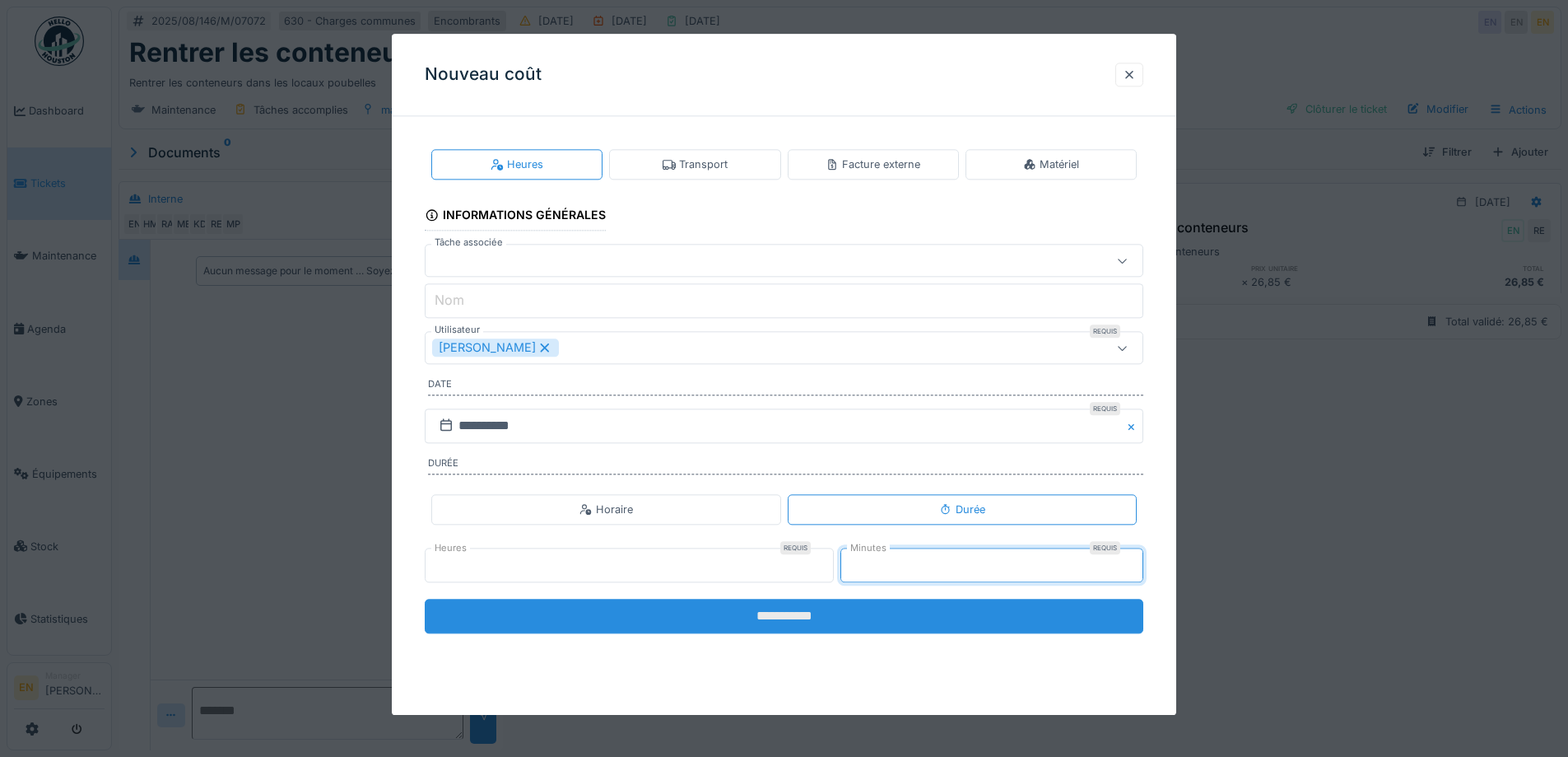
type input "*"
click at [797, 616] on input "**********" at bounding box center [784, 616] width 719 height 34
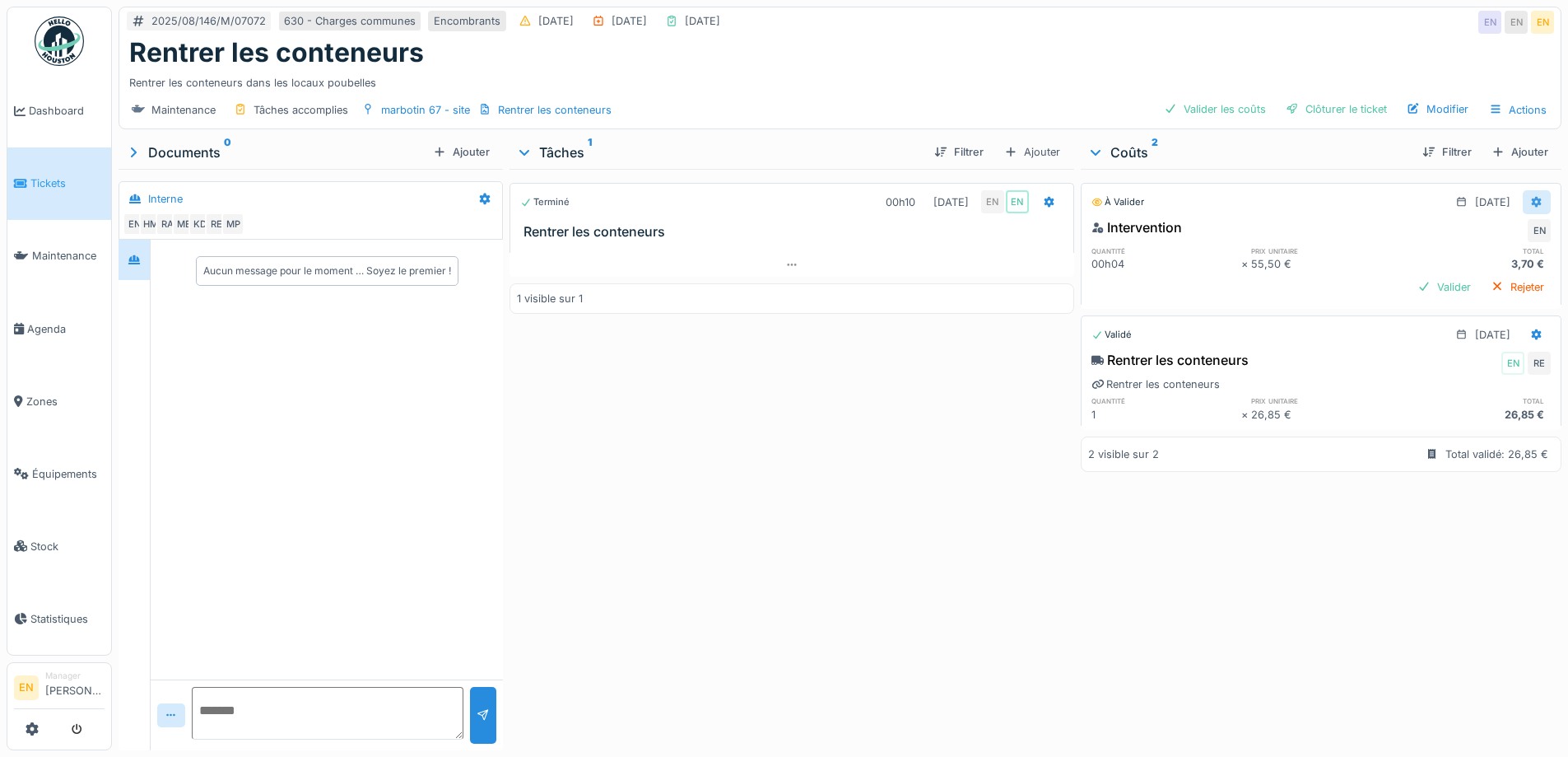
click at [1532, 199] on icon at bounding box center [1537, 201] width 10 height 11
click at [1456, 240] on div "Modifier" at bounding box center [1456, 239] width 80 height 25
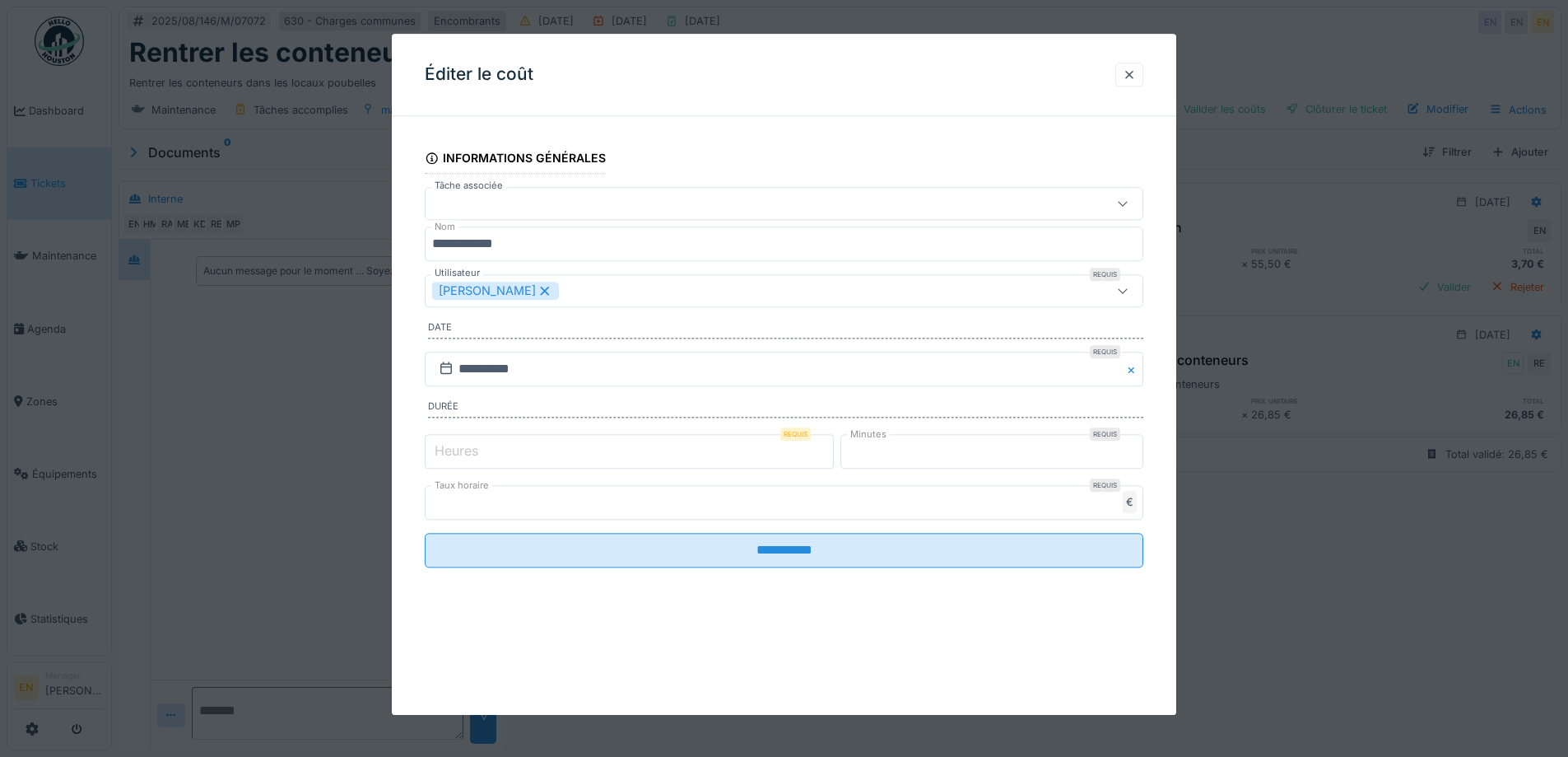
scroll to position [12, 0]
click at [550, 291] on icon at bounding box center [545, 291] width 9 height 9
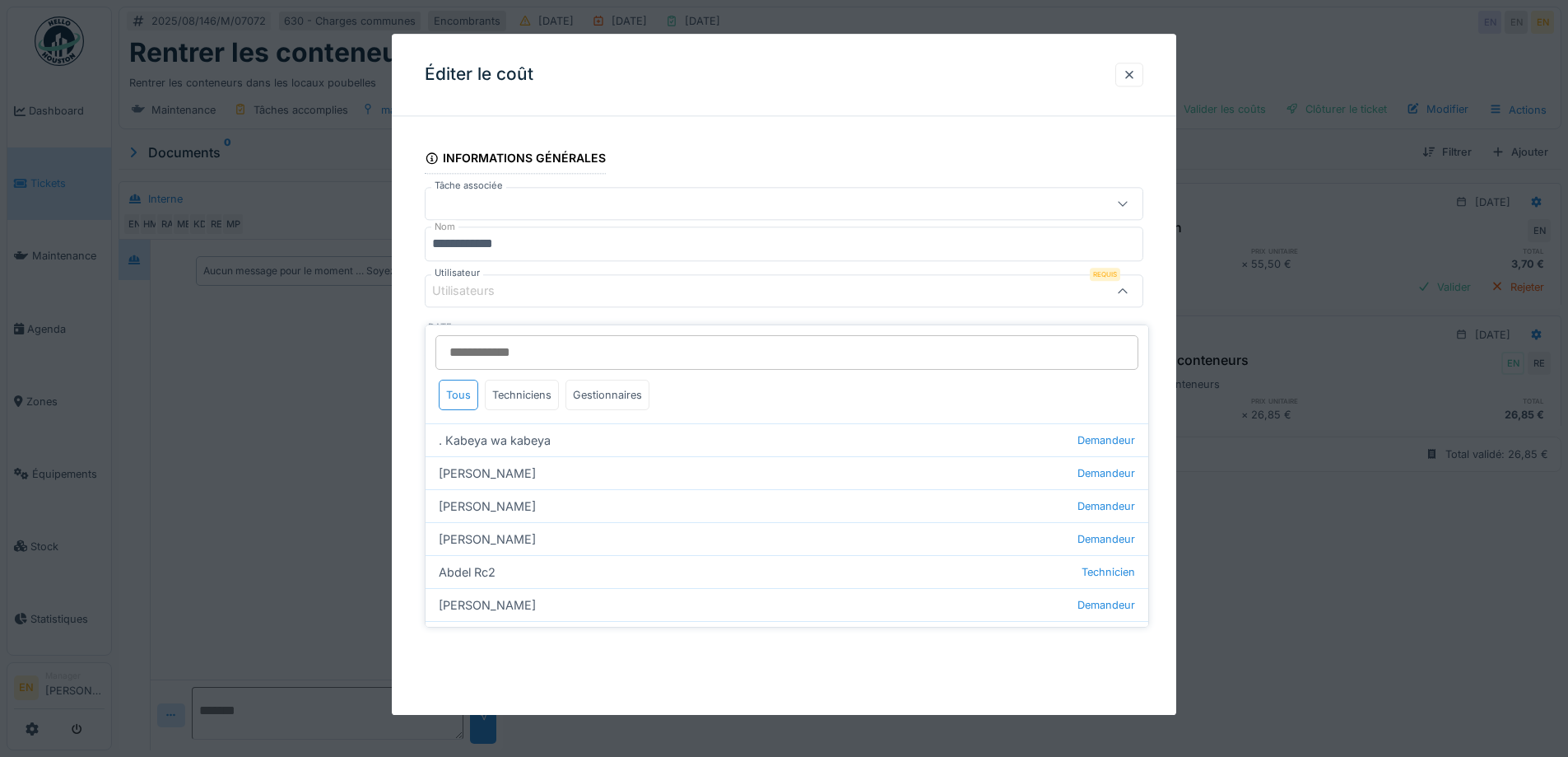
click at [578, 291] on div "Utilisateurs" at bounding box center [742, 290] width 620 height 18
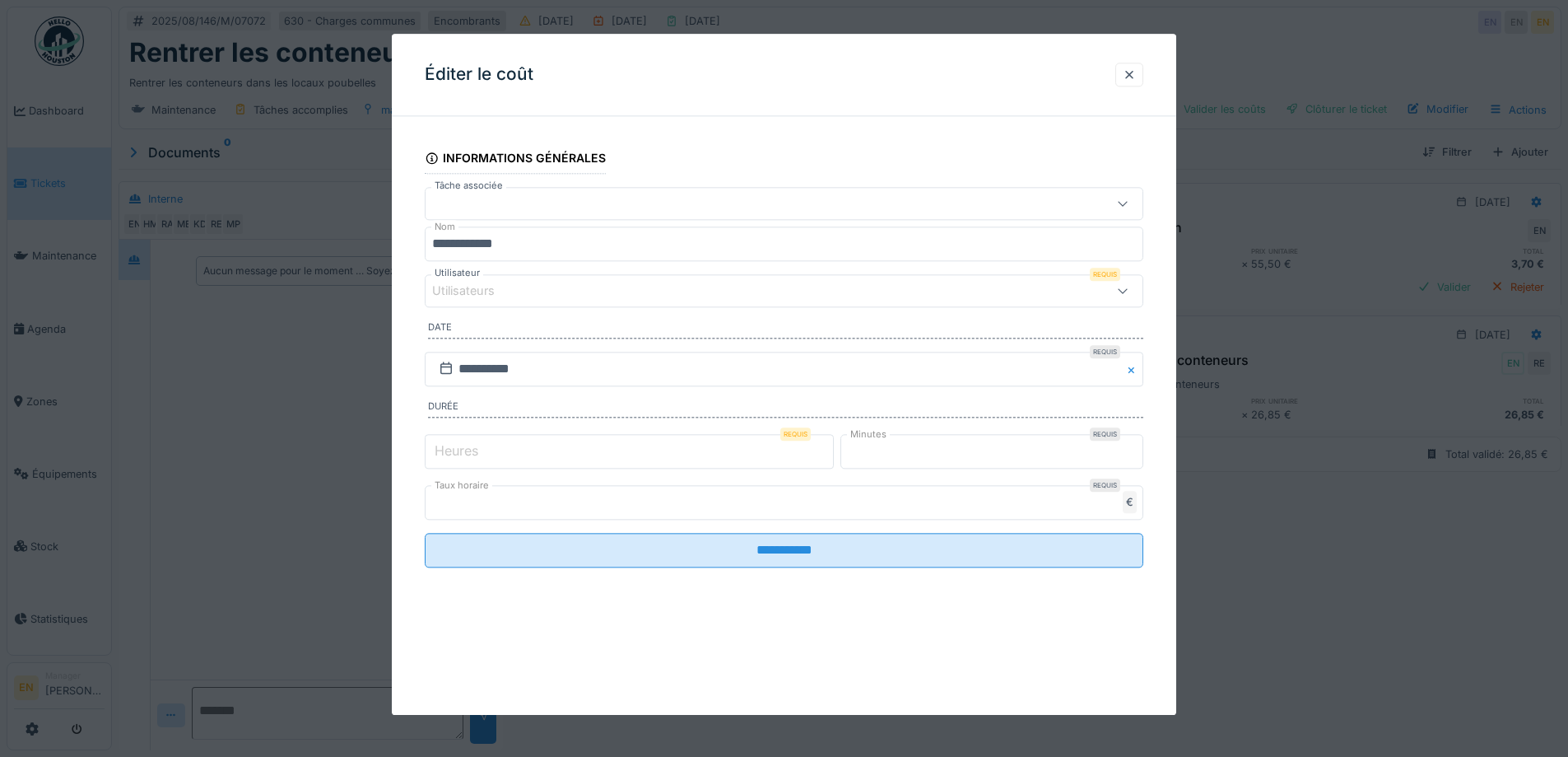
click at [578, 291] on div "Utilisateurs" at bounding box center [742, 290] width 620 height 18
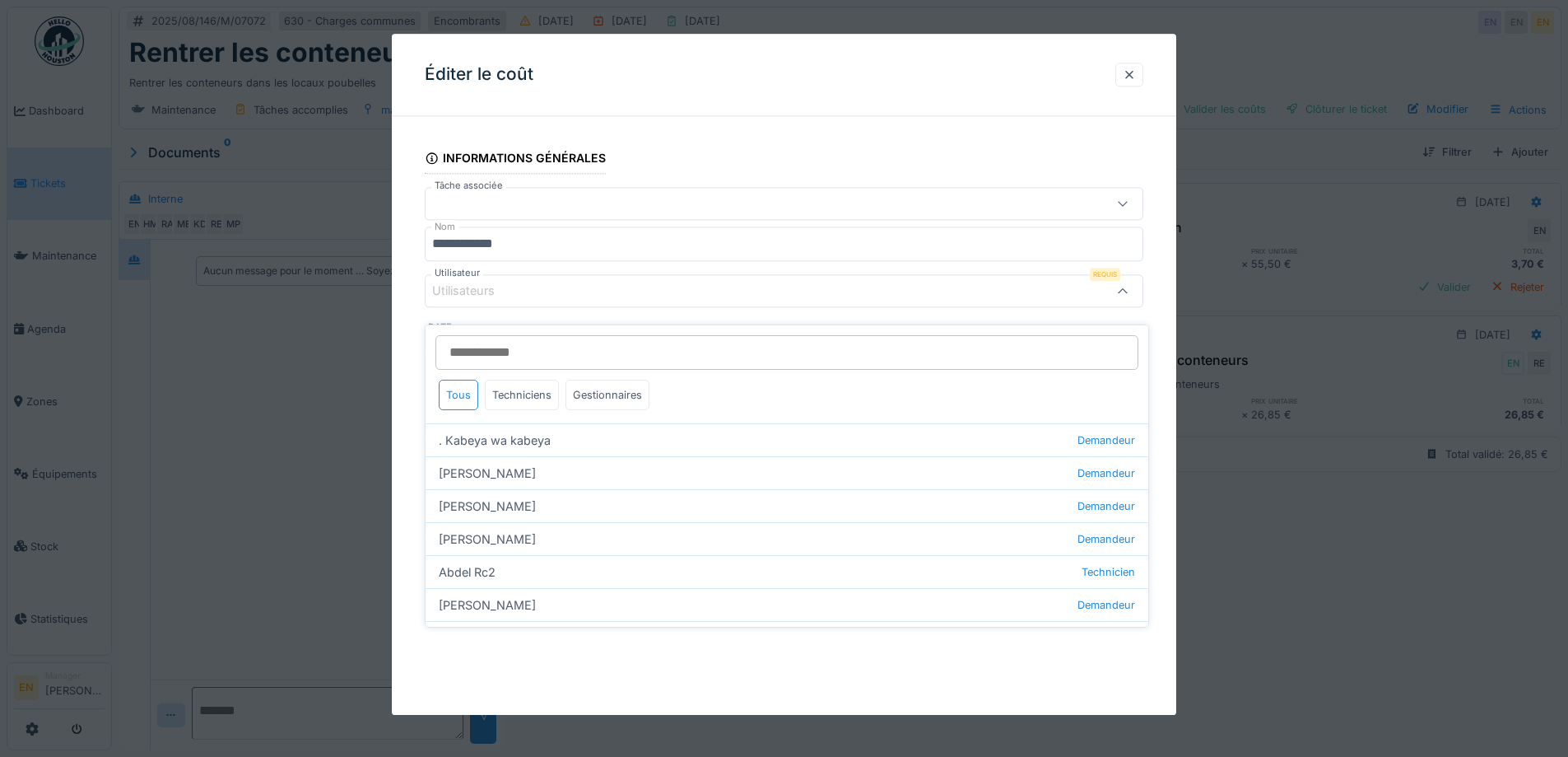
click at [578, 291] on div "Utilisateurs" at bounding box center [742, 290] width 620 height 18
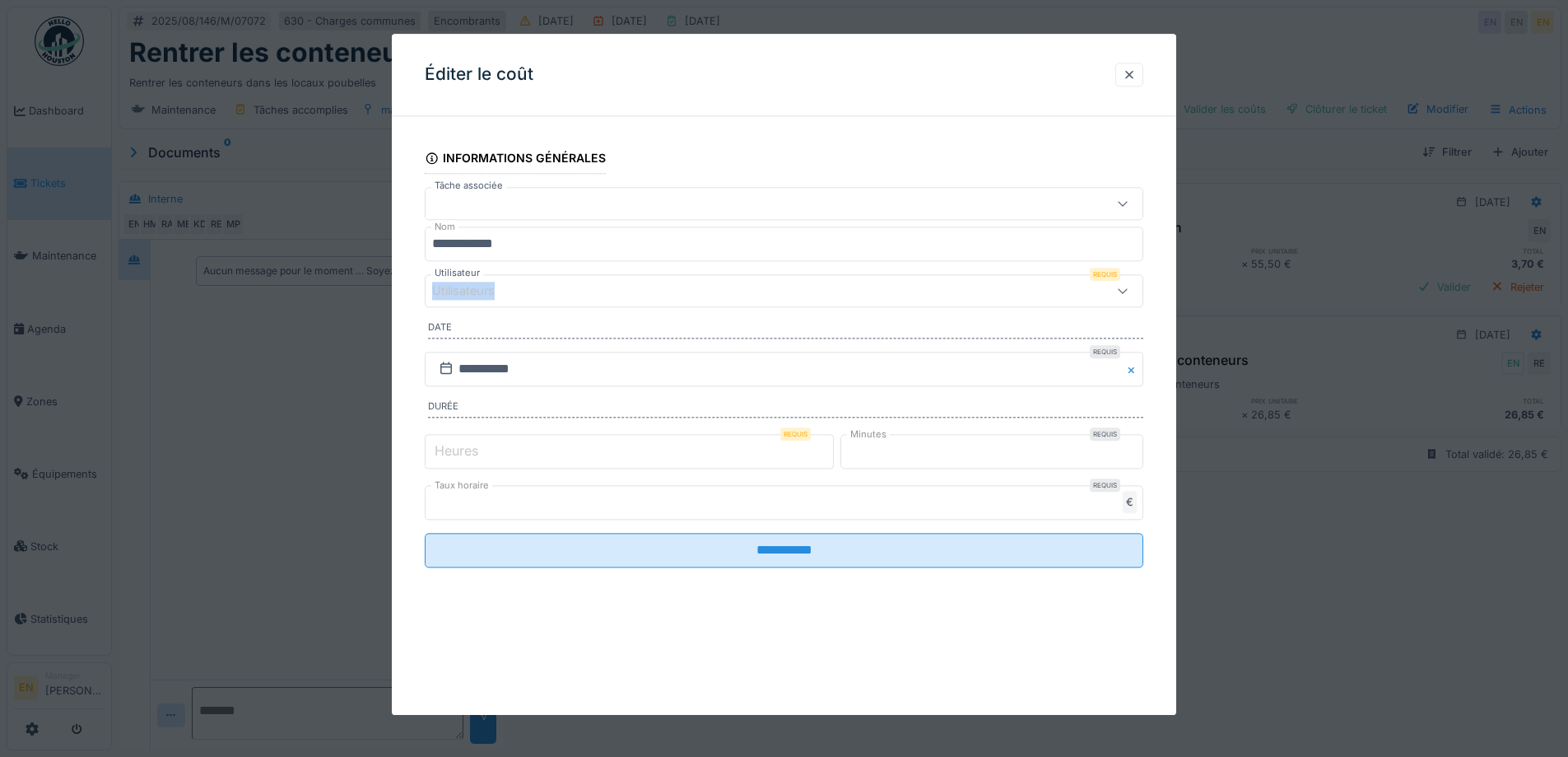
click at [578, 291] on div "Utilisateurs" at bounding box center [742, 290] width 620 height 18
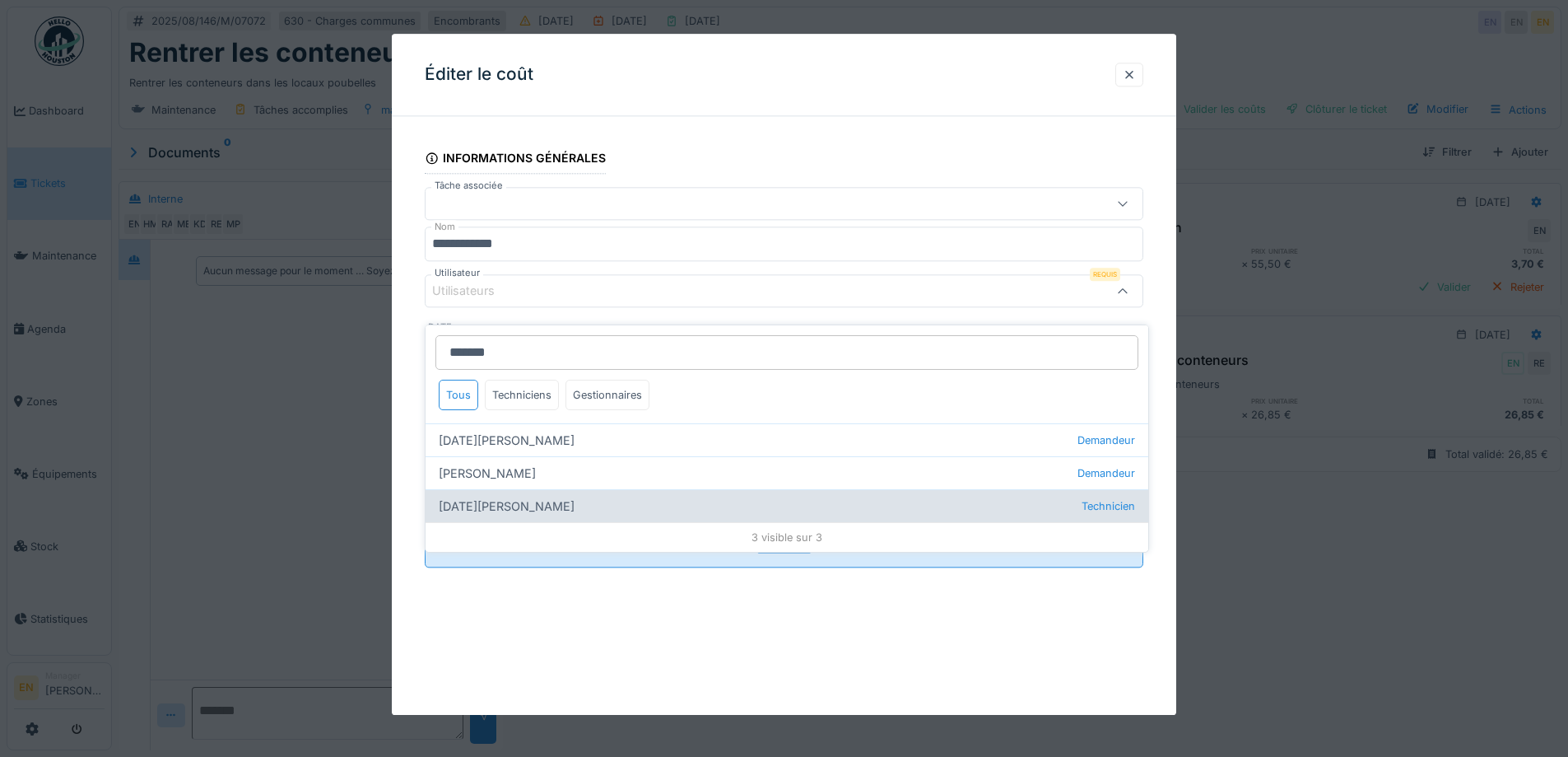
type input "*******"
click at [516, 491] on div "Ramazan Eryoruk Technicien" at bounding box center [787, 505] width 723 height 33
type input "*****"
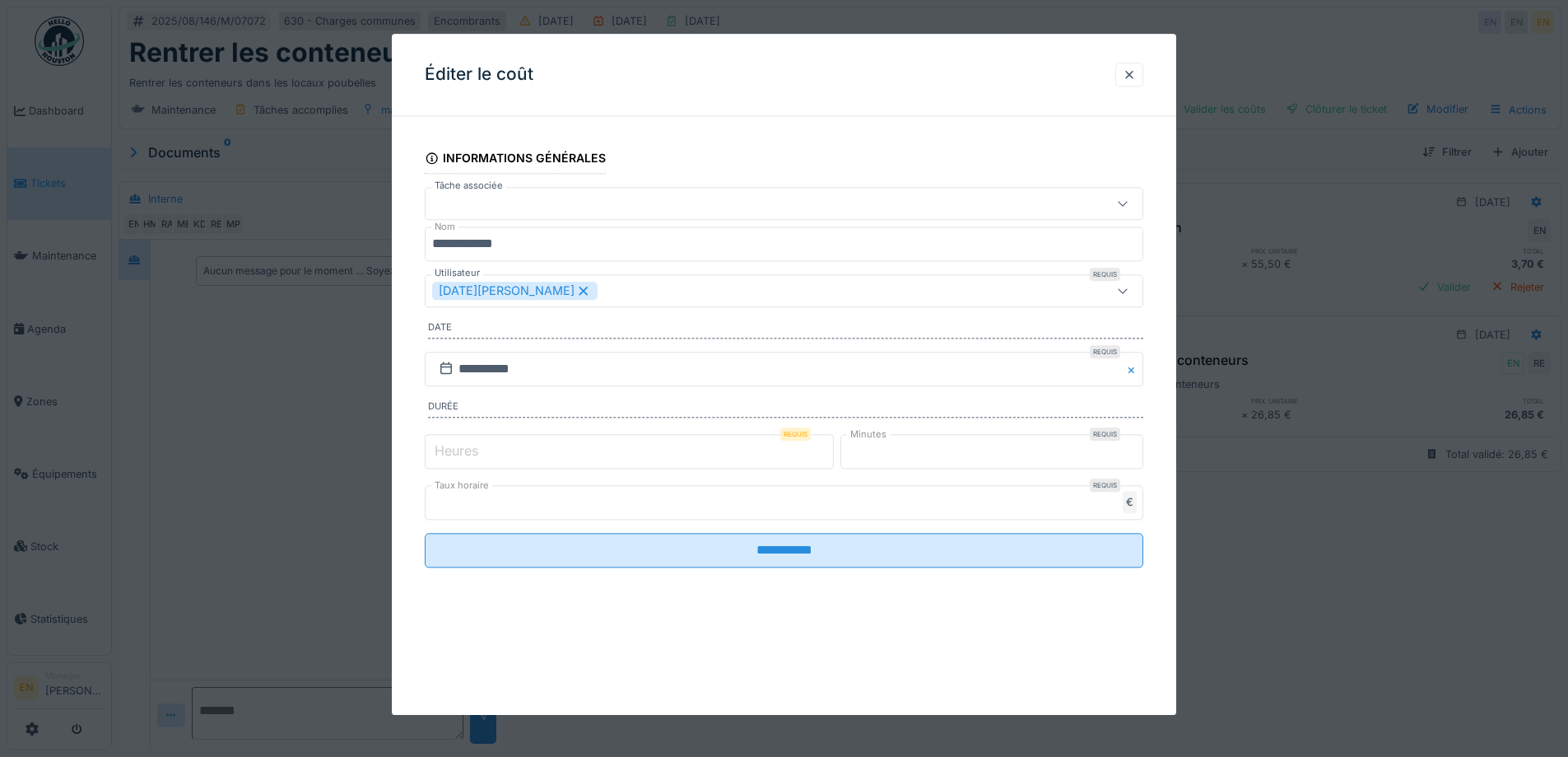
click at [1151, 608] on div "**********" at bounding box center [784, 371] width 785 height 485
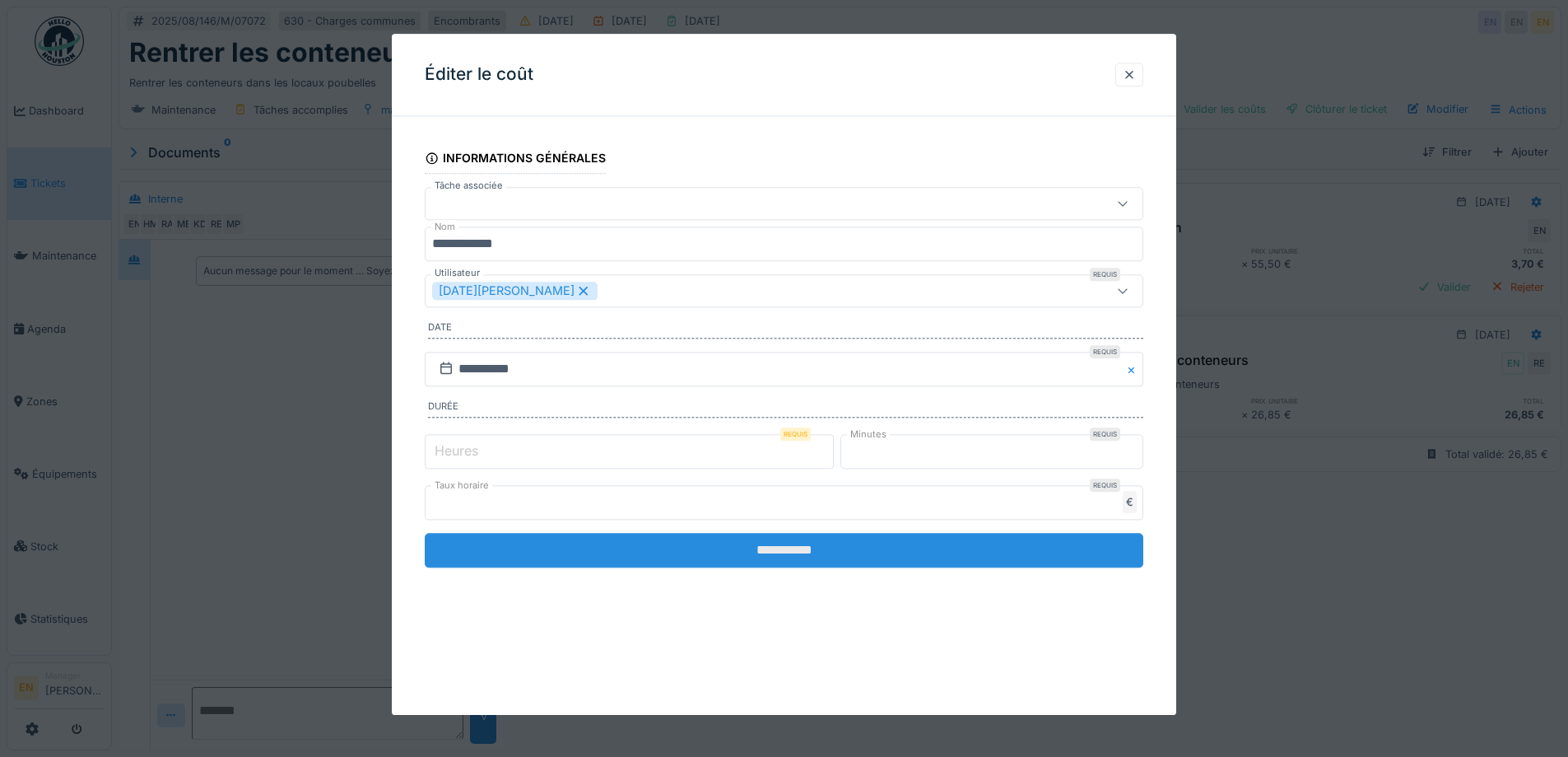
click at [796, 549] on input "**********" at bounding box center [784, 550] width 719 height 34
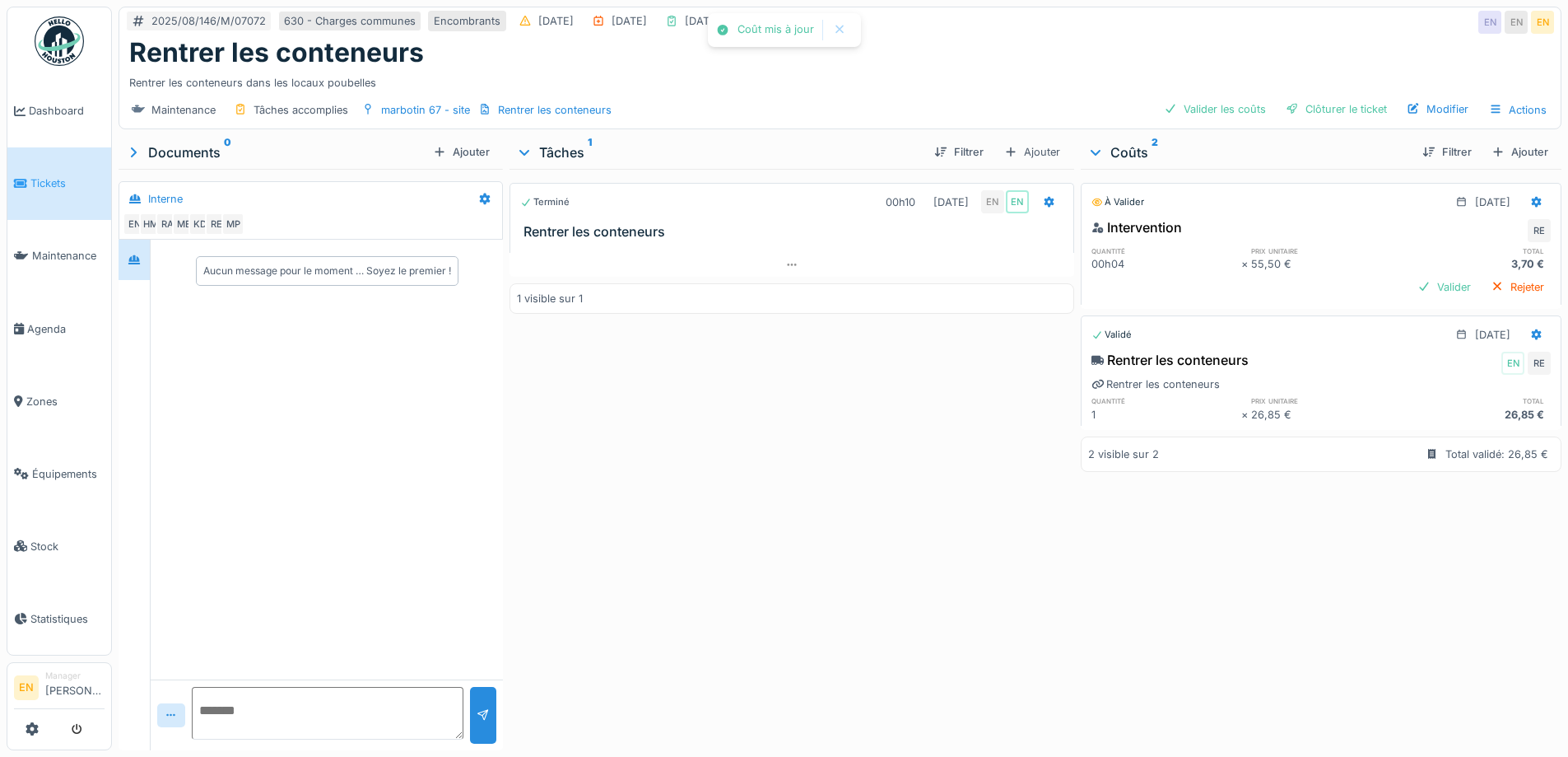
click at [903, 515] on div "Terminé 00h10 12/08/2025 EN EN Rentrer les conteneurs 1 visible sur 1" at bounding box center [791, 456] width 564 height 575
click at [1340, 102] on div "Clôturer le ticket" at bounding box center [1336, 109] width 114 height 22
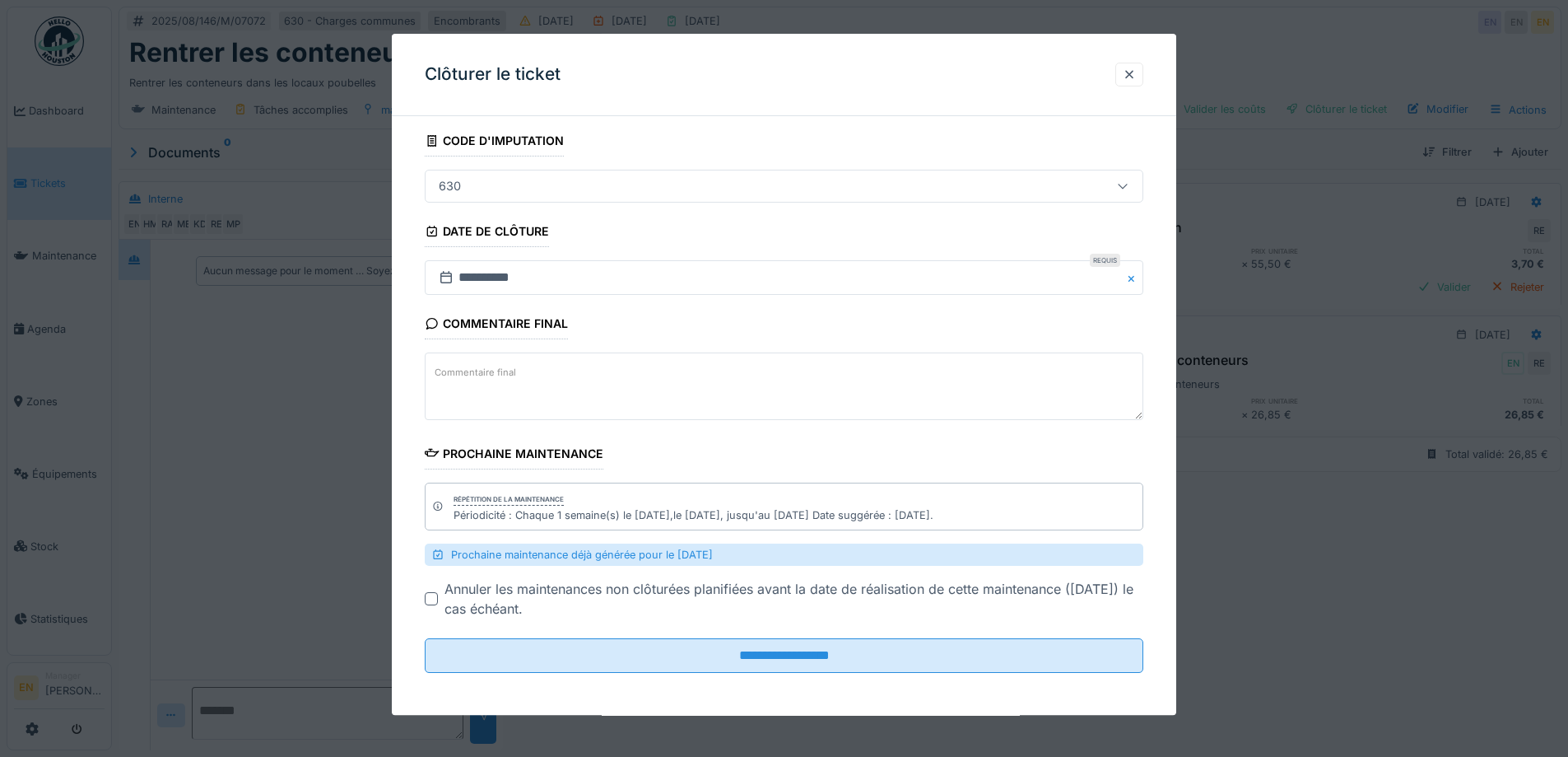
scroll to position [99, 0]
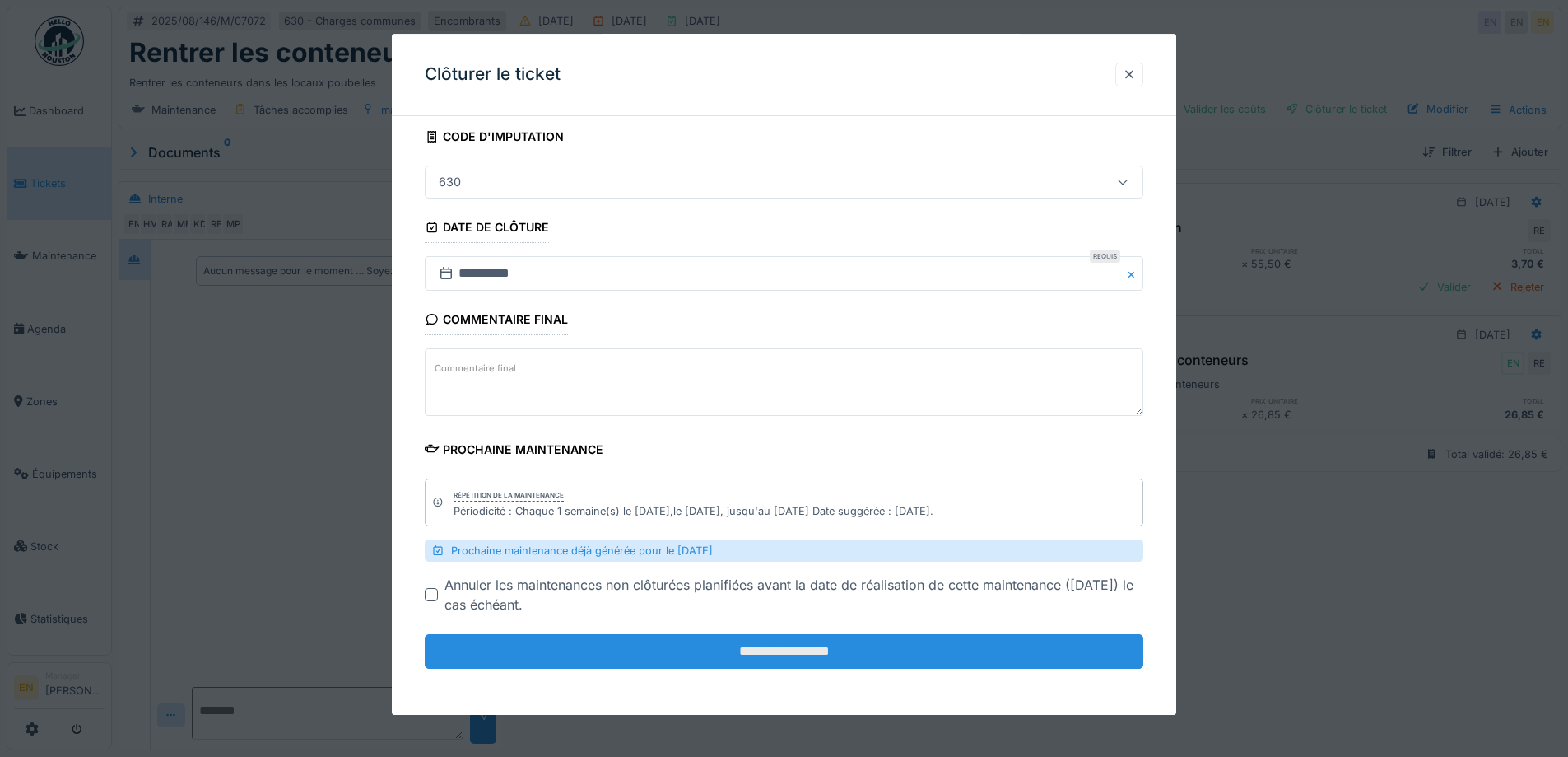
click at [824, 648] on input "**********" at bounding box center [784, 652] width 719 height 34
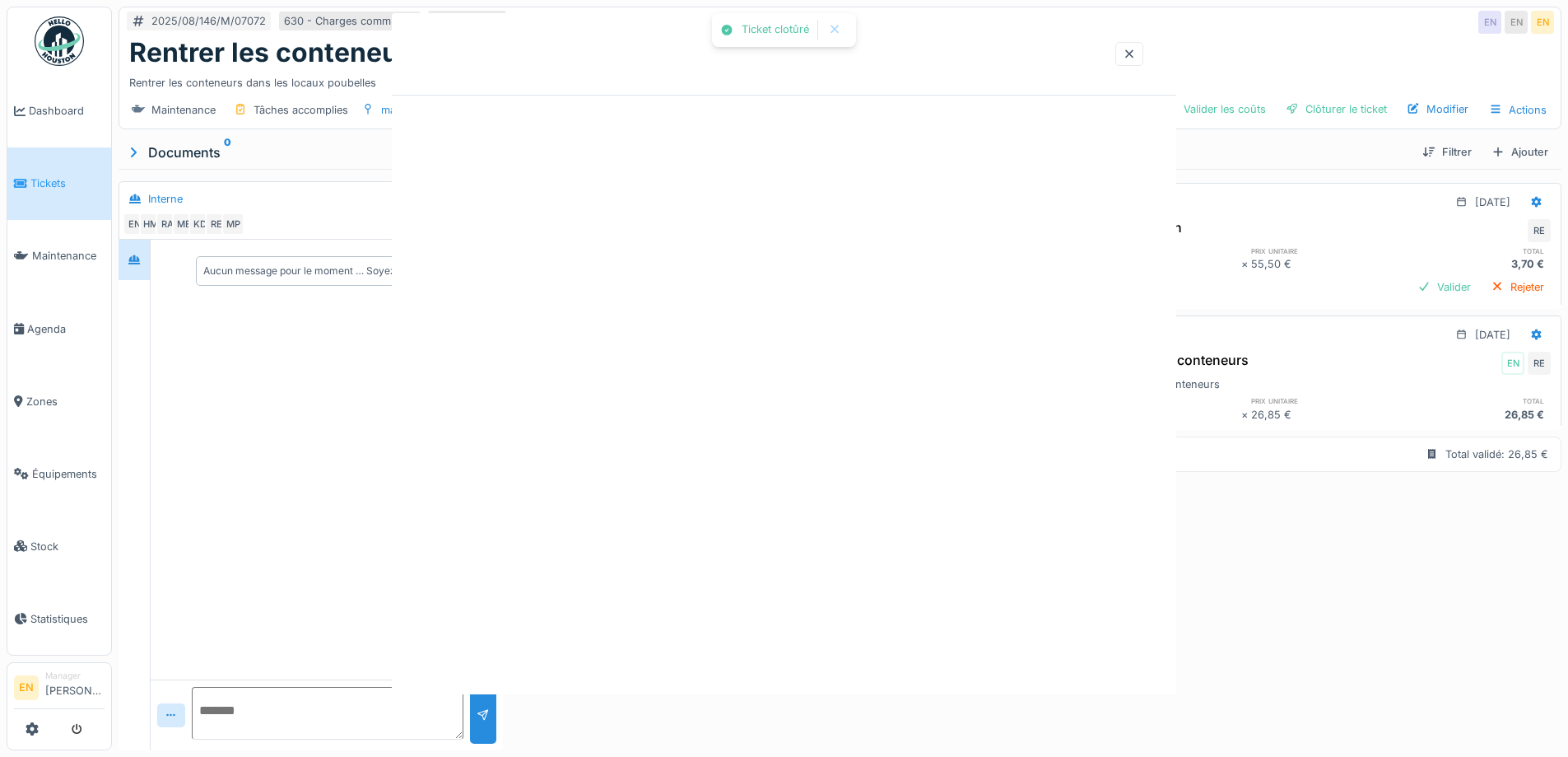
scroll to position [0, 0]
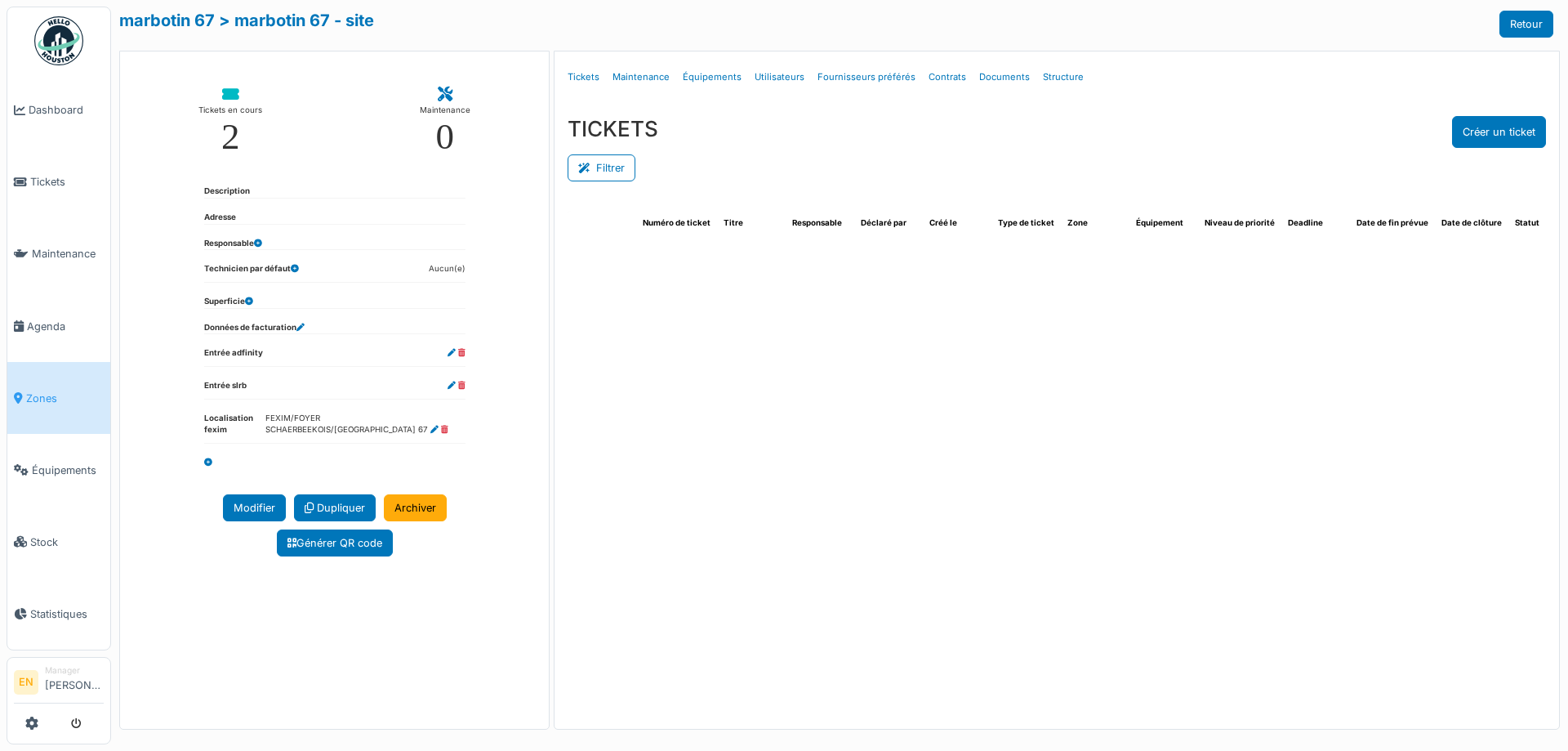
select select "***"
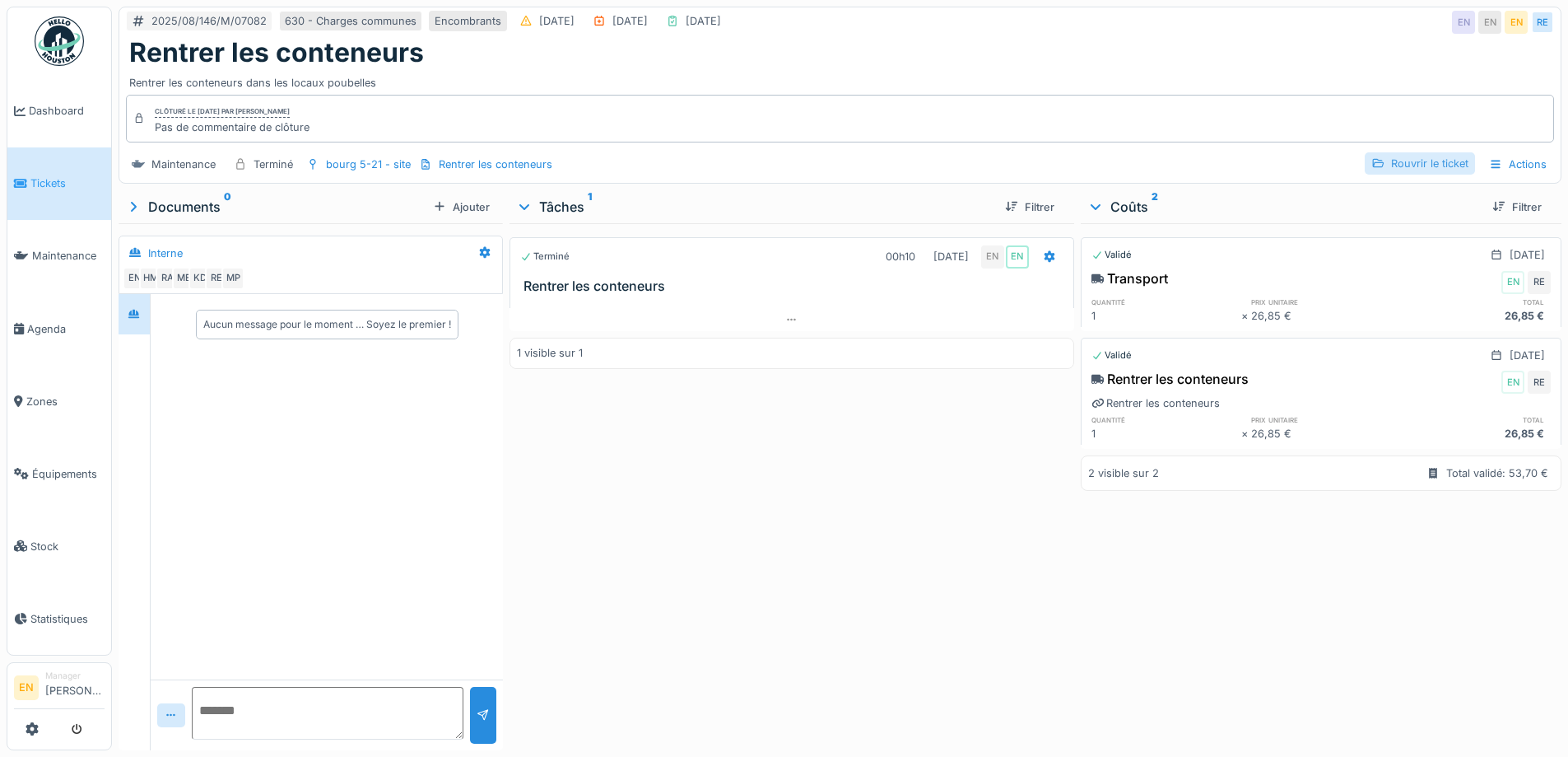
click at [1414, 156] on div "Rouvrir le ticket" at bounding box center [1419, 163] width 110 height 22
click at [1480, 192] on div "Filtrer" at bounding box center [1517, 207] width 76 height 29
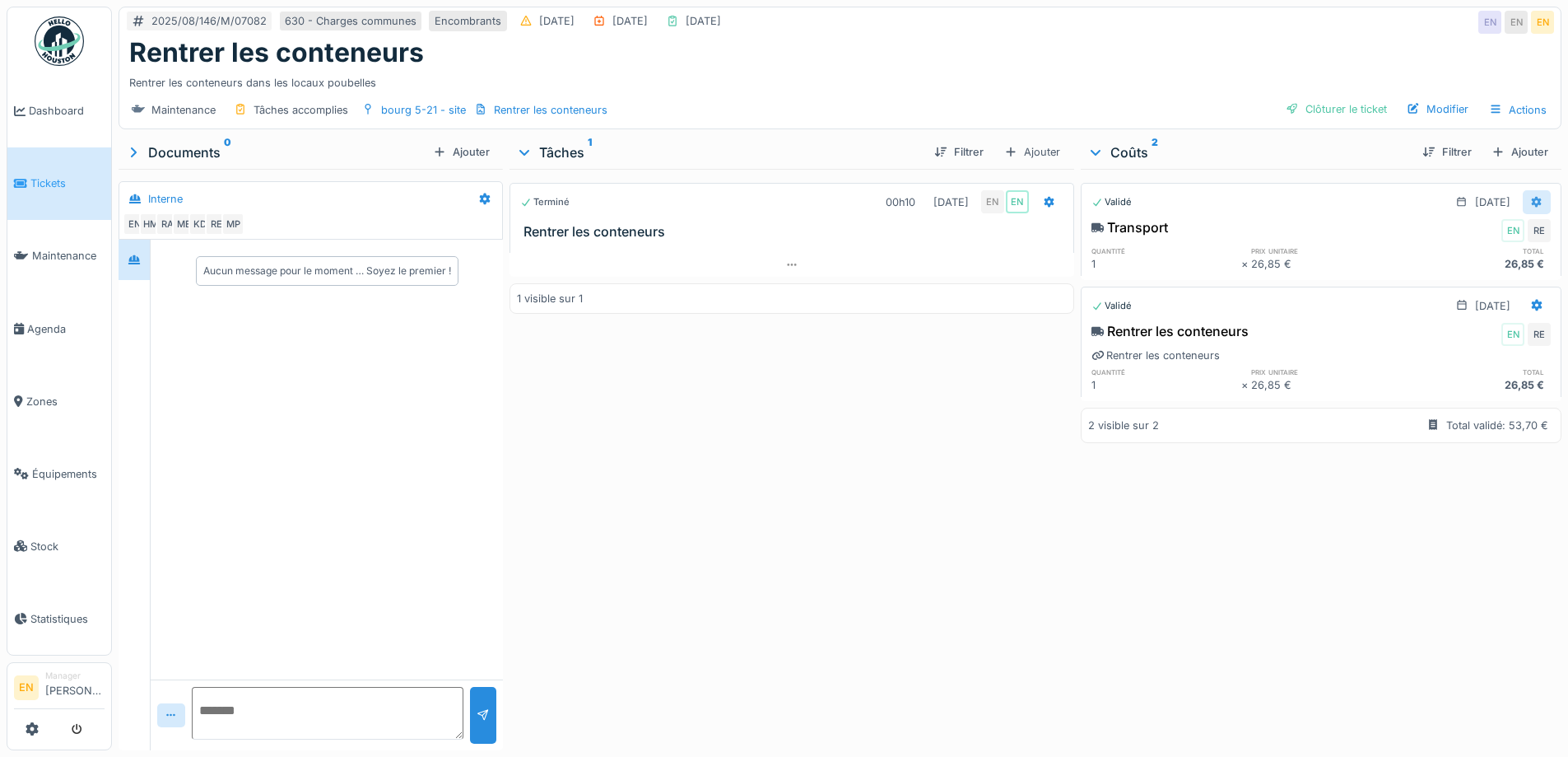
click at [1532, 204] on icon at bounding box center [1537, 201] width 10 height 11
click at [1458, 284] on div "Supprimer" at bounding box center [1456, 287] width 80 height 25
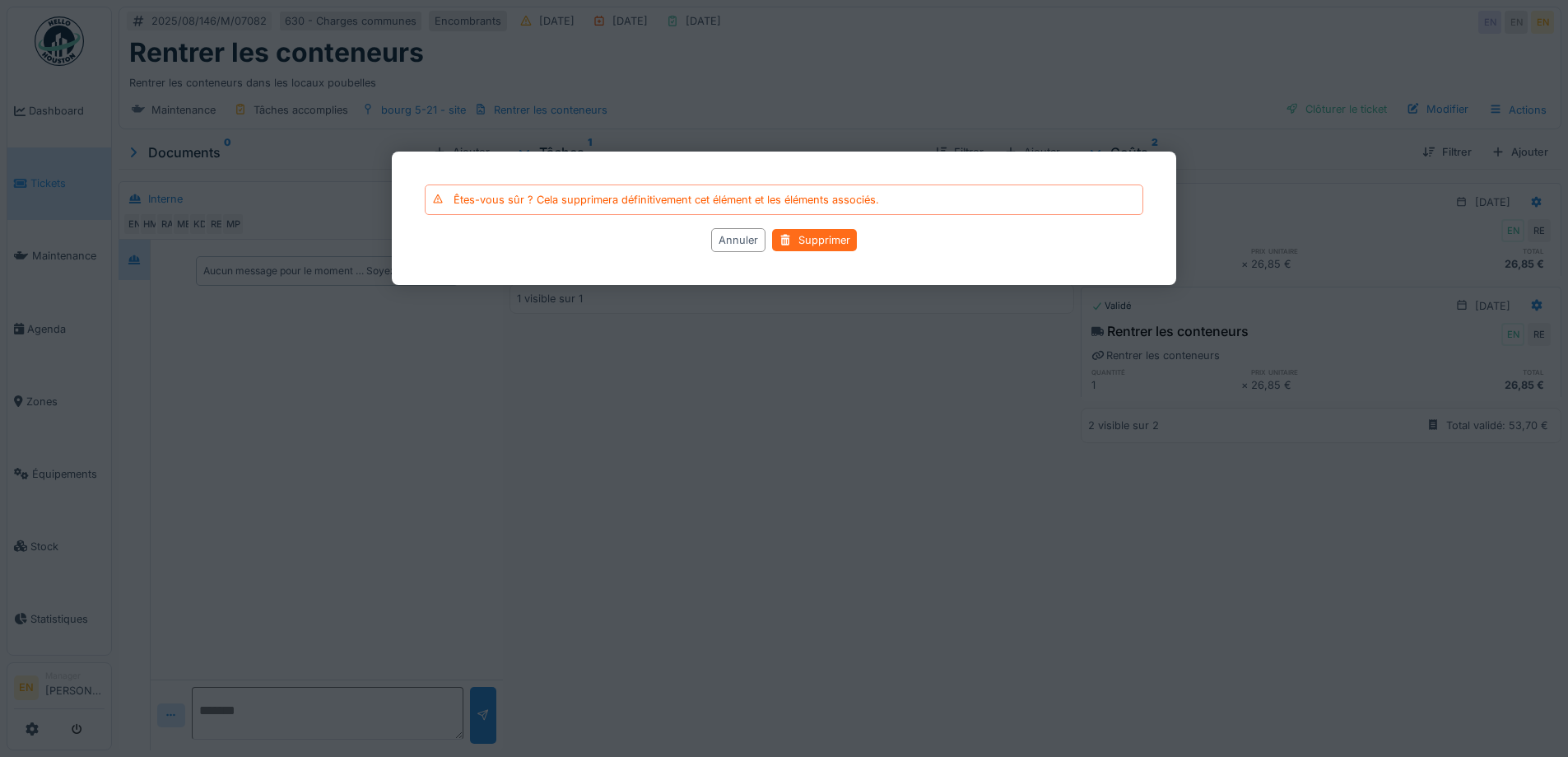
click at [804, 237] on div "Supprimer" at bounding box center [814, 240] width 85 height 22
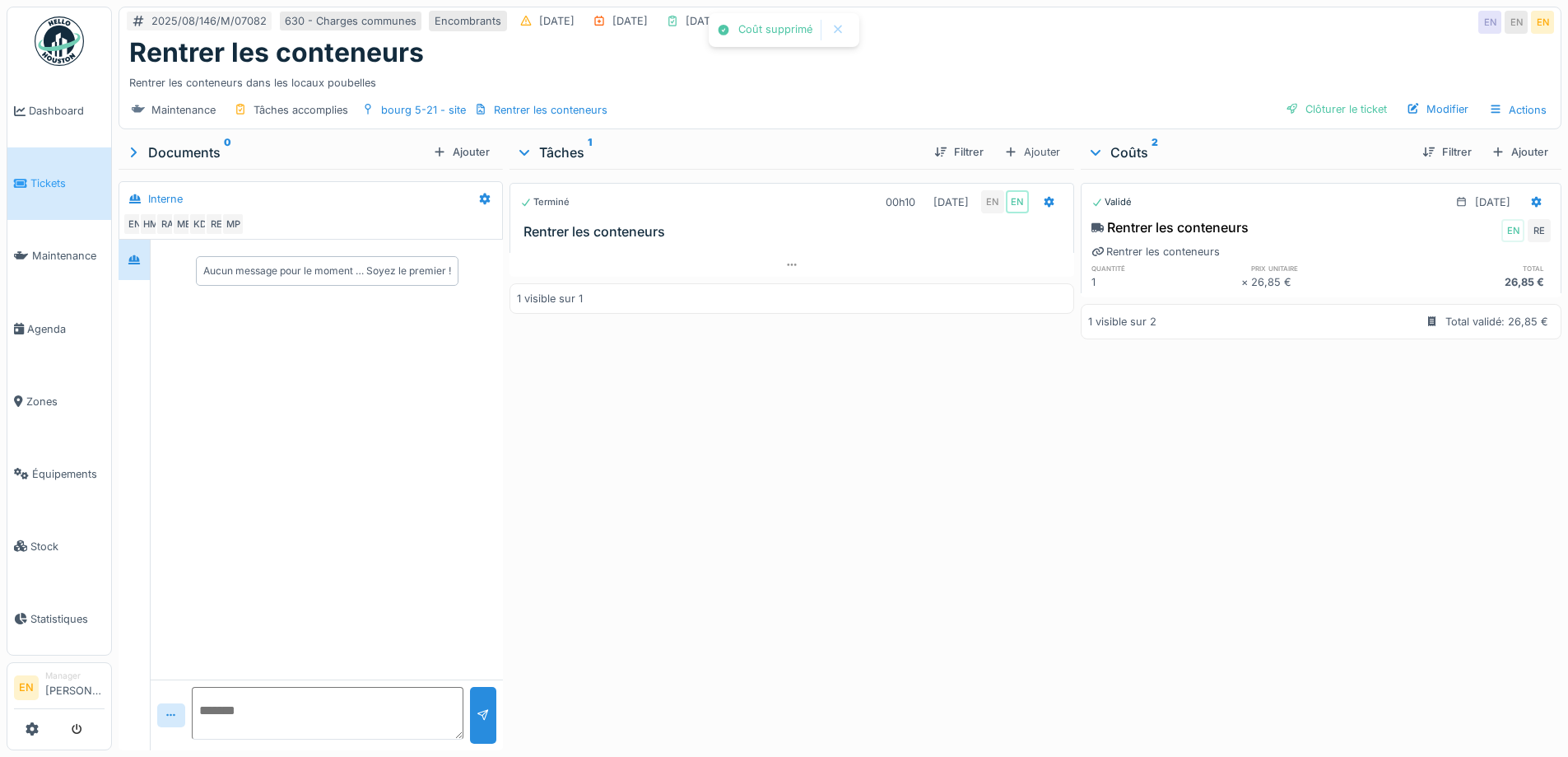
click at [814, 461] on div "Terminé 00h10 12/08/2025 EN EN Rentrer les conteneurs 1 visible sur 1" at bounding box center [791, 456] width 564 height 575
click at [941, 76] on div "Rentrer les conteneurs dans les locaux poubelles" at bounding box center [839, 80] width 1421 height 22
click at [1492, 144] on div "Ajouter" at bounding box center [1519, 152] width 70 height 22
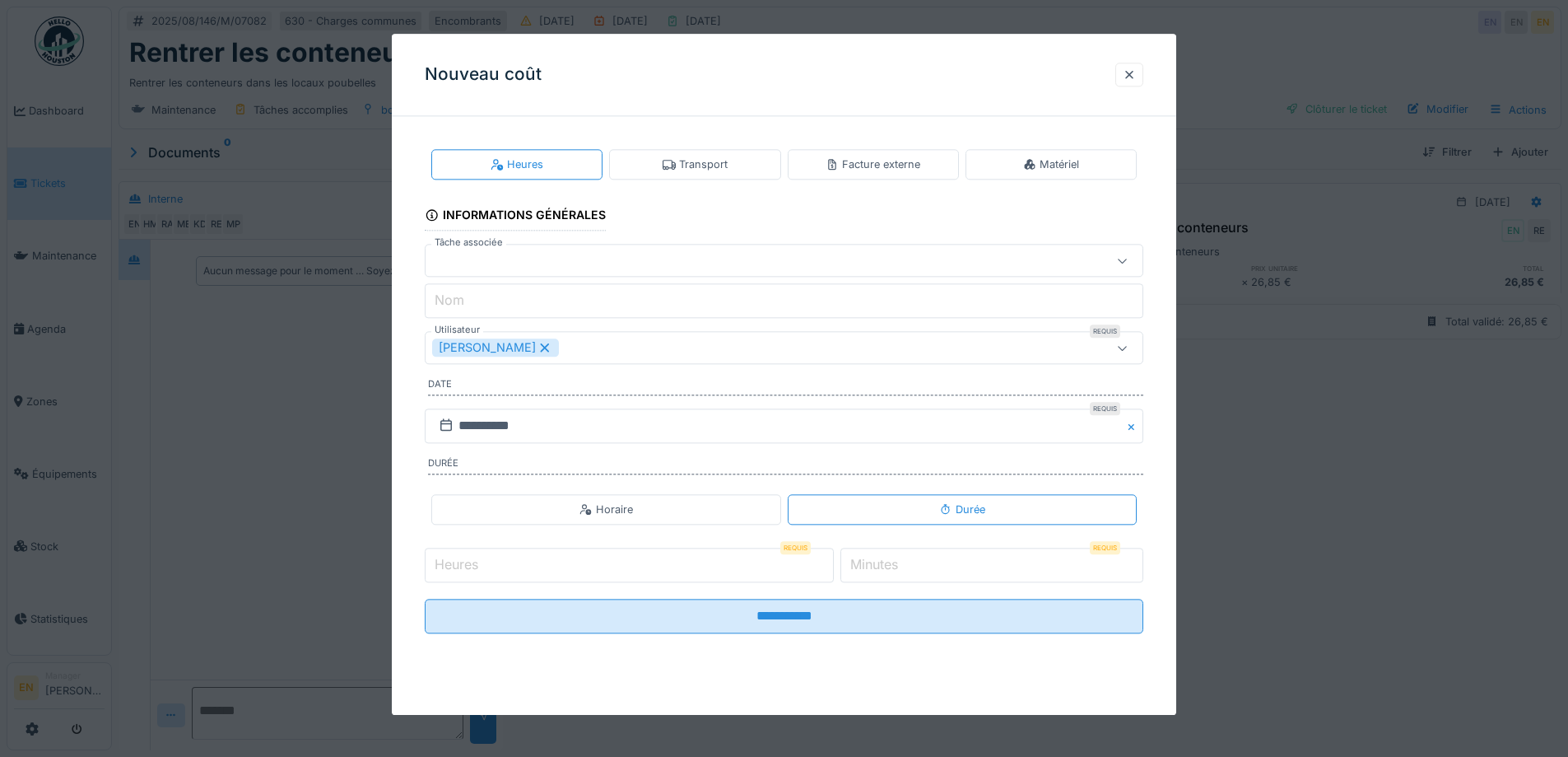
scroll to position [12, 0]
click at [694, 563] on input "Heures" at bounding box center [629, 565] width 409 height 34
type input "*"
click at [1134, 561] on input "*" at bounding box center [992, 565] width 303 height 34
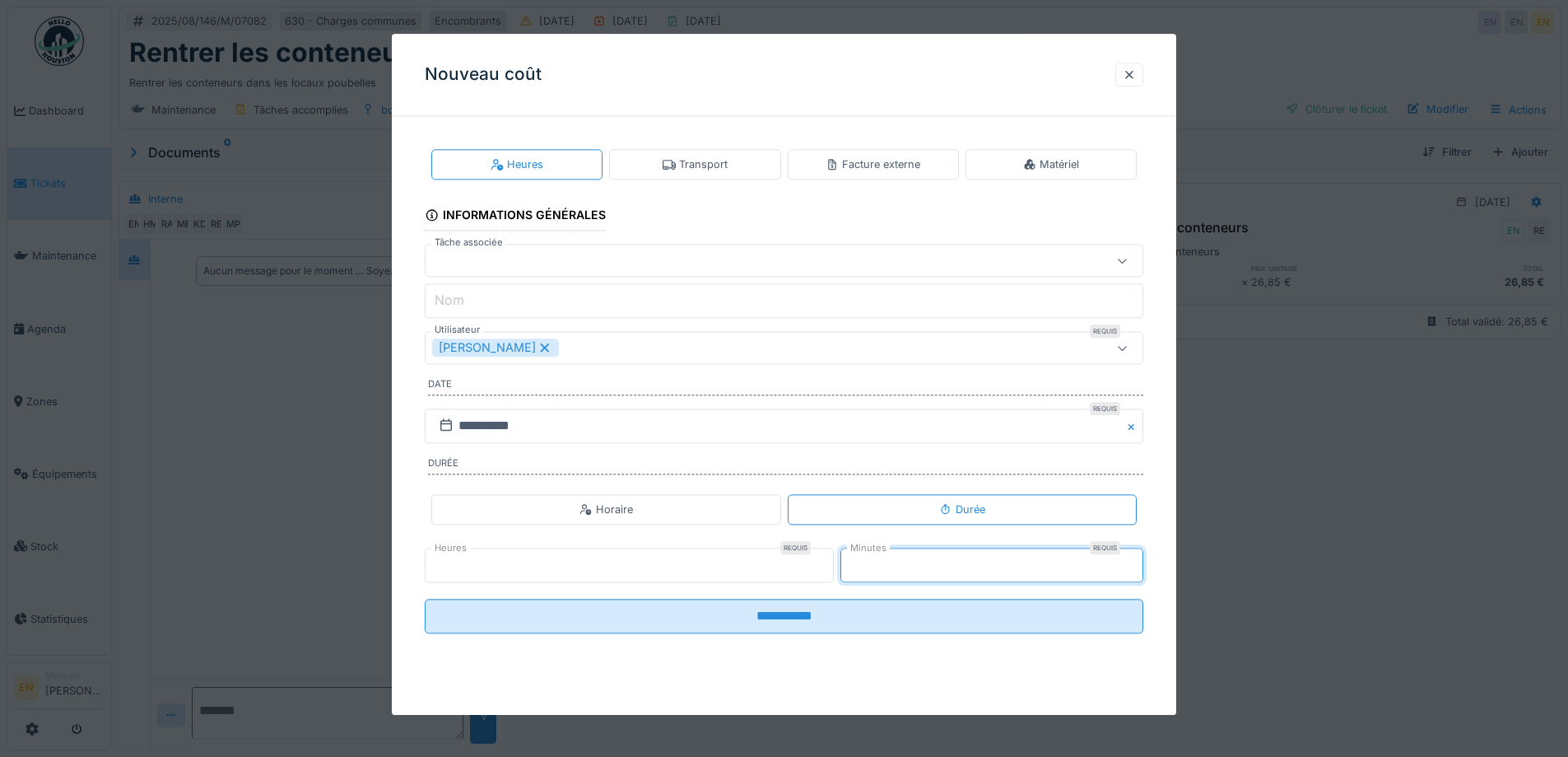
click at [1134, 561] on input "*" at bounding box center [992, 565] width 303 height 34
click at [1134, 561] on input "**" at bounding box center [992, 565] width 303 height 34
click at [1134, 571] on input "**" at bounding box center [992, 565] width 303 height 34
type input "**"
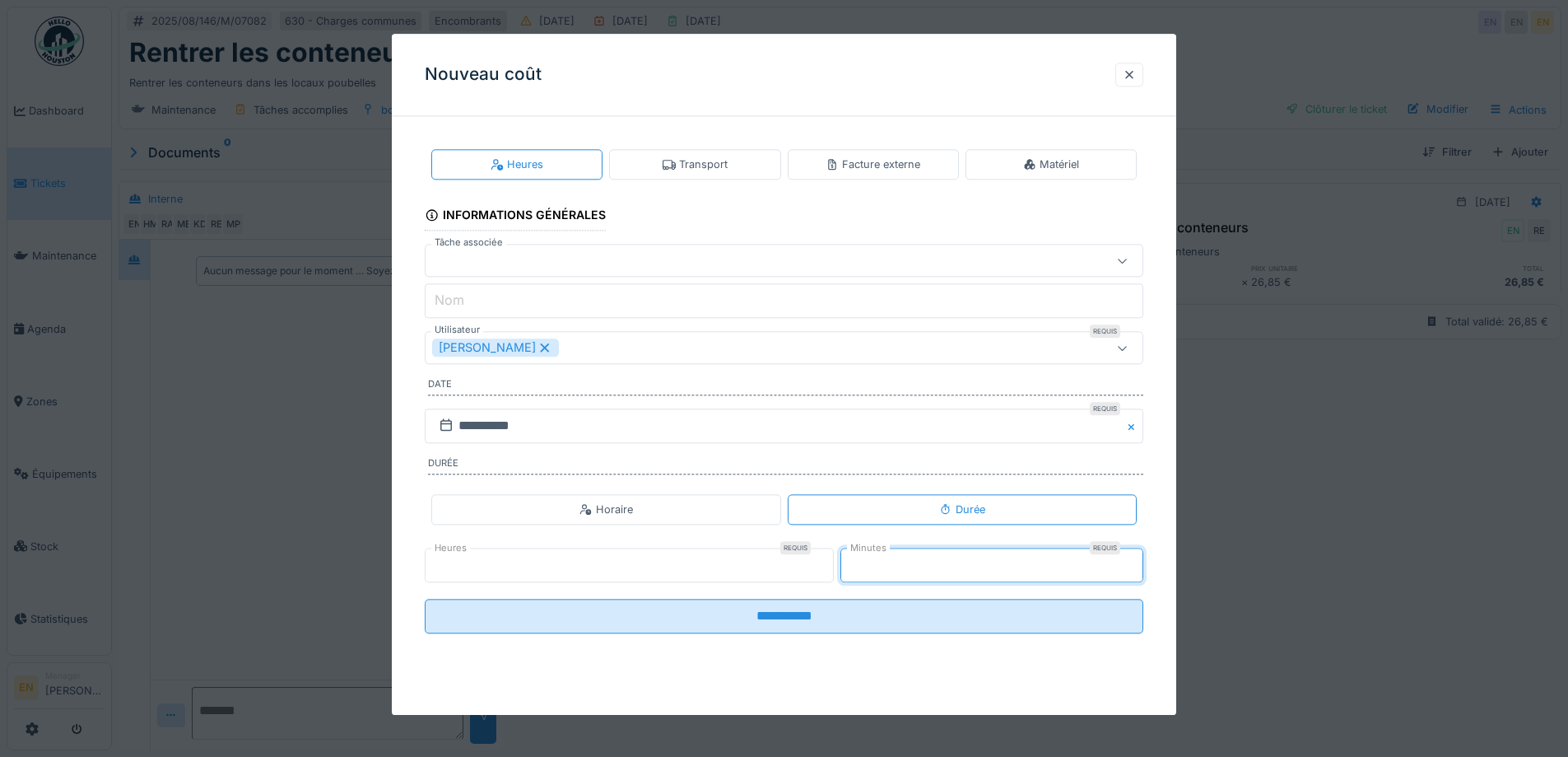
click at [1134, 571] on input "**" at bounding box center [992, 565] width 303 height 34
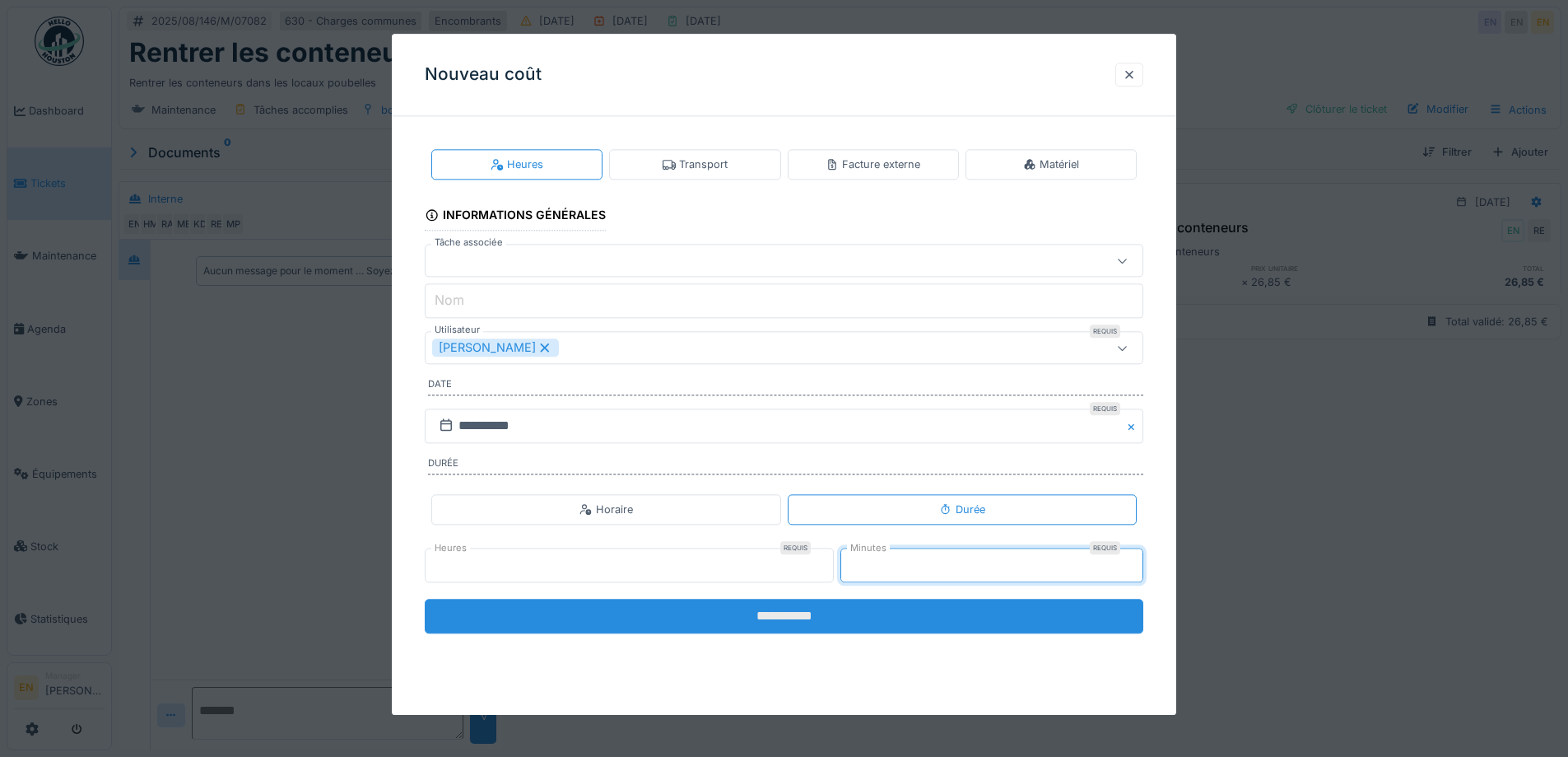
click at [799, 612] on input "**********" at bounding box center [784, 616] width 719 height 34
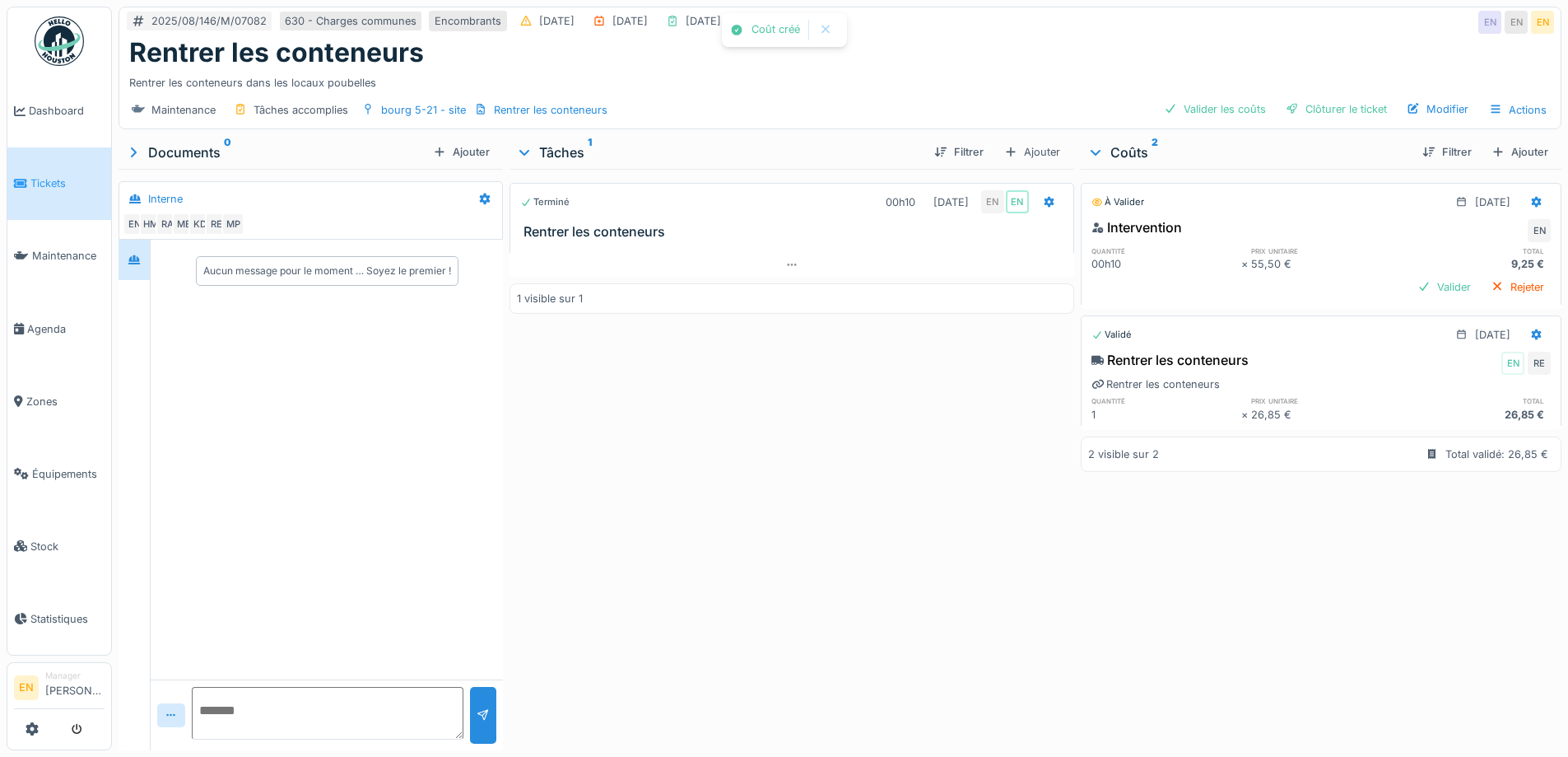
click at [784, 551] on div "Terminé 00h10 12/08/2025 EN EN Rentrer les conteneurs 1 visible sur 1" at bounding box center [791, 456] width 564 height 575
click at [1340, 98] on div "Clôturer le ticket" at bounding box center [1336, 109] width 114 height 22
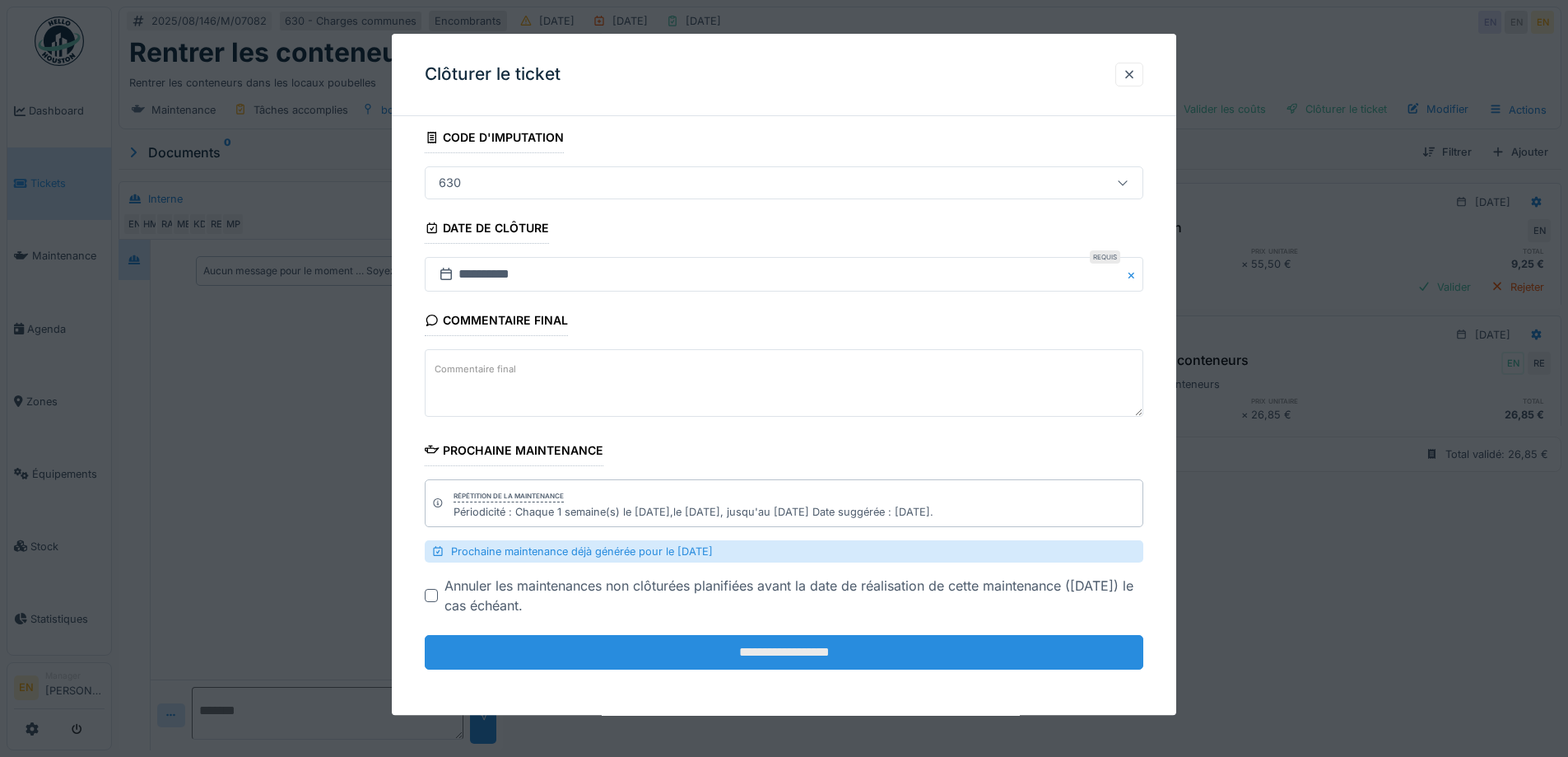
scroll to position [99, 0]
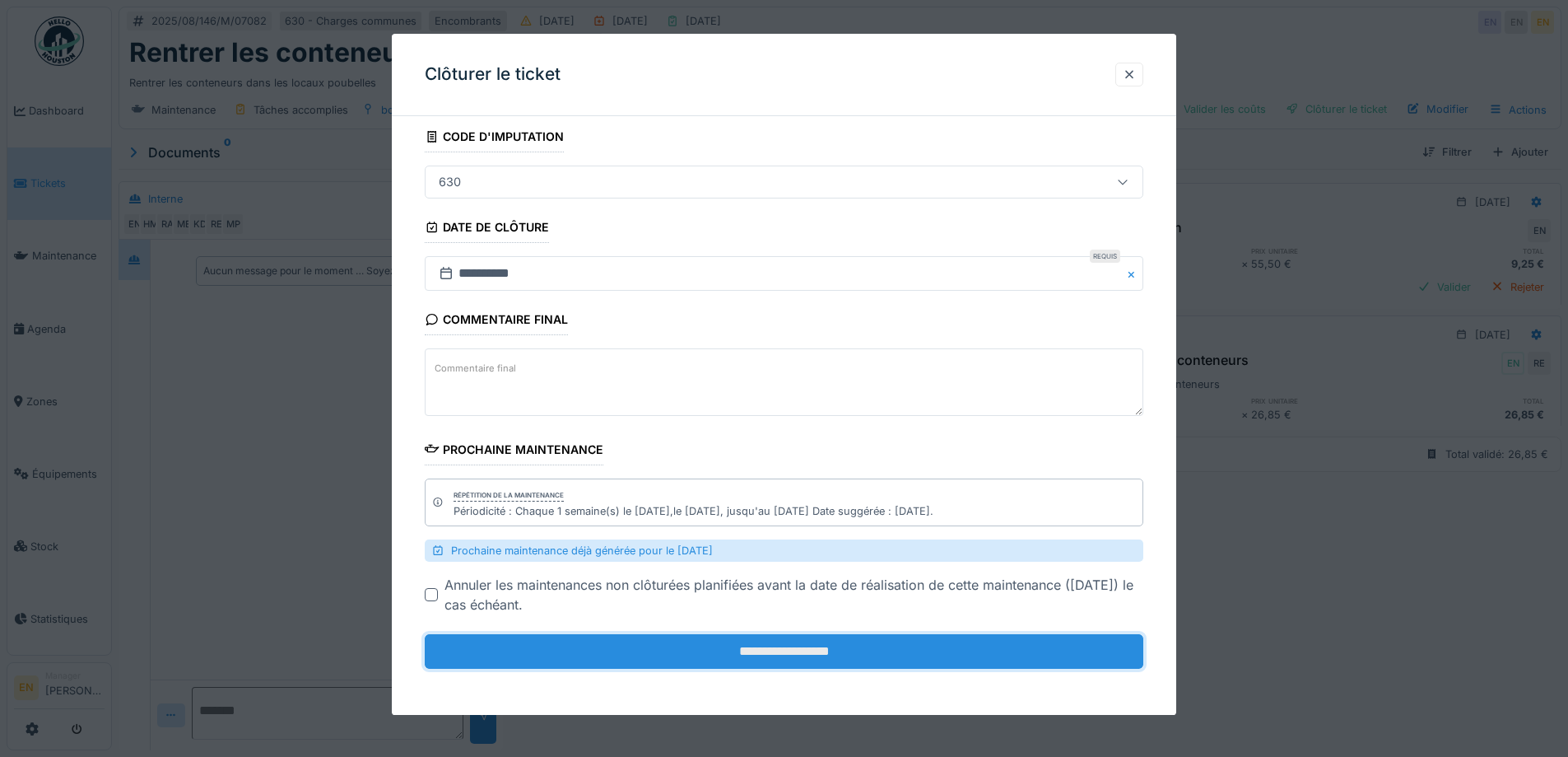
click at [784, 651] on input "**********" at bounding box center [784, 652] width 719 height 34
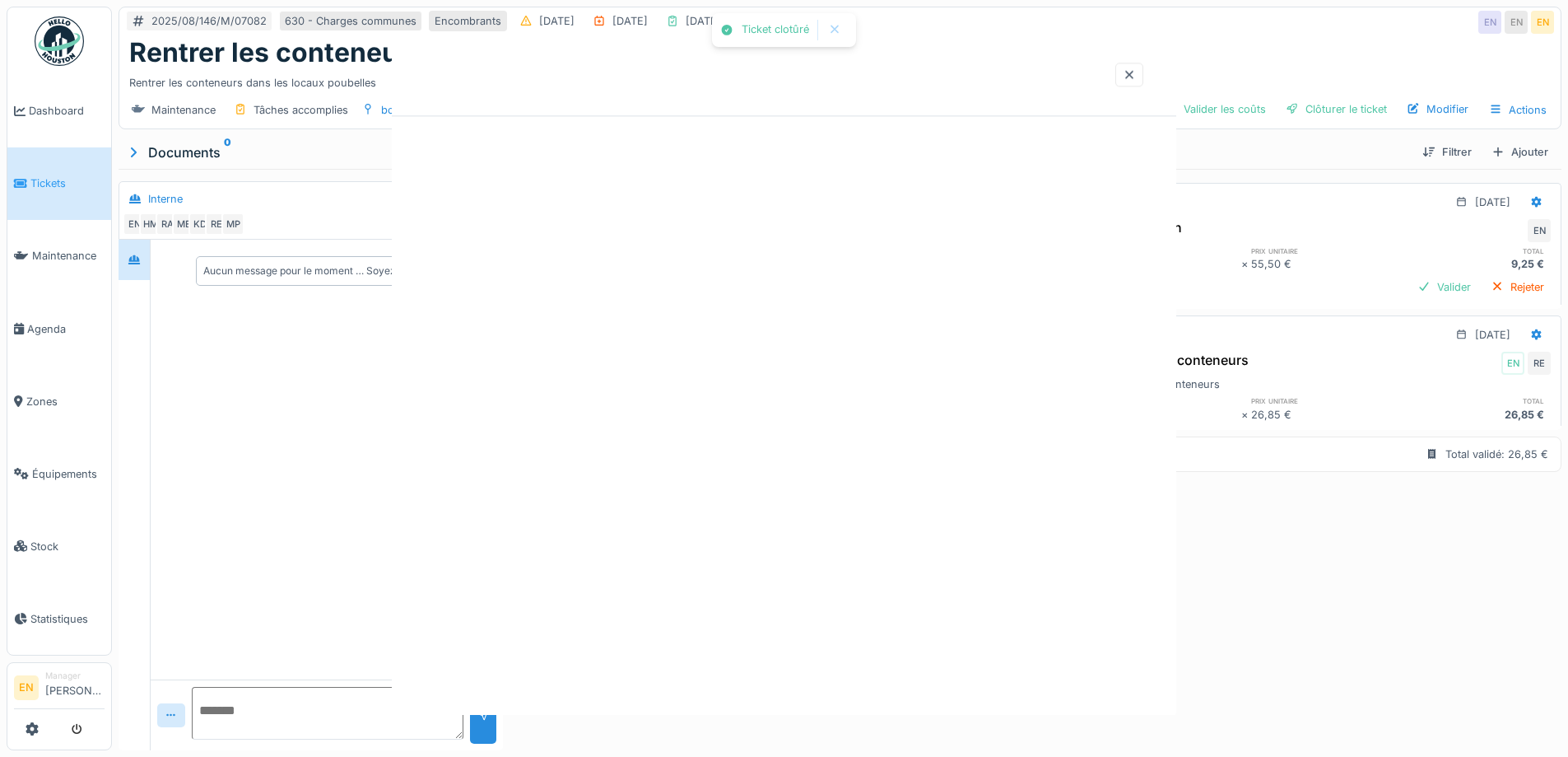
scroll to position [0, 0]
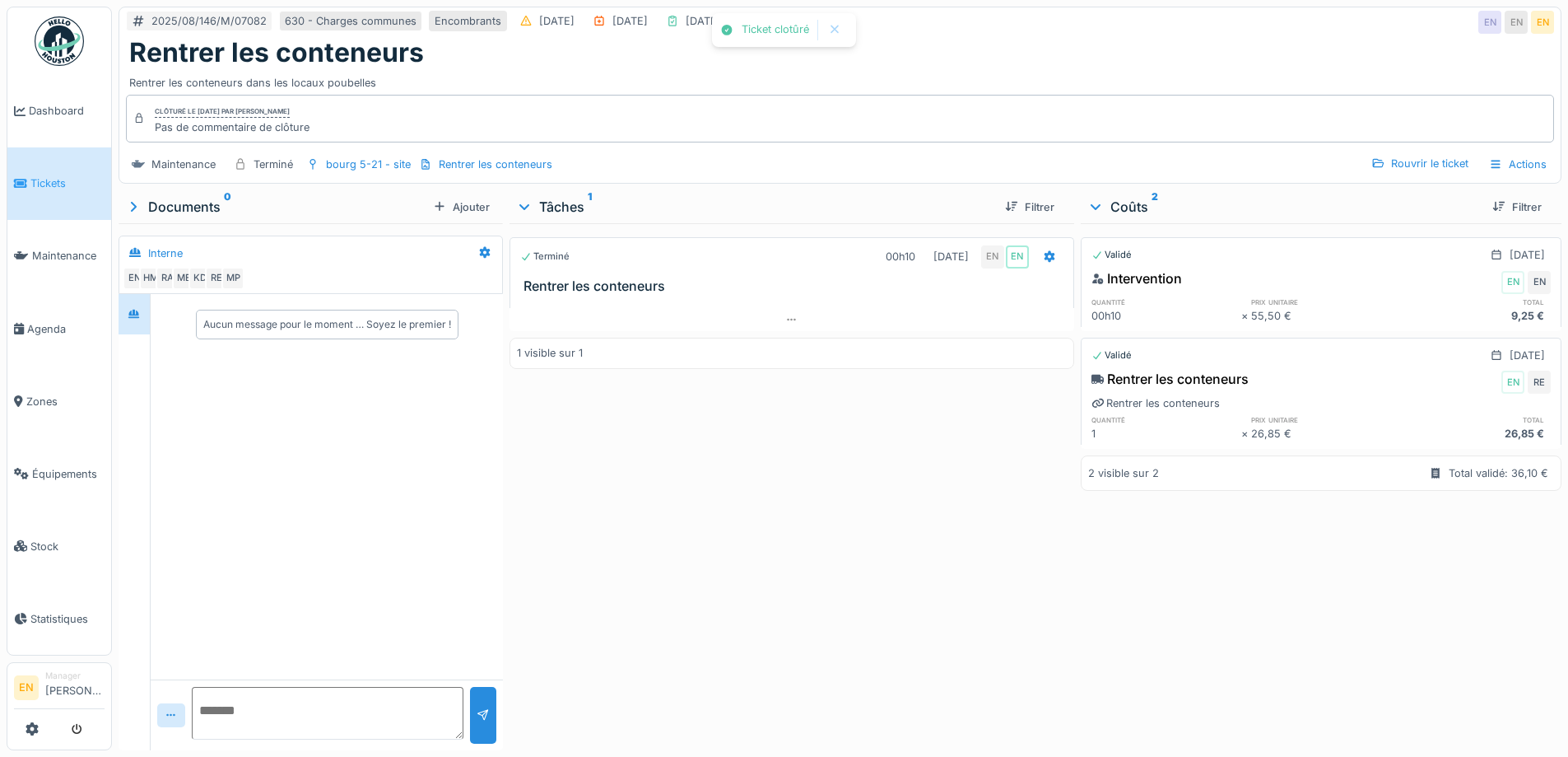
click at [854, 446] on div "Terminé 00h10 12/08/2025 EN EN Rentrer les conteneurs 1 visible sur 1" at bounding box center [791, 484] width 564 height 521
click at [868, 426] on div "Terminé 00h10 12/08/2025 EN EN Rentrer les conteneurs 1 visible sur 1" at bounding box center [791, 484] width 564 height 521
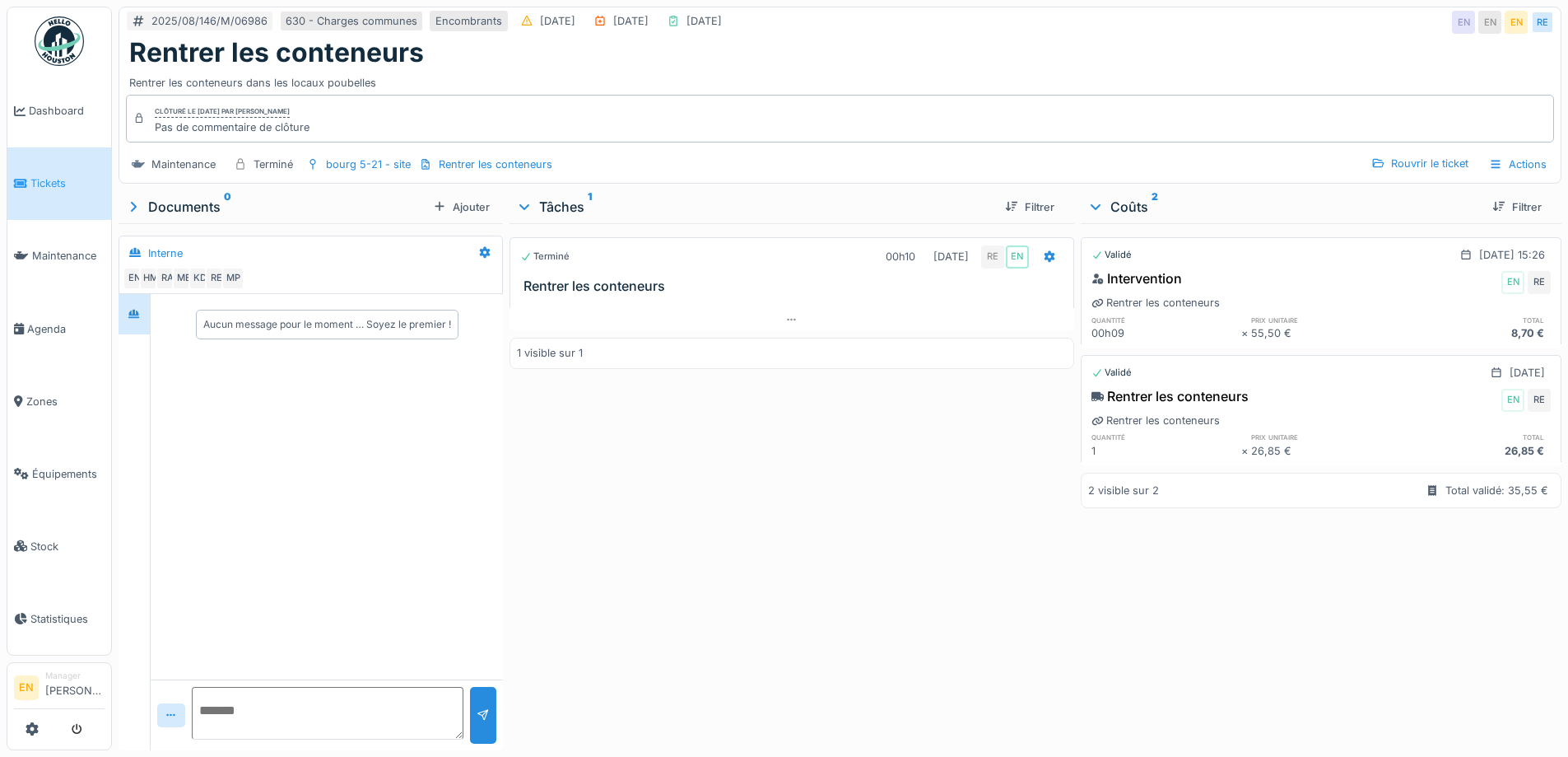
click at [1085, 70] on div "Rentrer les conteneurs dans les locaux poubelles" at bounding box center [839, 80] width 1421 height 22
click at [836, 424] on div "Terminé 00h10 [DATE] RE EN Rentrer les conteneurs 1 visible sur 1" at bounding box center [791, 484] width 564 height 521
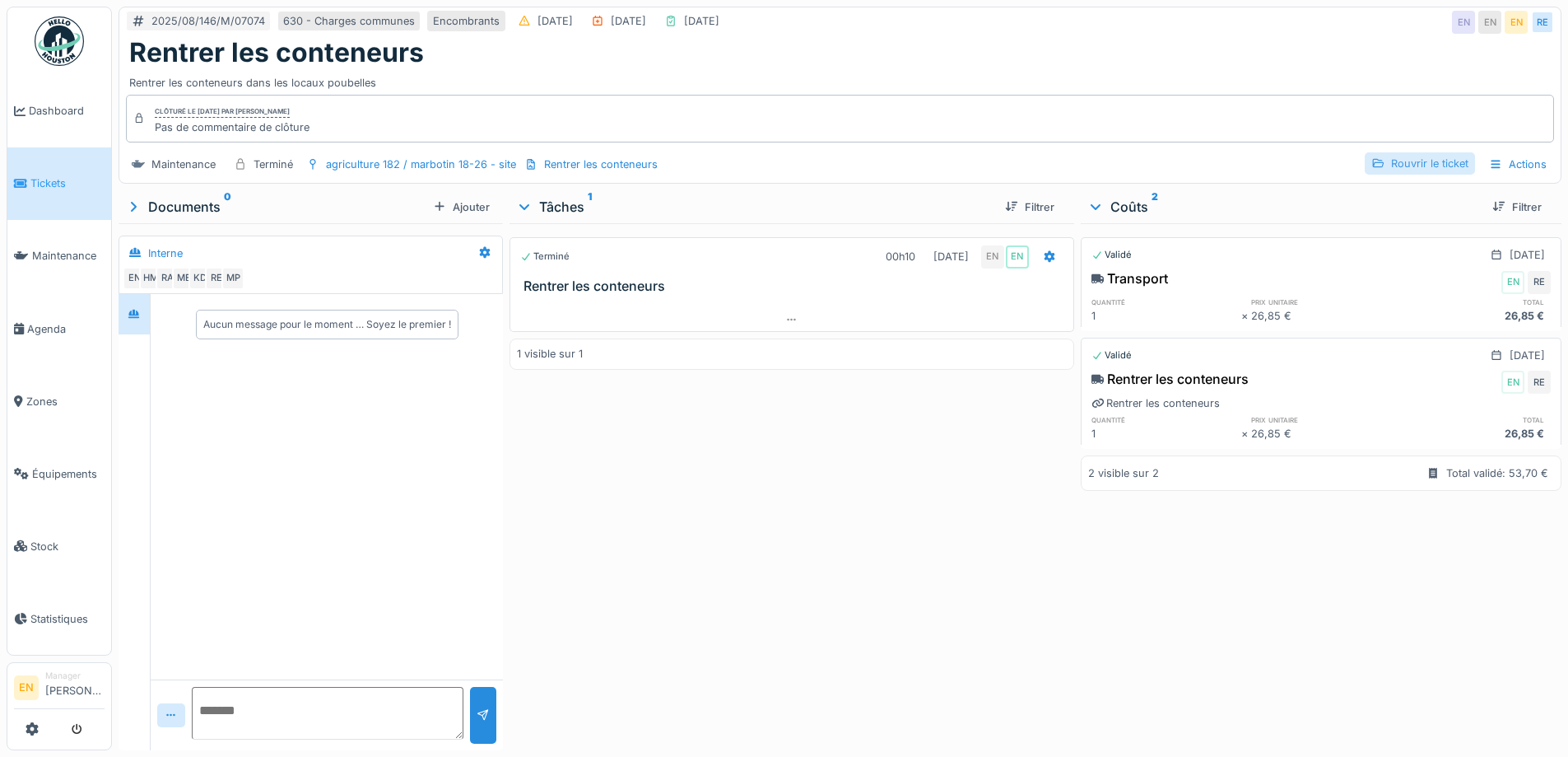
click at [1401, 162] on div "Rouvrir le ticket" at bounding box center [1419, 163] width 110 height 22
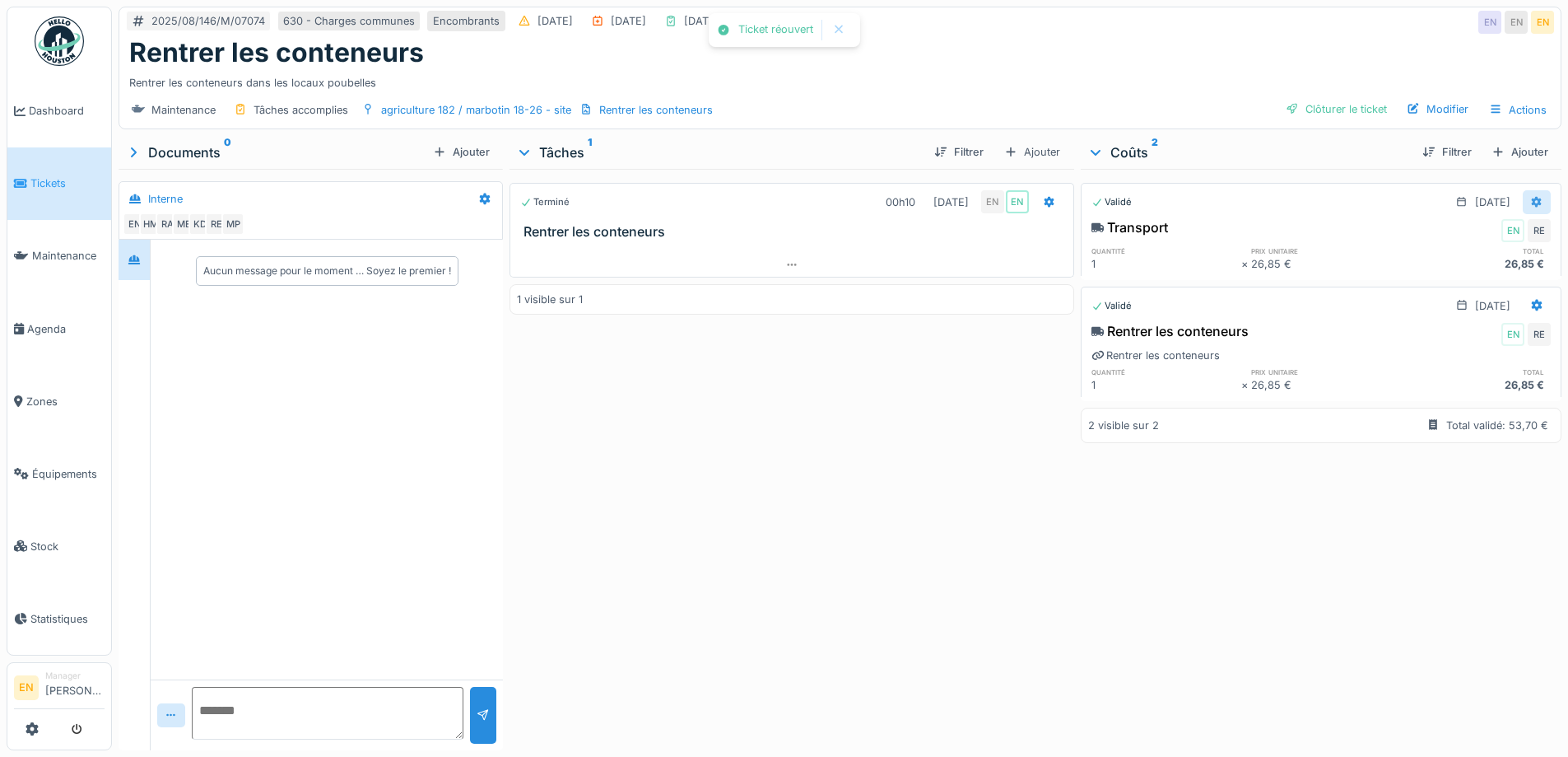
click at [1530, 202] on icon at bounding box center [1536, 202] width 13 height 10
click at [1456, 289] on div "Supprimer" at bounding box center [1456, 287] width 80 height 25
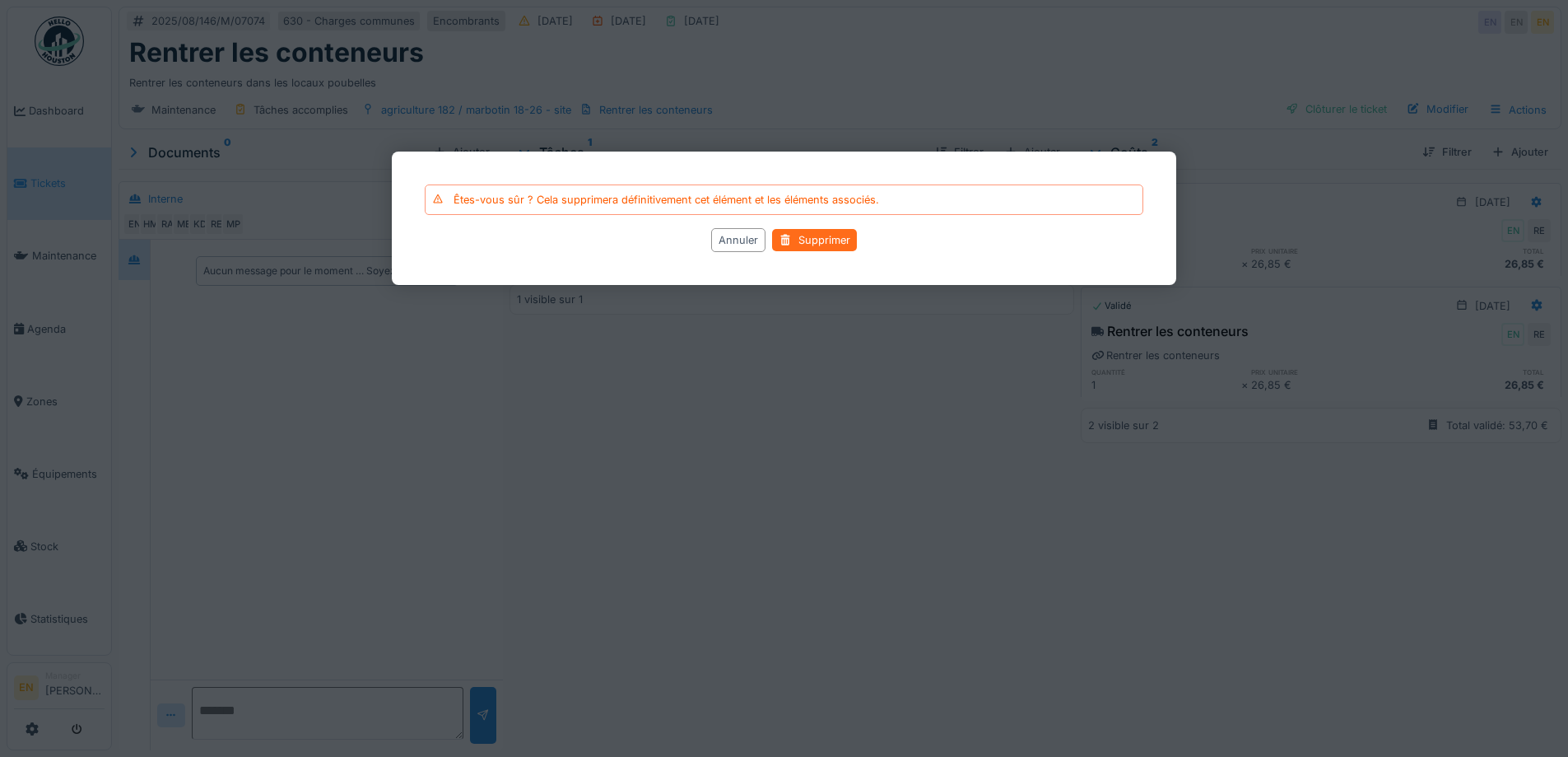
click at [836, 246] on div "Supprimer" at bounding box center [814, 240] width 85 height 22
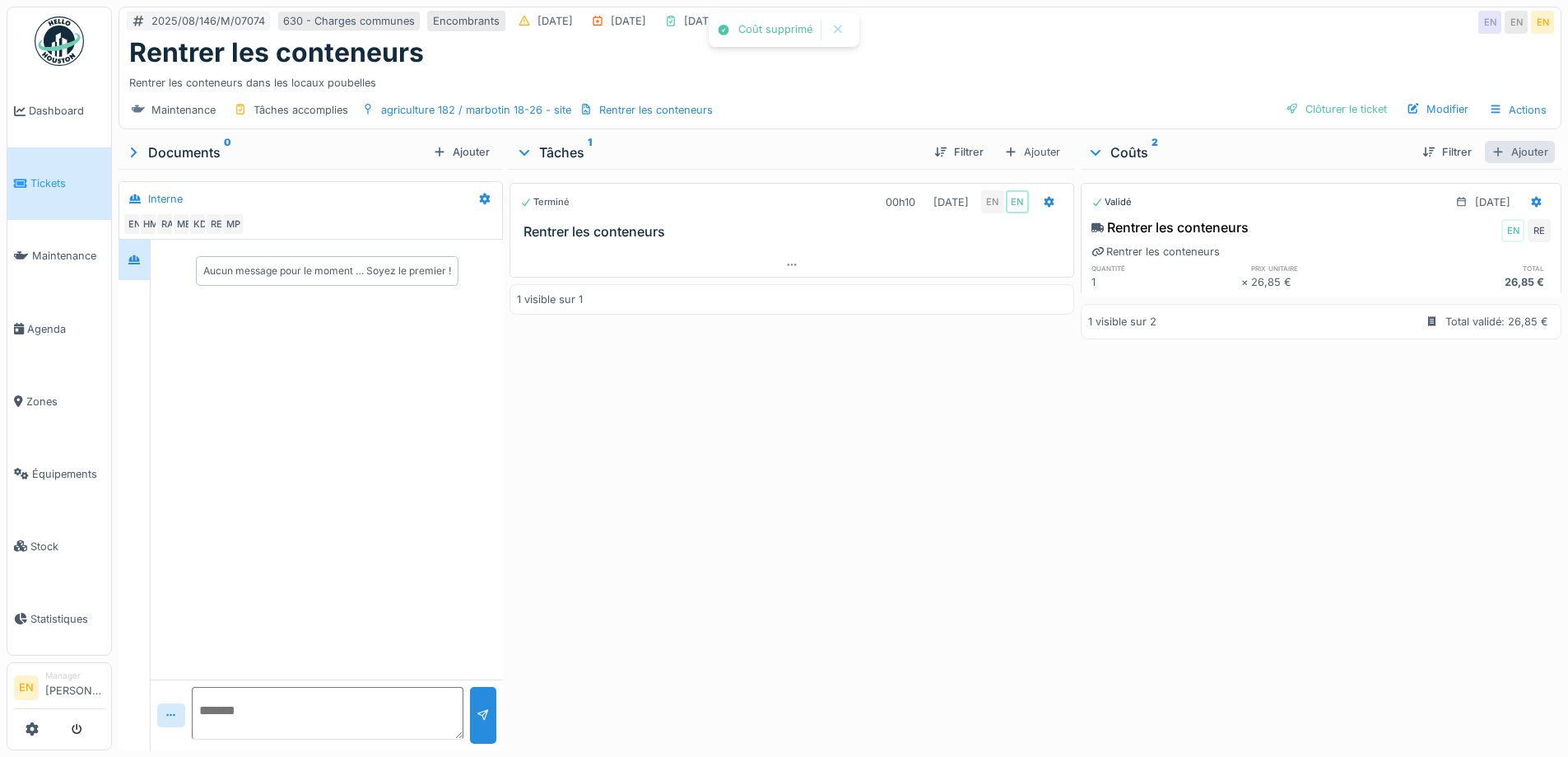
click at [1500, 155] on div "Ajouter" at bounding box center [1519, 152] width 70 height 22
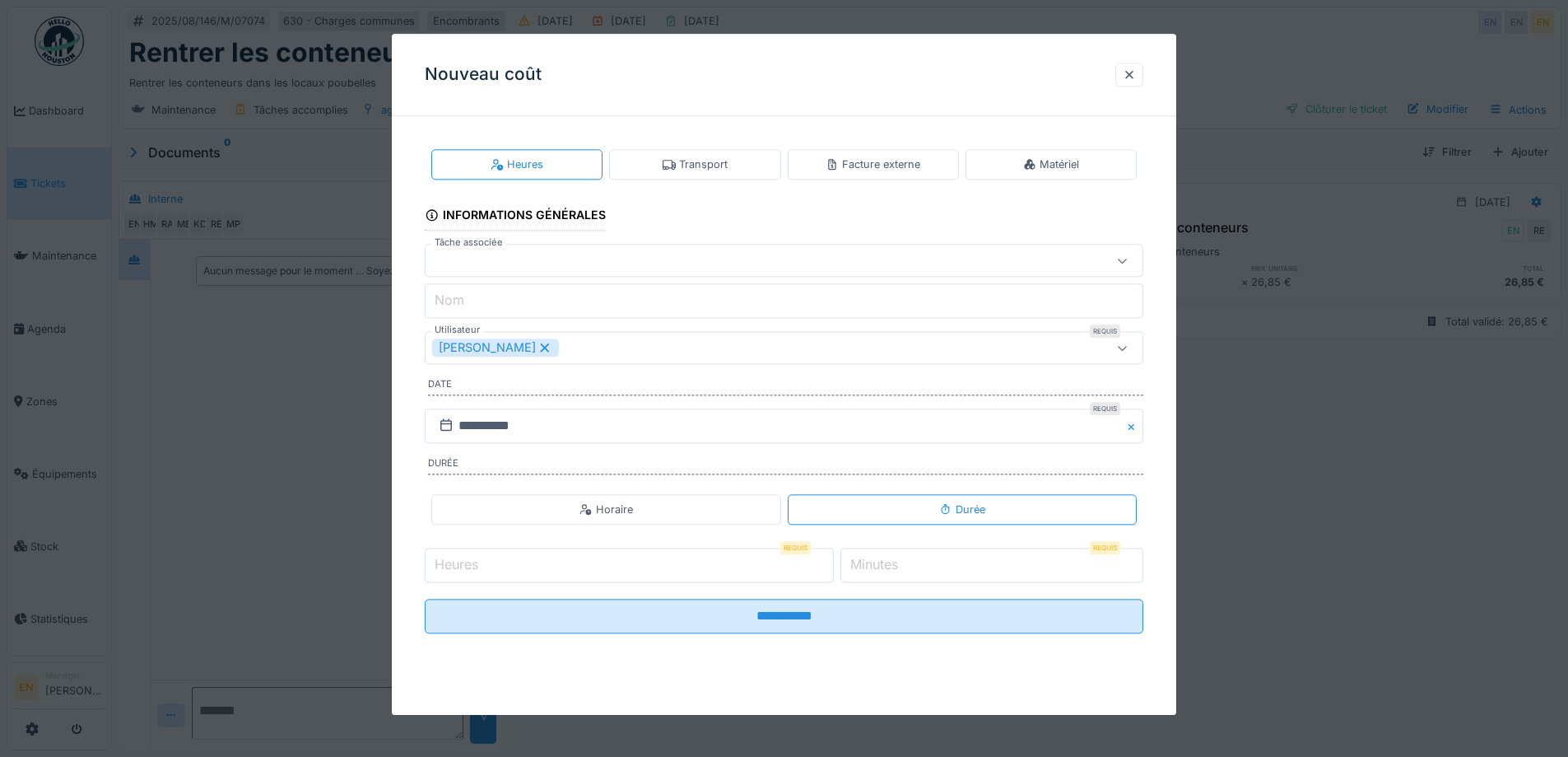
click at [783, 568] on input "Heures" at bounding box center [629, 565] width 409 height 34
click at [1136, 78] on div at bounding box center [1128, 75] width 13 height 15
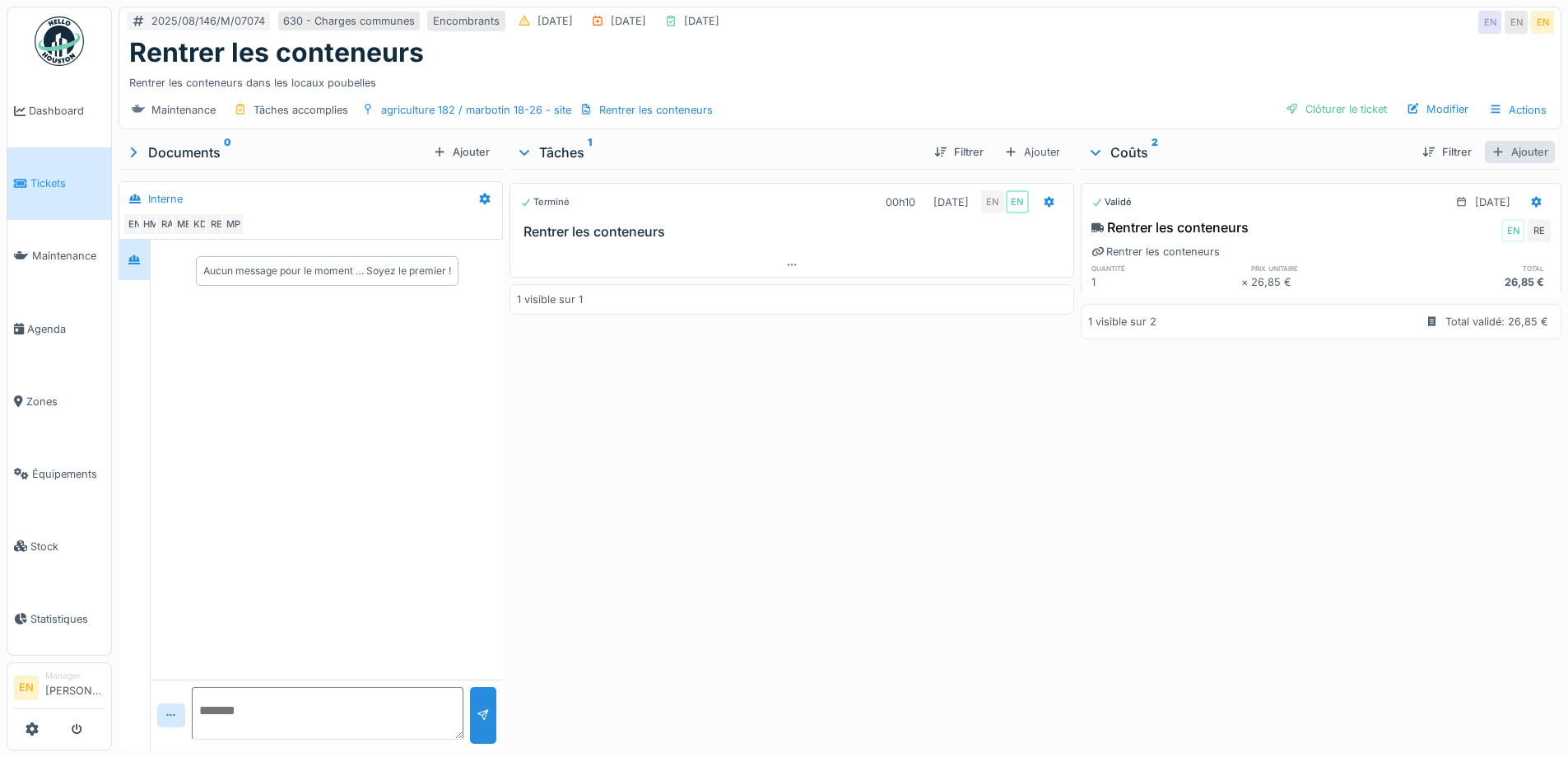
click at [1502, 156] on div "Ajouter" at bounding box center [1519, 152] width 70 height 22
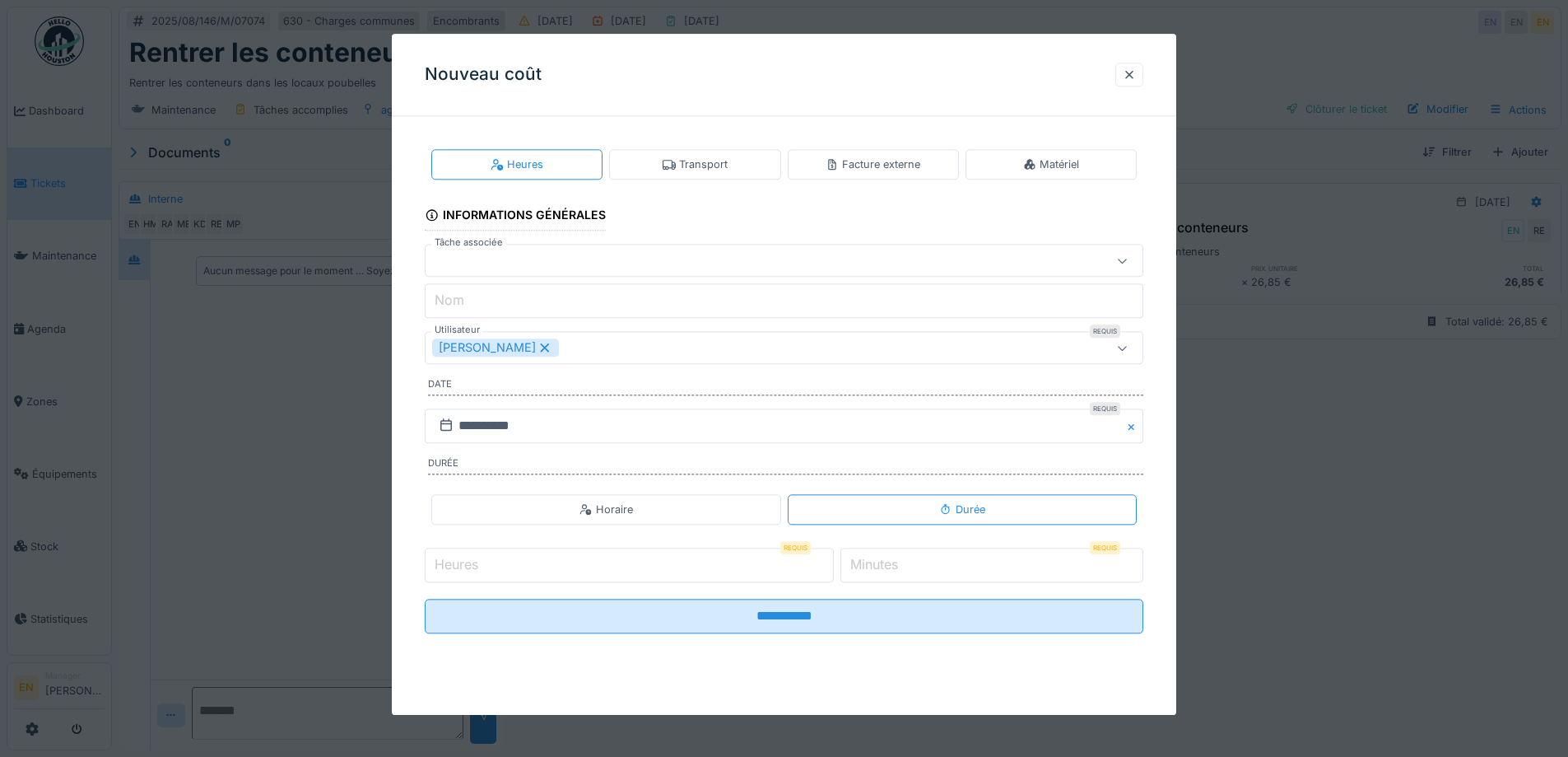
click at [763, 559] on input "Heures" at bounding box center [629, 565] width 409 height 34
type input "*"
click at [1132, 558] on input "*" at bounding box center [992, 565] width 303 height 34
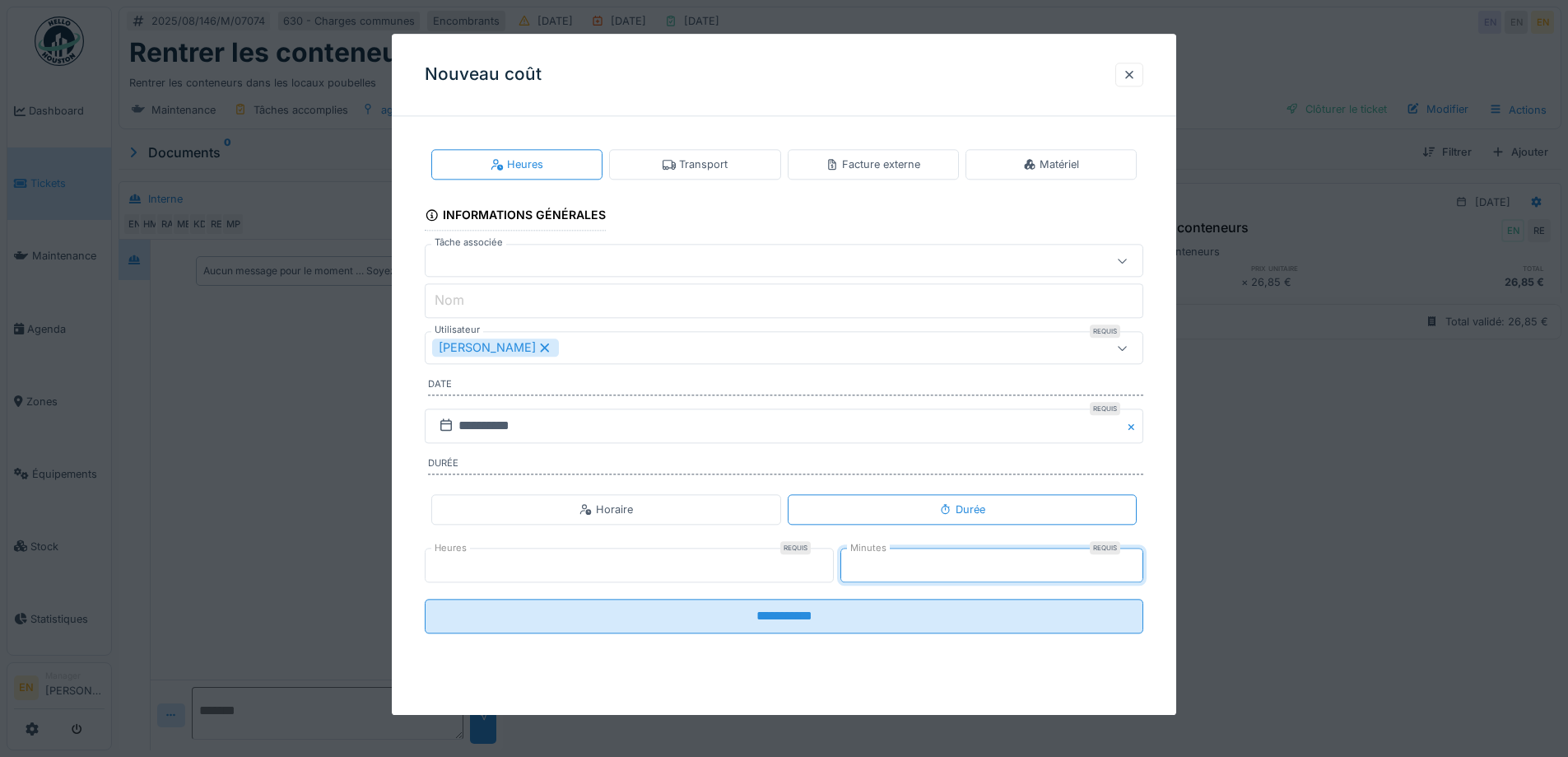
click at [1132, 558] on input "*" at bounding box center [992, 565] width 303 height 34
type input "*"
click at [1132, 558] on input "*" at bounding box center [992, 565] width 303 height 34
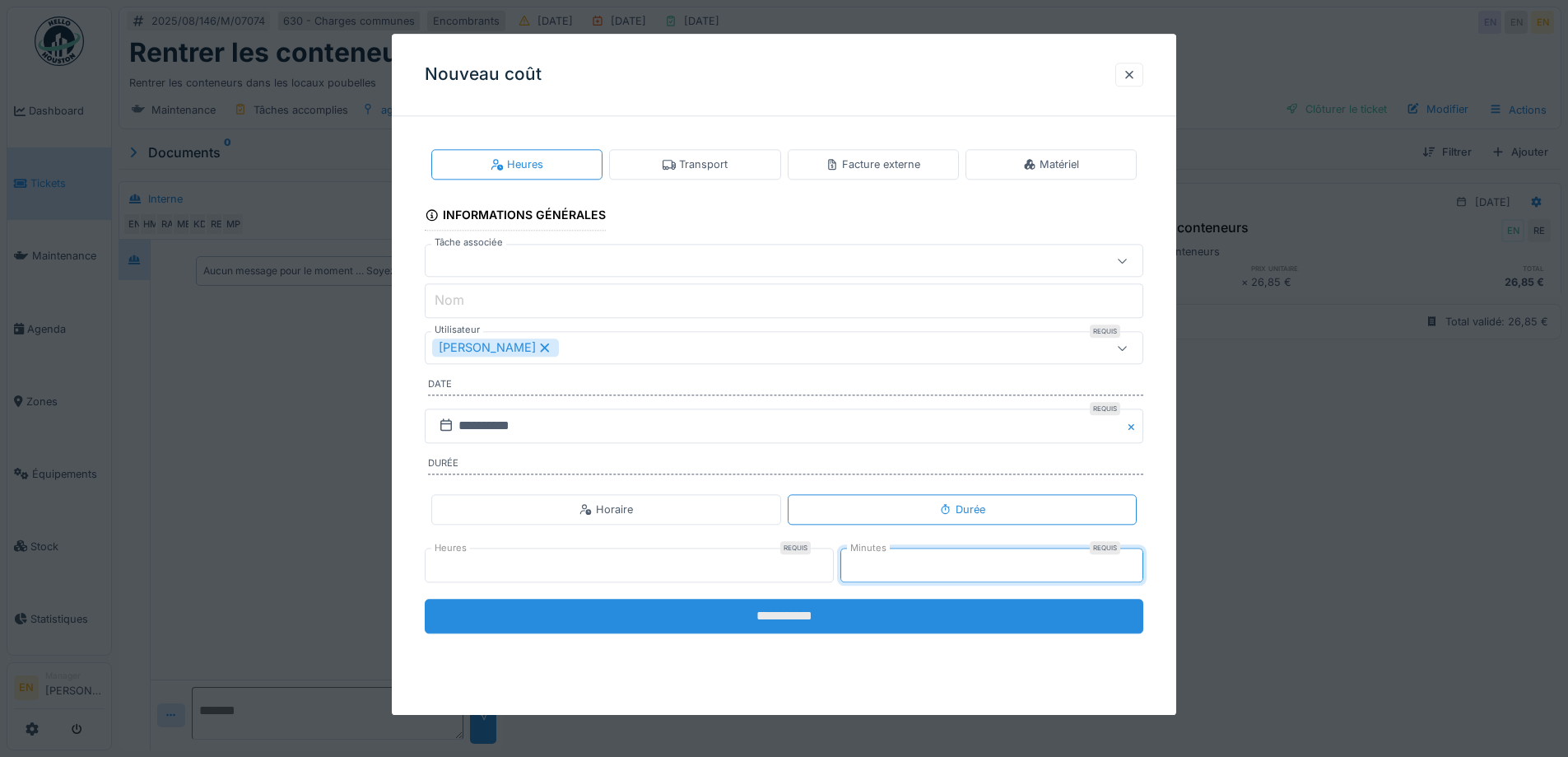
click at [786, 613] on input "**********" at bounding box center [784, 616] width 719 height 34
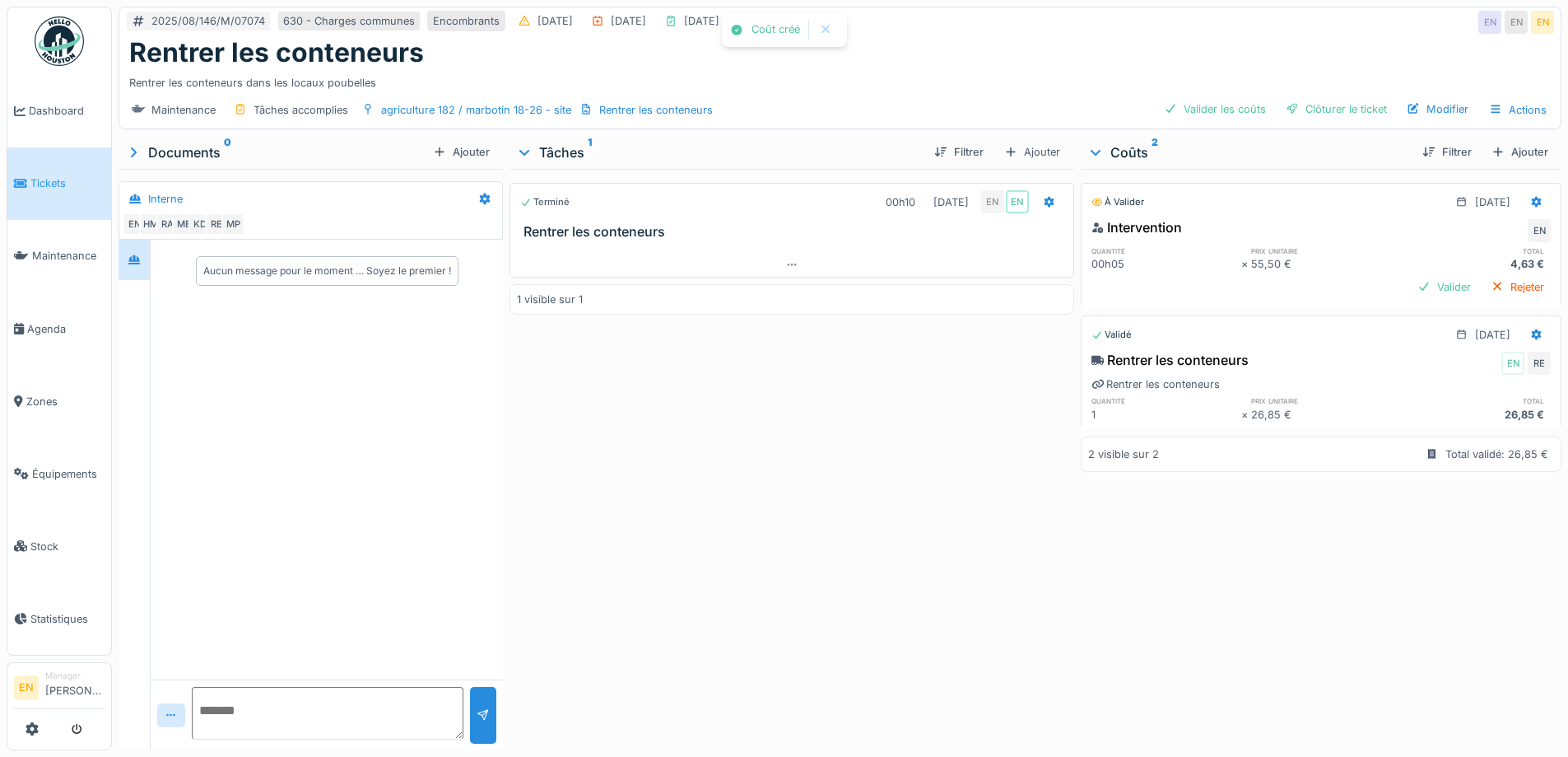
click at [869, 572] on div "Terminé 00h10 12/08/2025 EN EN Rentrer les conteneurs 1 visible sur 1" at bounding box center [791, 456] width 564 height 575
click at [1340, 120] on div "Valider les coûts Clôturer le ticket Modifier Actions" at bounding box center [1356, 110] width 397 height 24
click at [1341, 112] on div "Clôturer le ticket" at bounding box center [1336, 109] width 114 height 22
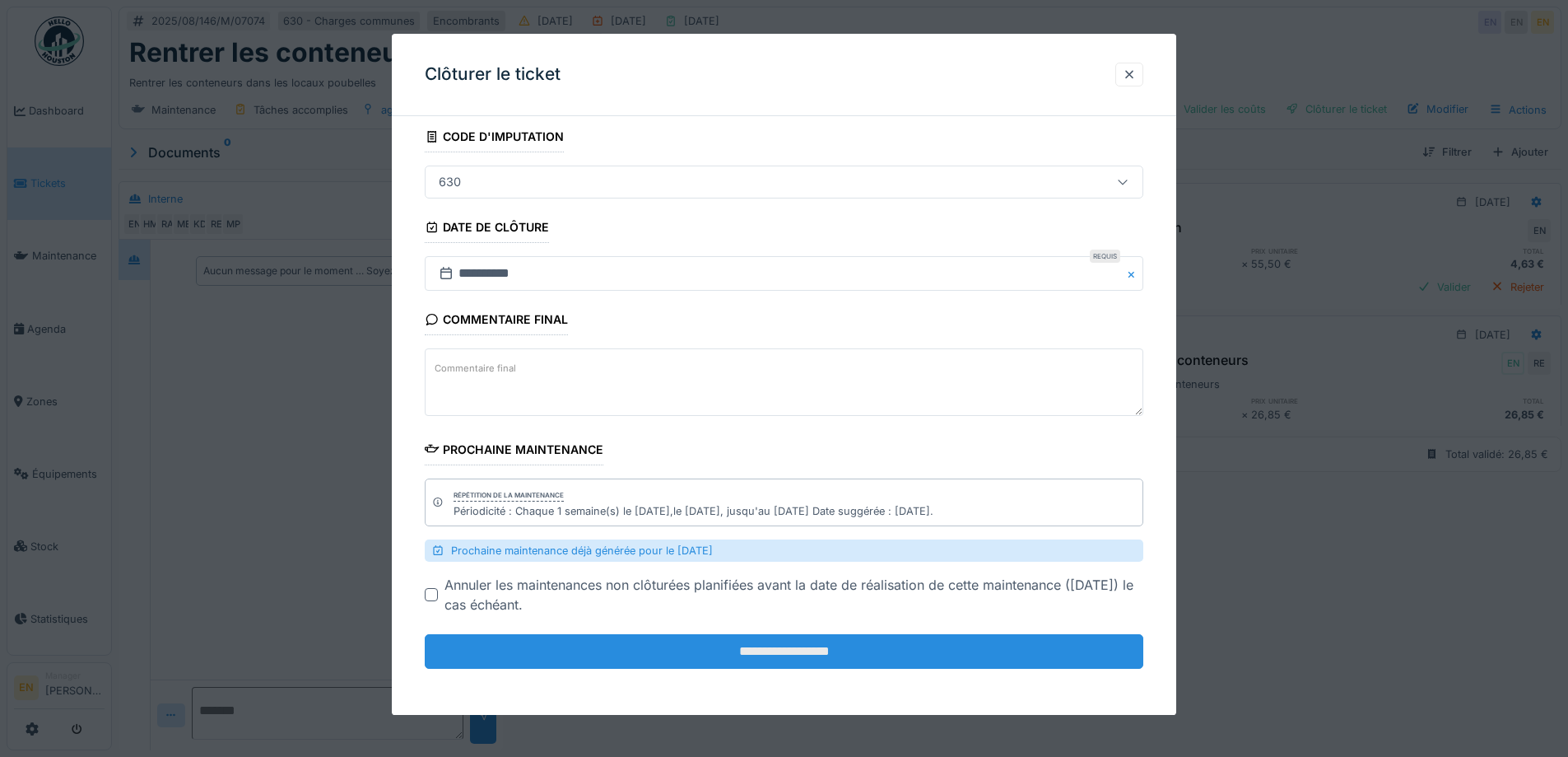
scroll to position [12, 0]
click at [785, 641] on input "**********" at bounding box center [784, 652] width 719 height 34
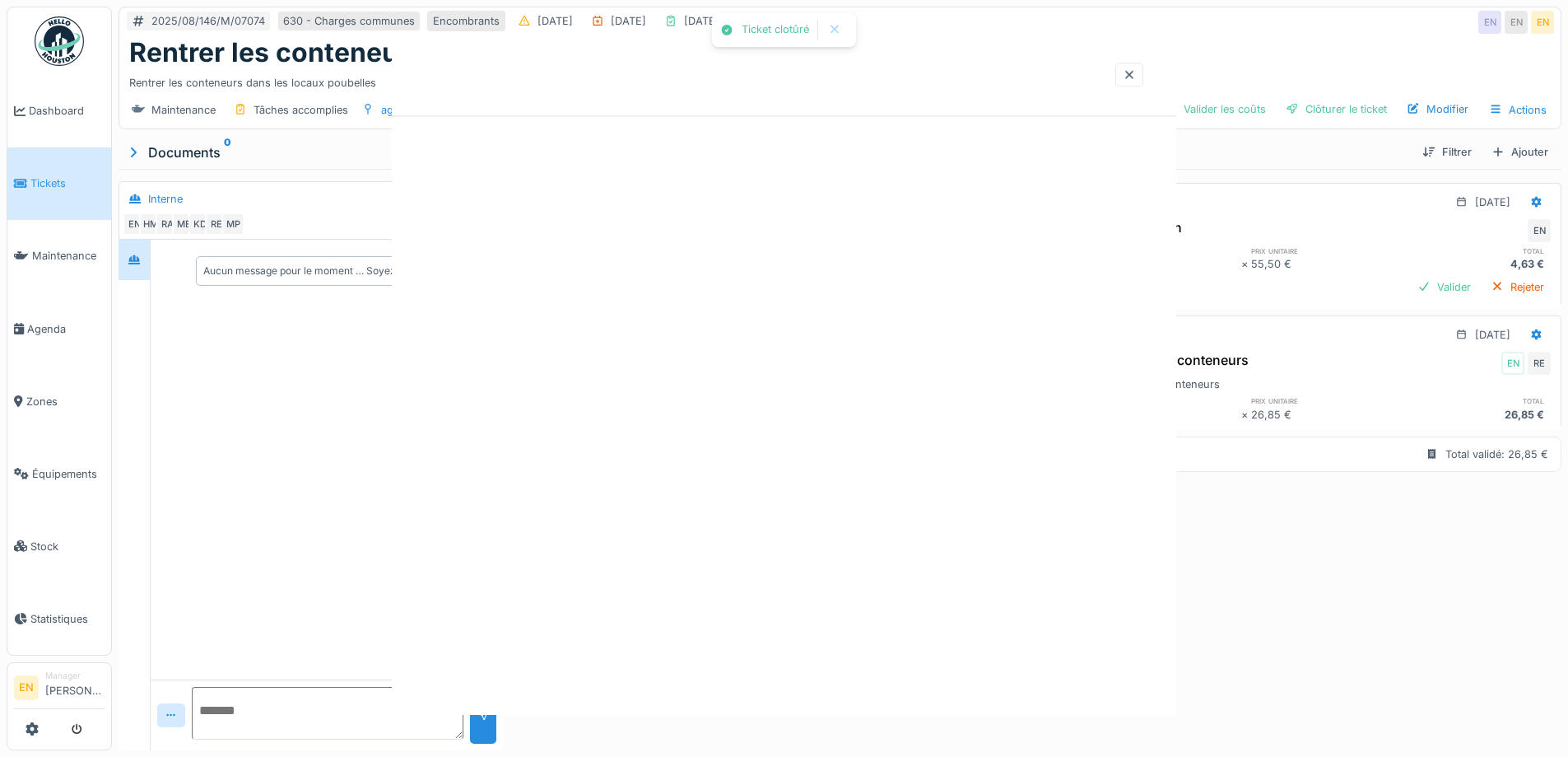
scroll to position [0, 0]
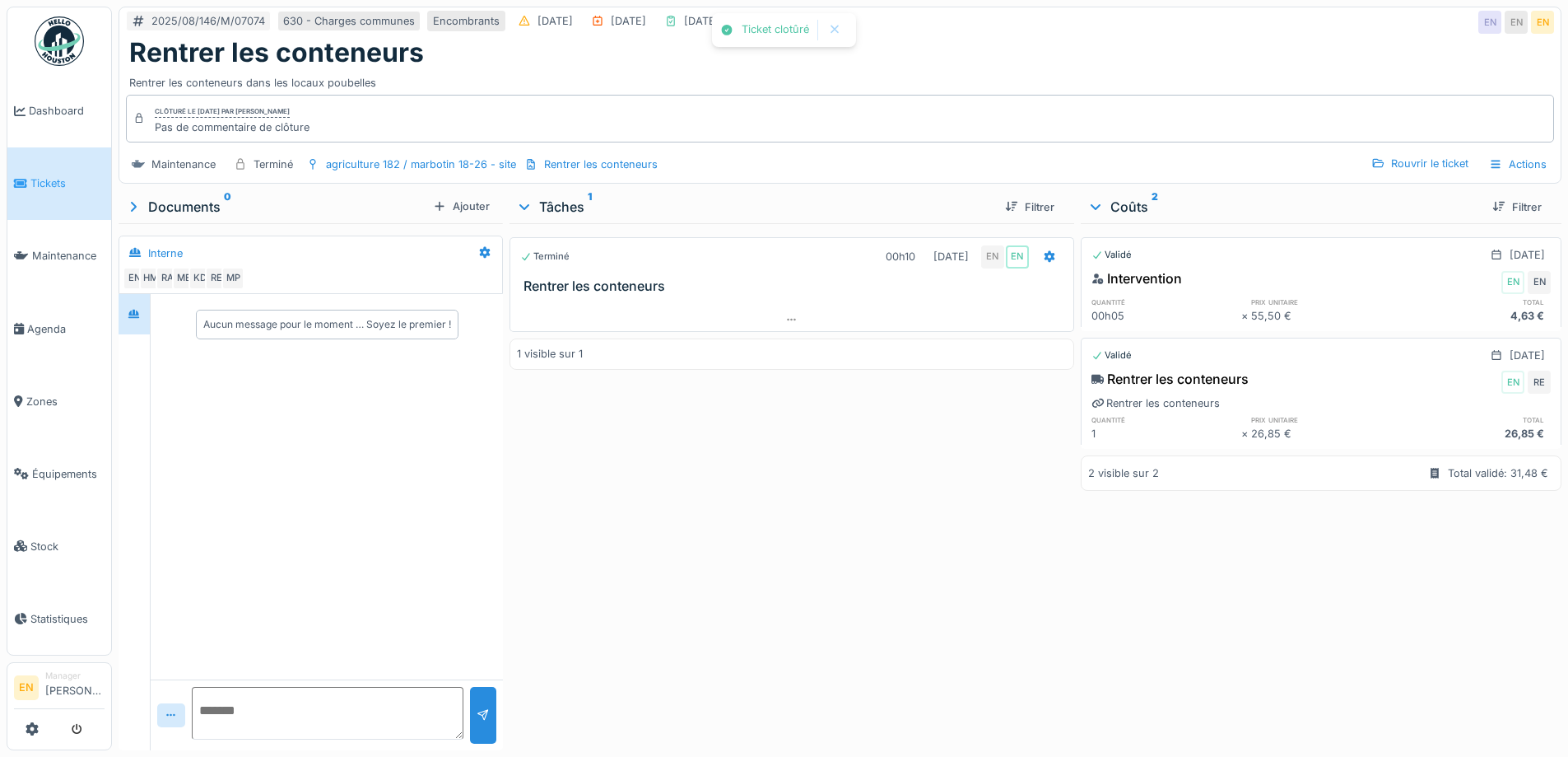
drag, startPoint x: 889, startPoint y: 432, endPoint x: 967, endPoint y: 370, distance: 99.6
click at [967, 370] on div "Terminé 00h10 12/08/2025 EN EN Rentrer les conteneurs 1 visible sur 1" at bounding box center [791, 484] width 564 height 521
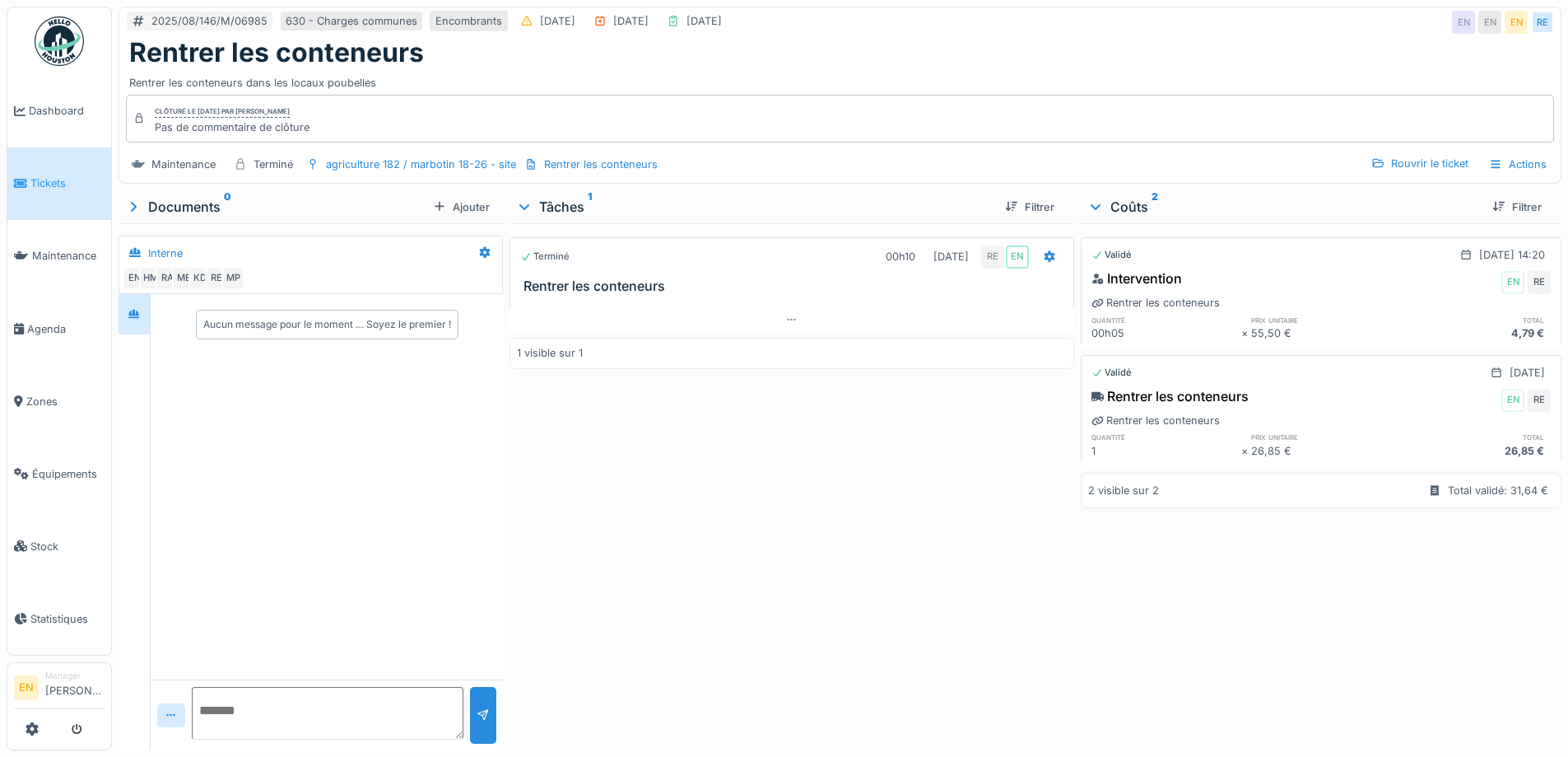
click at [988, 490] on div "Terminé 00h10 [DATE] RE EN Rentrer les conteneurs 1 visible sur 1" at bounding box center [791, 484] width 564 height 521
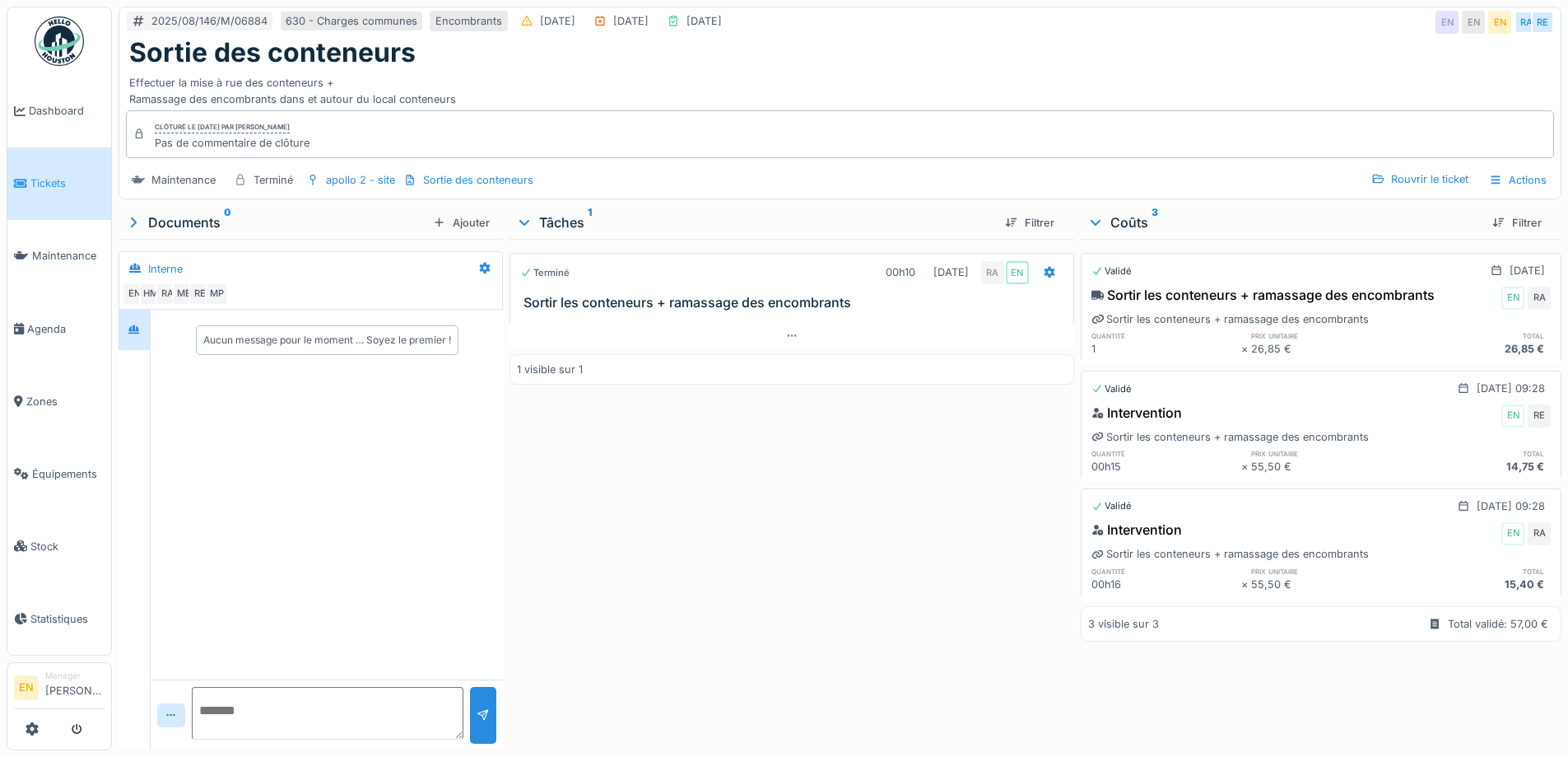
scroll to position [12, 0]
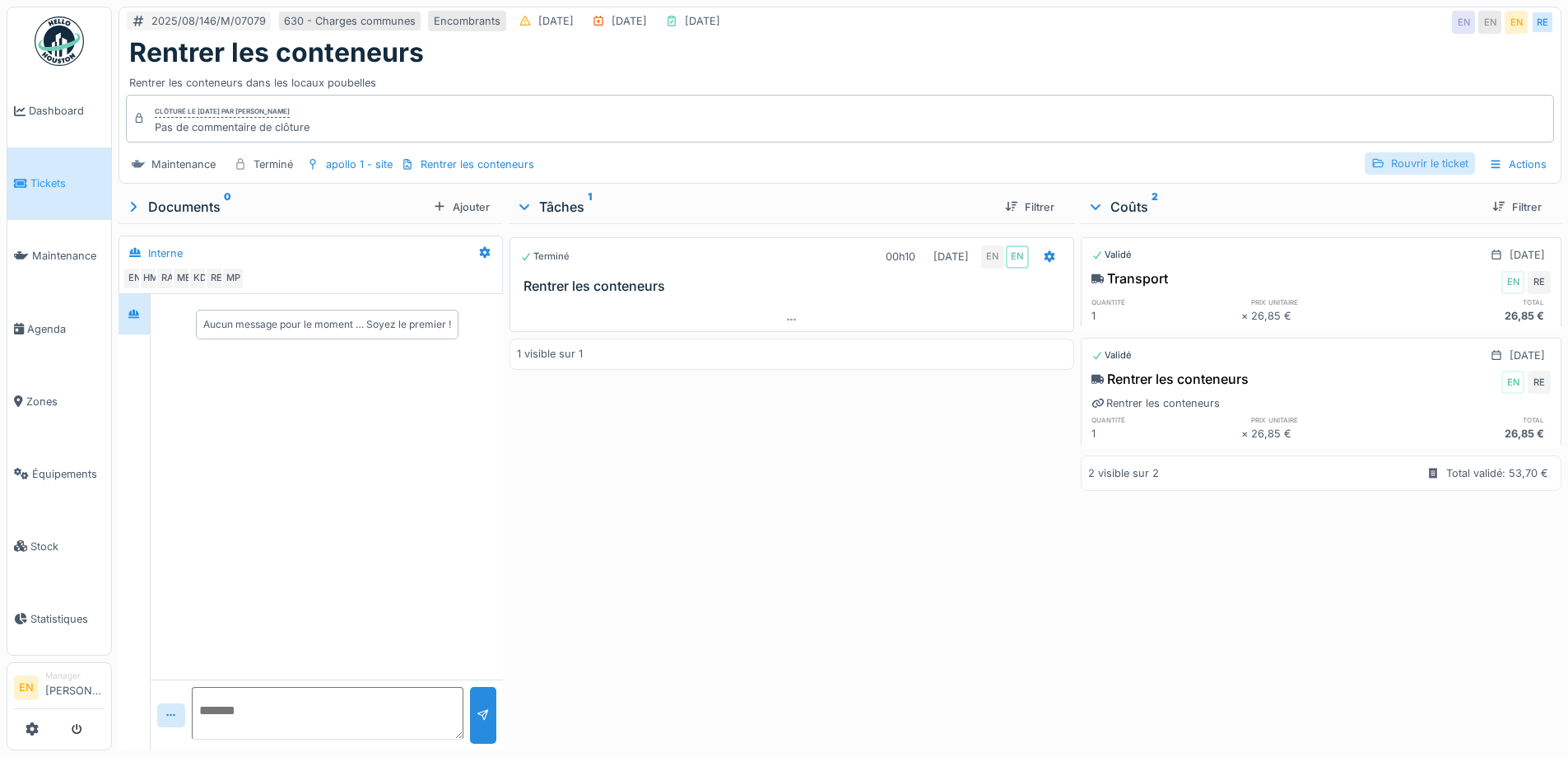
click at [1394, 164] on div "Rouvrir le ticket" at bounding box center [1419, 163] width 110 height 22
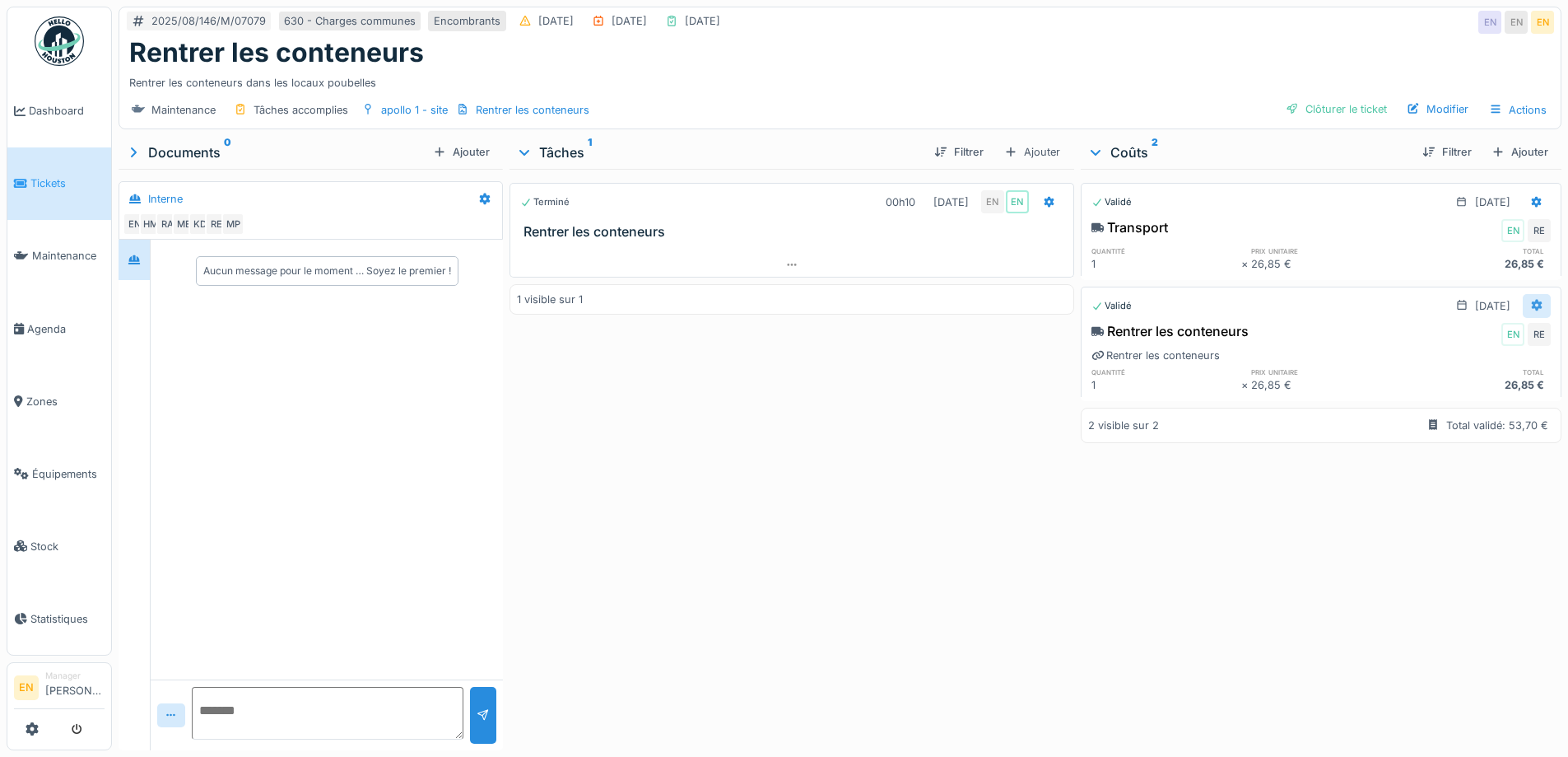
click at [1532, 308] on icon at bounding box center [1537, 305] width 10 height 11
click at [1468, 342] on div "Rouvrir" at bounding box center [1456, 342] width 80 height 25
click at [1522, 309] on div at bounding box center [1536, 306] width 28 height 24
click at [1468, 366] on div "Supprimer" at bounding box center [1456, 366] width 80 height 25
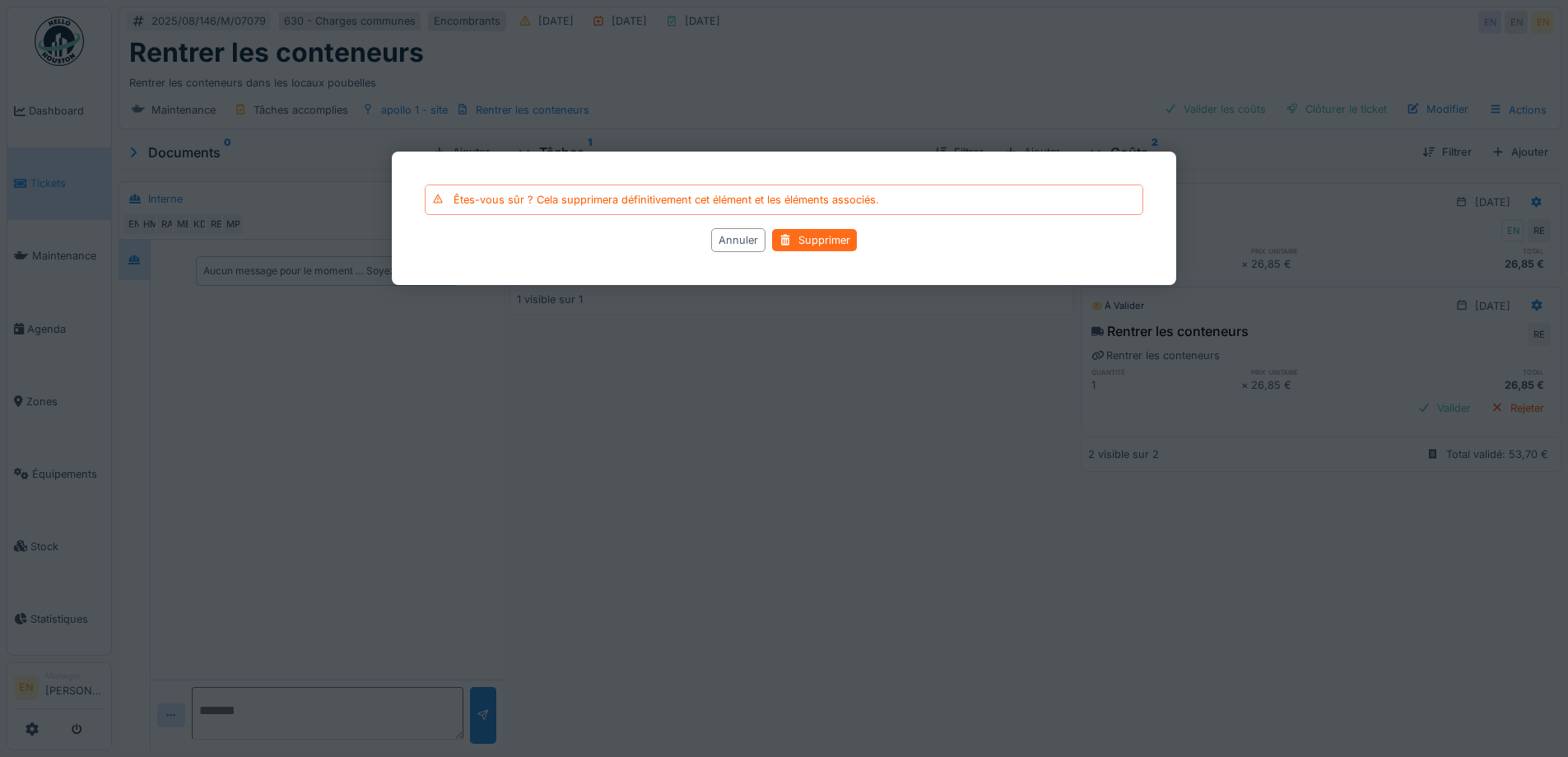
click at [808, 238] on div "Supprimer" at bounding box center [814, 240] width 85 height 22
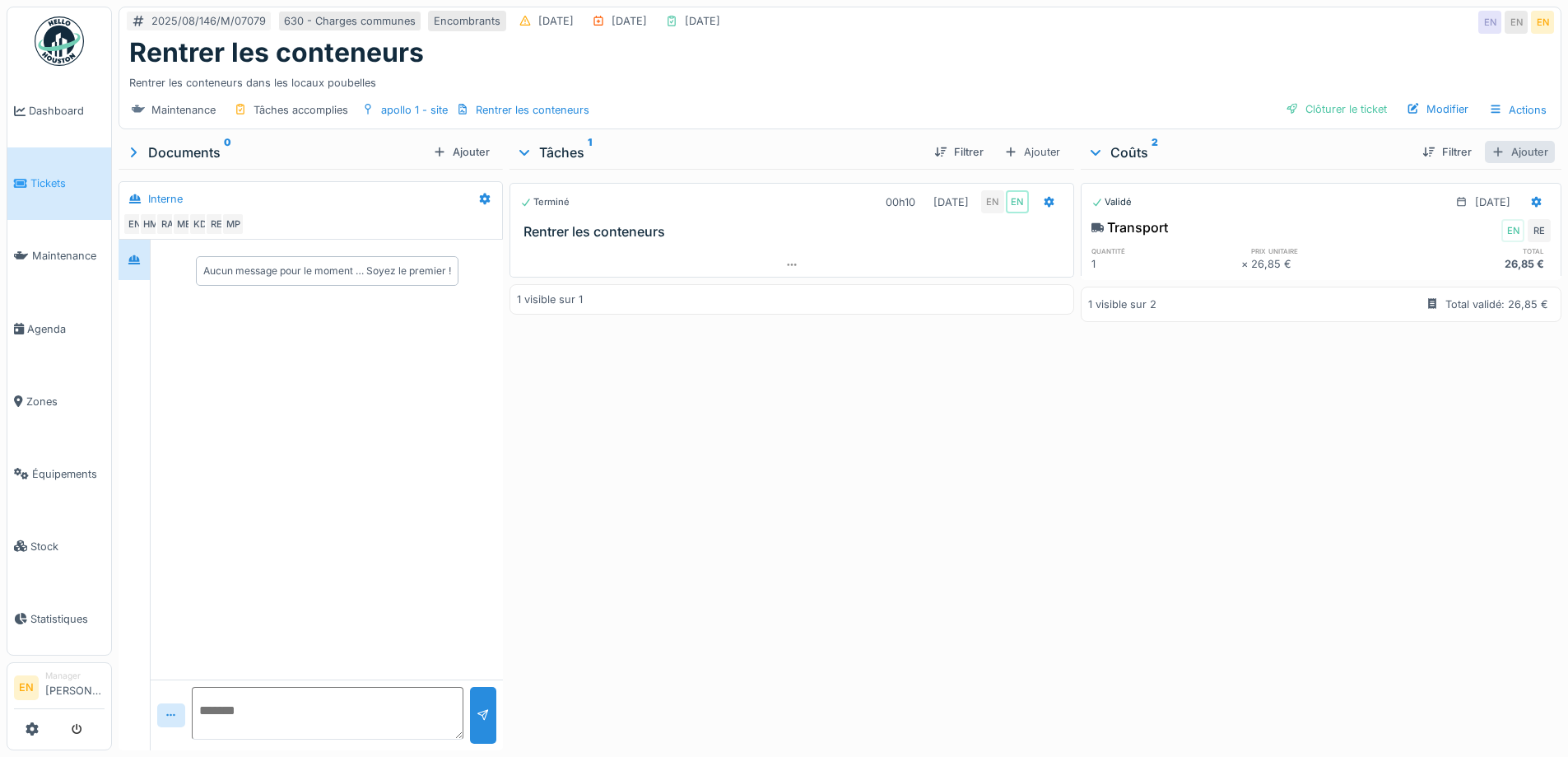
click at [1499, 150] on div "Ajouter" at bounding box center [1519, 152] width 70 height 22
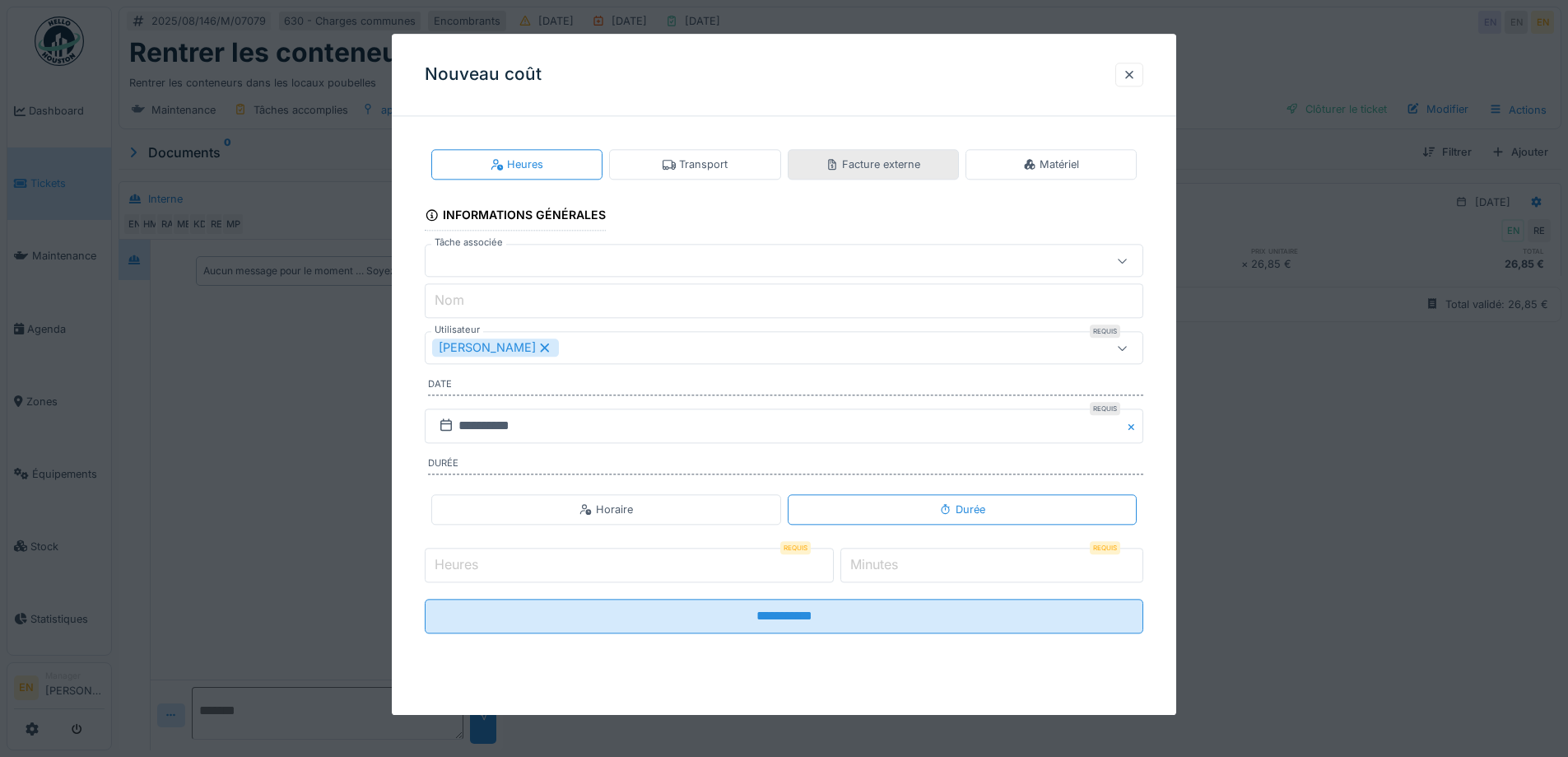
click at [888, 167] on div "Facture externe" at bounding box center [872, 164] width 94 height 15
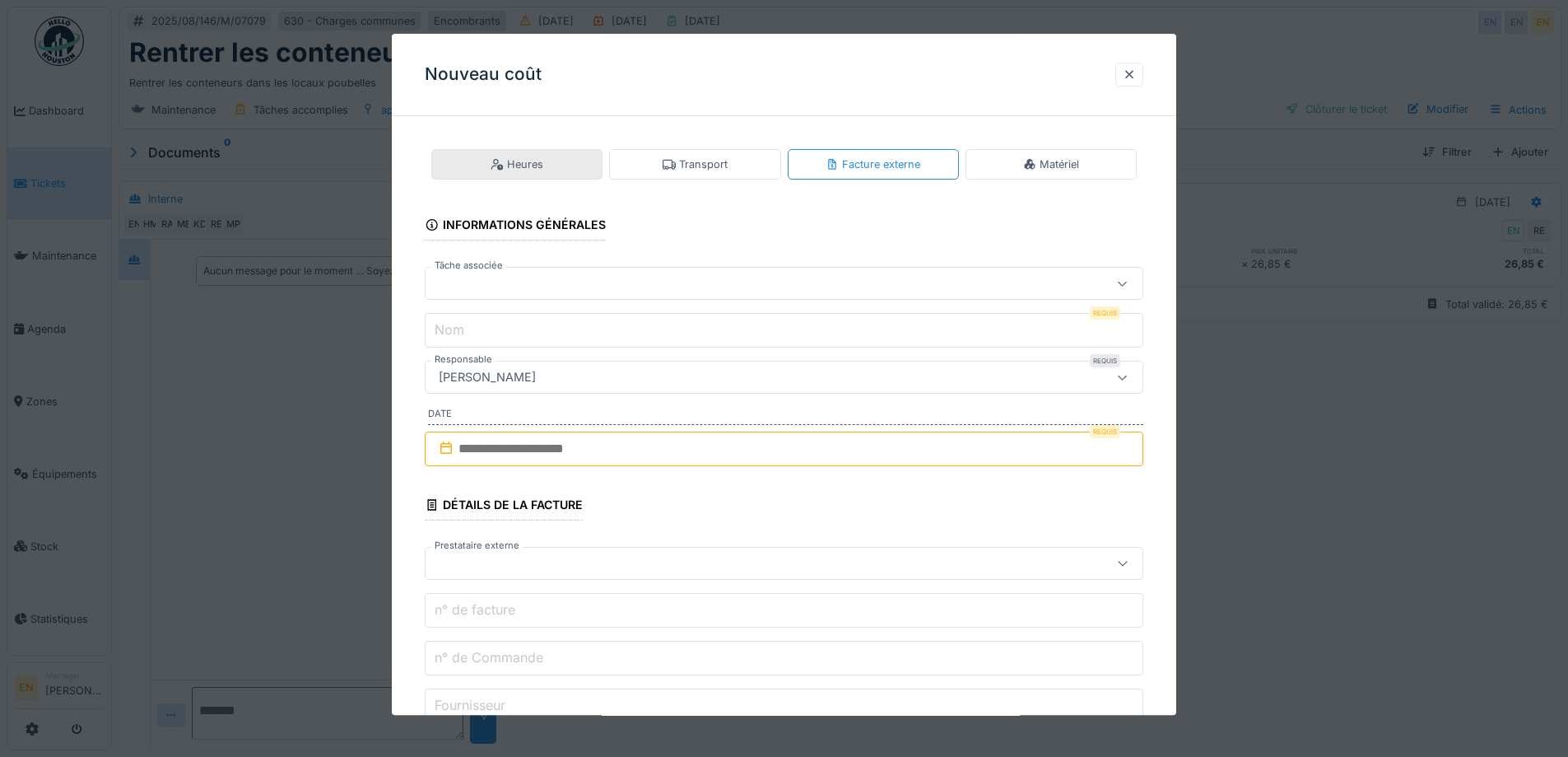
click at [515, 160] on div "Heures" at bounding box center [516, 164] width 52 height 15
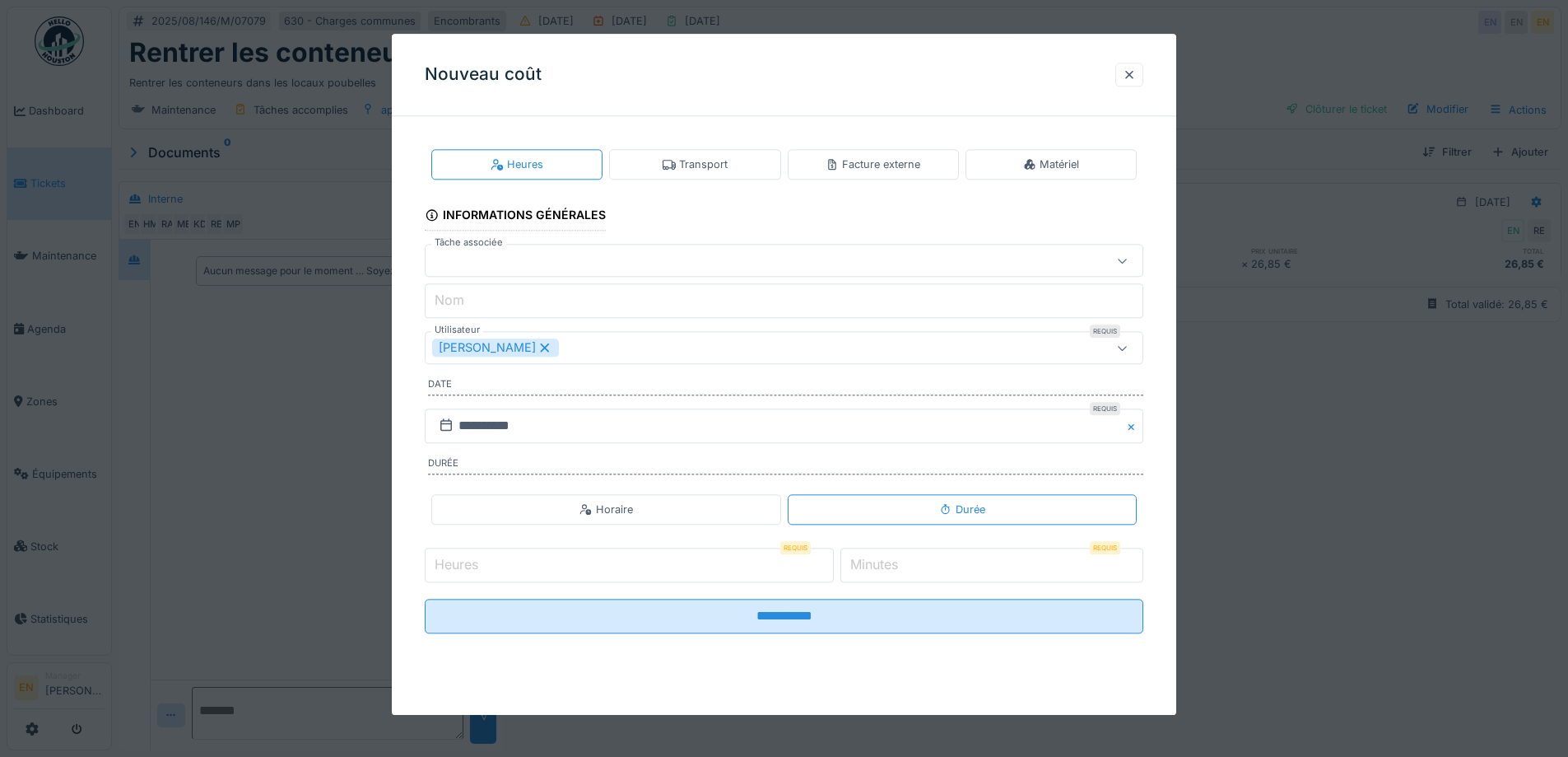
click at [1136, 561] on input "*" at bounding box center [992, 565] width 303 height 34
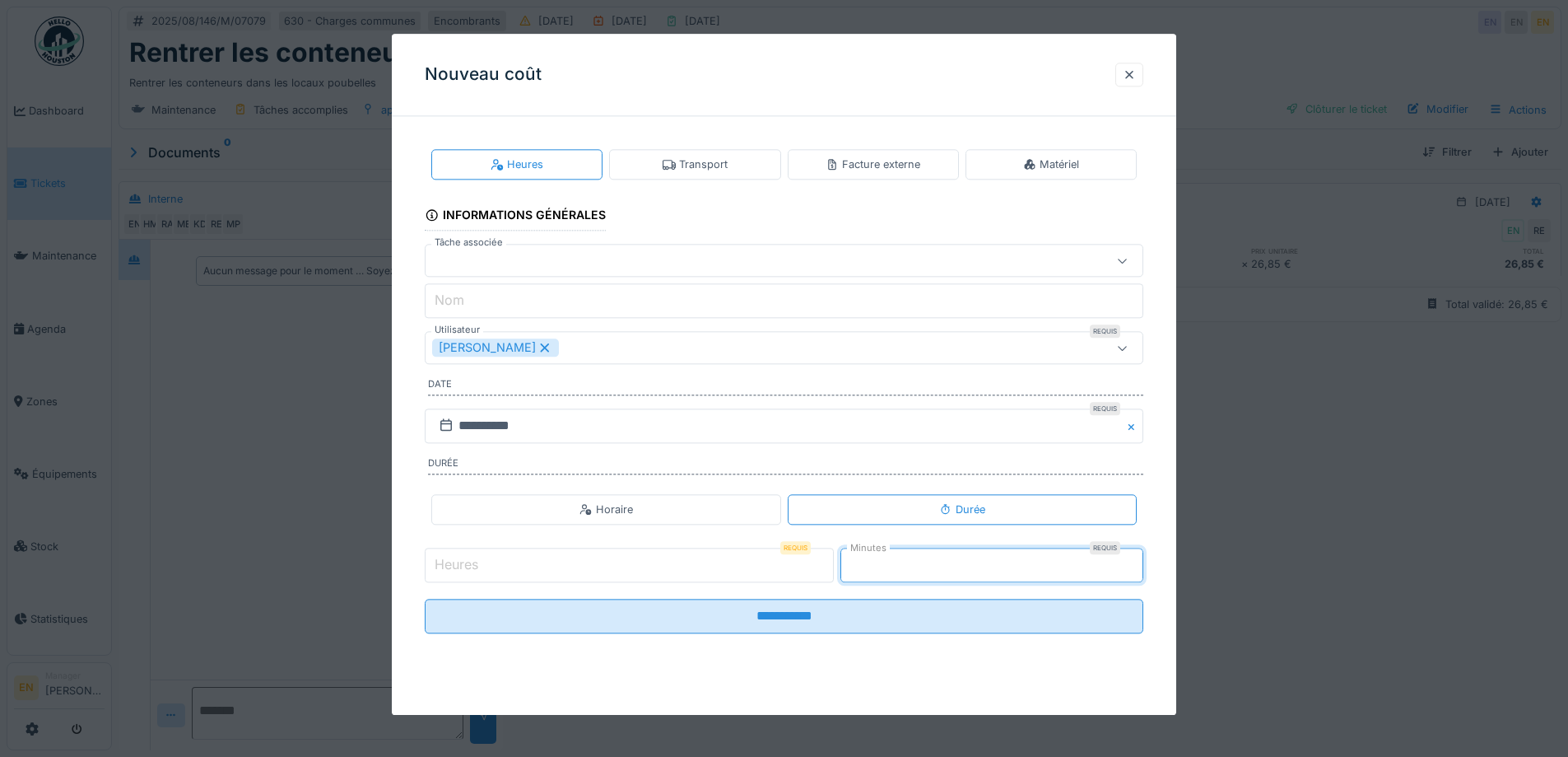
type input "*"
click at [1136, 561] on input "*" at bounding box center [992, 565] width 303 height 34
click at [569, 566] on input "Heures" at bounding box center [629, 565] width 409 height 34
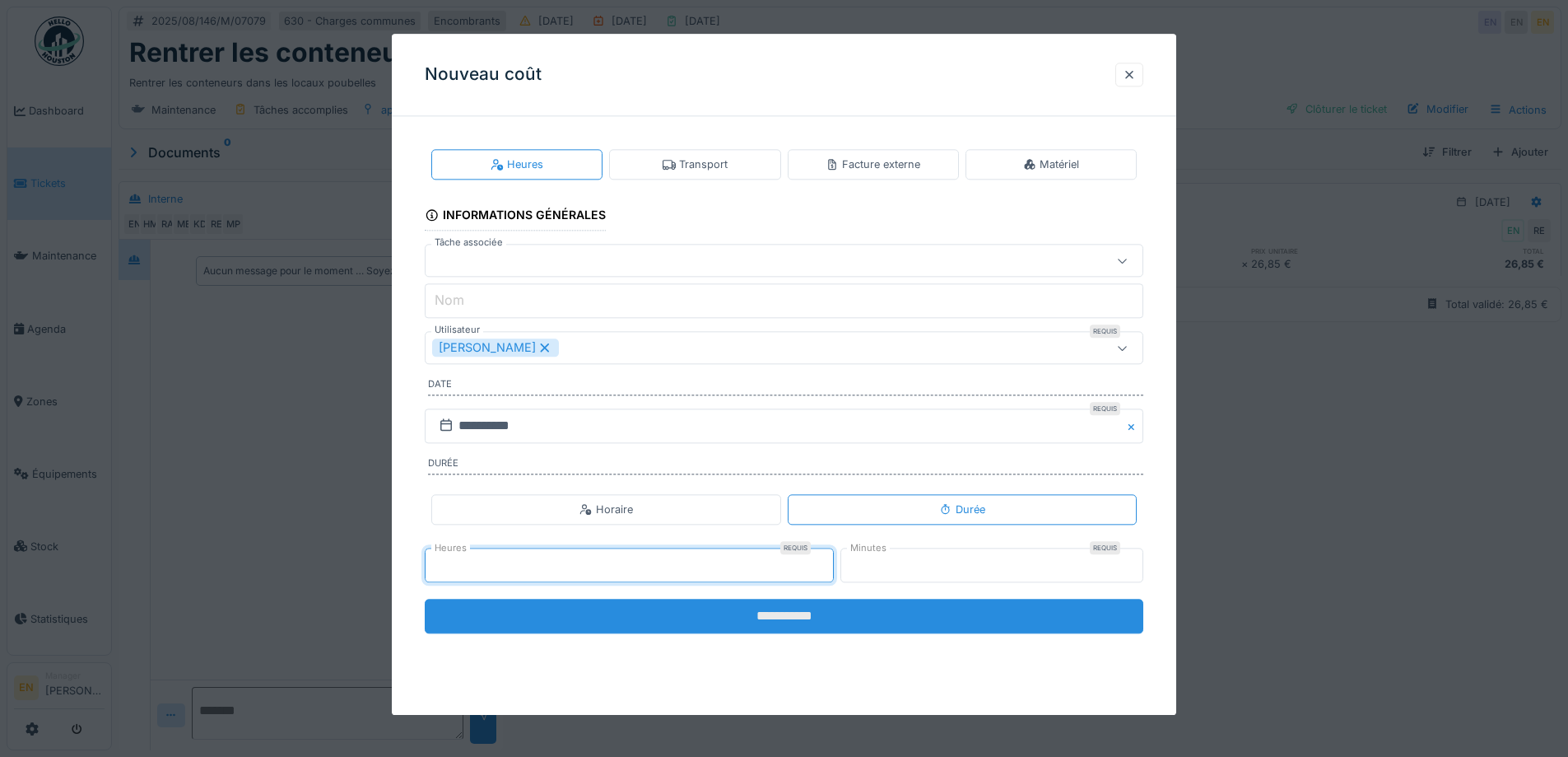
type input "*"
click at [748, 620] on input "**********" at bounding box center [784, 616] width 719 height 34
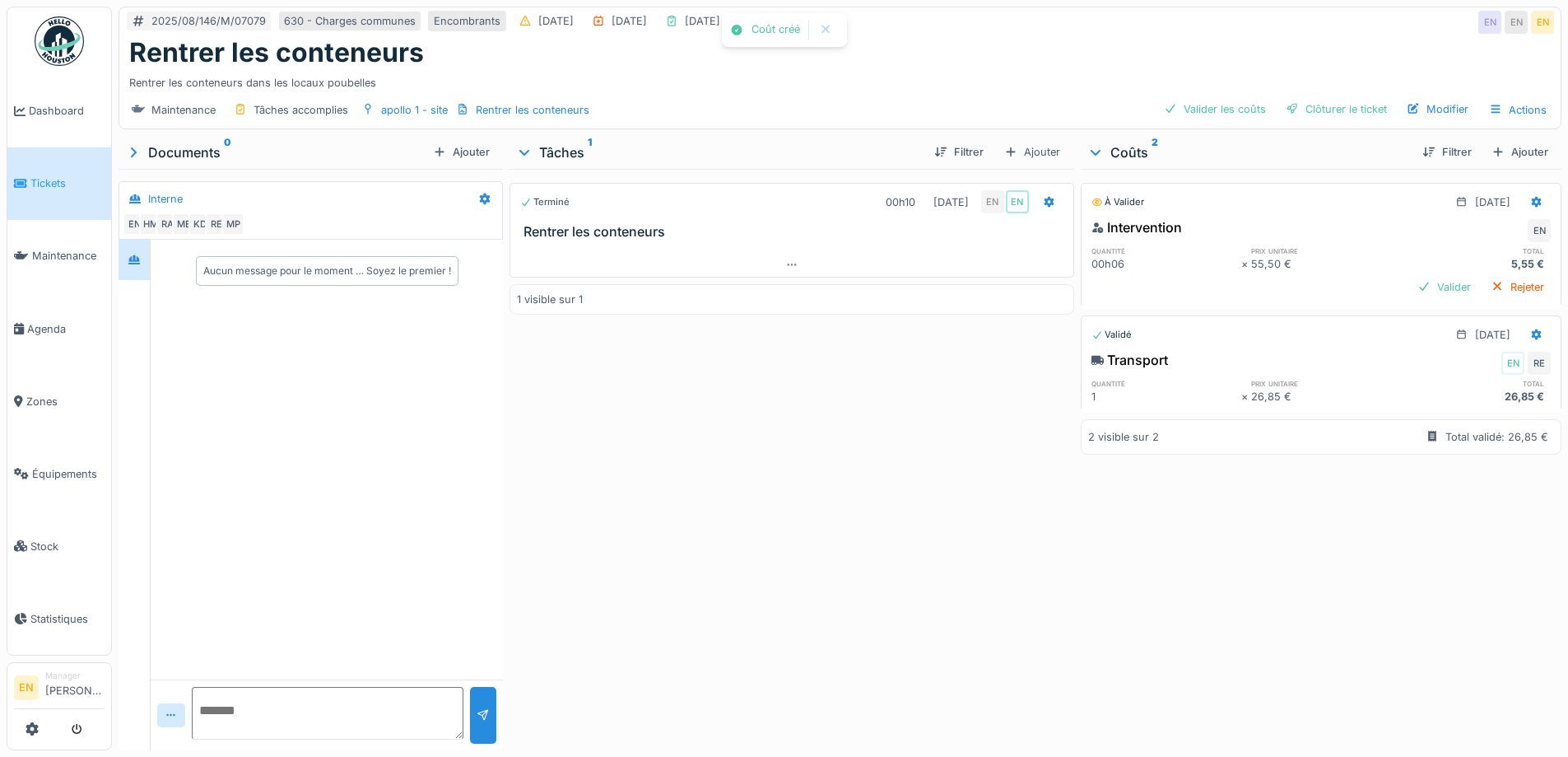
click at [763, 607] on div "Terminé 00h10 [DATE] EN EN Rentrer les conteneurs 1 visible sur 1" at bounding box center [791, 456] width 564 height 575
click at [1328, 112] on div "Clôturer le ticket" at bounding box center [1336, 109] width 114 height 22
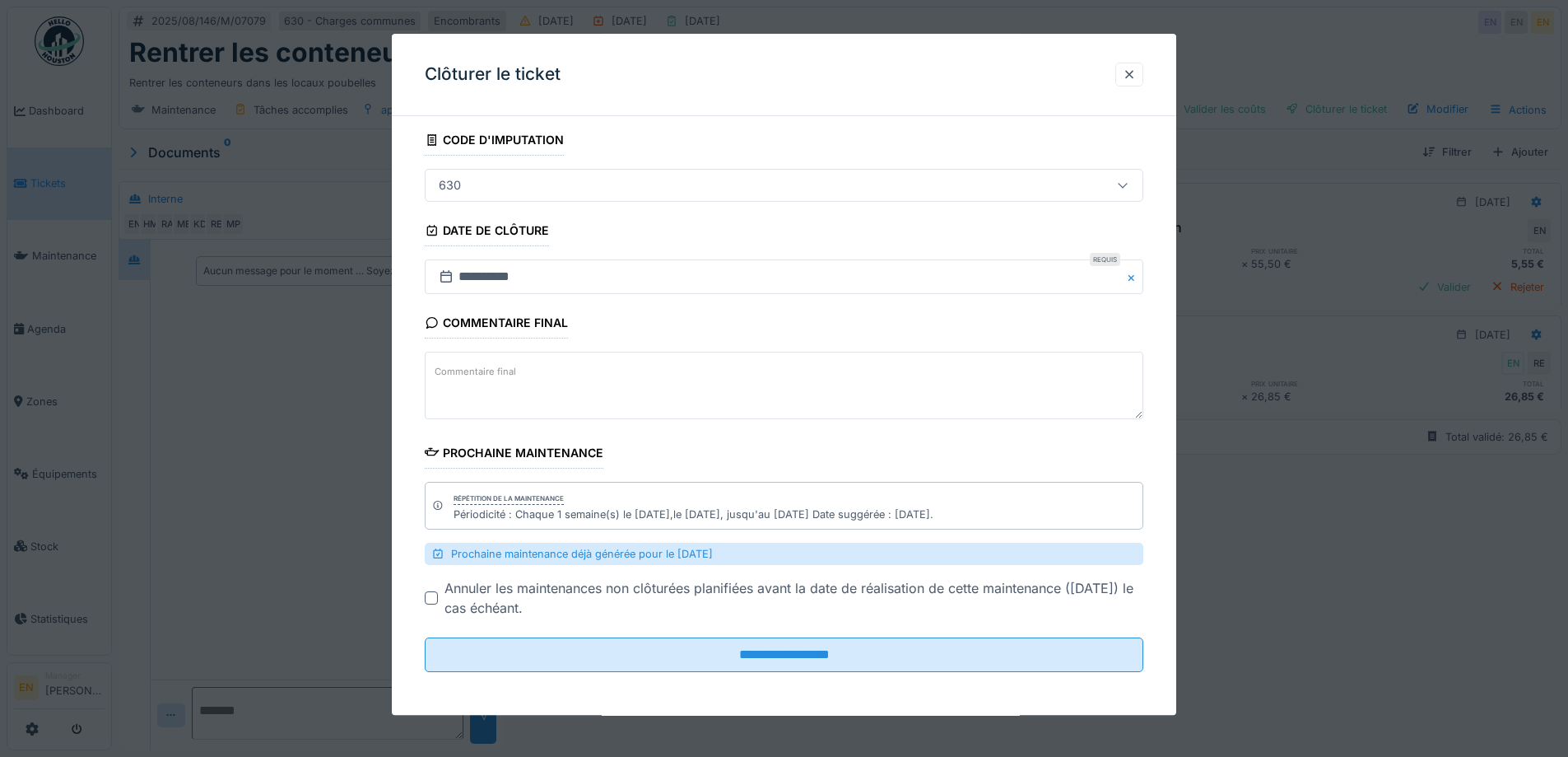
scroll to position [99, 0]
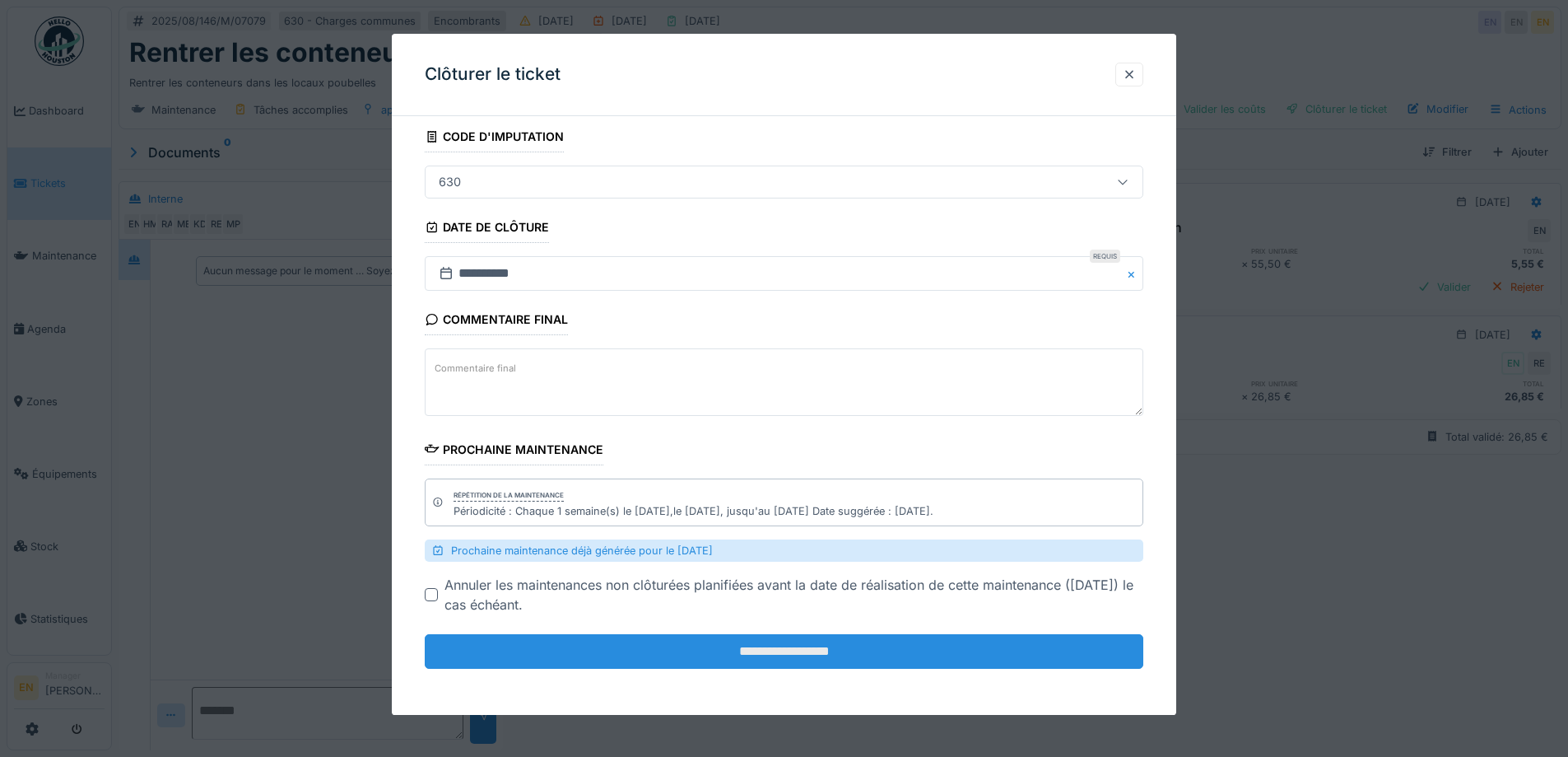
click at [810, 651] on input "**********" at bounding box center [784, 652] width 719 height 34
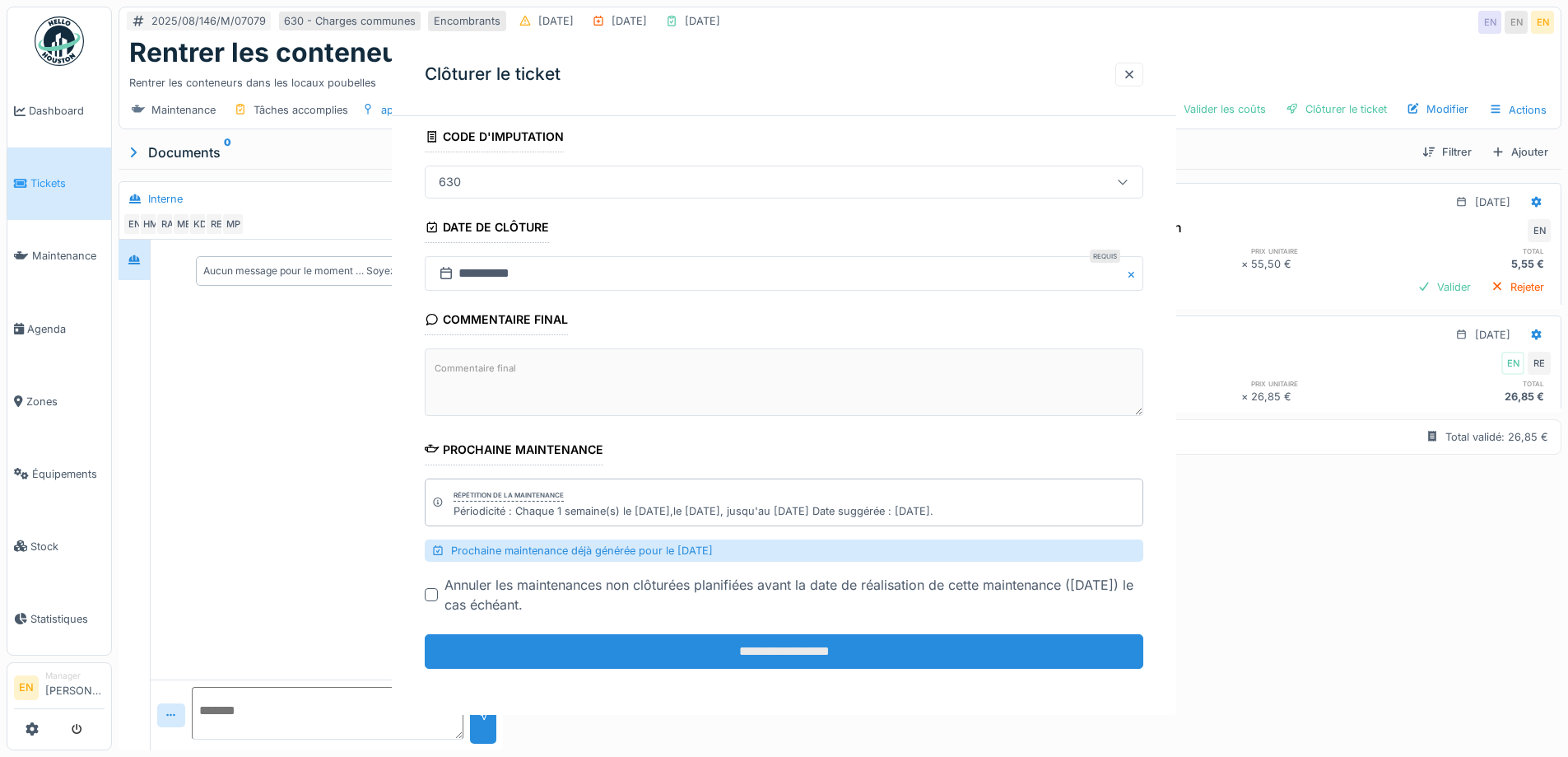
scroll to position [0, 0]
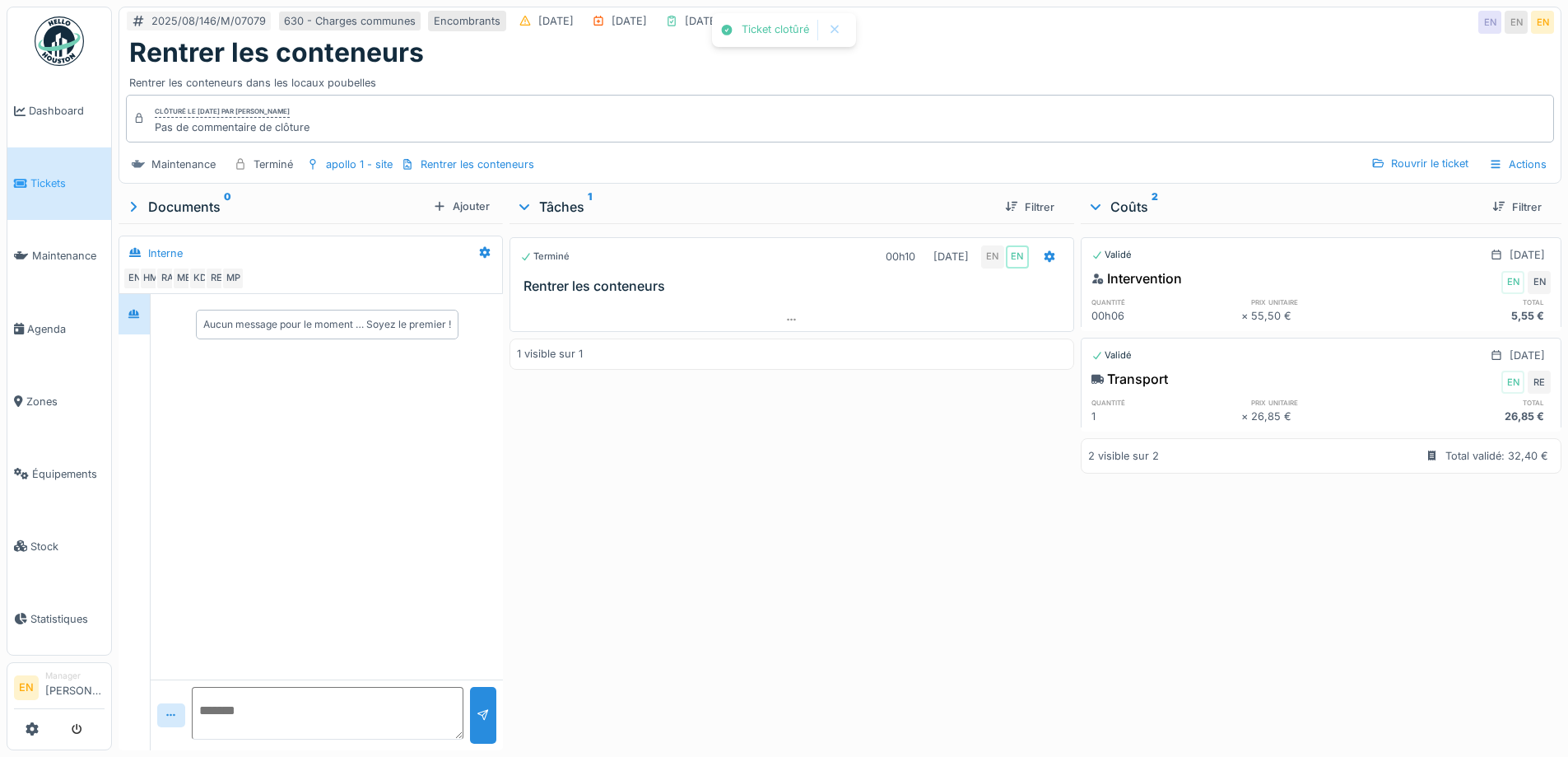
click at [797, 588] on div "Terminé 00h10 [DATE] EN EN Rentrer les conteneurs 1 visible sur 1" at bounding box center [791, 484] width 564 height 521
click at [957, 449] on div "Terminé 00h10 [DATE] EN EN Rentrer les conteneurs 1 visible sur 1" at bounding box center [791, 484] width 564 height 521
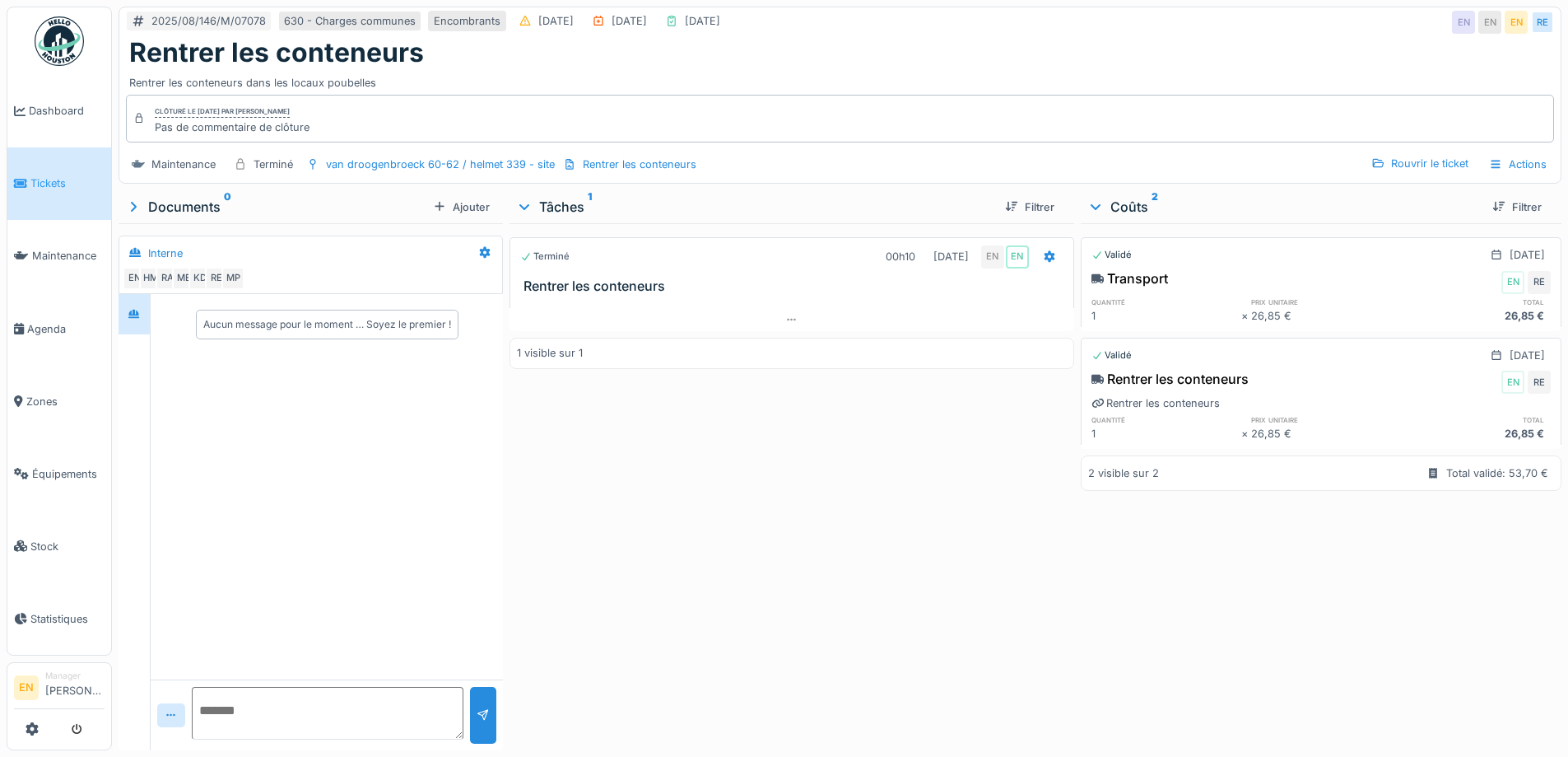
click at [842, 438] on div "Terminé 00h10 [DATE] EN EN Rentrer les conteneurs 1 visible sur 1" at bounding box center [791, 484] width 564 height 521
click at [1406, 160] on div "Rouvrir le ticket" at bounding box center [1419, 163] width 110 height 22
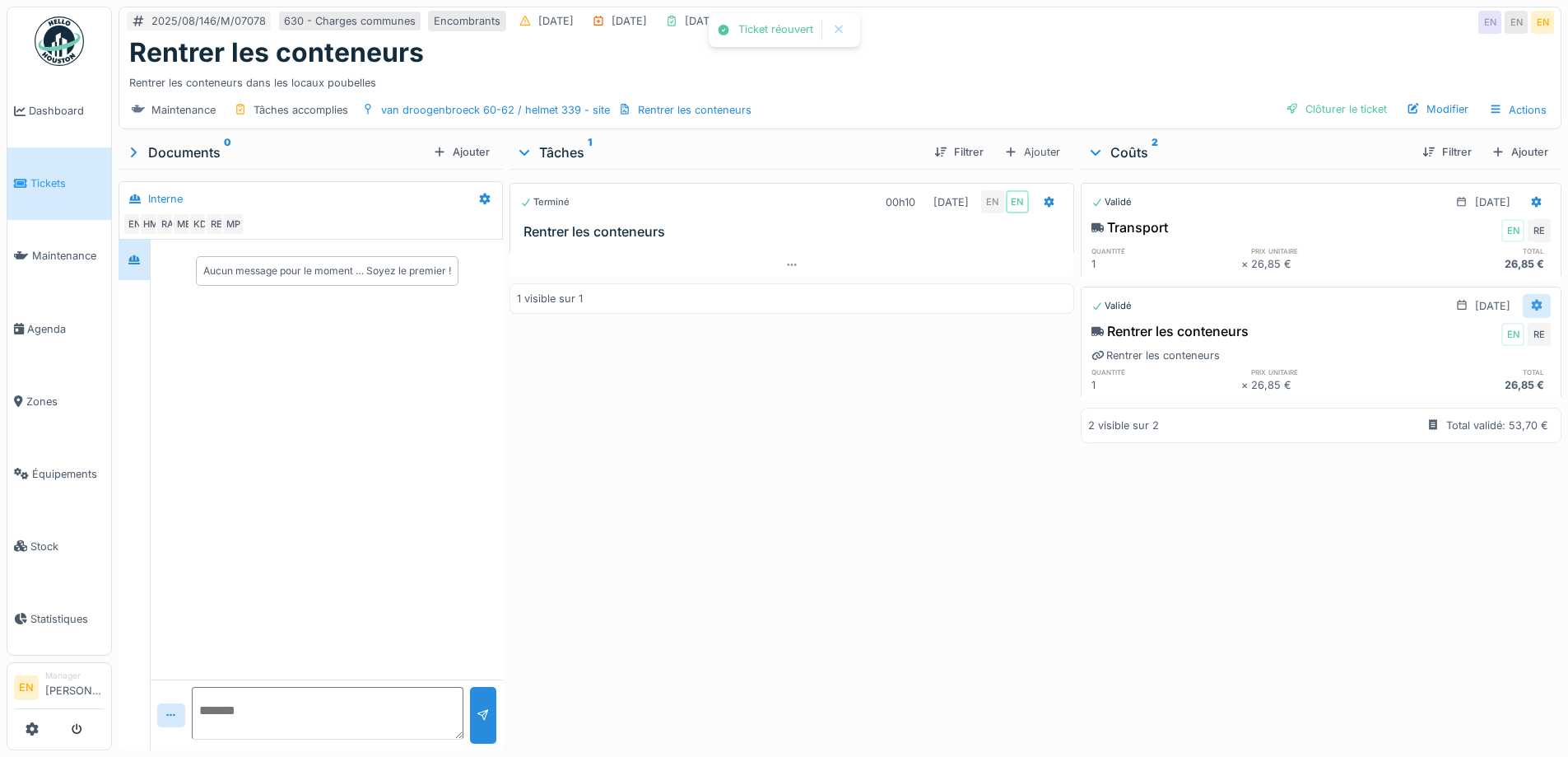
click at [1532, 306] on icon at bounding box center [1537, 305] width 10 height 11
click at [1457, 388] on div "Supprimer" at bounding box center [1456, 391] width 80 height 25
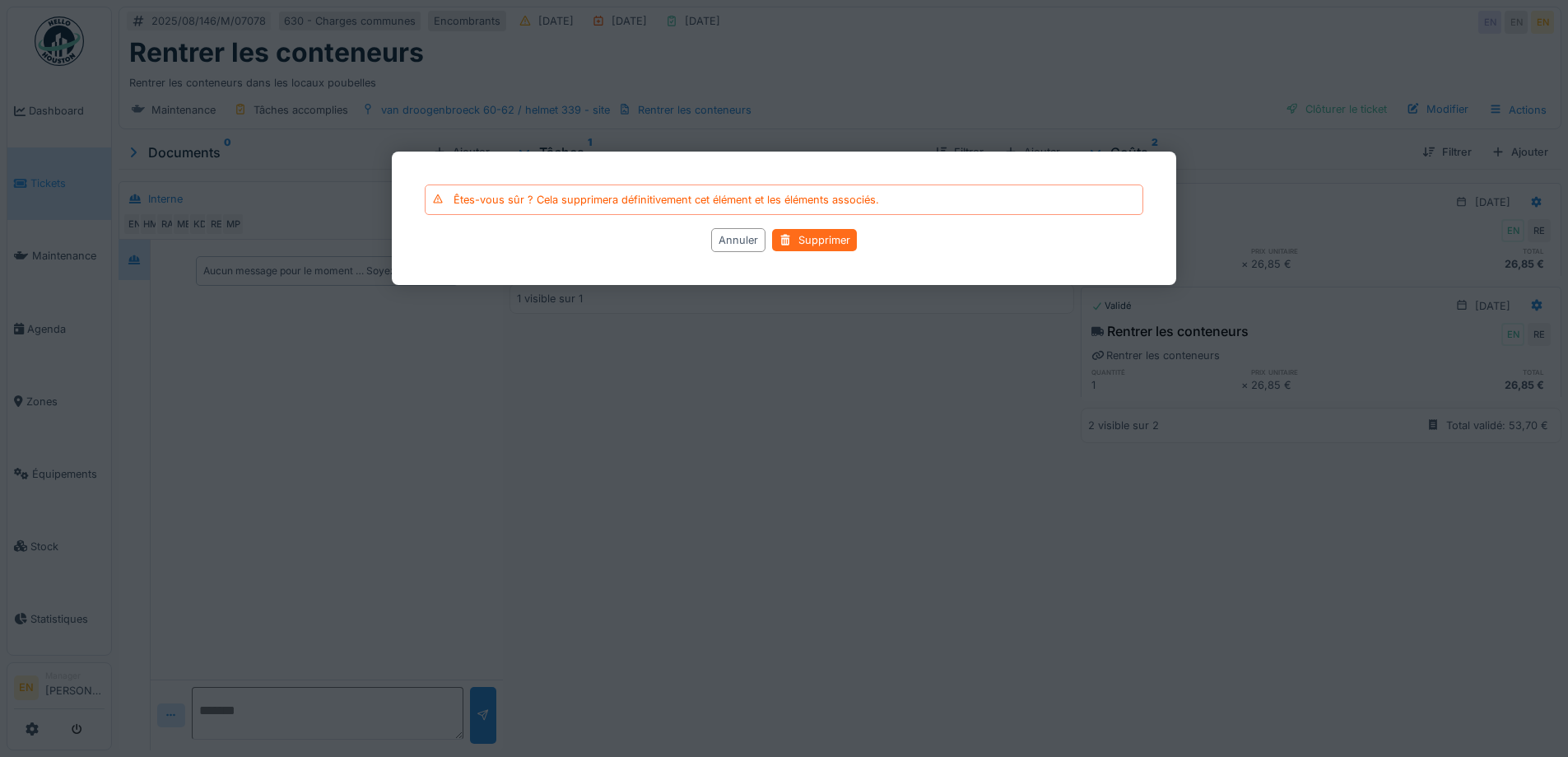
click at [824, 241] on div "Supprimer" at bounding box center [814, 240] width 85 height 22
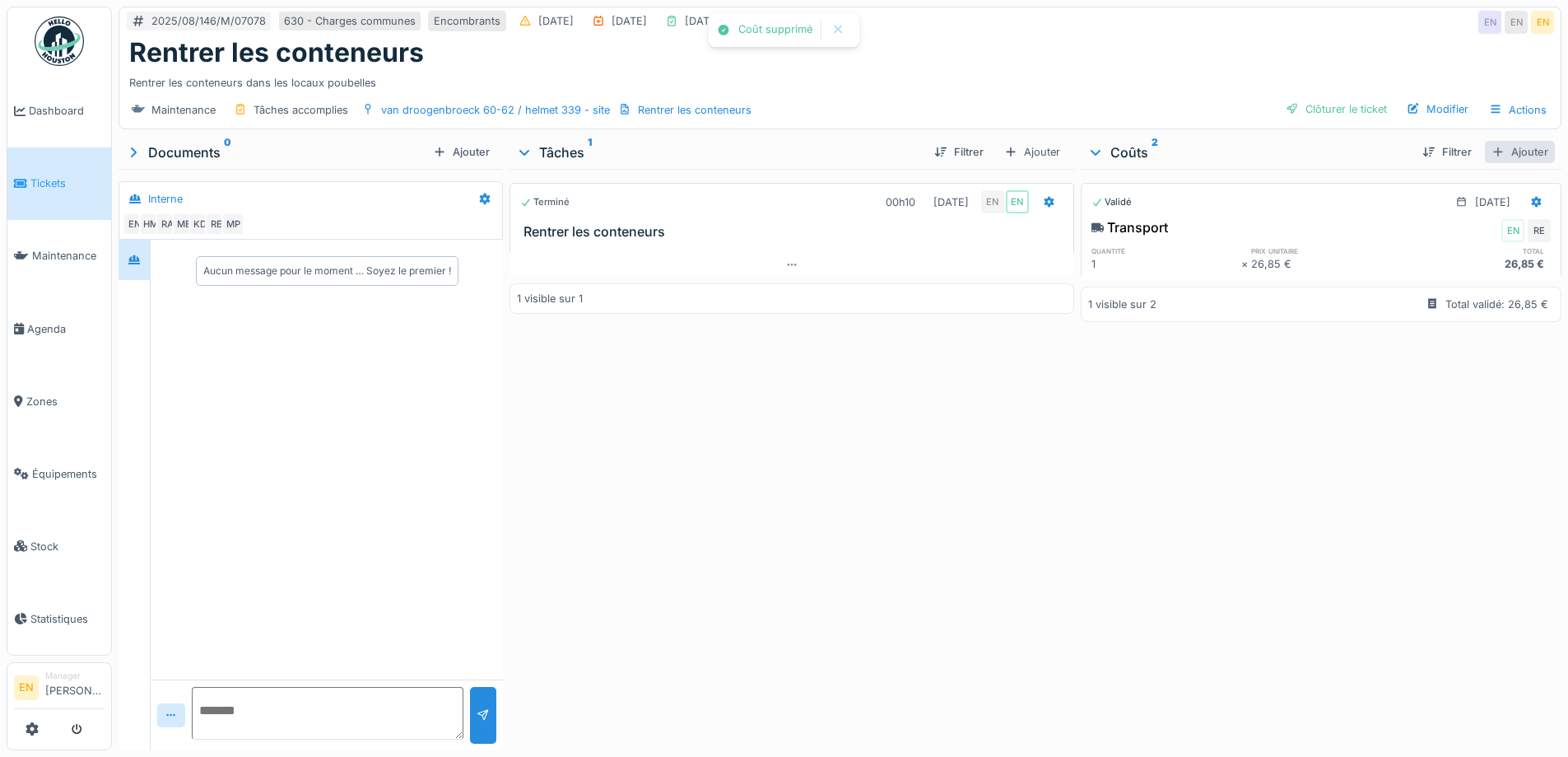
click at [1496, 156] on div "Ajouter" at bounding box center [1519, 152] width 70 height 22
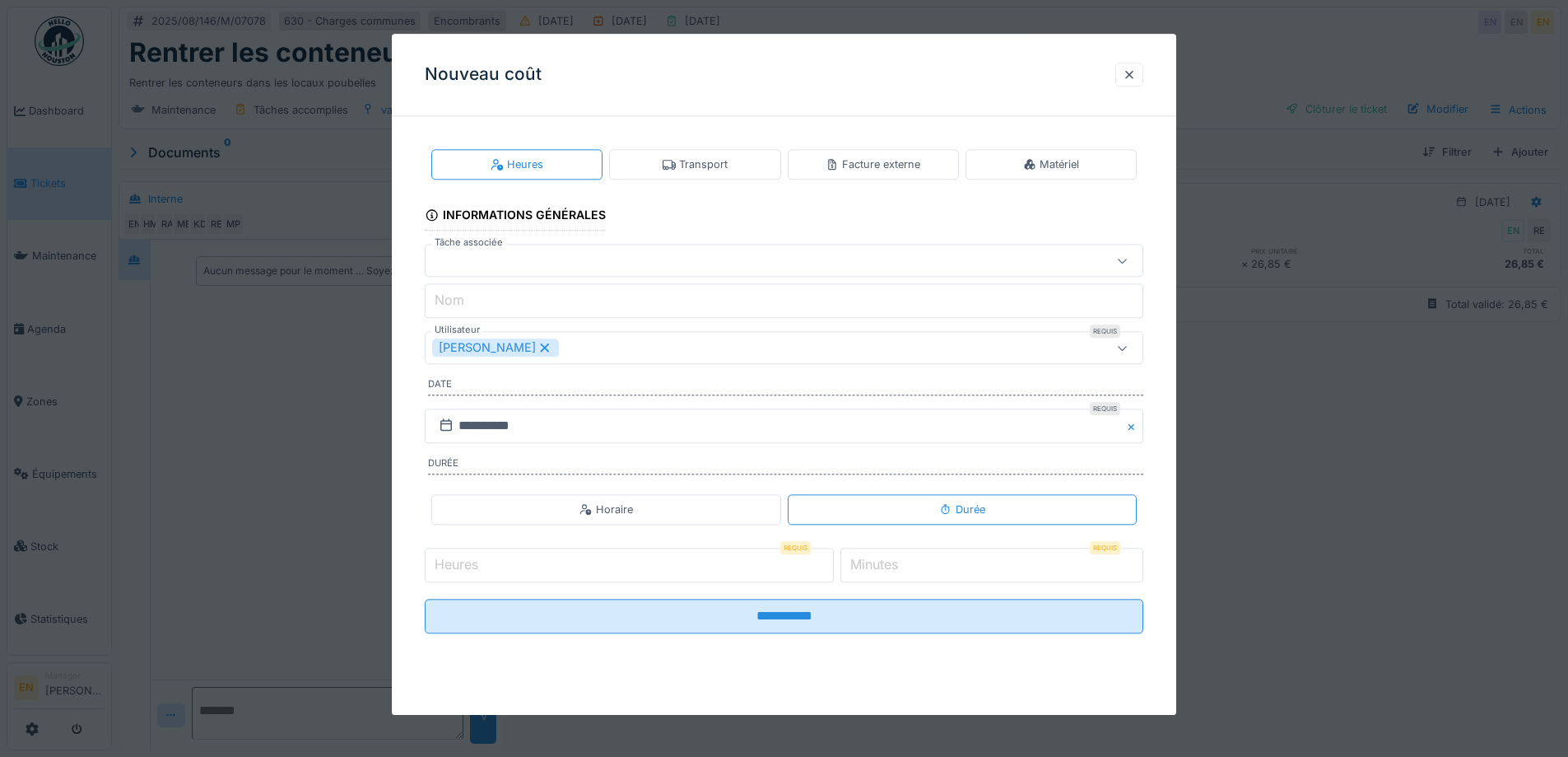
click at [746, 567] on input "Heures" at bounding box center [629, 565] width 409 height 34
type input "**"
click at [982, 559] on input "*" at bounding box center [992, 565] width 303 height 34
click at [1136, 561] on input "*" at bounding box center [992, 565] width 303 height 34
type input "*"
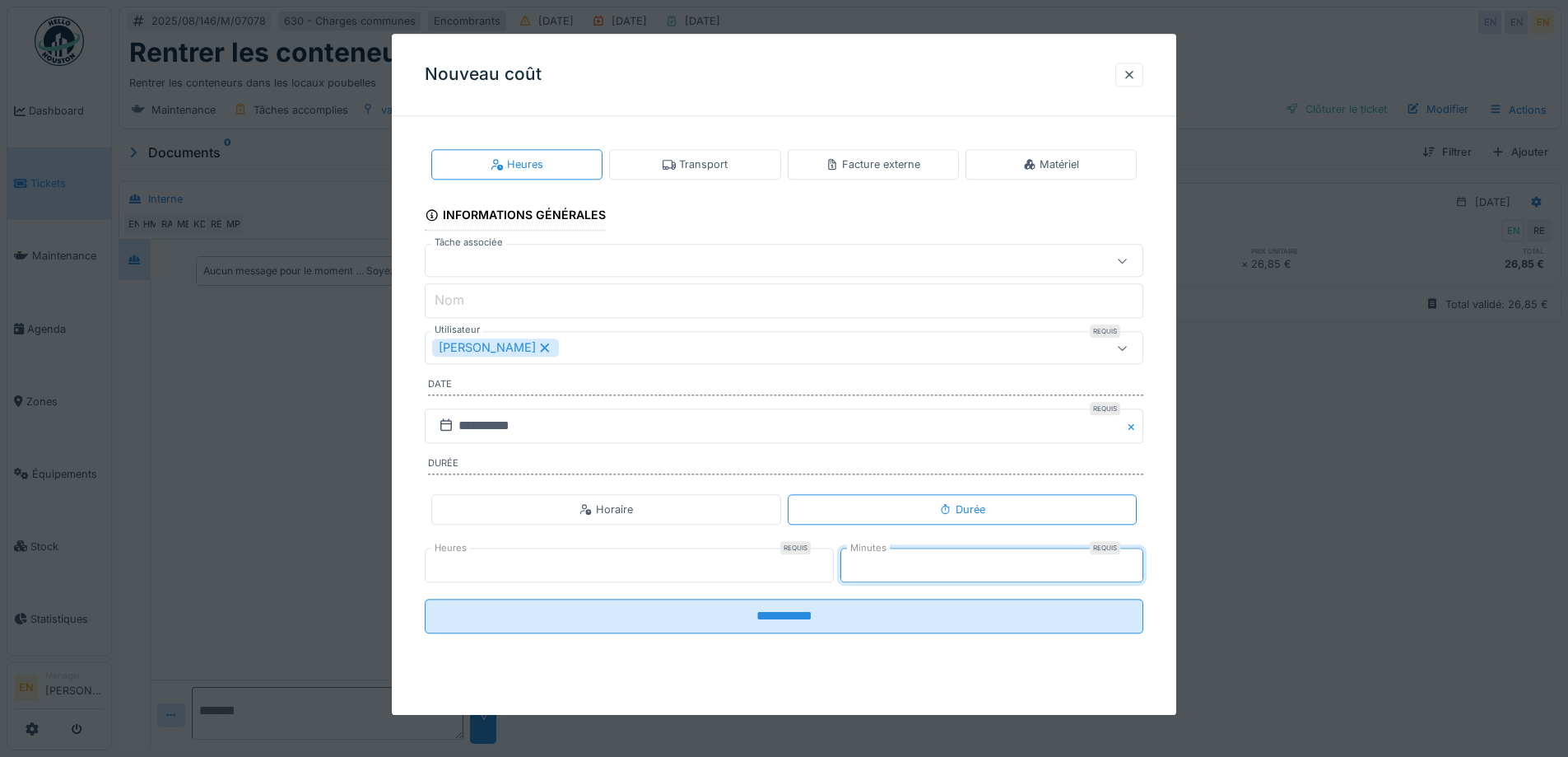
click at [1136, 561] on input "*" at bounding box center [992, 565] width 303 height 34
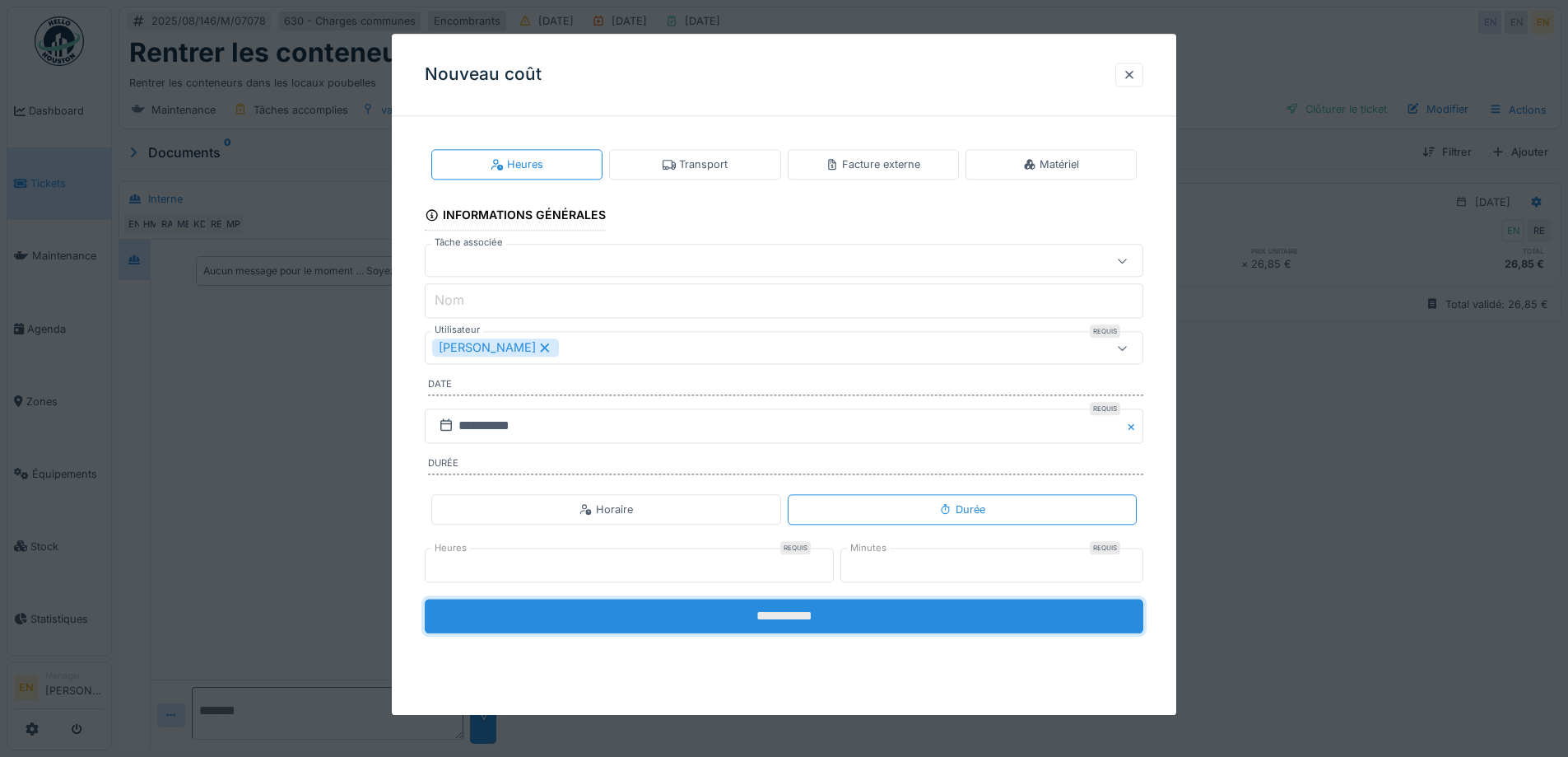
click at [864, 613] on input "**********" at bounding box center [784, 616] width 719 height 34
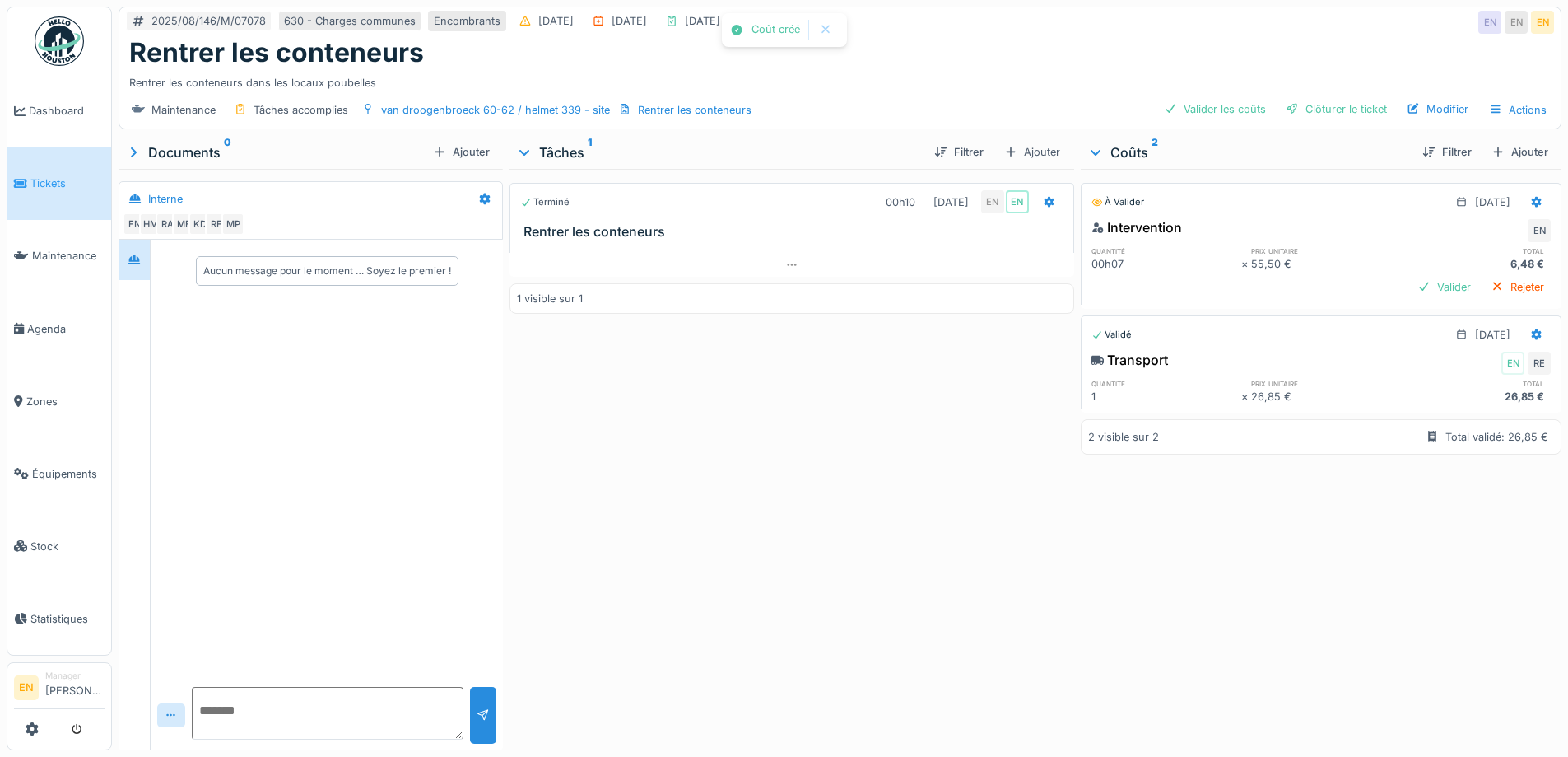
click at [922, 515] on div "Terminé 00h10 12/08/2025 EN EN Rentrer les conteneurs 1 visible sur 1" at bounding box center [791, 456] width 564 height 575
click at [1325, 114] on div "Clôturer le ticket" at bounding box center [1336, 109] width 114 height 22
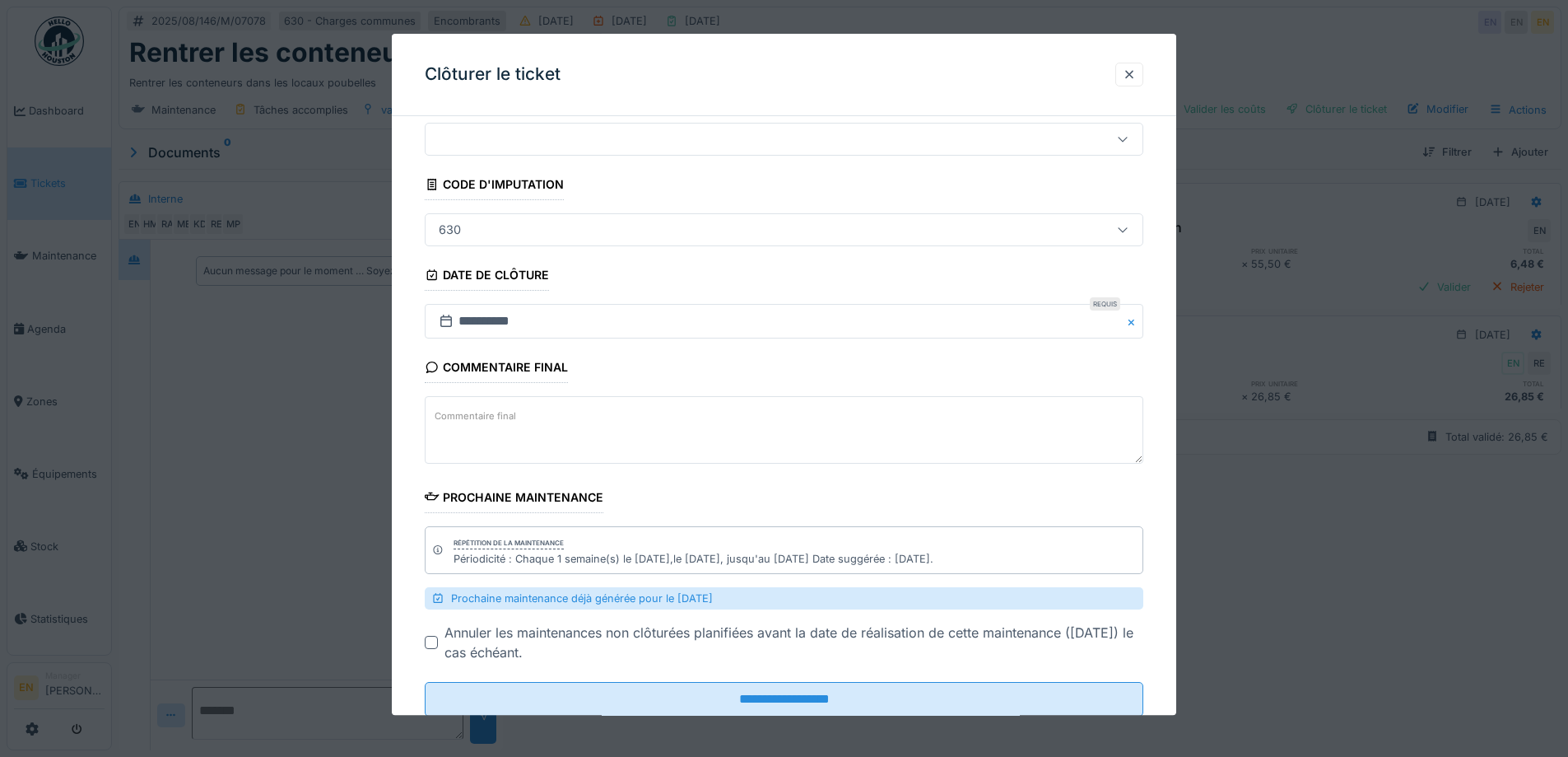
scroll to position [99, 0]
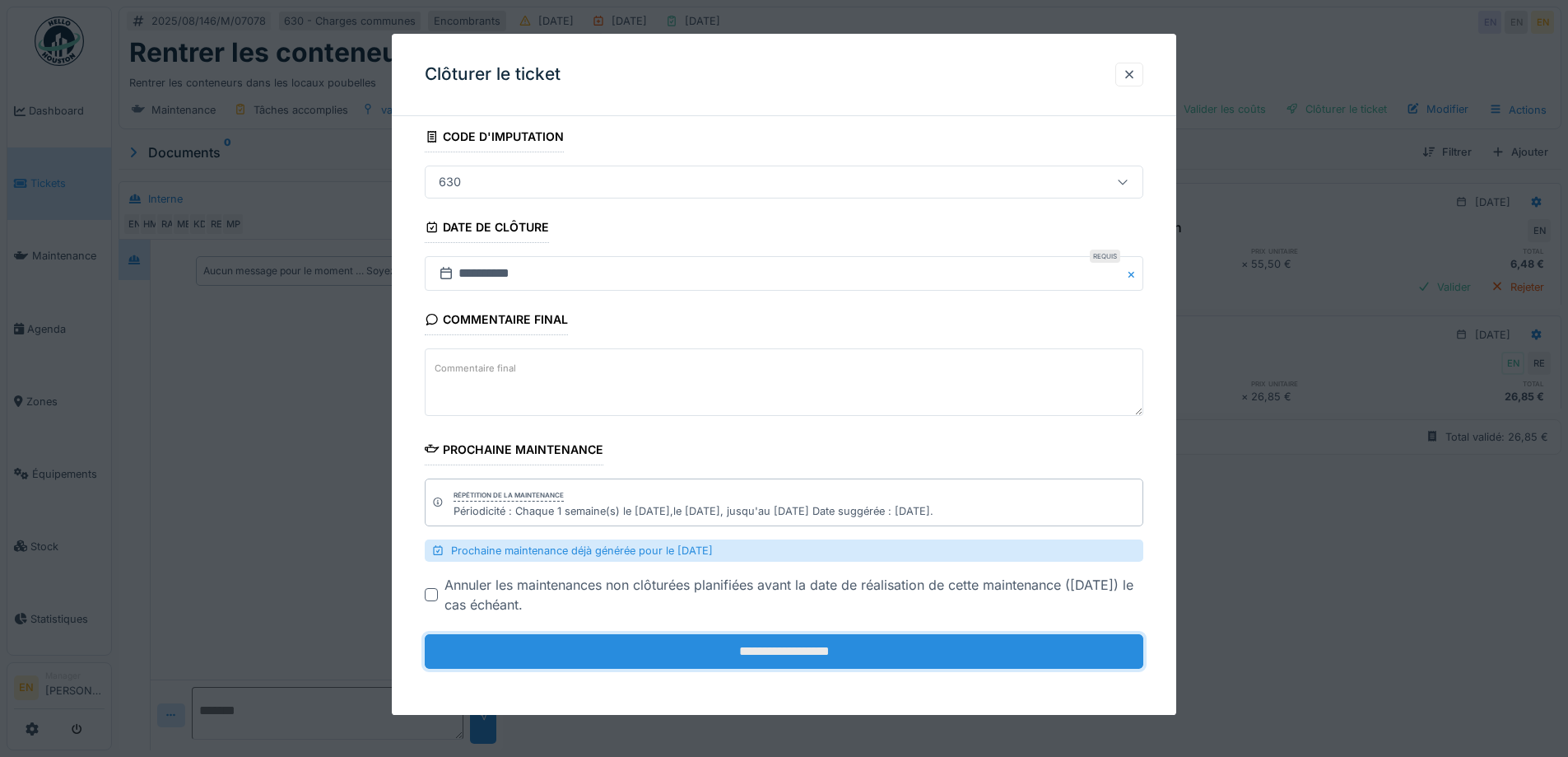
click at [788, 654] on input "**********" at bounding box center [784, 652] width 719 height 34
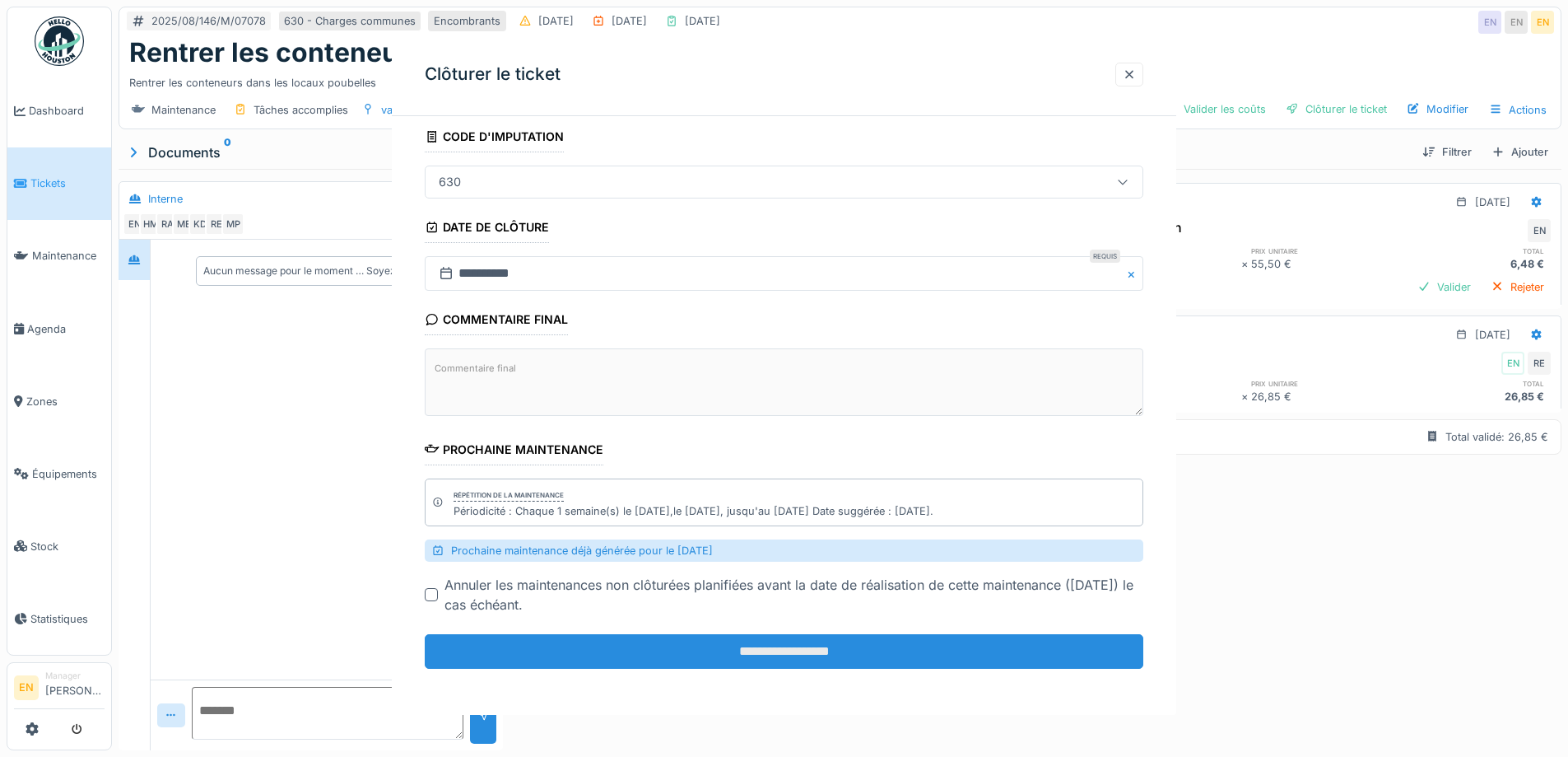
scroll to position [0, 0]
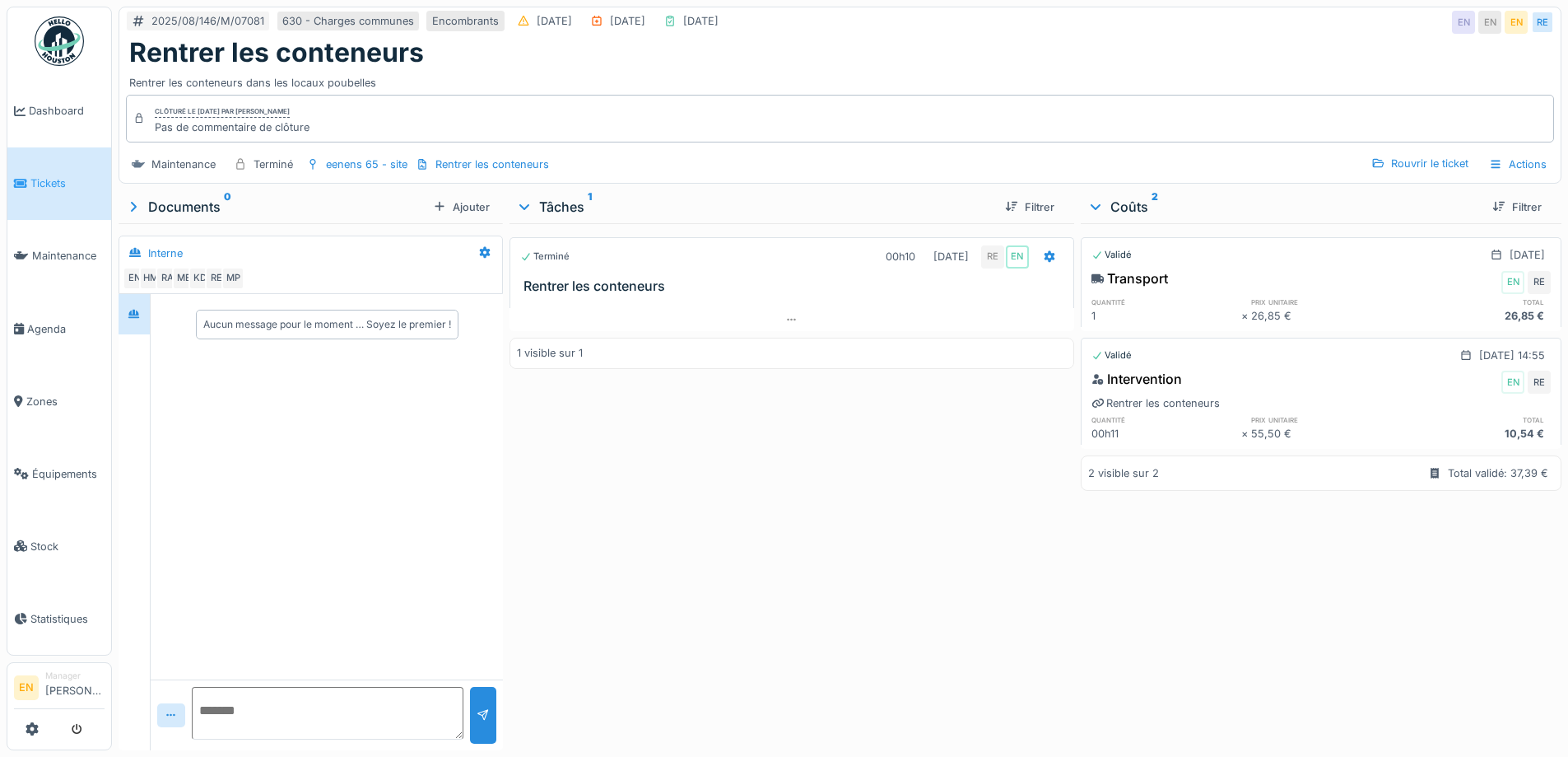
drag, startPoint x: 921, startPoint y: 485, endPoint x: 945, endPoint y: 461, distance: 33.9
click at [921, 483] on div "Terminé 00h10 [DATE] RE EN Rentrer les conteneurs 1 visible sur 1" at bounding box center [791, 484] width 564 height 521
click at [1420, 156] on div "Rouvrir le ticket" at bounding box center [1419, 163] width 110 height 22
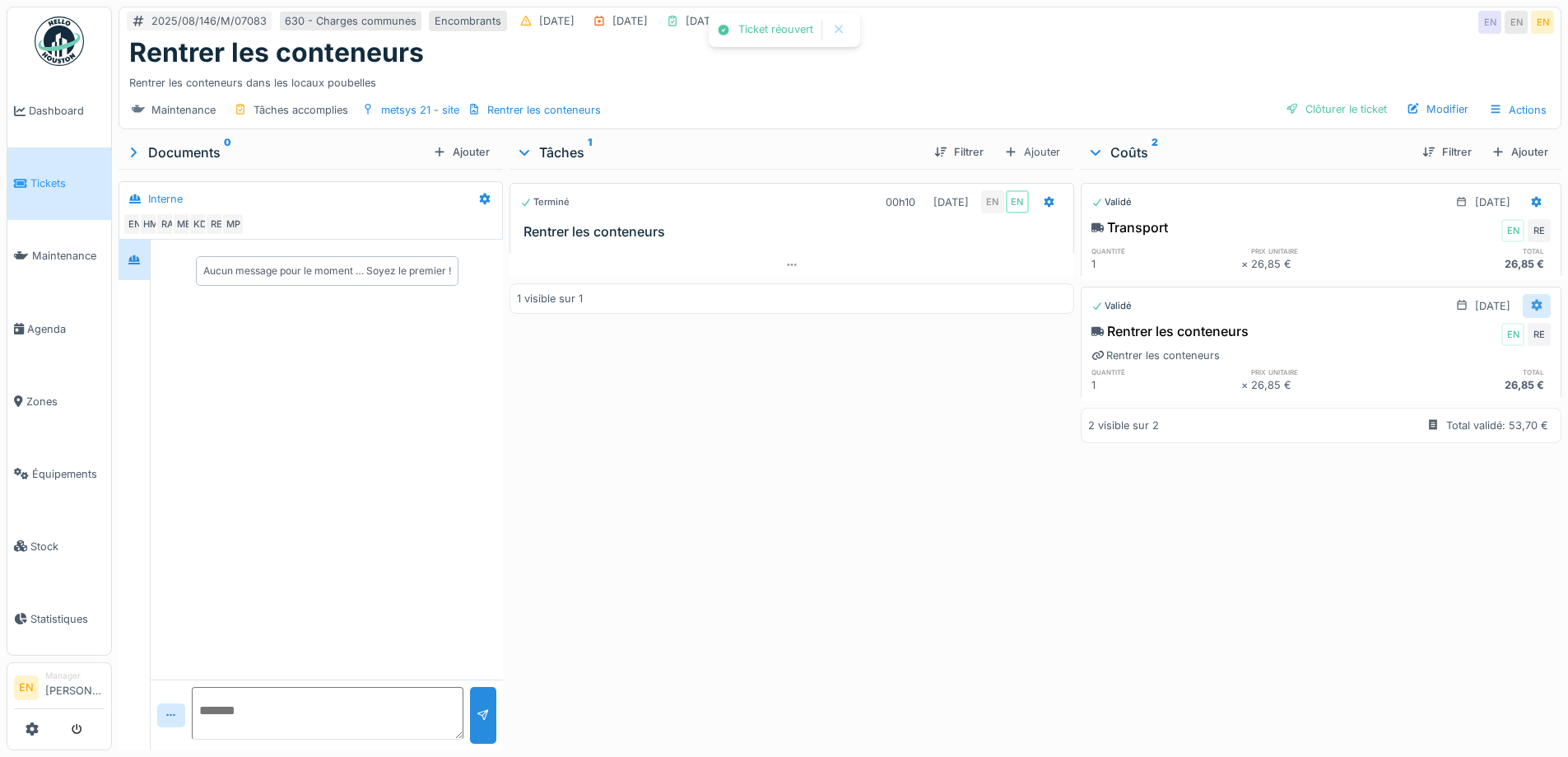
click at [1532, 305] on icon at bounding box center [1537, 305] width 10 height 11
click at [1461, 388] on div "Supprimer" at bounding box center [1456, 391] width 80 height 25
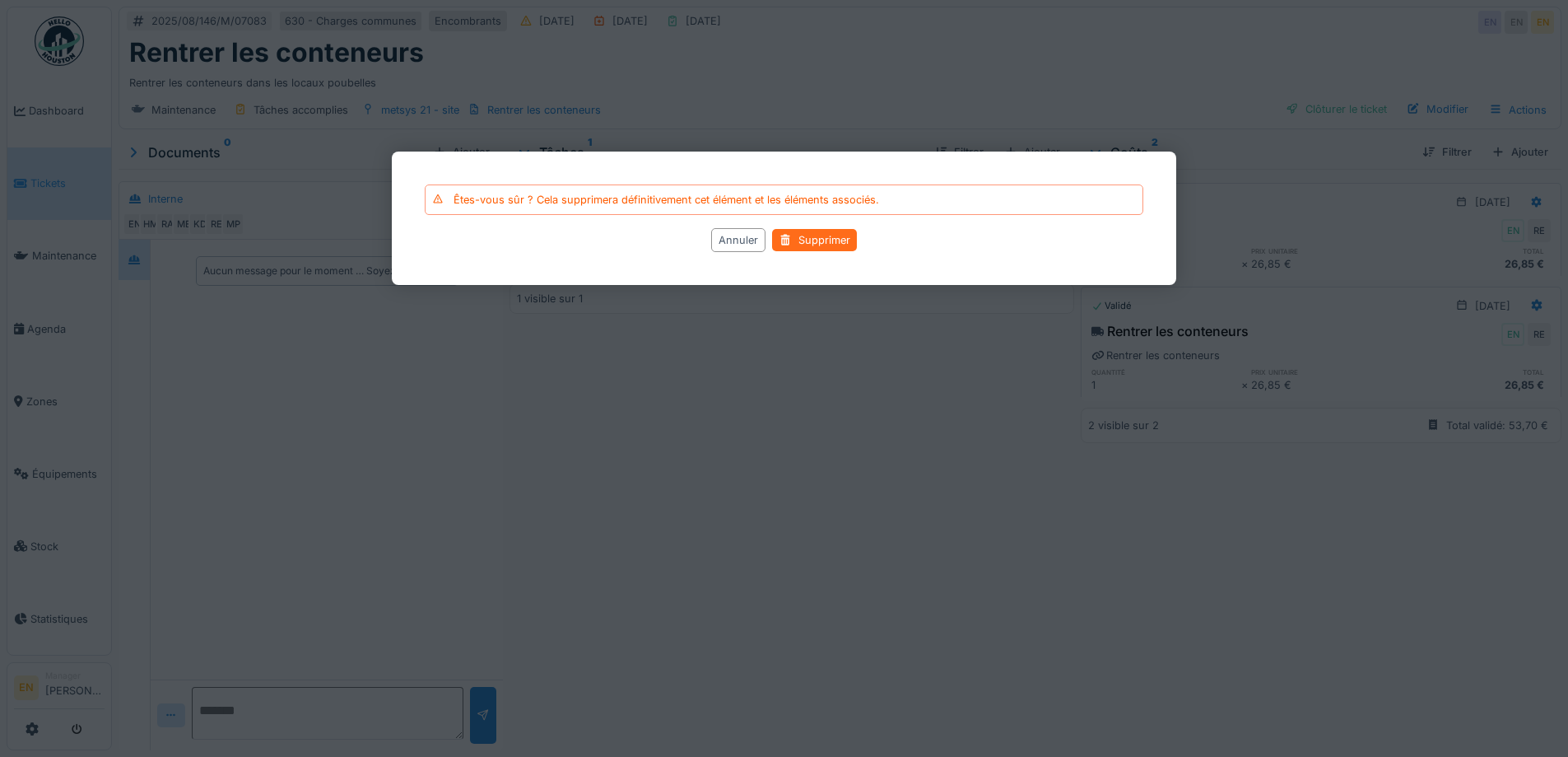
click at [794, 245] on div "Supprimer" at bounding box center [814, 240] width 85 height 22
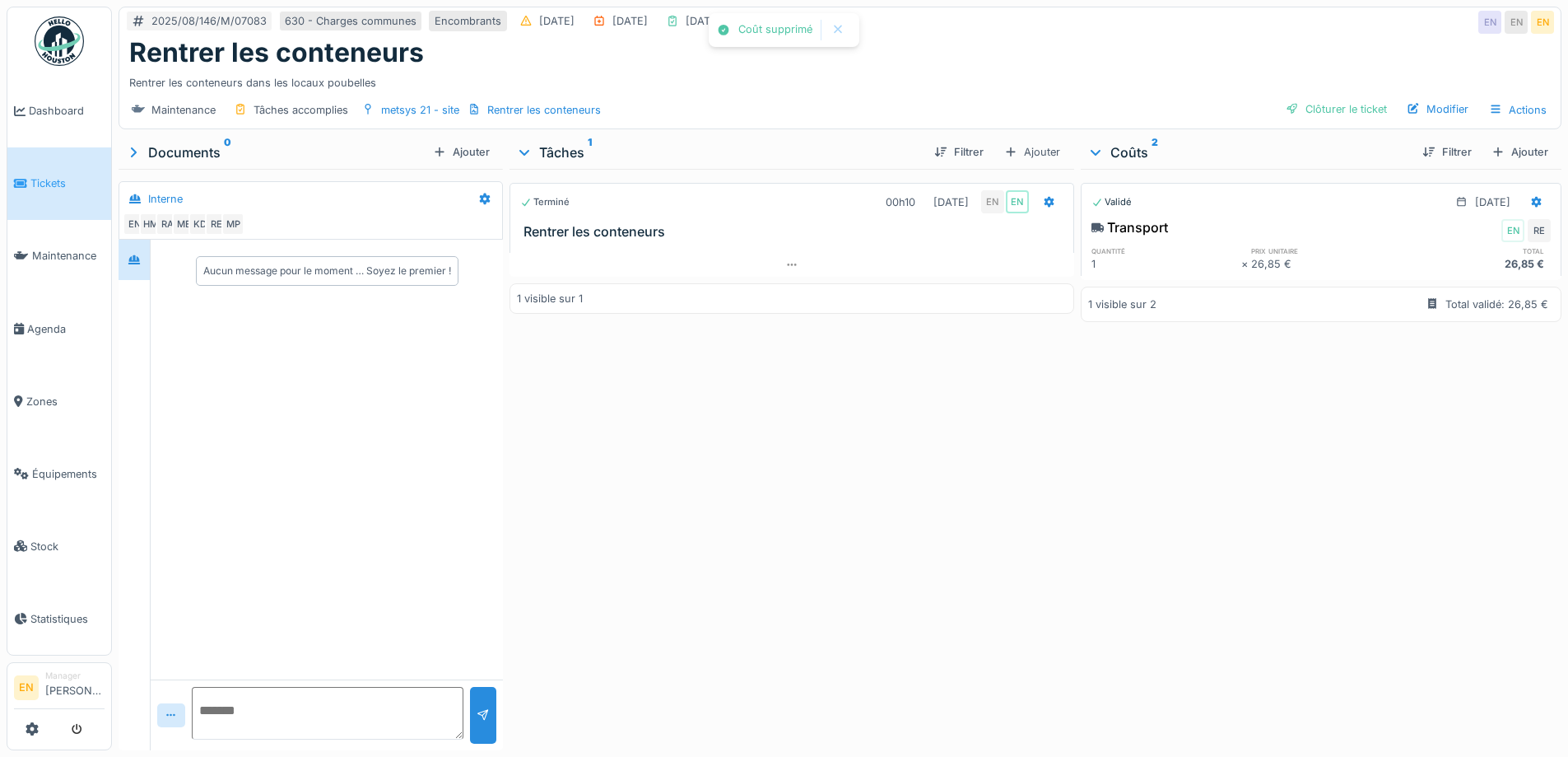
click at [1127, 467] on div "Validé [DATE] Transport EN RE quantité prix unitaire total 1 × 26,85 € 26,85 € …" at bounding box center [1322, 456] width 481 height 575
click at [1494, 162] on div "Ajouter" at bounding box center [1519, 152] width 70 height 22
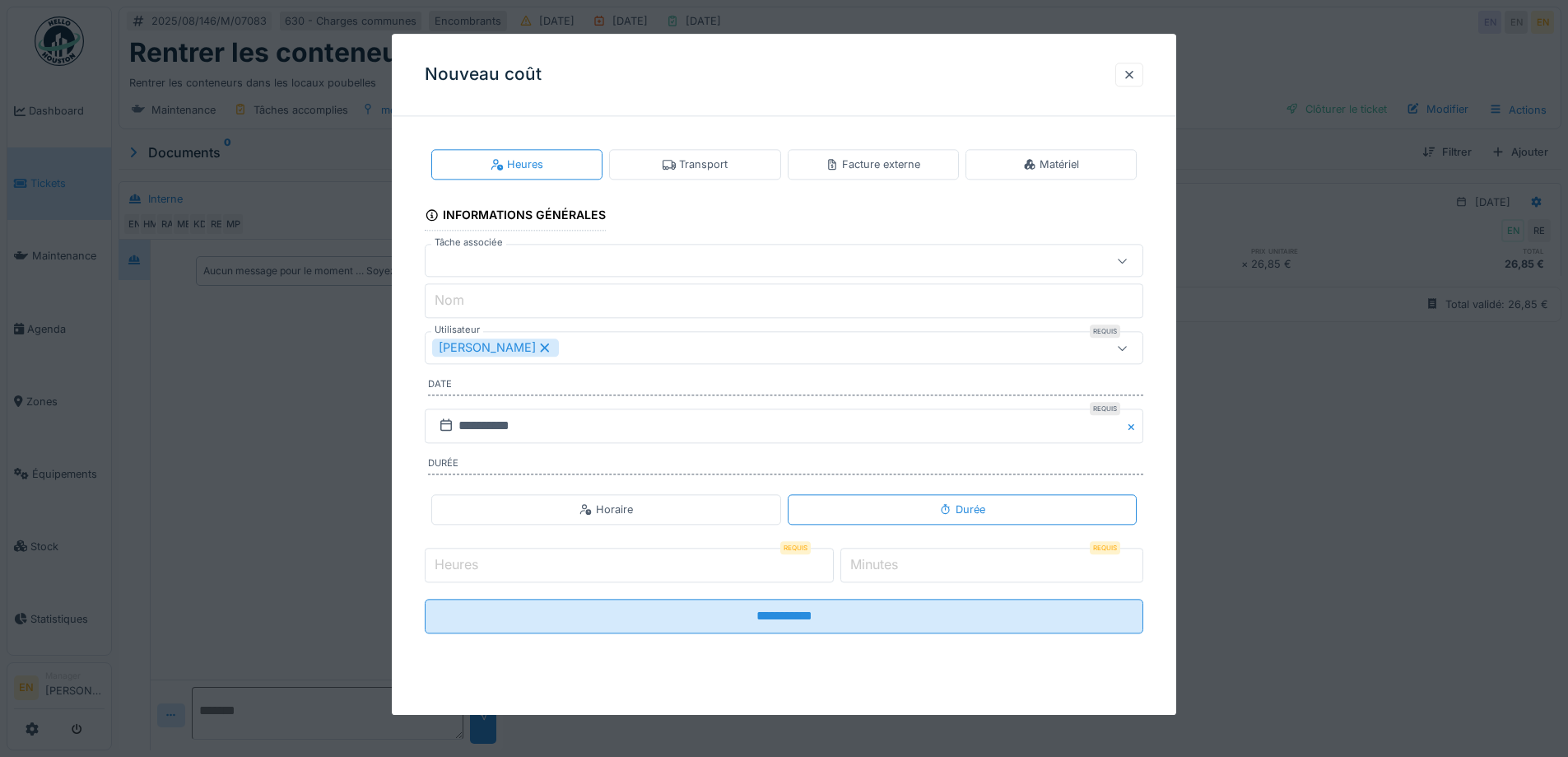
click at [726, 570] on input "Heures" at bounding box center [629, 565] width 409 height 34
type input "*"
click at [1137, 559] on input "*" at bounding box center [992, 565] width 303 height 34
click at [1137, 560] on input "*" at bounding box center [992, 565] width 303 height 34
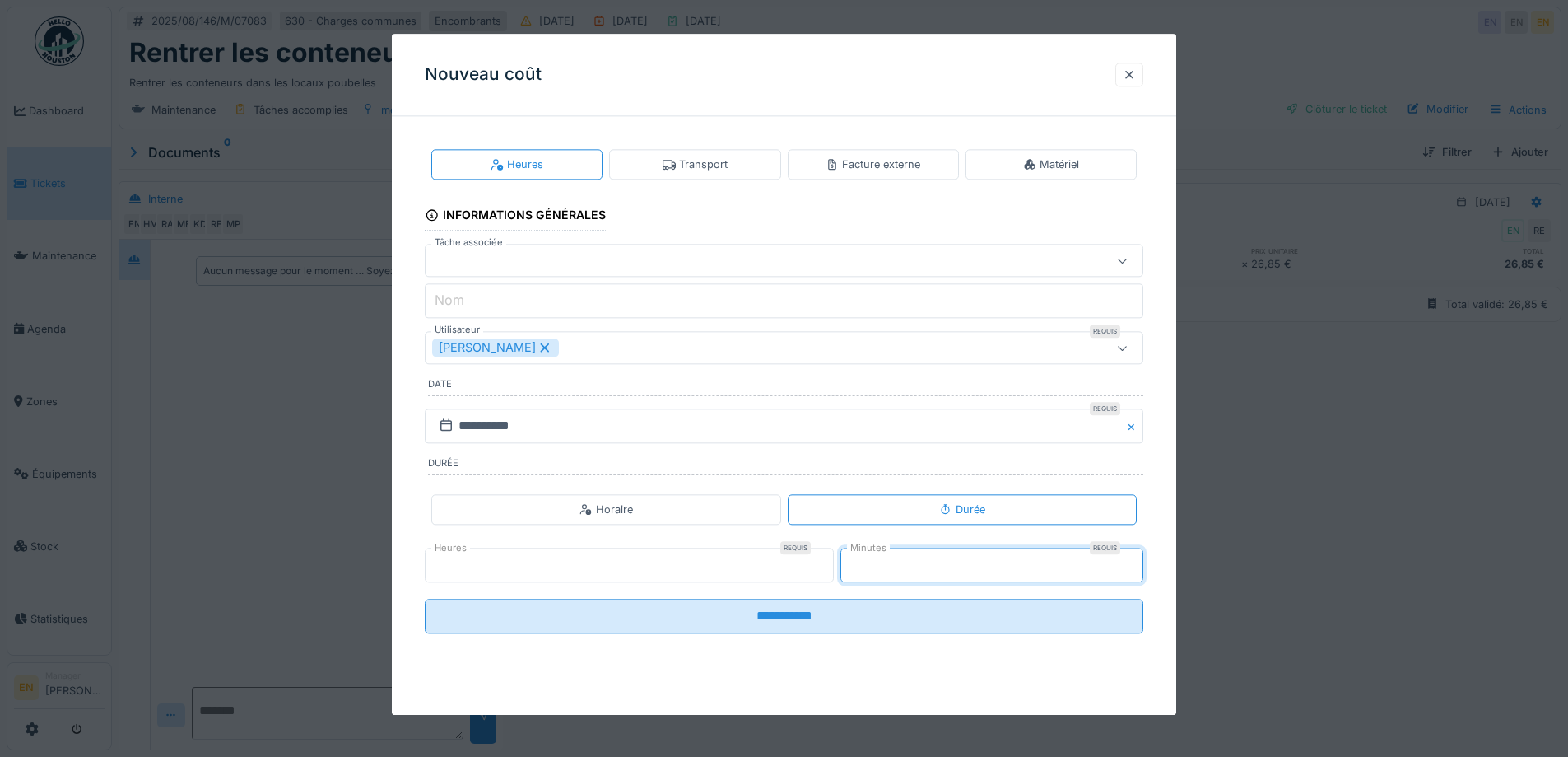
click at [1137, 560] on input "*" at bounding box center [992, 565] width 303 height 34
type input "*"
click at [1137, 560] on input "*" at bounding box center [992, 565] width 303 height 34
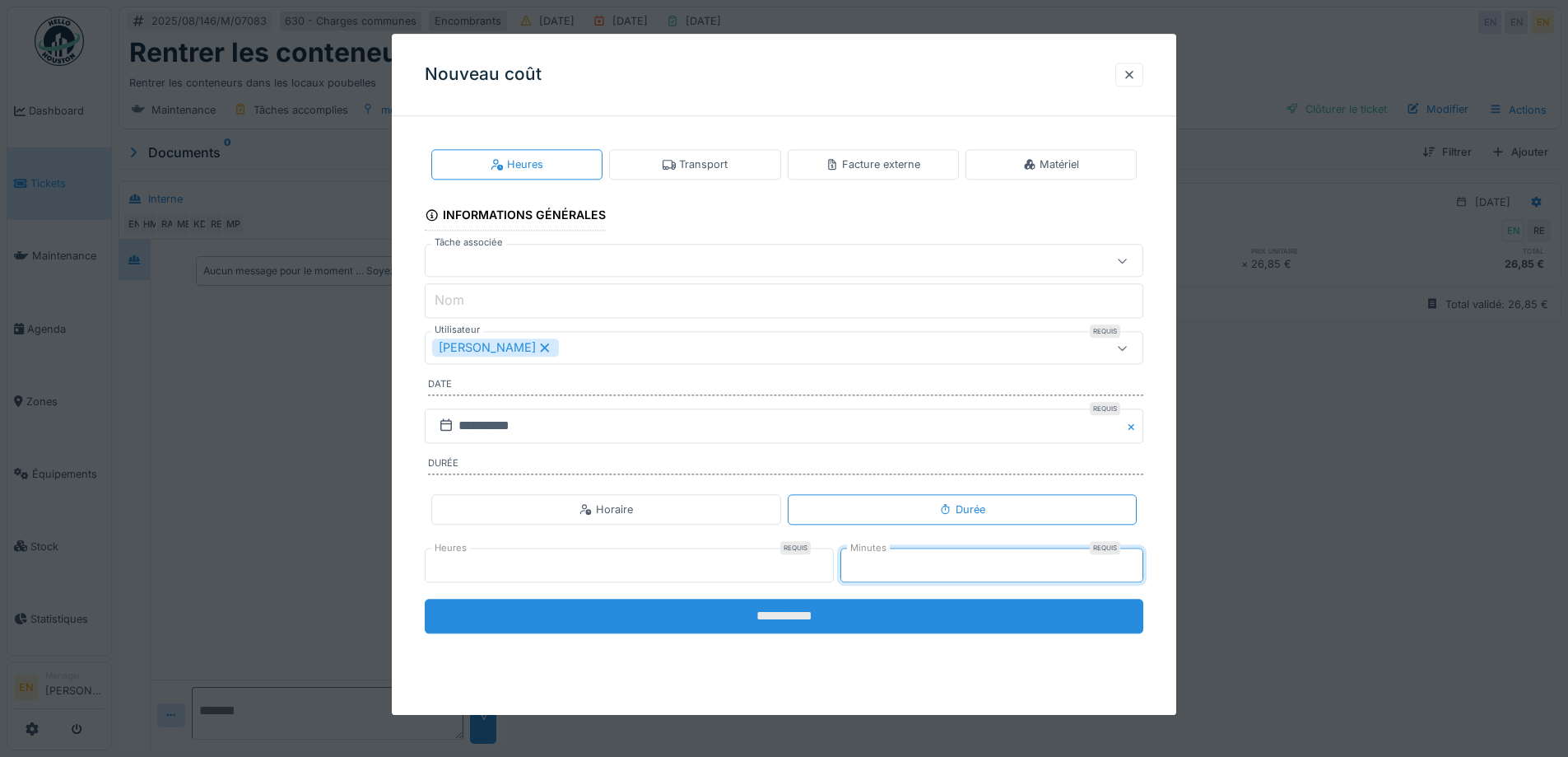
click at [788, 618] on input "**********" at bounding box center [784, 616] width 719 height 34
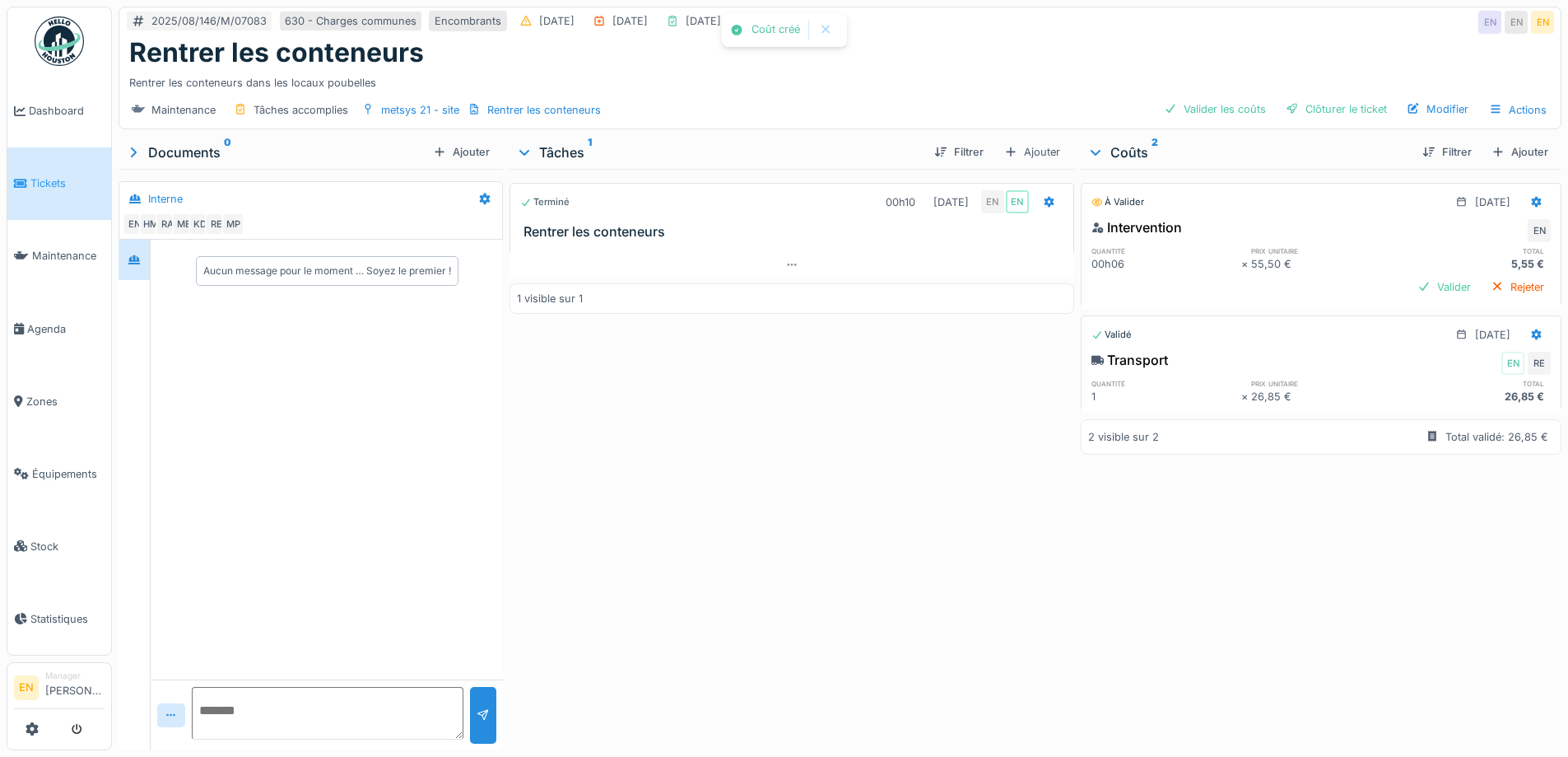
click at [910, 571] on div "Terminé 00h10 [DATE] EN EN Rentrer les conteneurs 1 visible sur 1" at bounding box center [791, 456] width 564 height 575
click at [1530, 208] on div at bounding box center [1536, 202] width 13 height 15
click at [1444, 242] on div "Modifier" at bounding box center [1456, 239] width 80 height 25
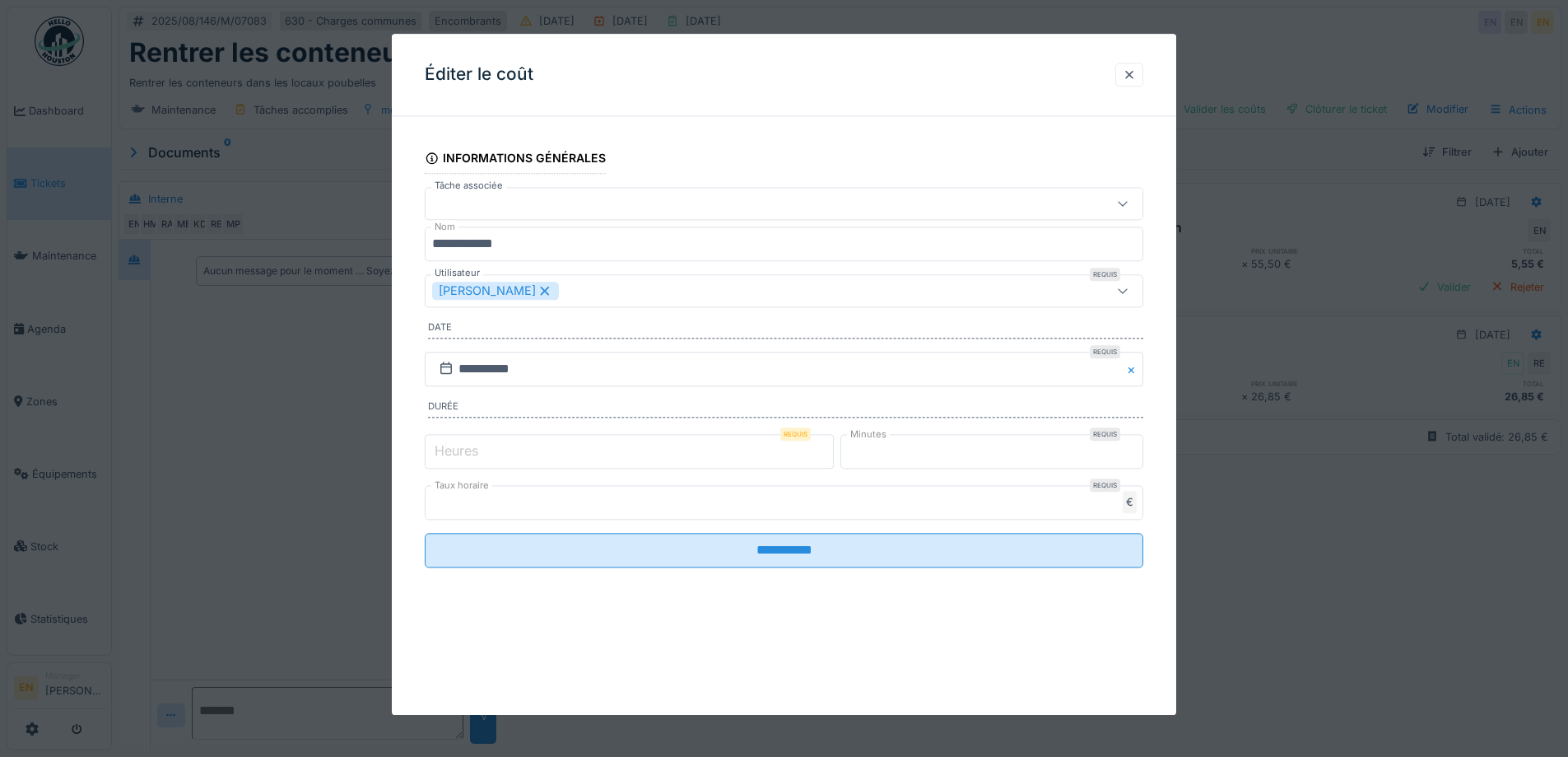
type input "*"
click at [1131, 455] on input "*" at bounding box center [992, 451] width 303 height 34
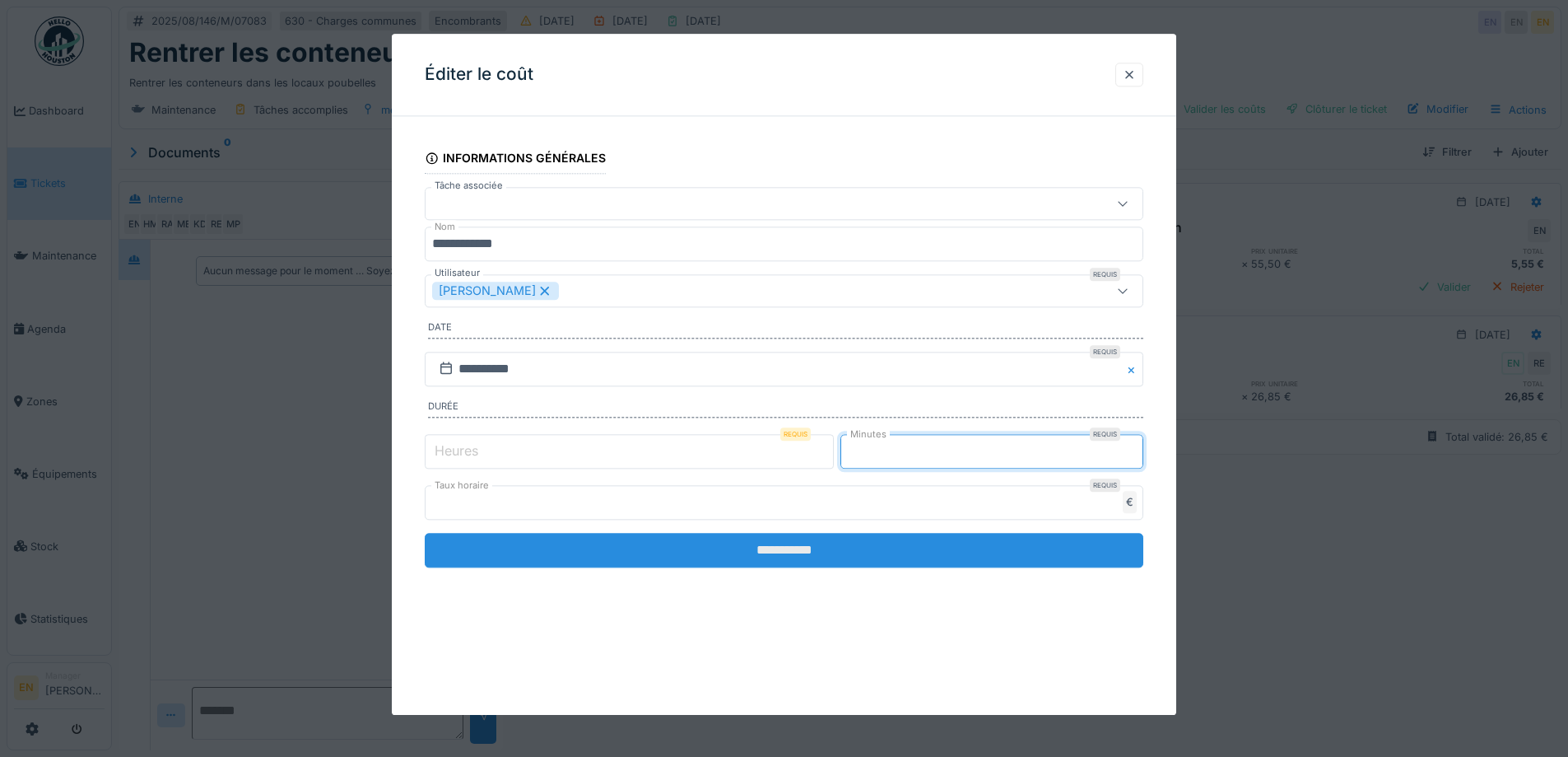
click at [792, 548] on input "**********" at bounding box center [784, 550] width 719 height 34
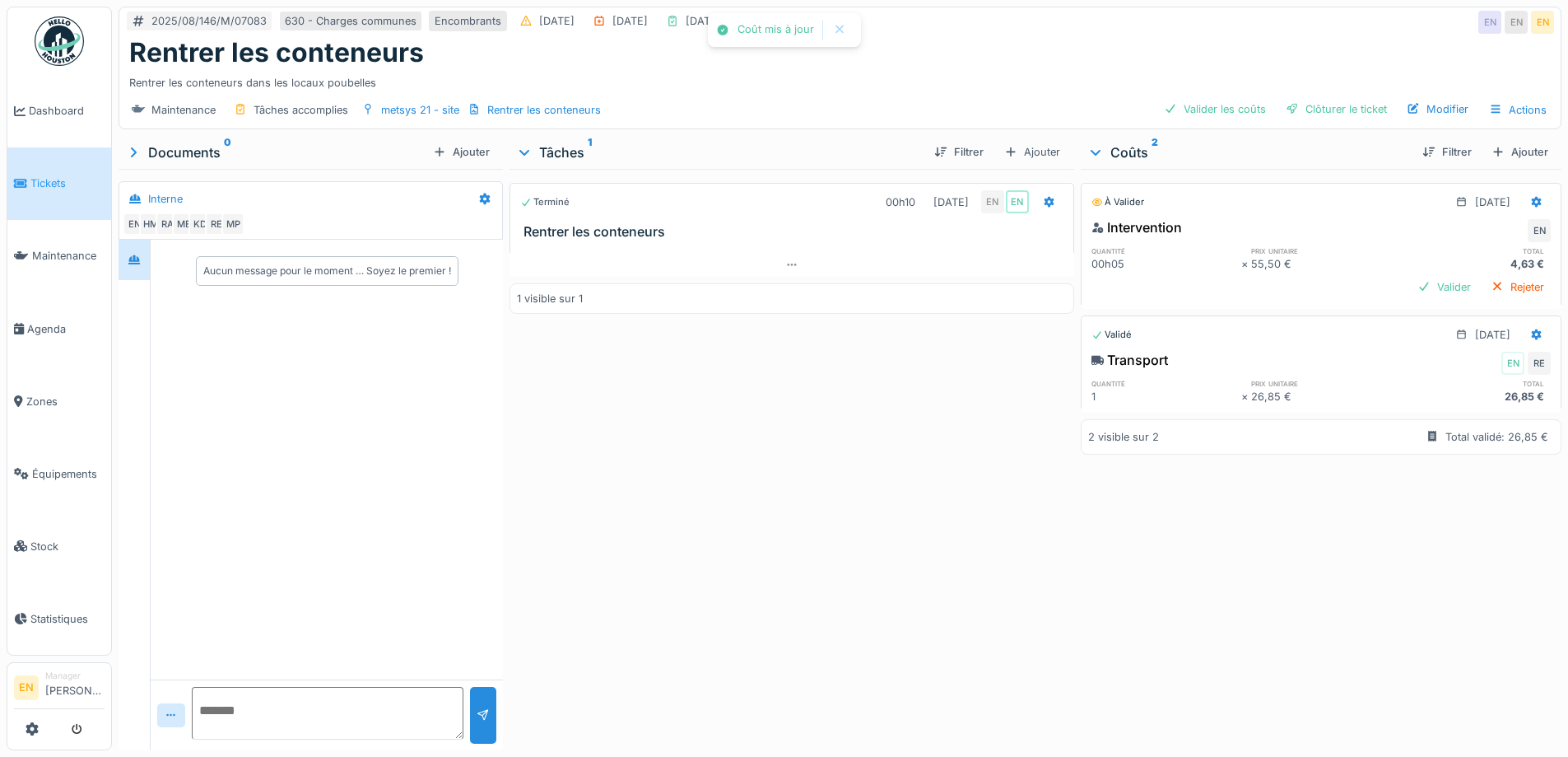
click at [859, 457] on div "Terminé 00h10 [DATE] EN EN Rentrer les conteneurs 1 visible sur 1" at bounding box center [791, 456] width 564 height 575
click at [1316, 105] on div "Clôturer le ticket" at bounding box center [1336, 109] width 114 height 22
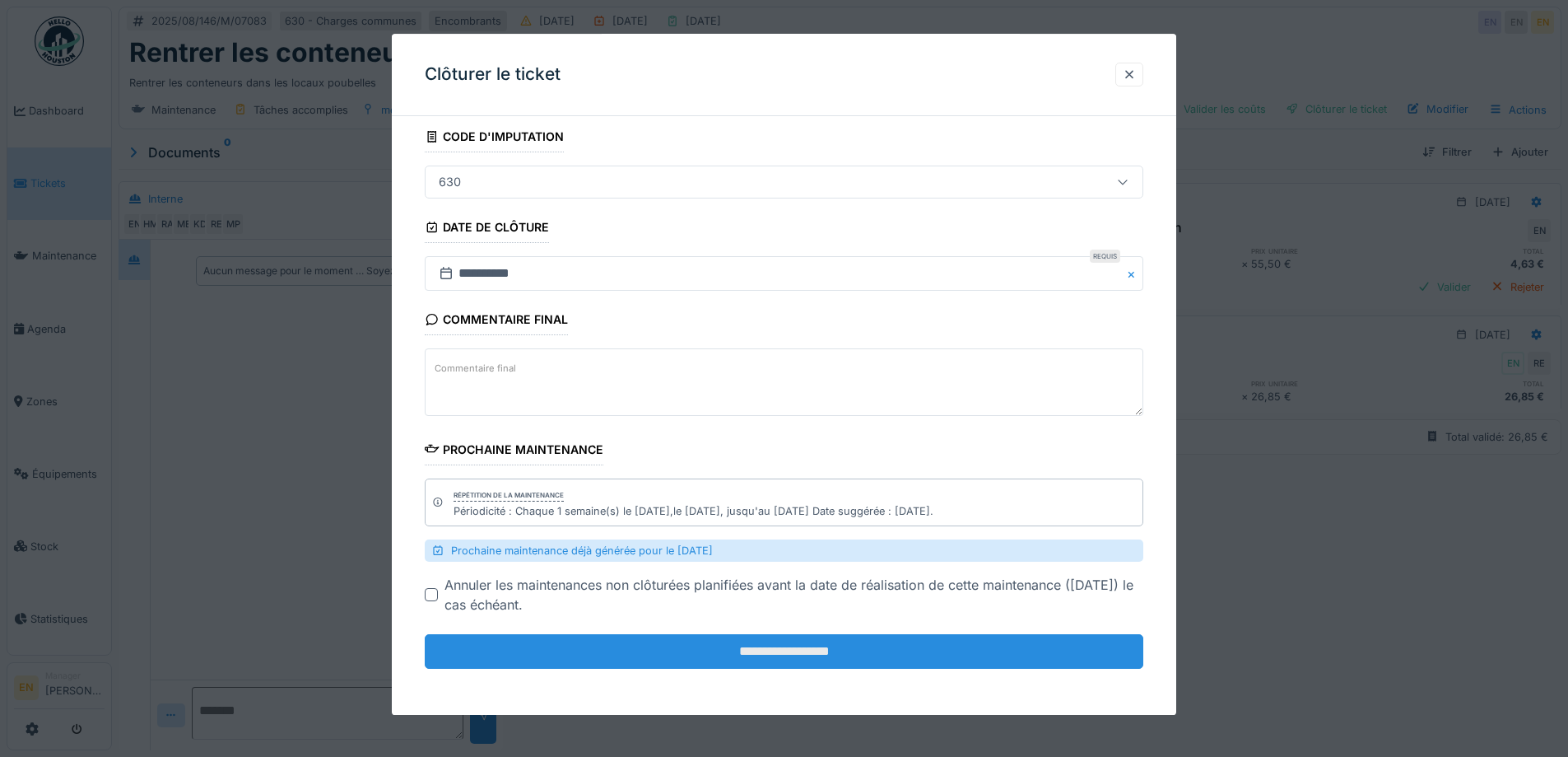
scroll to position [12, 0]
click at [778, 647] on input "**********" at bounding box center [784, 652] width 719 height 34
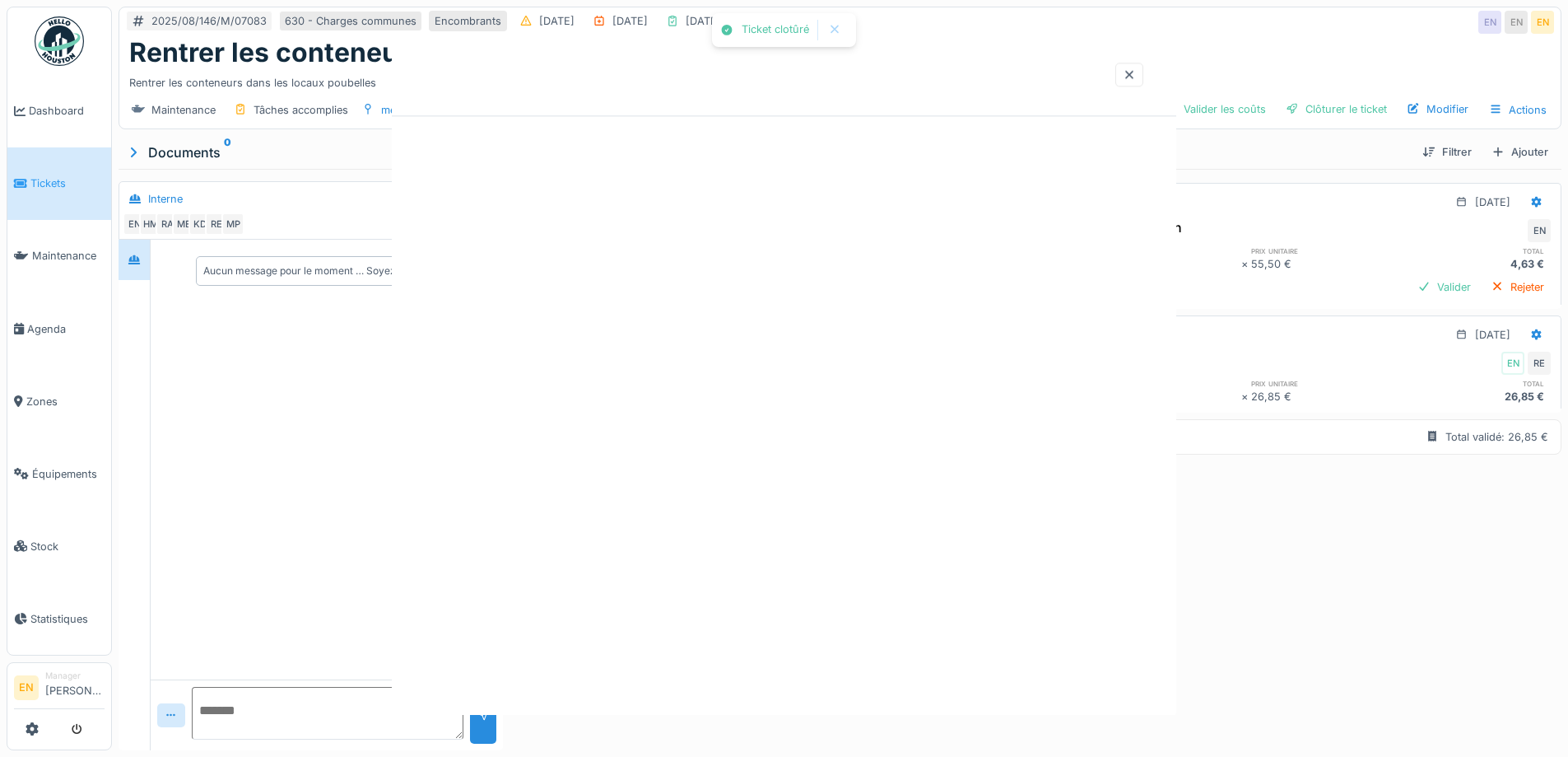
scroll to position [0, 0]
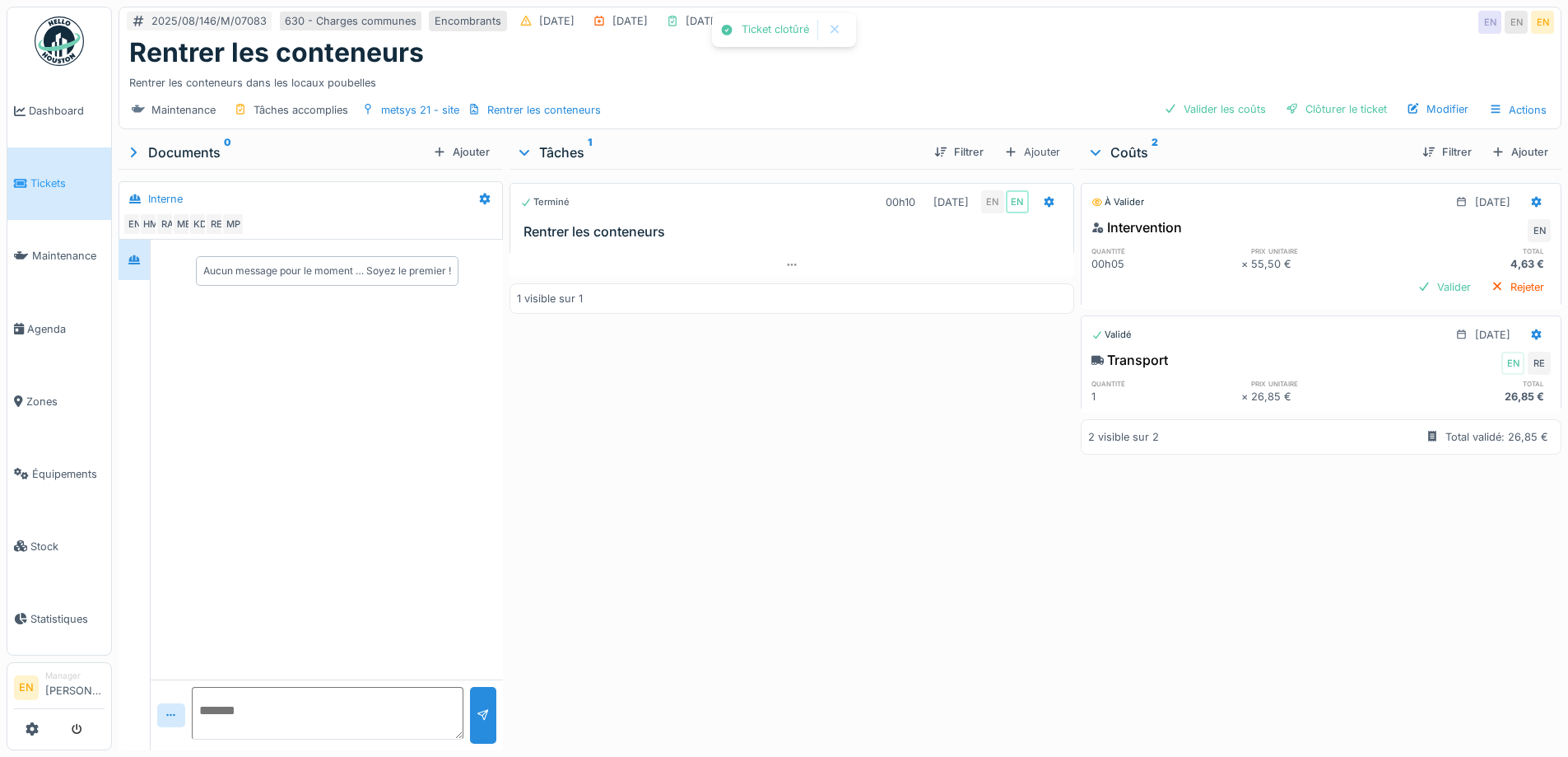
click at [785, 595] on div "Terminé 00h10 [DATE] EN EN Rentrer les conteneurs 1 visible sur 1" at bounding box center [791, 456] width 564 height 575
drag, startPoint x: 720, startPoint y: 430, endPoint x: 1202, endPoint y: 6, distance: 642.0
click at [735, 396] on div "Terminé 00h10 [DATE] EN EN Rentrer les conteneurs 1 visible sur 1" at bounding box center [791, 456] width 564 height 575
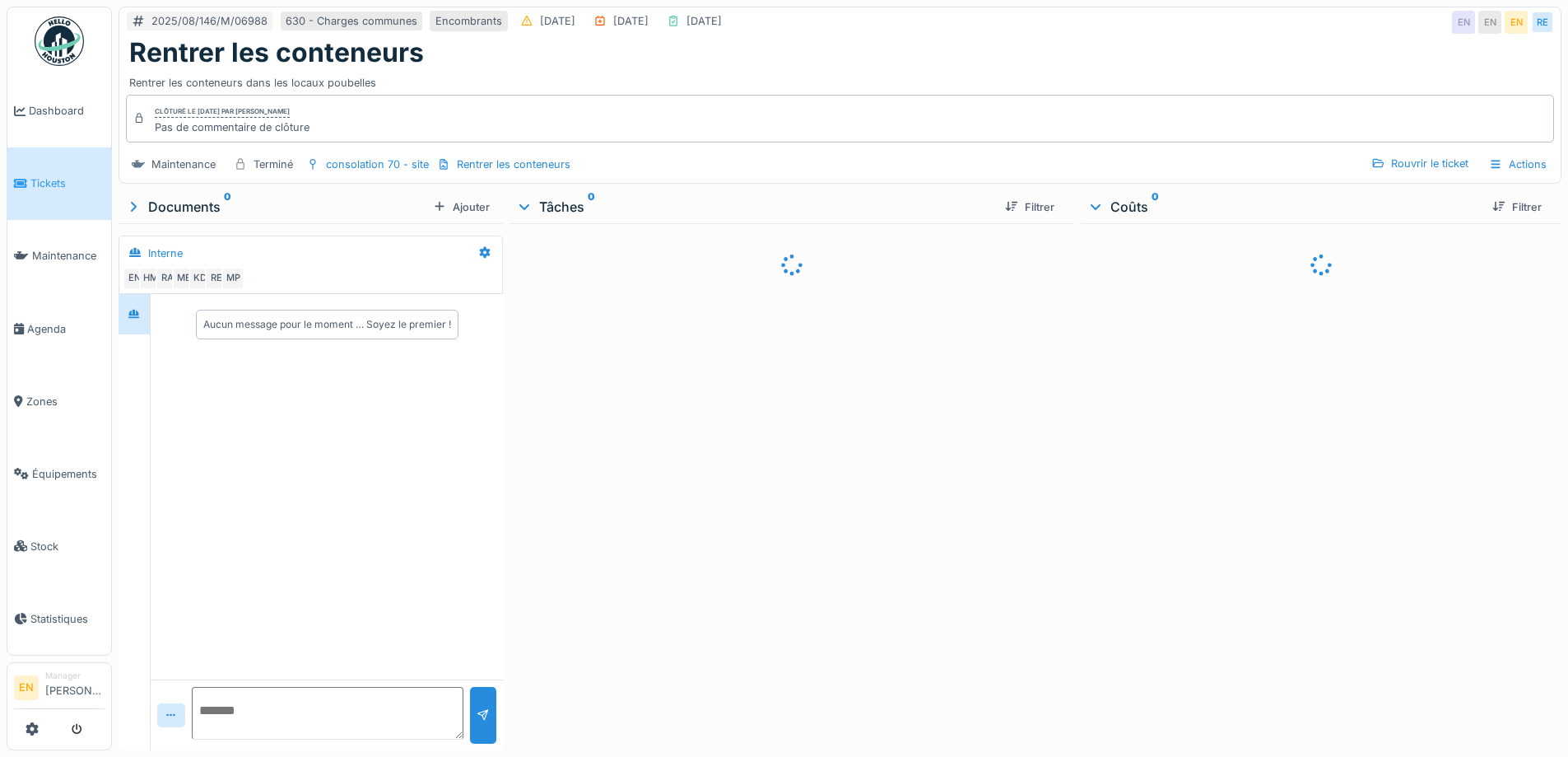
scroll to position [12, 0]
